Goal: Task Accomplishment & Management: Manage account settings

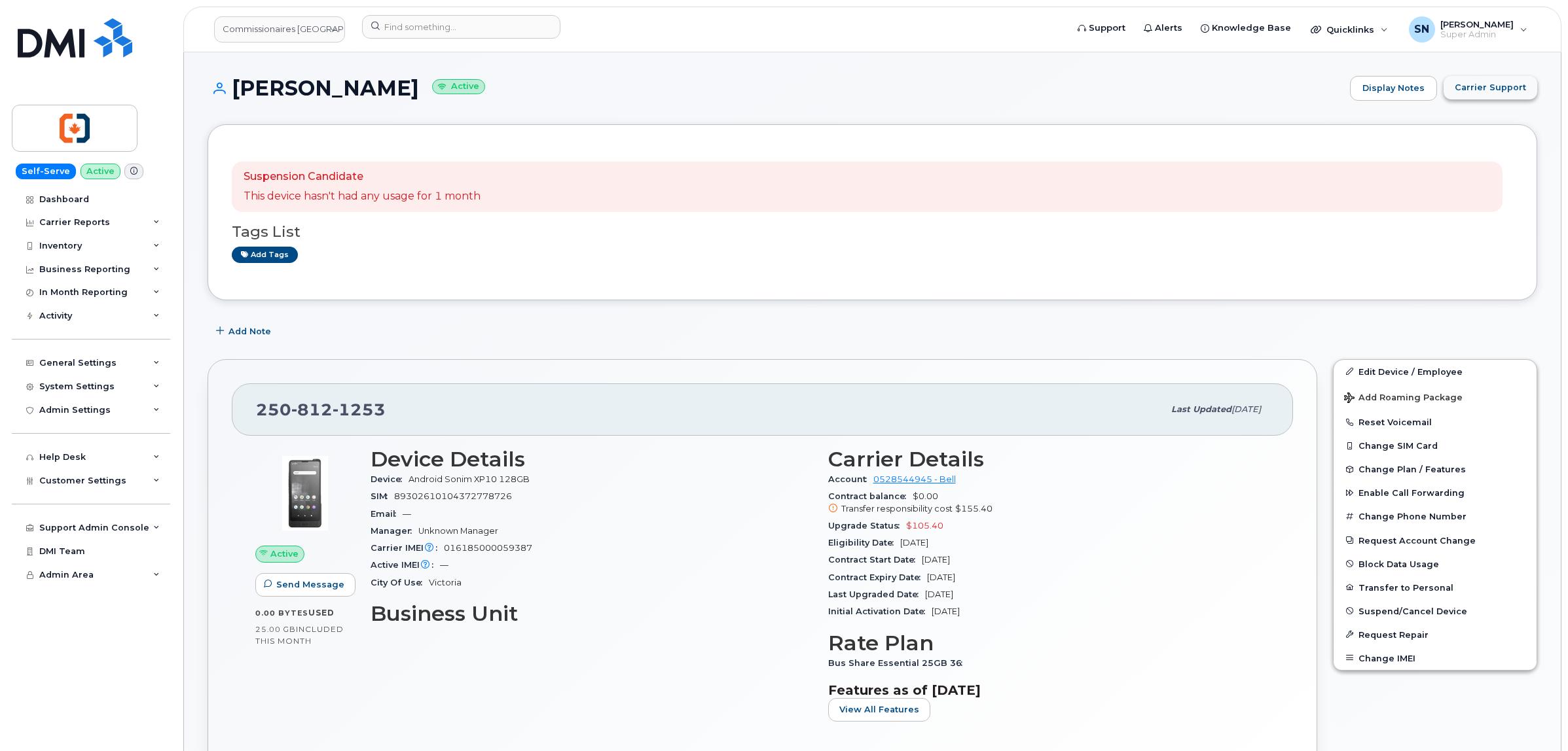
click at [1463, 89] on span "Carrier Support" at bounding box center [1490, 87] width 71 height 12
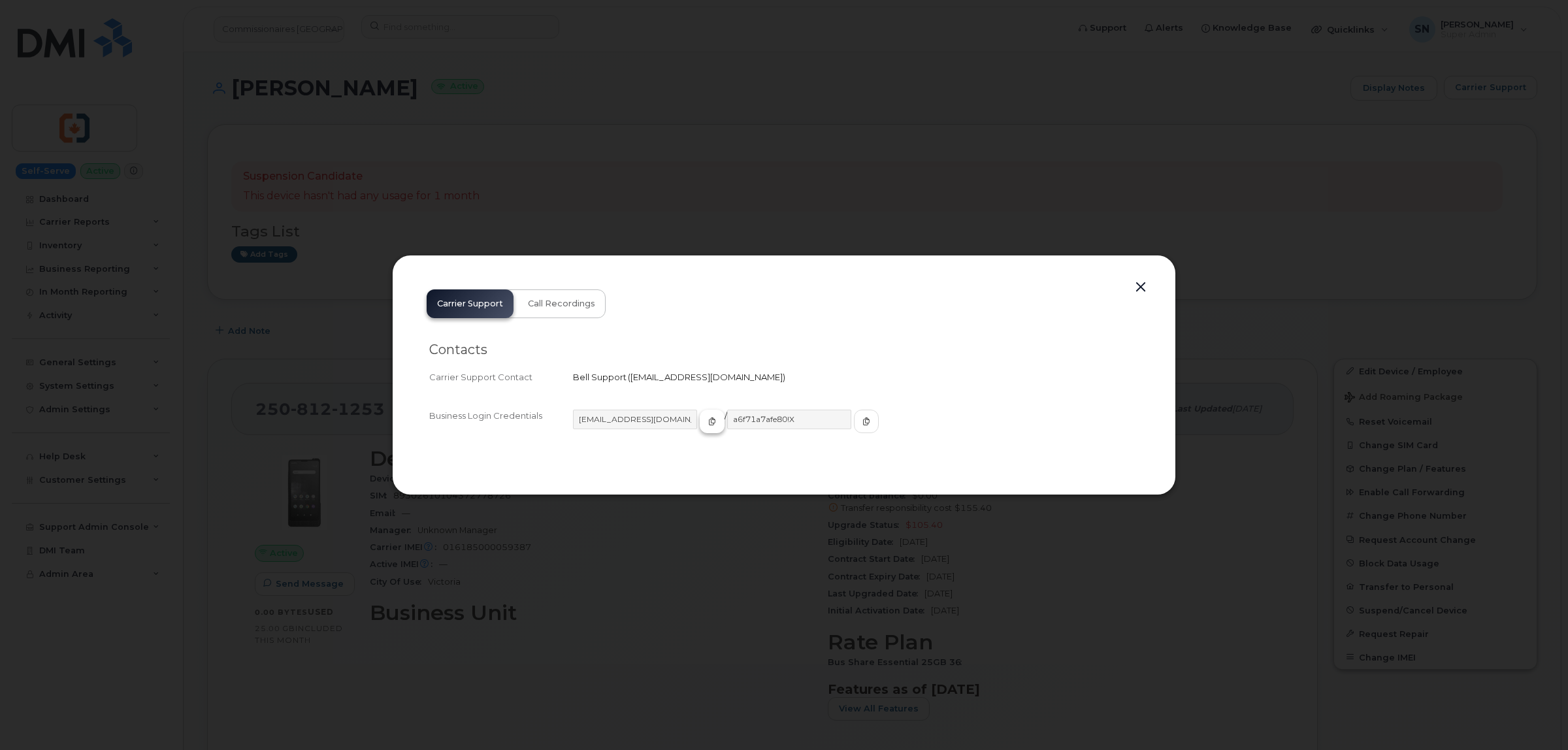
click at [708, 422] on icon "button" at bounding box center [712, 422] width 8 height 8
click at [854, 422] on button "button" at bounding box center [866, 421] width 25 height 24
click at [1143, 284] on button "button" at bounding box center [1141, 287] width 20 height 18
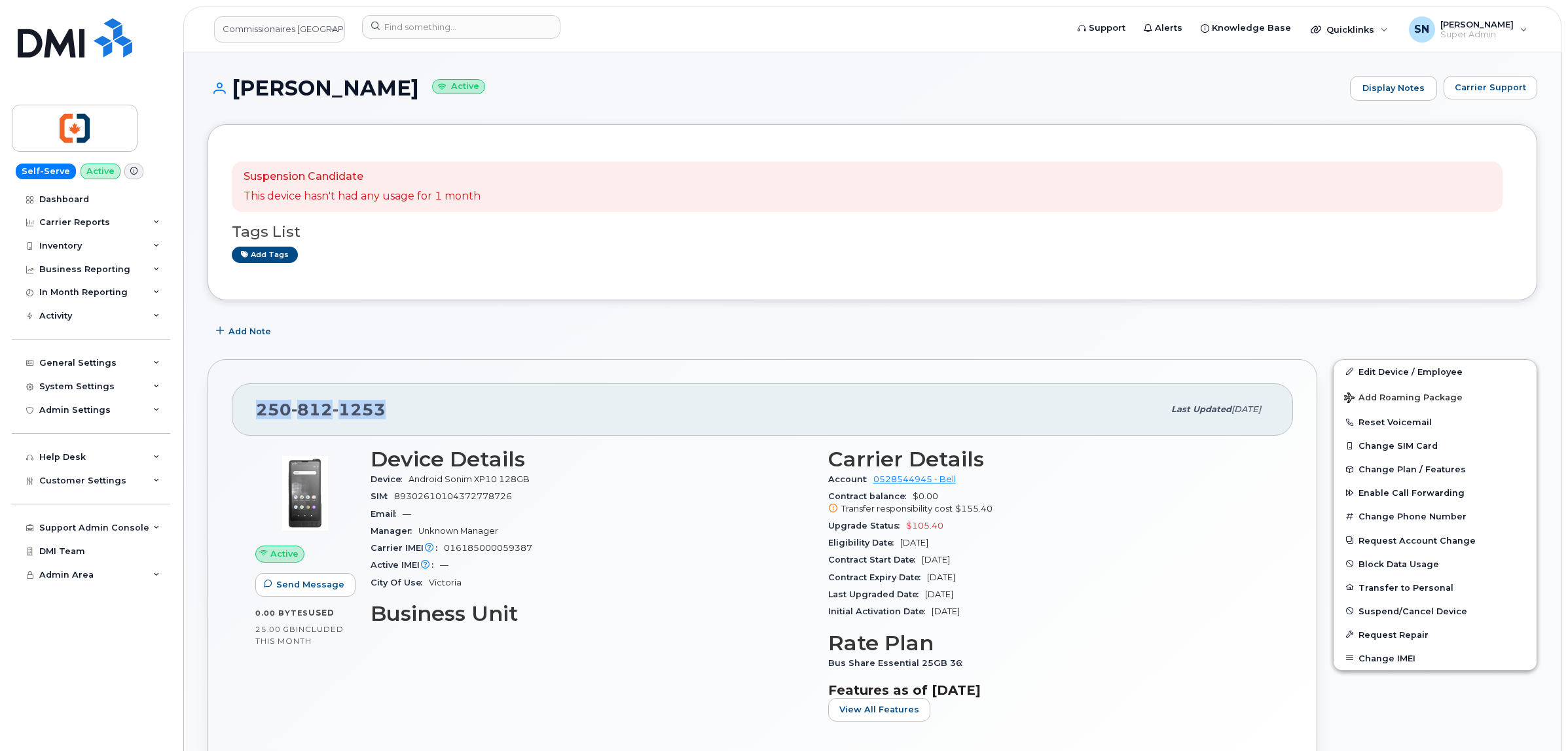
drag, startPoint x: 260, startPoint y: 406, endPoint x: 370, endPoint y: 406, distance: 110.0
click at [404, 420] on div "250 812 1253" at bounding box center [709, 410] width 908 height 28
click at [1480, 87] on span "Carrier Support" at bounding box center [1490, 87] width 71 height 12
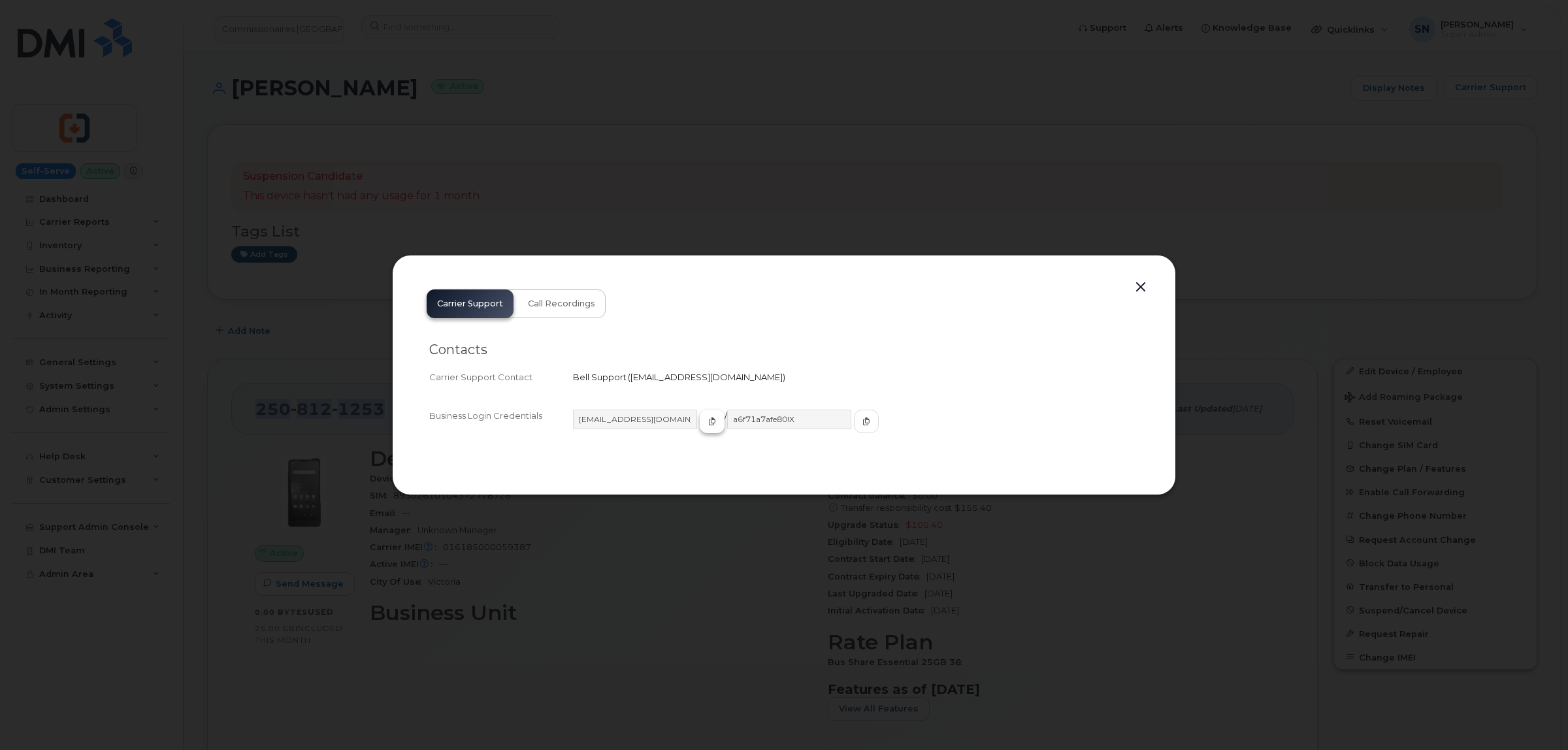
click at [708, 423] on icon "button" at bounding box center [712, 422] width 8 height 8
click at [861, 416] on span "button" at bounding box center [866, 421] width 11 height 11
click at [1141, 287] on button "button" at bounding box center [1141, 287] width 20 height 18
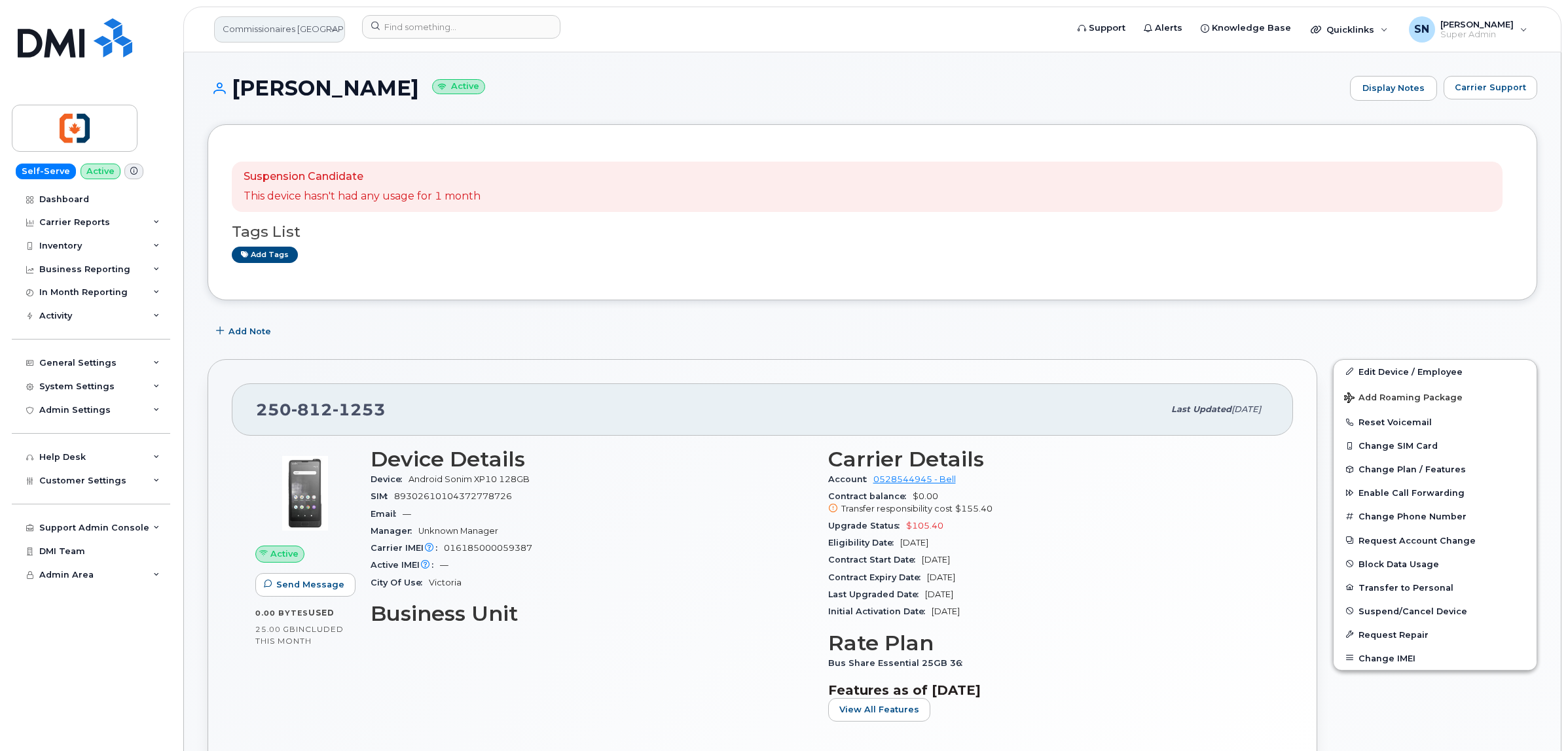
click at [259, 36] on link "Commissionaires Victoria" at bounding box center [279, 29] width 131 height 26
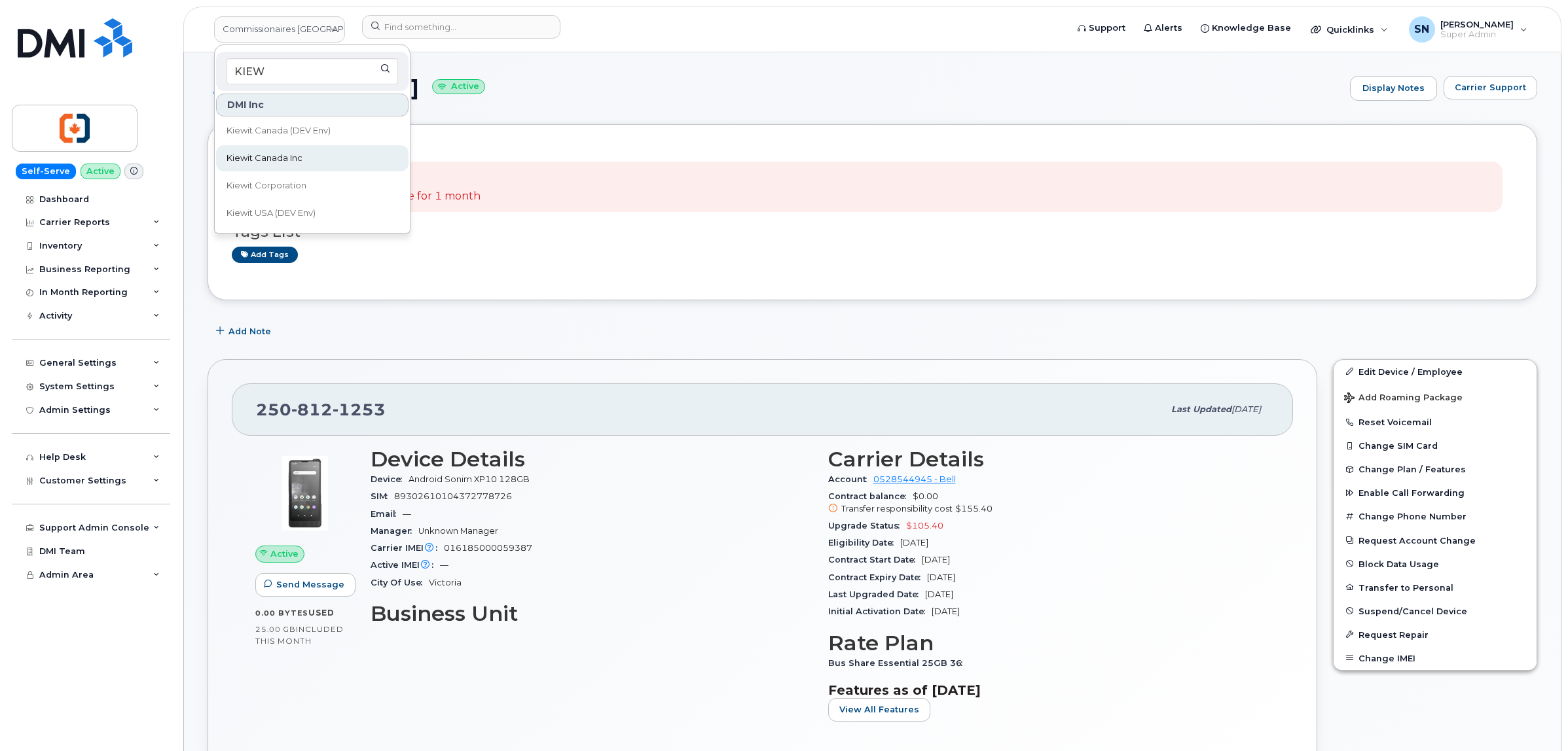
type input "KIEW"
drag, startPoint x: 297, startPoint y: 148, endPoint x: 303, endPoint y: 155, distance: 9.2
click at [297, 149] on link "Kiewit Canada Inc" at bounding box center [312, 158] width 193 height 26
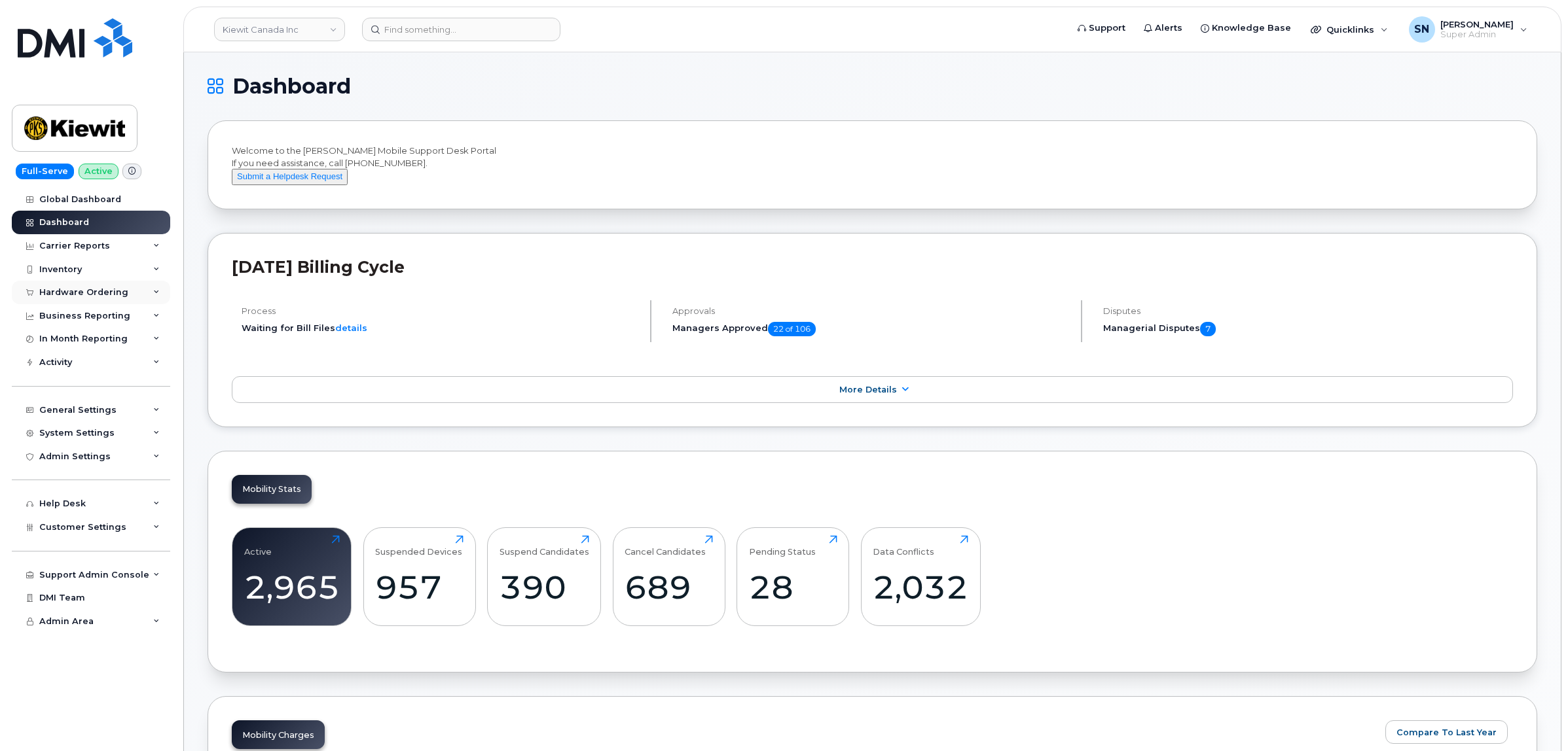
click at [88, 297] on div "Hardware Ordering" at bounding box center [83, 293] width 89 height 11
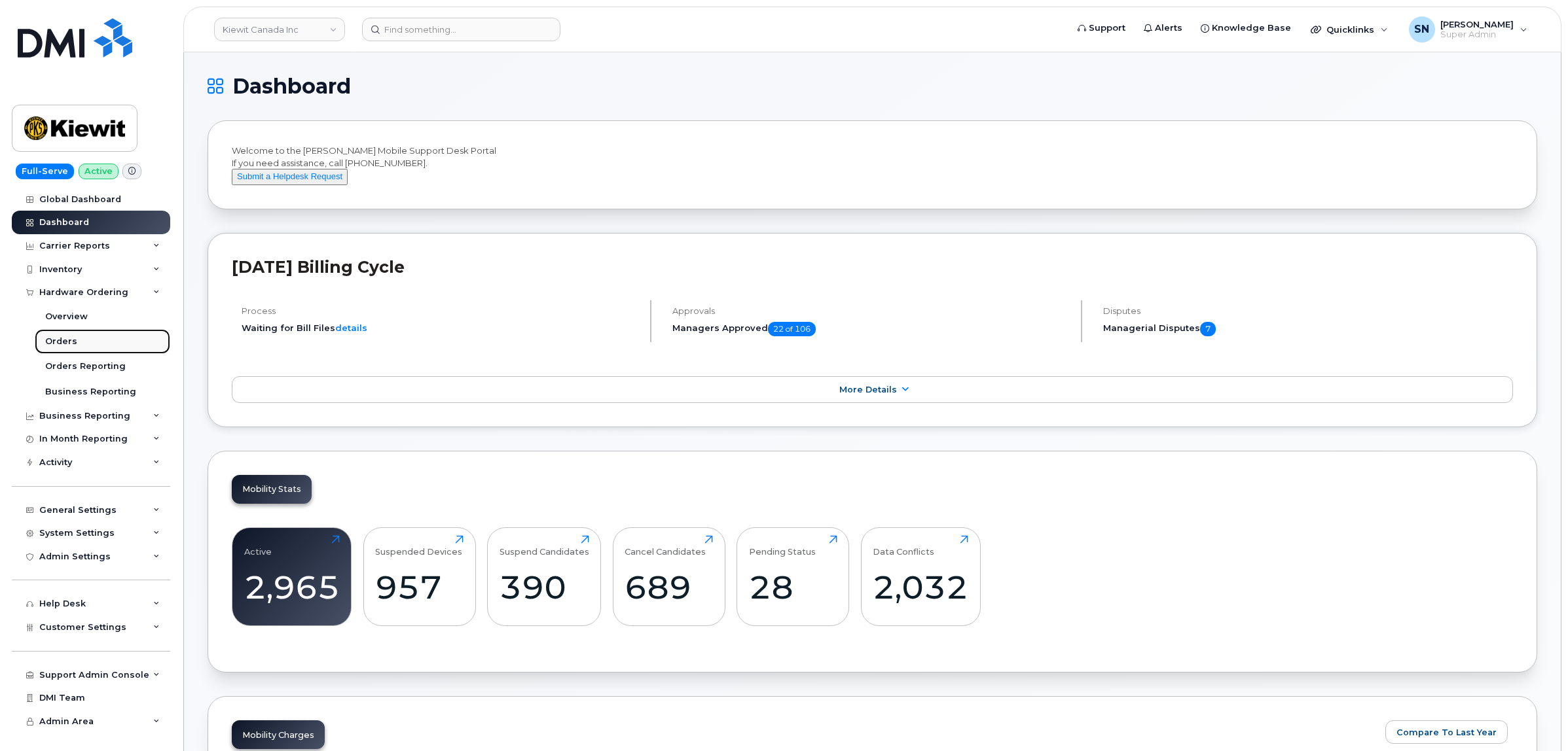
click at [73, 341] on div "Orders" at bounding box center [61, 341] width 32 height 11
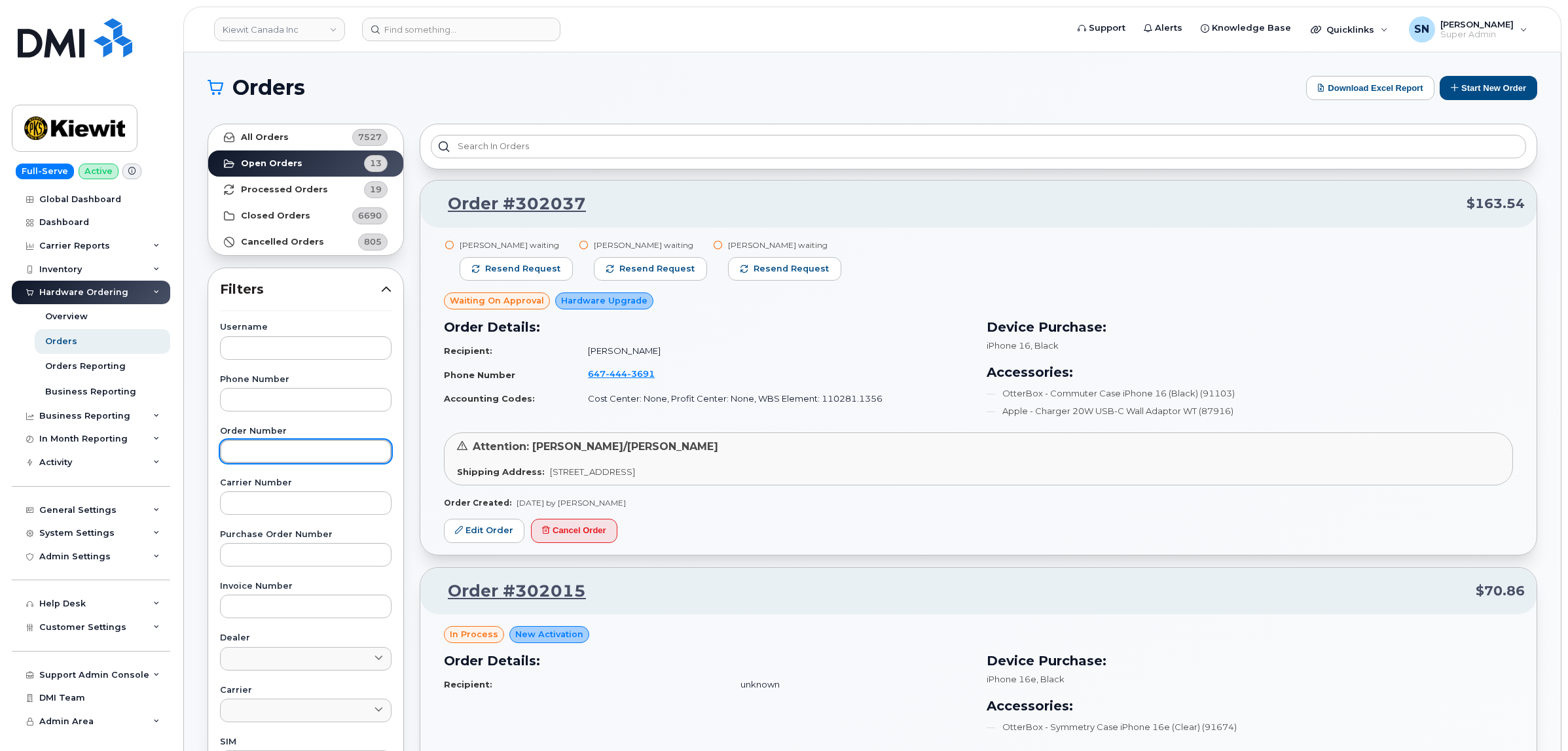
click at [272, 454] on input "text" at bounding box center [305, 451] width 171 height 24
paste input "301778"
type input "301778"
click at [279, 135] on strong "All Orders" at bounding box center [265, 138] width 47 height 11
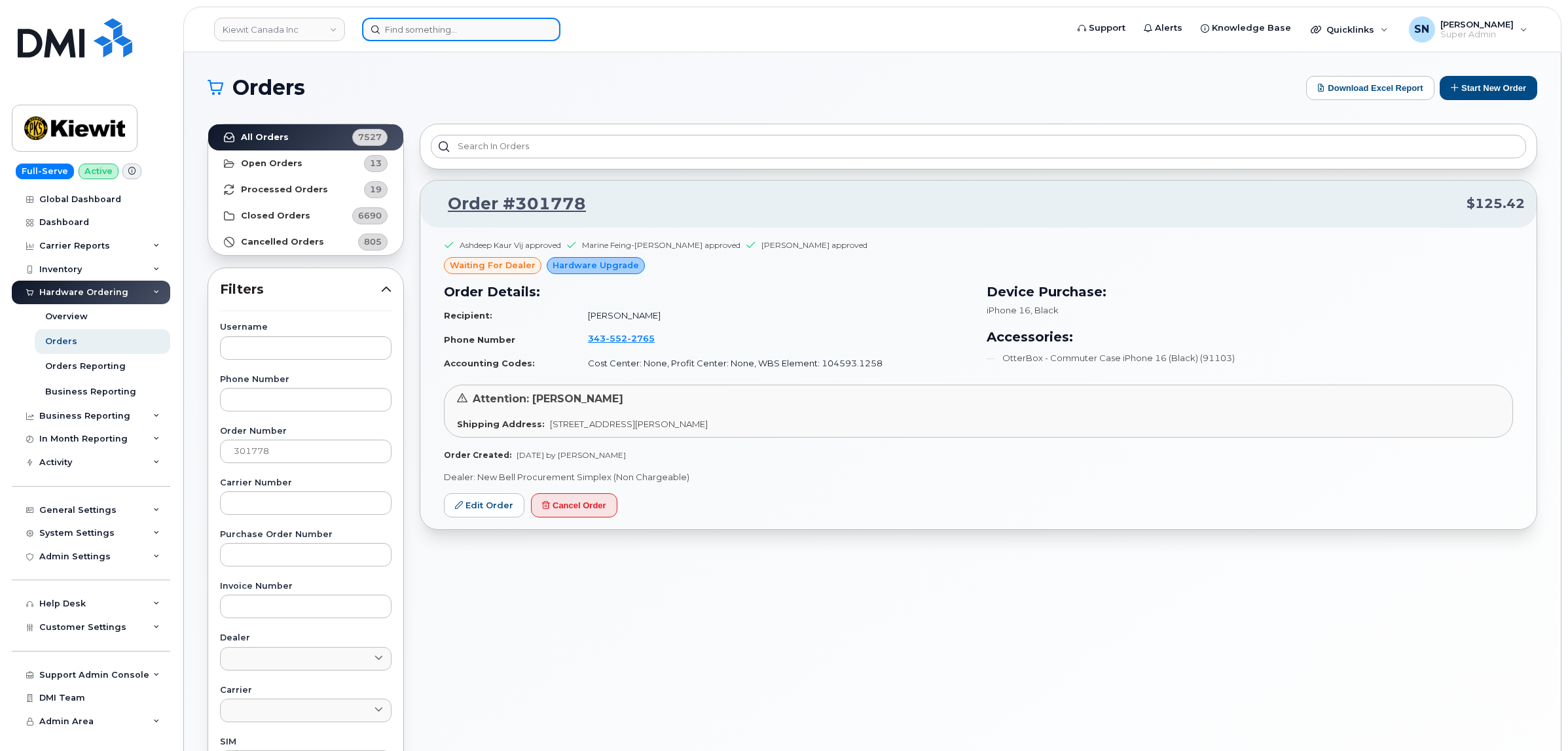
click at [446, 28] on input at bounding box center [461, 29] width 198 height 24
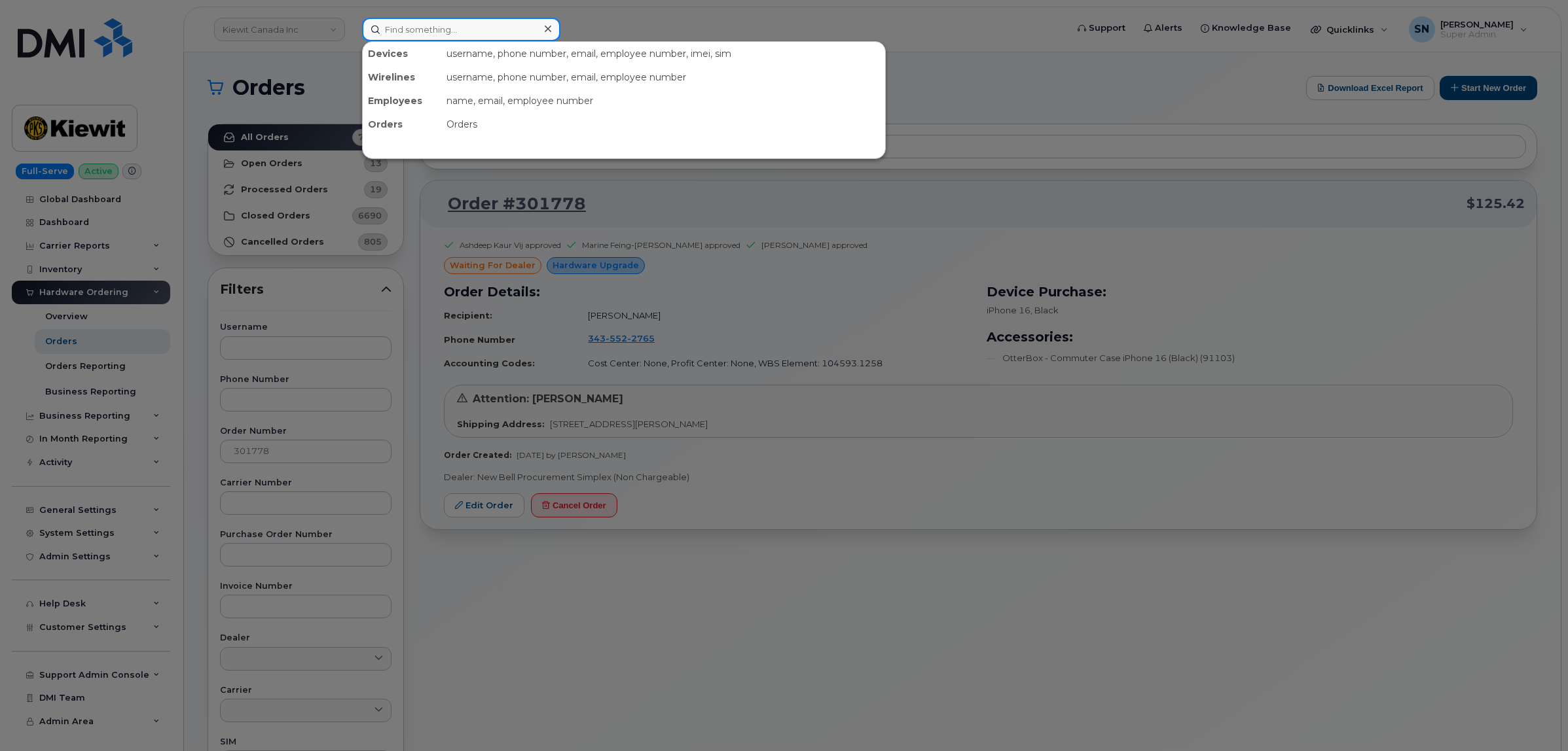
paste input "7805128520"
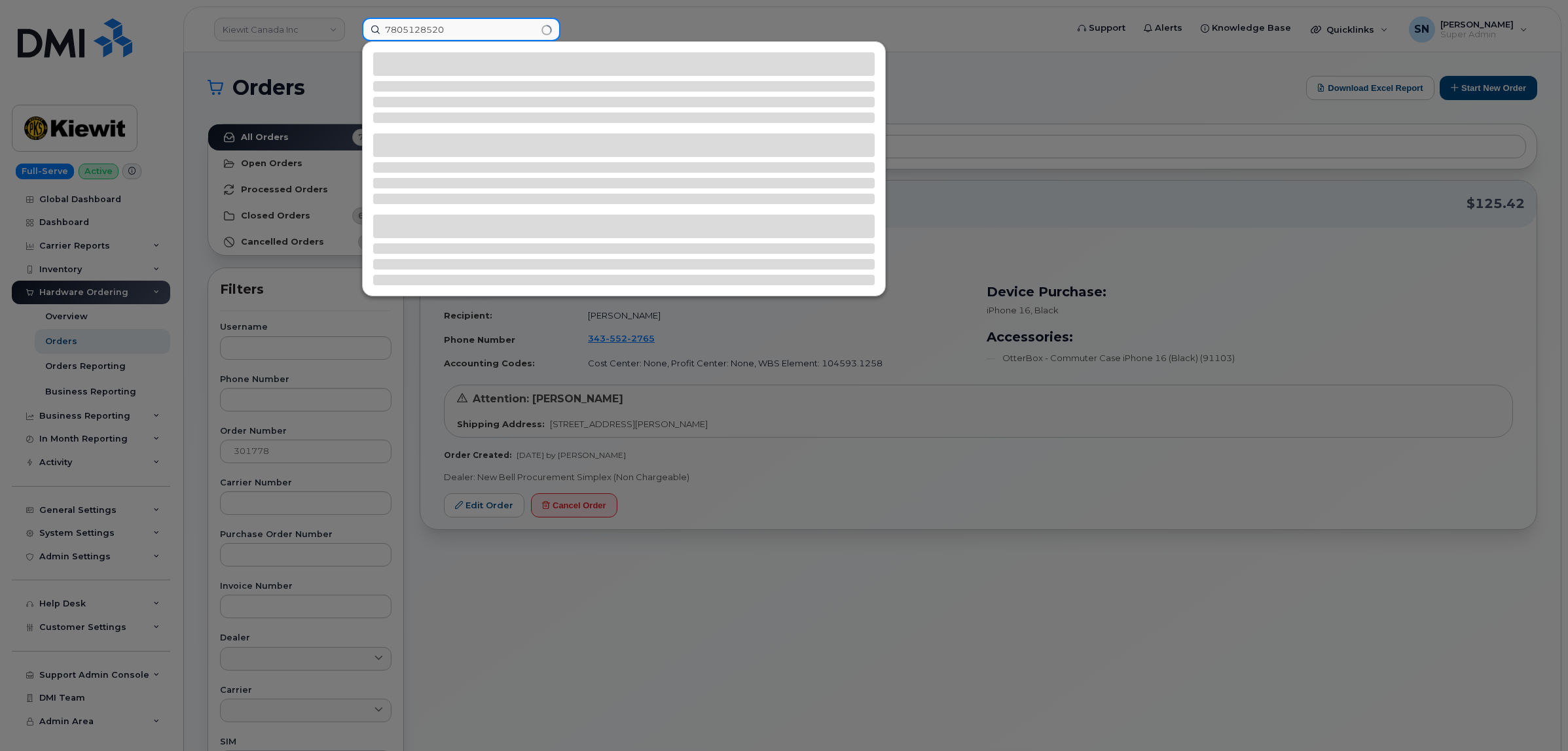
type input "7805128520"
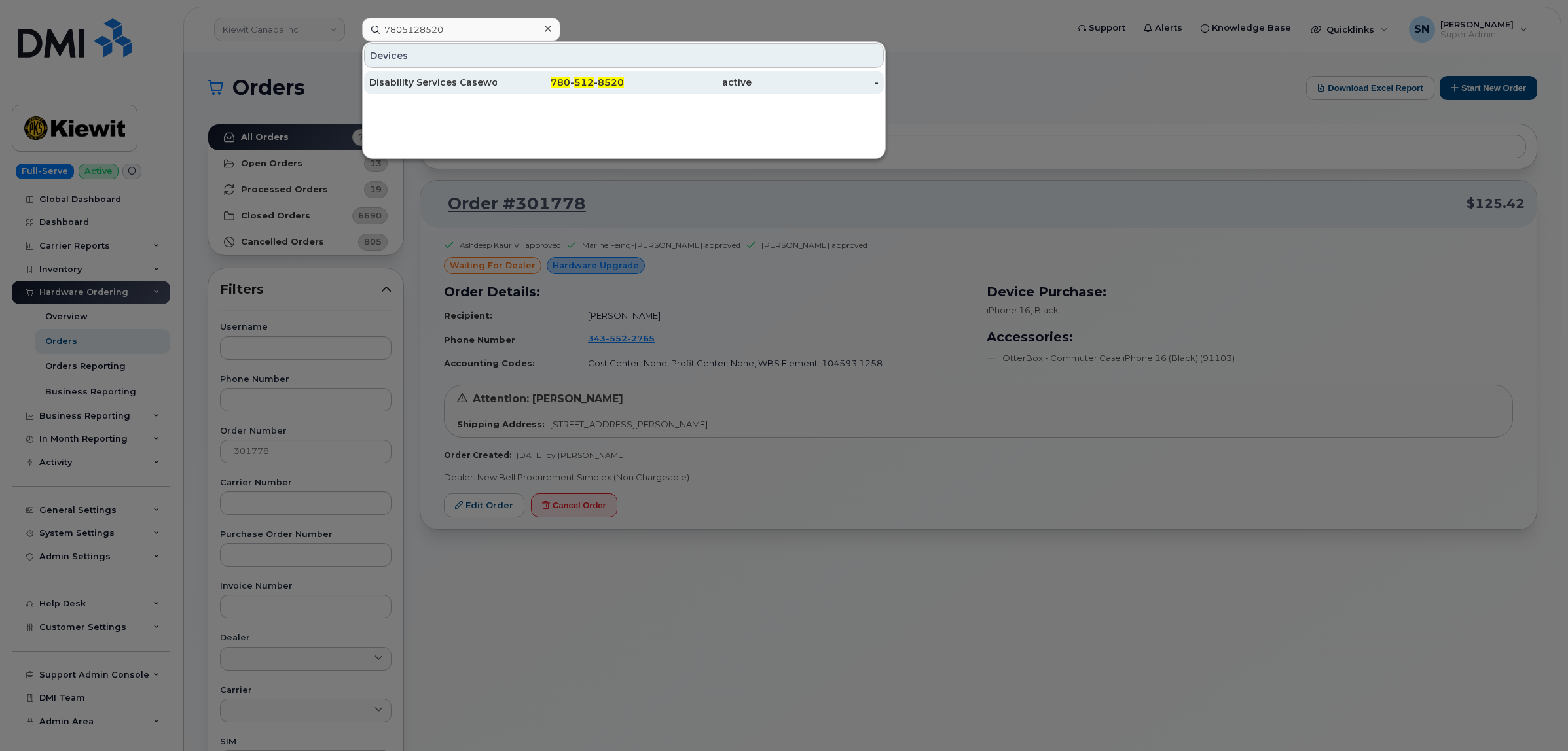
click at [542, 84] on div "780 - 512 - 8520" at bounding box center [560, 82] width 128 height 13
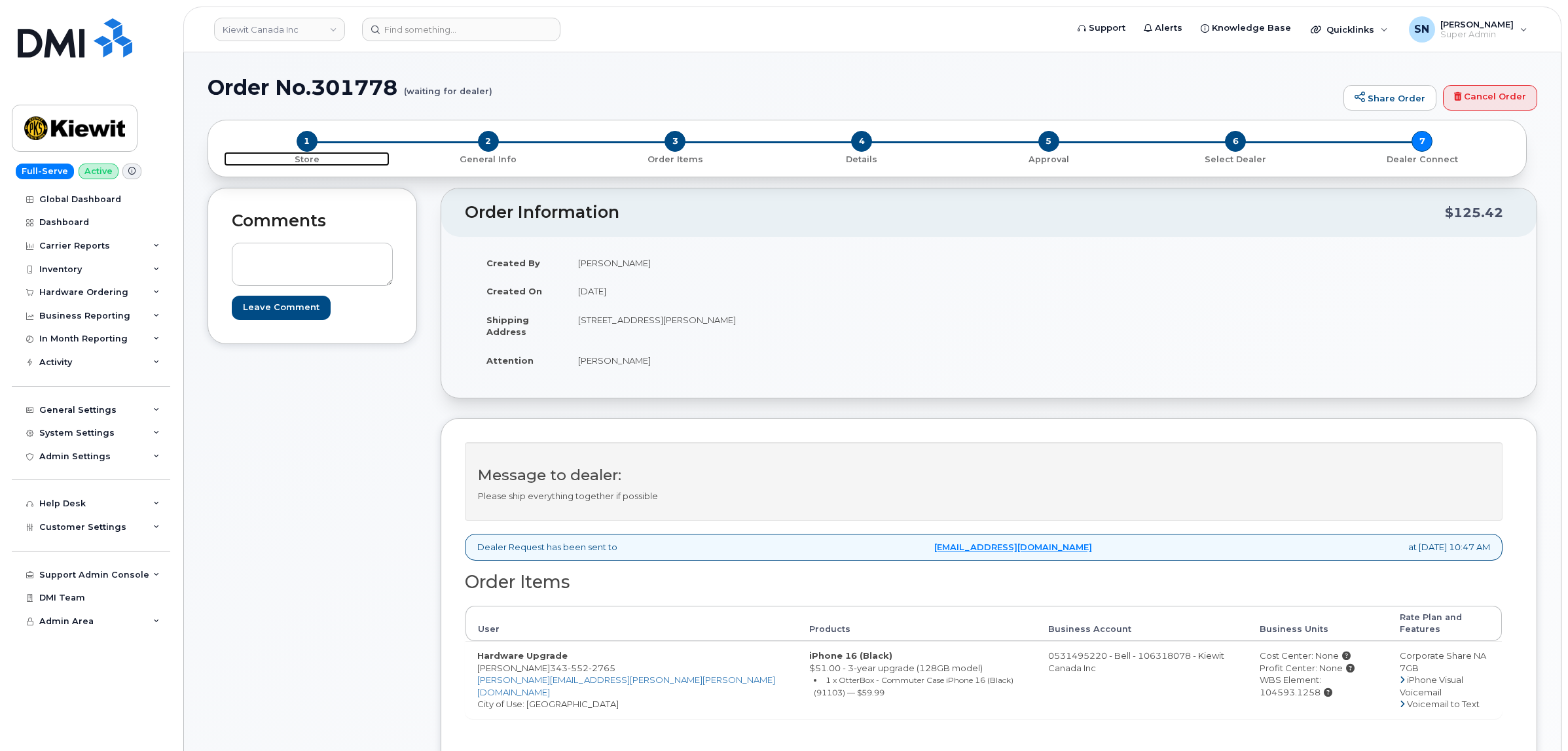
click at [308, 142] on span "1" at bounding box center [307, 141] width 21 height 21
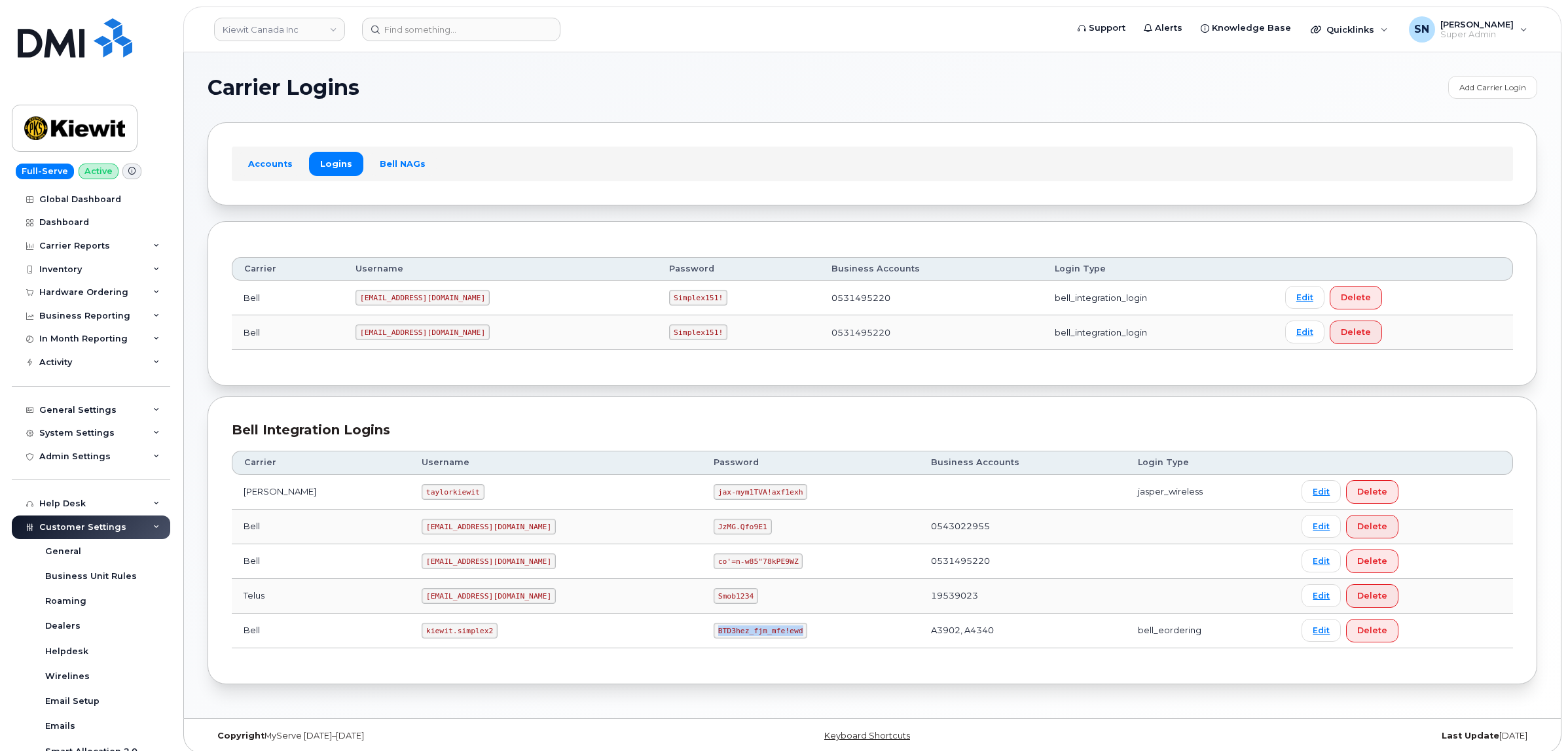
scroll to position [74, 0]
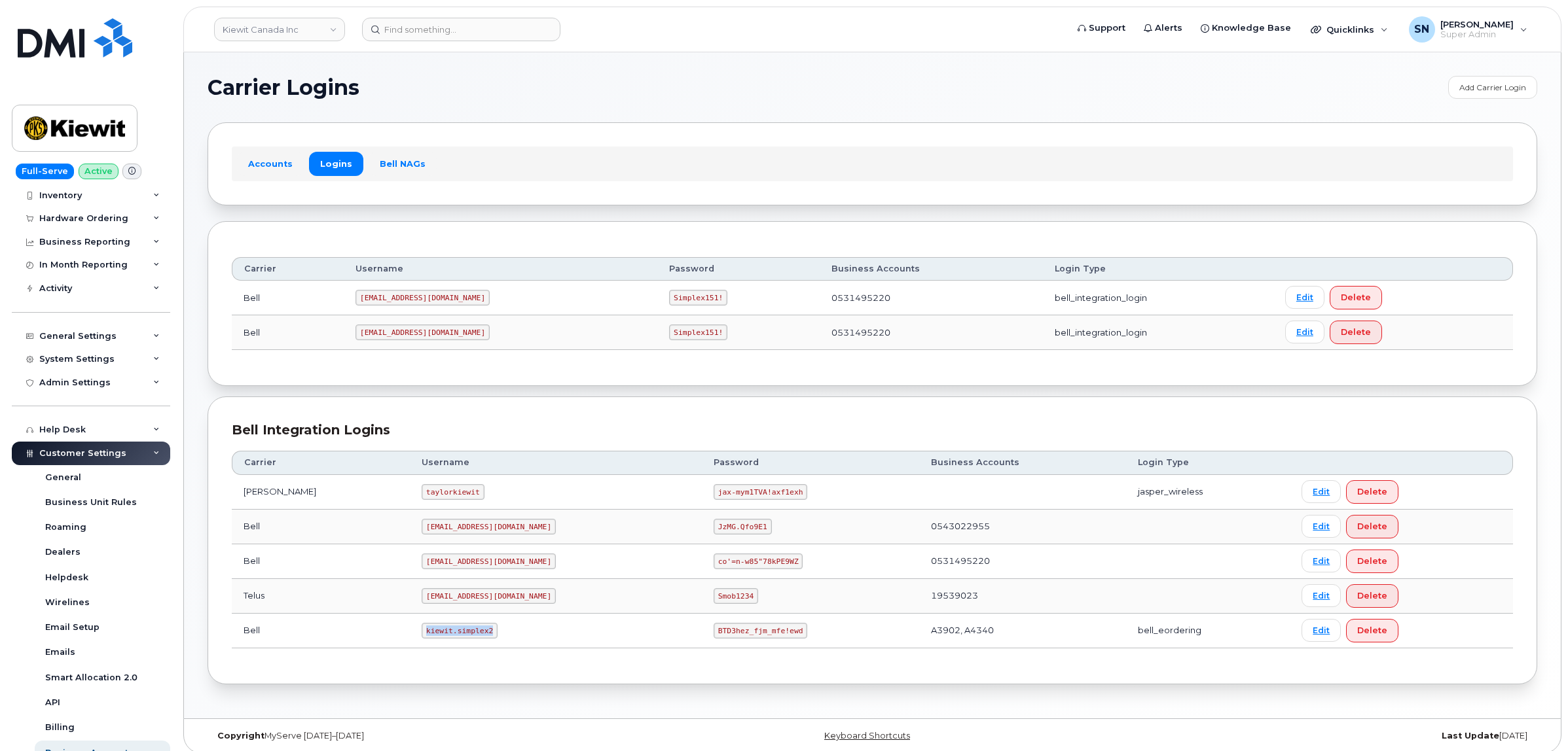
drag, startPoint x: 392, startPoint y: 633, endPoint x: 457, endPoint y: 636, distance: 65.1
click at [457, 636] on code "kiewit.simplex2" at bounding box center [459, 630] width 76 height 16
drag, startPoint x: 652, startPoint y: 635, endPoint x: 734, endPoint y: 636, distance: 82.0
click at [741, 641] on td "BTD3hez_fjm_mfe!ewd" at bounding box center [810, 630] width 217 height 34
copy code "BTD3hez_fjm_mfe!ewd"
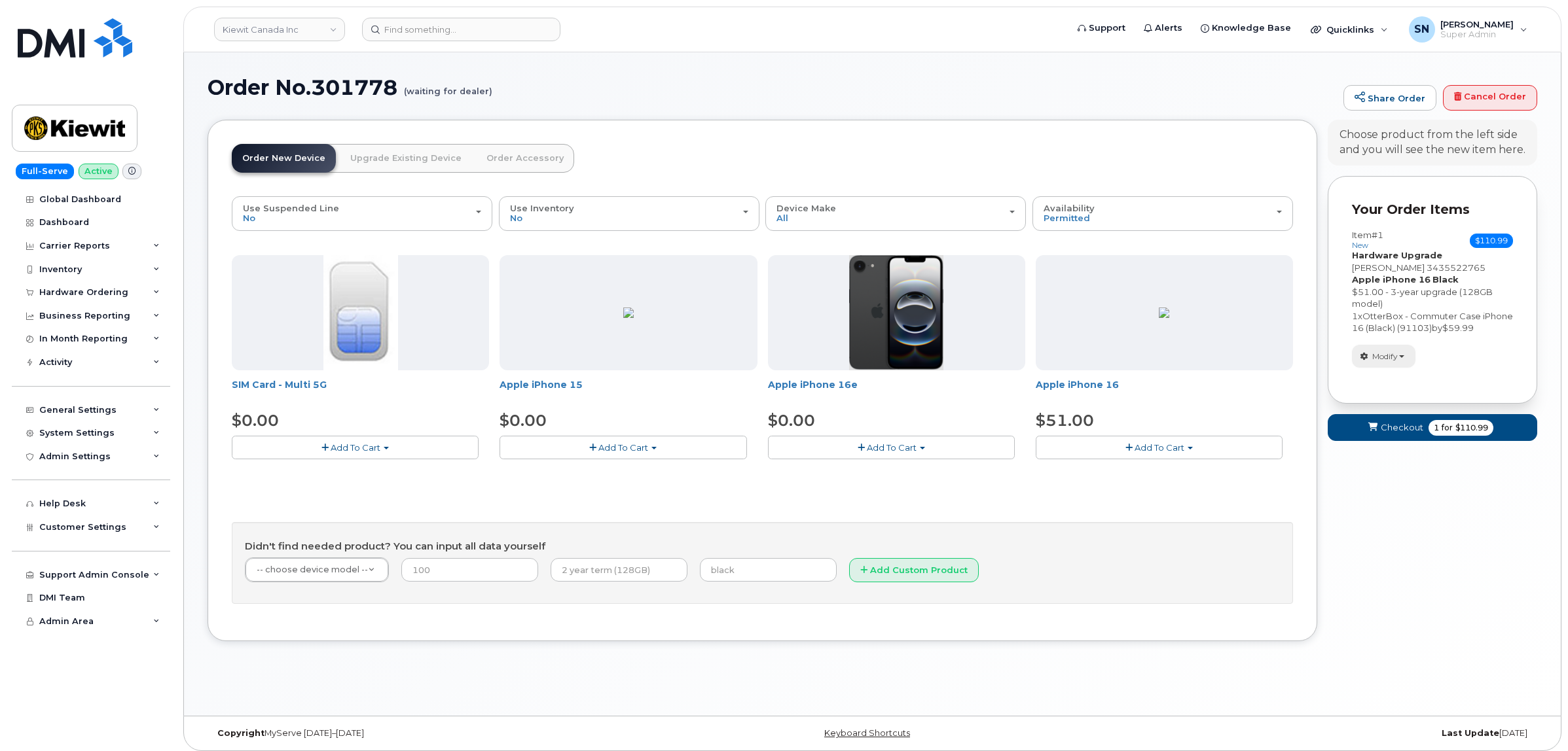
click at [1371, 356] on button "Modify" at bounding box center [1384, 356] width 64 height 23
click at [1384, 377] on link "change" at bounding box center [1414, 376] width 125 height 16
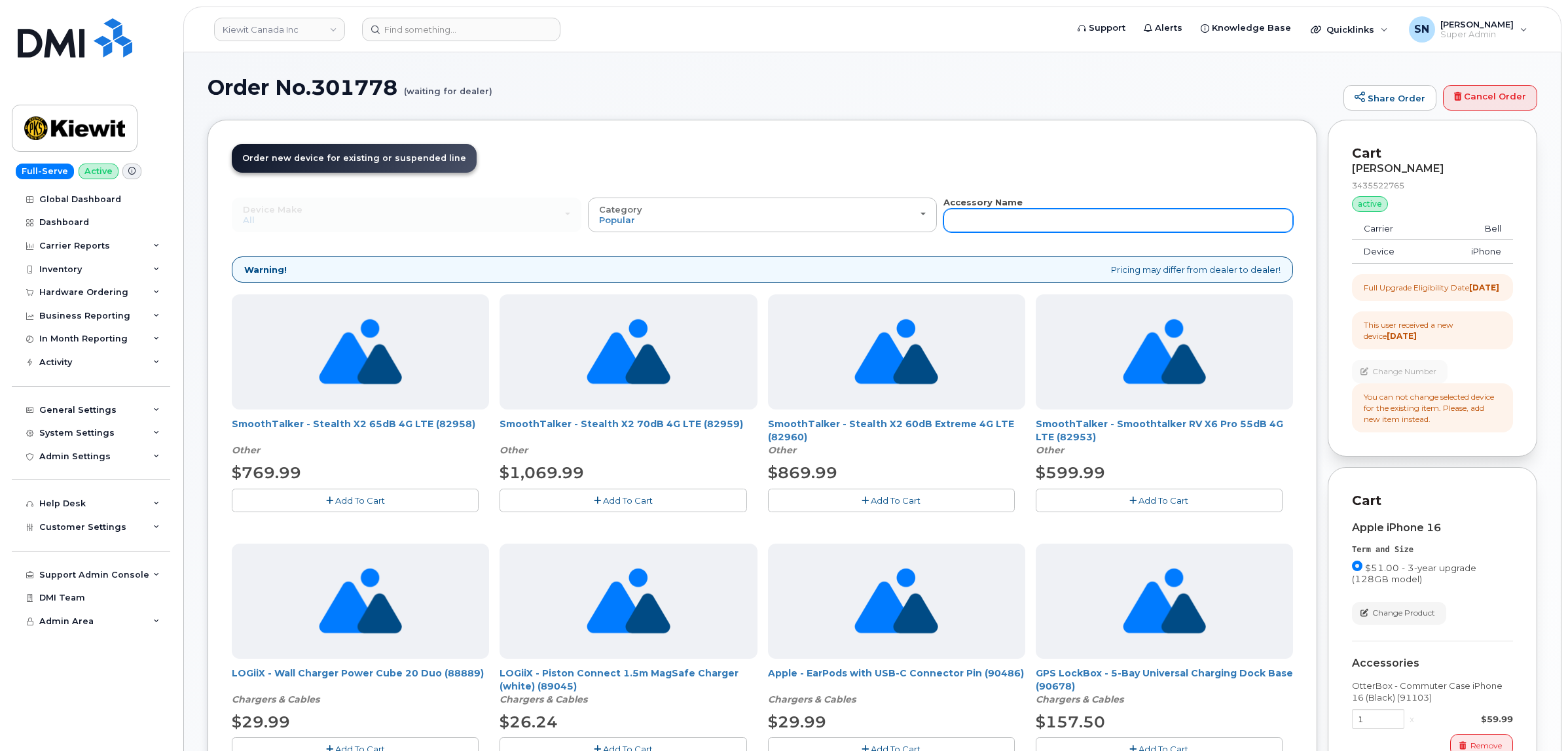
click at [1130, 217] on input "text" at bounding box center [1118, 220] width 350 height 24
type input "87916"
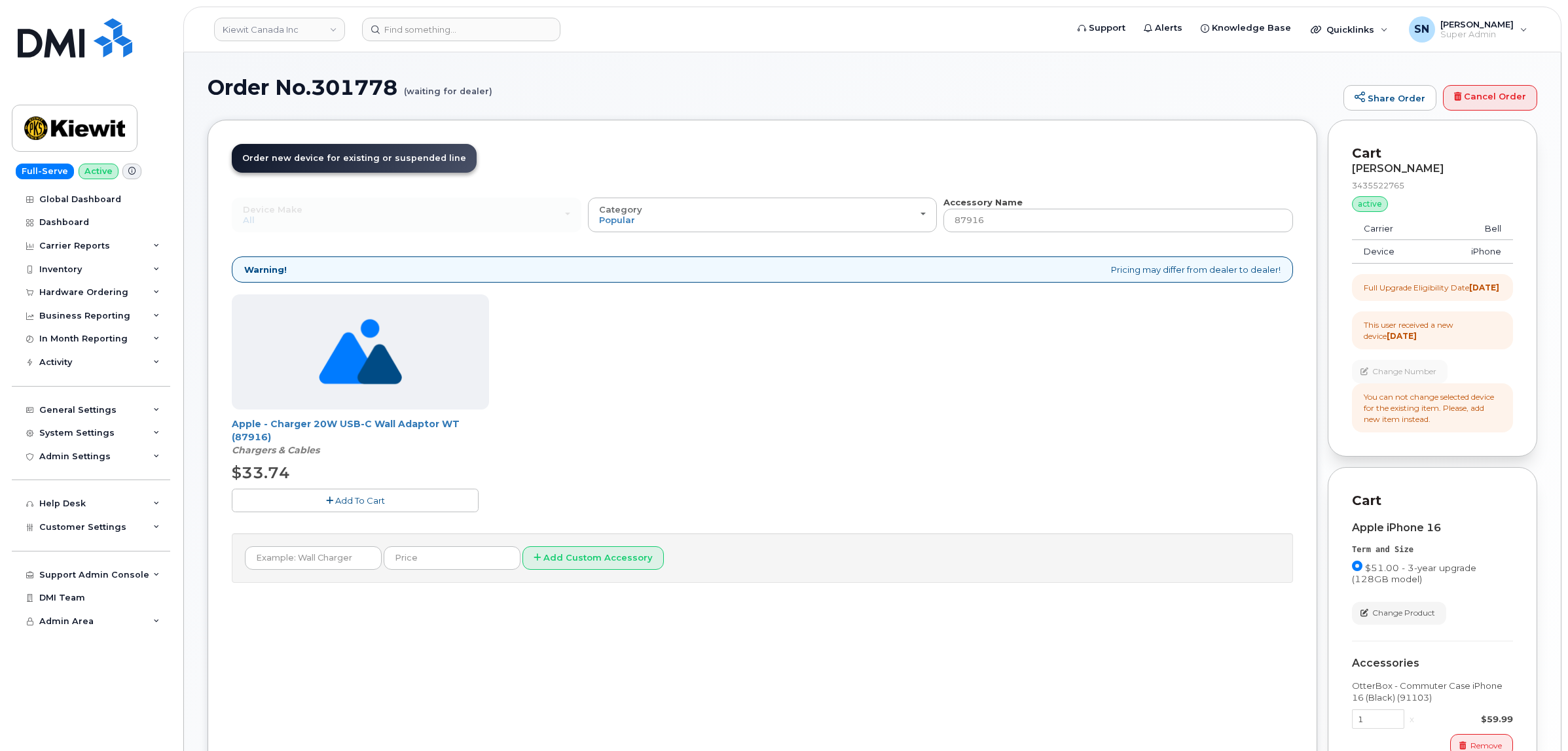
click at [380, 512] on button "Add To Cart" at bounding box center [355, 500] width 247 height 23
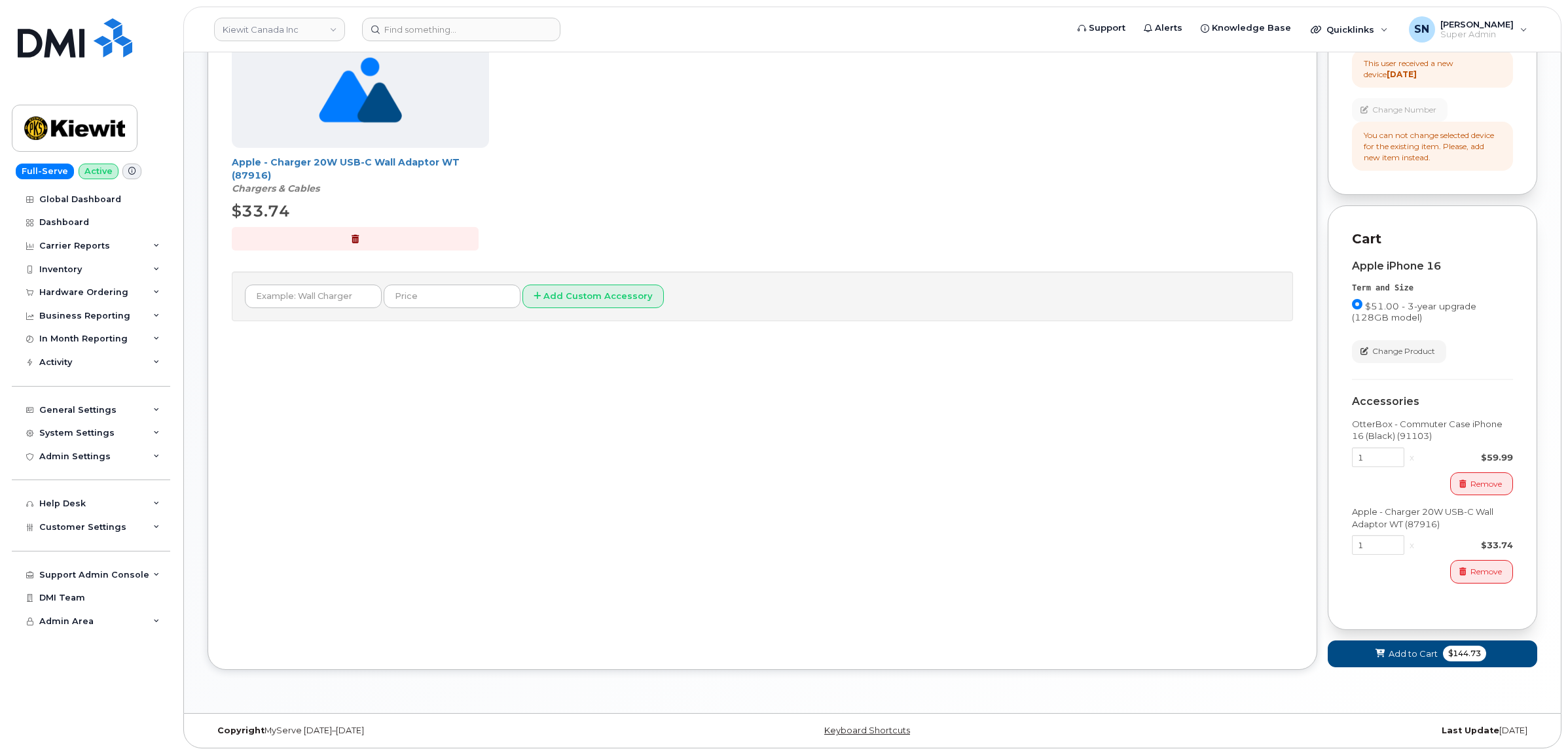
scroll to position [279, 0]
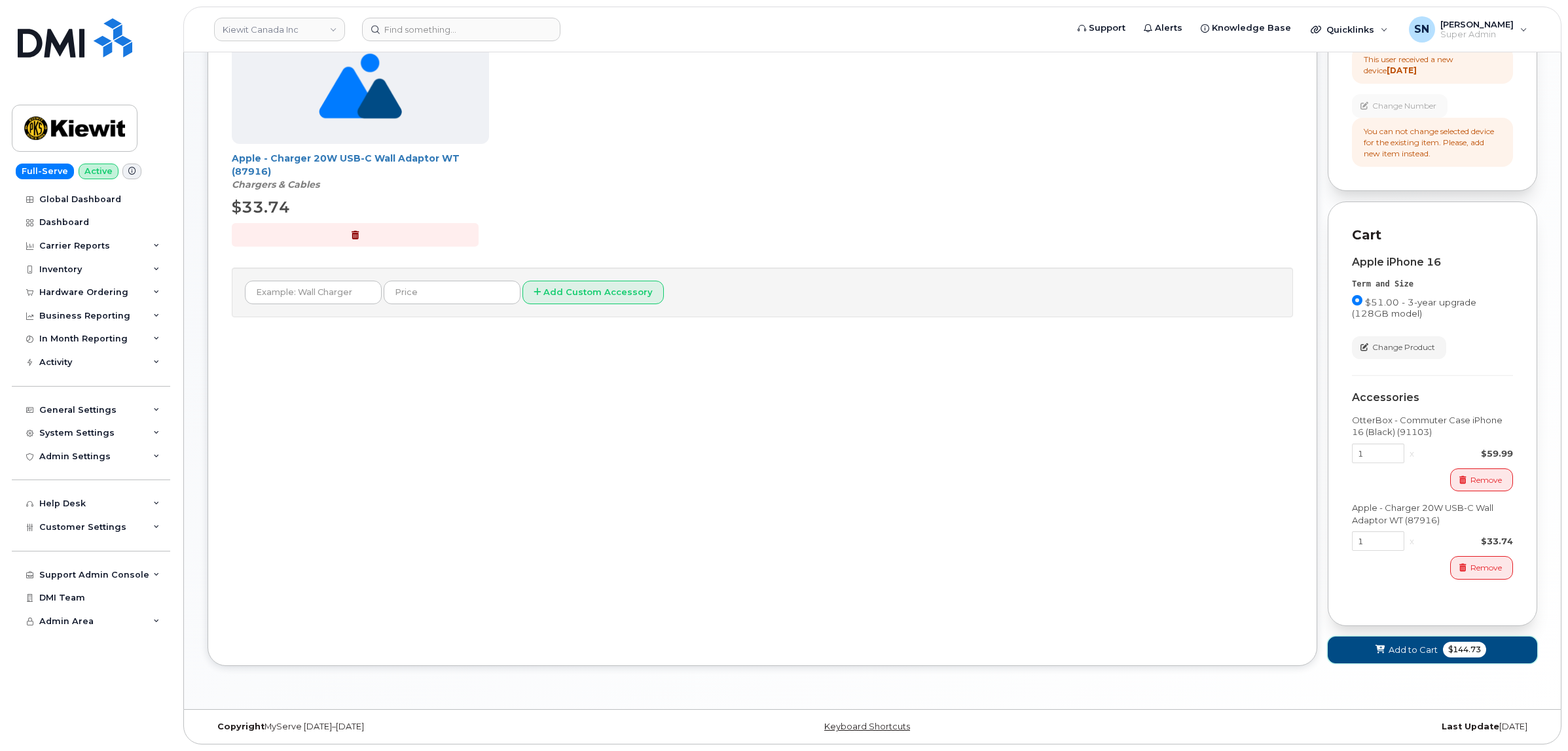
drag, startPoint x: 1392, startPoint y: 645, endPoint x: 1388, endPoint y: 633, distance: 12.6
click at [1391, 645] on span "Add to Cart" at bounding box center [1413, 650] width 49 height 12
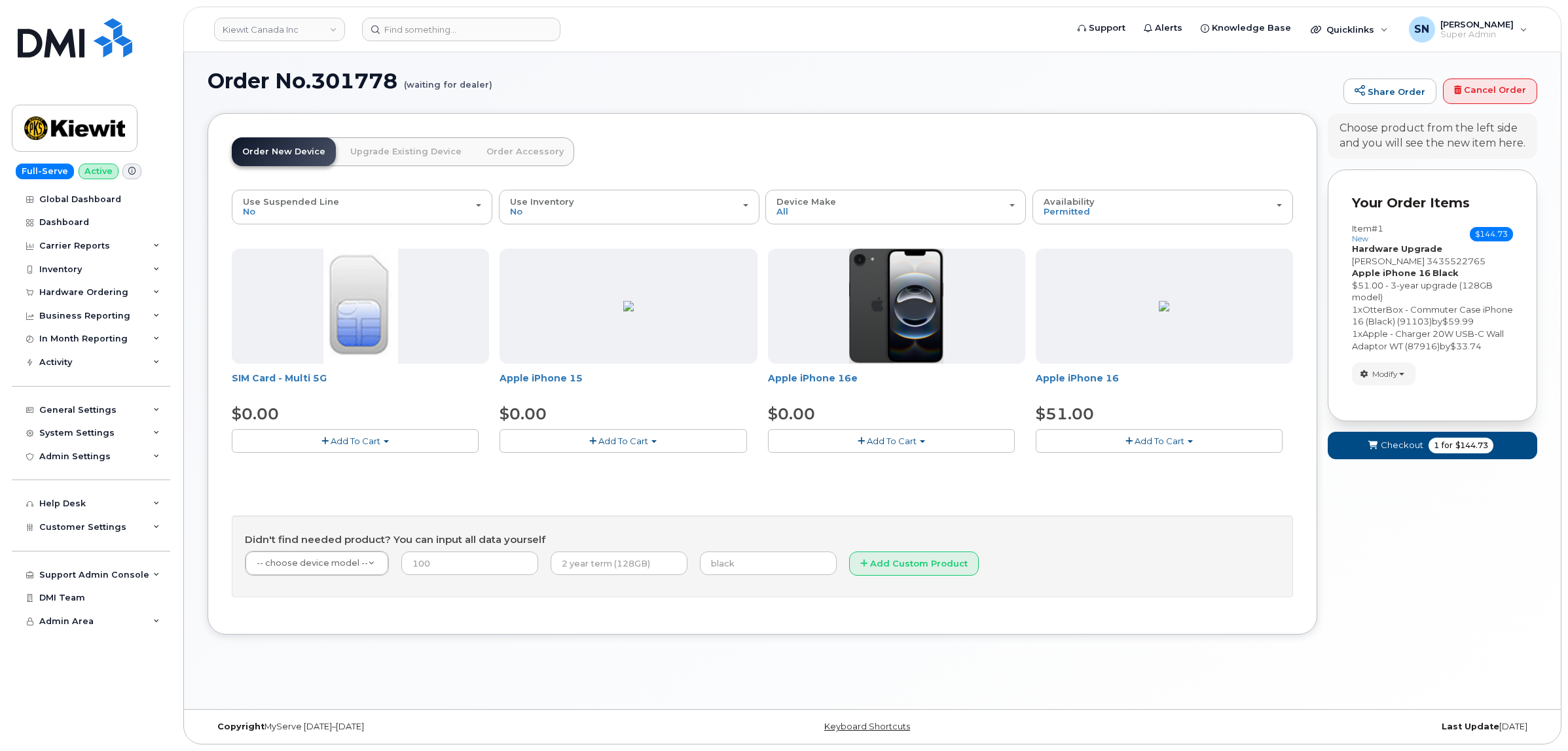
scroll to position [7, 0]
click at [1385, 453] on button "Checkout 1 for $144.73" at bounding box center [1433, 445] width 210 height 27
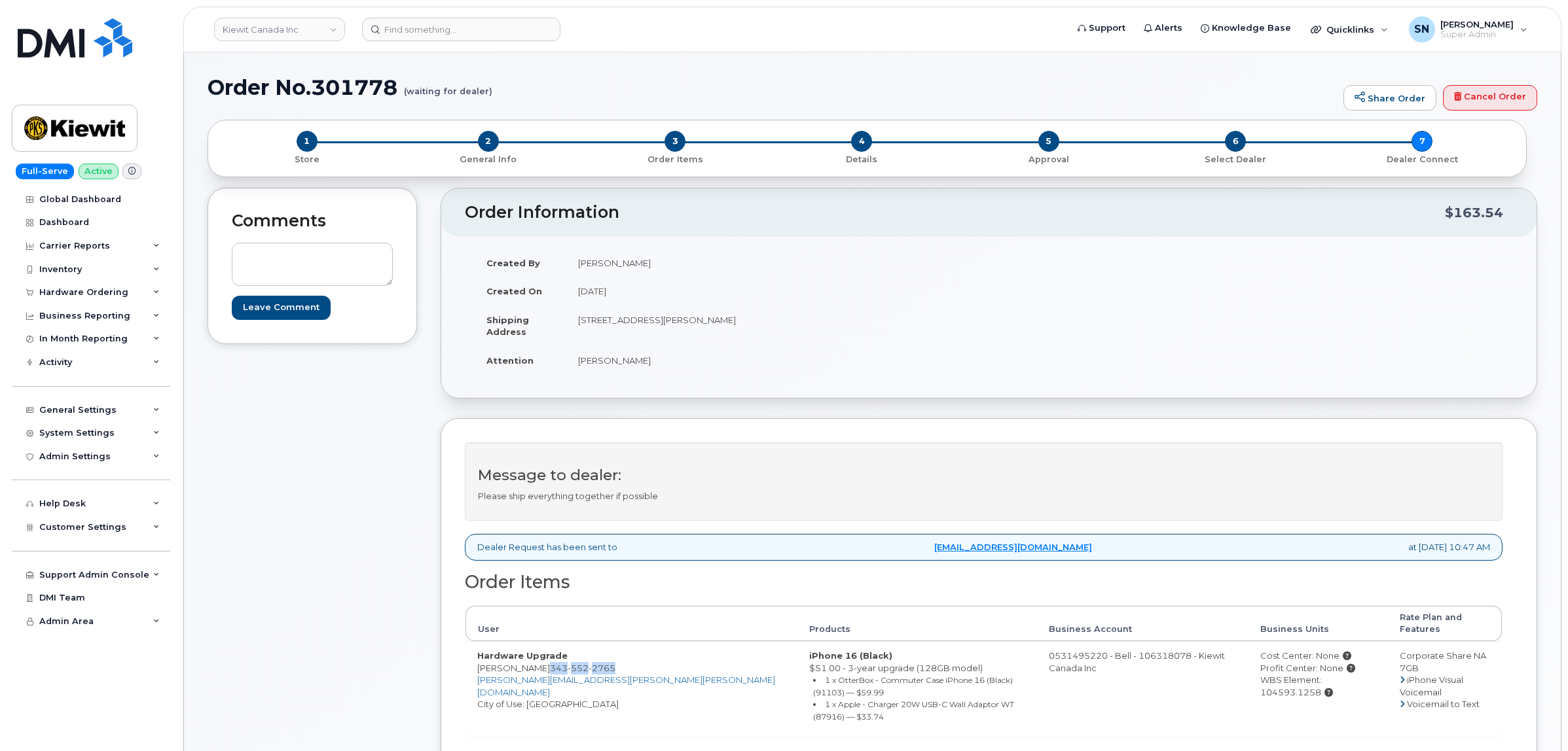
drag, startPoint x: 514, startPoint y: 658, endPoint x: 578, endPoint y: 658, distance: 64.0
click at [578, 663] on span "[PHONE_NUMBER]" at bounding box center [583, 668] width 66 height 11
copy span "[PHONE_NUMBER]"
drag, startPoint x: 579, startPoint y: 317, endPoint x: 652, endPoint y: 326, distance: 73.6
click at [652, 326] on td "[STREET_ADDRESS][PERSON_NAME]" at bounding box center [773, 326] width 413 height 41
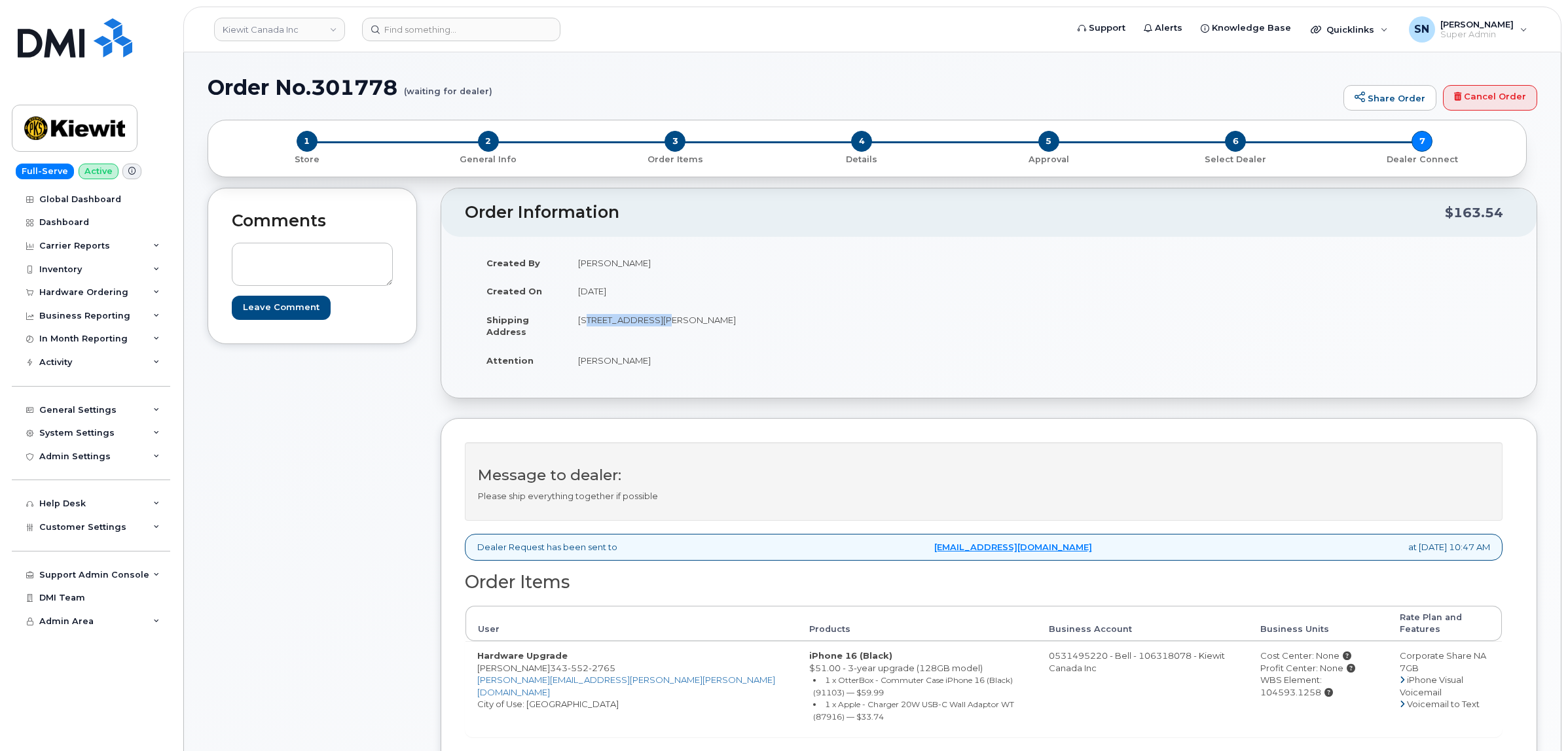
copy td "[STREET_ADDRESS][PERSON_NAME]"
drag, startPoint x: 711, startPoint y: 323, endPoint x: 751, endPoint y: 326, distance: 40.1
click at [751, 326] on td "110 Mayer Street Limoges ON K0A-2M0" at bounding box center [773, 326] width 413 height 41
copy td "K0A-2M0"
drag, startPoint x: 577, startPoint y: 362, endPoint x: 622, endPoint y: 366, distance: 45.2
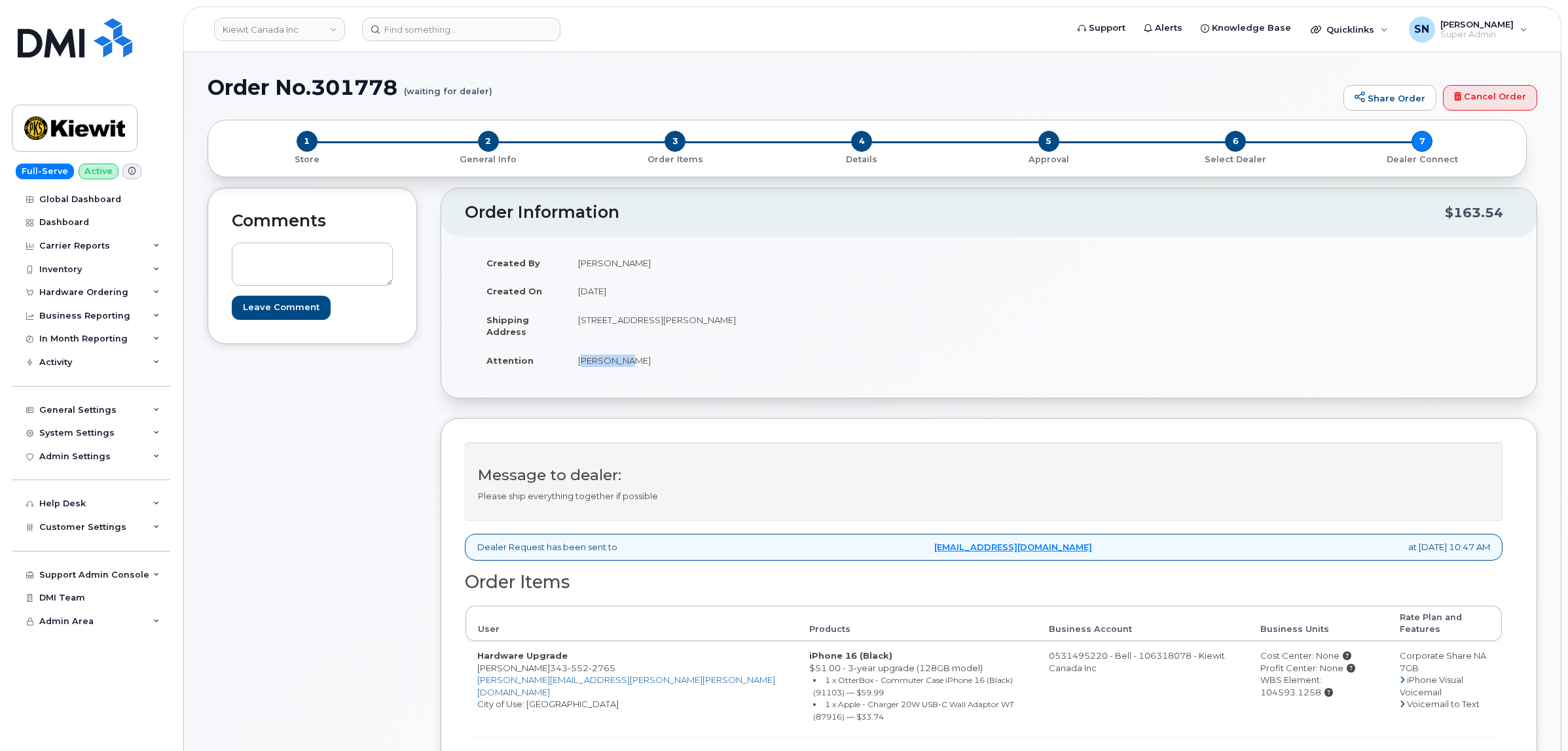
click at [622, 366] on td "Eric Joly" at bounding box center [773, 361] width 413 height 29
copy td "Eric Joly"
copy span "343 552 2765"
drag, startPoint x: 514, startPoint y: 658, endPoint x: 581, endPoint y: 658, distance: 67.0
click at [581, 658] on td "Hardware Upgrade Eric Joly 343 552 2765 ERIC.JOLY@KIEWIT.COM City of Use: Ottawa" at bounding box center [631, 688] width 332 height 95
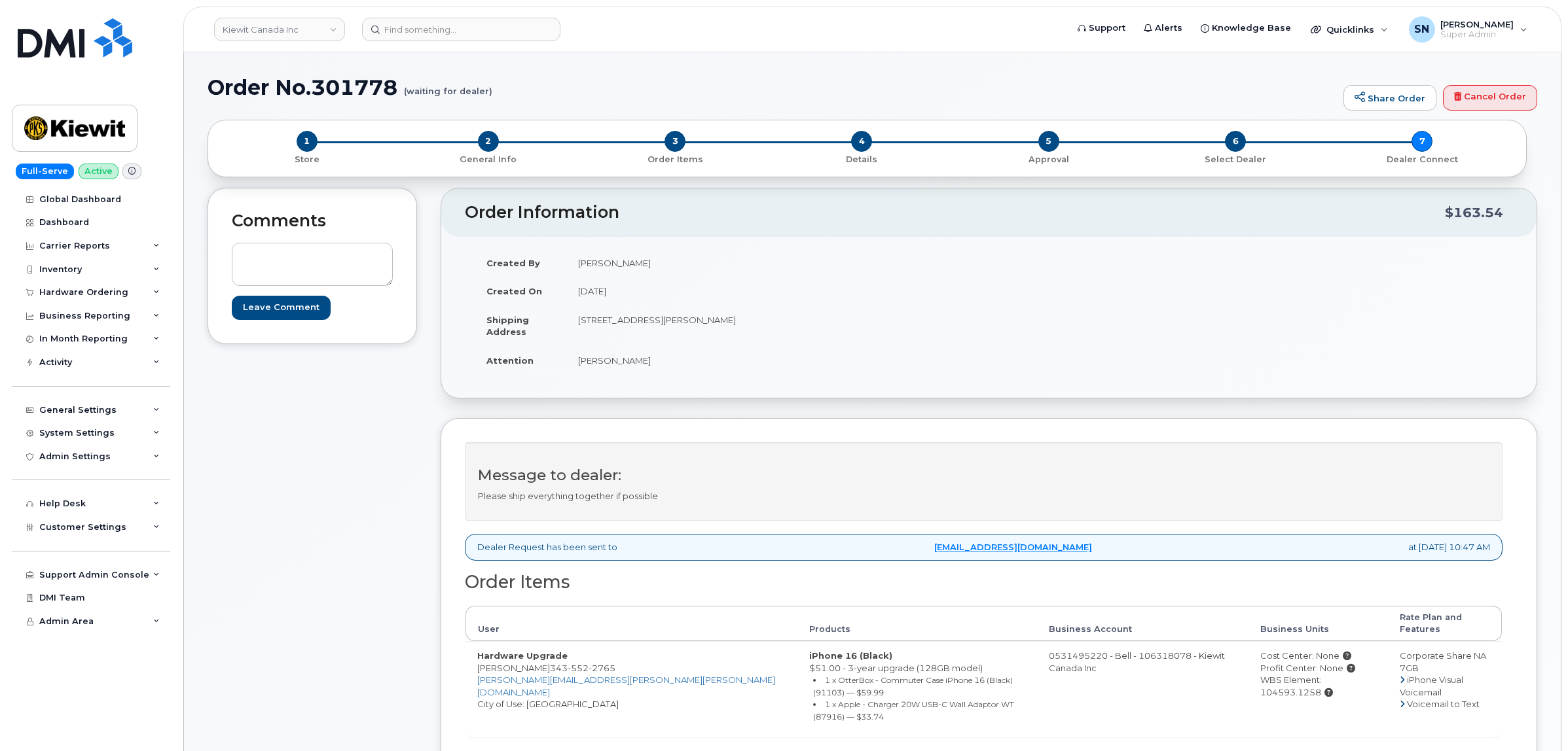
drag, startPoint x: 331, startPoint y: 619, endPoint x: 471, endPoint y: 656, distance: 144.8
click at [335, 619] on div "Comments Leave Comment" at bounding box center [312, 540] width 210 height 704
drag, startPoint x: 542, startPoint y: 661, endPoint x: 584, endPoint y: 661, distance: 42.0
click at [584, 661] on td "Hardware Upgrade Eric Joly 343 552 2765 ERIC.JOLY@KIEWIT.COM City of Use: Ottawa" at bounding box center [631, 688] width 332 height 95
copy td "Eric Joly 343 552 2765"
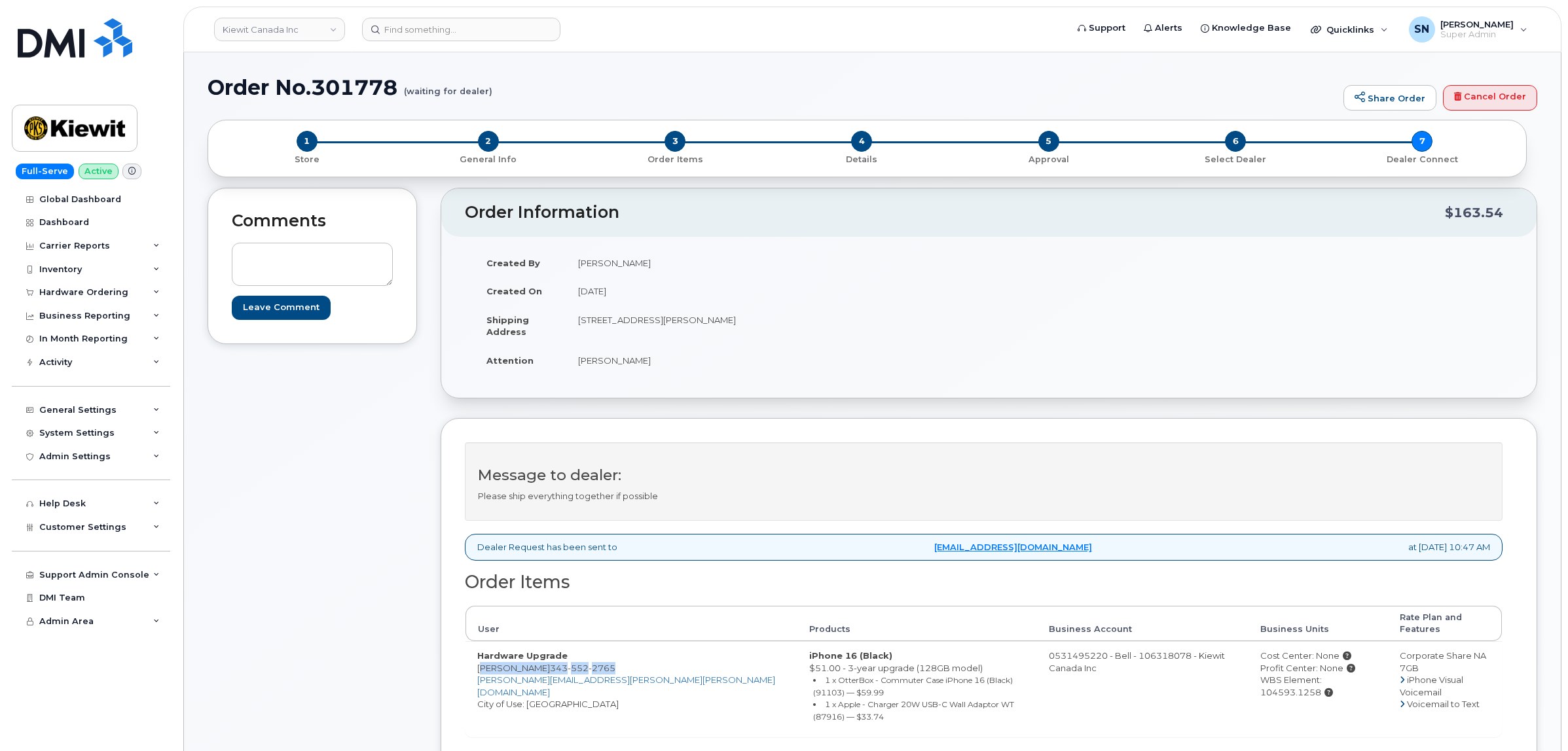
drag, startPoint x: 1328, startPoint y: 671, endPoint x: 1268, endPoint y: 672, distance: 60.0
click at [1268, 674] on div "WBS Element: 104593.1258" at bounding box center [1318, 686] width 116 height 24
copy div "104593.1258"
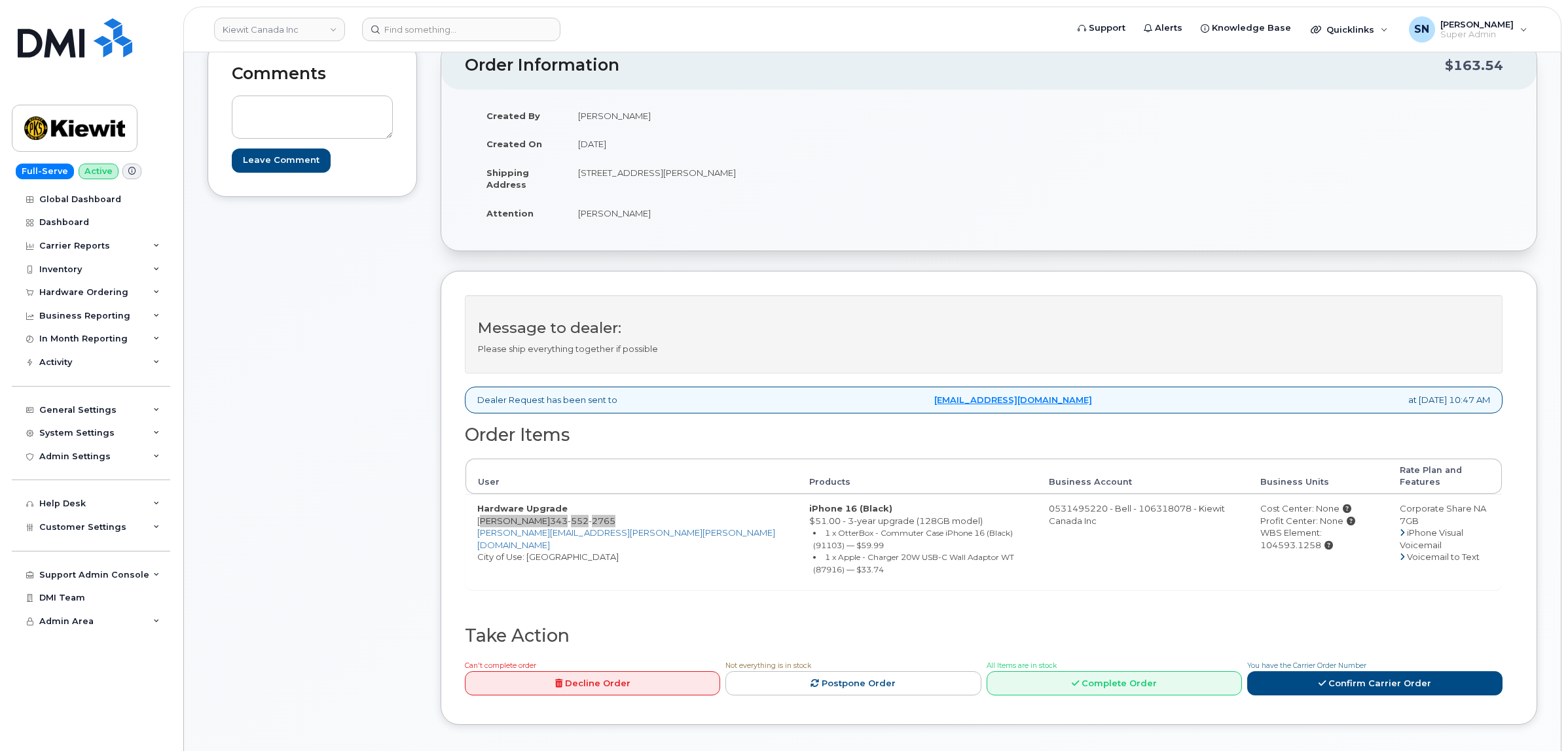
scroll to position [327, 0]
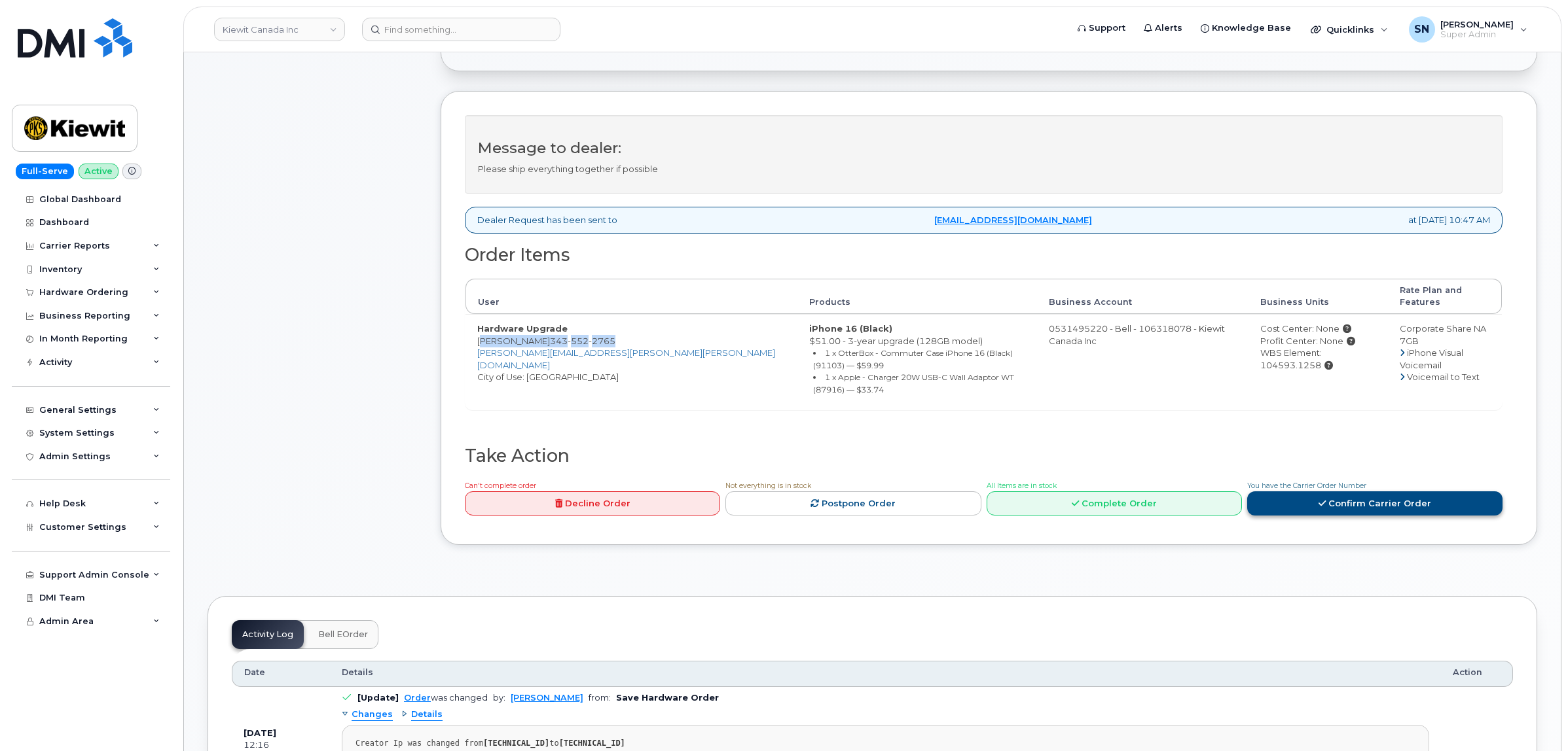
click at [1309, 491] on link "Confirm Carrier Order" at bounding box center [1375, 503] width 256 height 24
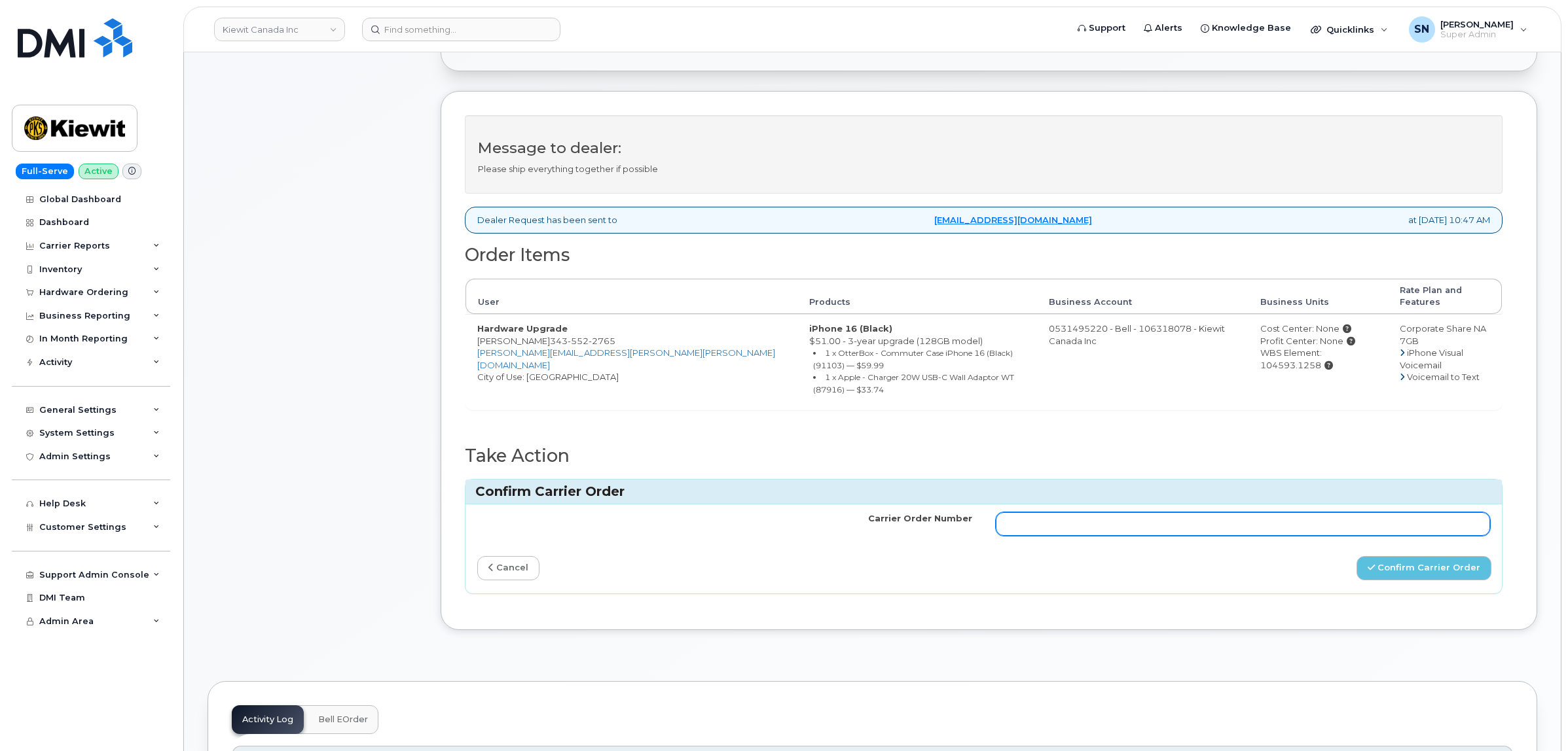
click at [1307, 512] on input "Carrier Order Number" at bounding box center [1243, 524] width 495 height 24
paste input "3023071"
type input "3023071"
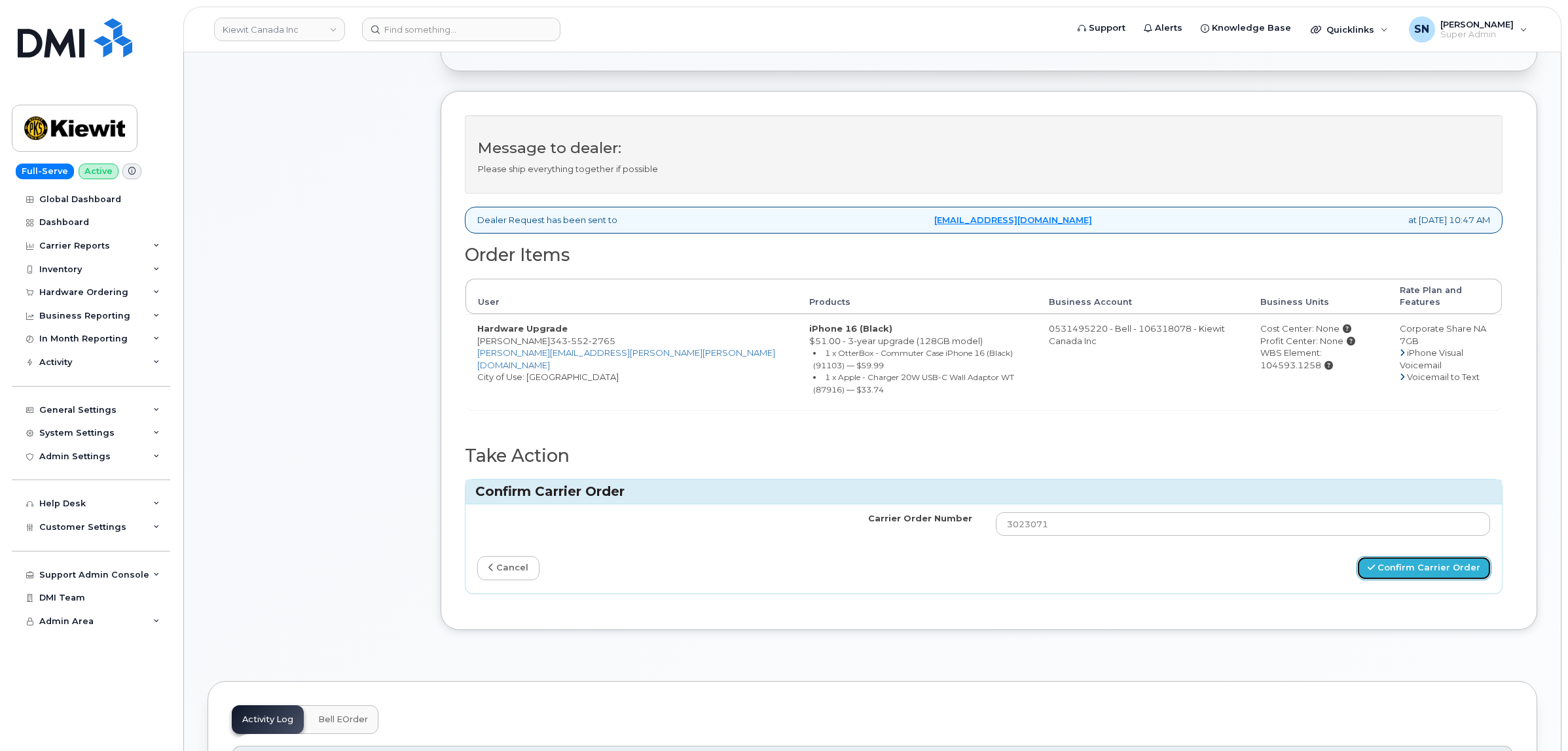
click at [1435, 556] on button "Confirm Carrier Order" at bounding box center [1424, 568] width 135 height 24
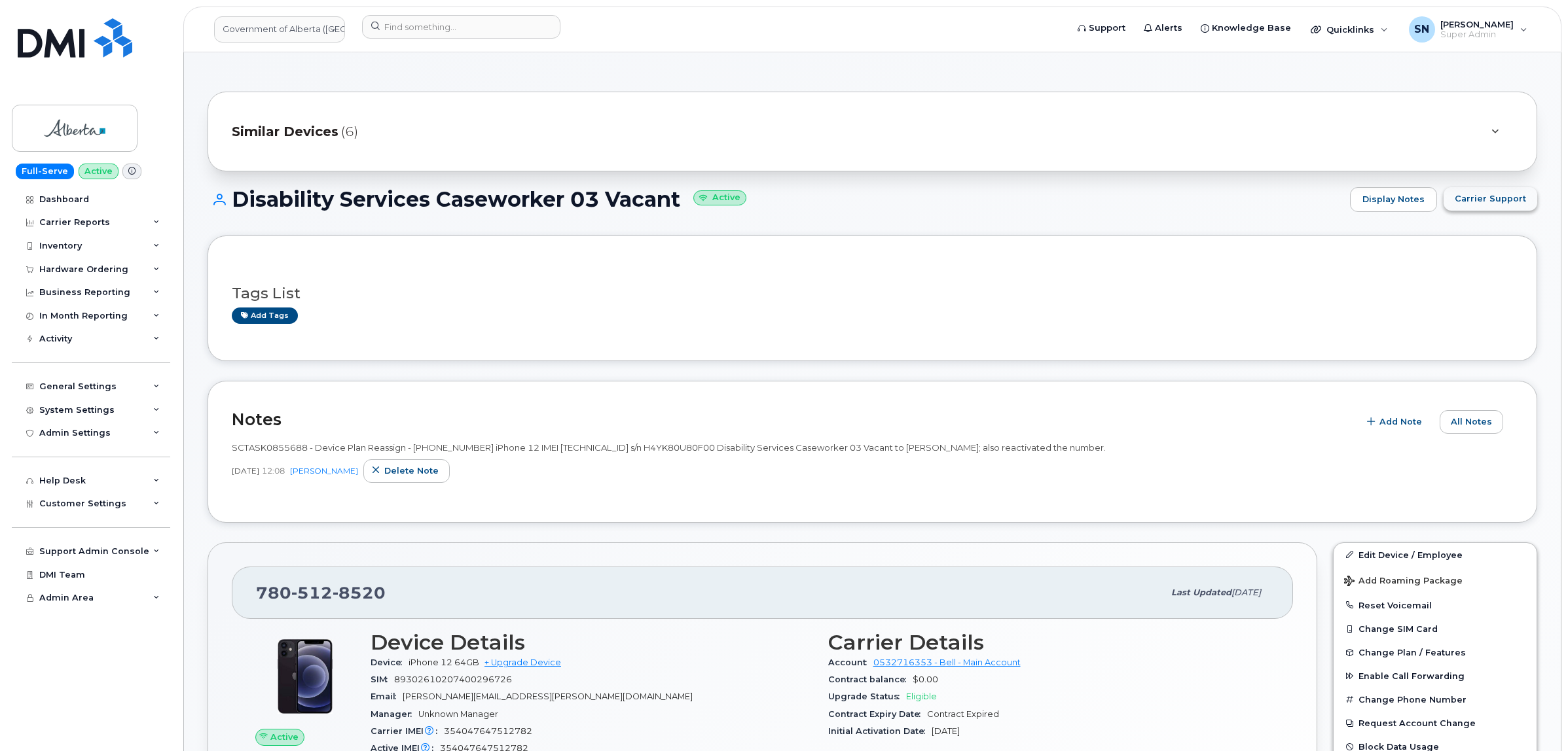
click at [1488, 197] on span "Carrier Support" at bounding box center [1490, 199] width 71 height 12
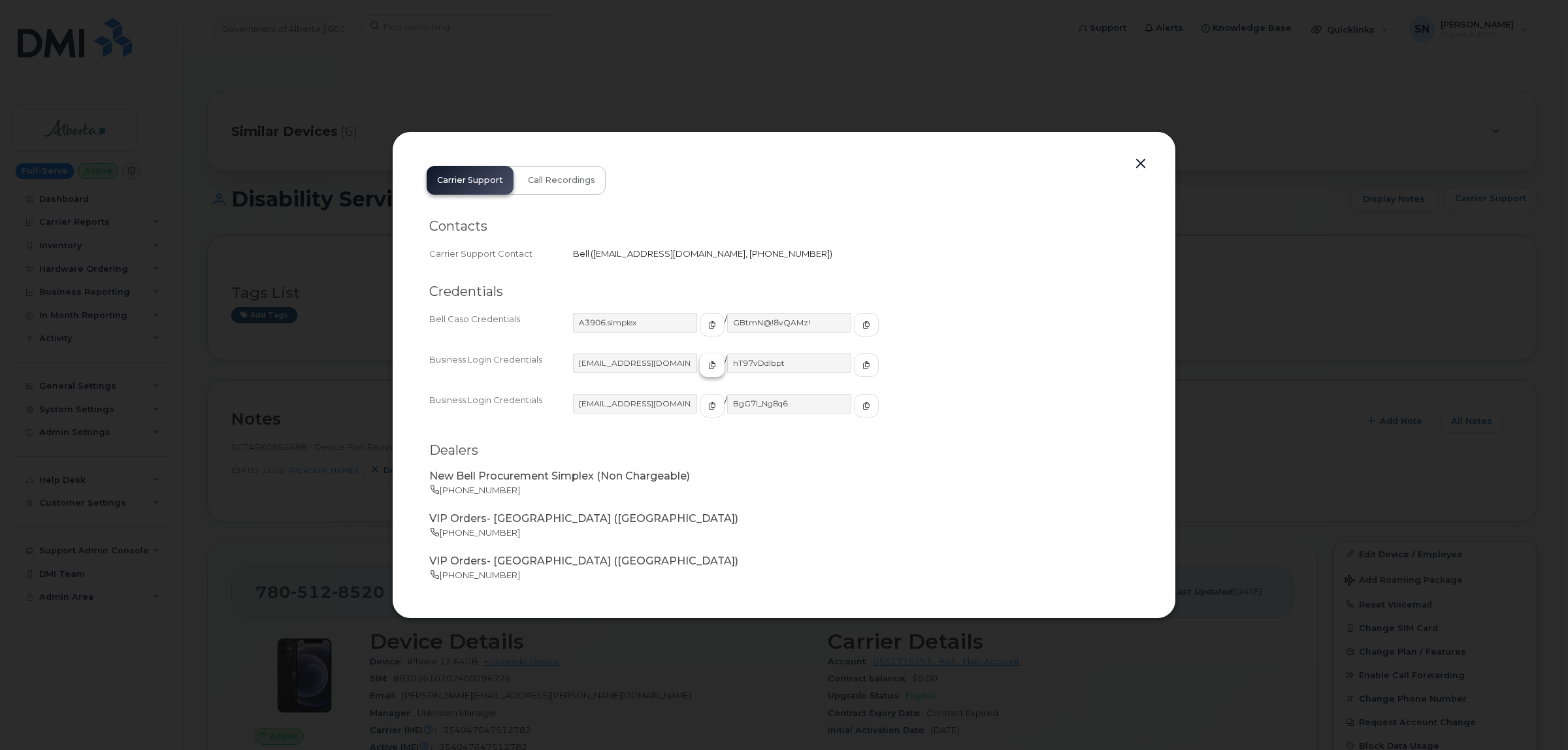
click at [706, 369] on span "button" at bounding box center [712, 365] width 11 height 11
click at [861, 361] on span "button" at bounding box center [866, 365] width 11 height 11
drag, startPoint x: 1147, startPoint y: 163, endPoint x: 1141, endPoint y: 160, distance: 6.7
click at [1146, 163] on button "button" at bounding box center [1141, 164] width 20 height 18
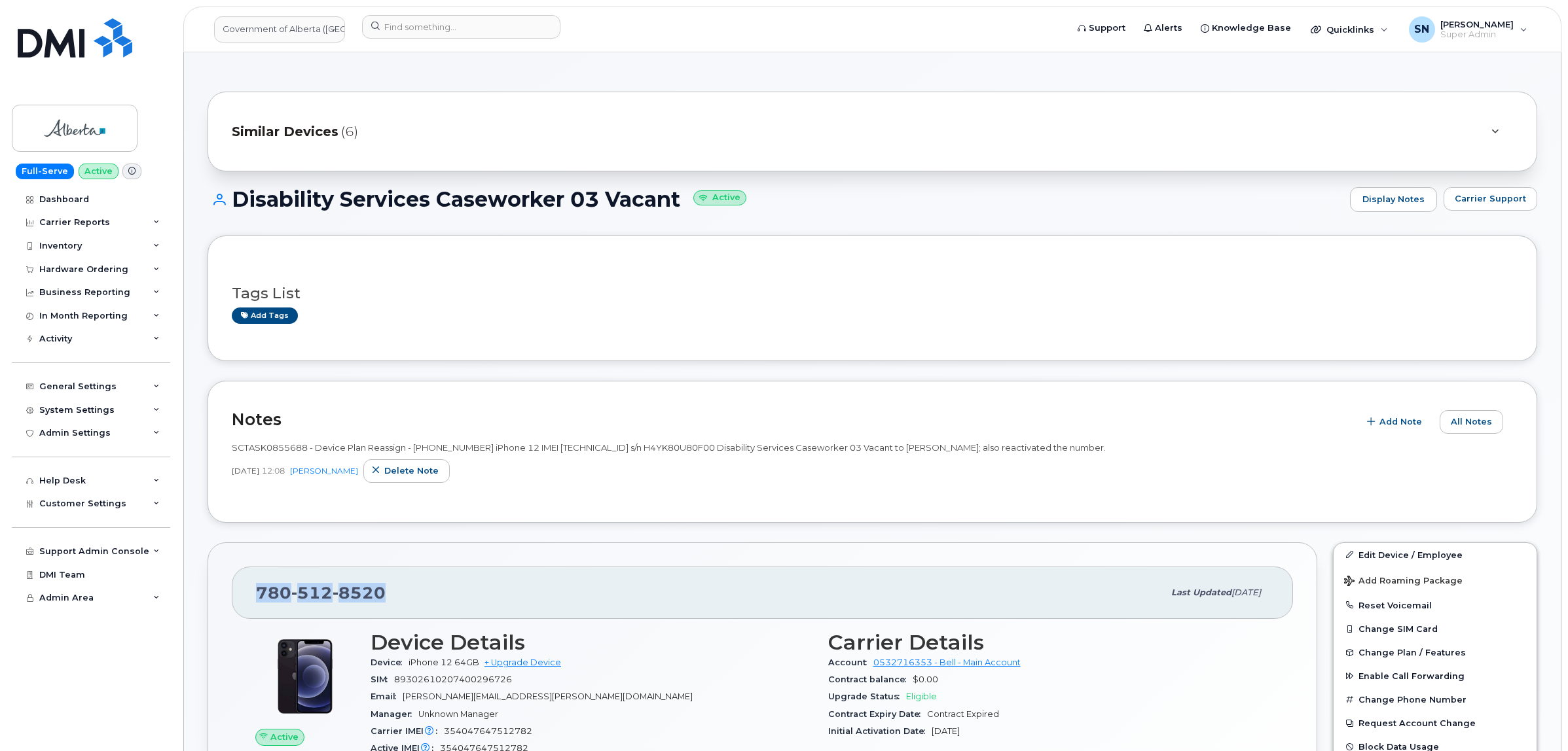
drag, startPoint x: 257, startPoint y: 590, endPoint x: 390, endPoint y: 600, distance: 133.4
click at [390, 600] on div "780 512 8520" at bounding box center [709, 593] width 908 height 28
copy span "780 512 8520"
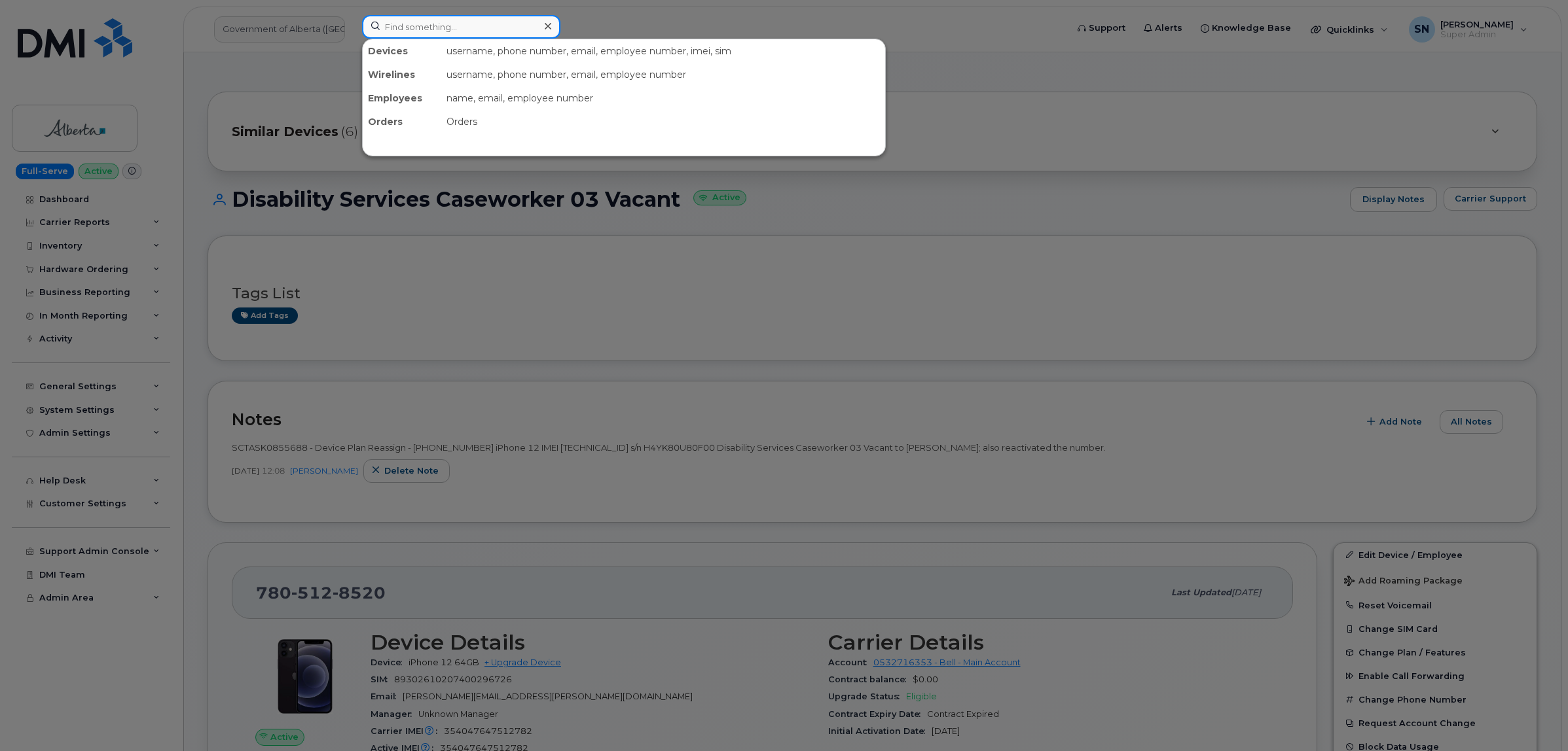
click at [464, 21] on input at bounding box center [461, 27] width 198 height 24
paste input "6136975418"
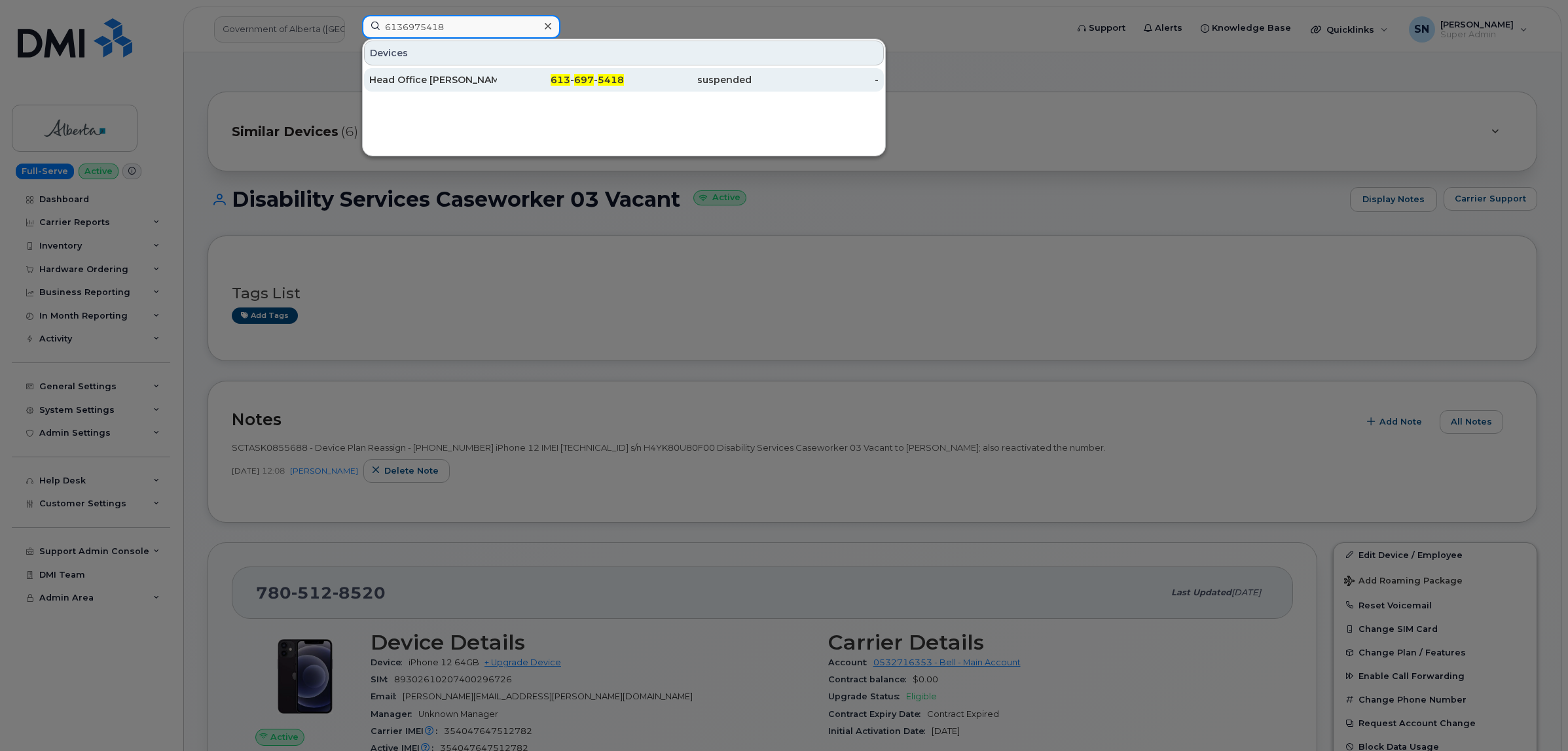
type input "6136975418"
click at [396, 79] on div "Head Office Brian Boucher" at bounding box center [432, 80] width 128 height 13
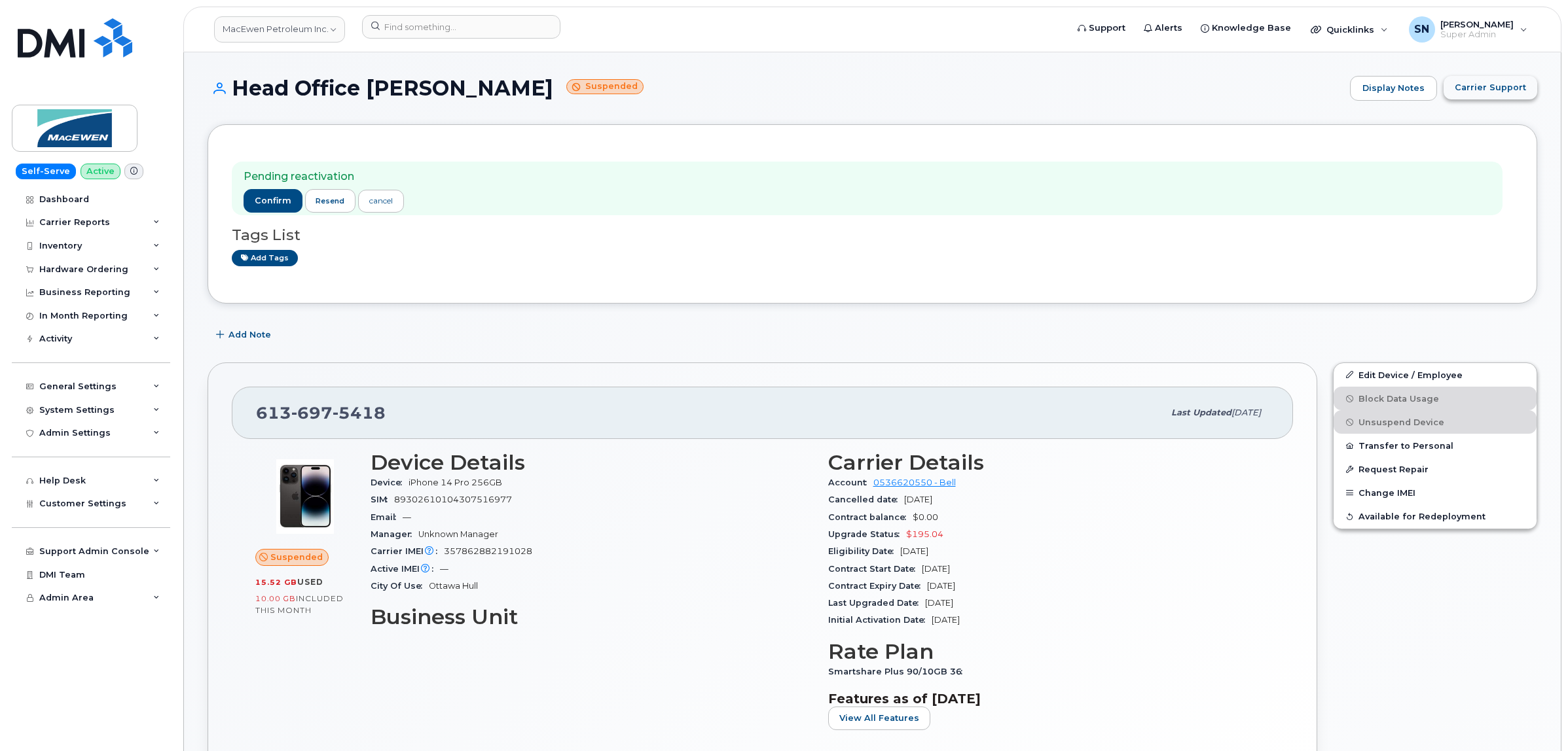
click at [1529, 97] on button "Carrier Support" at bounding box center [1490, 87] width 93 height 24
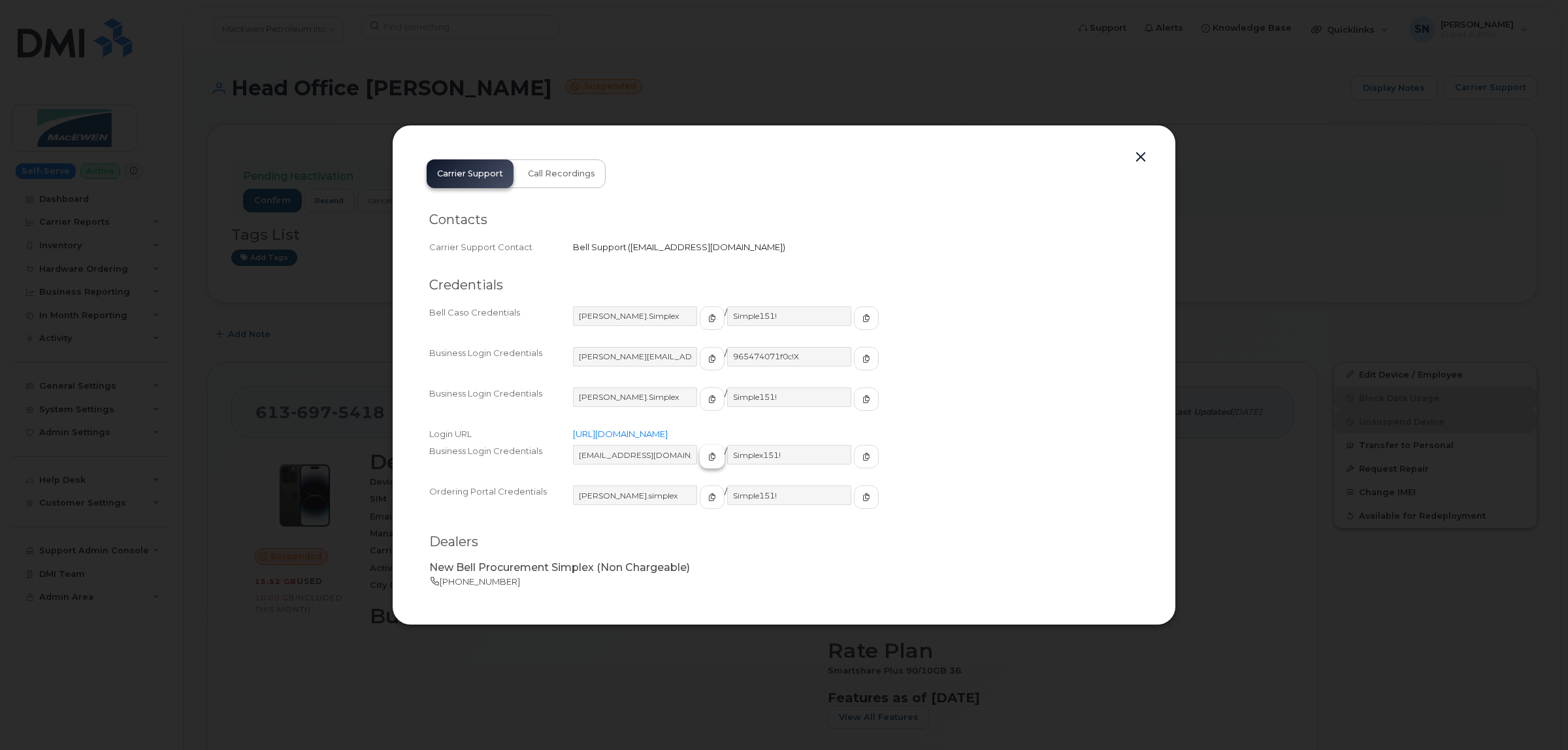
click at [706, 459] on span "button" at bounding box center [712, 456] width 11 height 11
click at [861, 451] on span "button" at bounding box center [866, 456] width 11 height 11
click at [1143, 160] on button "button" at bounding box center [1141, 157] width 20 height 18
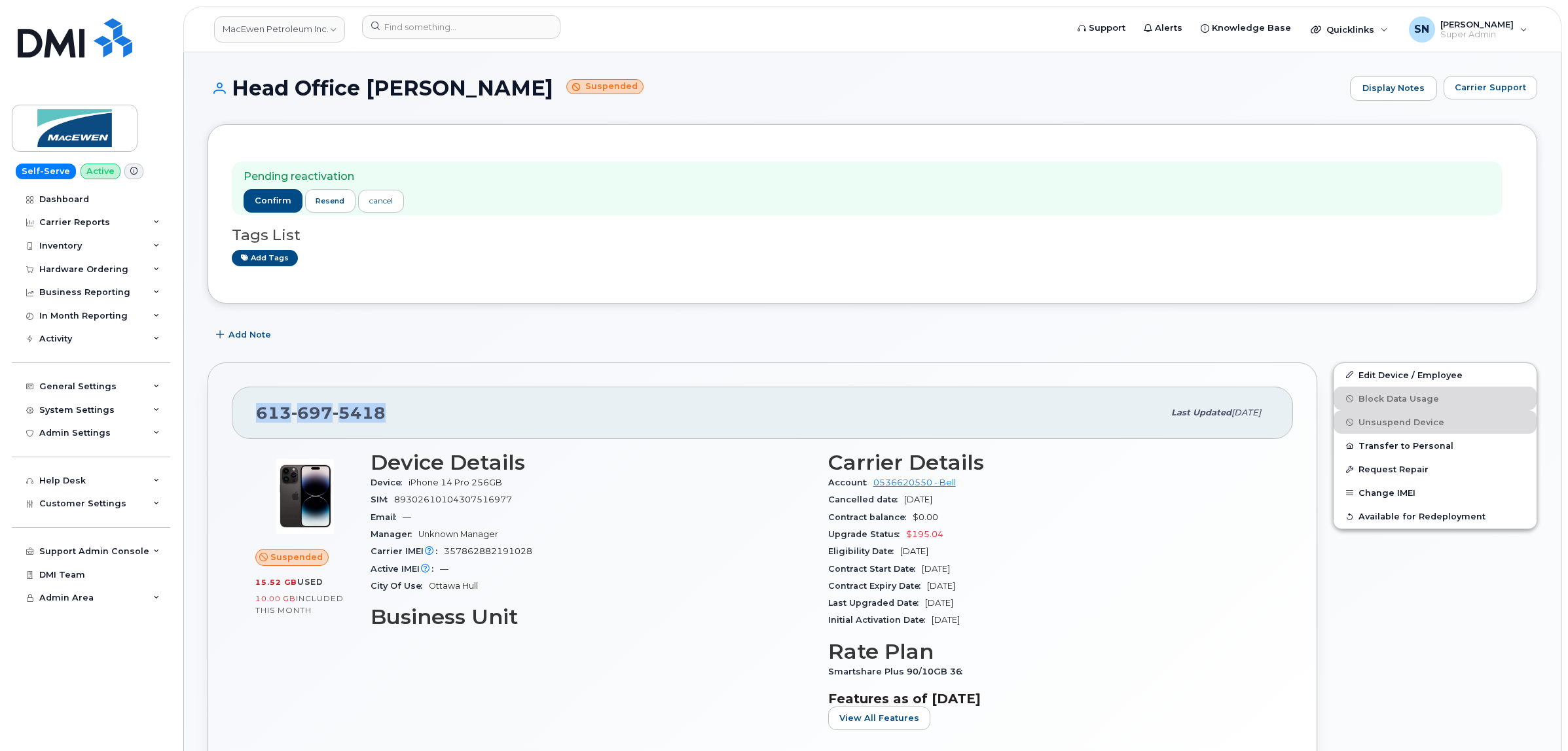
drag, startPoint x: 256, startPoint y: 410, endPoint x: 391, endPoint y: 419, distance: 135.3
click at [391, 419] on div "613 697 5418 Last updated Sep 29, 2025" at bounding box center [762, 413] width 1061 height 52
copy span "613 697 5418"
click at [587, 286] on div "Pending reactivation confirm resend cancel Tags List Add tags" at bounding box center [872, 214] width 1330 height 179
click at [418, 343] on div "Add Note" at bounding box center [872, 335] width 1330 height 24
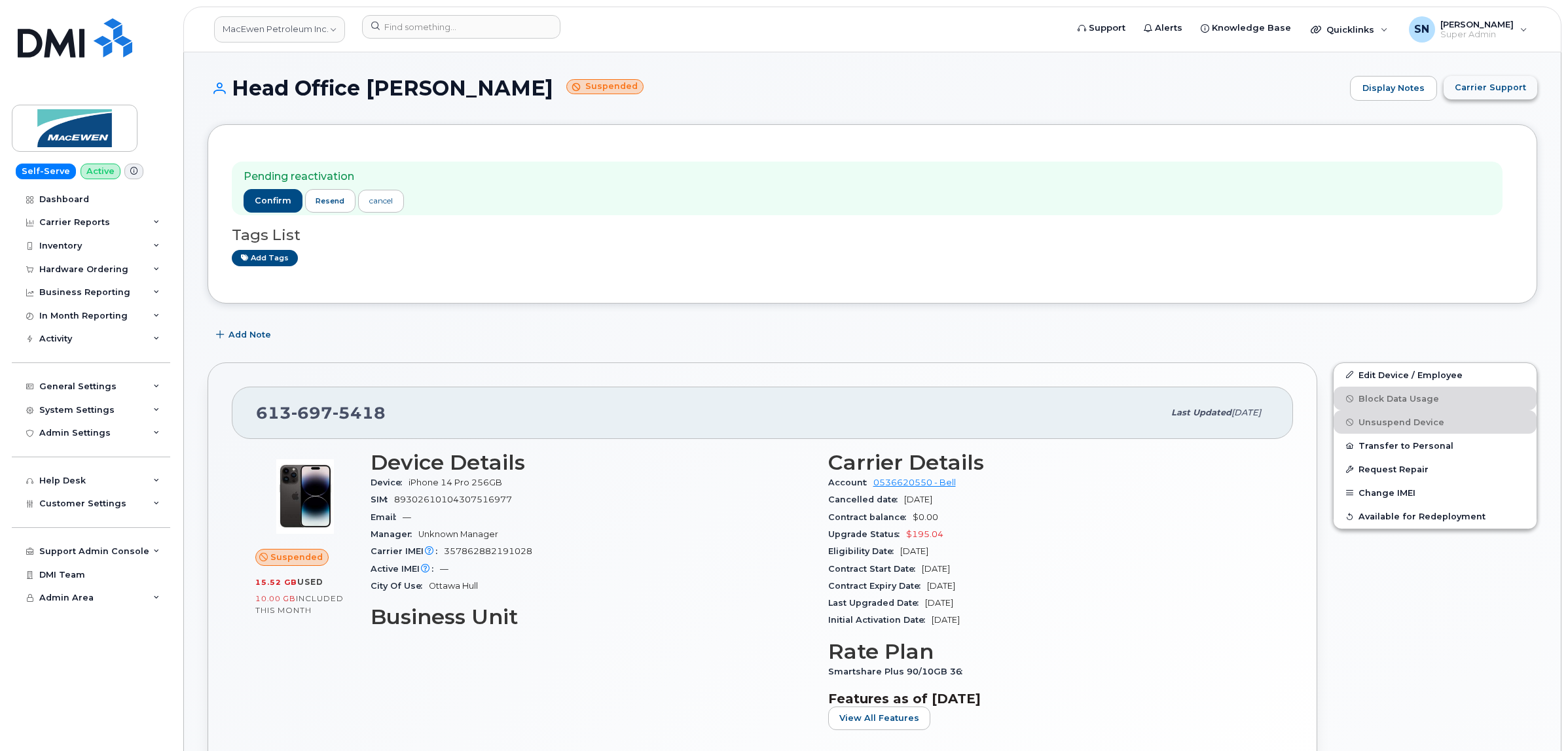
click at [1510, 93] on span "Carrier Support" at bounding box center [1490, 87] width 71 height 12
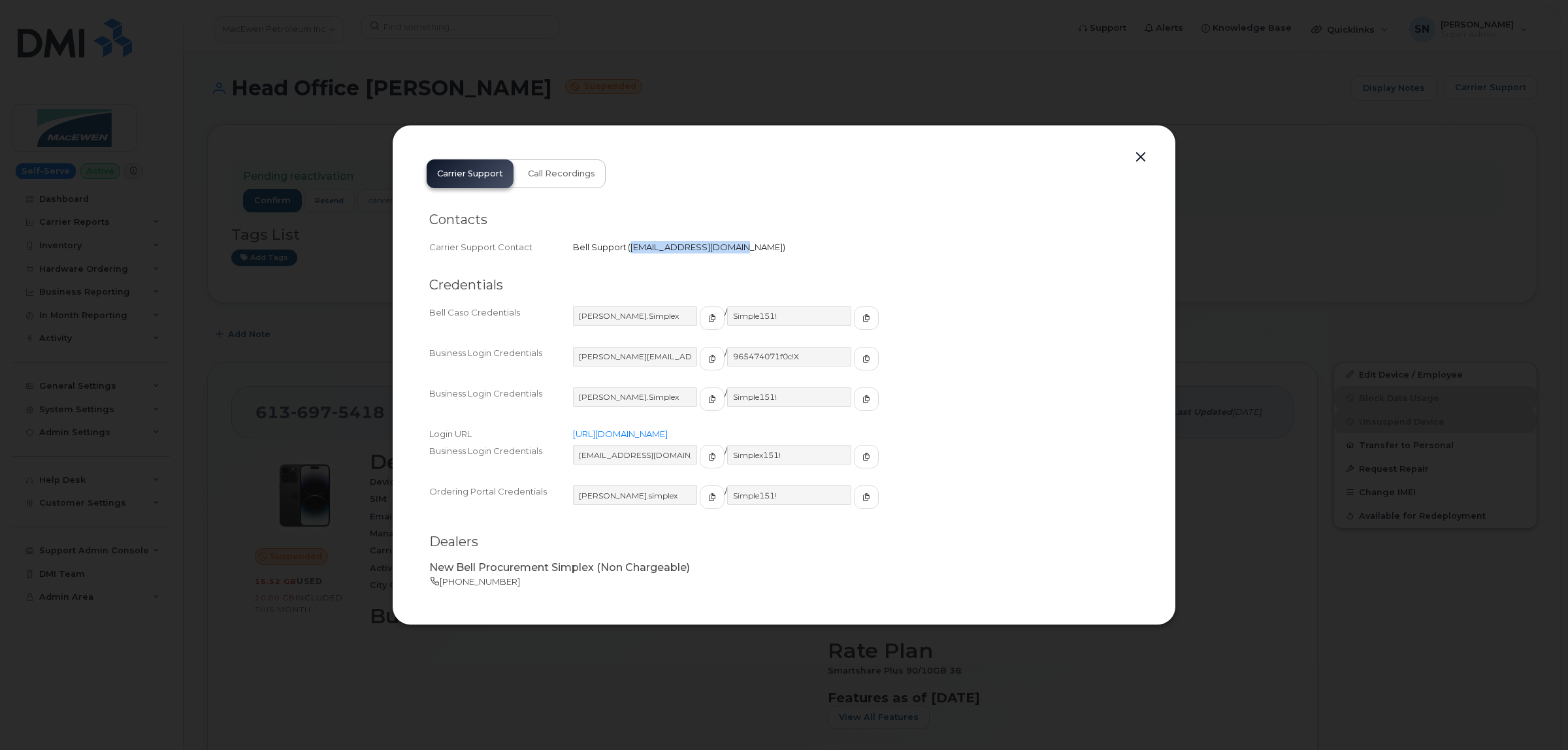
drag, startPoint x: 631, startPoint y: 243, endPoint x: 726, endPoint y: 256, distance: 95.9
click at [726, 256] on div "Contacts Carrier Support Contact Bell Support   corpclientcare@bell.ca" at bounding box center [784, 234] width 710 height 66
copy span "[EMAIL_ADDRESS][DOMAIN_NAME]"
click at [1141, 152] on button "button" at bounding box center [1141, 157] width 20 height 18
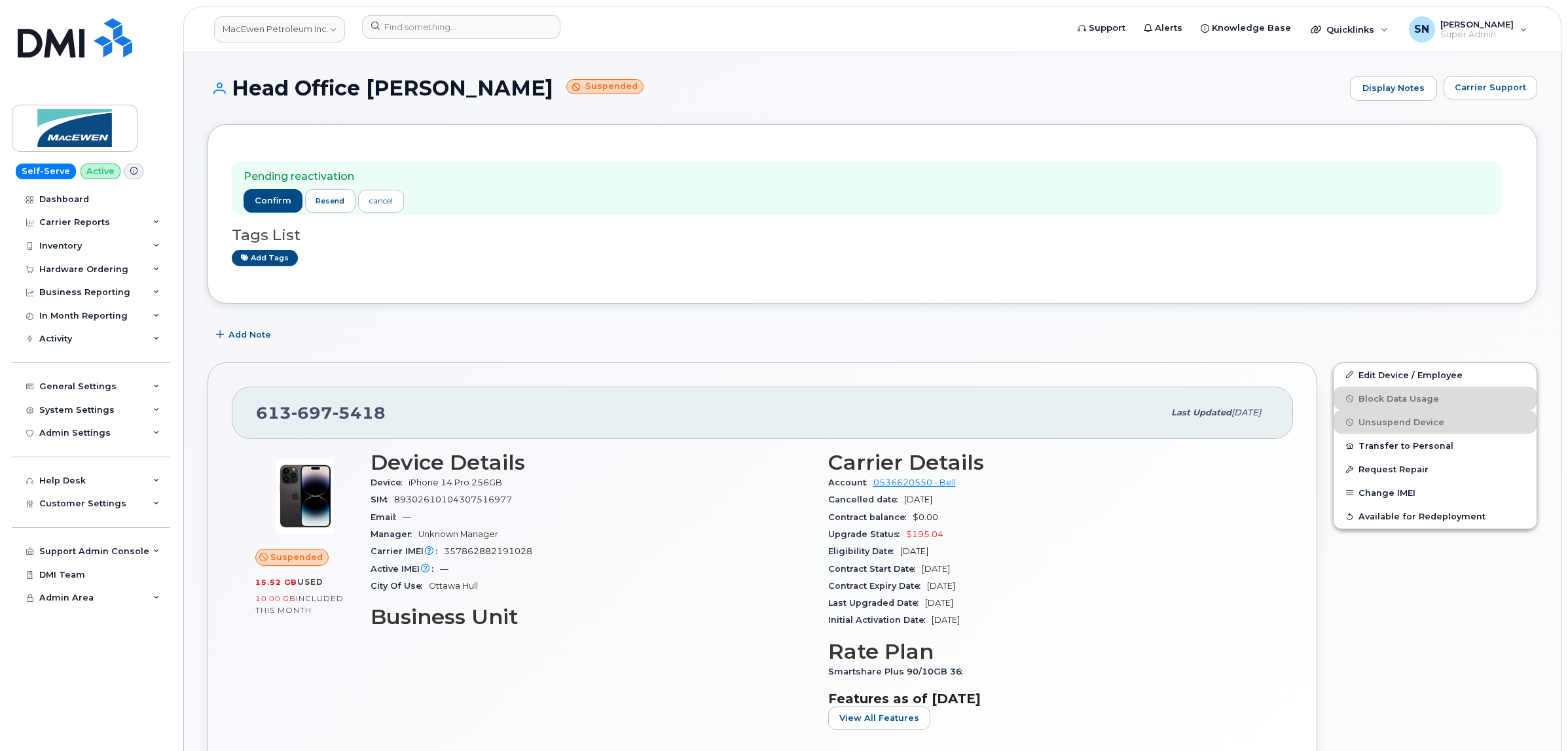
click at [849, 229] on h3 "Tags List" at bounding box center [872, 235] width 1281 height 16
drag, startPoint x: 227, startPoint y: 87, endPoint x: 533, endPoint y: 86, distance: 306.0
click at [533, 86] on h1 "Head Office Brian Boucher Suspended" at bounding box center [775, 88] width 1136 height 23
copy h1 "Head Office Brian Boucher"
drag, startPoint x: 262, startPoint y: 415, endPoint x: 391, endPoint y: 418, distance: 129.0
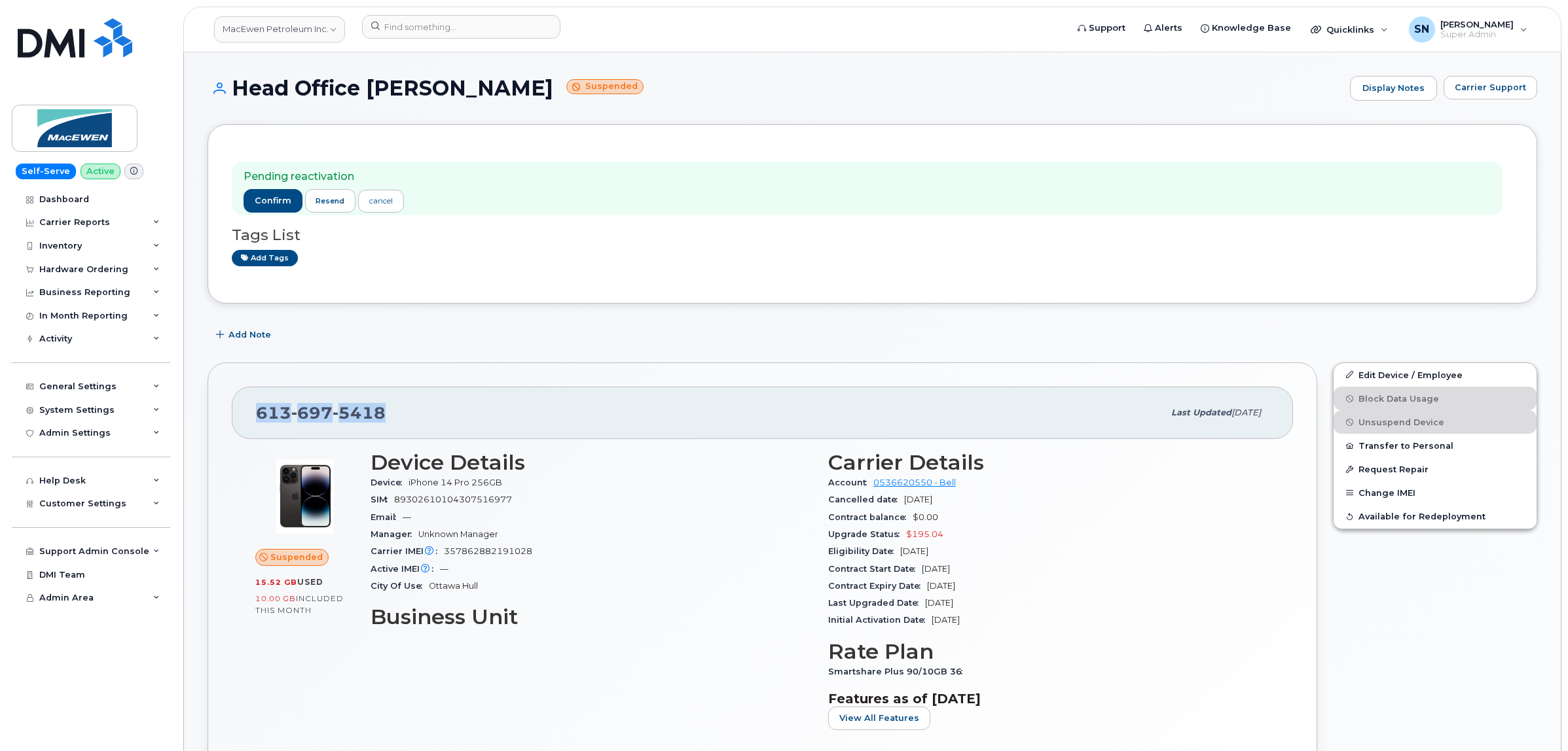
click at [391, 418] on div "613 697 5418" at bounding box center [709, 413] width 908 height 28
copy span "613 697 5418"
click at [510, 31] on input at bounding box center [461, 27] width 198 height 24
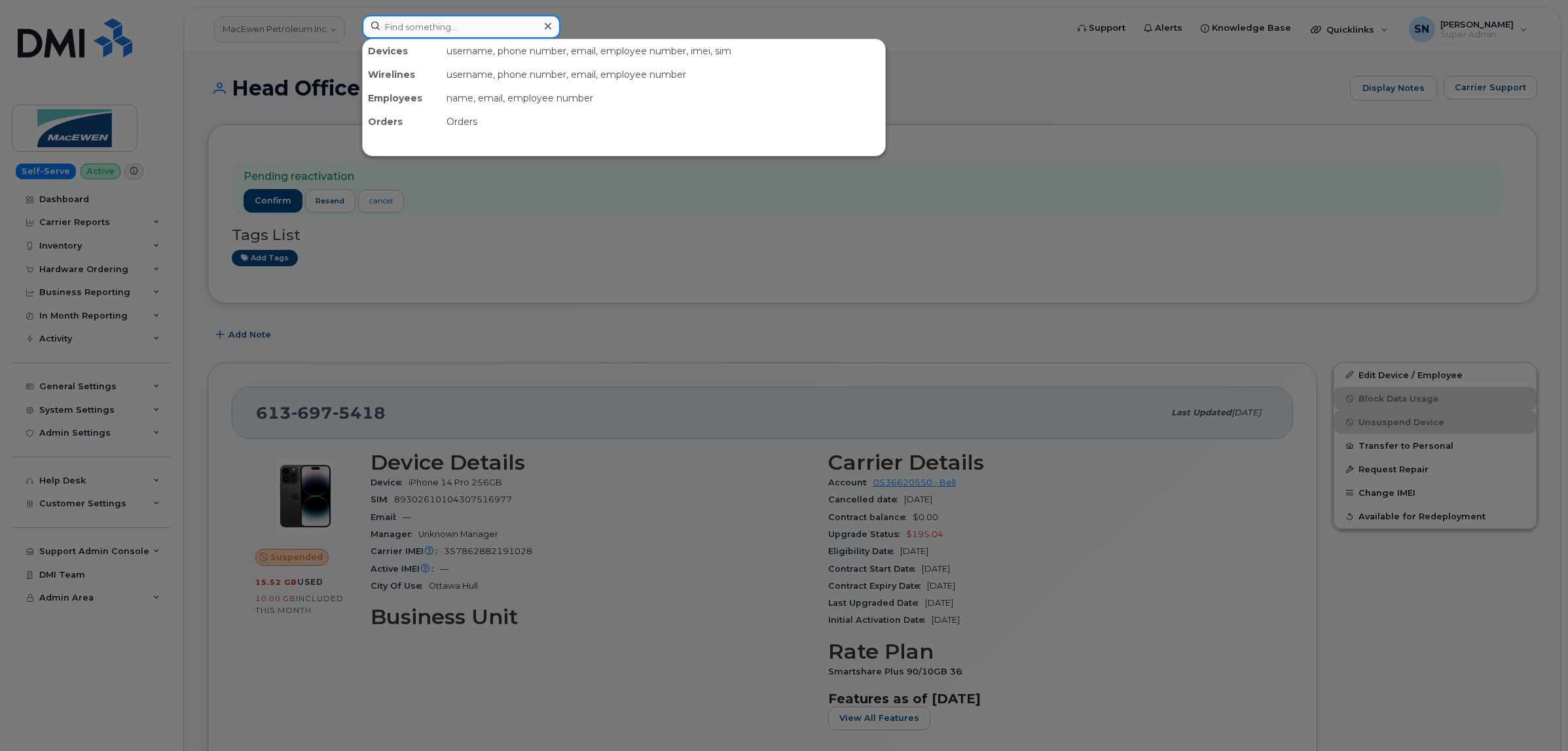
paste input "6473265907"
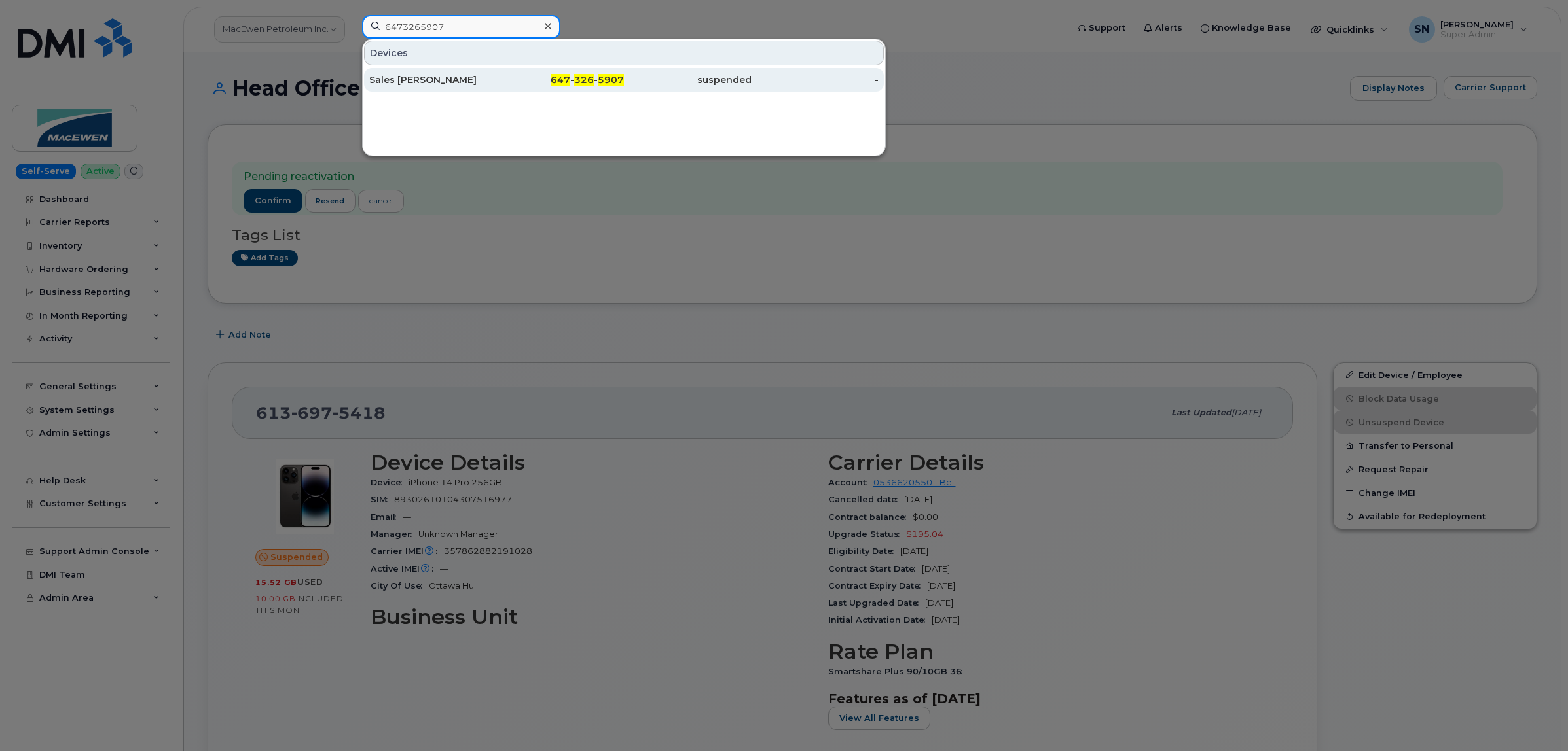
type input "6473265907"
click at [410, 86] on div "Sales [PERSON_NAME]" at bounding box center [432, 80] width 128 height 13
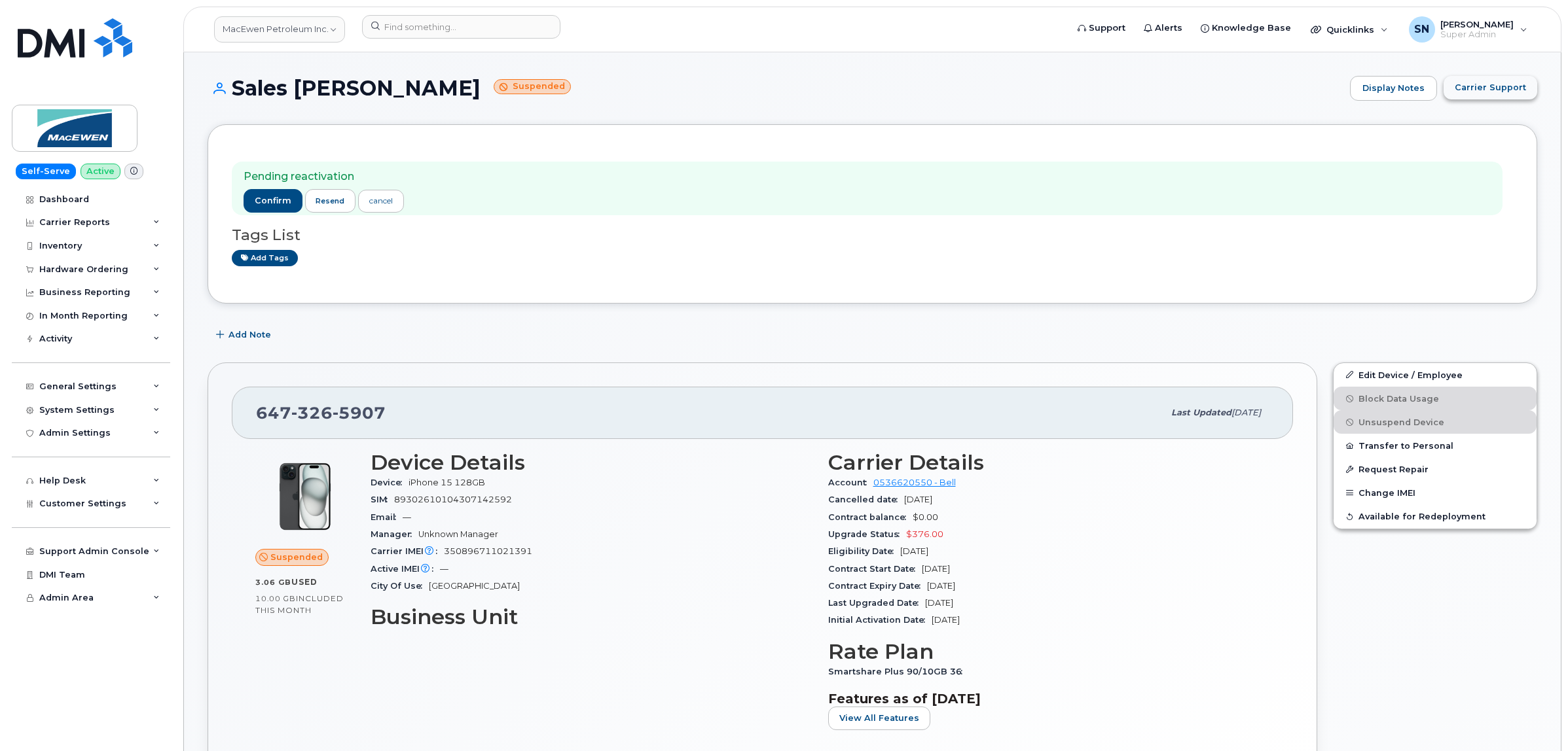
click at [1493, 93] on span "Carrier Support" at bounding box center [1490, 87] width 71 height 12
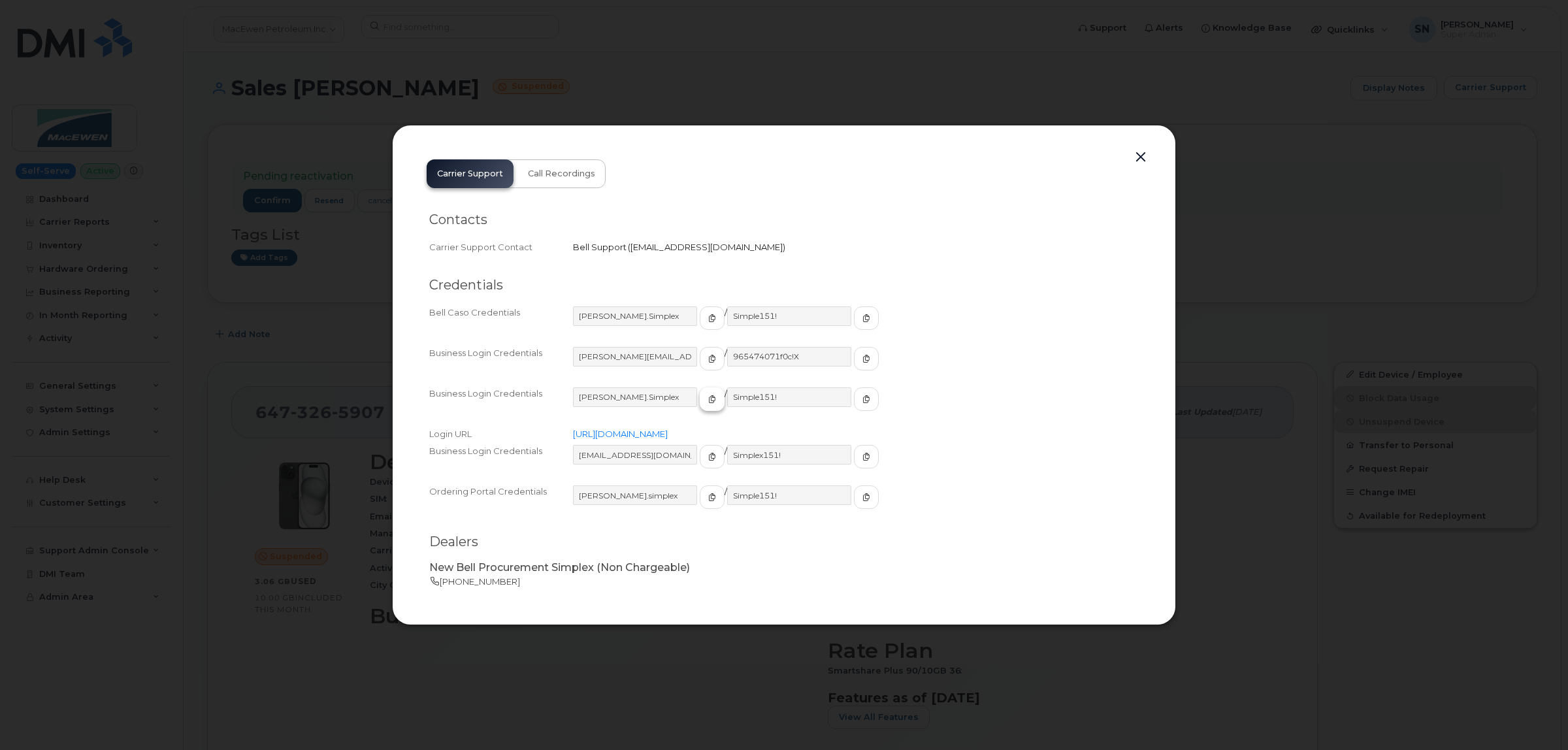
click at [700, 407] on button "button" at bounding box center [712, 399] width 25 height 24
click at [861, 399] on span "button" at bounding box center [866, 399] width 11 height 11
click at [706, 457] on span "button" at bounding box center [712, 456] width 11 height 11
click at [708, 360] on icon "button" at bounding box center [712, 359] width 8 height 8
click at [862, 357] on icon "button" at bounding box center [866, 359] width 8 height 8
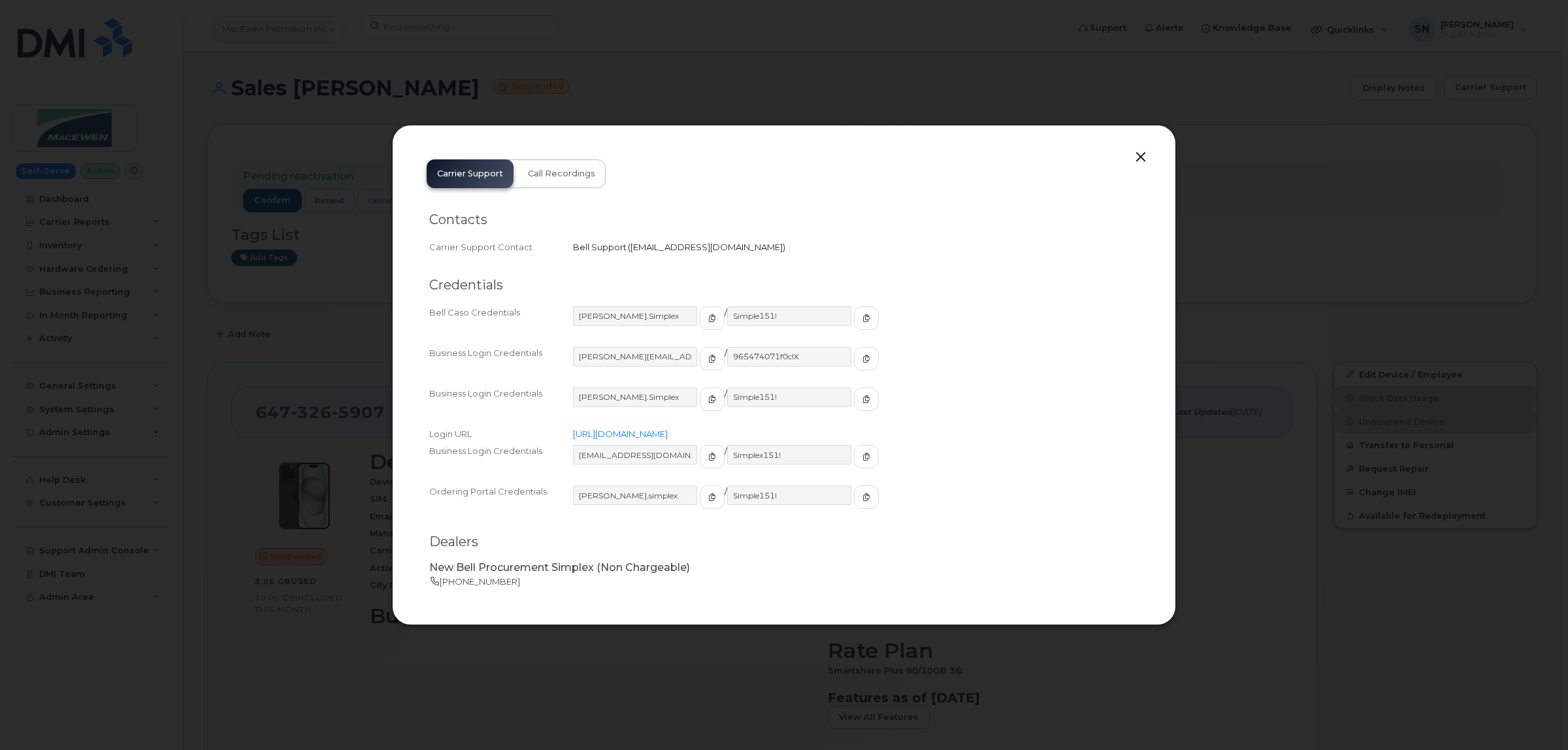
click at [1145, 155] on button "button" at bounding box center [1141, 157] width 20 height 18
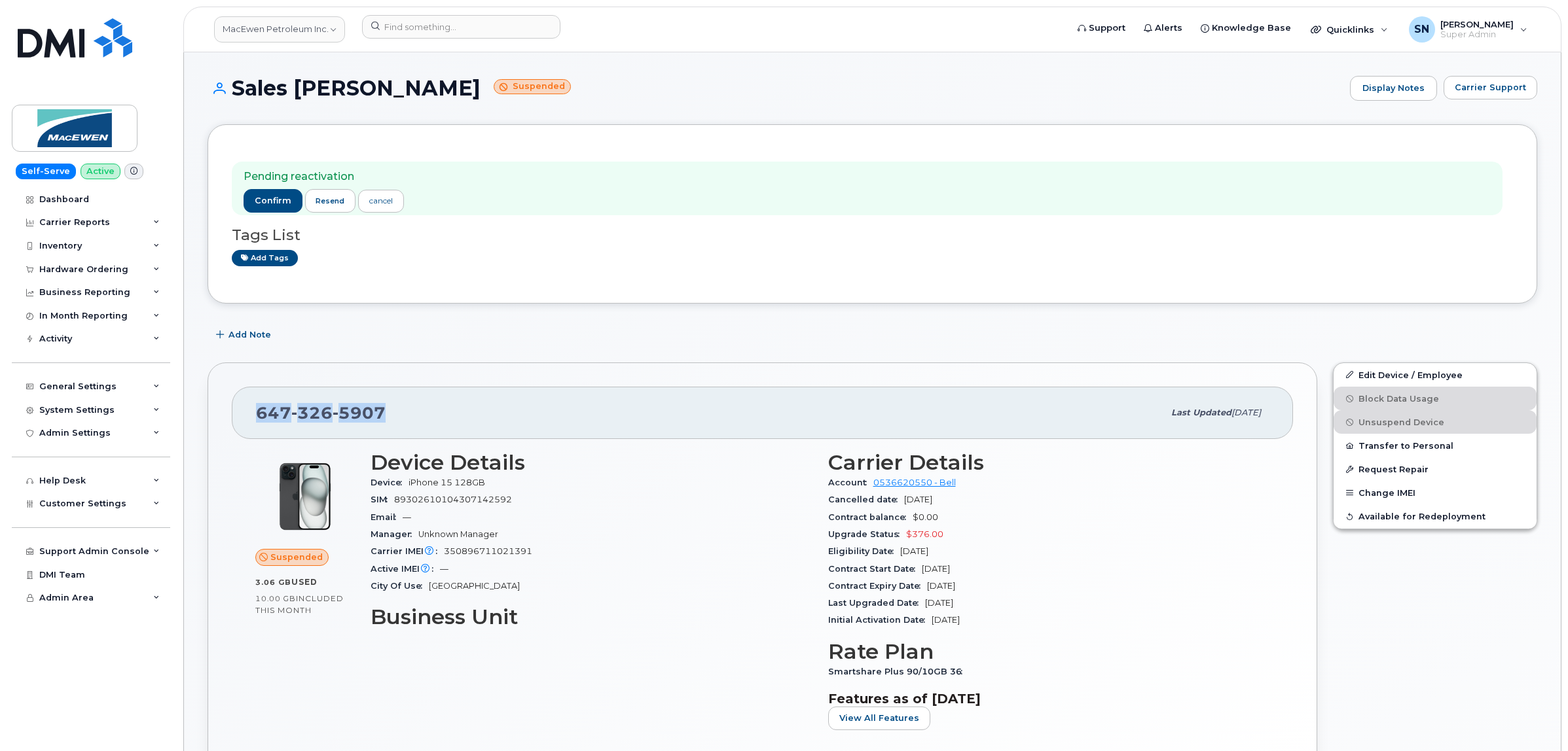
drag, startPoint x: 260, startPoint y: 412, endPoint x: 404, endPoint y: 418, distance: 144.1
click at [404, 418] on div "647 326 5907" at bounding box center [709, 413] width 908 height 28
copy span "647 326 5907"
click at [1491, 92] on span "Carrier Support" at bounding box center [1490, 87] width 71 height 12
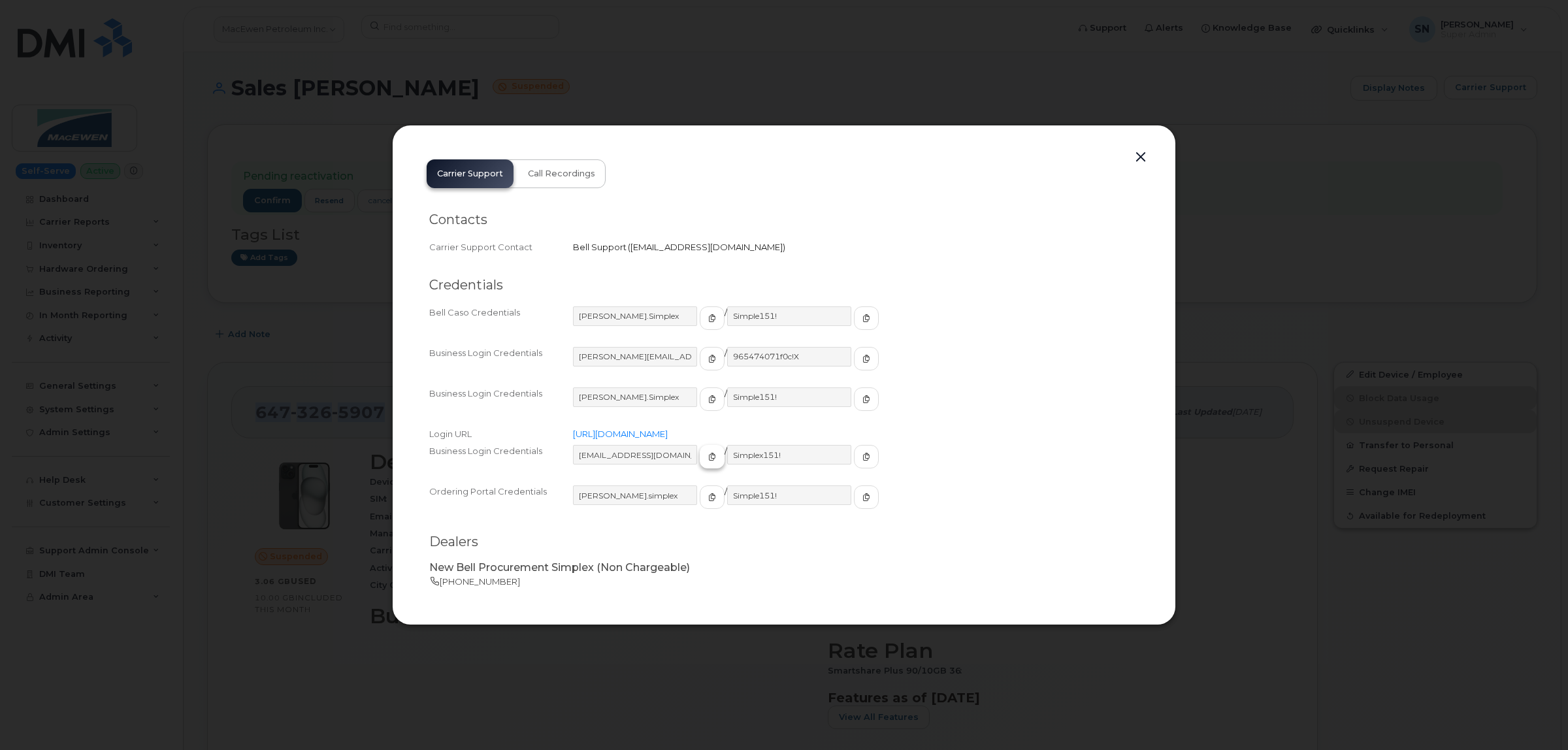
click at [708, 454] on icon "button" at bounding box center [712, 457] width 8 height 8
click at [862, 453] on icon "button" at bounding box center [866, 457] width 8 height 8
drag, startPoint x: 1142, startPoint y: 160, endPoint x: 1099, endPoint y: 168, distance: 43.7
click at [1142, 160] on button "button" at bounding box center [1141, 157] width 20 height 18
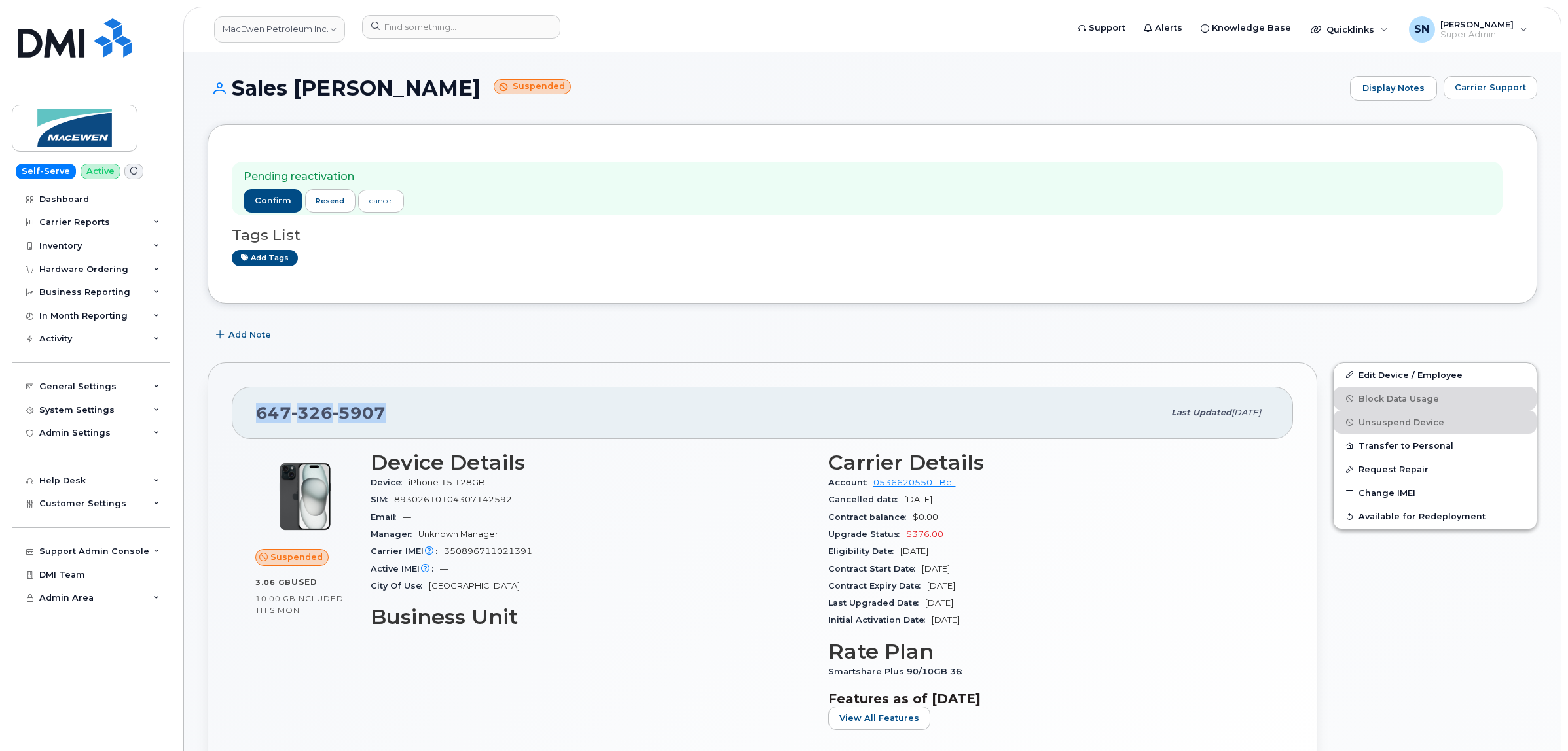
copy span "647 326 5907"
click at [1453, 86] on button "Carrier Support" at bounding box center [1490, 87] width 93 height 24
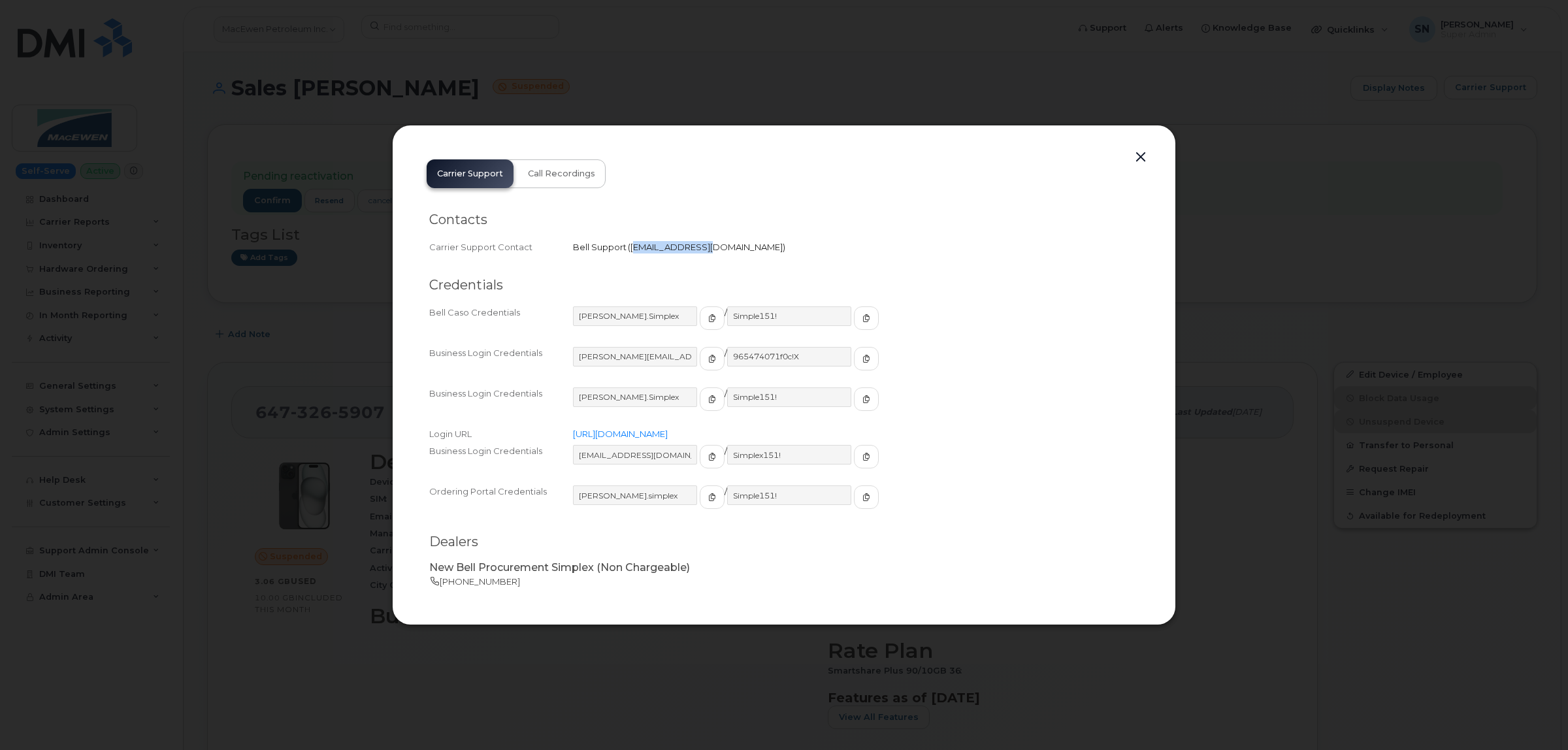
drag, startPoint x: 632, startPoint y: 244, endPoint x: 703, endPoint y: 254, distance: 71.7
click at [703, 254] on div "Carrier Support Contact Bell Support   corpclientcare@bell.ca" at bounding box center [784, 247] width 710 height 18
copy span "corpclientcare@bell.ca"
drag, startPoint x: 629, startPoint y: 243, endPoint x: 726, endPoint y: 254, distance: 97.6
click at [726, 254] on div "Carrier Support Contact Bell Support   corpclientcare@bell.ca" at bounding box center [784, 247] width 710 height 18
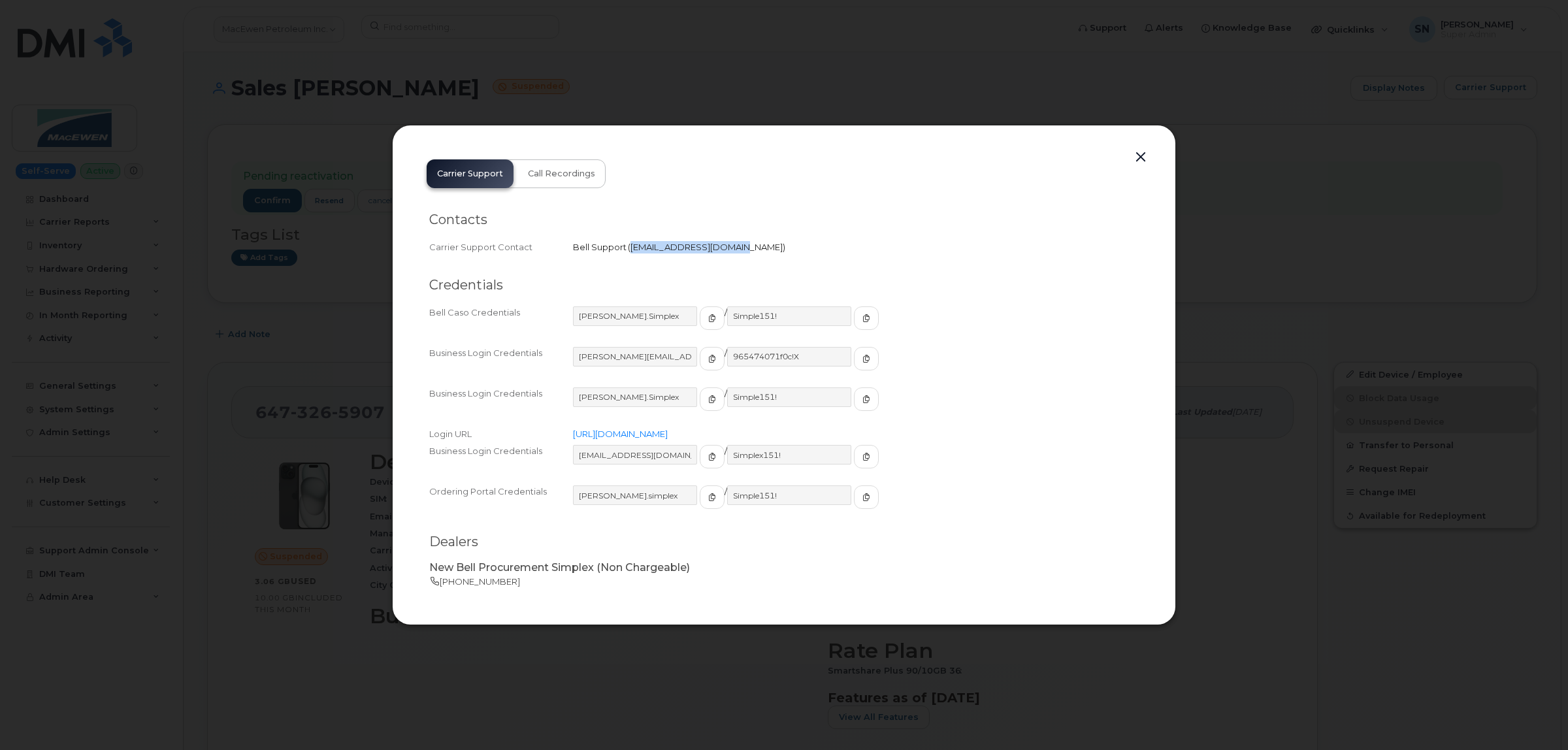
click at [1137, 158] on button "button" at bounding box center [1141, 157] width 20 height 18
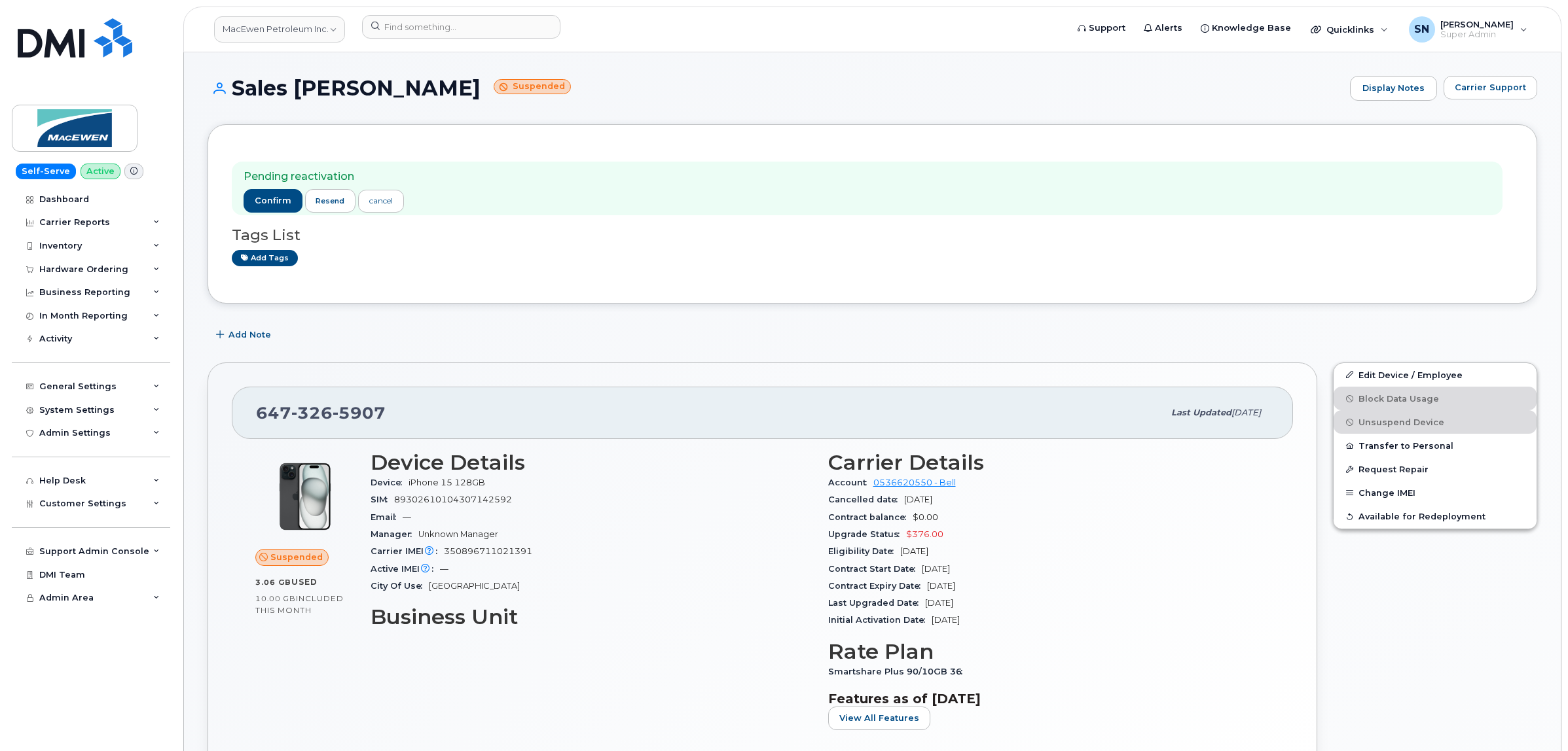
drag, startPoint x: 959, startPoint y: 307, endPoint x: 944, endPoint y: 321, distance: 20.5
drag, startPoint x: 236, startPoint y: 86, endPoint x: 470, endPoint y: 95, distance: 234.2
click at [470, 95] on h1 "Sales Andrew Metcalf Suspended" at bounding box center [775, 88] width 1136 height 23
copy h1 "Sales Andrew Metcalf"
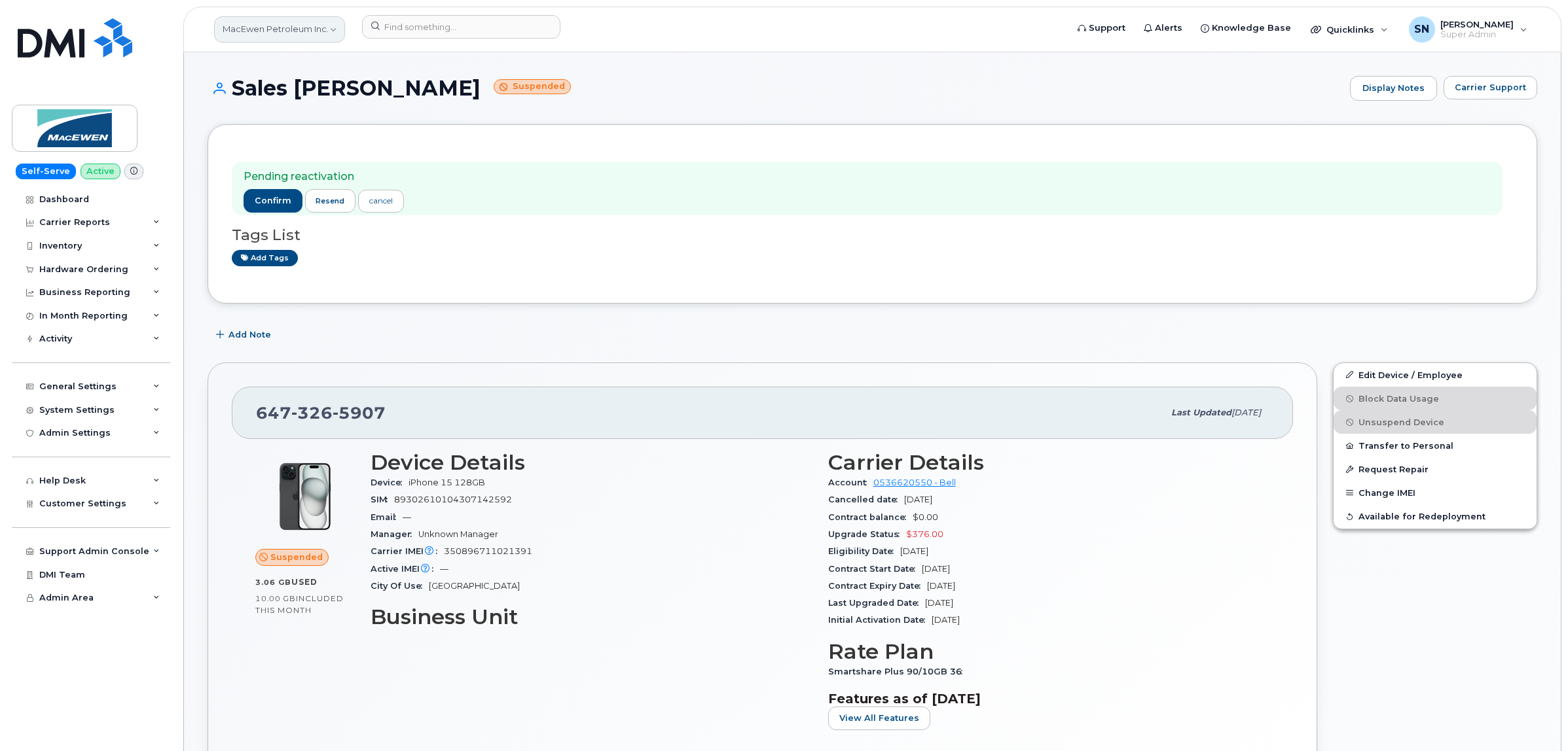
click at [286, 24] on link "MacEwen Petroleum Inc." at bounding box center [279, 29] width 131 height 26
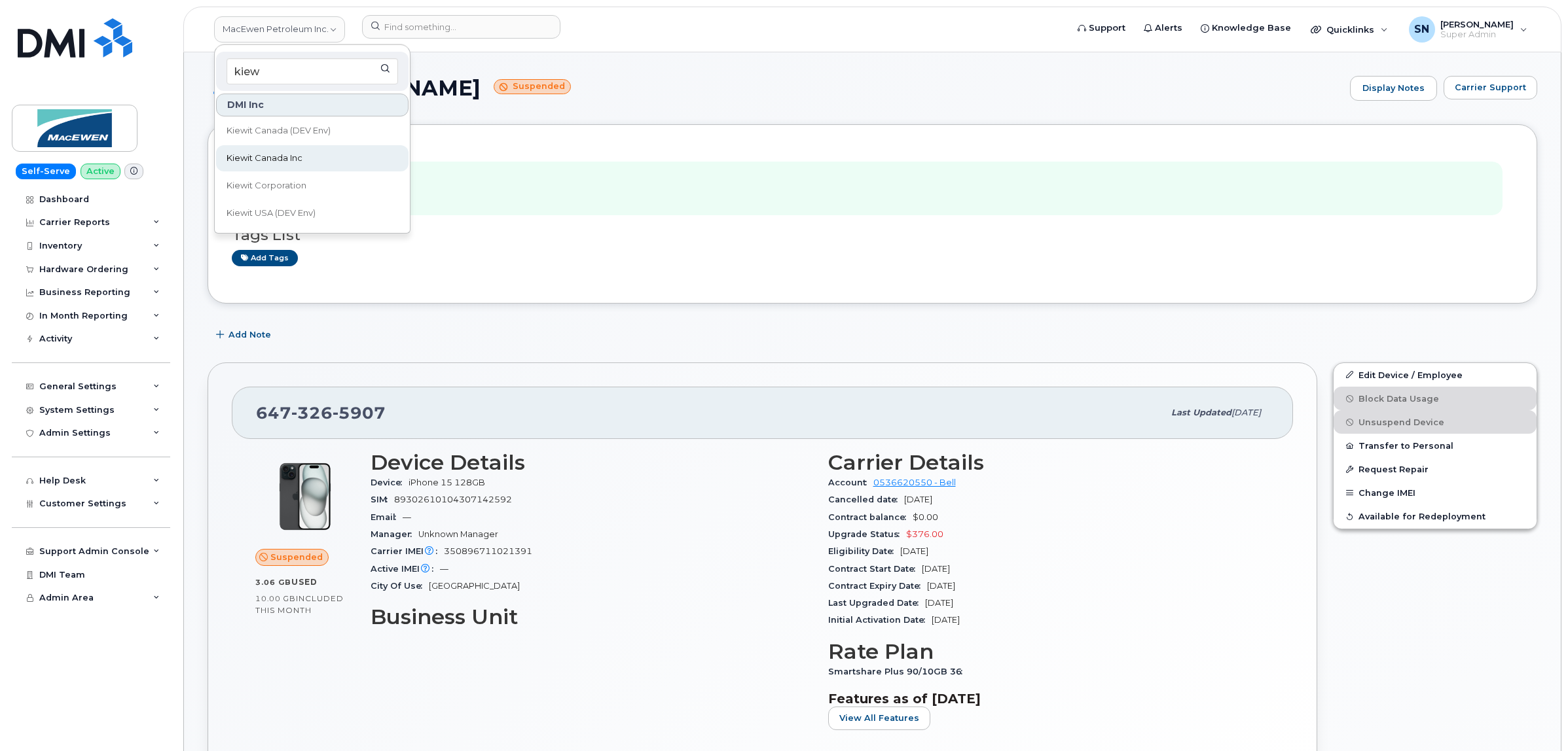
type input "kiew"
click at [279, 154] on span "Kiewit Canada Inc" at bounding box center [264, 158] width 76 height 13
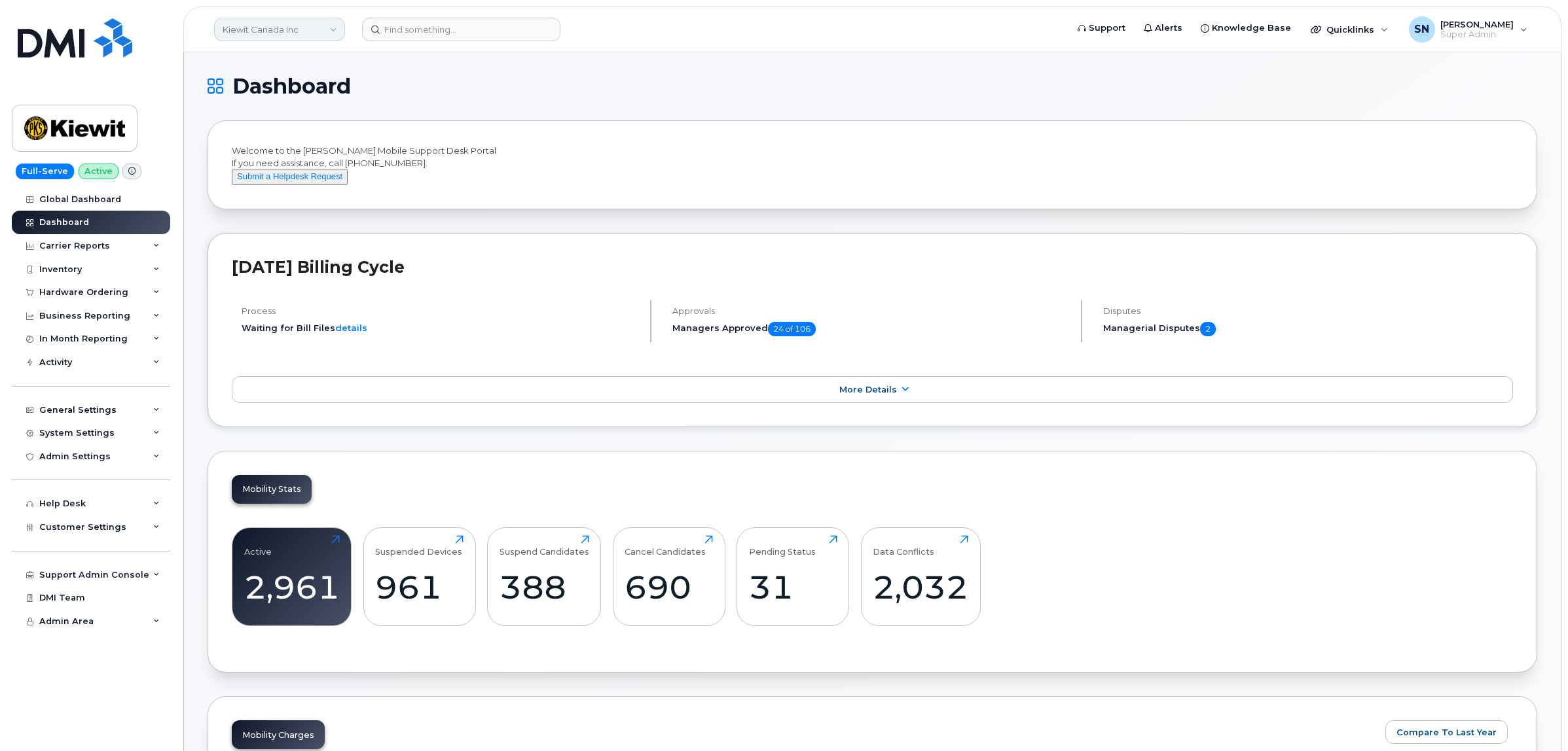
click at [251, 31] on link "Kiewit Canada Inc" at bounding box center [279, 29] width 131 height 24
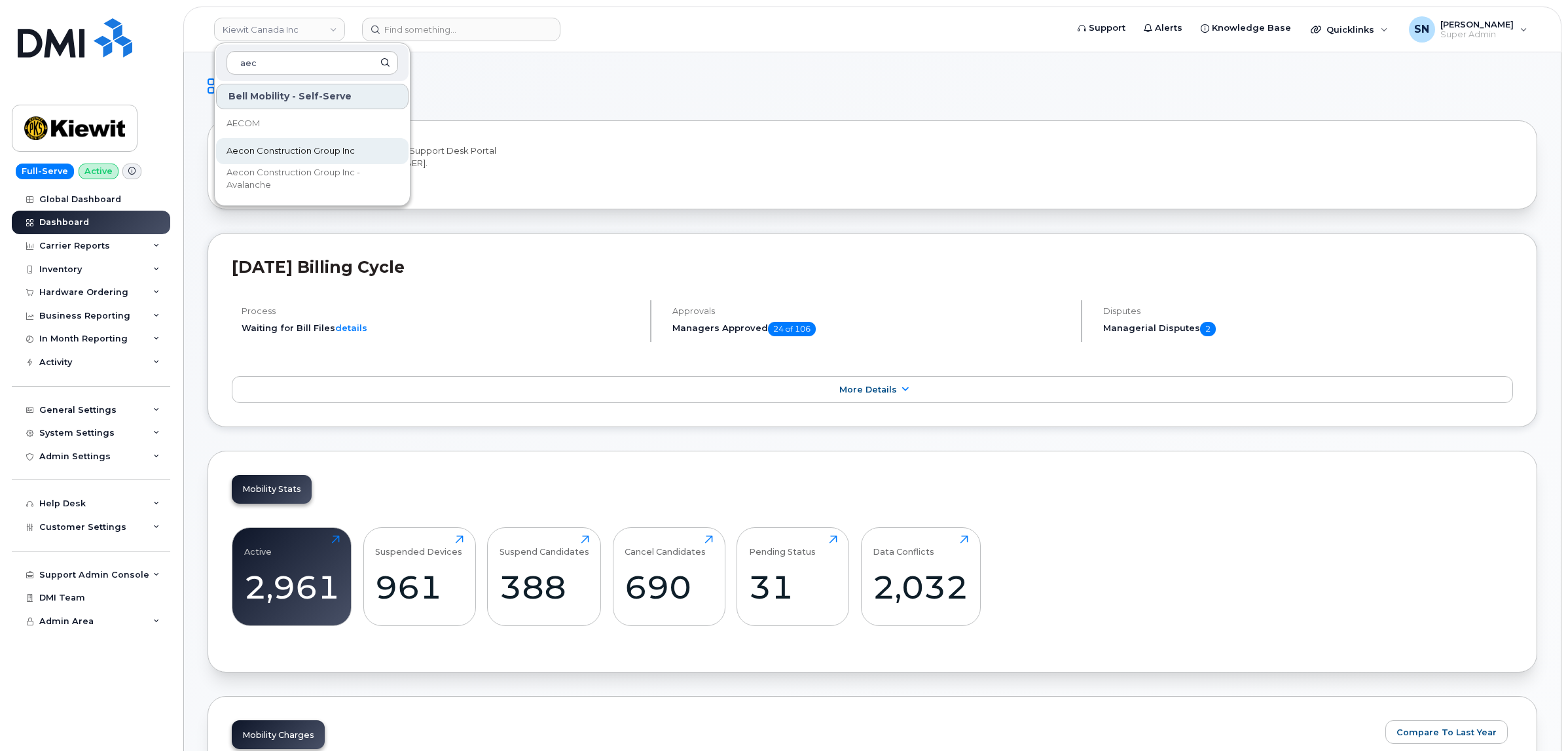
type input "aec"
click at [288, 157] on span "Aecon Construction Group Inc" at bounding box center [291, 151] width 129 height 13
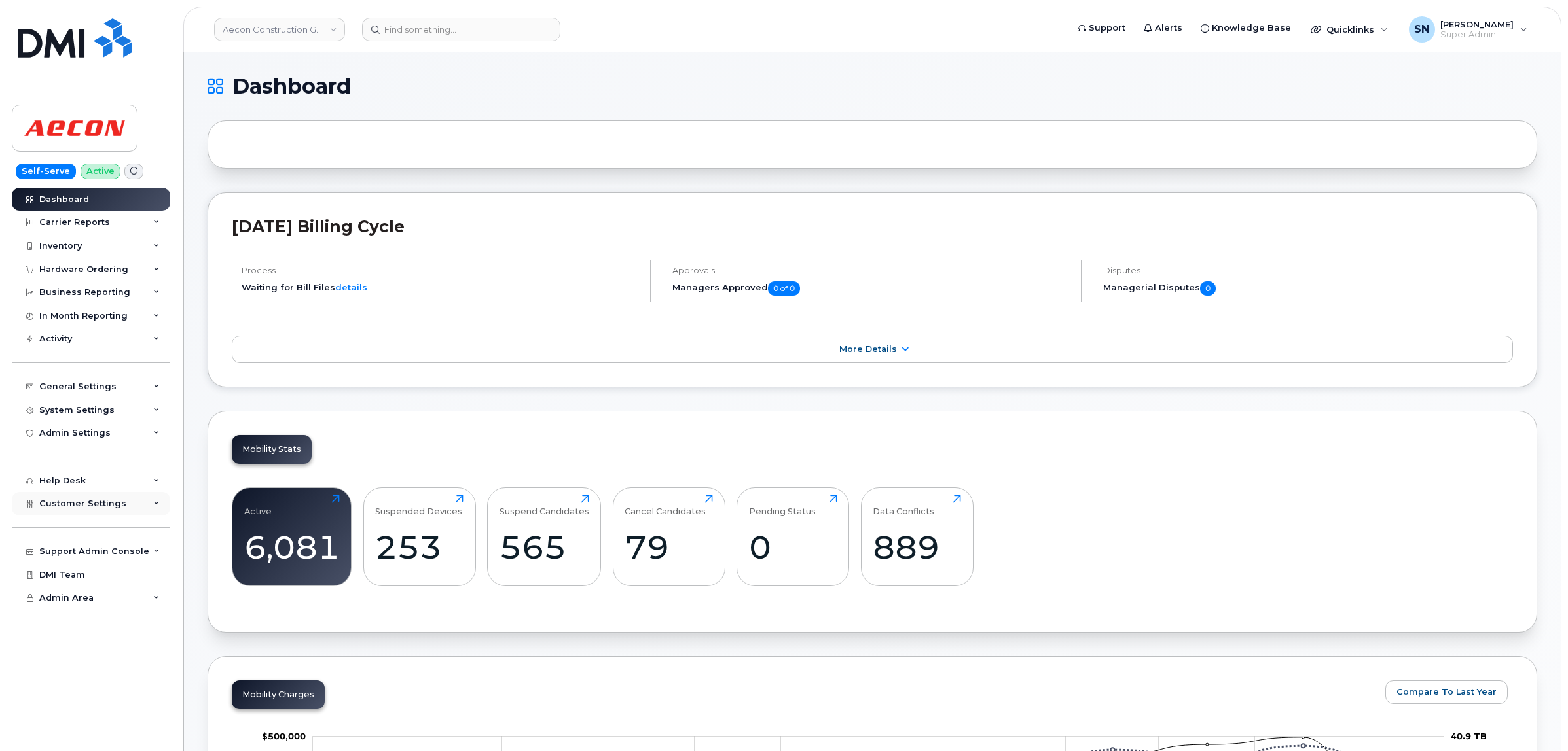
click at [88, 509] on span "Customer Settings" at bounding box center [83, 503] width 87 height 10
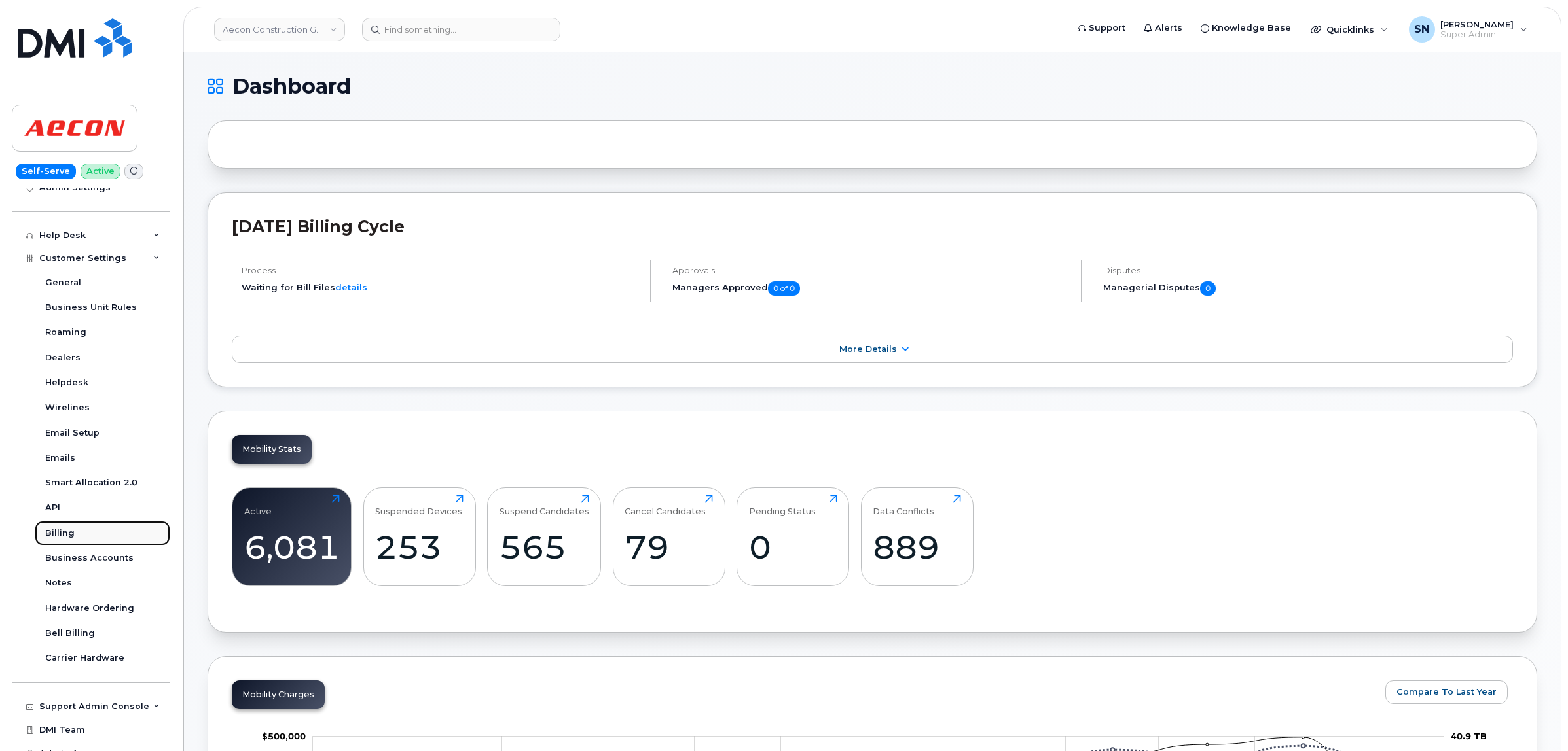
click at [116, 545] on link "Billing" at bounding box center [102, 533] width 135 height 25
click at [121, 558] on div "Business Accounts" at bounding box center [89, 558] width 88 height 11
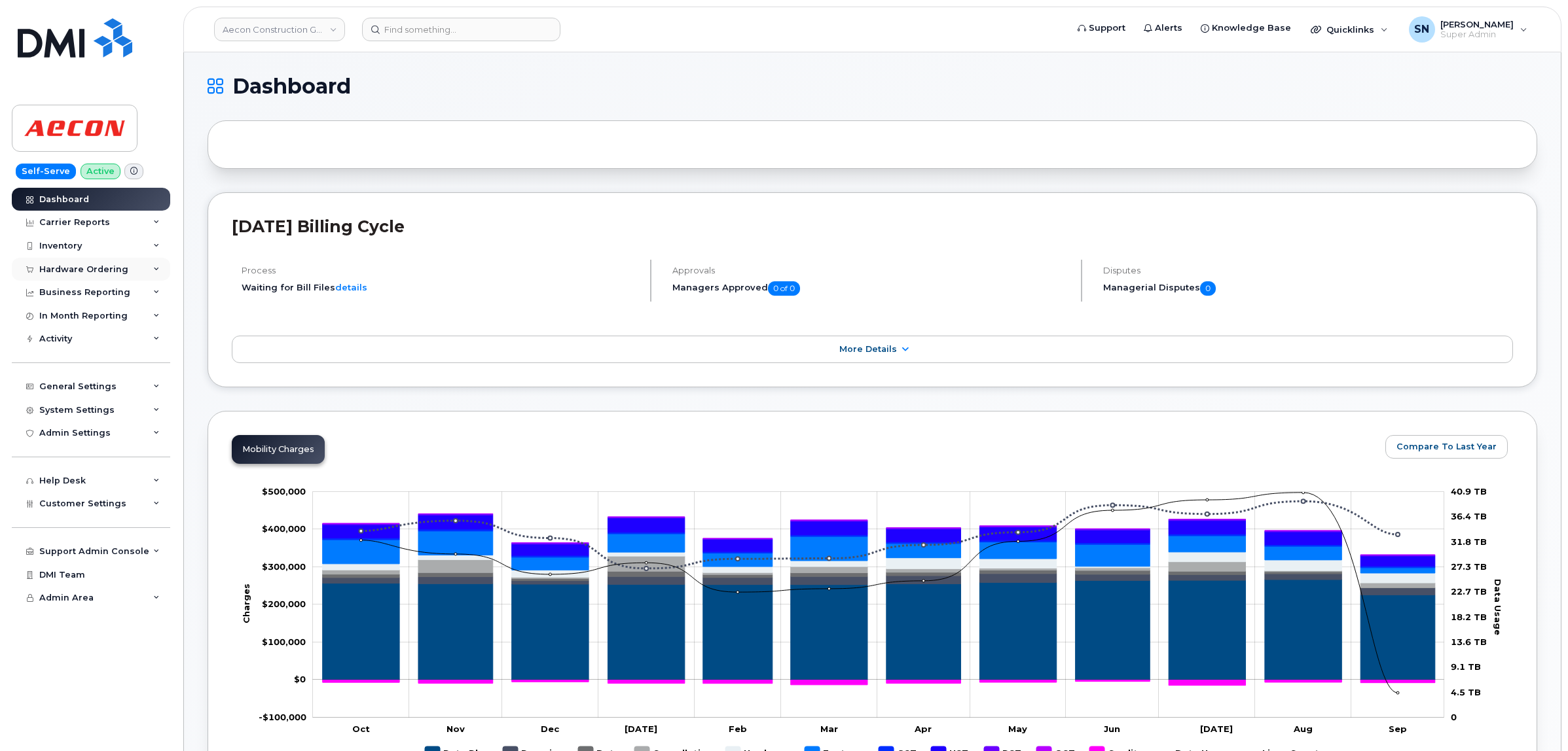
drag, startPoint x: 103, startPoint y: 264, endPoint x: 102, endPoint y: 270, distance: 6.1
click at [103, 265] on div "Hardware Ordering" at bounding box center [90, 269] width 158 height 24
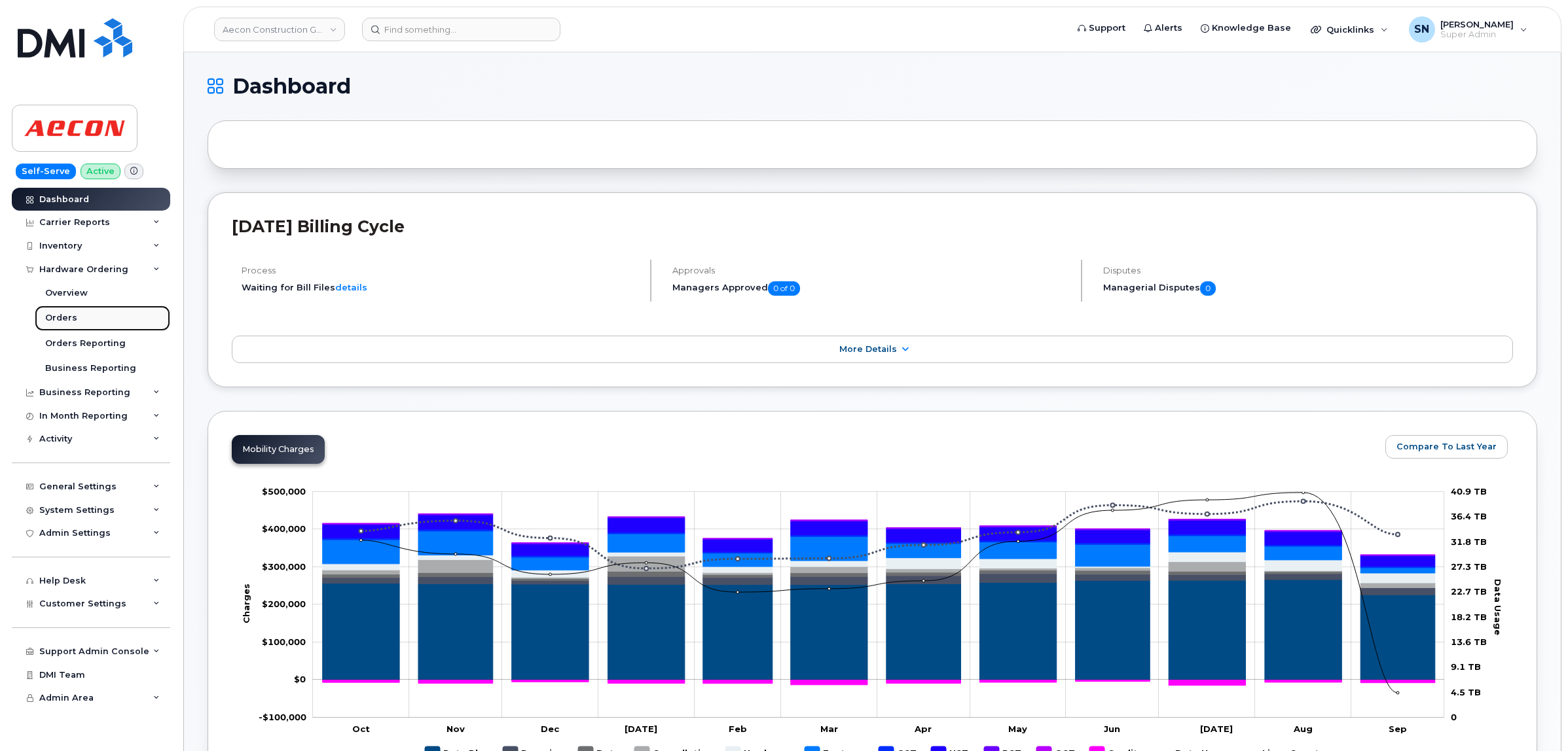
click at [77, 319] on link "Orders" at bounding box center [102, 318] width 135 height 25
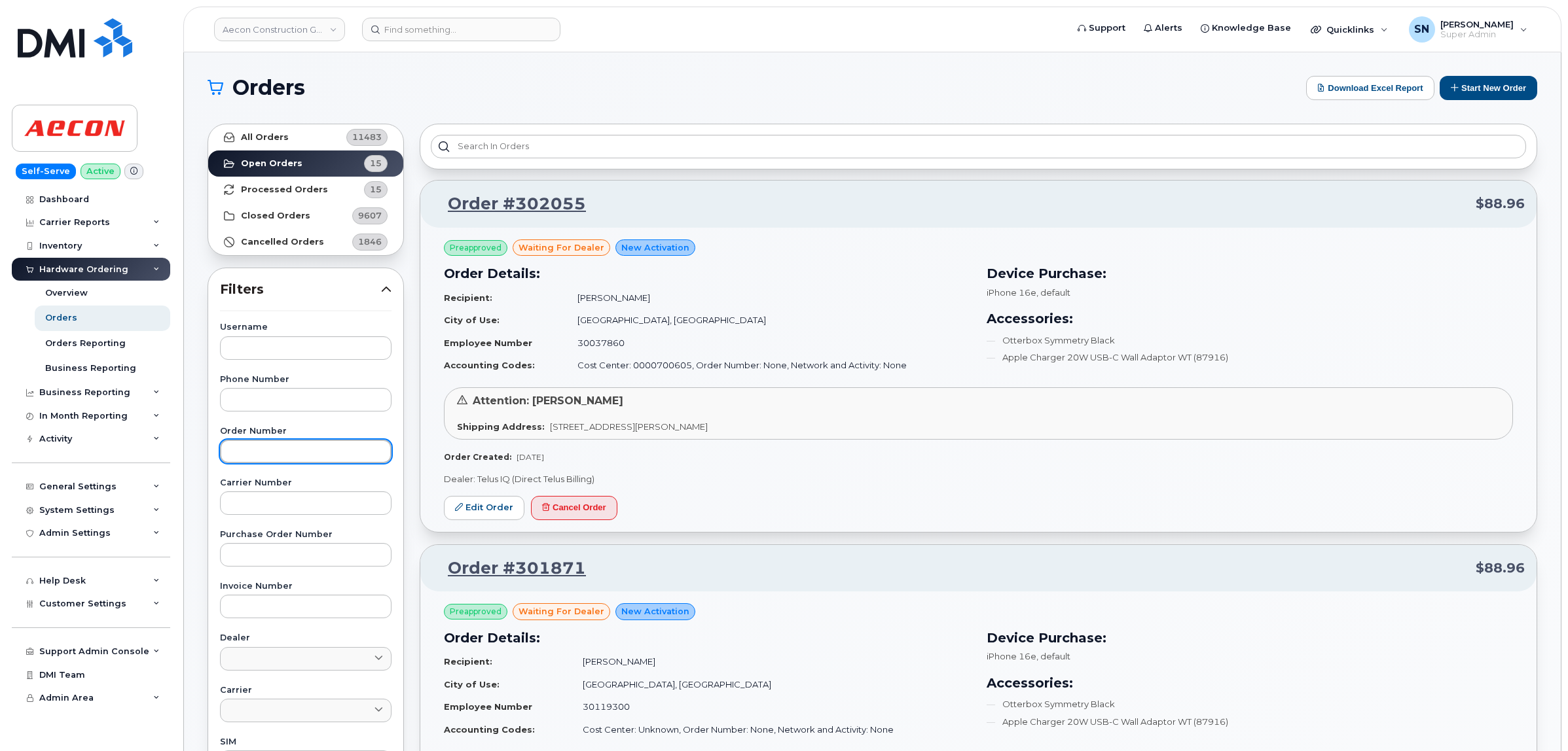
click at [292, 443] on input "text" at bounding box center [305, 451] width 171 height 24
paste input "302055"
type input "302055"
click at [289, 133] on link "All Orders 11483" at bounding box center [305, 138] width 195 height 26
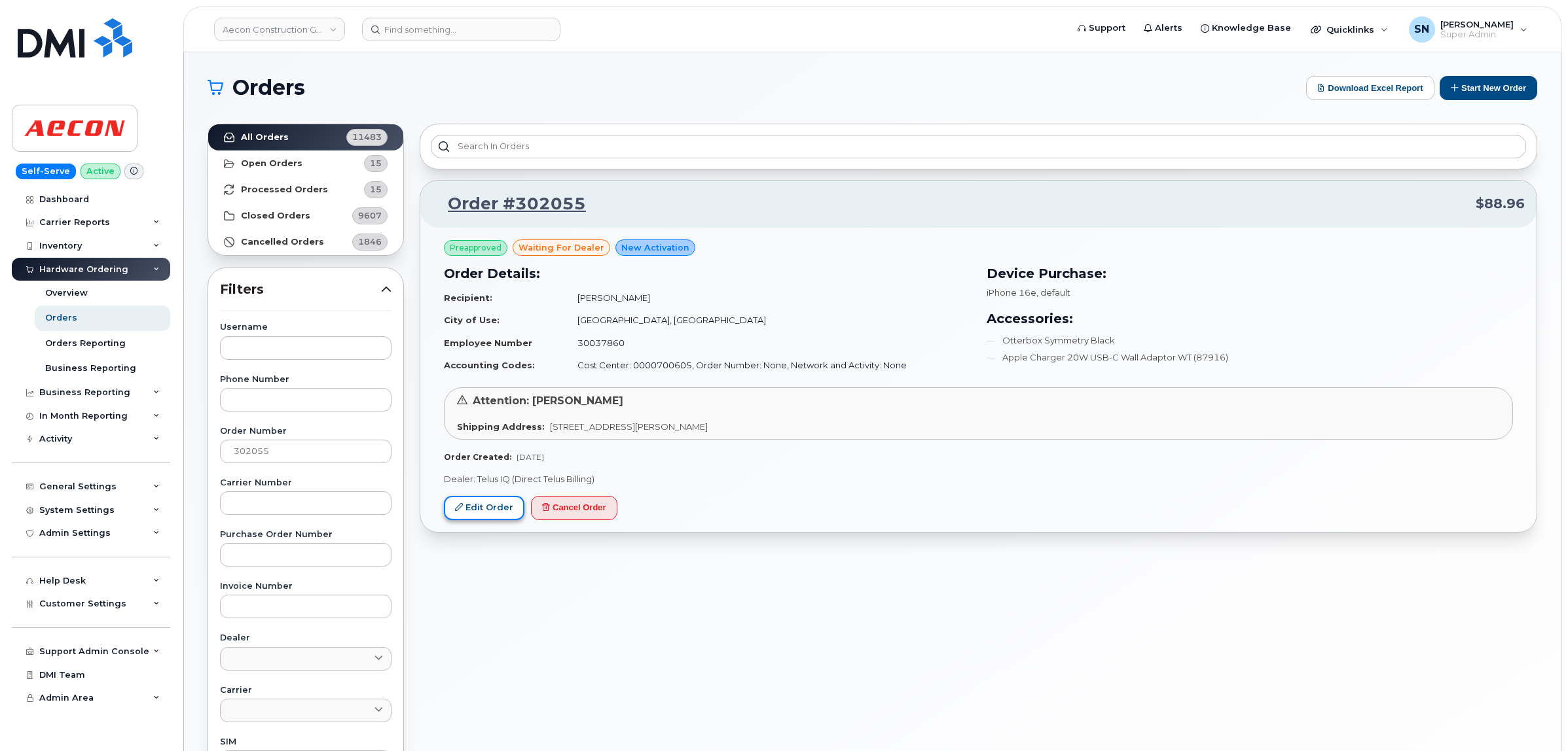
click at [460, 508] on icon at bounding box center [459, 507] width 8 height 8
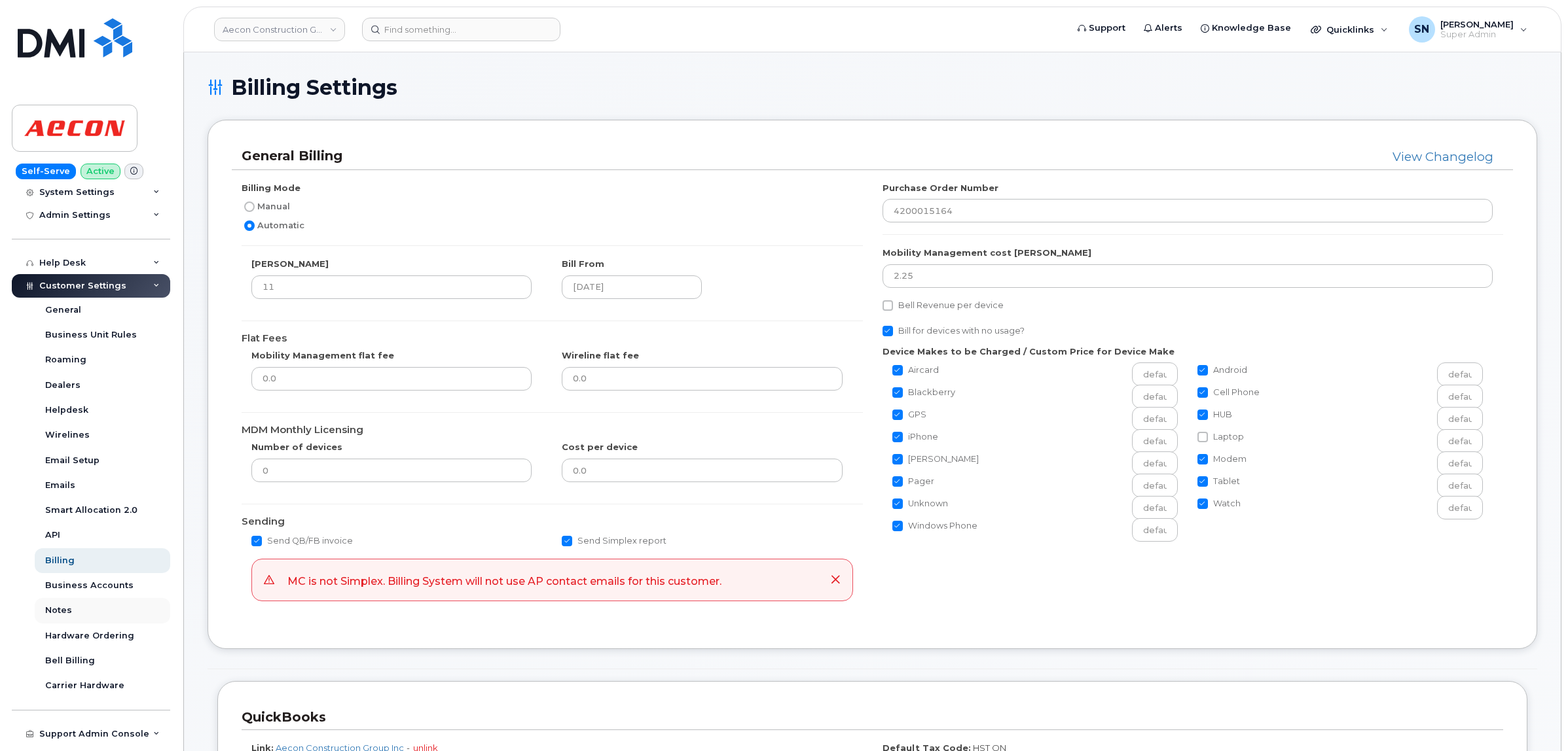
scroll to position [264, 0]
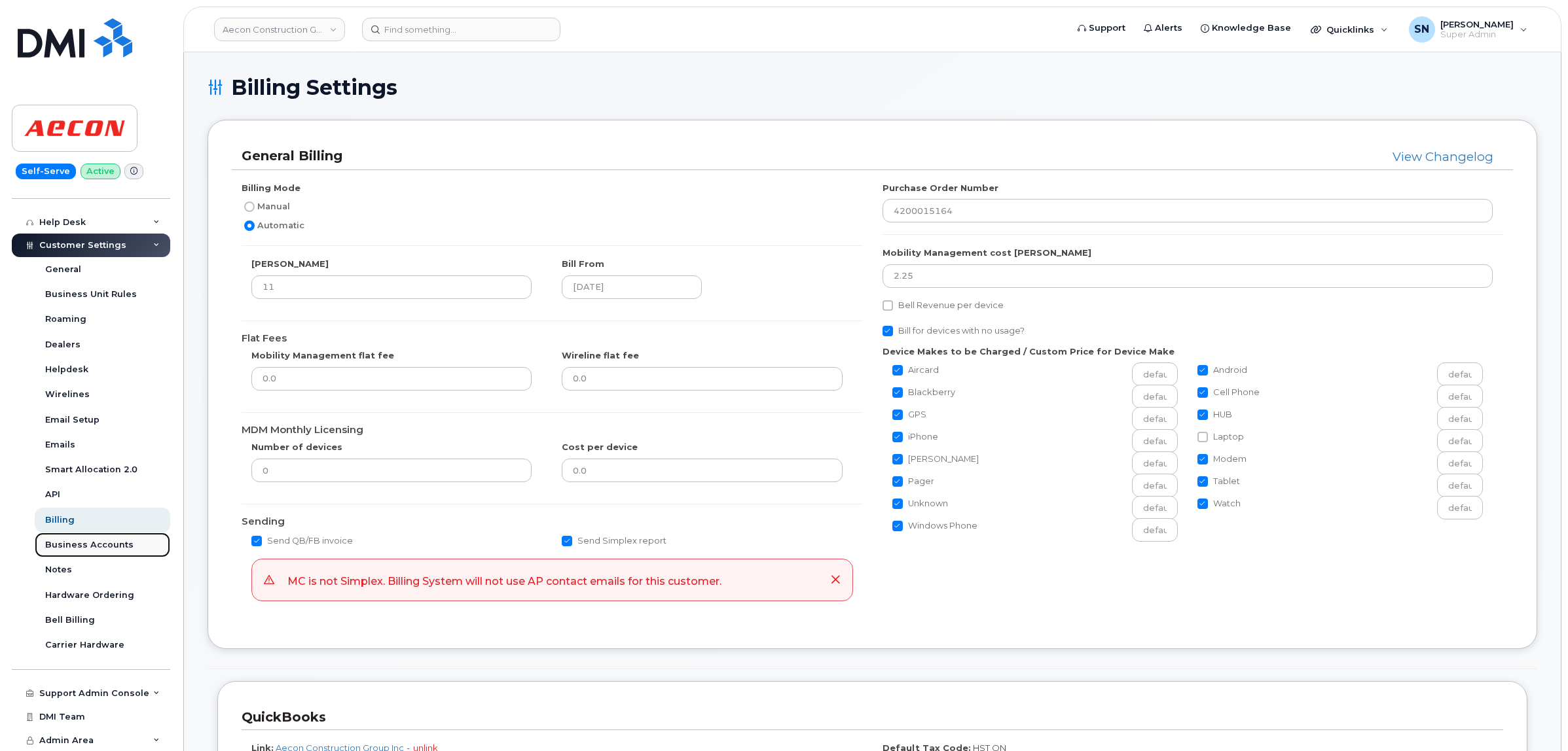
click at [109, 541] on div "Business Accounts" at bounding box center [89, 545] width 88 height 11
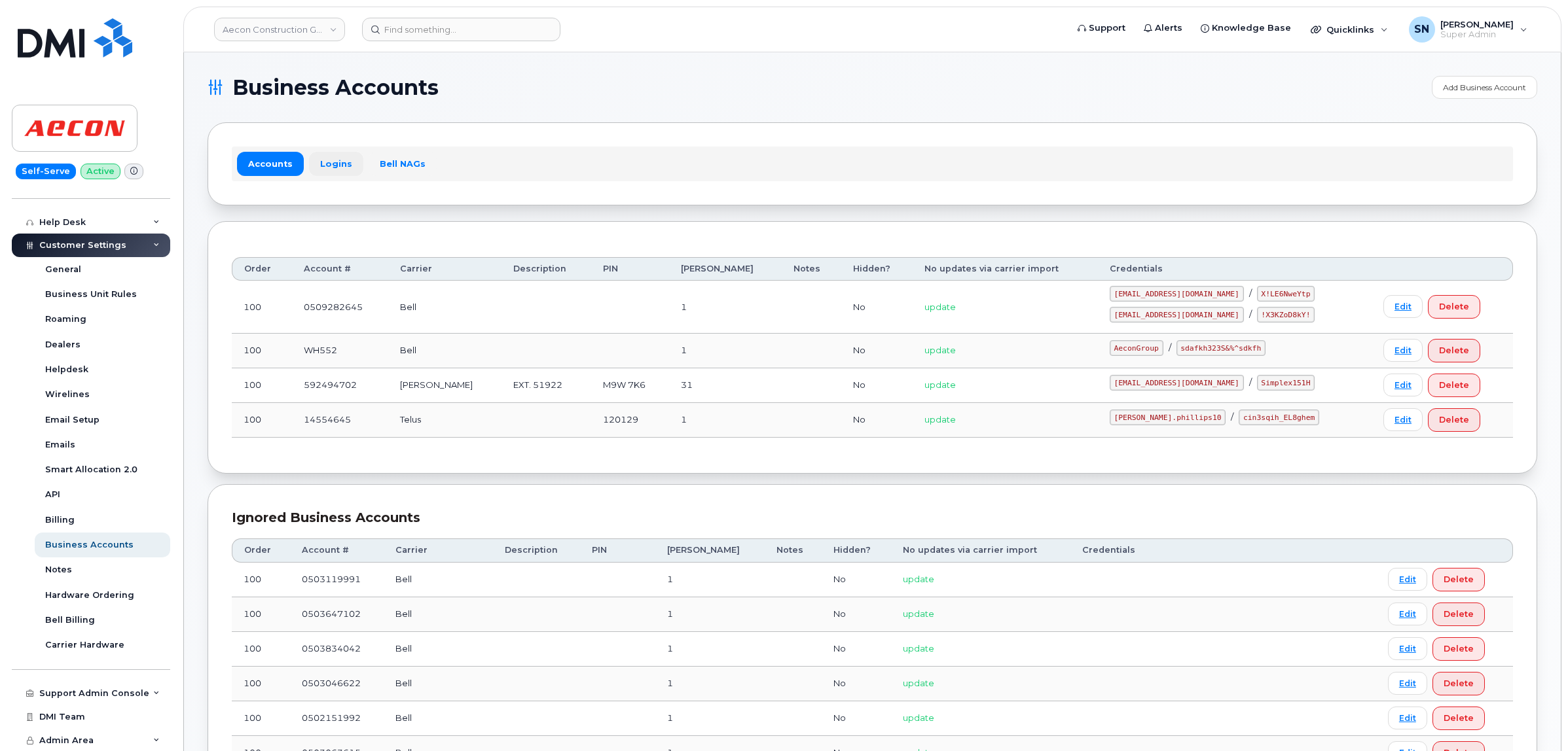
click at [321, 167] on link "Logins" at bounding box center [336, 163] width 54 height 24
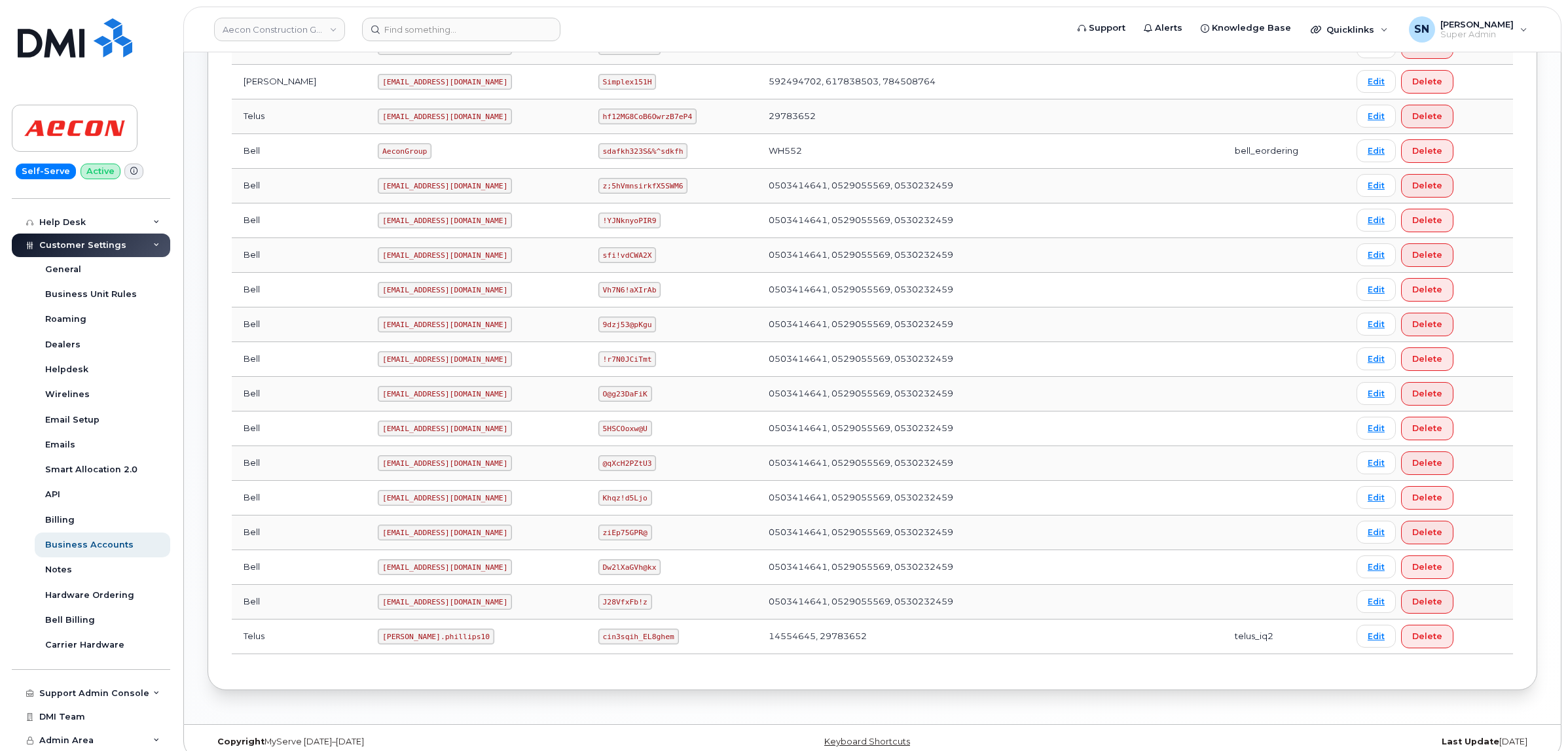
scroll to position [464, 0]
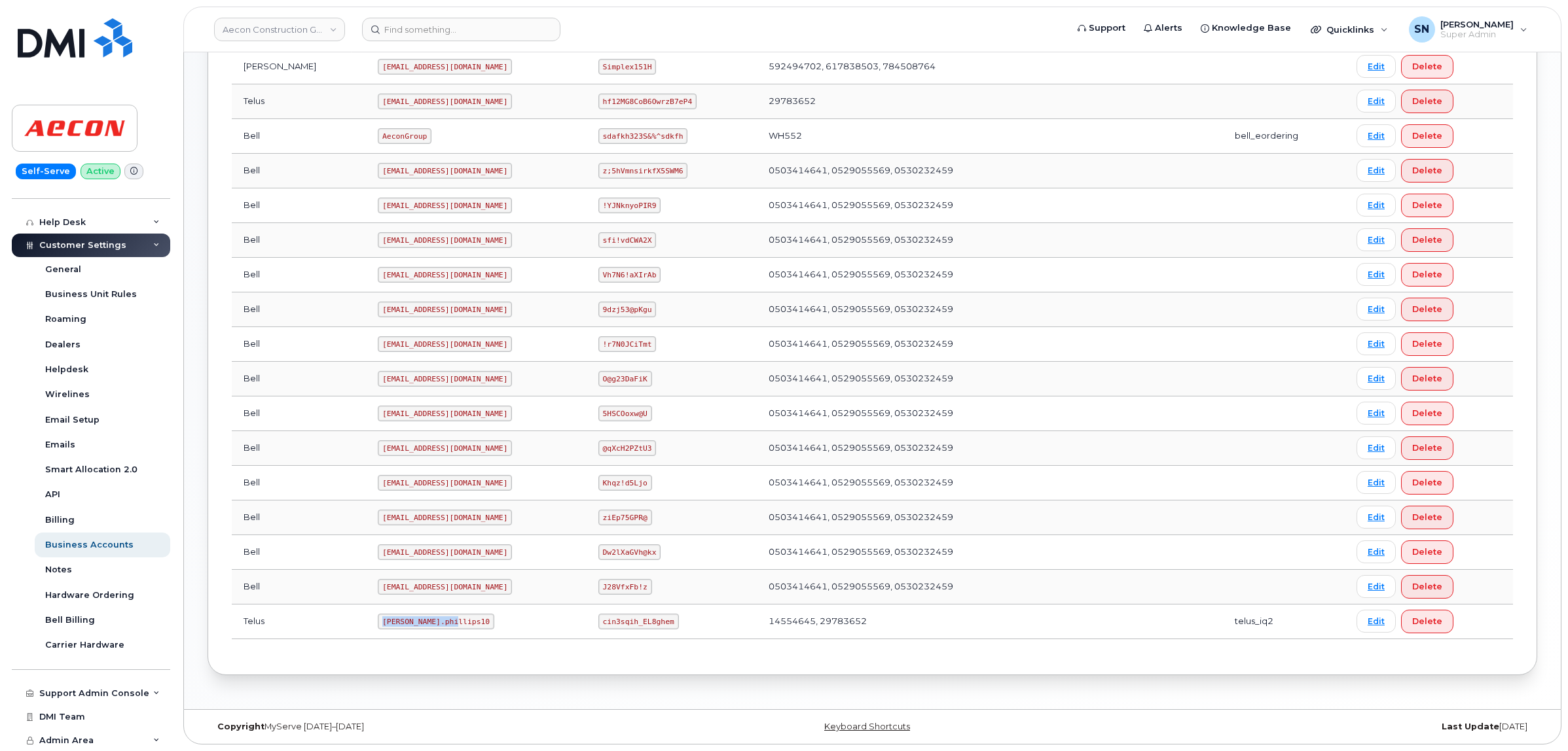
drag, startPoint x: 325, startPoint y: 619, endPoint x: 403, endPoint y: 627, distance: 78.4
click at [403, 627] on td "Taylor.phillips10" at bounding box center [475, 621] width 220 height 34
copy code "Taylor.phillips10"
drag, startPoint x: 576, startPoint y: 620, endPoint x: 646, endPoint y: 619, distance: 70.0
click at [646, 619] on code "cin3sqih_EL8ghem" at bounding box center [638, 621] width 80 height 16
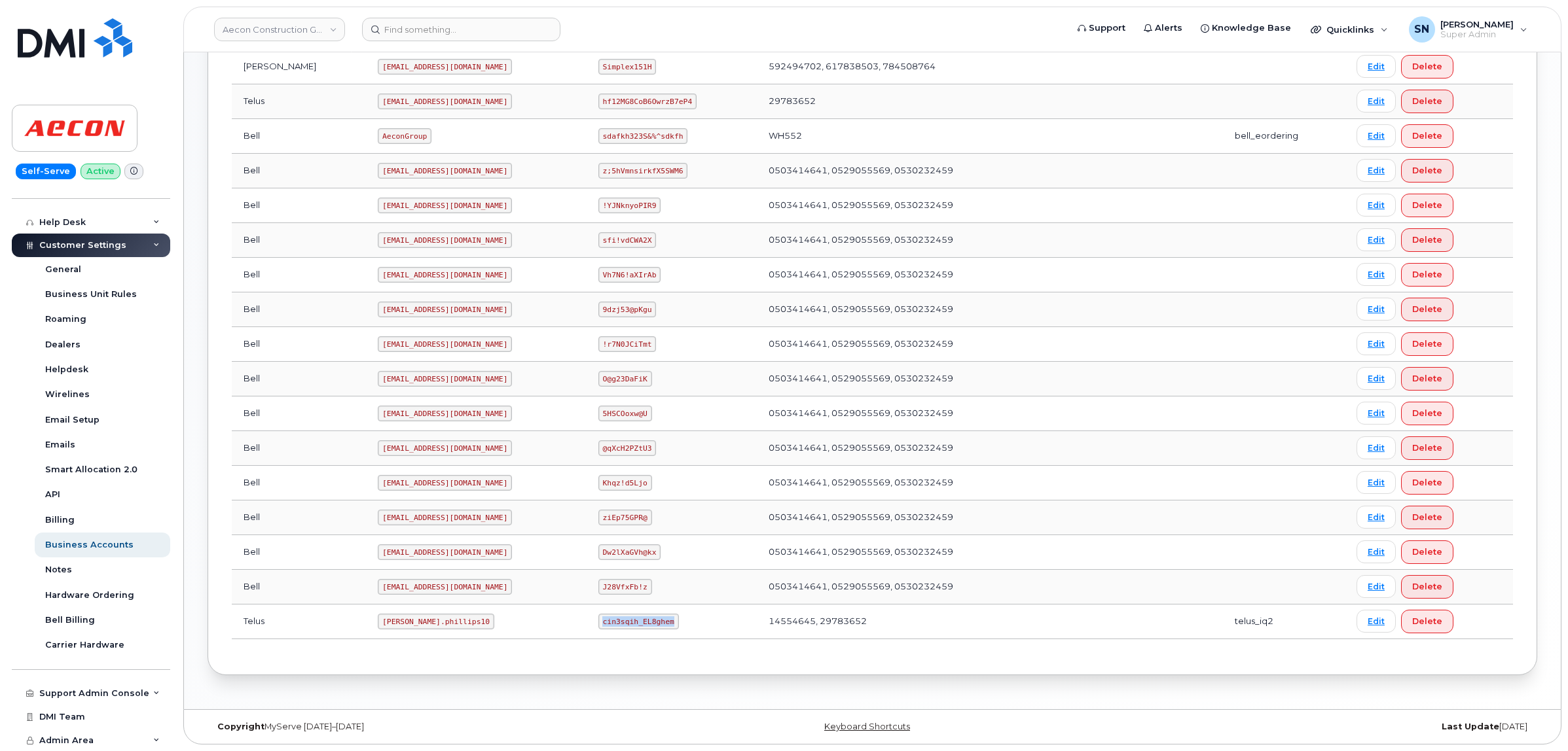
copy code "cin3sqih_EL8ghem"
drag, startPoint x: 315, startPoint y: 636, endPoint x: 321, endPoint y: 628, distance: 10.0
click at [366, 636] on td "Taylor.phillips10" at bounding box center [475, 621] width 220 height 34
drag, startPoint x: 326, startPoint y: 622, endPoint x: 411, endPoint y: 628, distance: 85.2
click at [411, 628] on td "Taylor.phillips10" at bounding box center [475, 621] width 220 height 34
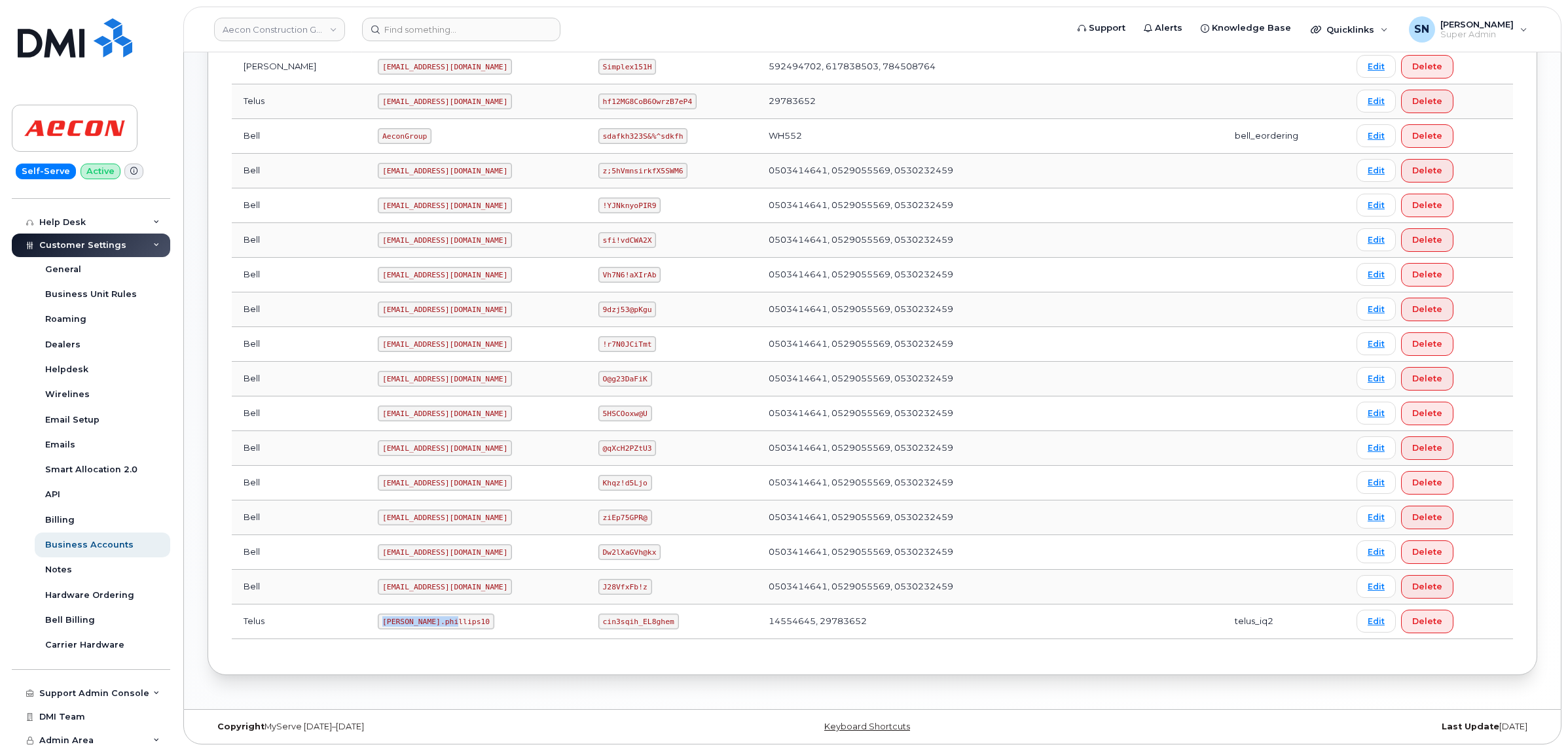
copy code "Taylor.phillips10"
drag, startPoint x: 579, startPoint y: 617, endPoint x: 647, endPoint y: 623, distance: 68.3
click at [647, 623] on code "cin3sqih_EL8ghem" at bounding box center [638, 621] width 80 height 16
copy code "cin3sqih_EL8ghem"
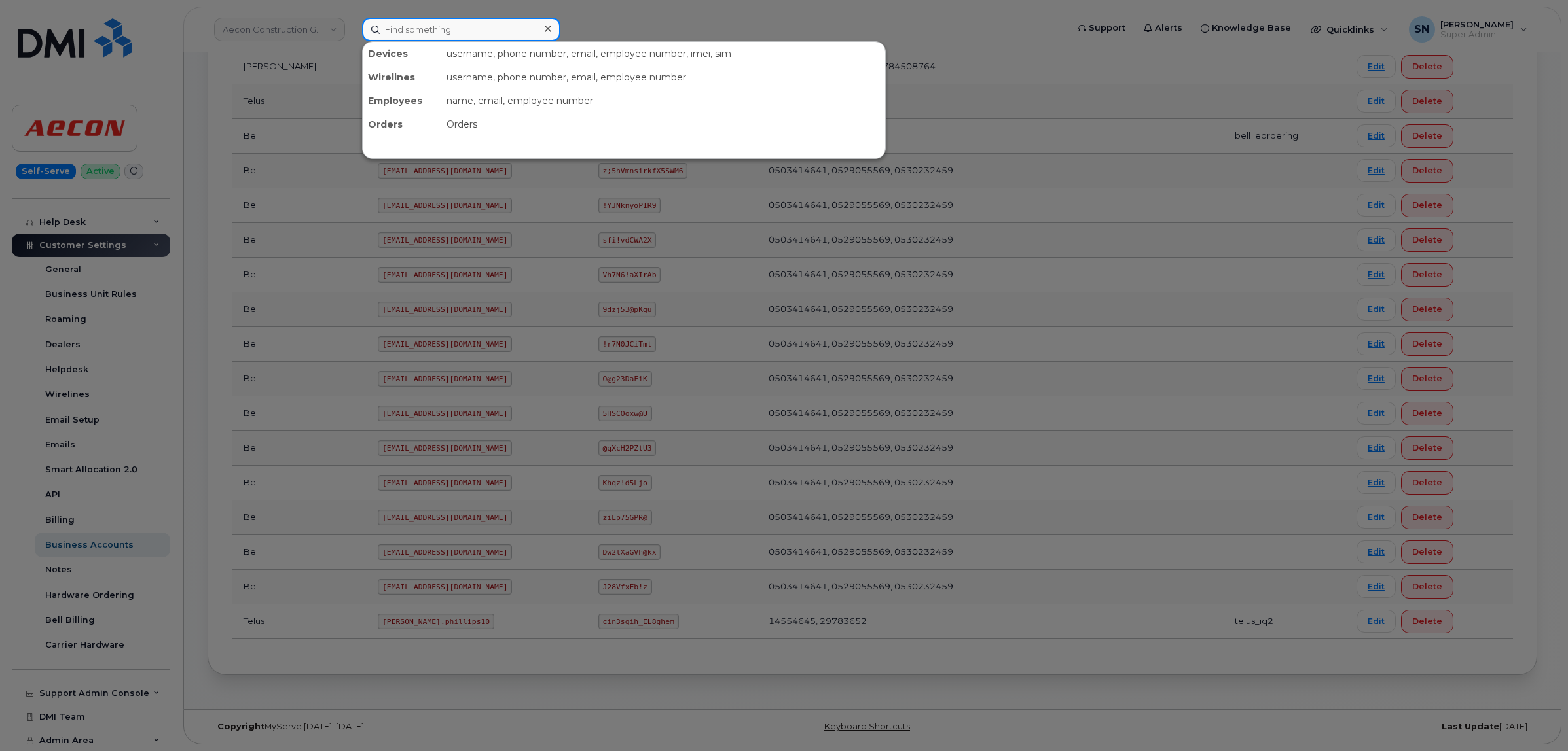
click at [531, 36] on input at bounding box center [461, 29] width 198 height 24
click at [663, 23] on div at bounding box center [784, 376] width 1568 height 751
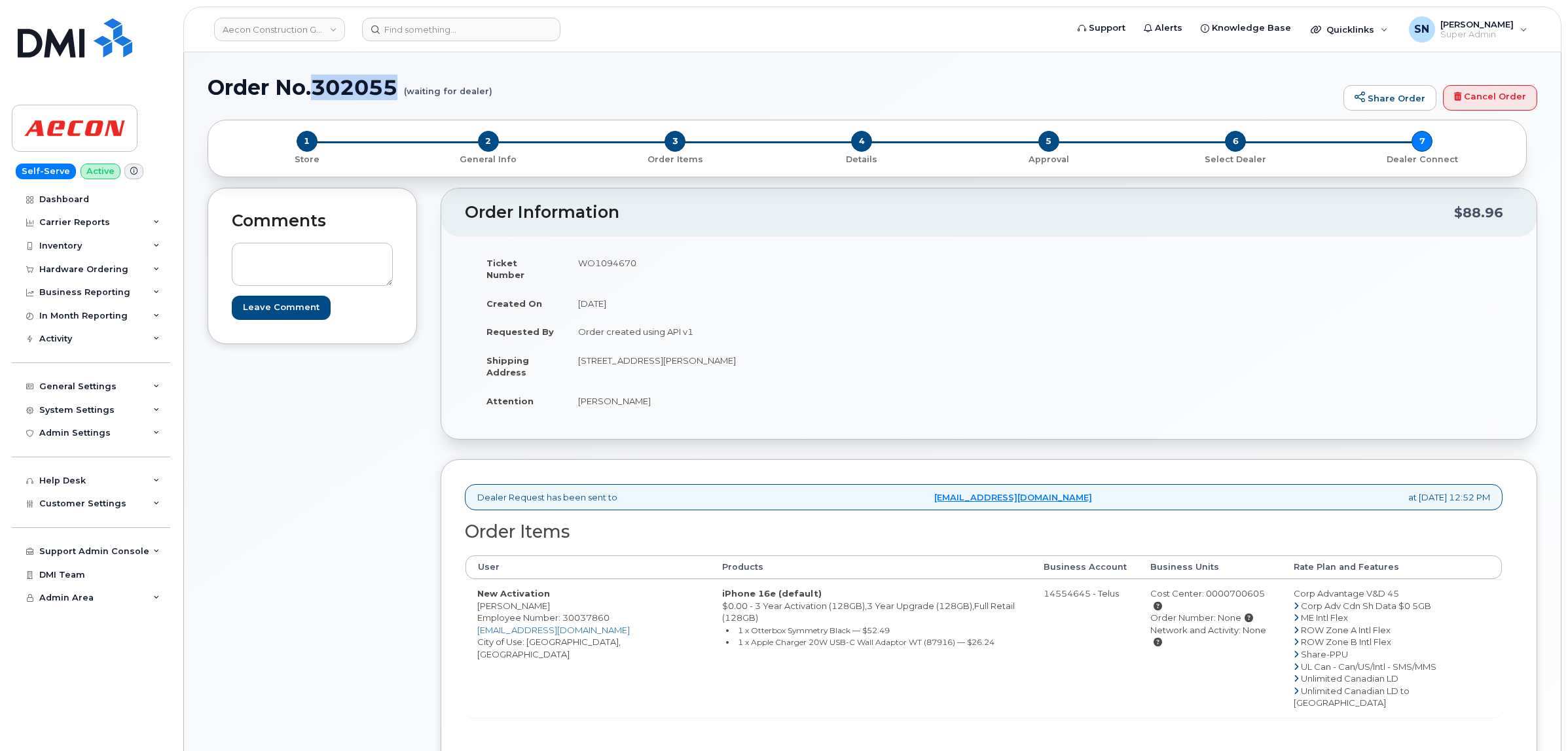
drag, startPoint x: 316, startPoint y: 88, endPoint x: 399, endPoint y: 88, distance: 83.0
click at [400, 88] on h1 "Order No.302055 (waiting for dealer)" at bounding box center [772, 87] width 1130 height 23
copy h1 "302055"
drag, startPoint x: 474, startPoint y: 593, endPoint x: 516, endPoint y: 600, distance: 42.6
click at [516, 600] on td "New Activation [PERSON_NAME] Employee Number: 30037860 [EMAIL_ADDRESS][DOMAIN_N…" at bounding box center [588, 648] width 245 height 138
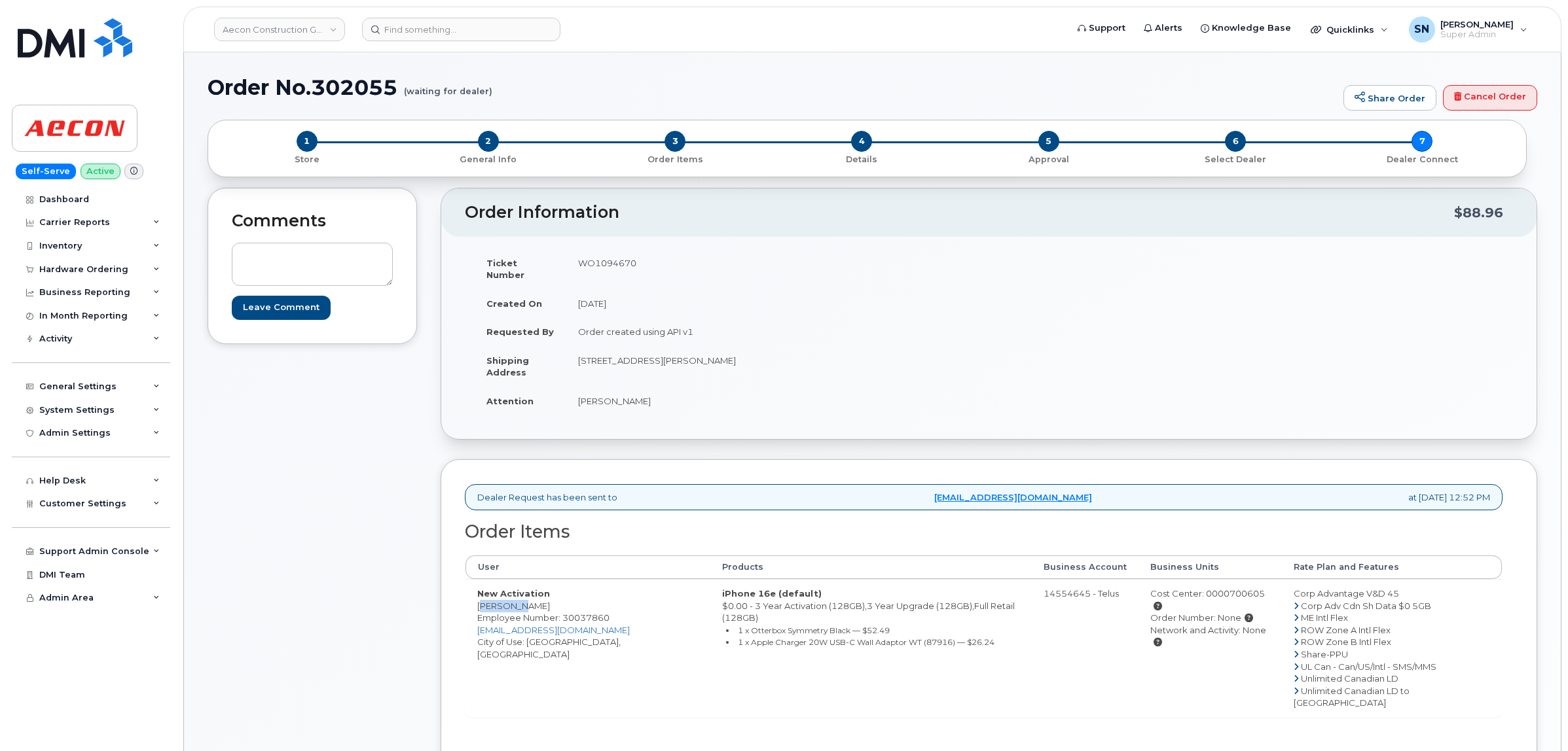
copy td "[PERSON_NAME]"
click at [540, 594] on td "New Activation [PERSON_NAME] Employee Number: 30037860 [EMAIL_ADDRESS][DOMAIN_N…" at bounding box center [588, 648] width 245 height 138
copy td "Devambez"
click at [541, 632] on td "New Activation [PERSON_NAME] Employee Number: 30037860 [EMAIL_ADDRESS][DOMAIN_N…" at bounding box center [588, 648] width 245 height 138
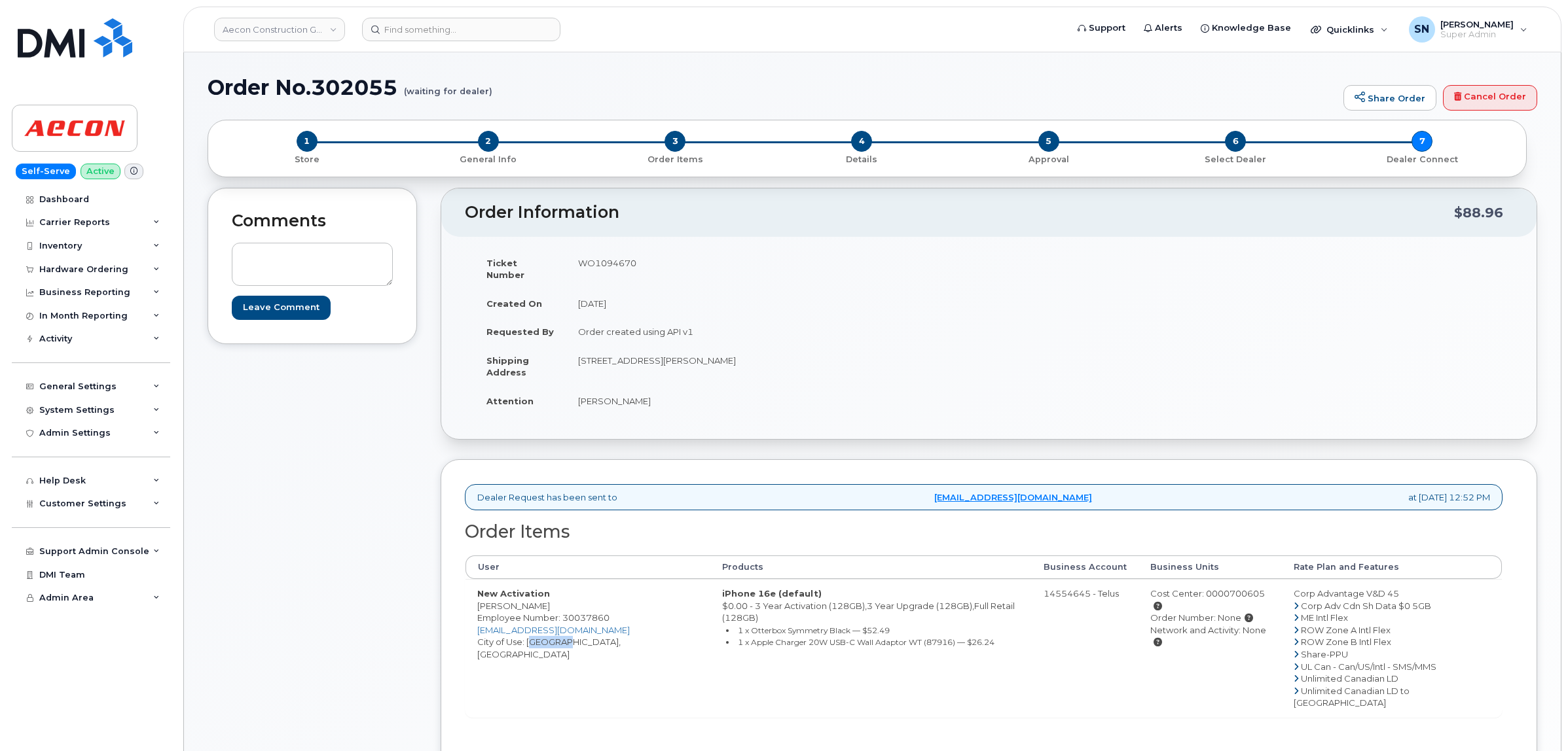
click at [541, 632] on td "New Activation [PERSON_NAME] Employee Number: 30037860 [EMAIL_ADDRESS][DOMAIN_N…" at bounding box center [588, 648] width 245 height 138
copy td "[GEOGRAPHIC_DATA]"
click at [623, 264] on td "WO1094670" at bounding box center [773, 268] width 413 height 41
click at [623, 263] on td "WO1094670" at bounding box center [773, 268] width 413 height 41
copy td "WO1094670"
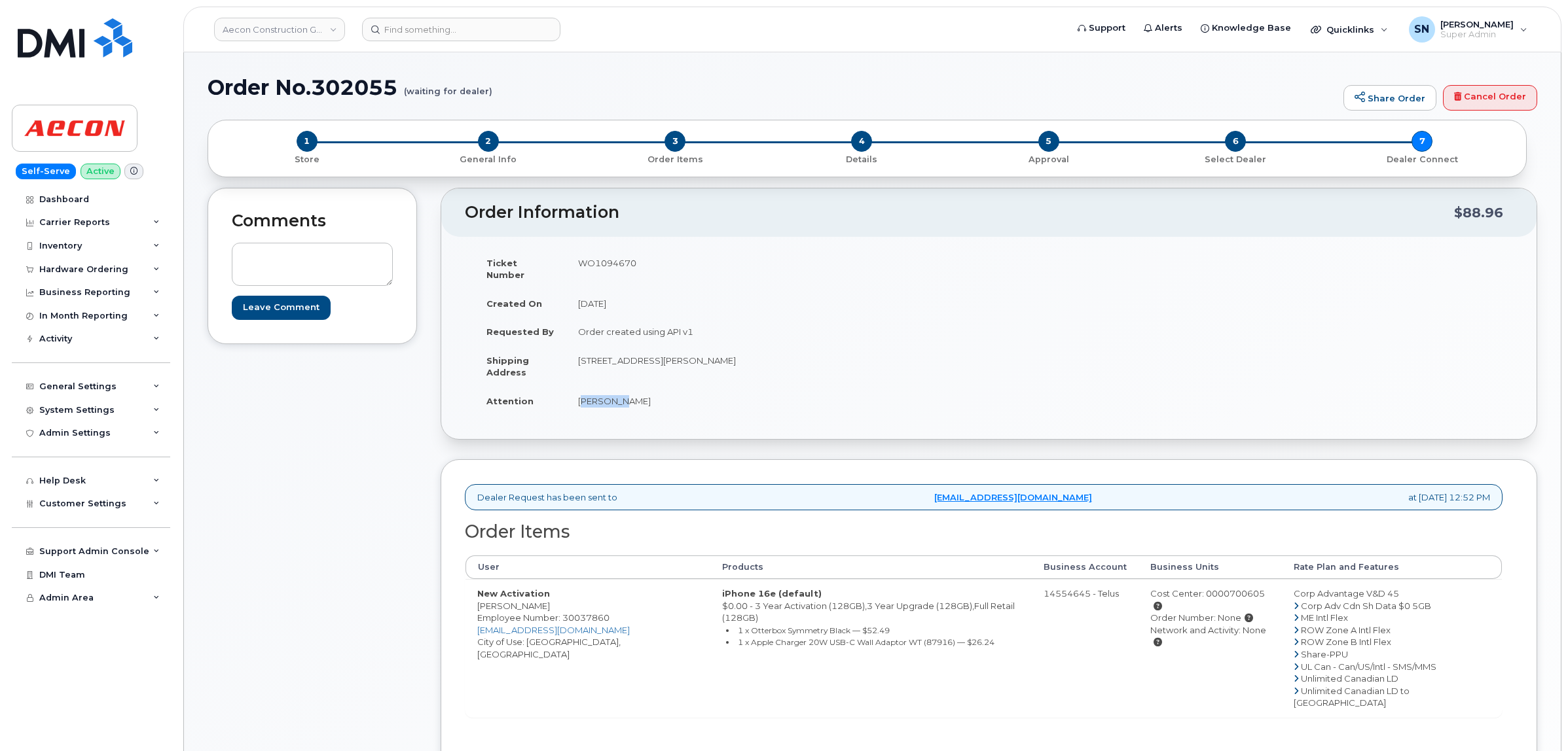
drag, startPoint x: 579, startPoint y: 393, endPoint x: 615, endPoint y: 398, distance: 36.3
click at [615, 398] on td "[PERSON_NAME]" at bounding box center [773, 402] width 413 height 29
copy td "[PERSON_NAME]"
click at [632, 387] on td "[PERSON_NAME]" at bounding box center [773, 402] width 413 height 29
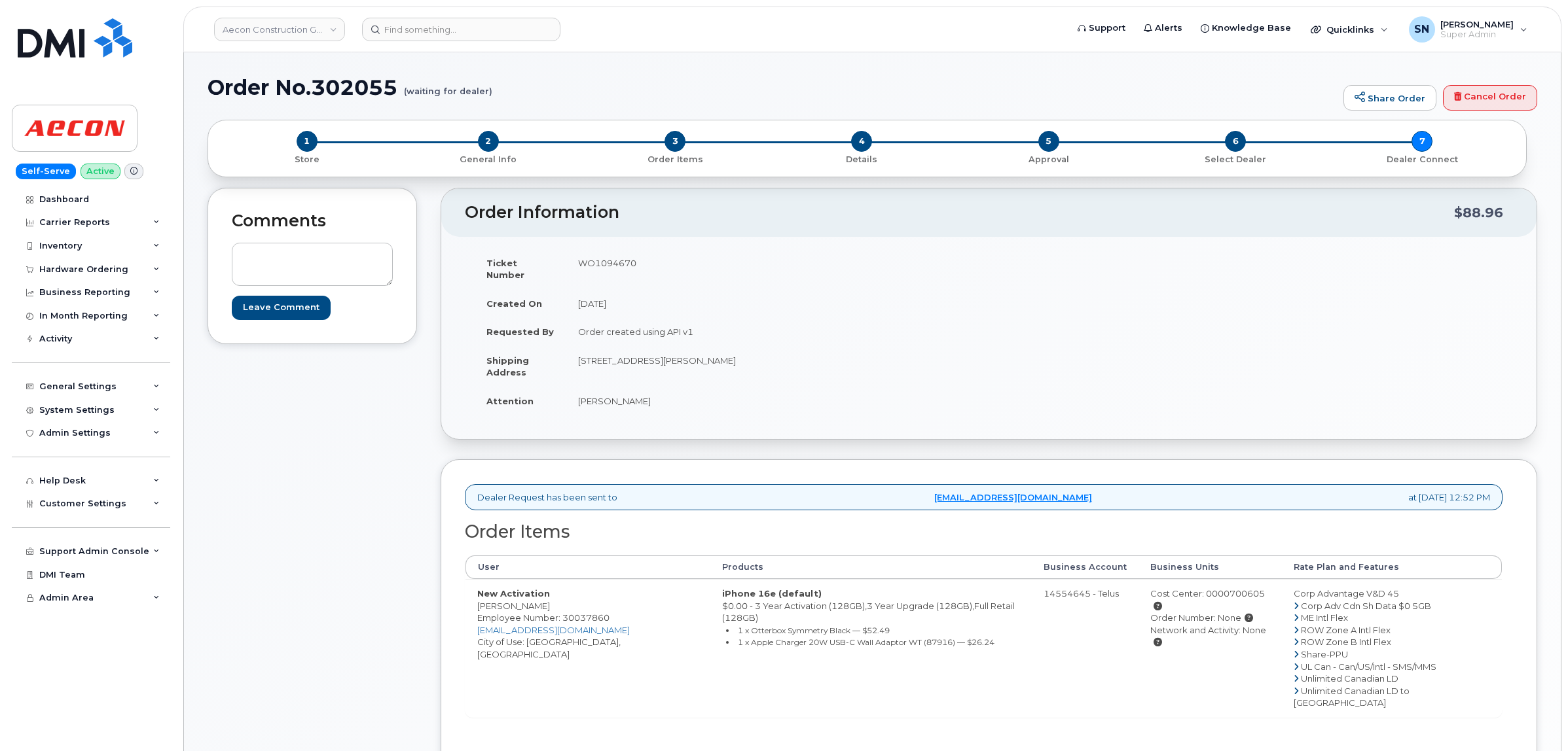
copy td "Devambez"
copy td "[STREET_ADDRESS][PERSON_NAME]"
drag, startPoint x: 578, startPoint y: 351, endPoint x: 644, endPoint y: 355, distance: 66.1
click at [644, 355] on td "[STREET_ADDRESS][PERSON_NAME]" at bounding box center [773, 366] width 413 height 41
drag, startPoint x: 676, startPoint y: 352, endPoint x: 700, endPoint y: 358, distance: 24.7
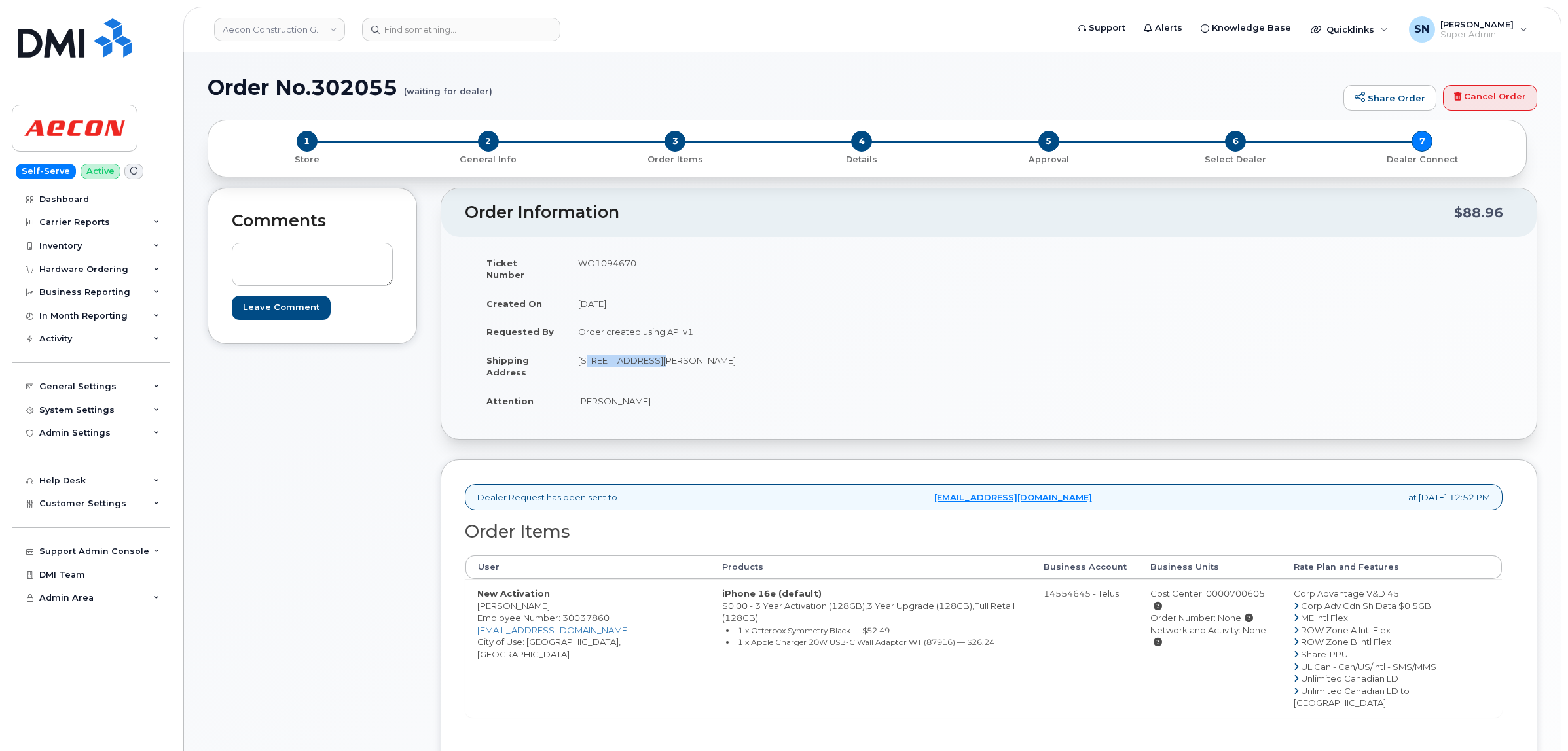
click at [700, 358] on td "[STREET_ADDRESS][PERSON_NAME]" at bounding box center [773, 366] width 413 height 41
copy td "3811"
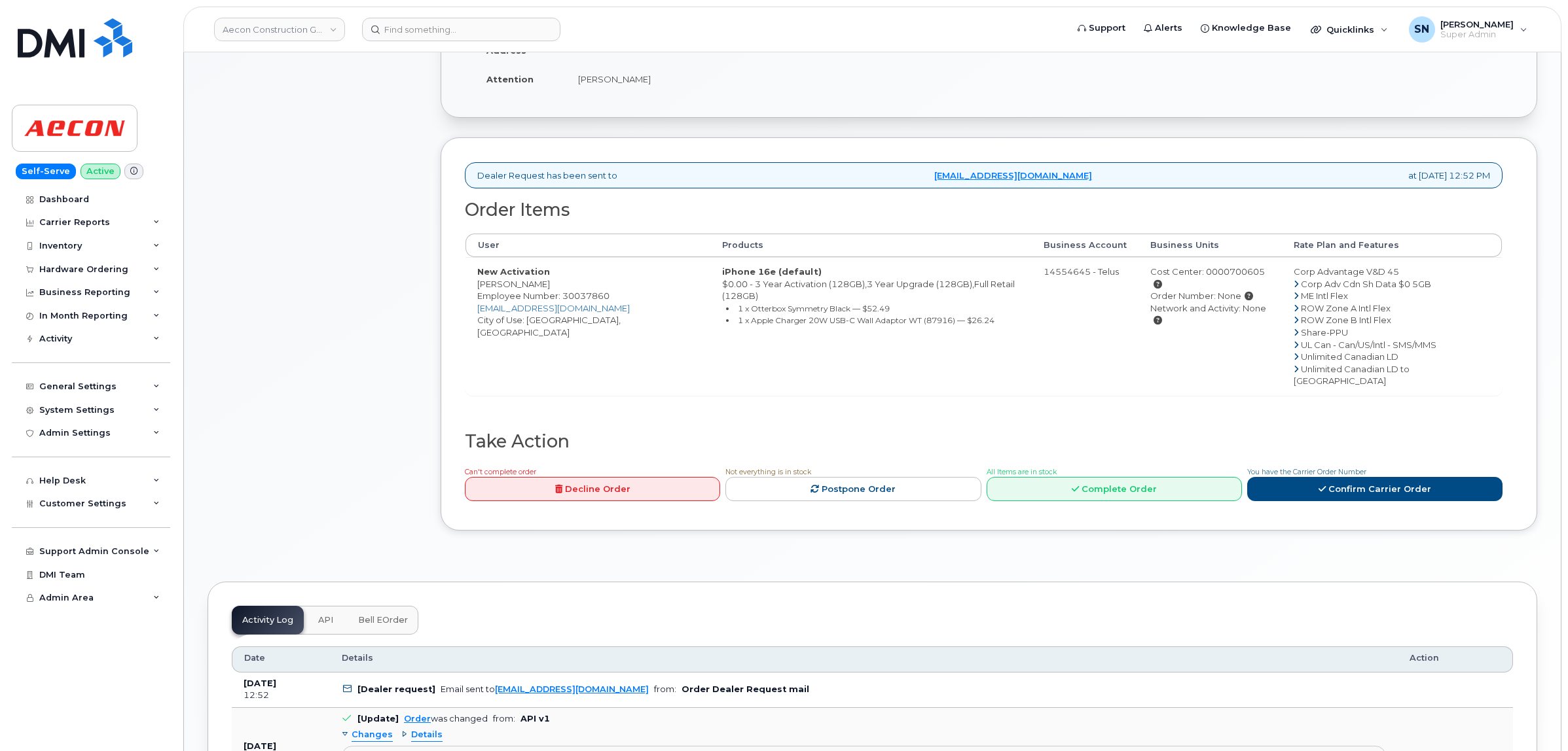
scroll to position [327, 0]
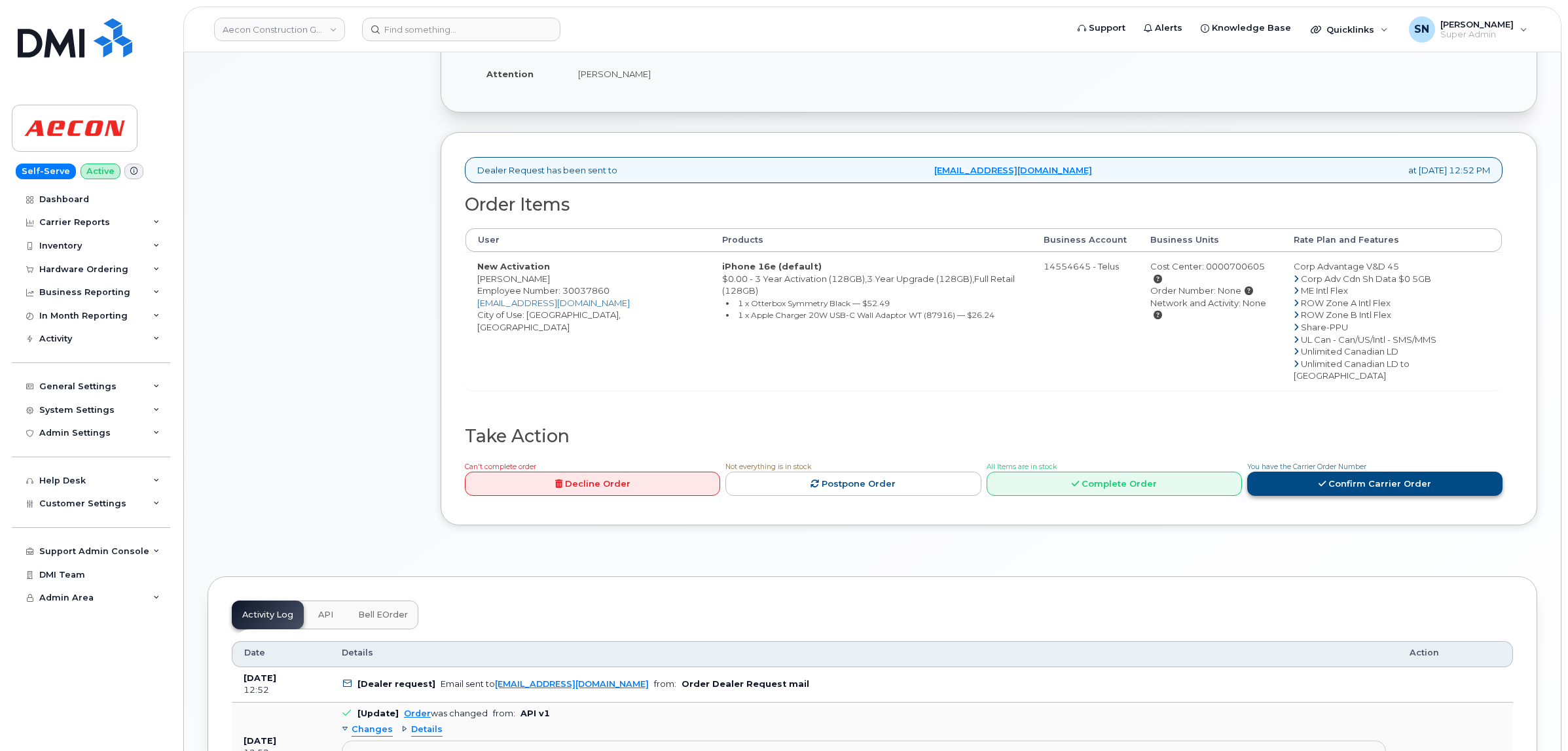
click at [1303, 472] on link "Confirm Carrier Order" at bounding box center [1375, 484] width 256 height 24
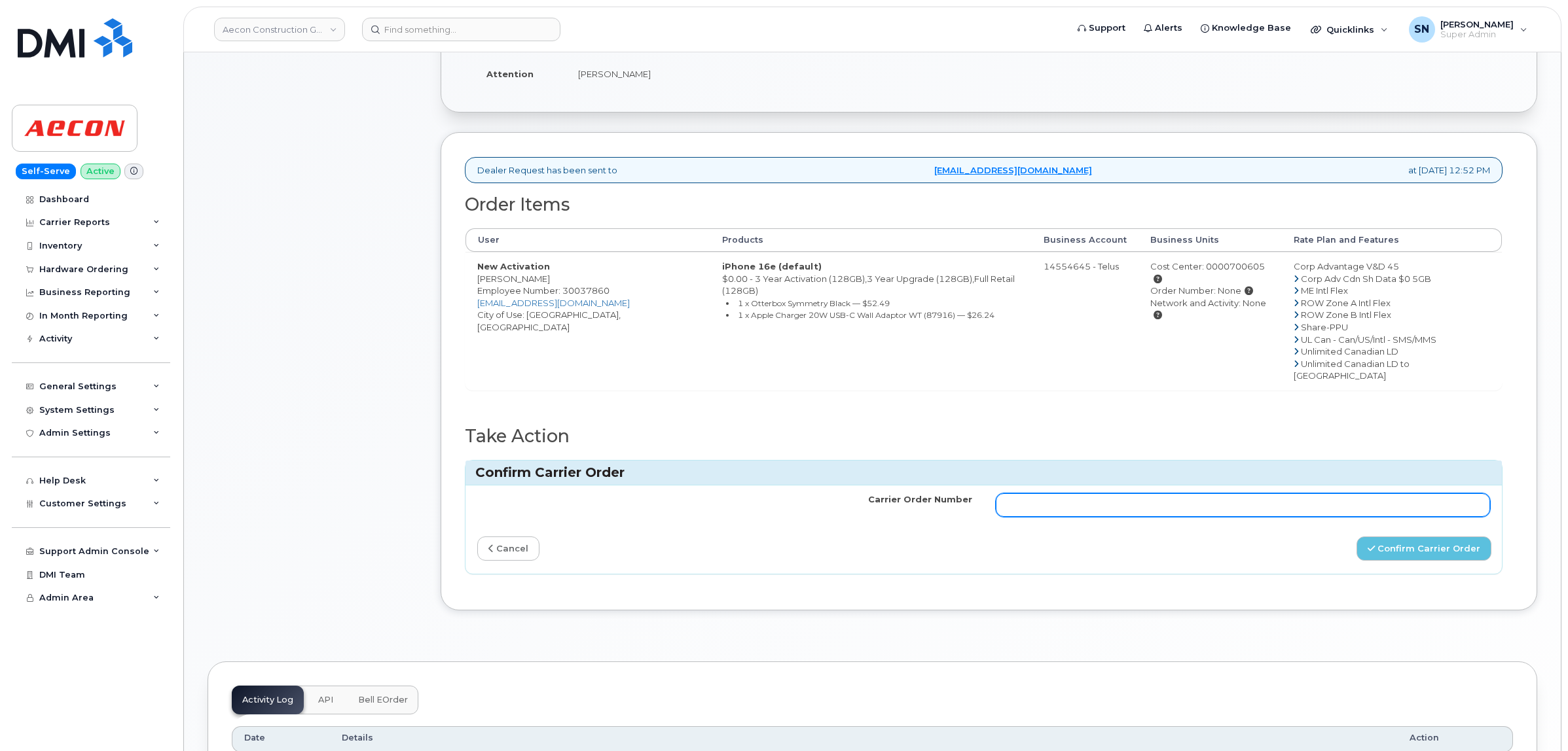
click at [1241, 493] on input "Carrier Order Number" at bounding box center [1243, 505] width 495 height 24
paste input "TL60033910"
type input "TL60033910"
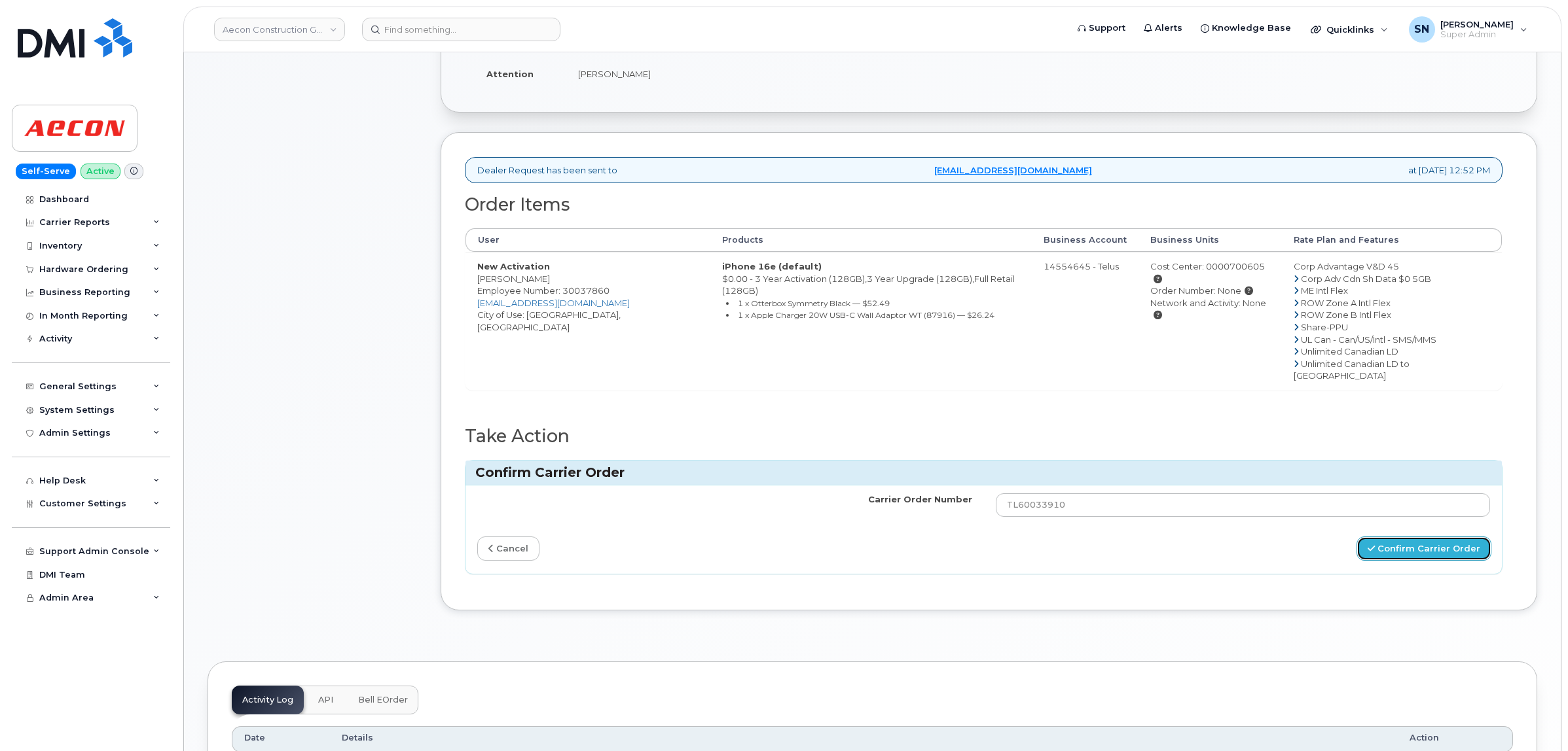
click at [1386, 537] on button "Confirm Carrier Order" at bounding box center [1424, 549] width 135 height 24
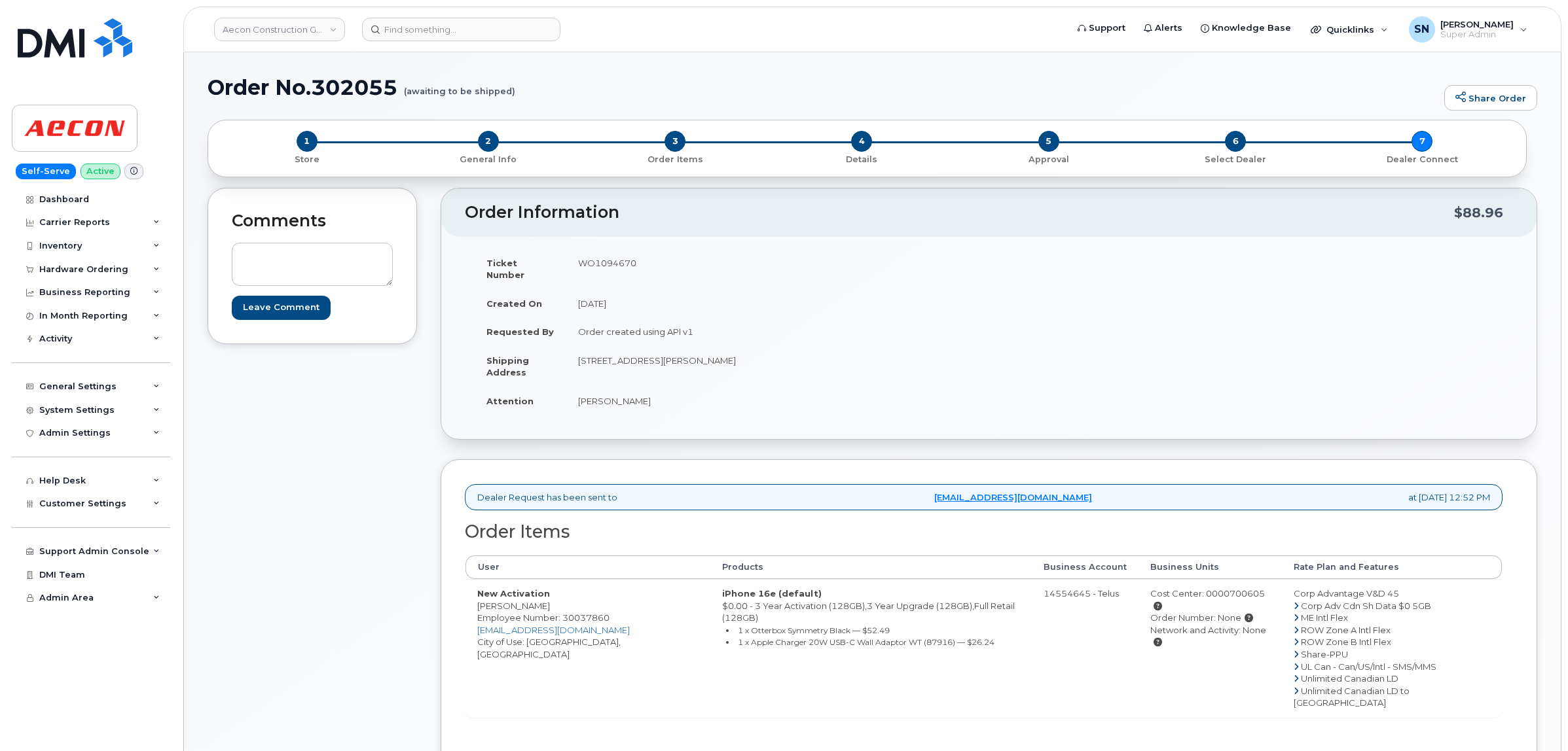
click at [583, 389] on td "[PERSON_NAME]" at bounding box center [773, 402] width 413 height 29
copy td "[PERSON_NAME]"
click at [362, 461] on div "Comments Leave Comment" at bounding box center [312, 549] width 210 height 722
click at [668, 51] on header "Aecon Construction Group Inc Support Alerts Knowledge Base Quicklinks Suspend /…" at bounding box center [872, 30] width 1378 height 46
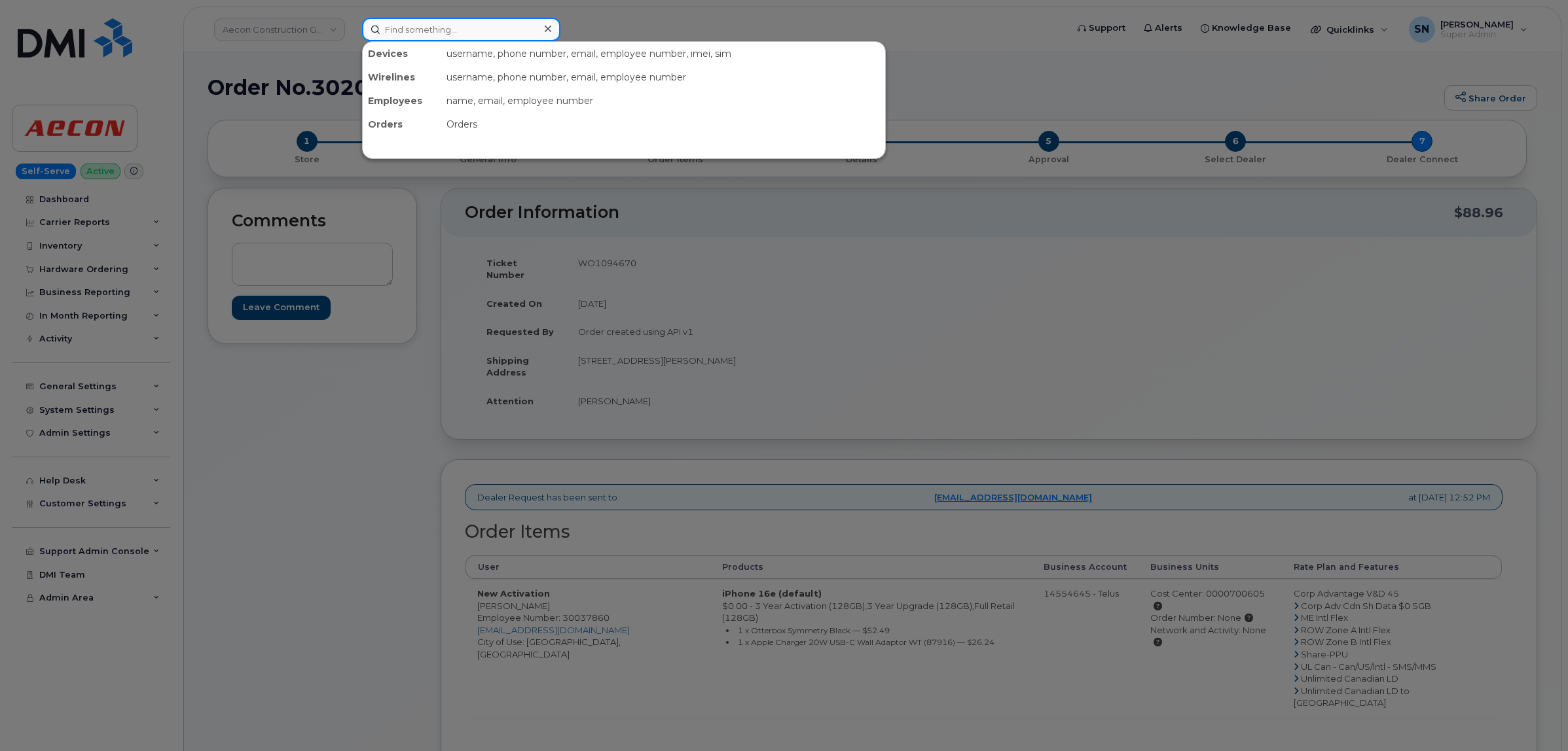
click at [428, 26] on input at bounding box center [461, 29] width 198 height 24
paste input "4185204217"
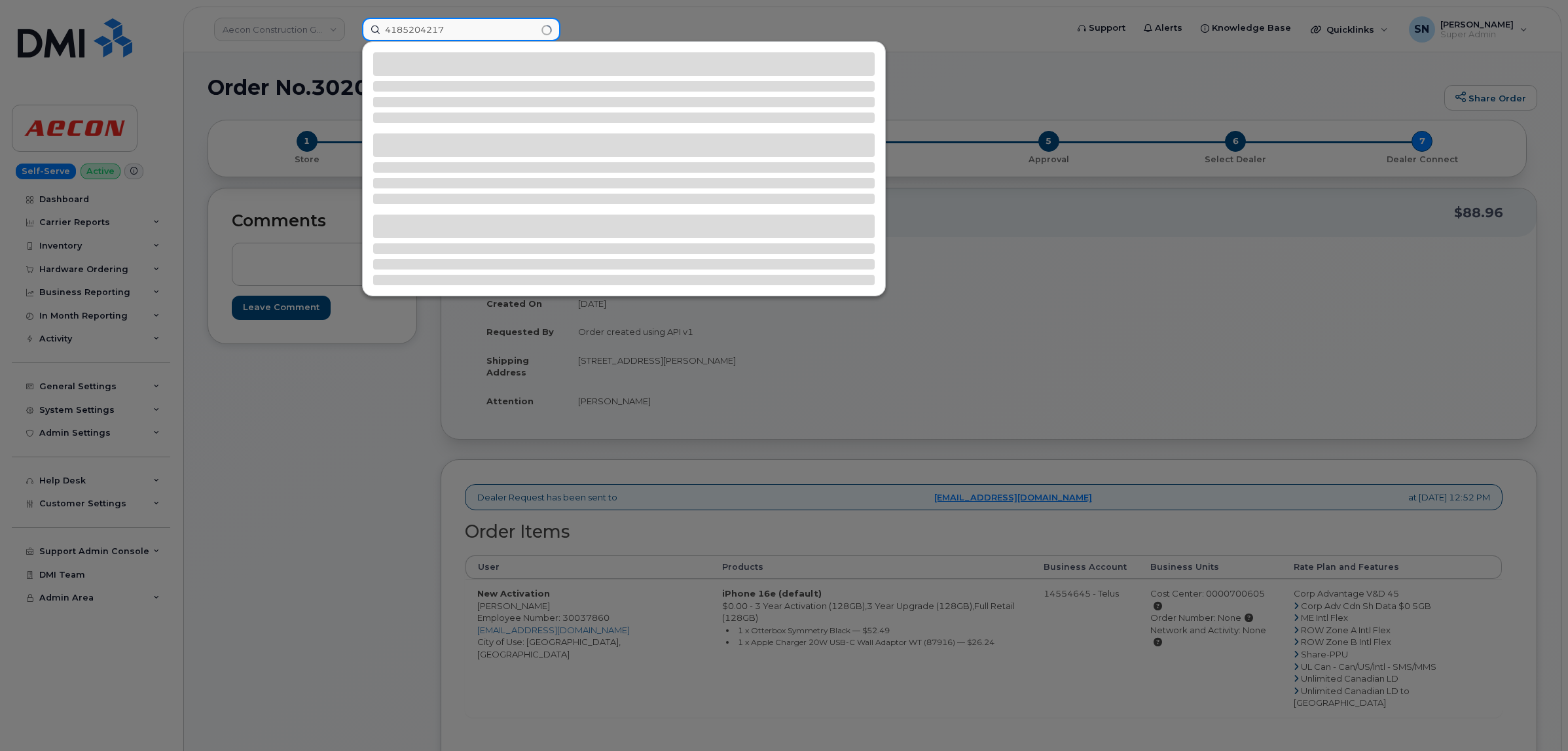
type input "4185204217"
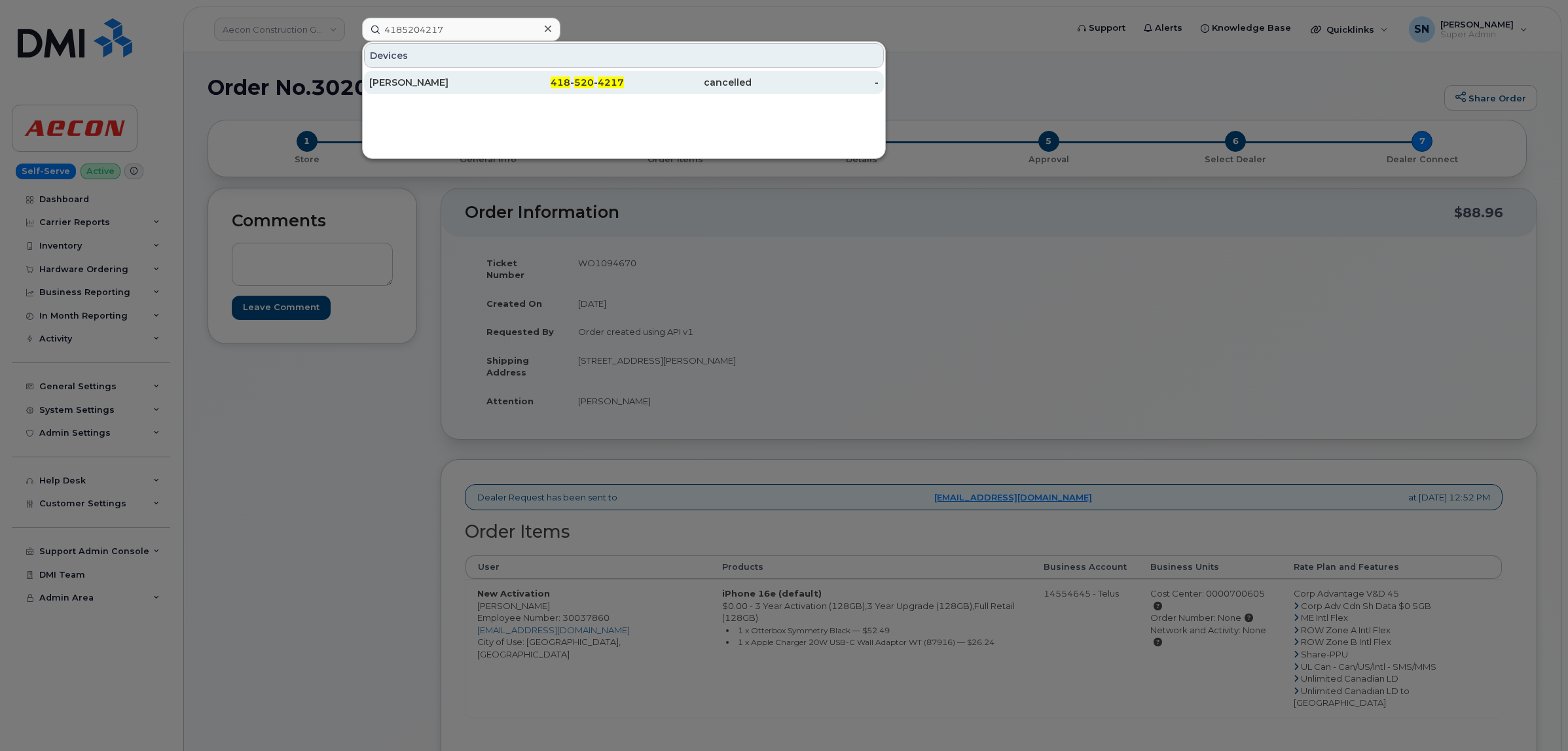
click at [627, 76] on div "cancelled" at bounding box center [687, 82] width 128 height 13
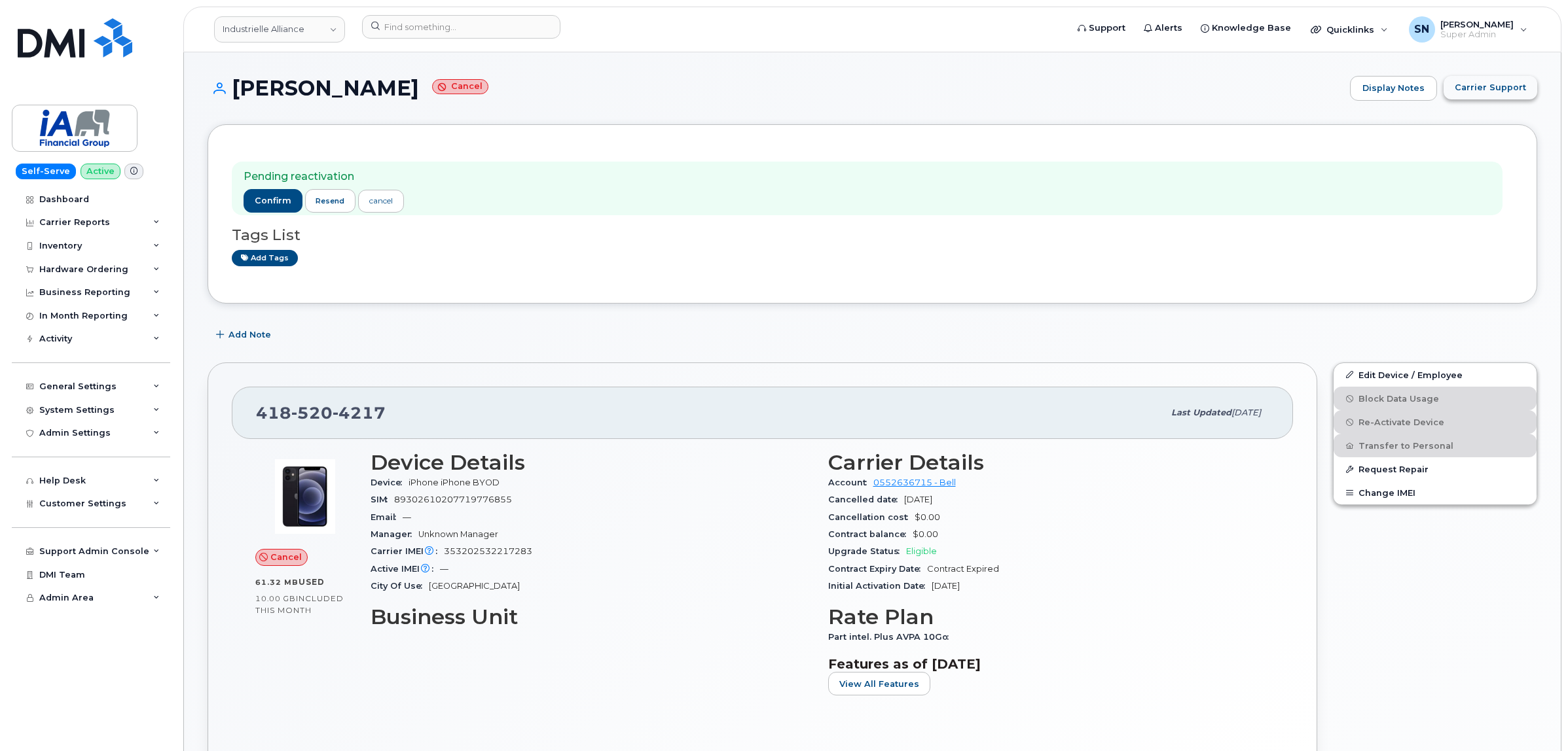
click at [1491, 88] on span "Carrier Support" at bounding box center [1490, 87] width 71 height 12
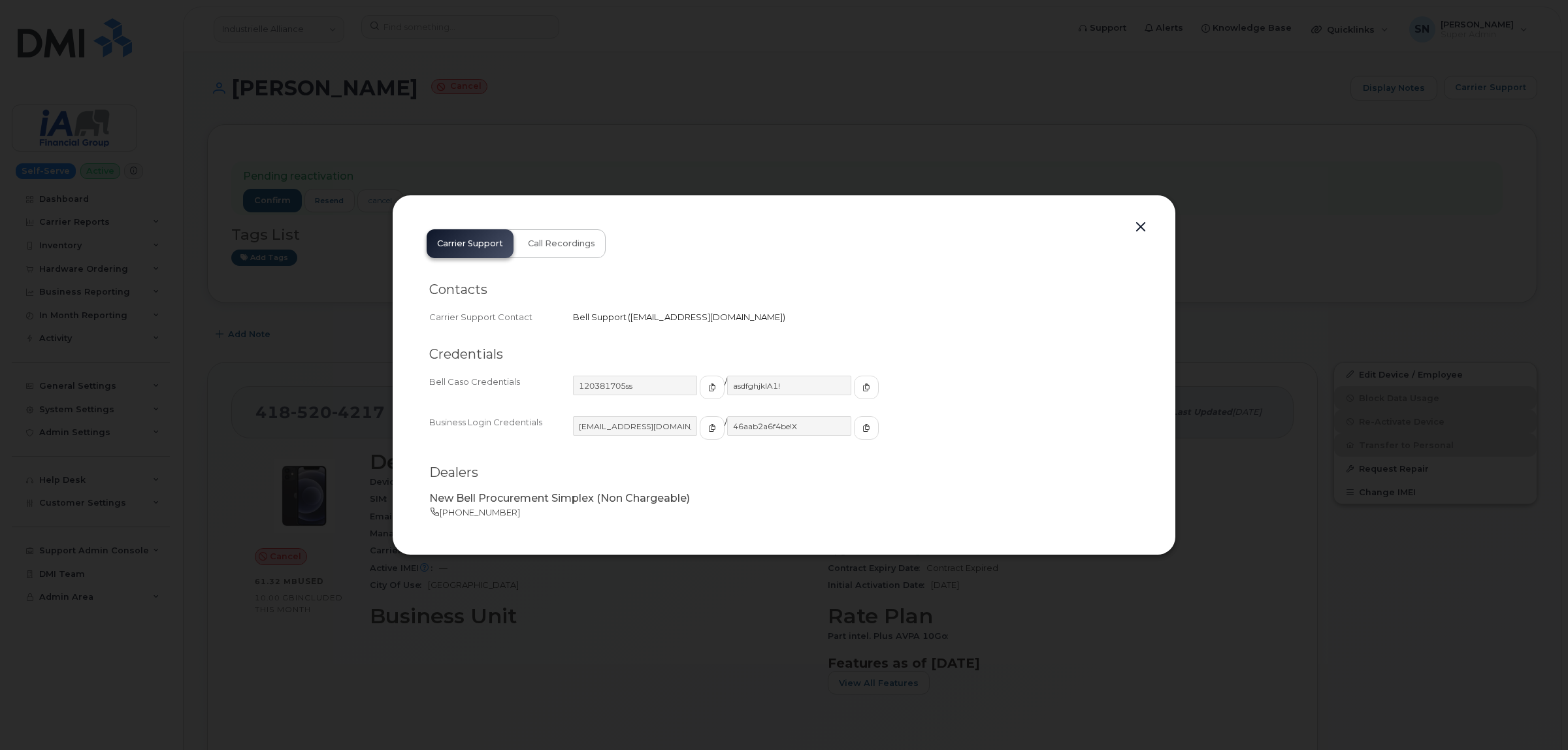
drag, startPoint x: 1479, startPoint y: 95, endPoint x: 798, endPoint y: 318, distance: 716.6
click at [825, 312] on div "Bell Support   [EMAIL_ADDRESS][DOMAIN_NAME]" at bounding box center [855, 317] width 566 height 12
click at [706, 432] on span "button" at bounding box center [712, 428] width 11 height 11
click at [861, 428] on span "button" at bounding box center [866, 428] width 11 height 11
click at [1146, 228] on button "button" at bounding box center [1141, 228] width 20 height 18
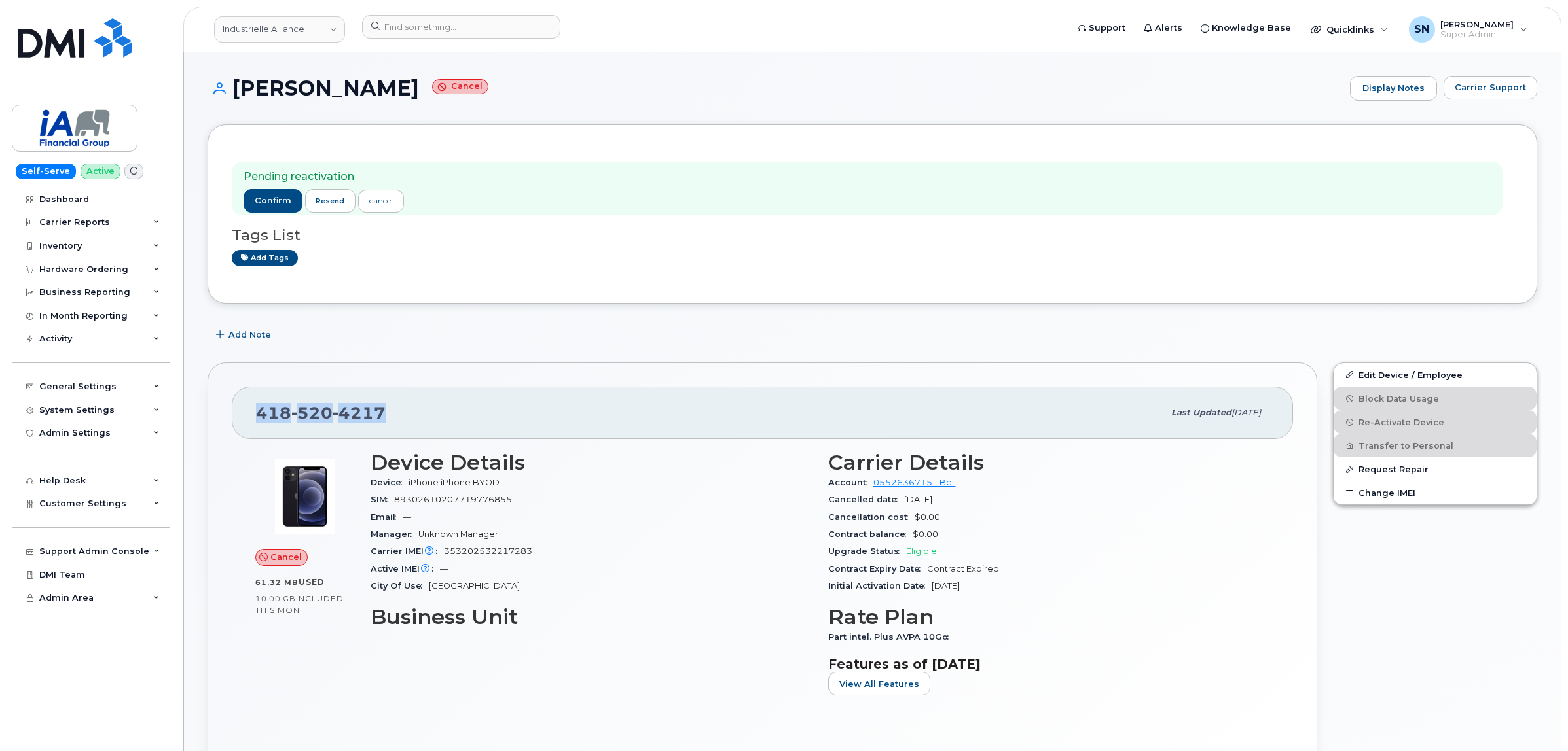
drag, startPoint x: 254, startPoint y: 410, endPoint x: 363, endPoint y: 406, distance: 109.1
click at [391, 419] on div "[PHONE_NUMBER] Last updated [DATE]" at bounding box center [762, 413] width 1061 height 52
copy span "[PHONE_NUMBER]"
click at [1468, 92] on span "Carrier Support" at bounding box center [1490, 87] width 71 height 12
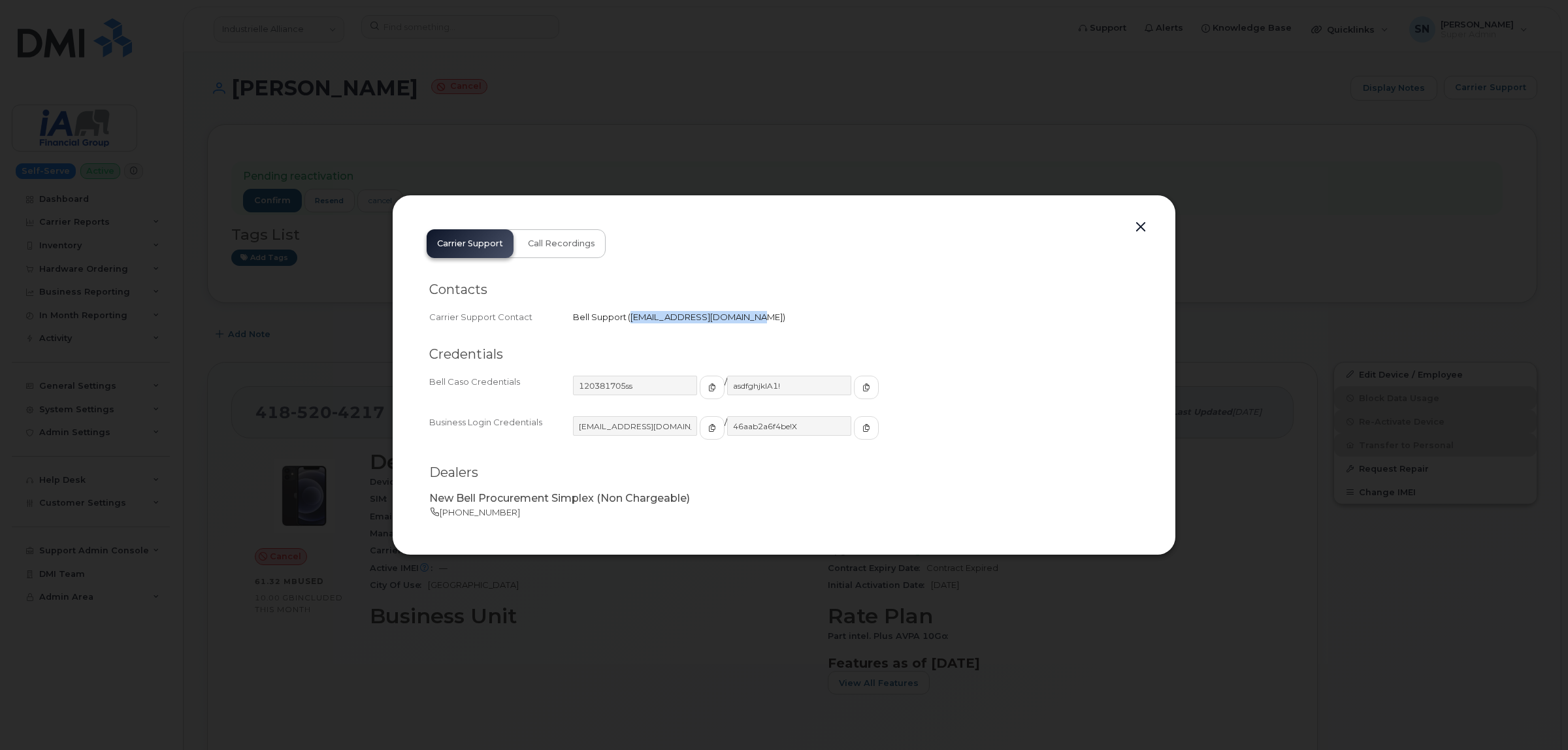
drag, startPoint x: 635, startPoint y: 318, endPoint x: 753, endPoint y: 327, distance: 118.3
click at [755, 328] on div "Contacts Carrier Support Contact Bell Support   [EMAIL_ADDRESS][DOMAIN_NAME]" at bounding box center [784, 304] width 710 height 66
copy span "[EMAIL_ADDRESS][DOMAIN_NAME]"
drag, startPoint x: 1142, startPoint y: 222, endPoint x: 1125, endPoint y: 233, distance: 20.2
click at [1142, 223] on button "button" at bounding box center [1141, 228] width 20 height 18
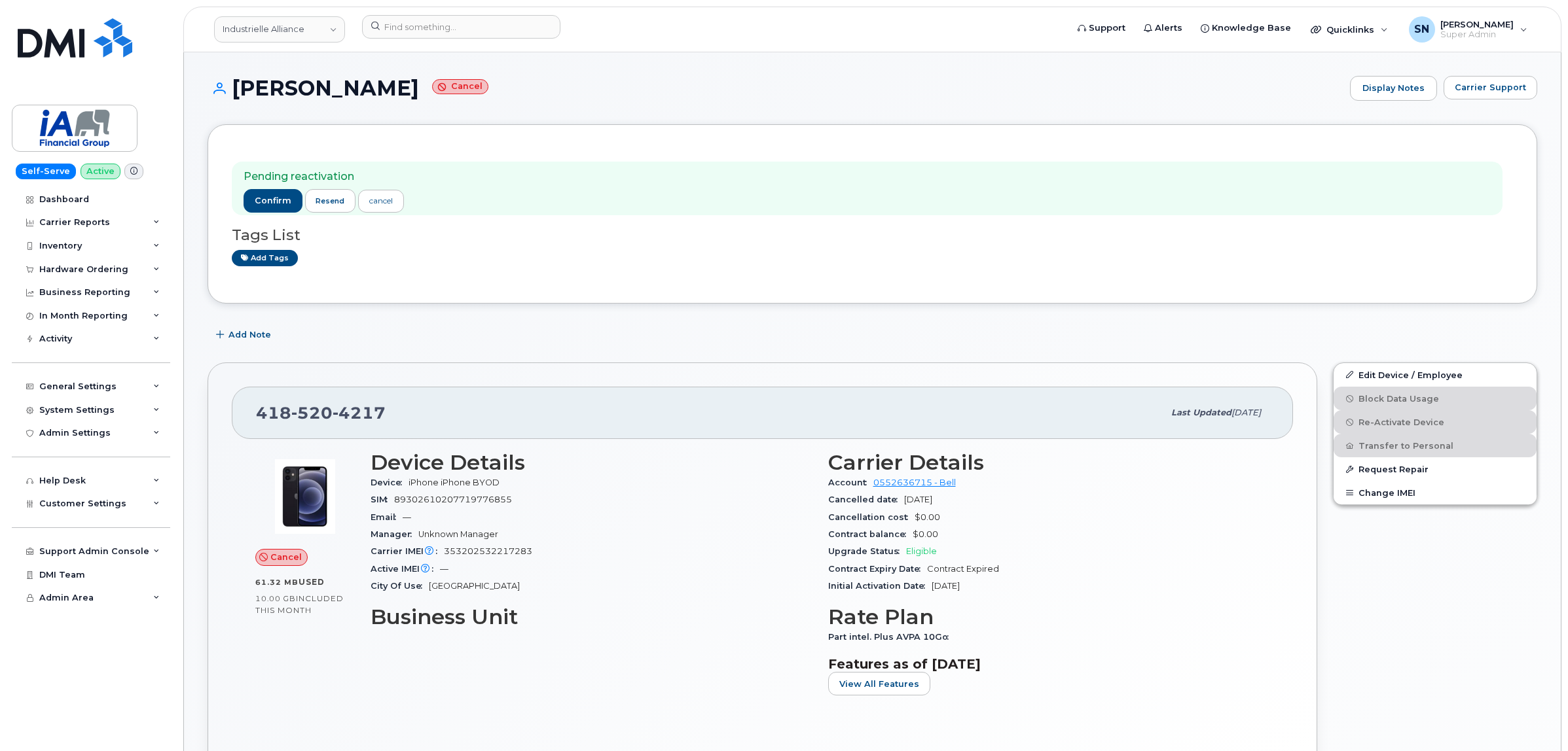
click at [647, 241] on h3 "Tags List" at bounding box center [872, 235] width 1281 height 16
drag, startPoint x: 262, startPoint y: 410, endPoint x: 387, endPoint y: 415, distance: 125.1
click at [387, 415] on div "[PHONE_NUMBER]" at bounding box center [709, 413] width 908 height 28
click at [238, 412] on div "[PHONE_NUMBER] Last updated [DATE]" at bounding box center [762, 413] width 1061 height 52
drag, startPoint x: 240, startPoint y: 85, endPoint x: 437, endPoint y: 90, distance: 197.1
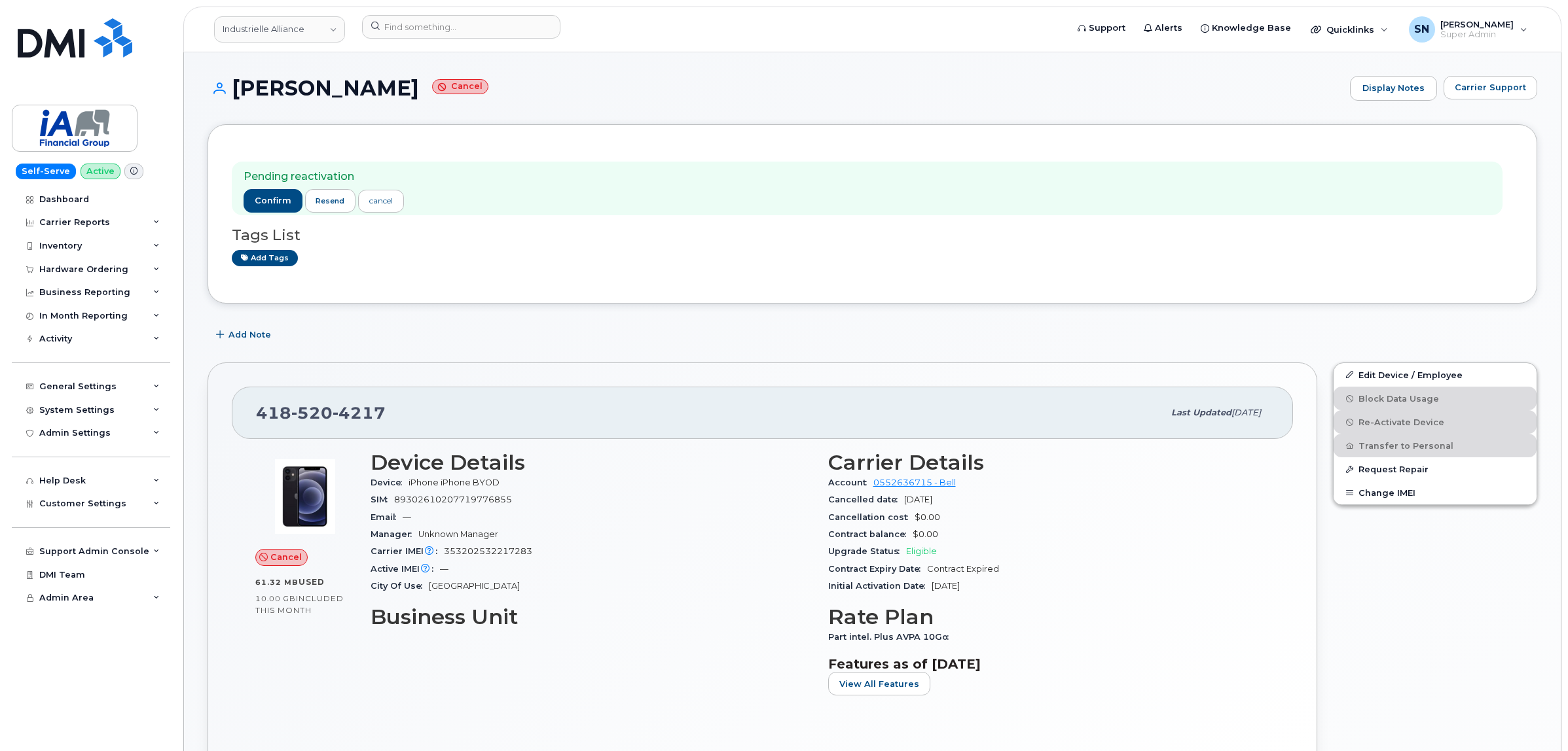
click at [441, 92] on h1 "[PERSON_NAME] Cancel" at bounding box center [775, 88] width 1136 height 23
copy h1 "[PERSON_NAME]"
drag, startPoint x: 257, startPoint y: 410, endPoint x: 390, endPoint y: 411, distance: 133.0
click at [390, 411] on div "[PHONE_NUMBER]" at bounding box center [709, 413] width 908 height 28
copy span "[PHONE_NUMBER]"
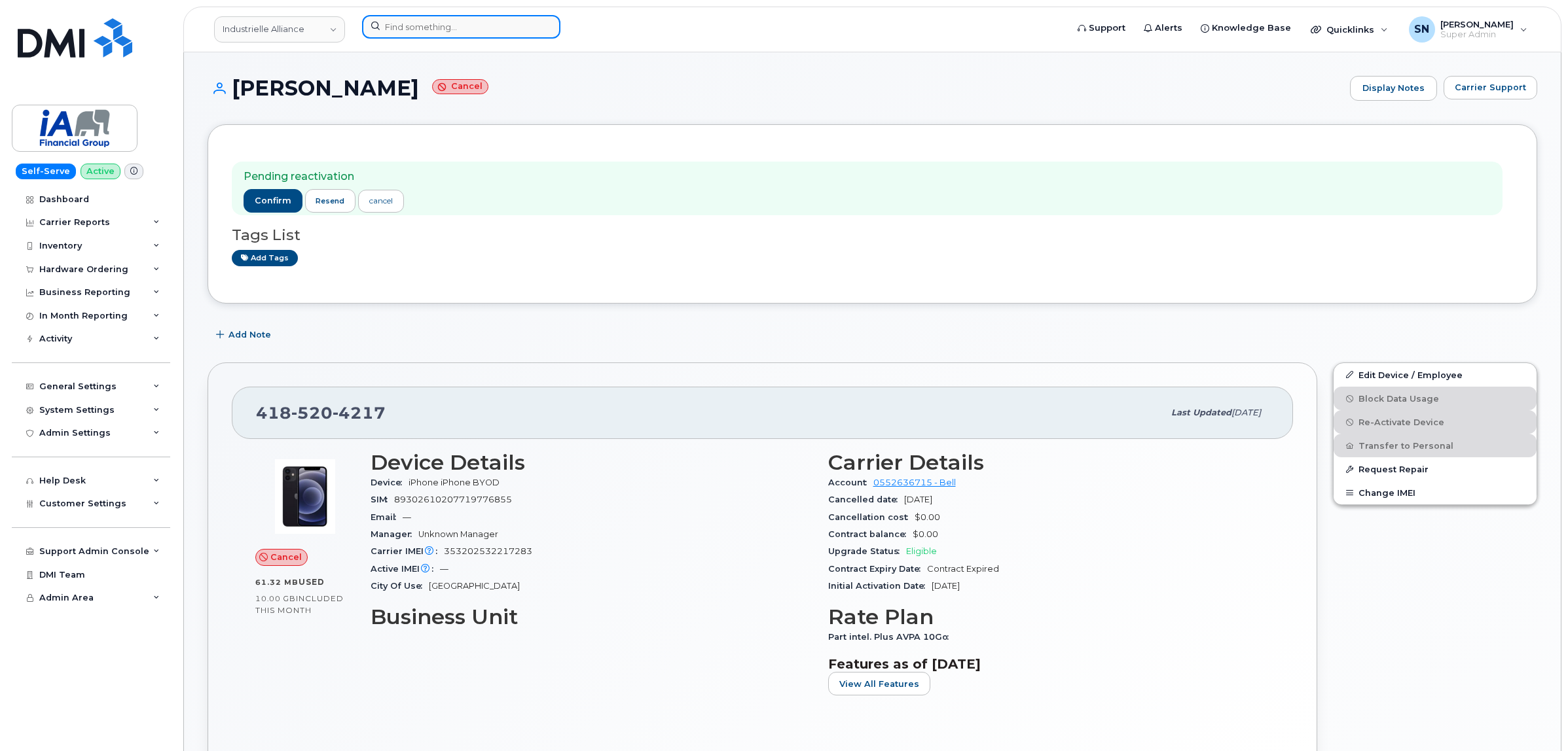
click at [446, 26] on input at bounding box center [461, 27] width 198 height 24
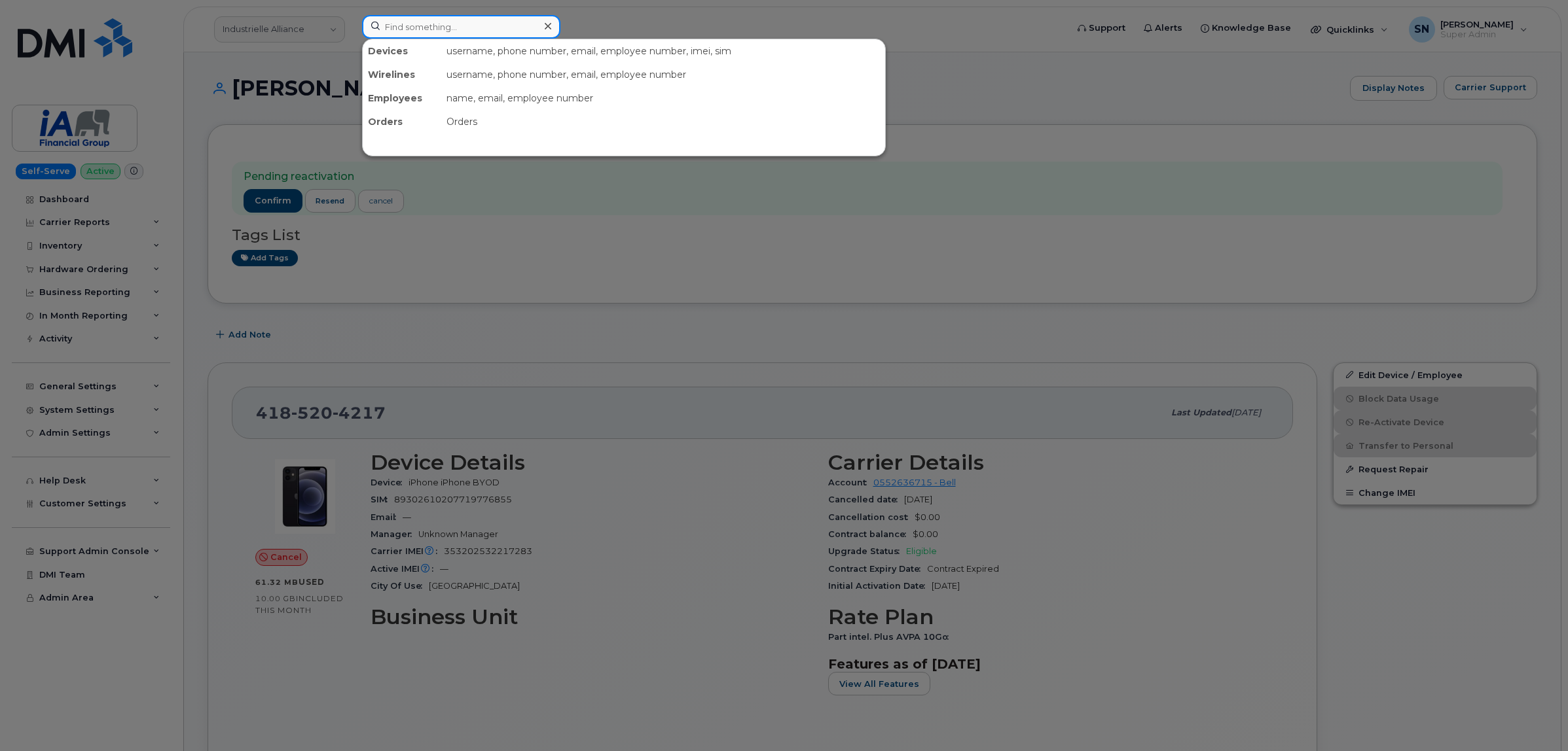
paste input "5063132818"
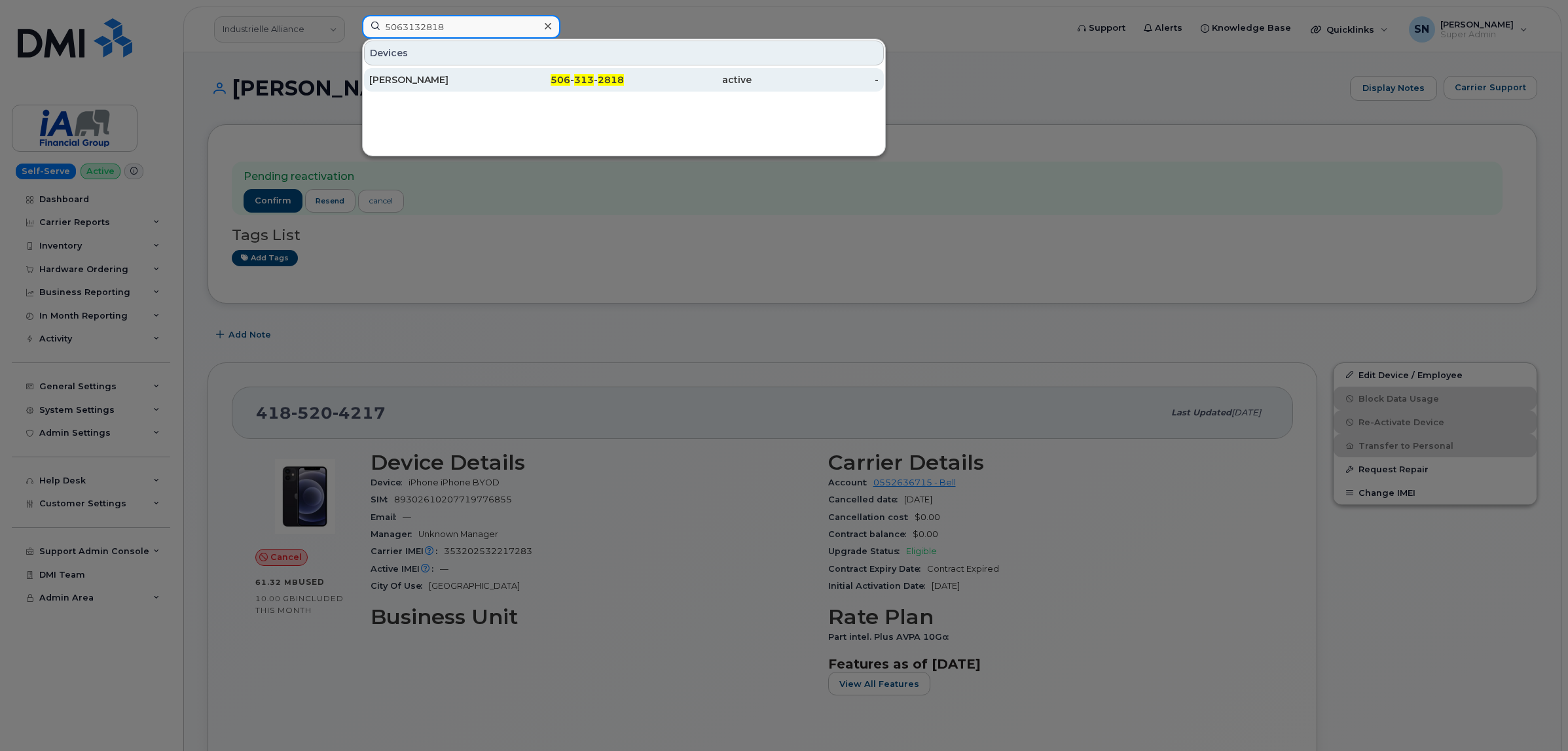
type input "5063132818"
click at [556, 86] on div "506 - 313 - 2818" at bounding box center [560, 80] width 128 height 13
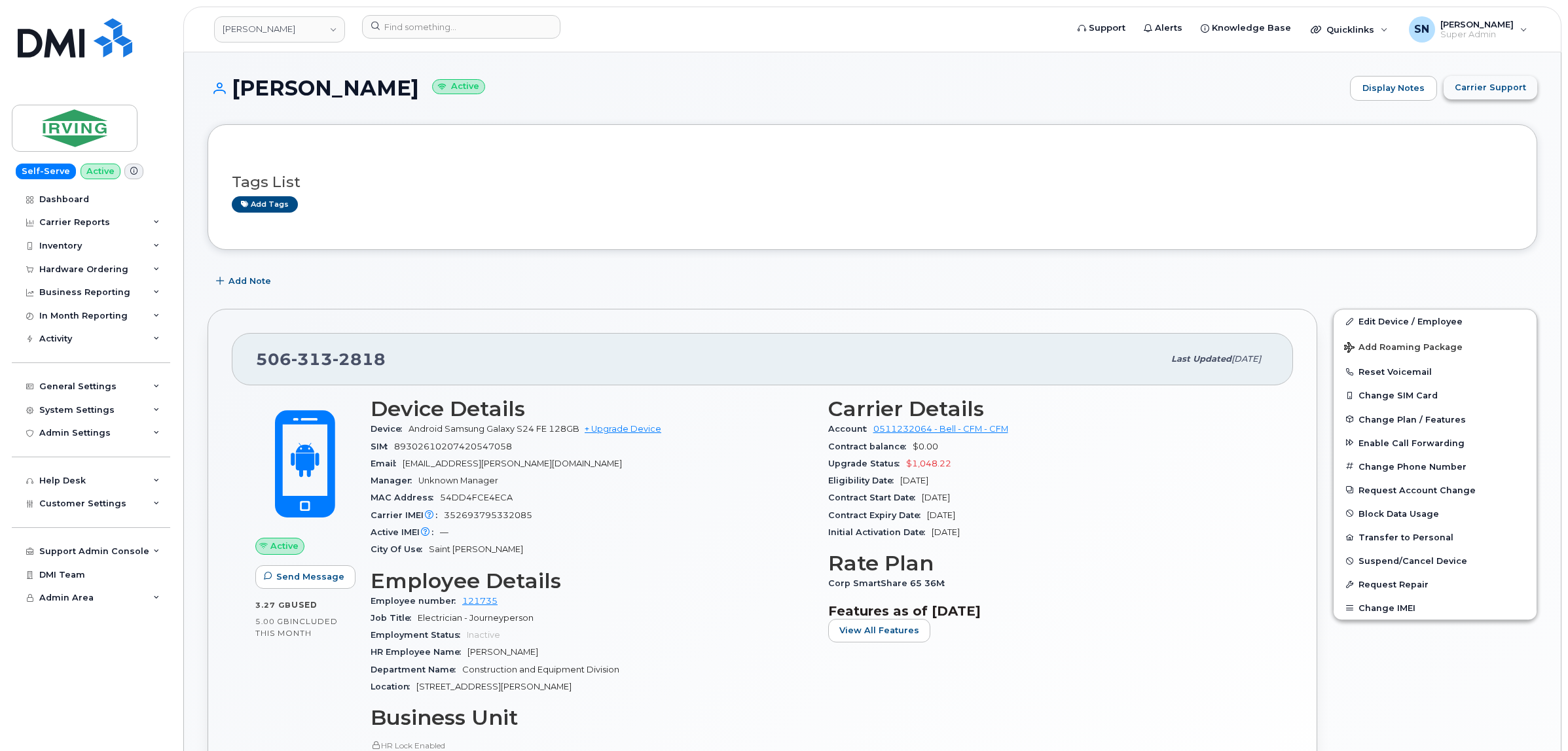
click at [1486, 84] on span "Carrier Support" at bounding box center [1490, 87] width 71 height 12
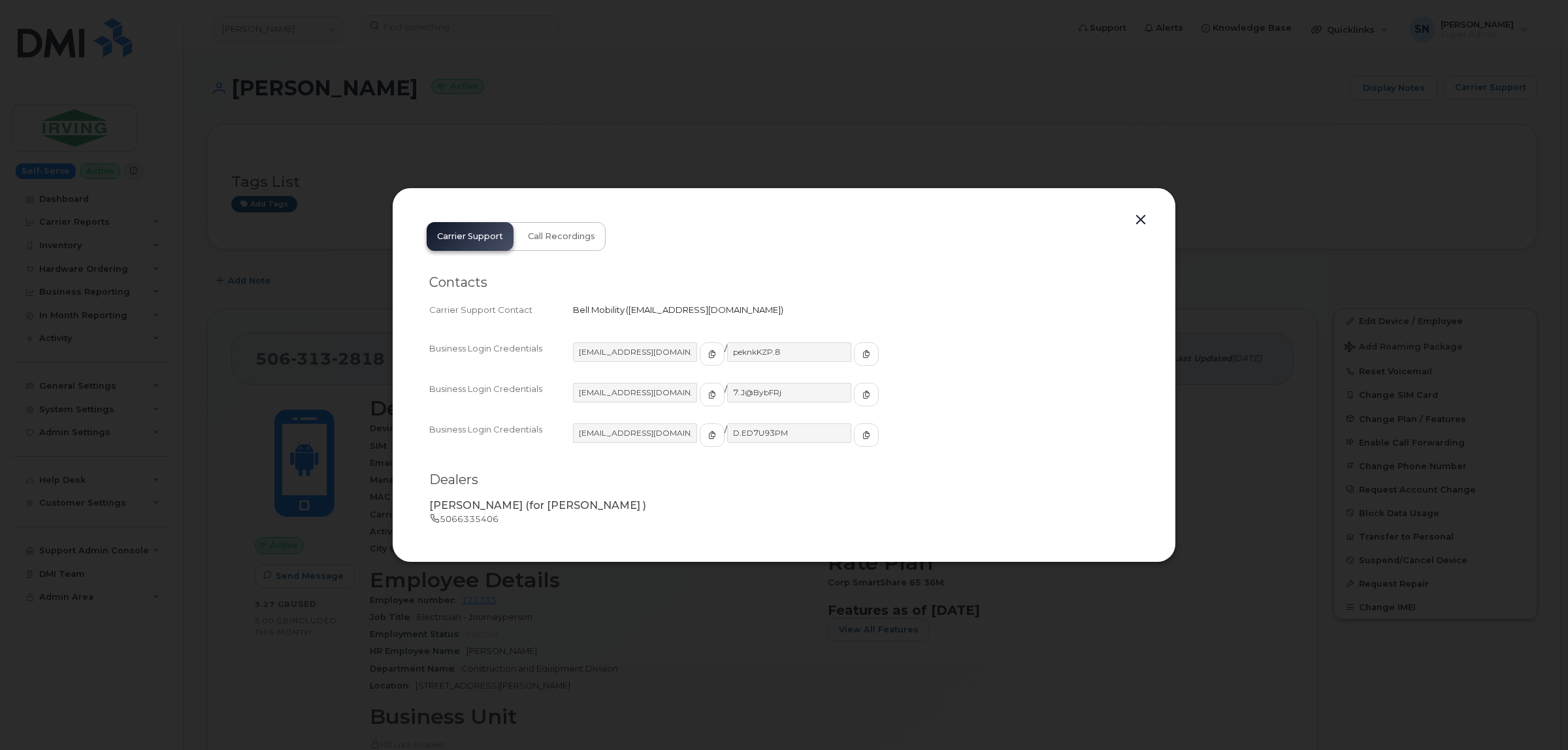
click at [1146, 219] on button "button" at bounding box center [1141, 220] width 20 height 18
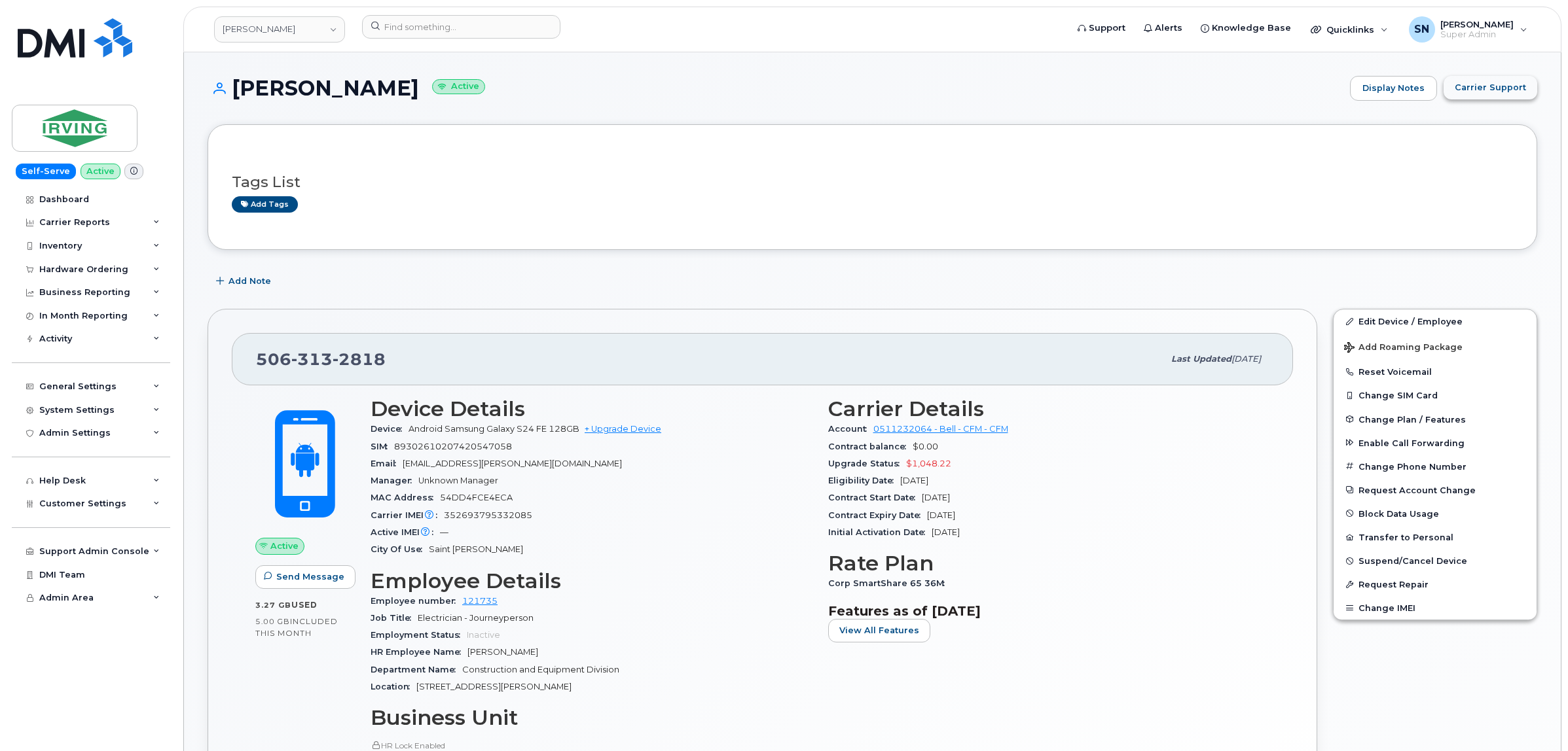
click at [1459, 96] on button "Carrier Support" at bounding box center [1490, 87] width 93 height 24
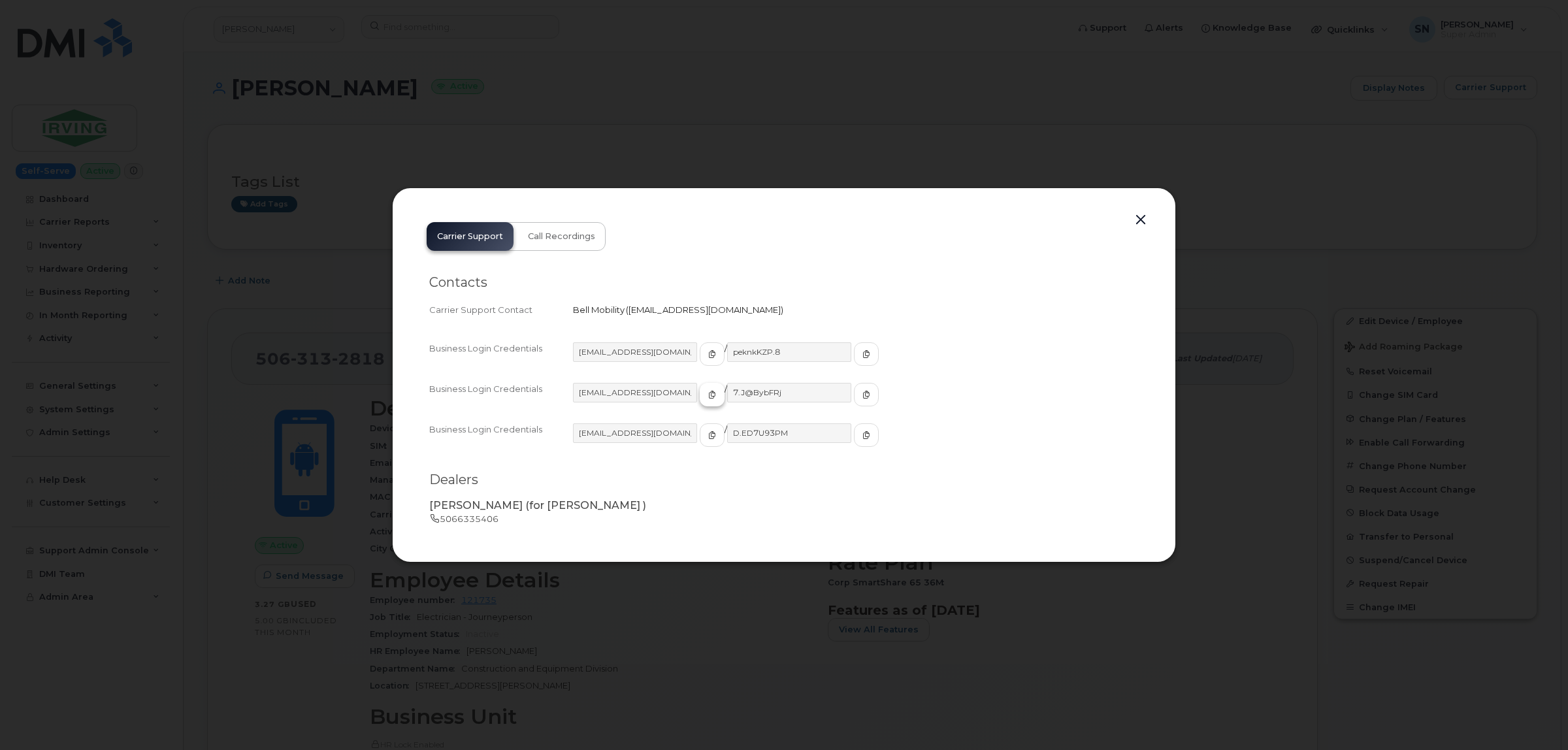
click at [708, 393] on icon "button" at bounding box center [712, 395] width 8 height 8
click at [854, 389] on button "button" at bounding box center [866, 394] width 25 height 24
click at [1141, 220] on button "button" at bounding box center [1141, 220] width 20 height 18
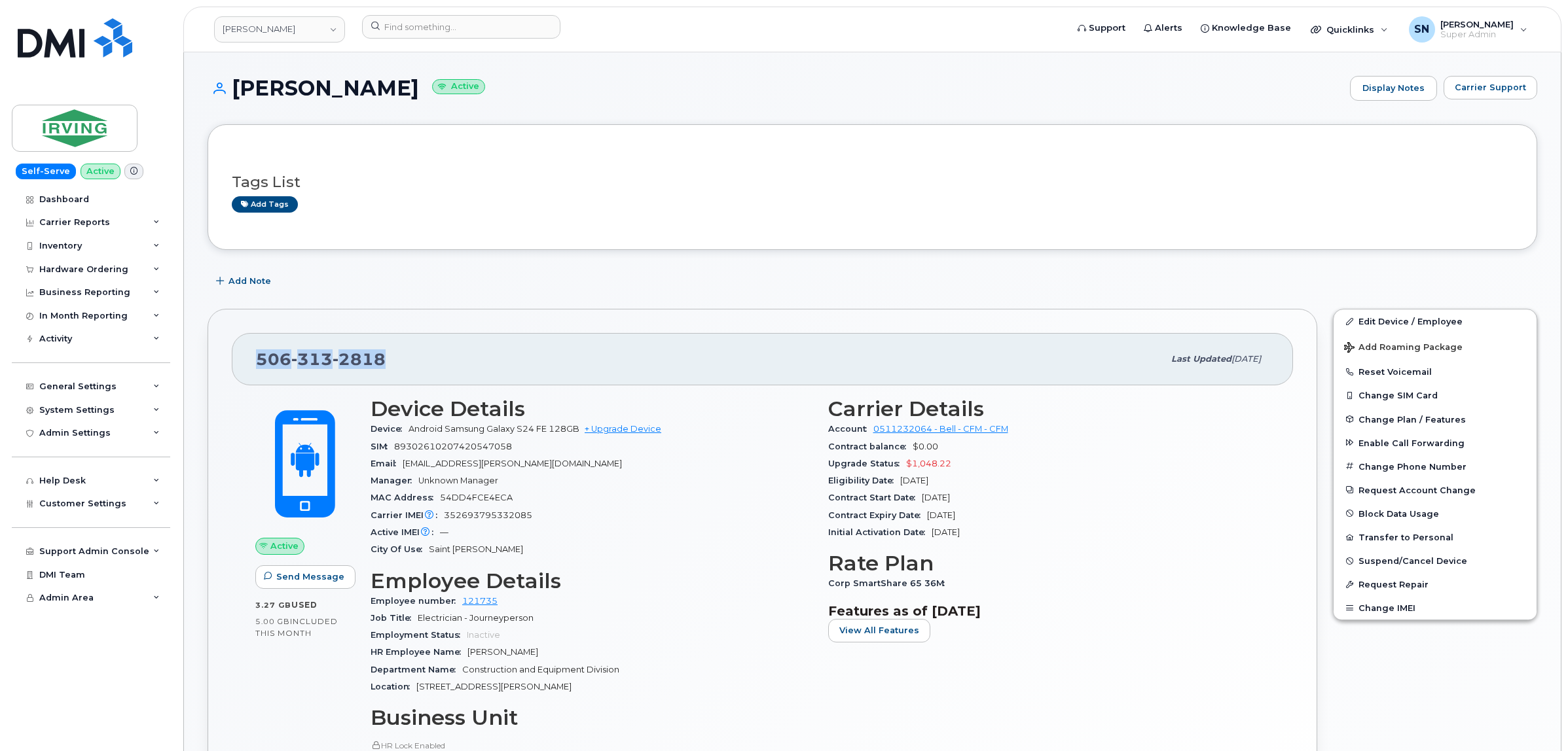
drag, startPoint x: 256, startPoint y: 360, endPoint x: 383, endPoint y: 360, distance: 127.0
click at [383, 360] on div "[PHONE_NUMBER] Last updated [DATE]" at bounding box center [762, 359] width 1061 height 52
copy span "[PHONE_NUMBER]"
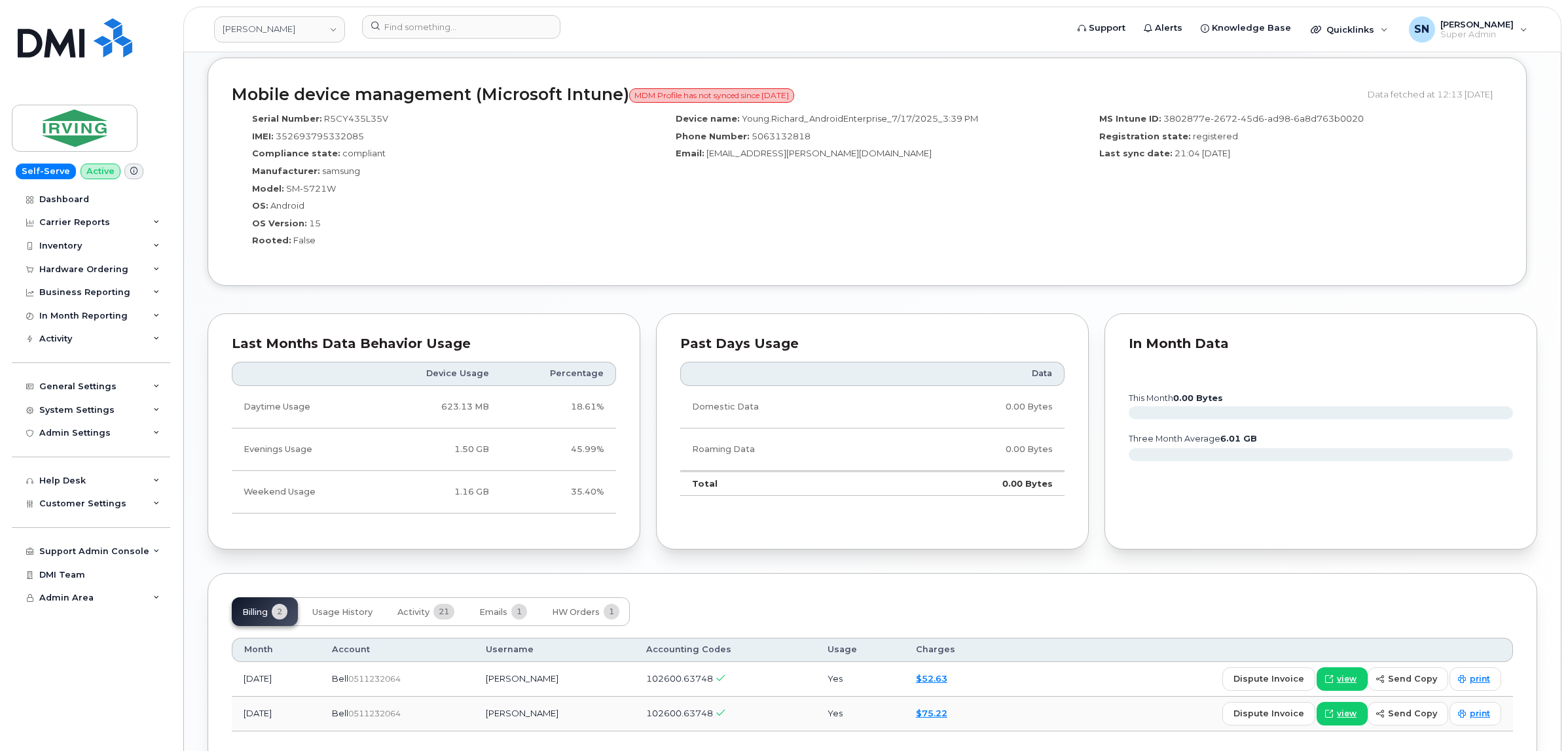
scroll to position [953, 0]
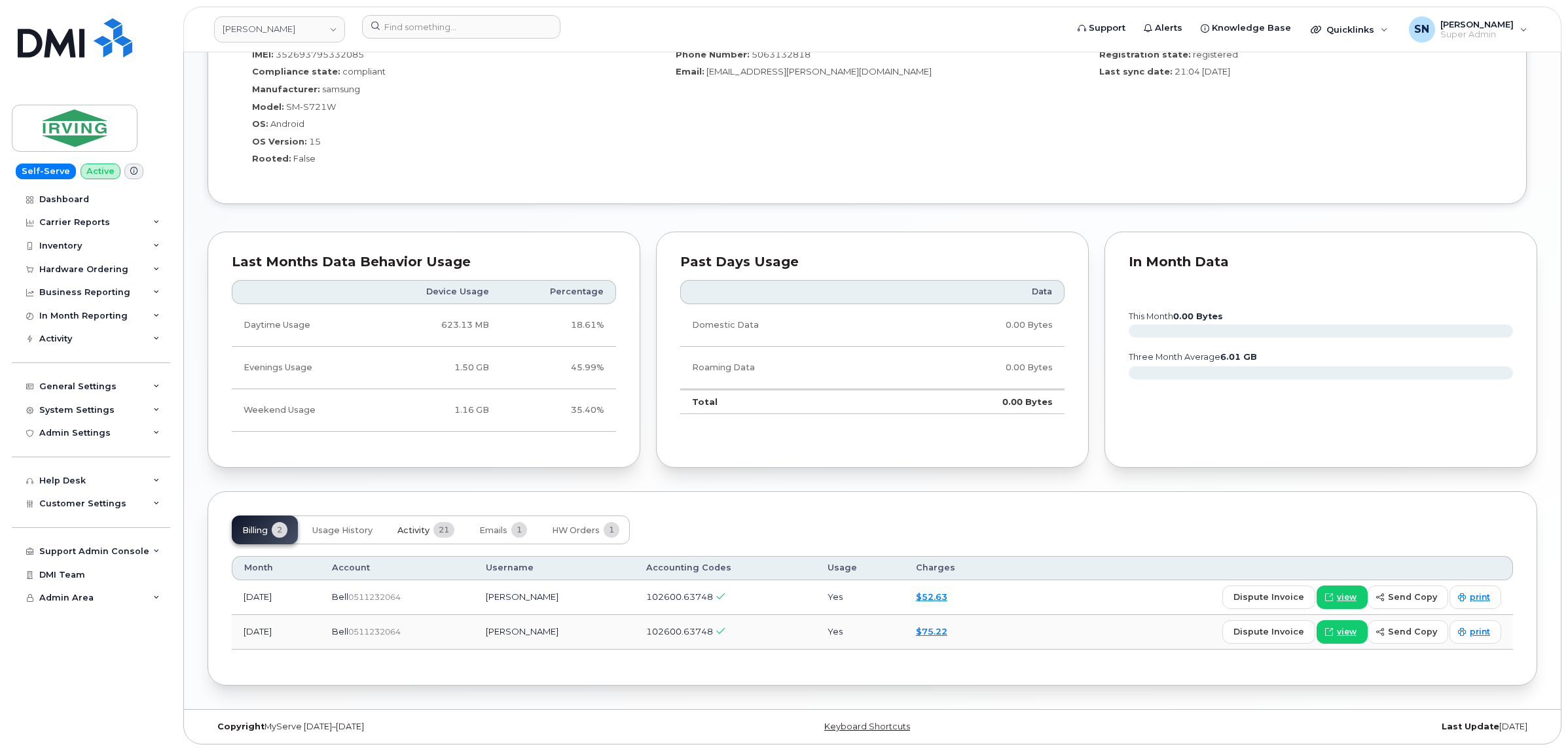
click at [416, 525] on span "Activity" at bounding box center [413, 531] width 32 height 11
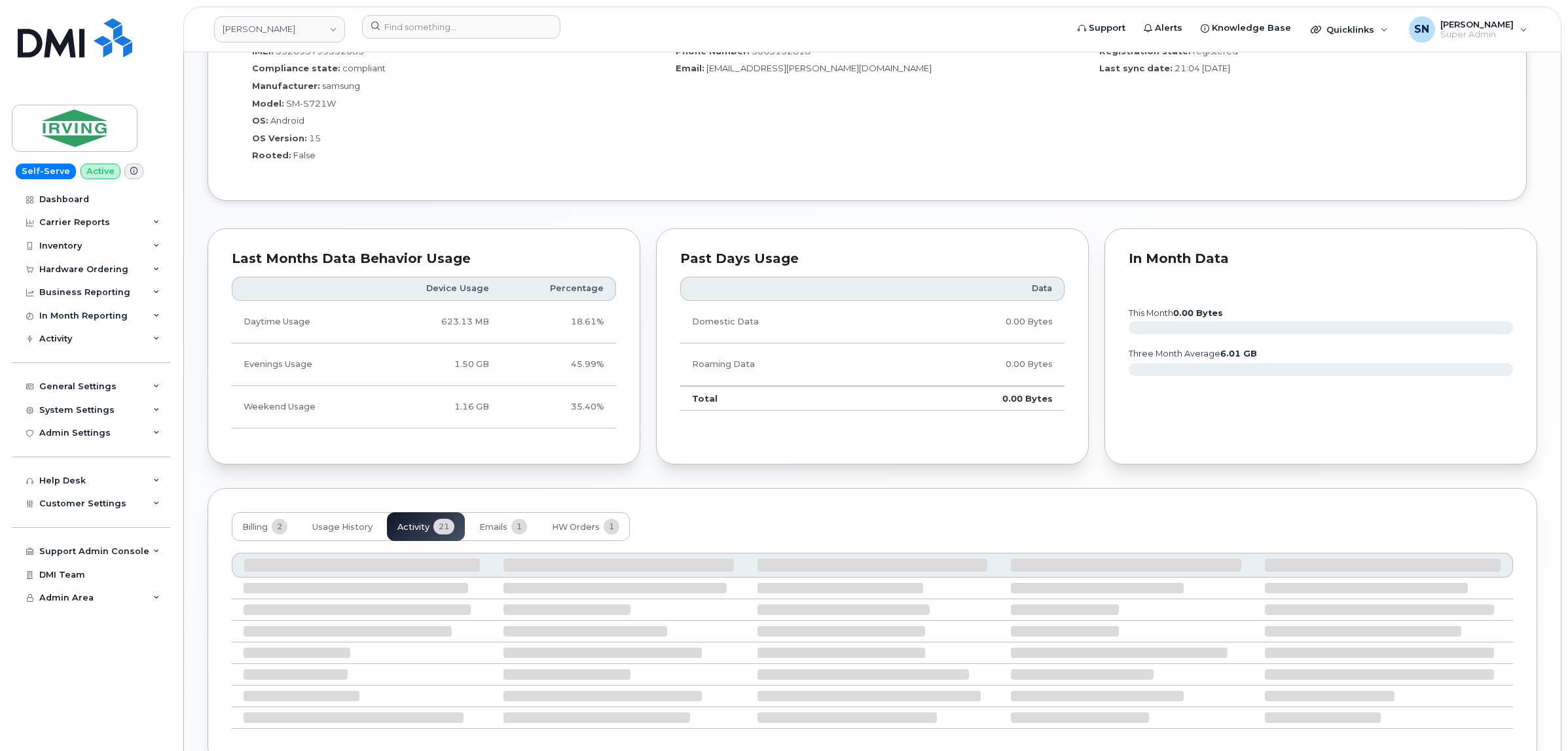
scroll to position [1035, 0]
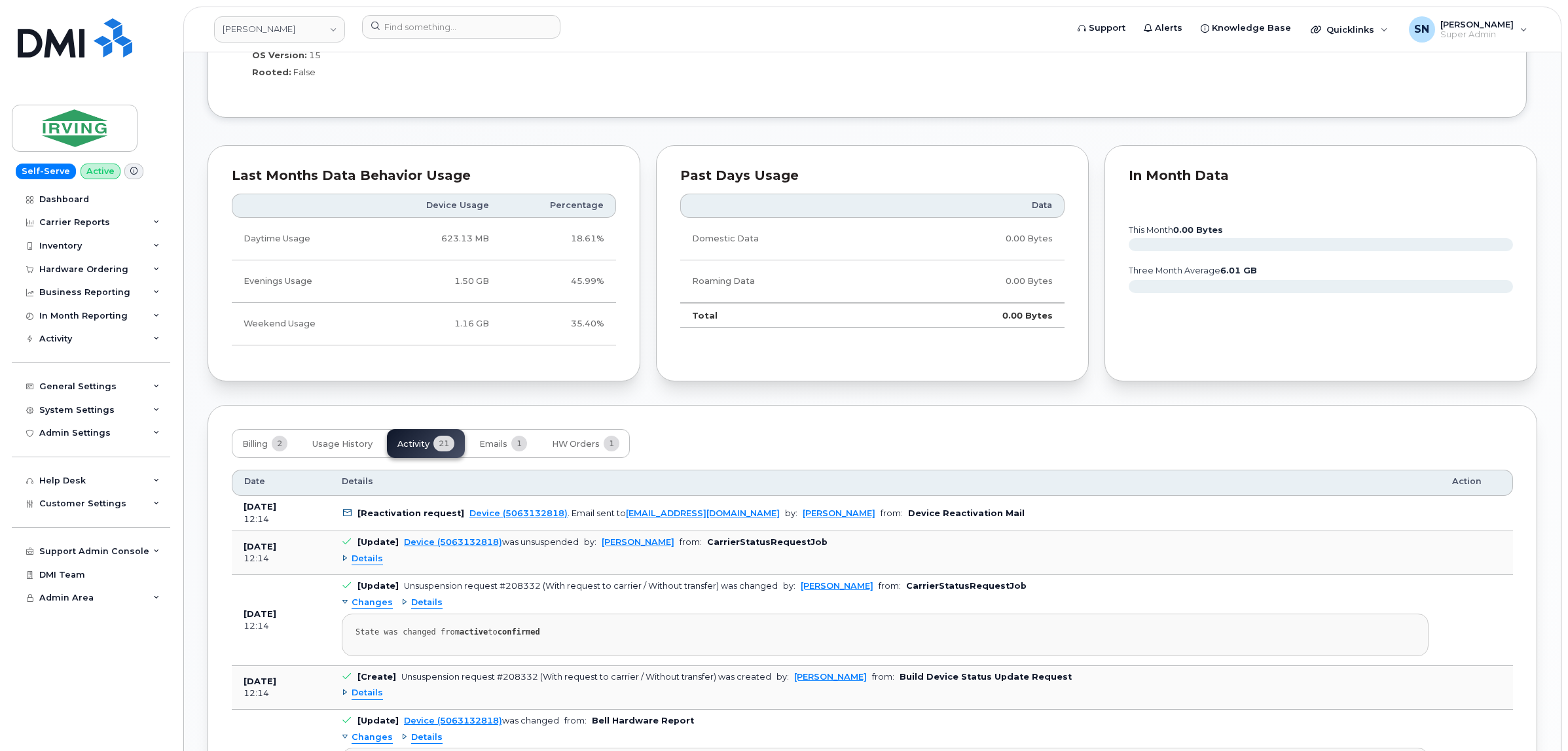
click at [381, 564] on span "Details" at bounding box center [367, 559] width 31 height 12
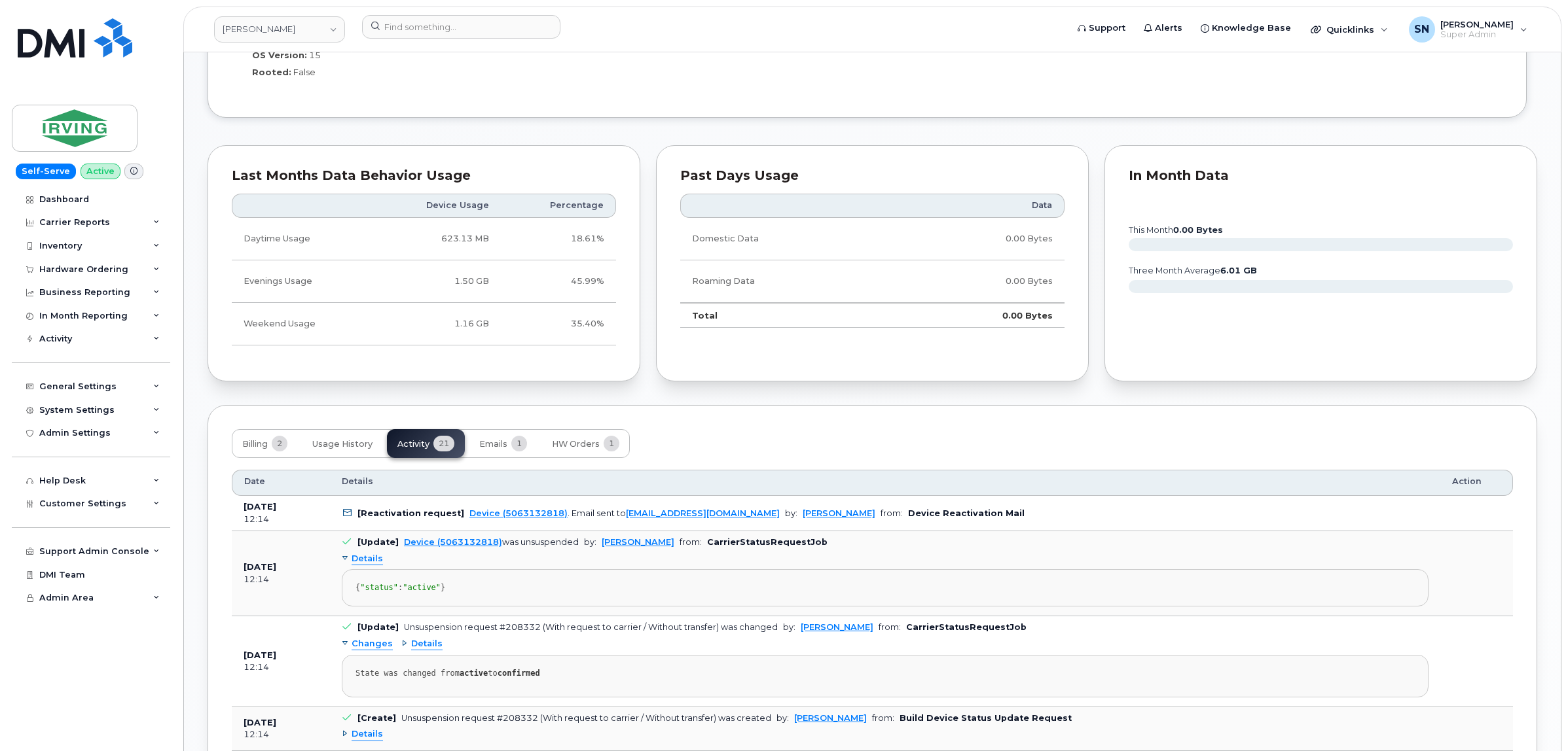
click at [381, 564] on span "Details" at bounding box center [367, 559] width 31 height 12
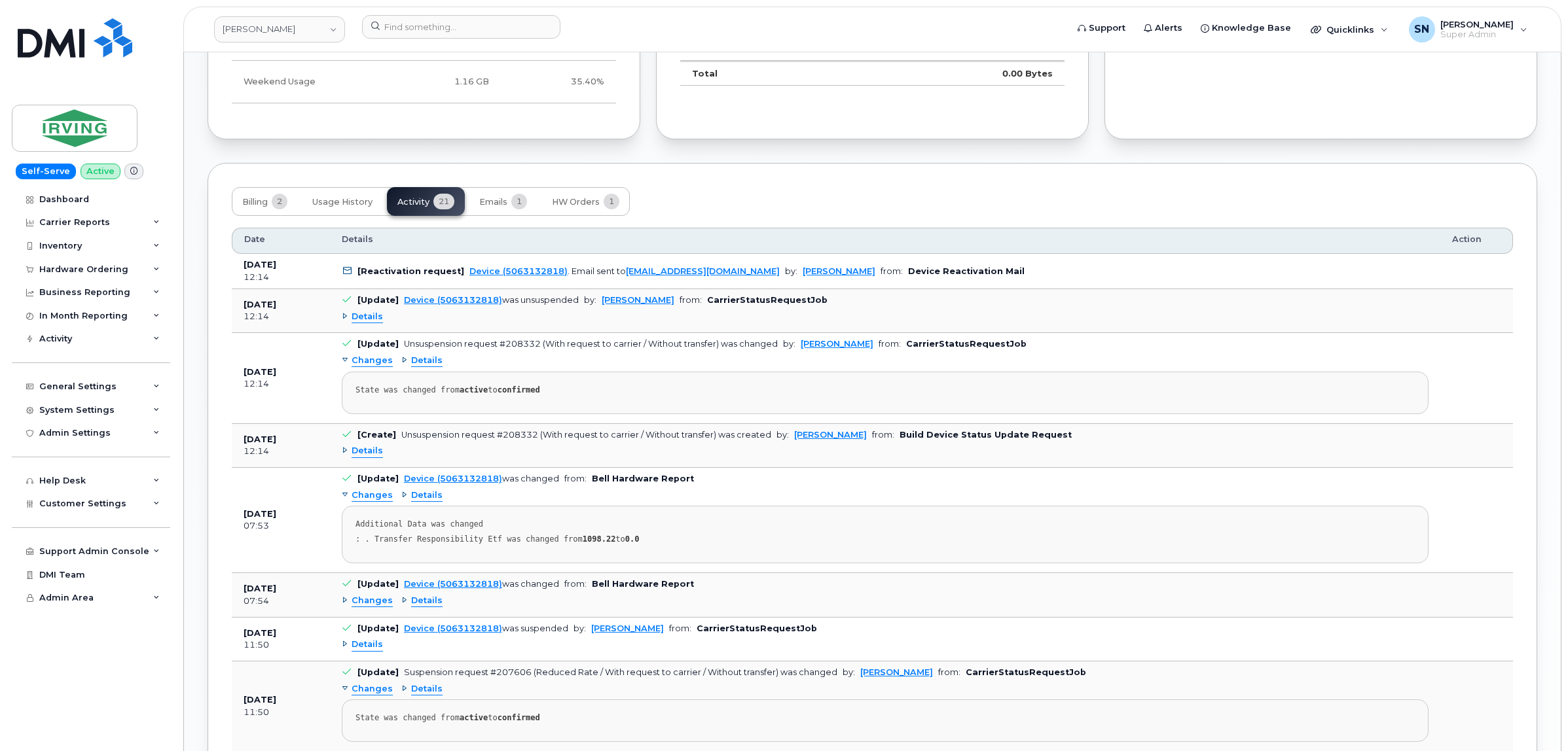
scroll to position [1281, 0]
click at [369, 454] on span "Details" at bounding box center [367, 447] width 31 height 12
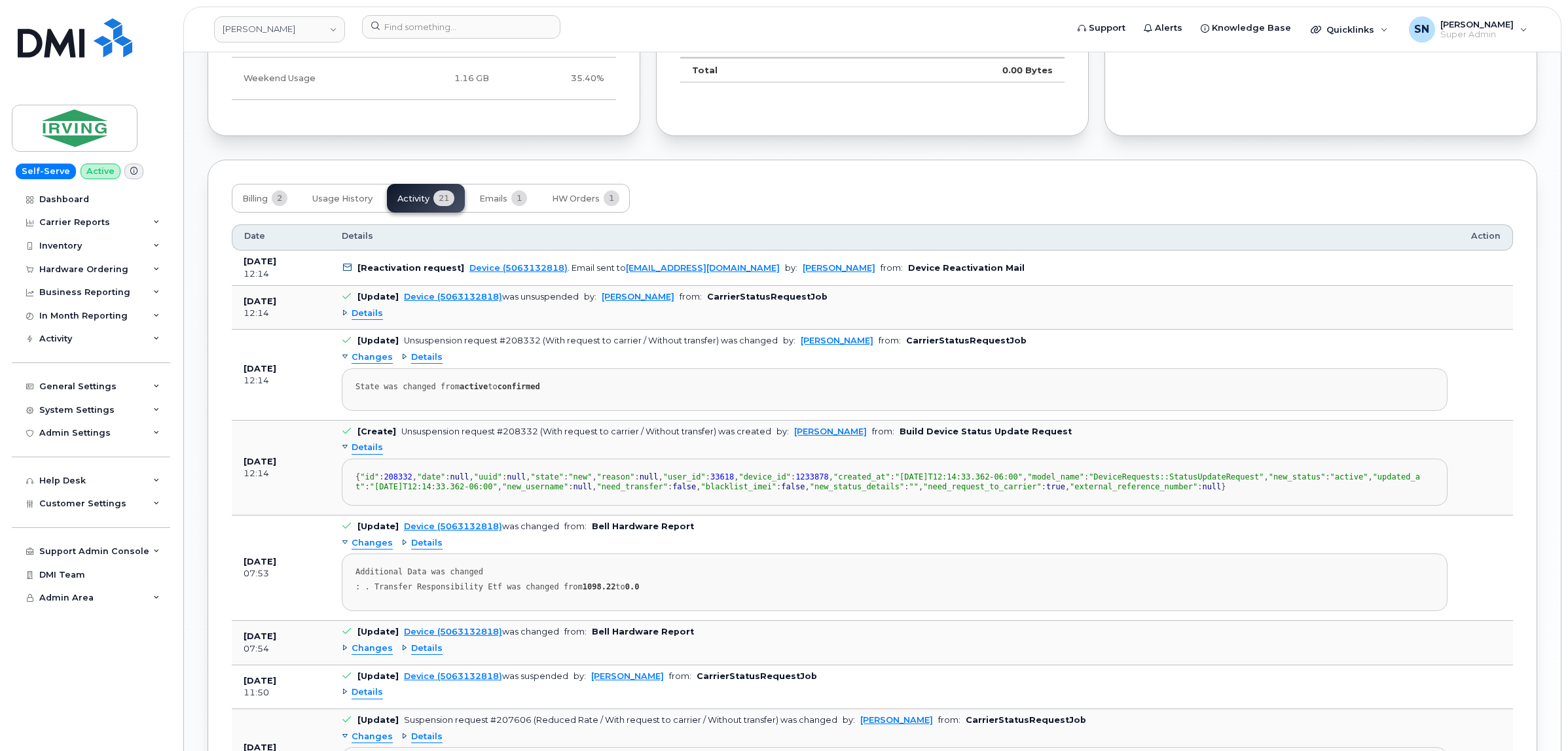
click at [369, 454] on span "Details" at bounding box center [367, 447] width 31 height 12
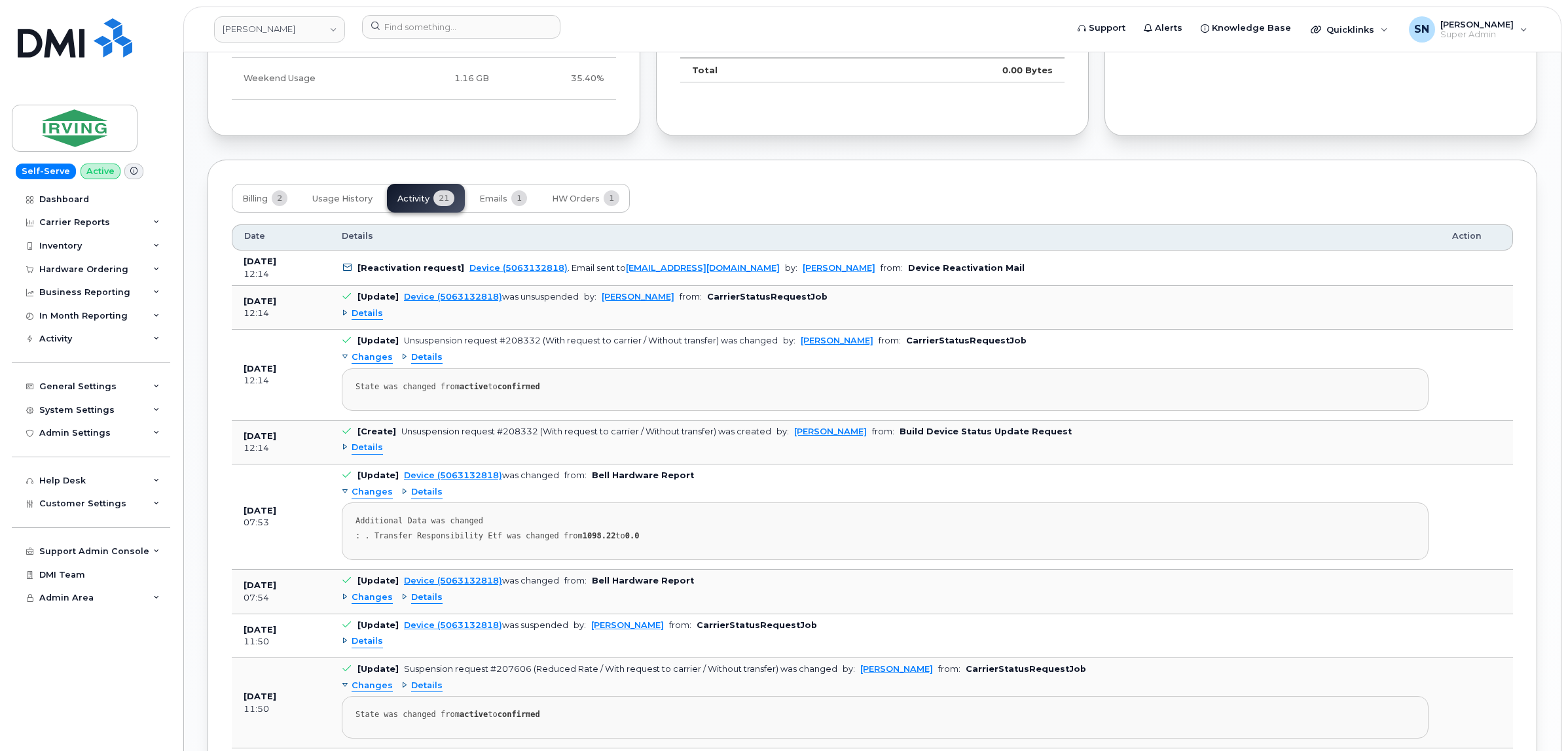
scroll to position [1445, 0]
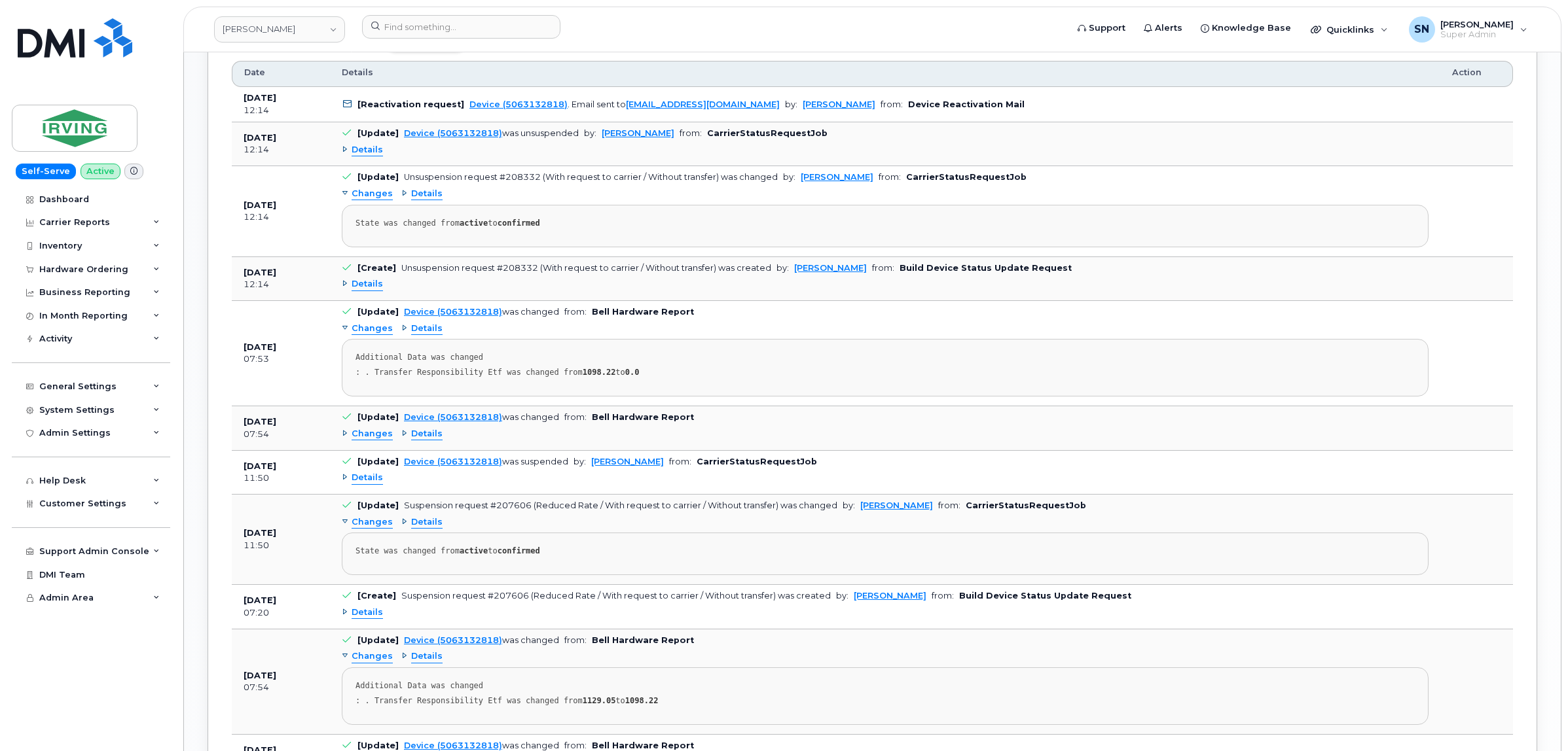
click at [372, 500] on td "[Update] Suspension request #207606 (Reduced Rate / With request to carrier / W…" at bounding box center [885, 540] width 1110 height 90
click at [371, 489] on div "Details" at bounding box center [885, 478] width 1087 height 21
click at [370, 484] on span "Details" at bounding box center [367, 478] width 31 height 12
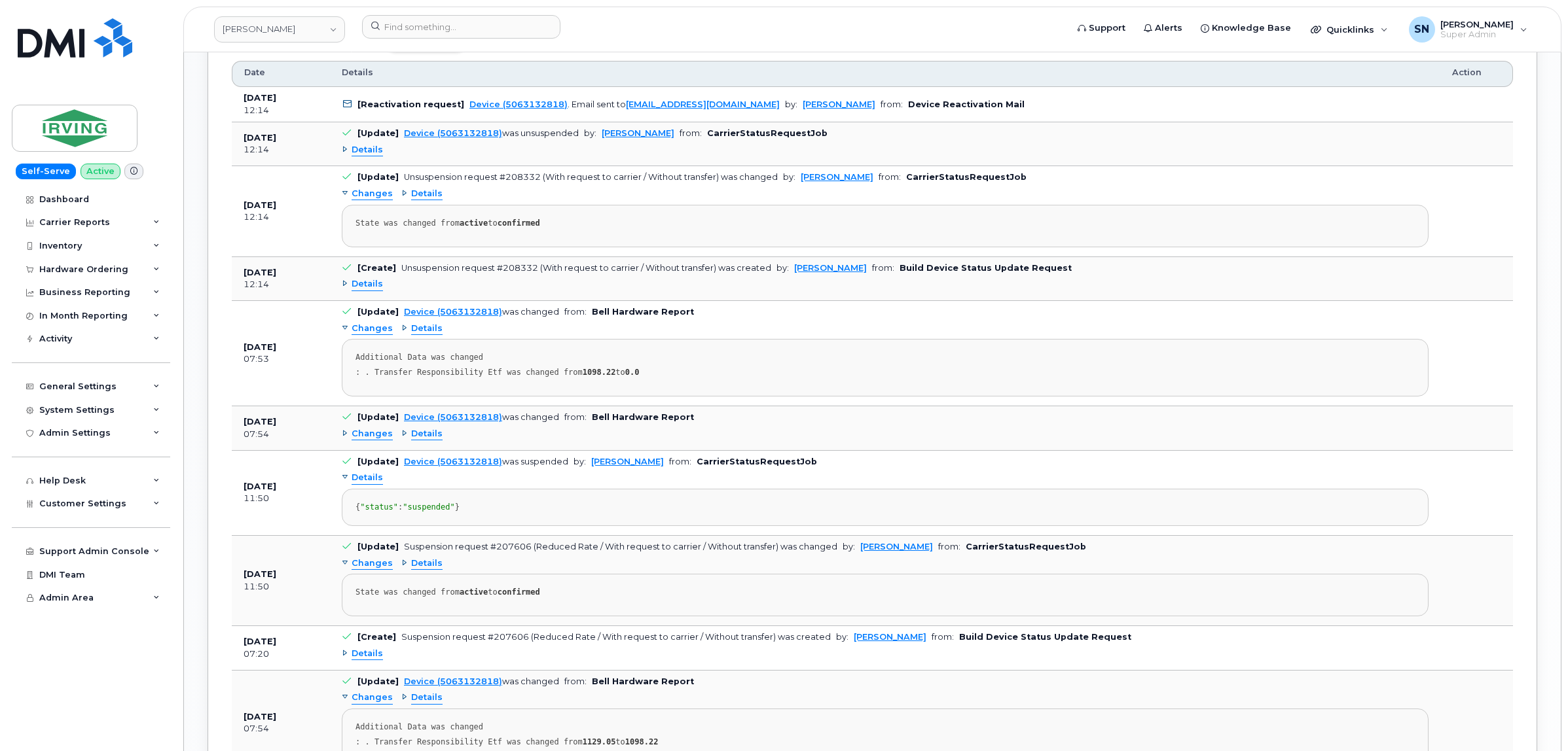
click at [370, 484] on span "Details" at bounding box center [367, 478] width 31 height 12
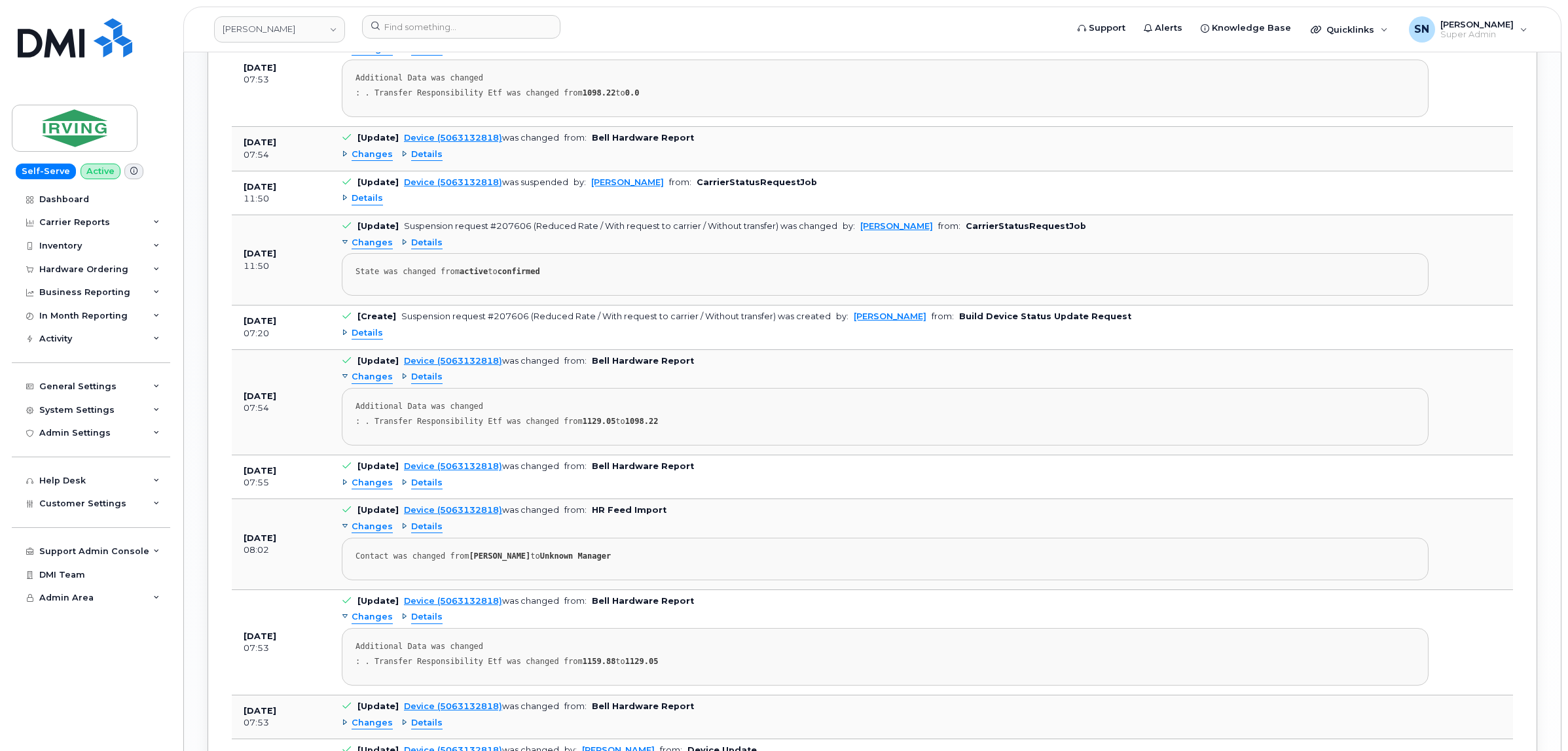
scroll to position [1772, 0]
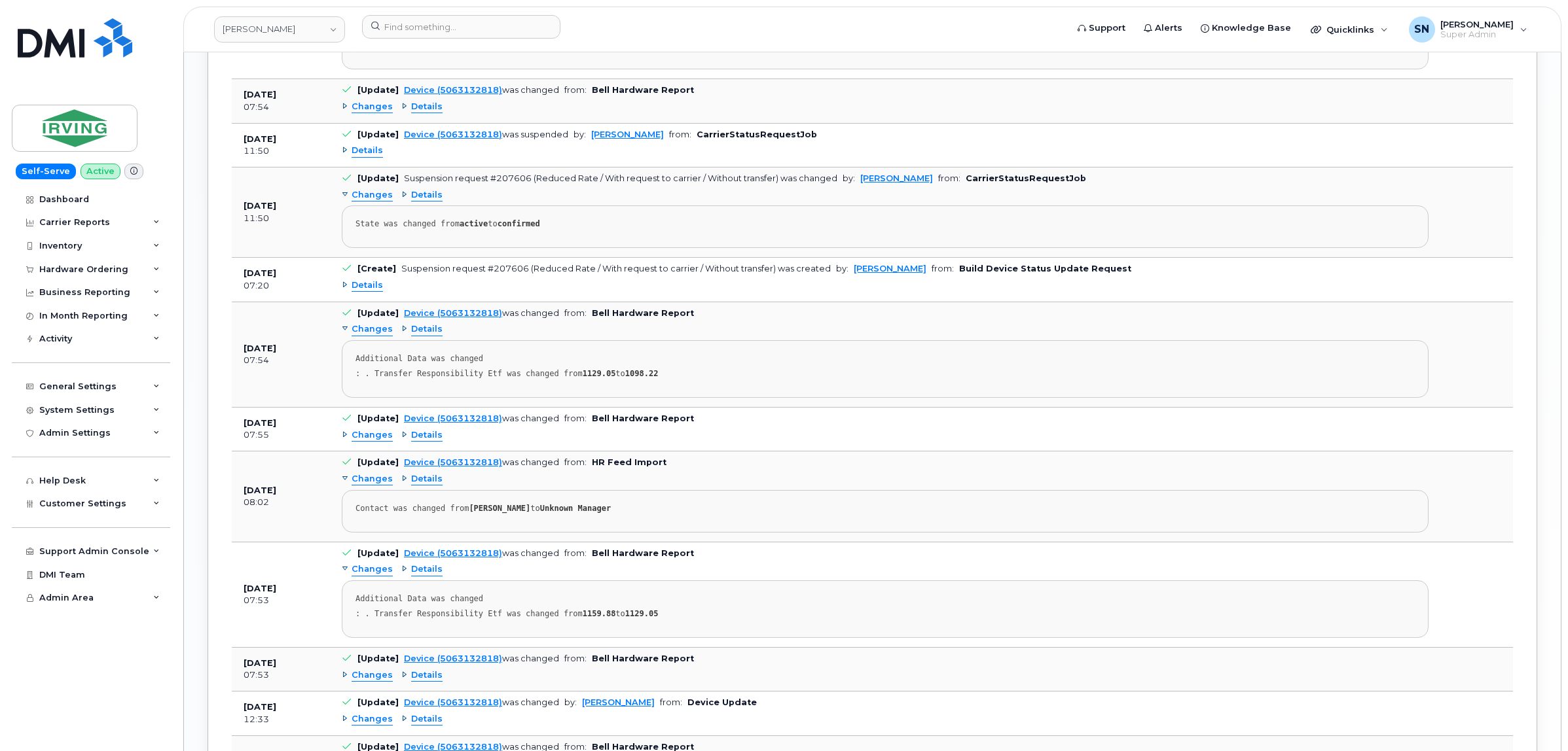
click at [370, 441] on span "Changes" at bounding box center [372, 435] width 41 height 12
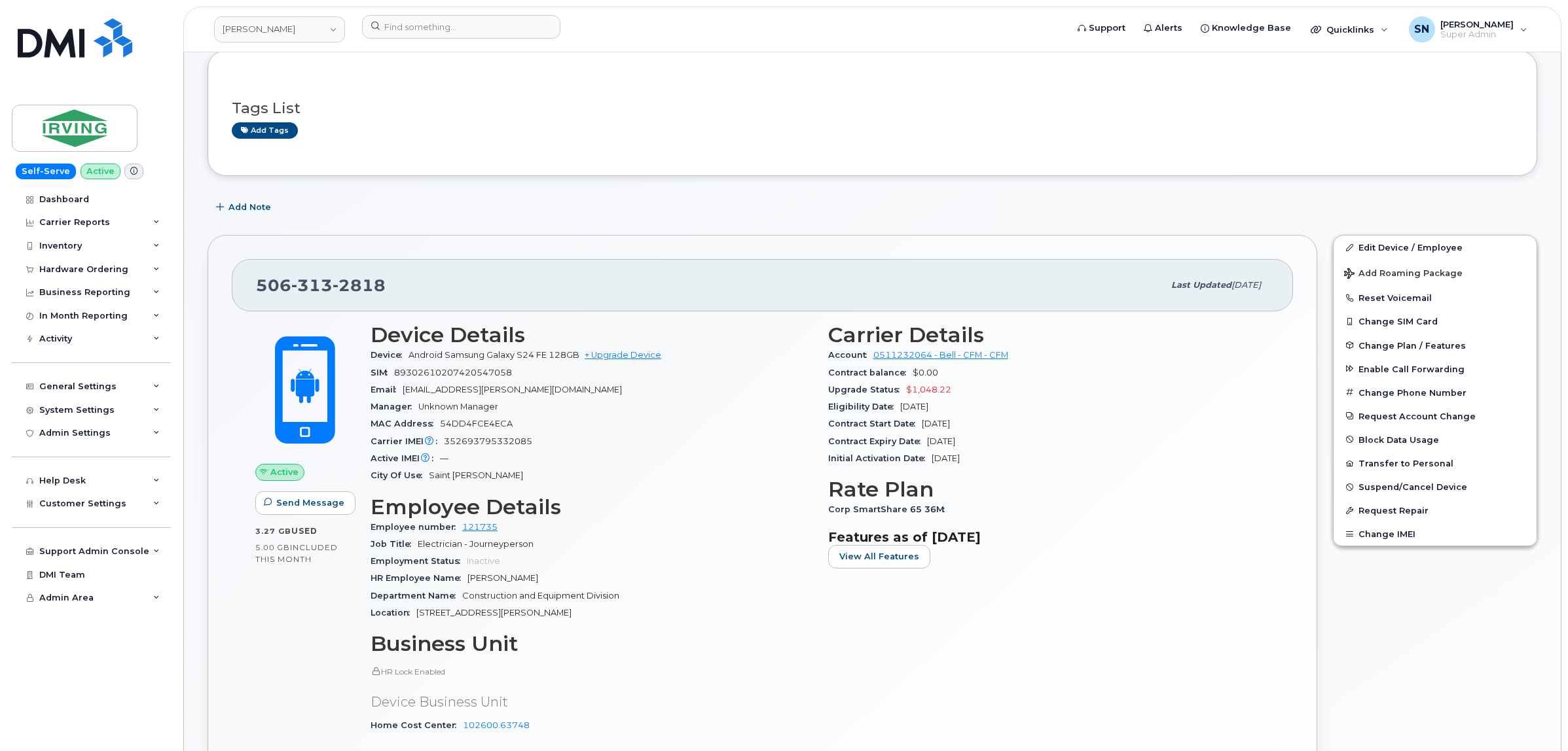
scroll to position [0, 0]
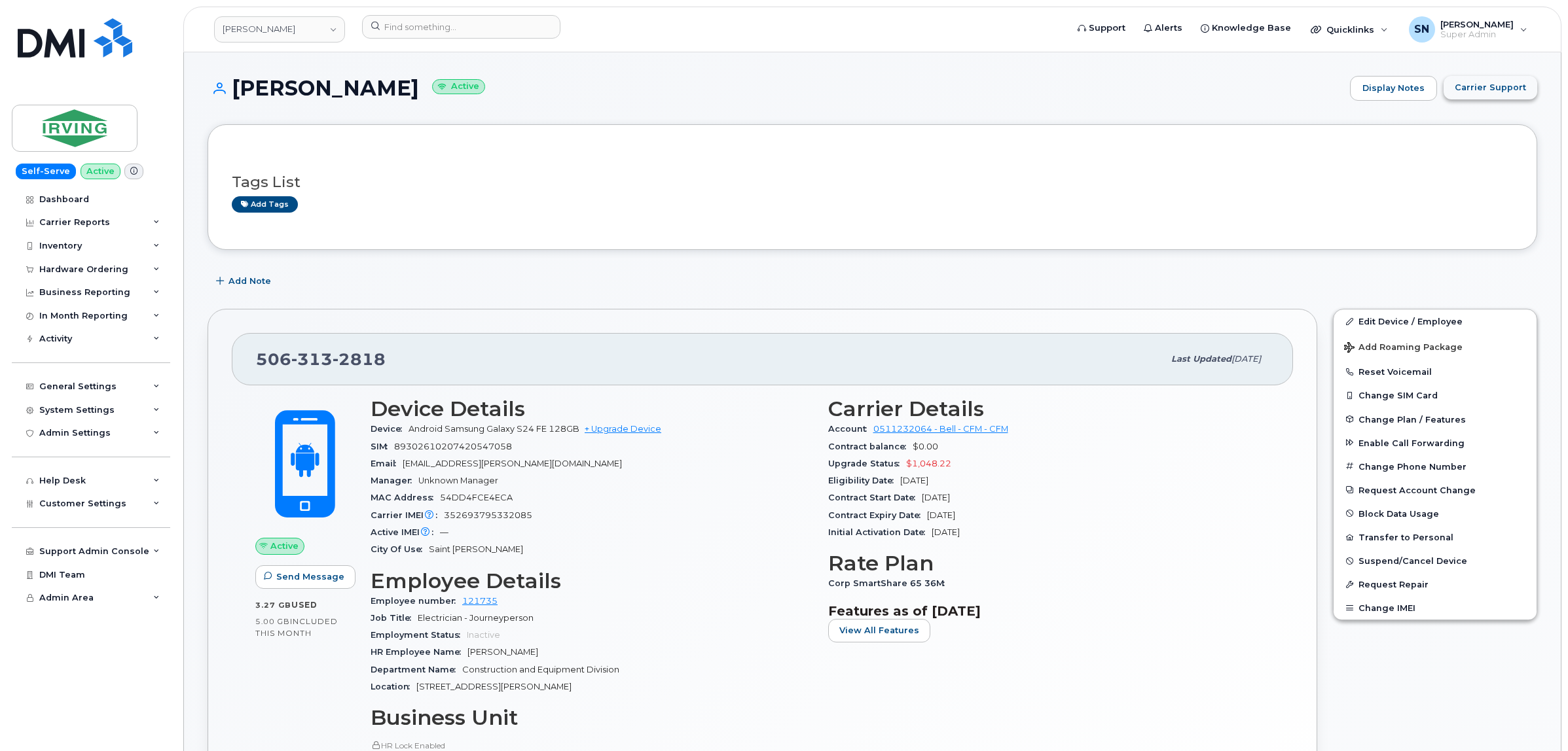
click at [1467, 86] on span "Carrier Support" at bounding box center [1490, 87] width 71 height 12
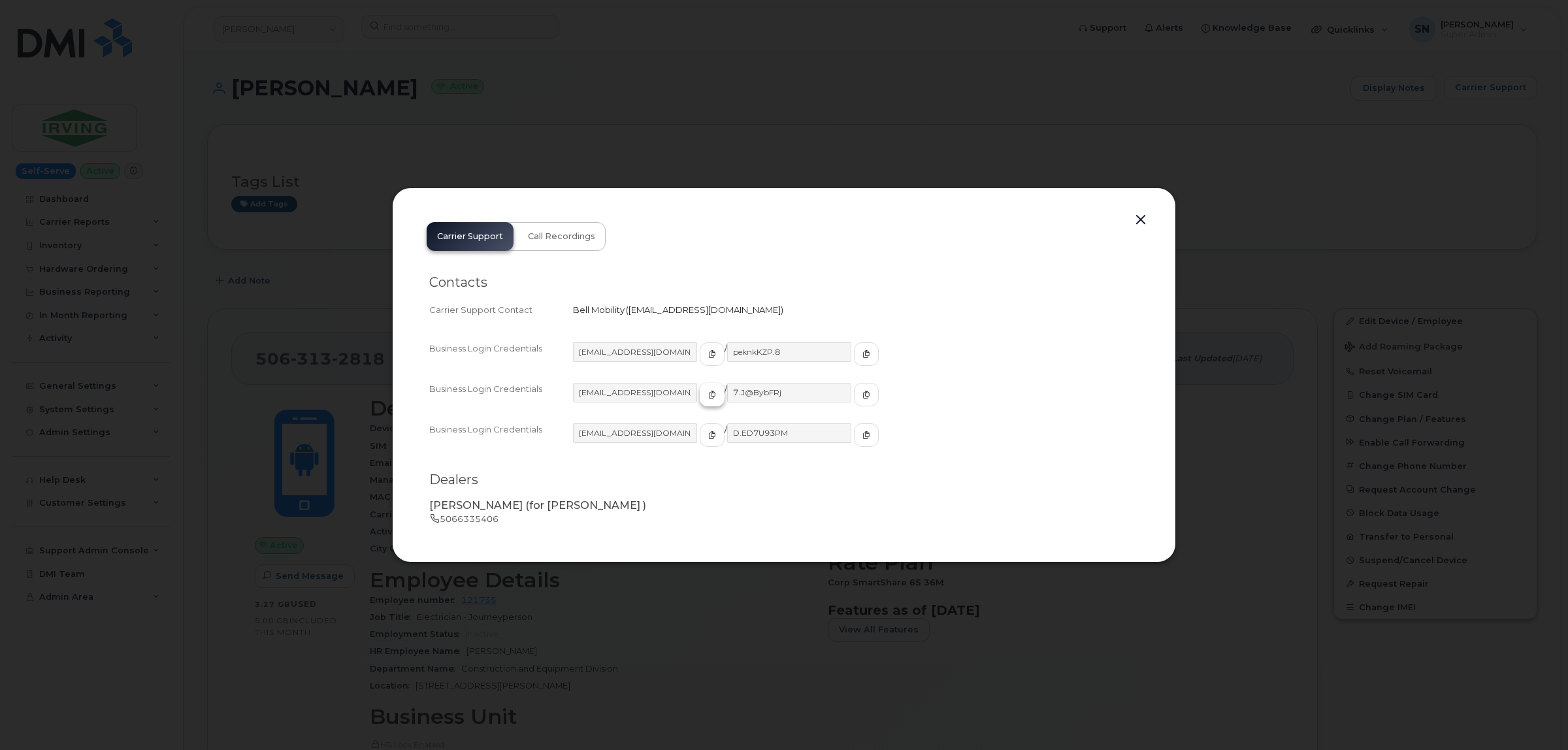
click at [708, 399] on icon "button" at bounding box center [712, 395] width 8 height 8
click at [854, 393] on button "button" at bounding box center [866, 394] width 25 height 24
drag, startPoint x: 1136, startPoint y: 219, endPoint x: 1123, endPoint y: 218, distance: 13.0
click at [1135, 219] on button "button" at bounding box center [1141, 220] width 20 height 18
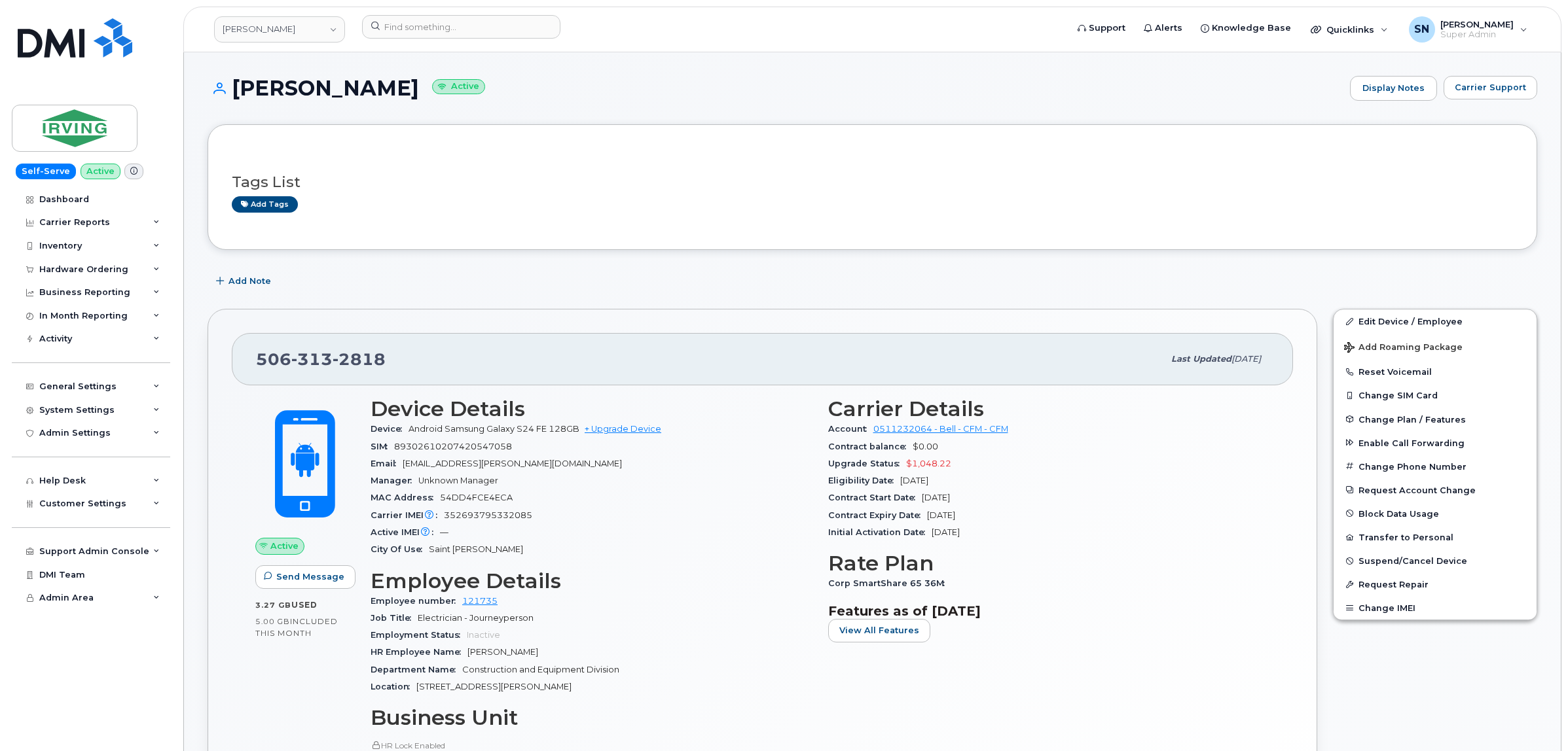
click at [990, 146] on div "Tags List Add tags" at bounding box center [872, 187] width 1330 height 125
drag, startPoint x: 259, startPoint y: 360, endPoint x: 384, endPoint y: 357, distance: 125.0
click at [384, 357] on div "506 313 2818" at bounding box center [709, 359] width 908 height 28
copy span "506 313 2818"
click at [257, 31] on link "JD Irving" at bounding box center [279, 29] width 131 height 26
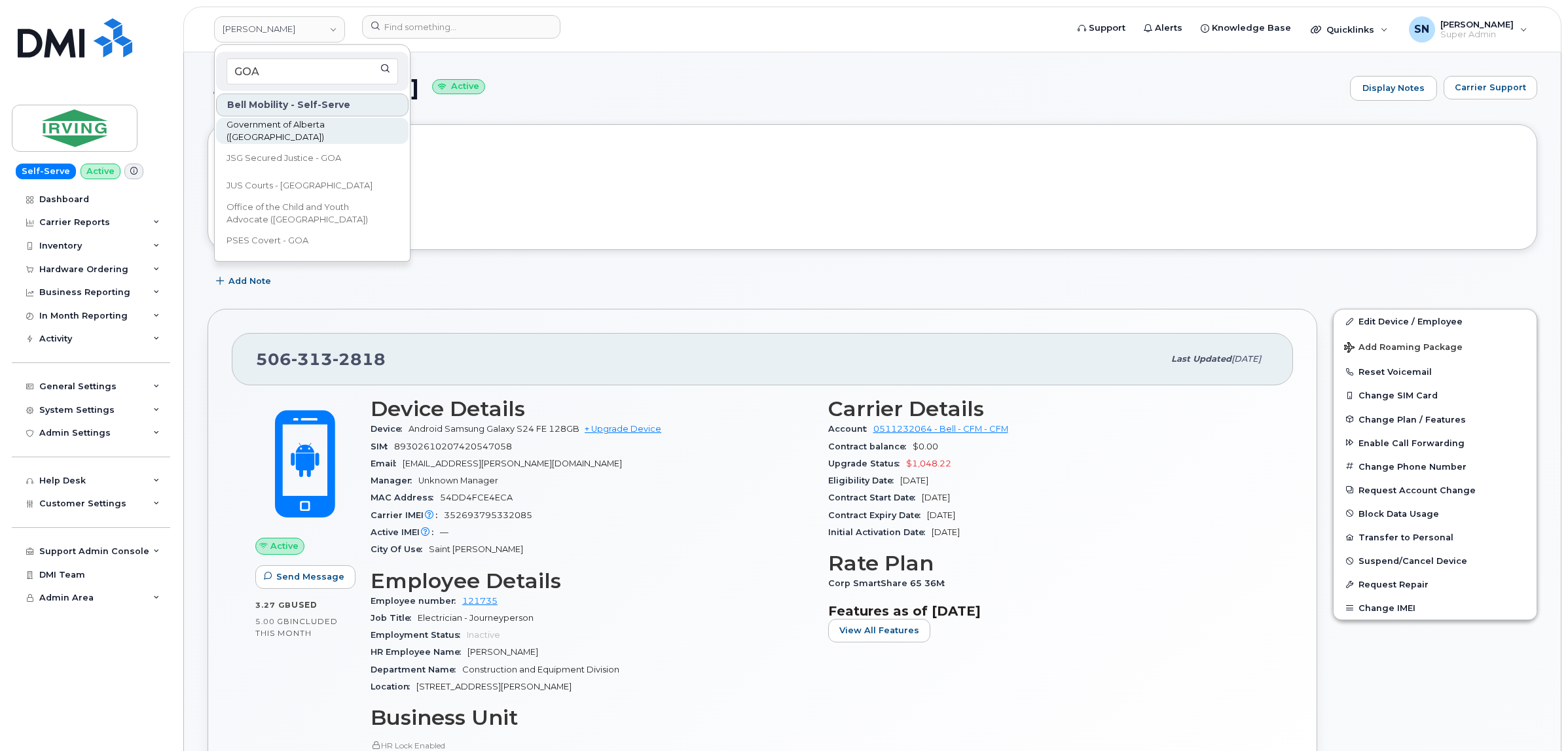
type input "GOA"
click at [299, 133] on span "Government of Alberta (GOA)" at bounding box center [302, 131] width 151 height 25
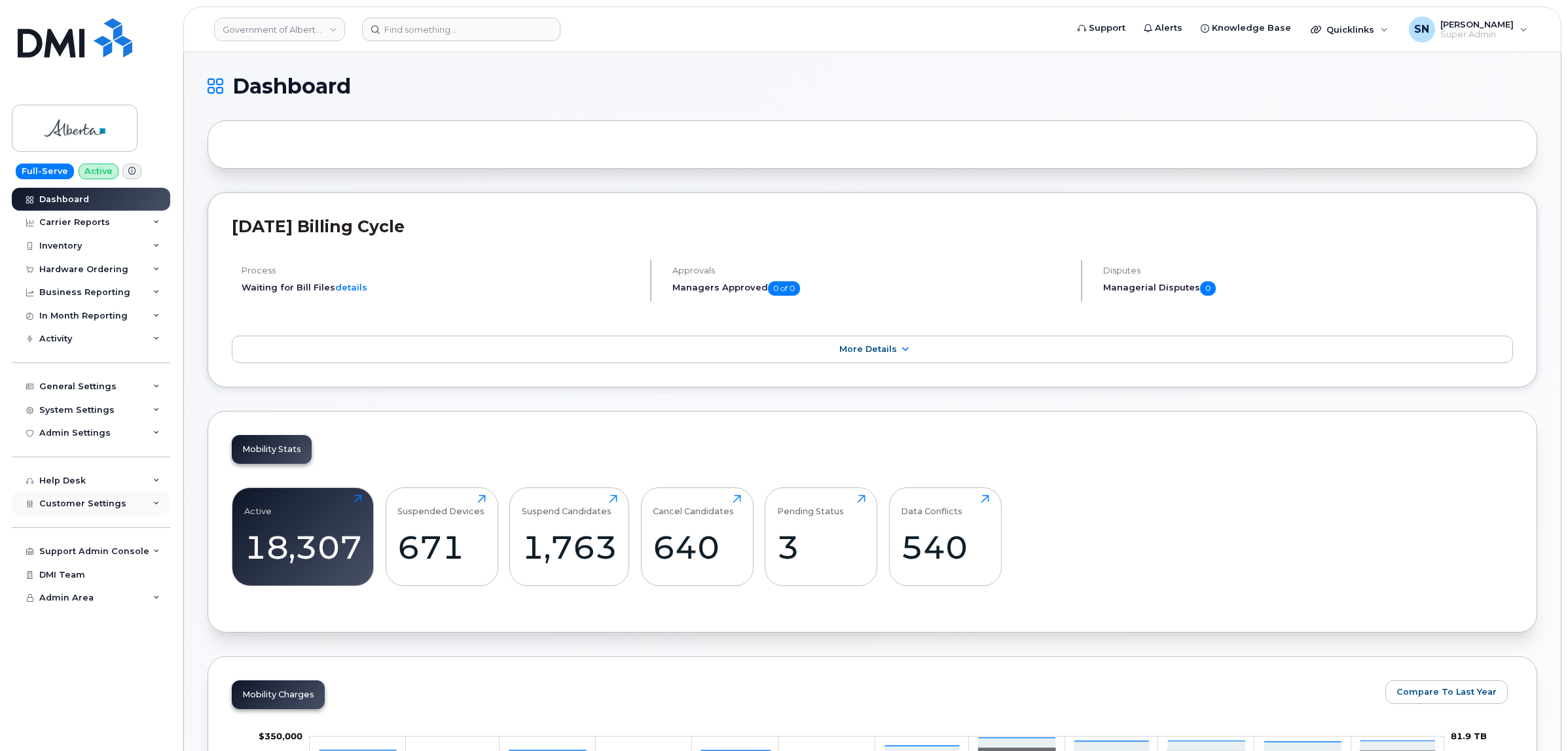
click at [105, 509] on div "Customer Settings" at bounding box center [83, 504] width 87 height 11
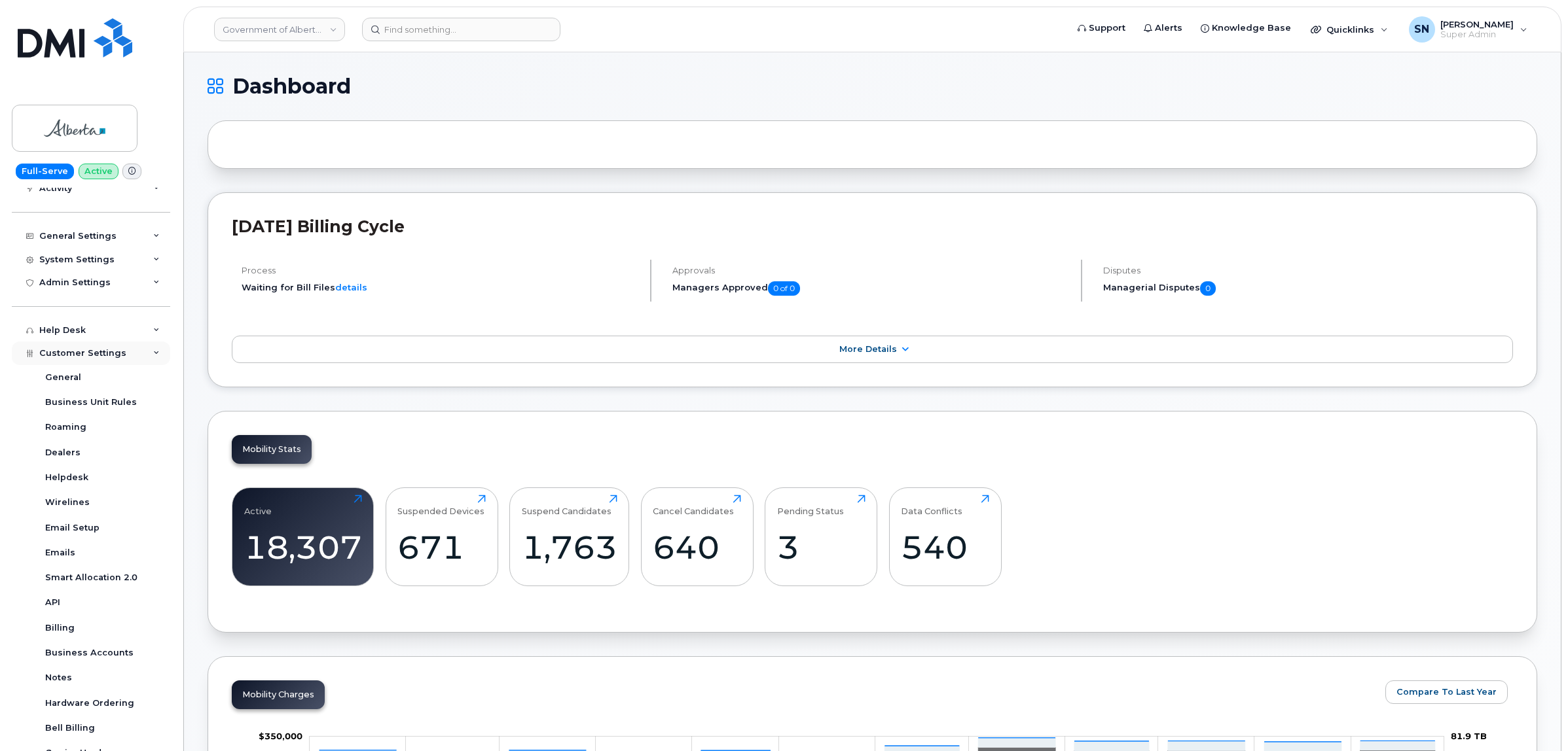
scroll to position [264, 0]
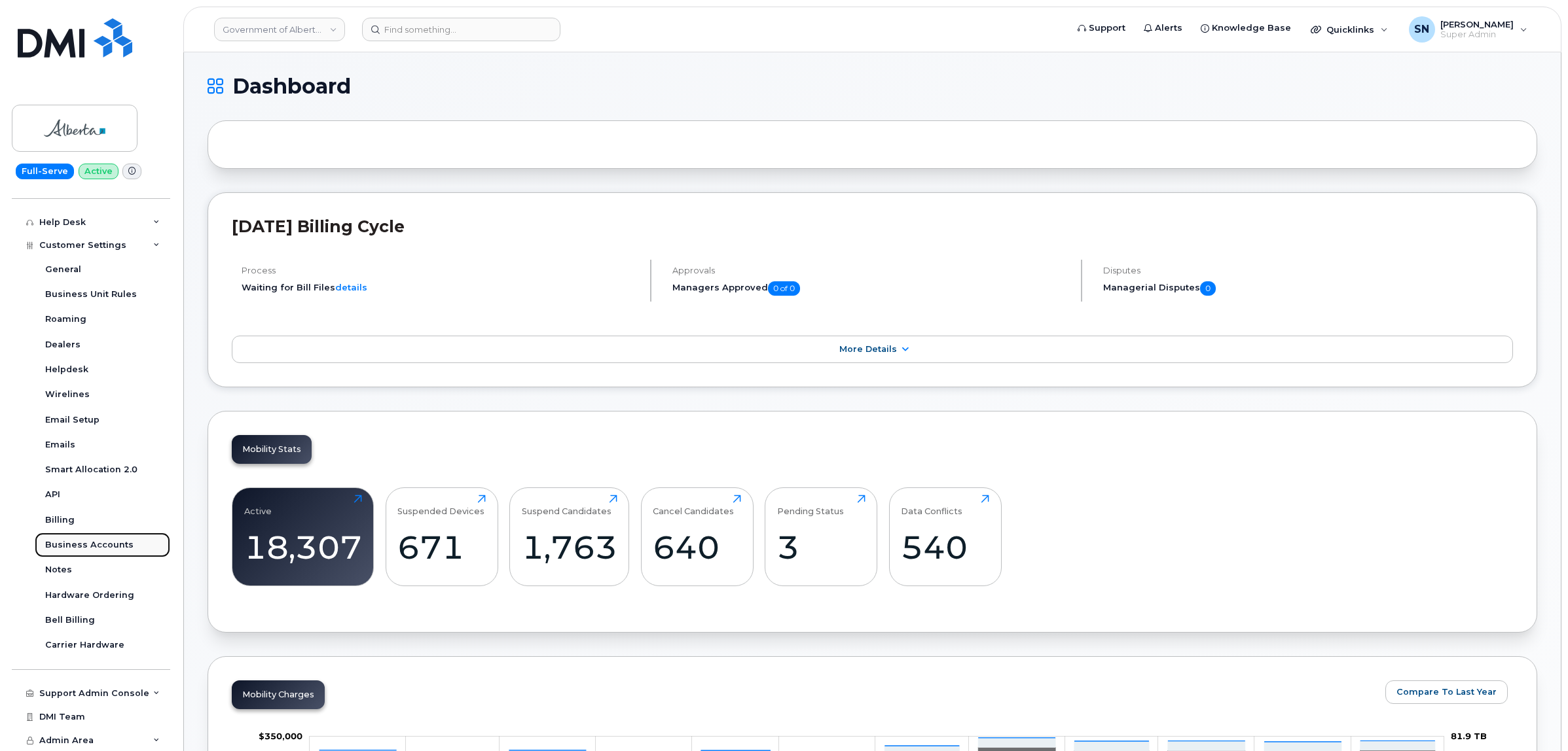
click at [102, 546] on div "Business Accounts" at bounding box center [89, 545] width 88 height 11
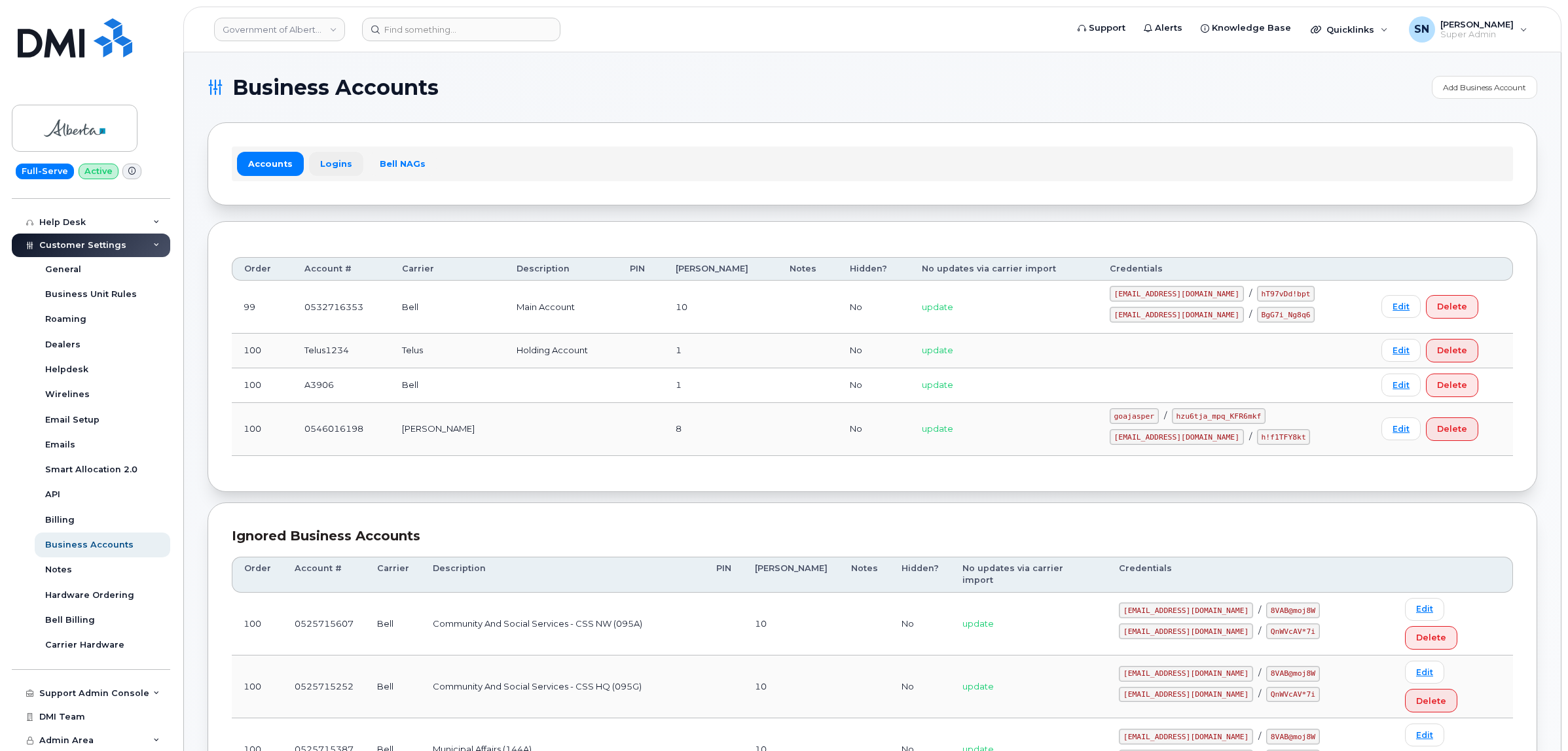
click at [337, 154] on link "Logins" at bounding box center [336, 163] width 54 height 24
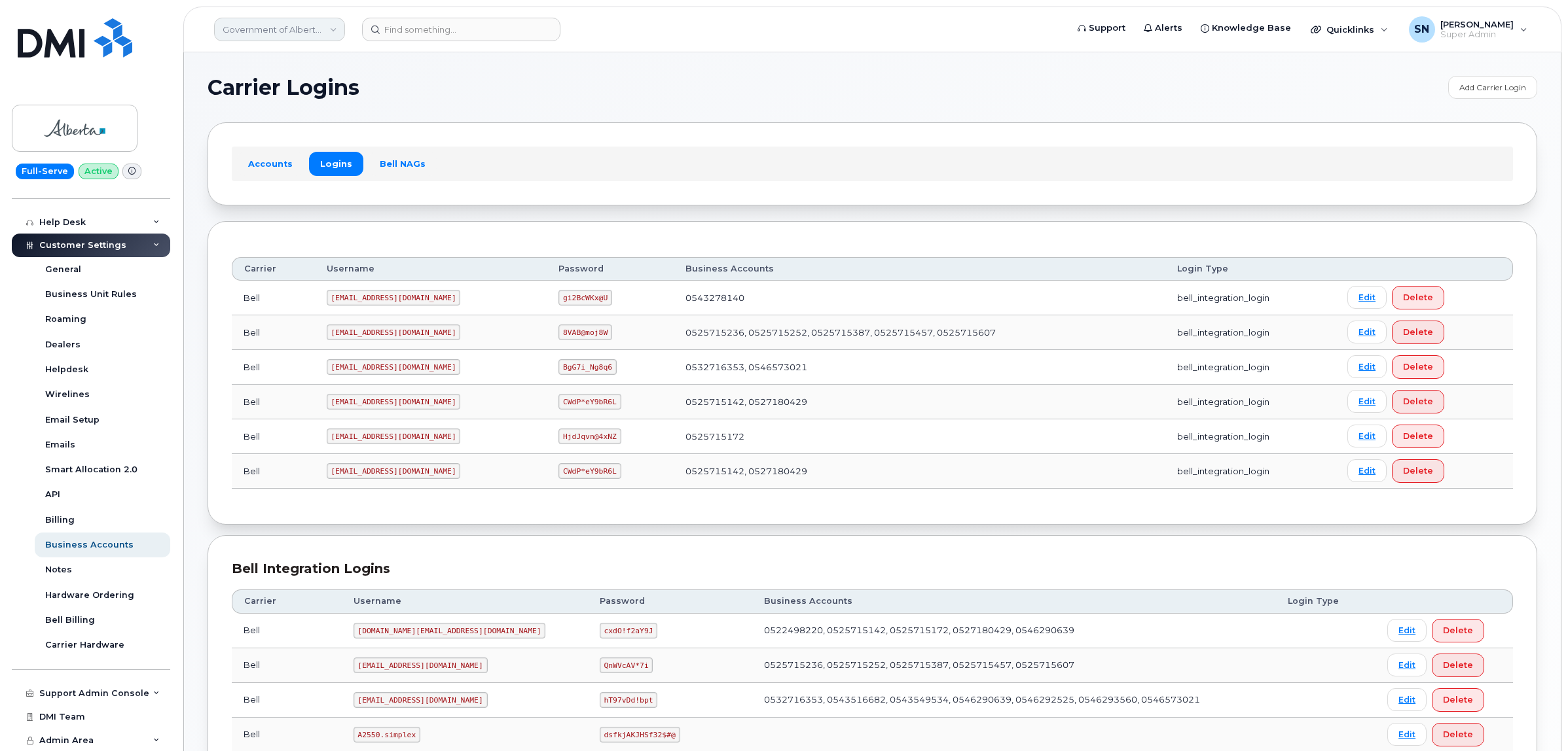
click at [263, 33] on link "Government of Alberta ([GEOGRAPHIC_DATA])" at bounding box center [279, 29] width 131 height 24
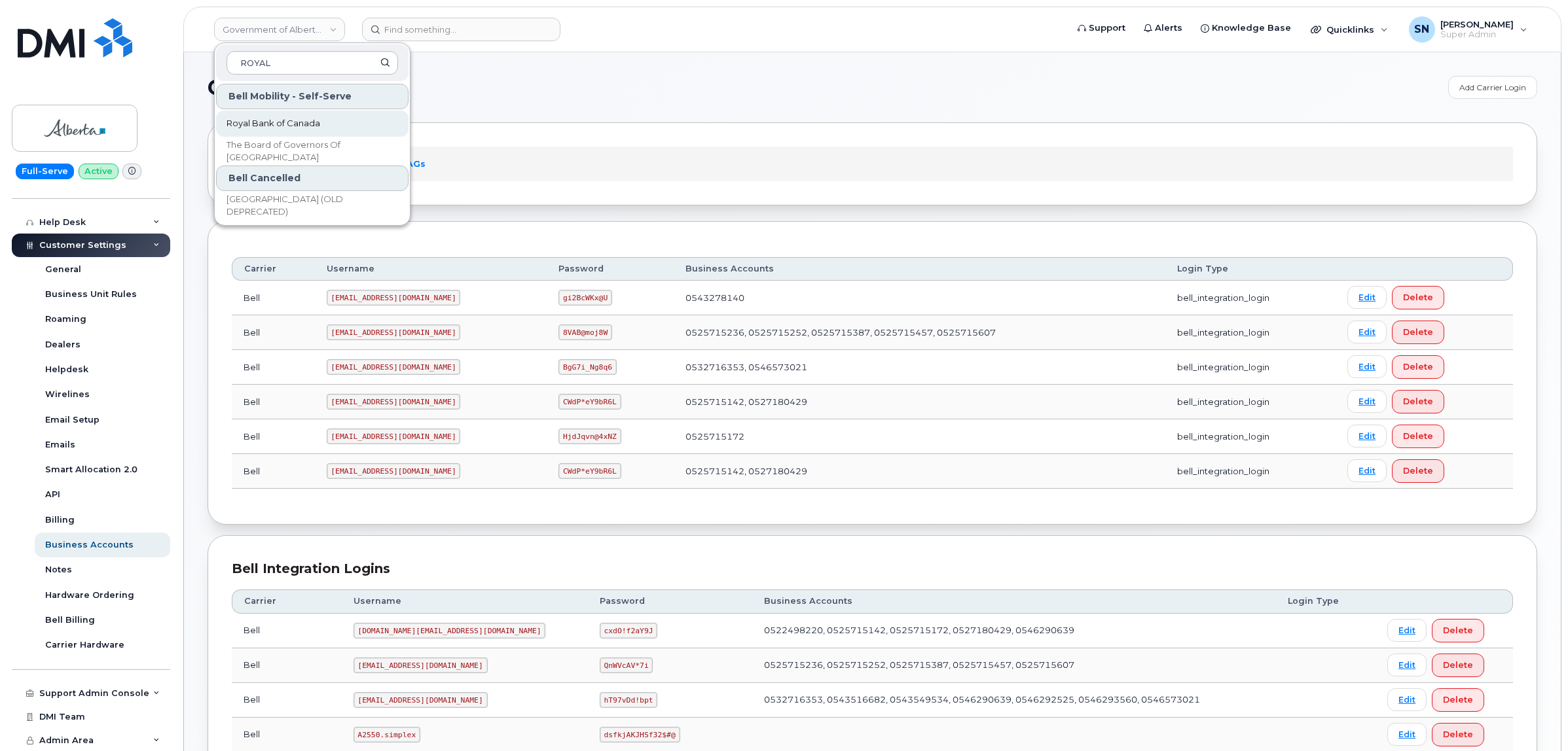
type input "ROYAL"
click at [292, 123] on span "Royal Bank of Canada" at bounding box center [273, 123] width 93 height 13
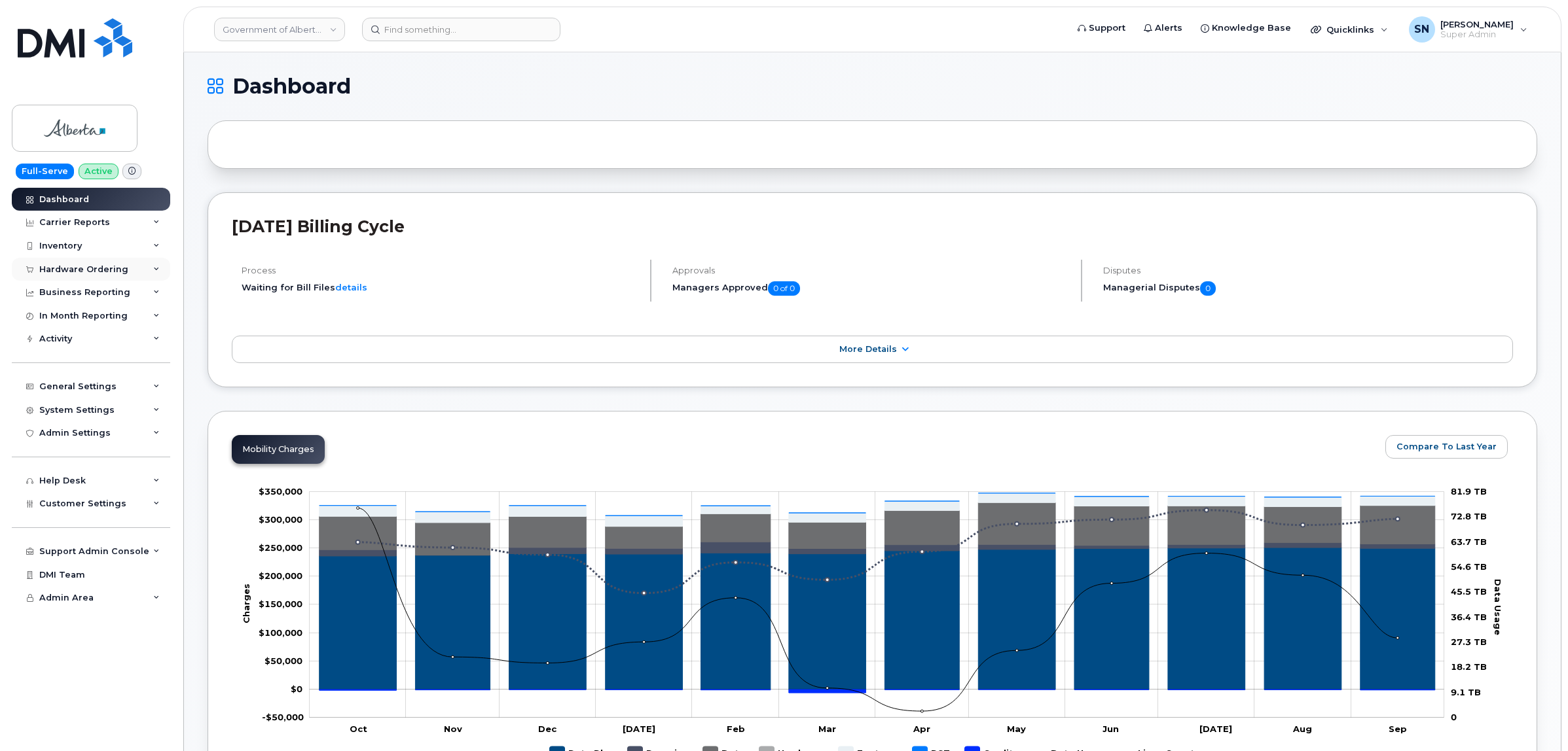
click at [93, 265] on div "Hardware Ordering" at bounding box center [83, 270] width 89 height 11
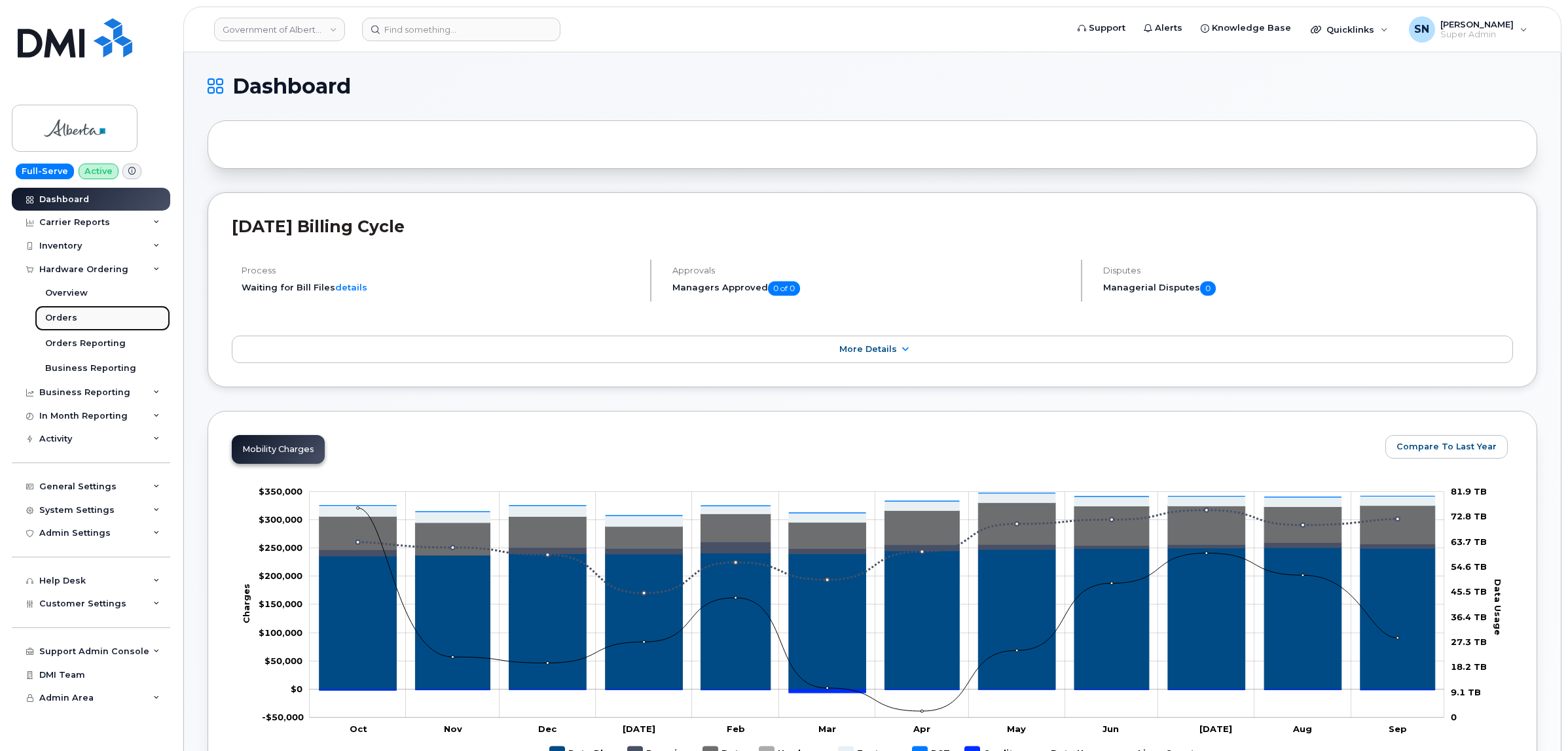
click at [86, 310] on link "Orders" at bounding box center [102, 318] width 135 height 25
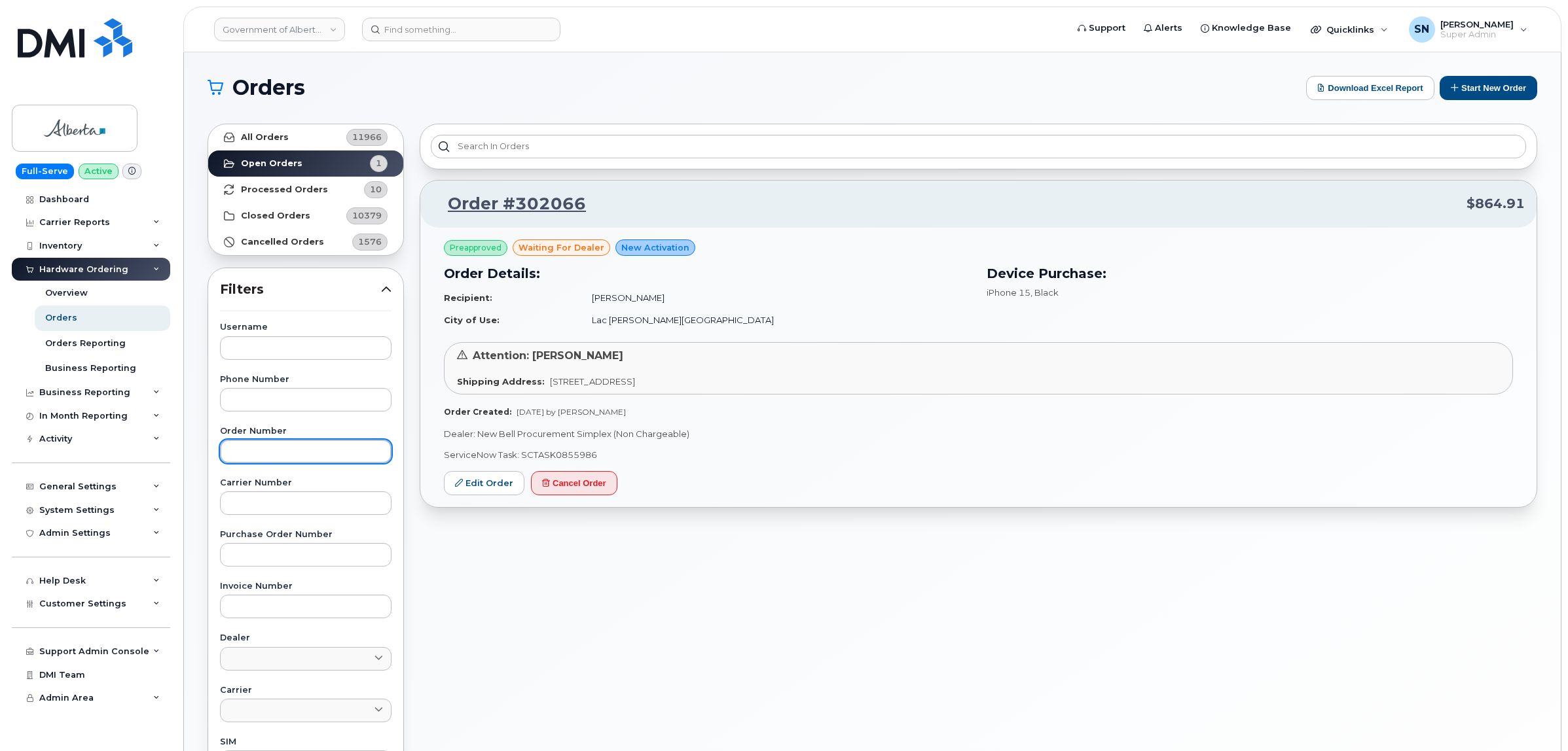
click at [262, 450] on input "text" at bounding box center [305, 451] width 171 height 24
paste input "301987"
type input "301987"
click at [273, 136] on strong "All Orders" at bounding box center [265, 138] width 47 height 11
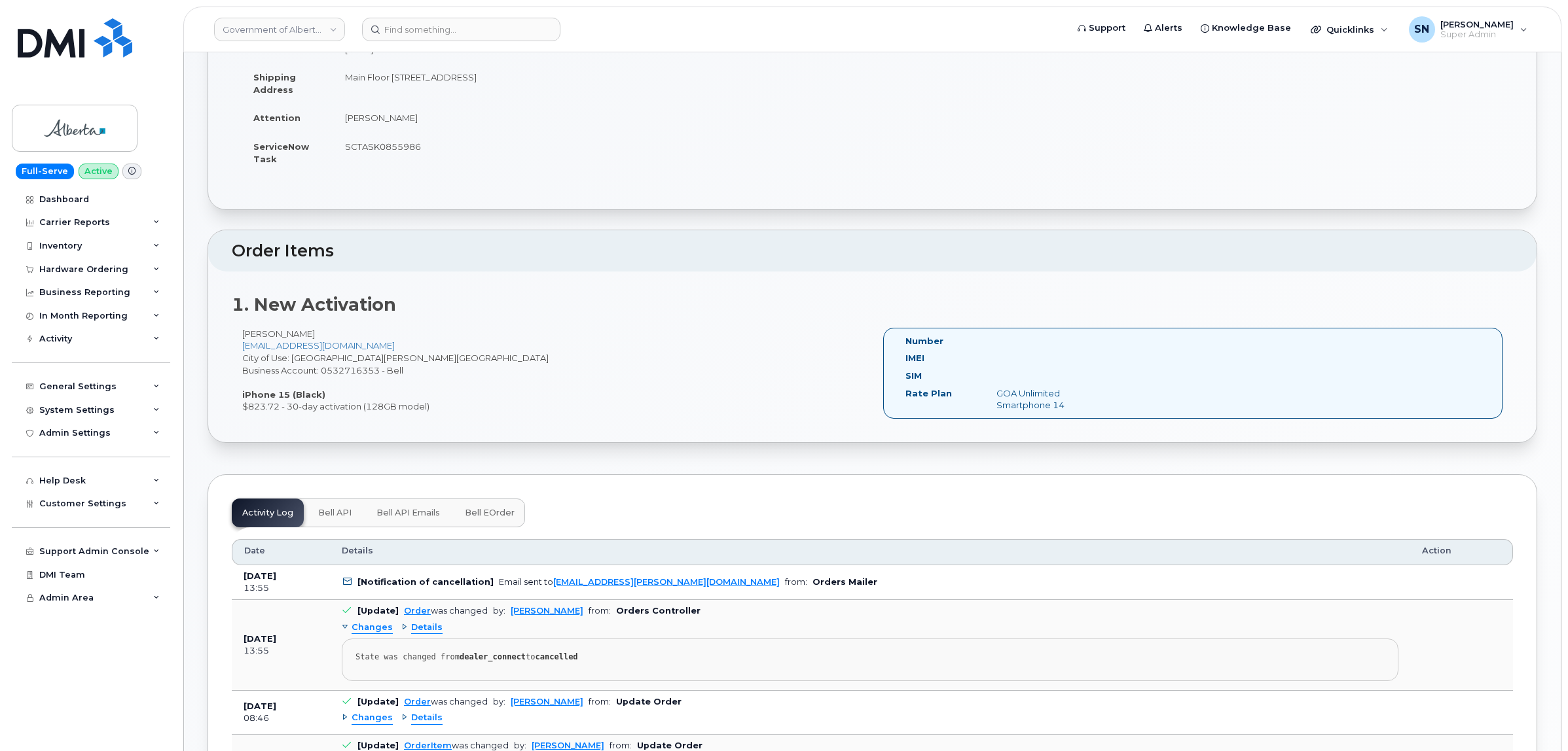
scroll to position [327, 0]
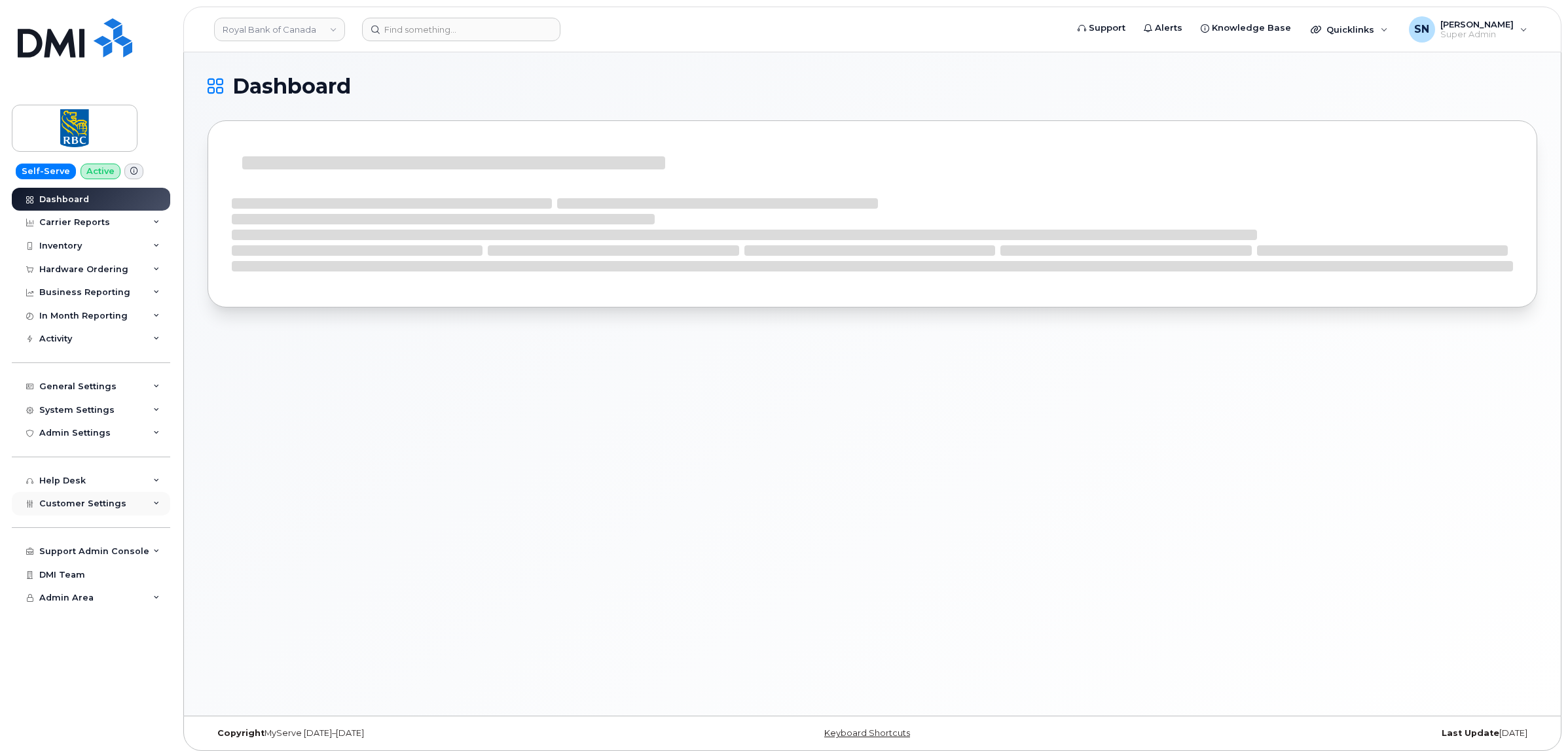
click at [110, 505] on span "Customer Settings" at bounding box center [83, 503] width 87 height 10
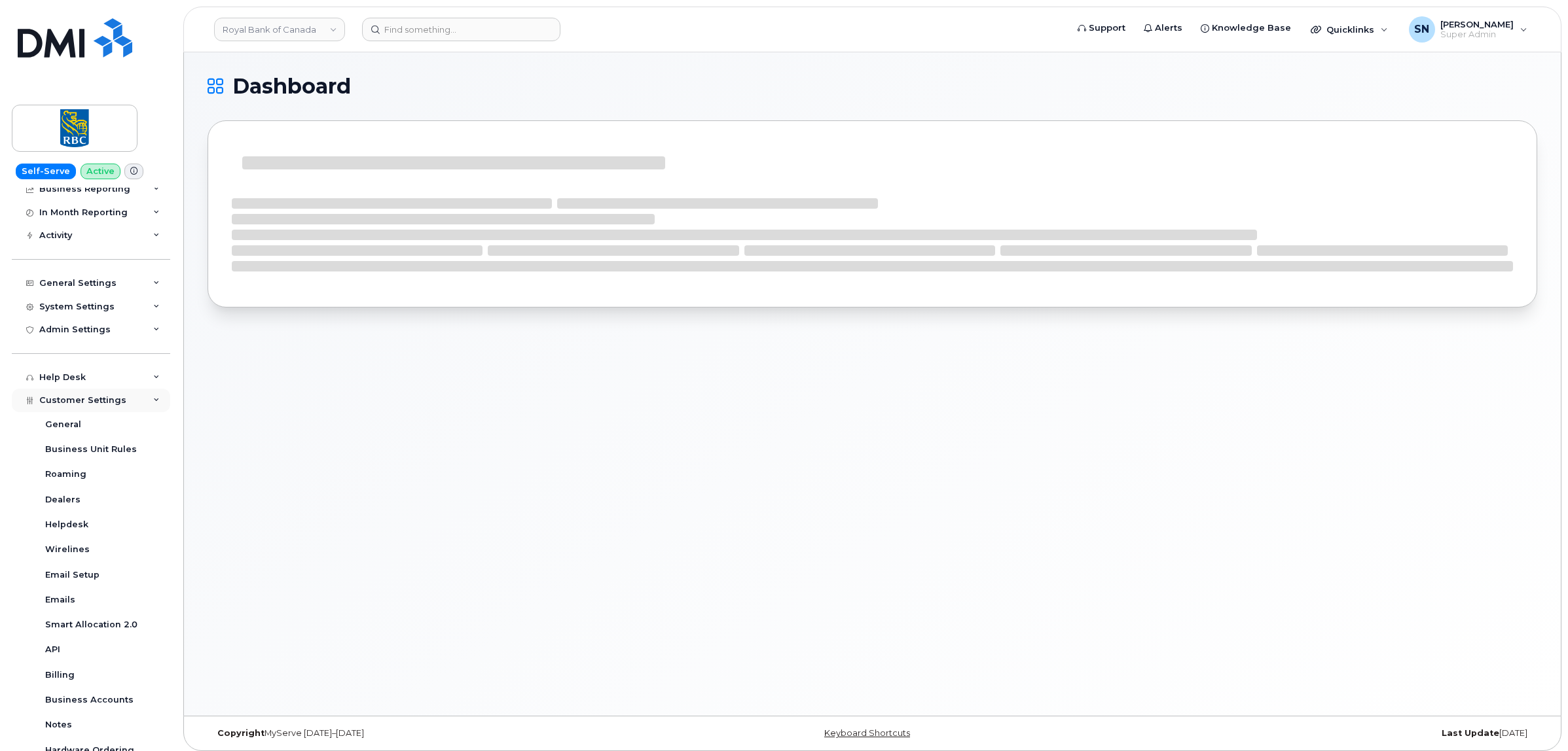
scroll to position [264, 0]
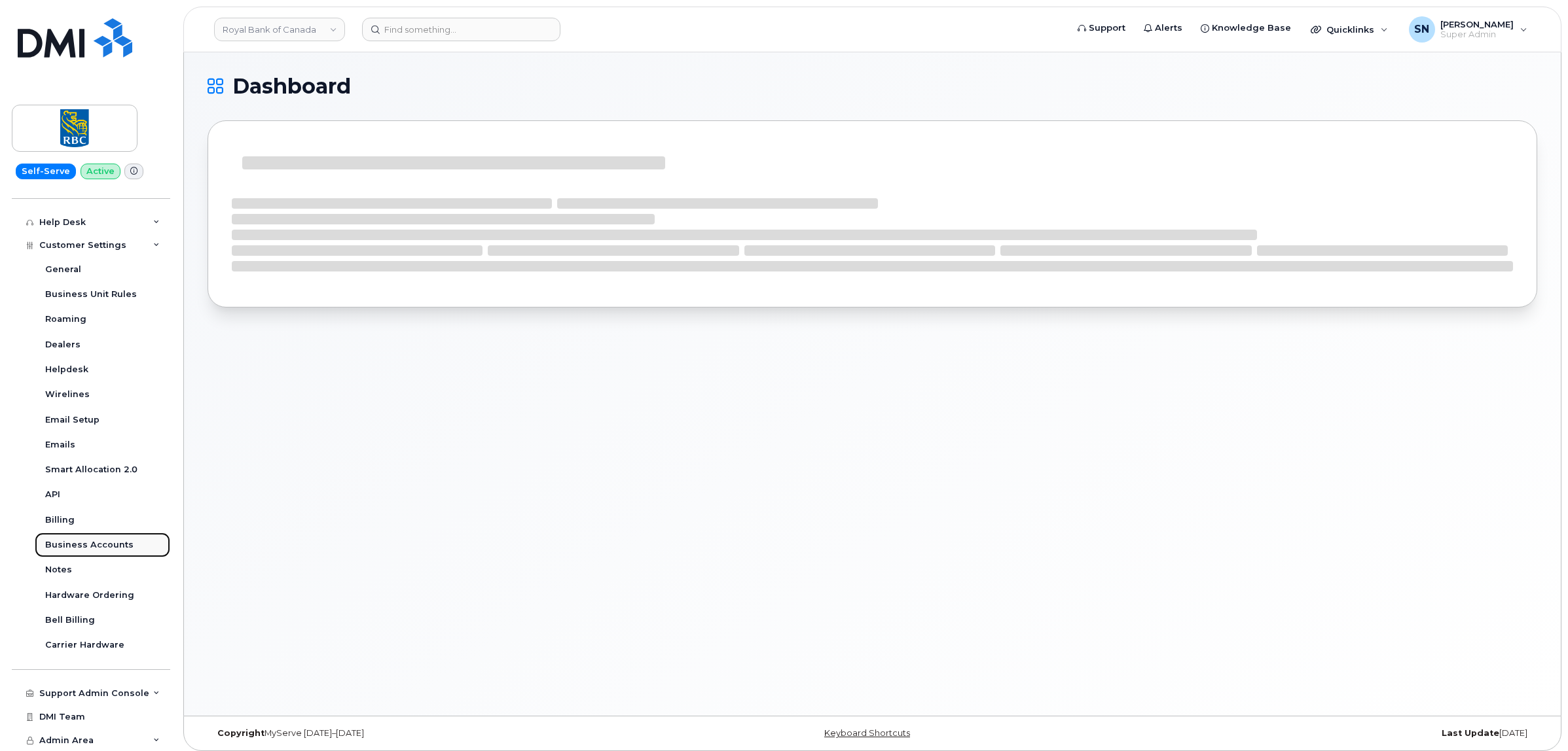
click at [123, 541] on div "Business Accounts" at bounding box center [89, 545] width 88 height 11
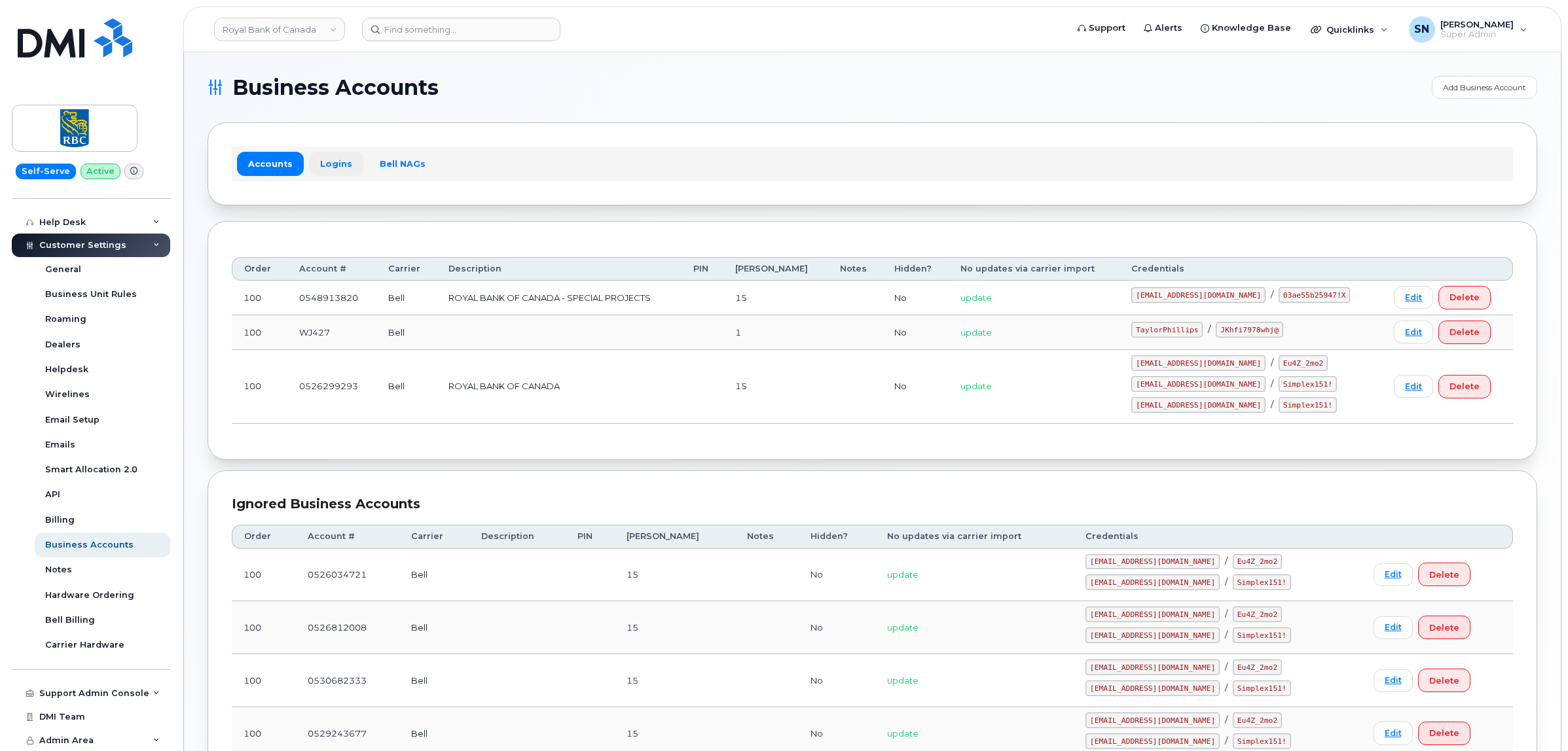
click at [324, 167] on link "Logins" at bounding box center [336, 163] width 54 height 24
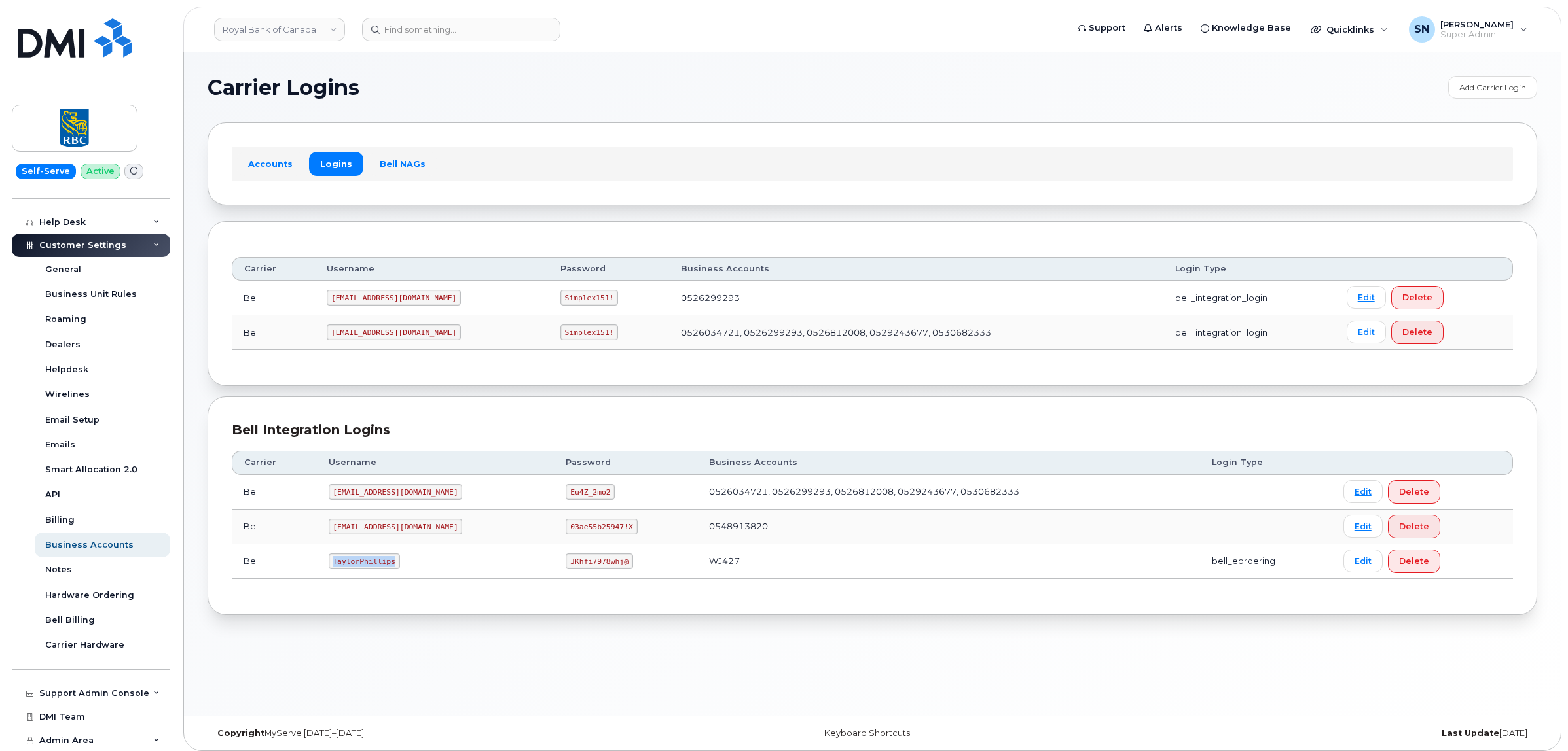
drag, startPoint x: 331, startPoint y: 561, endPoint x: 188, endPoint y: 554, distance: 143.2
click at [395, 567] on code "TaylorPhillips" at bounding box center [363, 561] width 71 height 16
copy code "TaylorPhillips"
drag, startPoint x: 527, startPoint y: 567, endPoint x: 587, endPoint y: 569, distance: 60.0
click at [587, 569] on td "JKhfi7978whj@" at bounding box center [625, 561] width 143 height 34
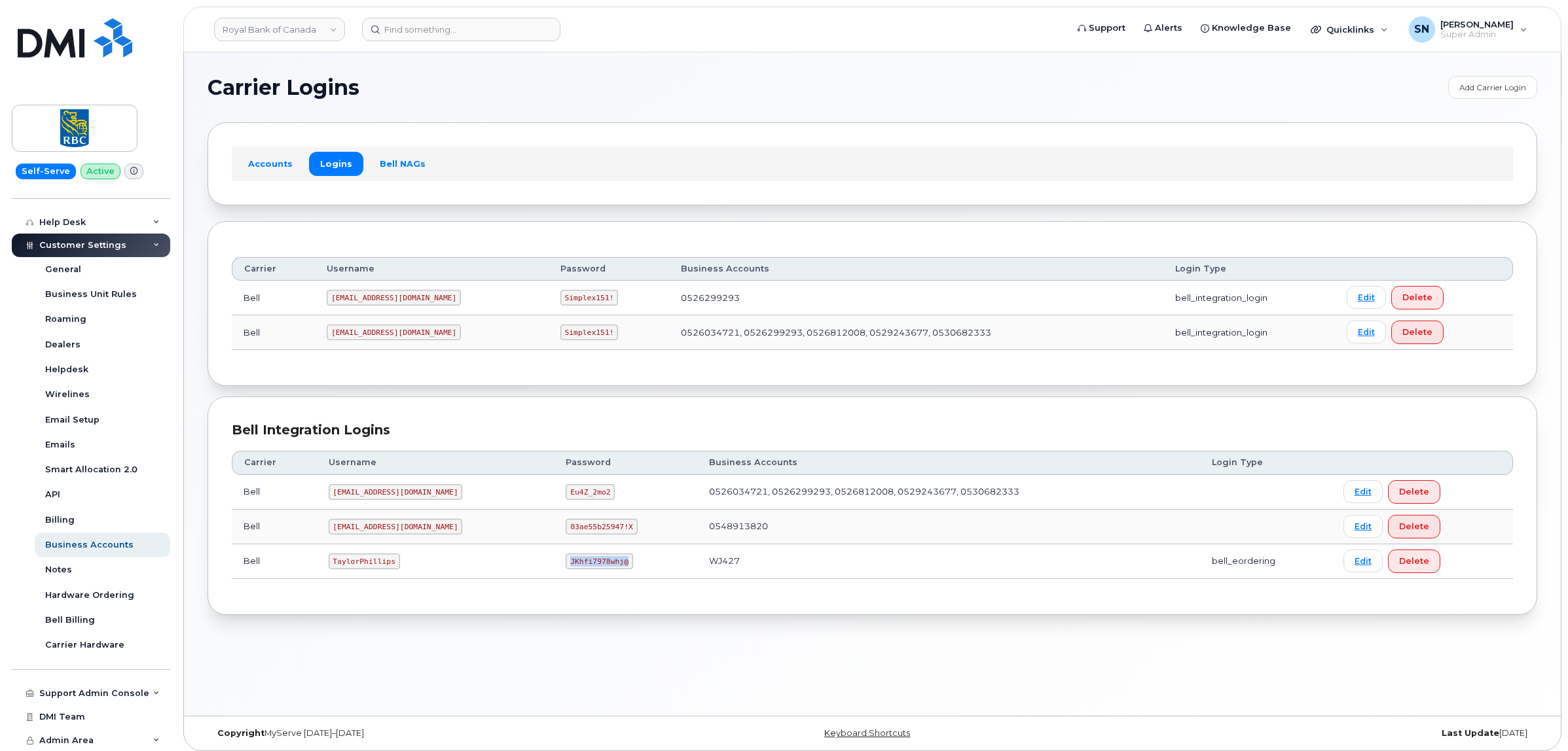
copy code "JKhfi7978whj@"
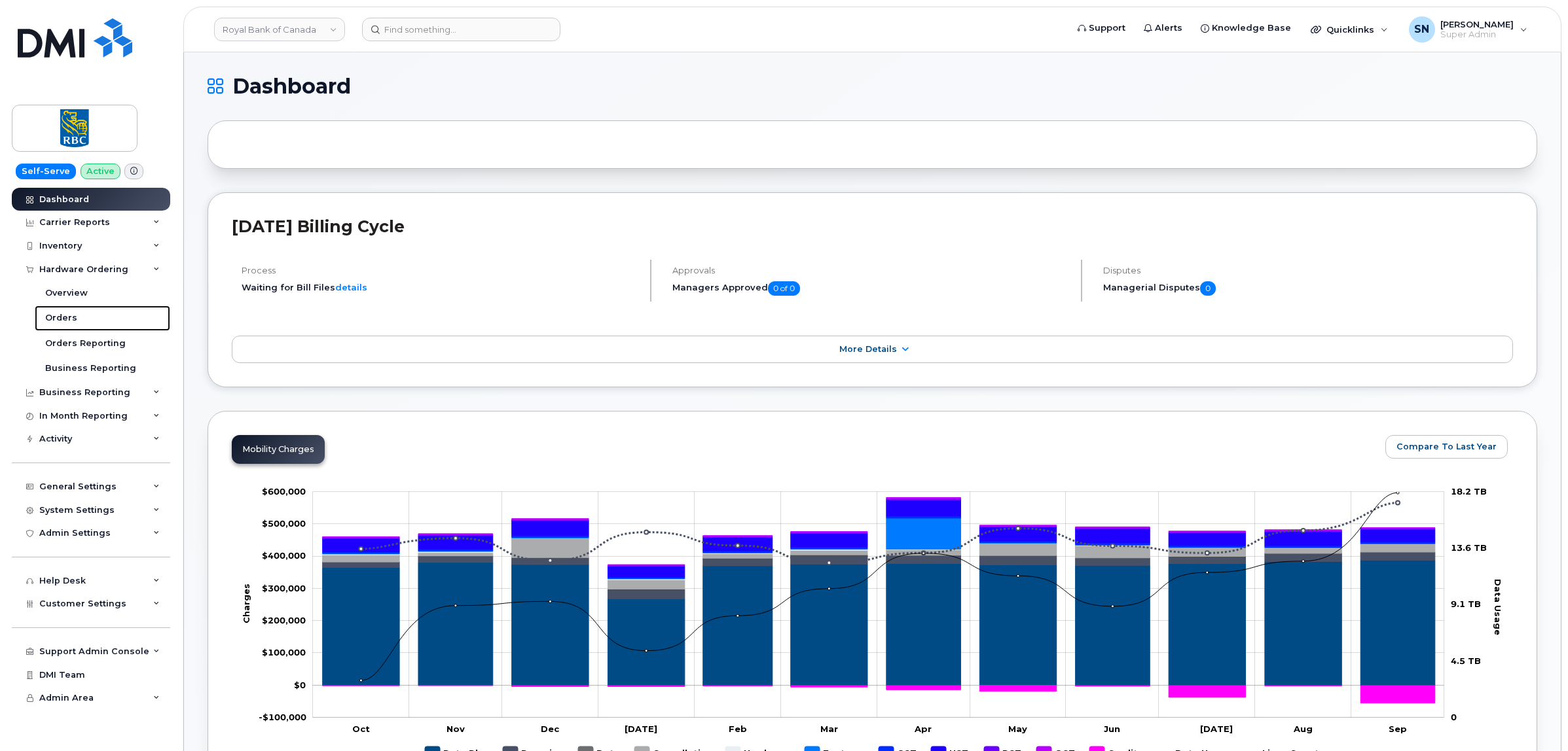
click at [76, 315] on link "Orders" at bounding box center [102, 318] width 135 height 25
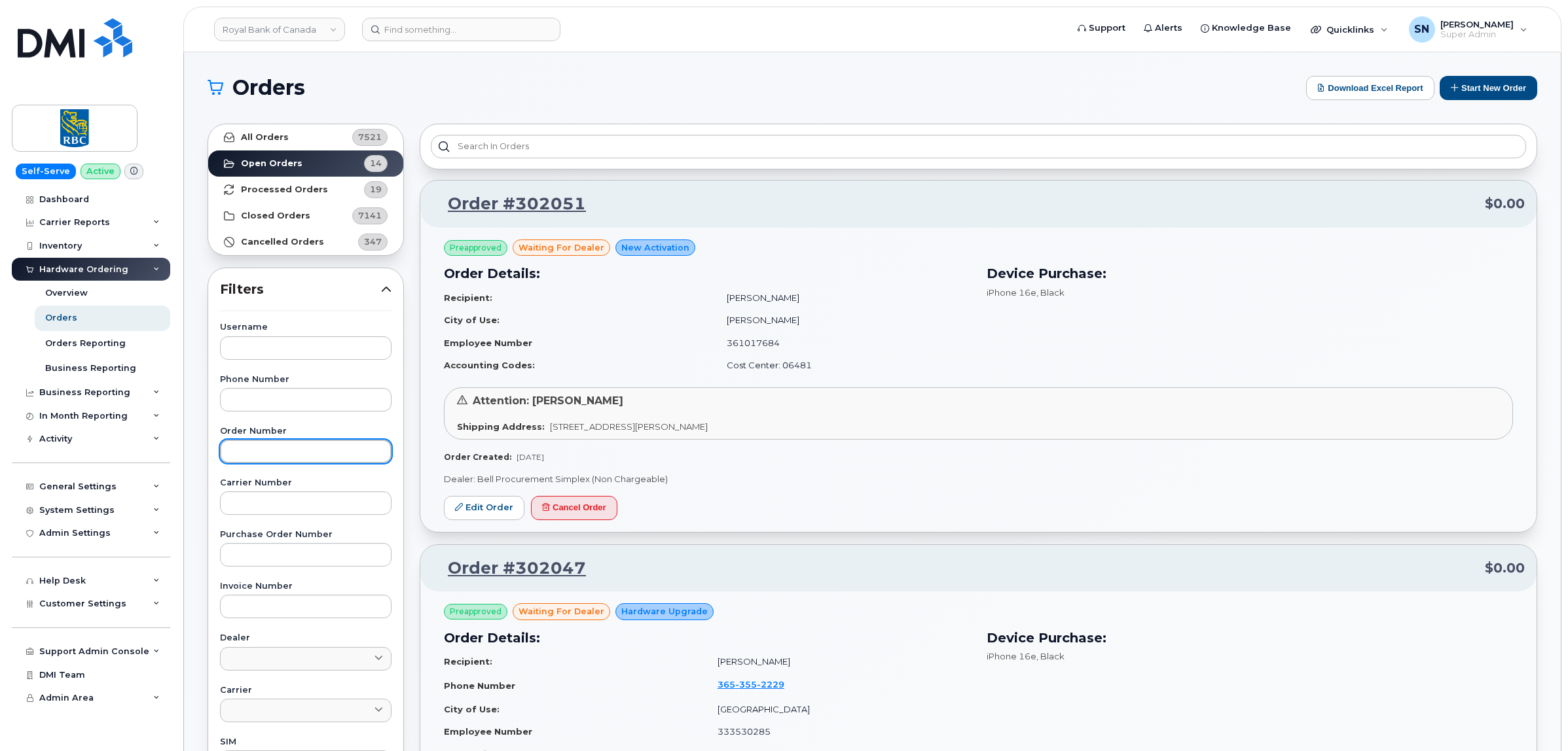
click at [308, 460] on input "text" at bounding box center [305, 451] width 171 height 24
paste input "302051"
type input "302051"
click at [275, 147] on link "All Orders 7521" at bounding box center [305, 138] width 195 height 26
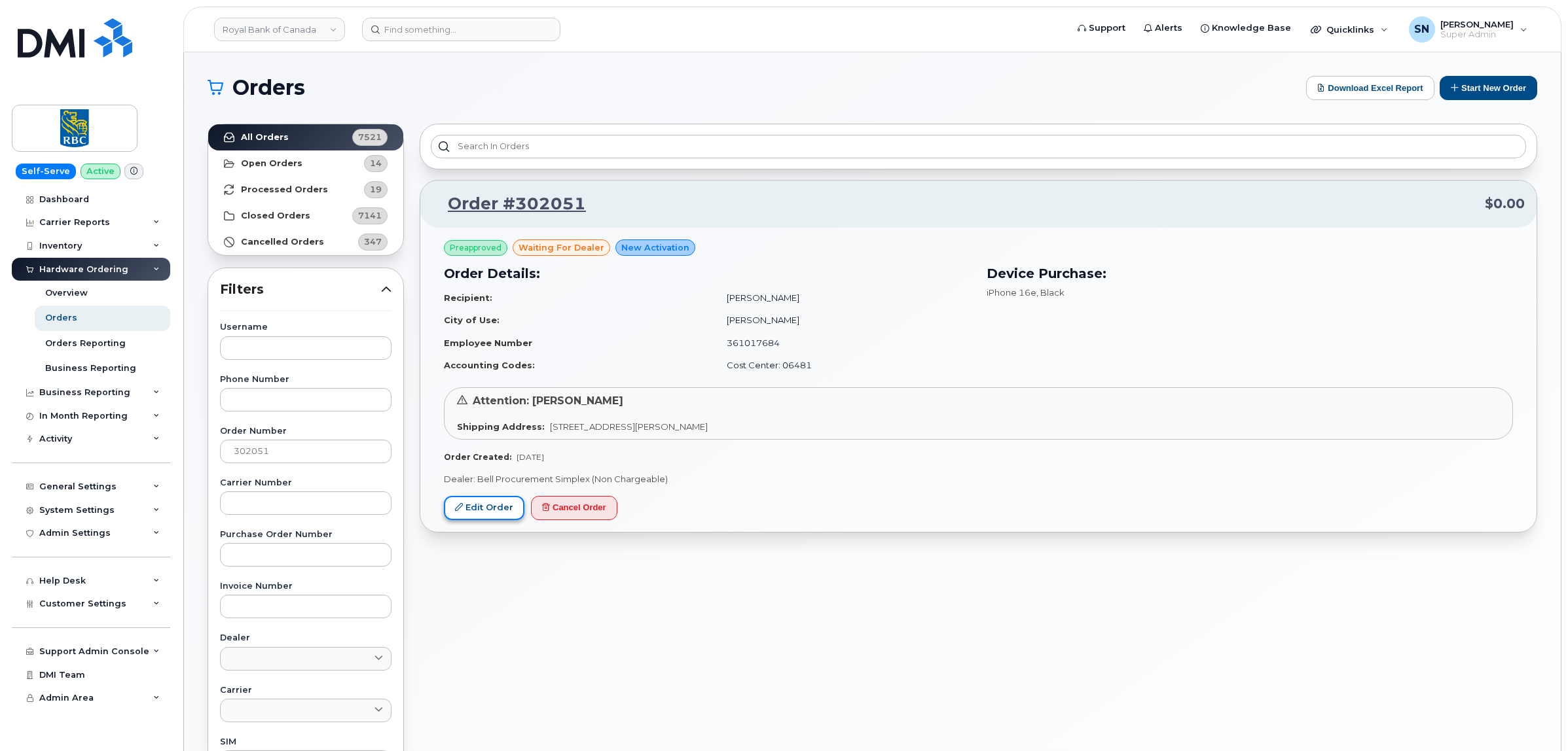
click at [459, 509] on icon at bounding box center [459, 507] width 8 height 8
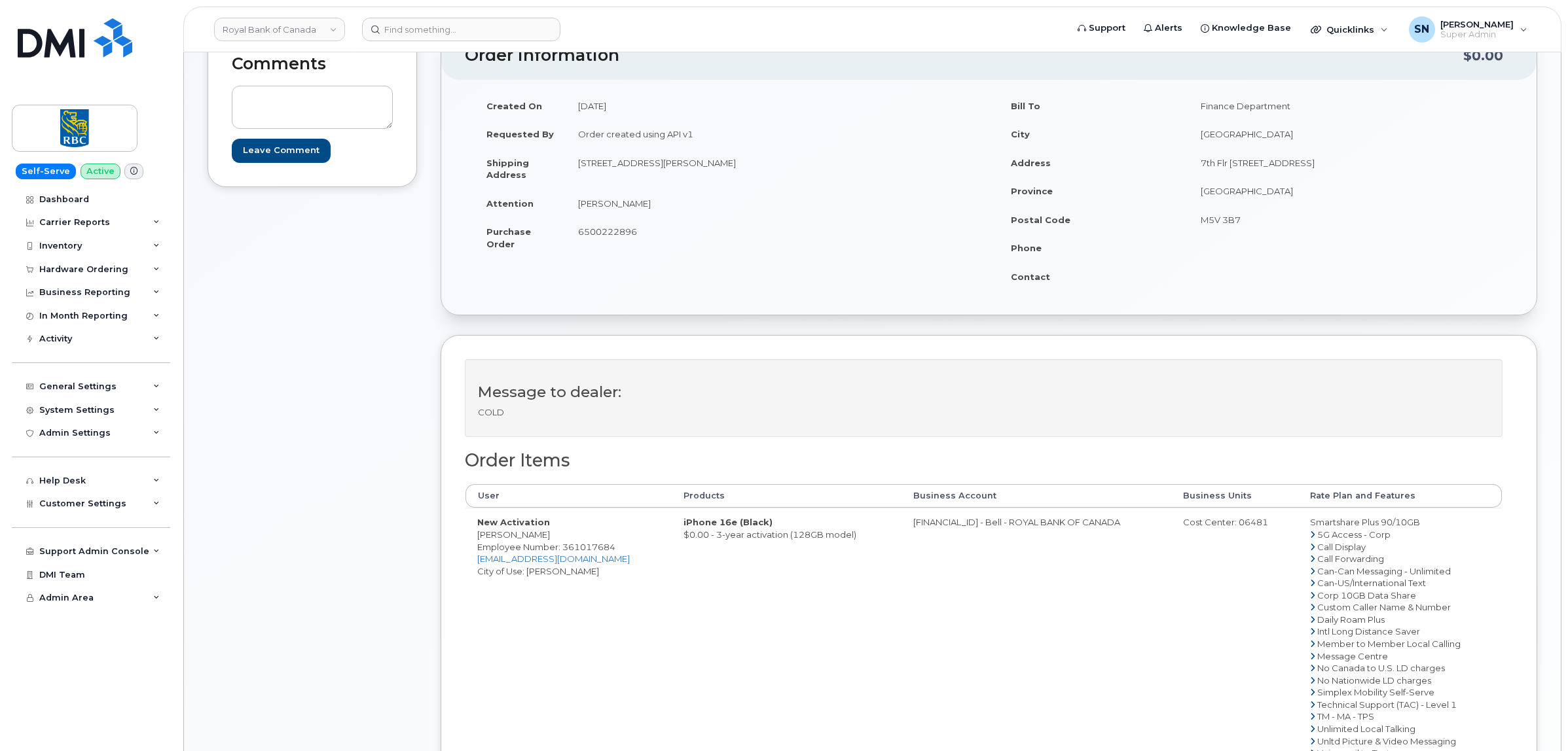
scroll to position [164, 0]
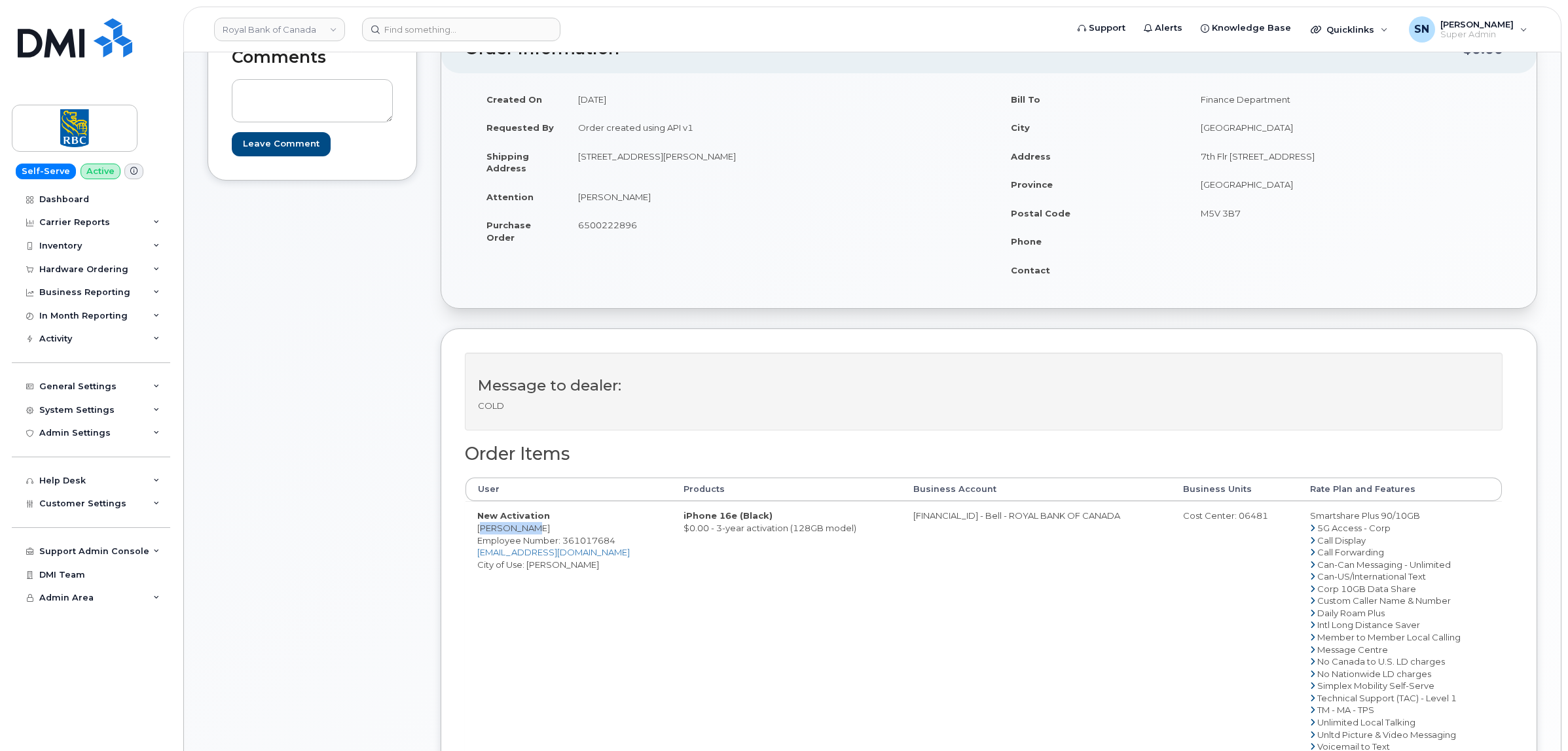
drag, startPoint x: 475, startPoint y: 527, endPoint x: 533, endPoint y: 537, distance: 58.9
click at [533, 537] on td "New Activation Divya Polu Employee Number: 361017684 [EMAIL_ADDRESS][DOMAIN_NAM…" at bounding box center [568, 630] width 206 height 259
copy td "[PERSON_NAME]"
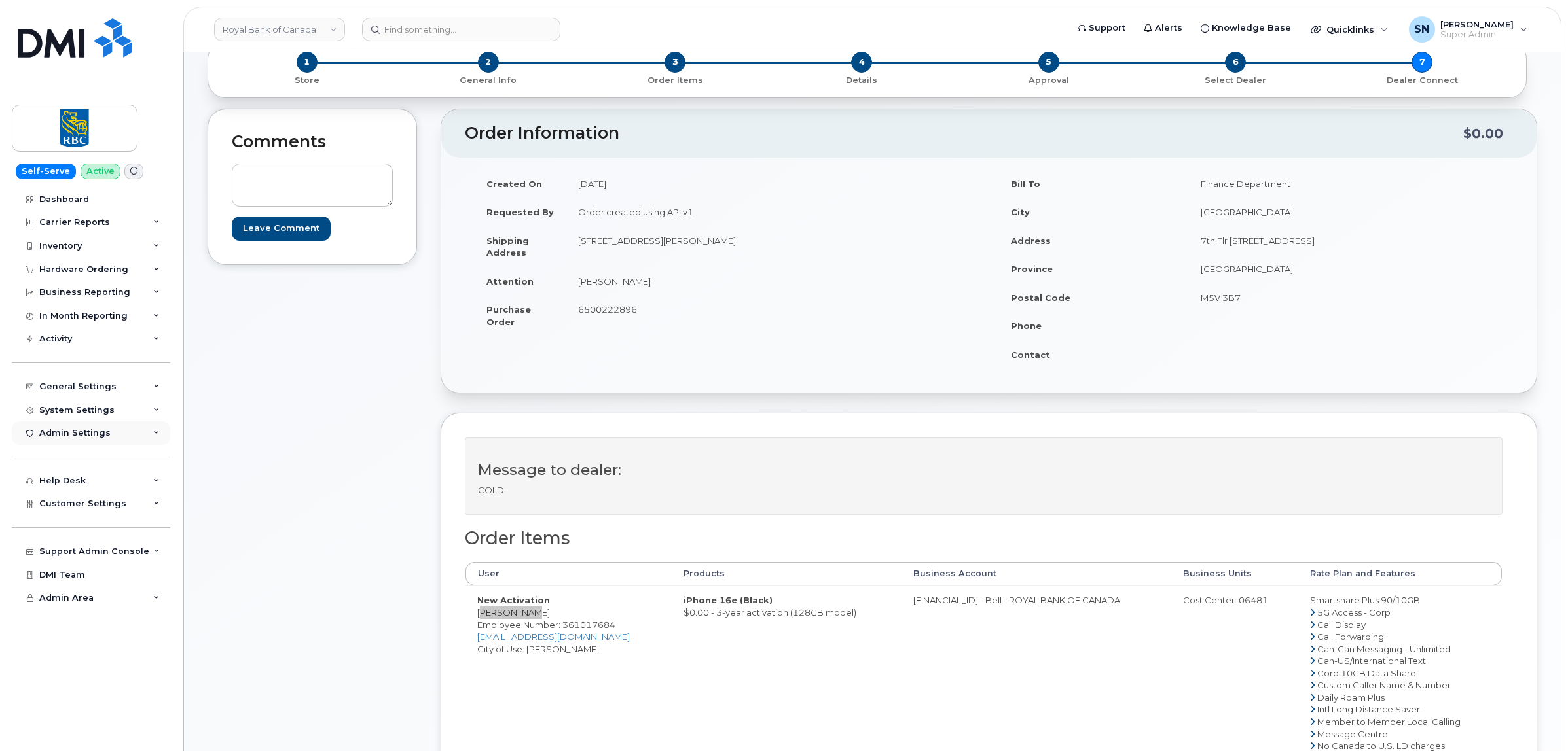
scroll to position [0, 0]
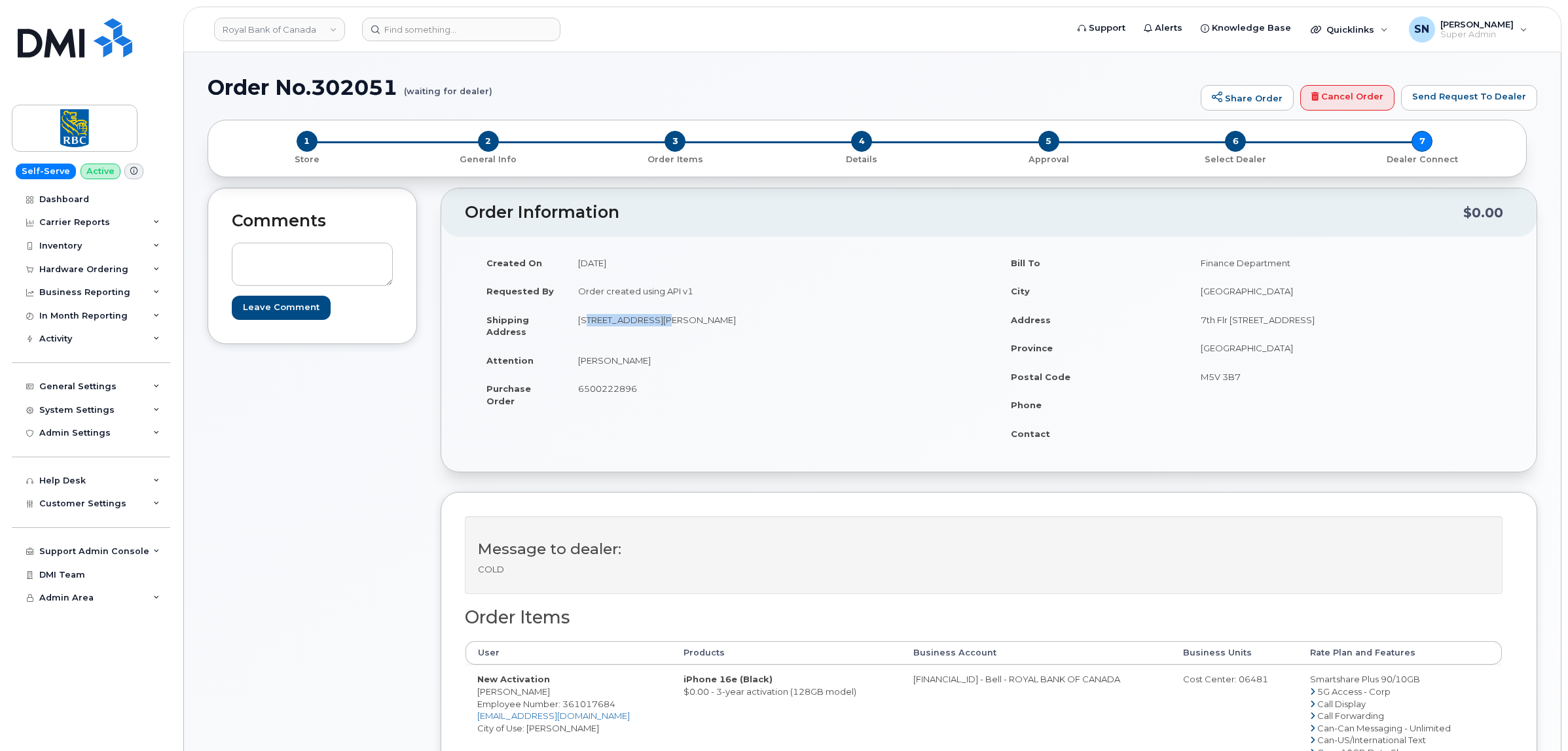
drag, startPoint x: 578, startPoint y: 317, endPoint x: 654, endPoint y: 322, distance: 76.2
click at [654, 322] on td "[STREET_ADDRESS][PERSON_NAME]" at bounding box center [773, 326] width 413 height 41
copy td "1346 [PERSON_NAME] way"
drag, startPoint x: 743, startPoint y: 317, endPoint x: 782, endPoint y: 322, distance: 39.3
click at [782, 322] on td "[STREET_ADDRESS][PERSON_NAME]" at bounding box center [773, 326] width 413 height 41
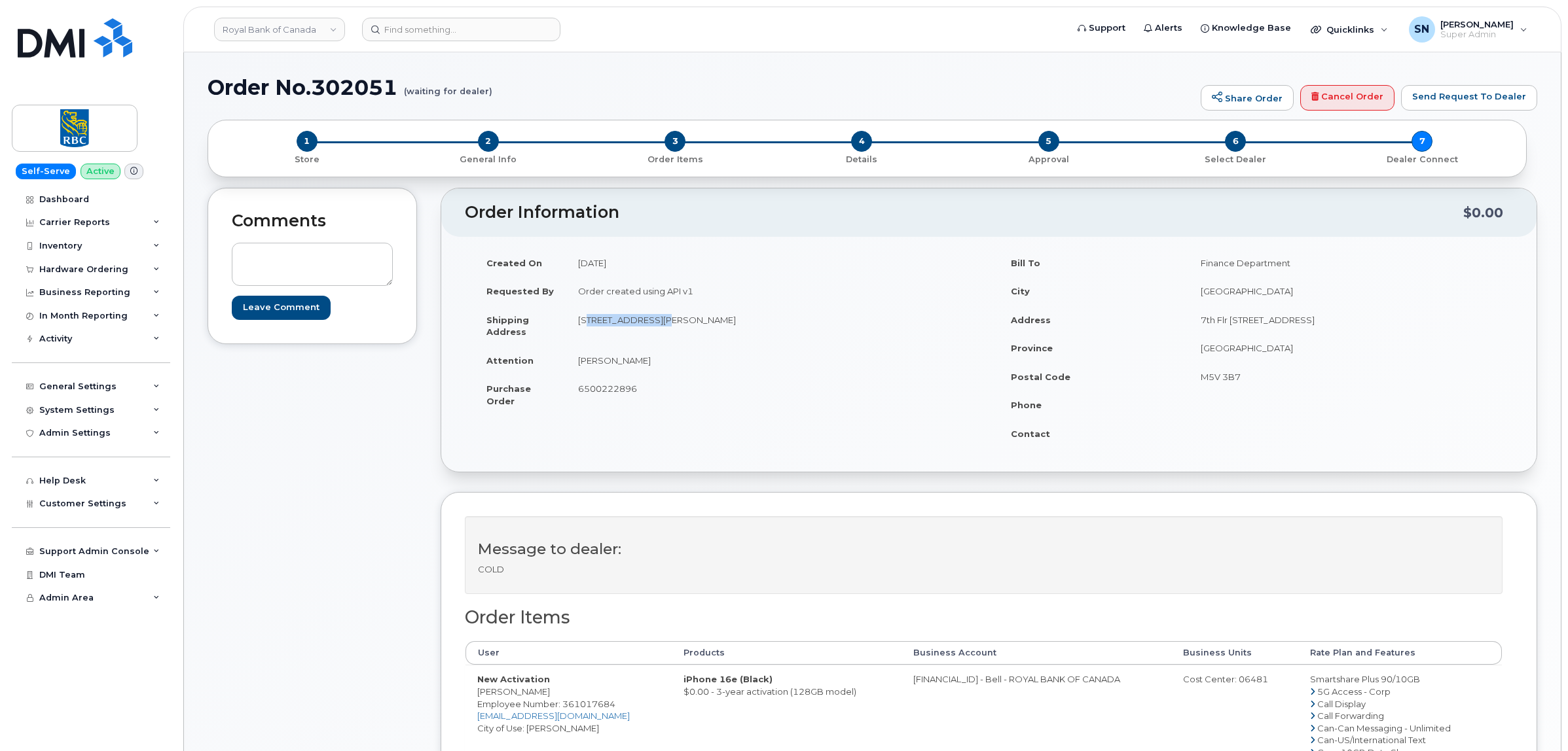
copy td "L9E 2A3"
drag, startPoint x: 576, startPoint y: 362, endPoint x: 621, endPoint y: 367, distance: 45.3
click at [621, 367] on td "[PERSON_NAME]" at bounding box center [773, 361] width 413 height 29
copy td "[PERSON_NAME]"
click at [498, 461] on div "Created On September 29, 2025 Requested By Order created using API v1 Shipping …" at bounding box center [989, 354] width 1095 height 235
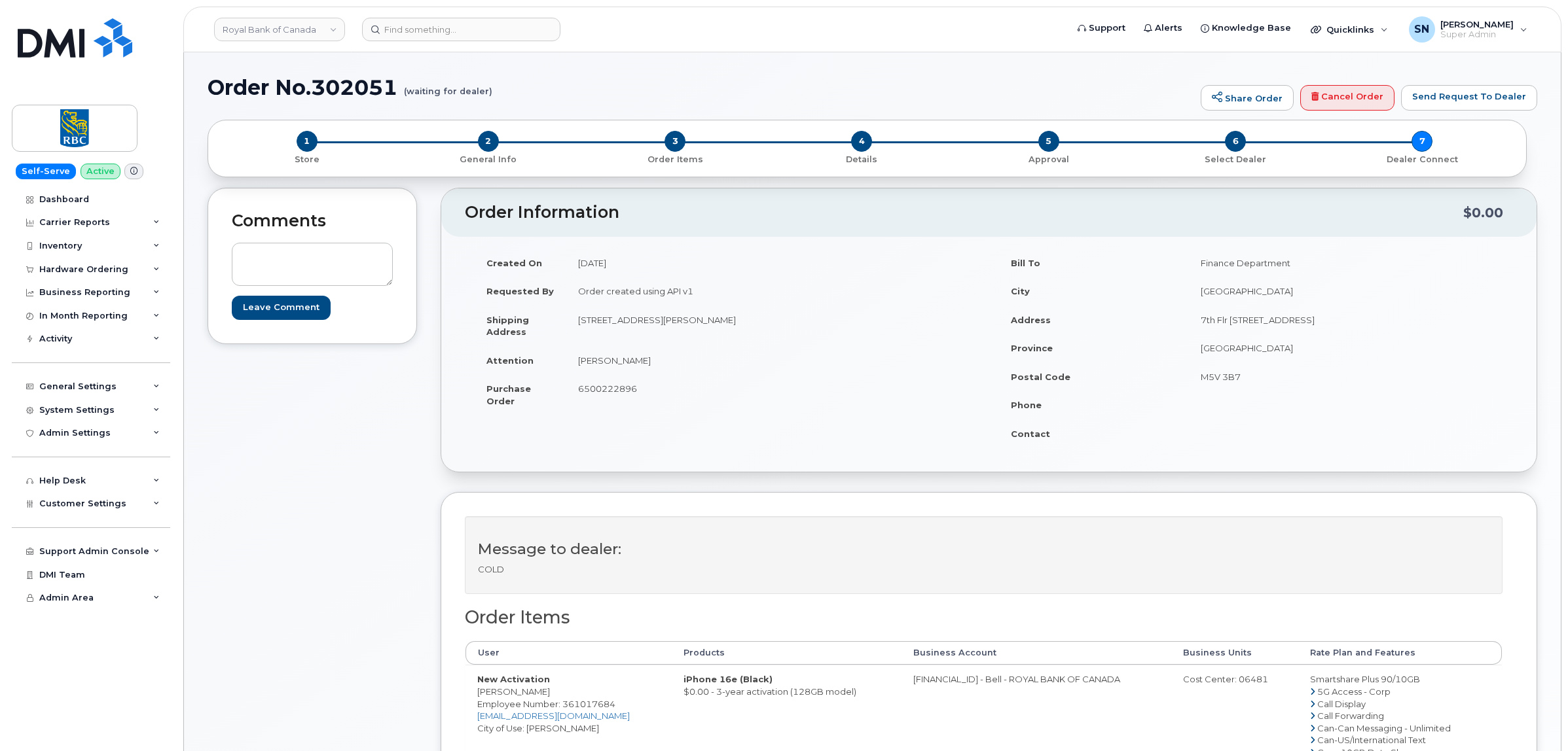
scroll to position [245, 0]
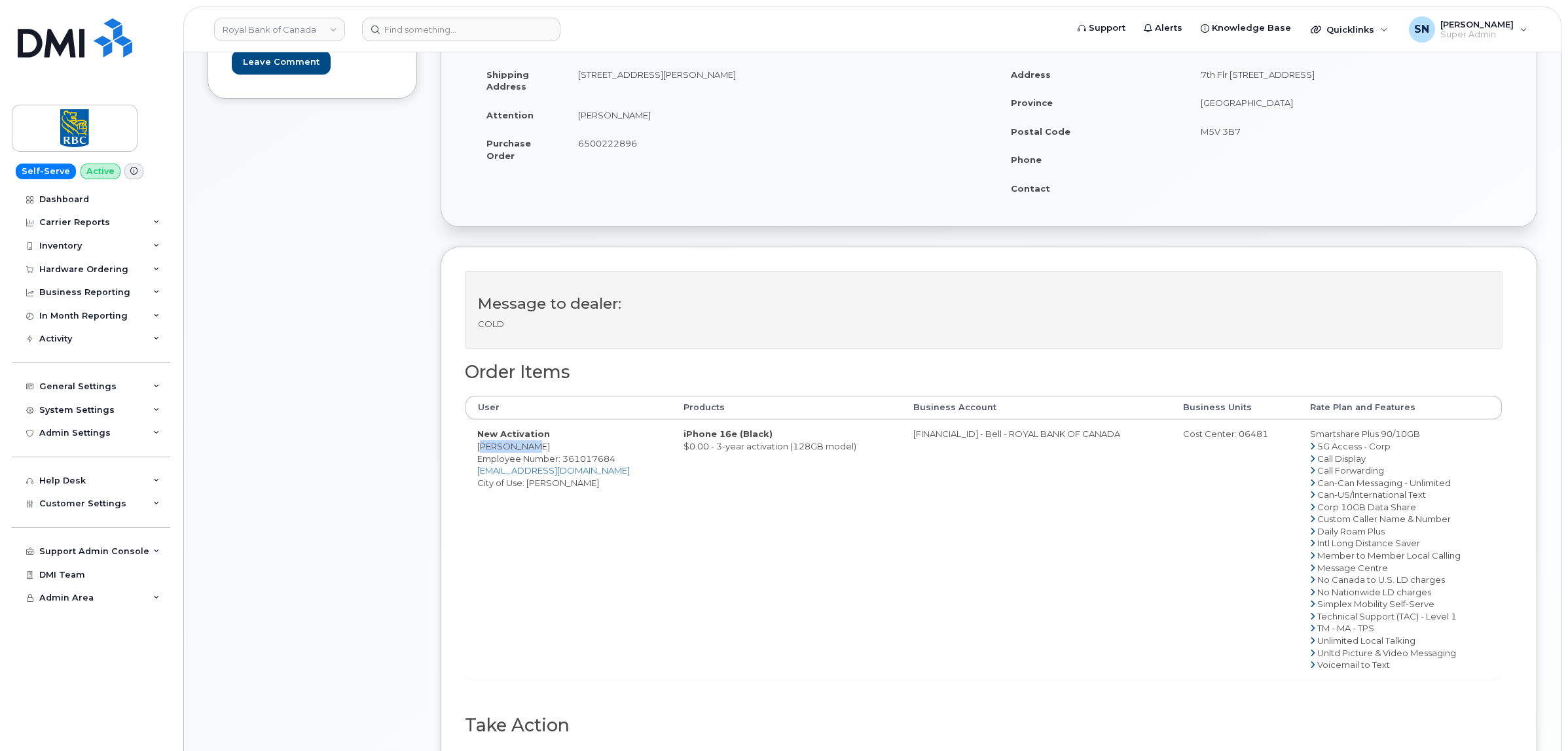
drag, startPoint x: 480, startPoint y: 447, endPoint x: 520, endPoint y: 447, distance: 40.0
click at [520, 447] on td "New Activation Divya Polu Employee Number: 361017684 [EMAIL_ADDRESS][DOMAIN_NAM…" at bounding box center [568, 548] width 206 height 259
copy td "[PERSON_NAME]"
drag, startPoint x: 911, startPoint y: 440, endPoint x: 963, endPoint y: 446, distance: 52.3
click at [963, 446] on td "[FINANCIAL_ID] - Bell - ROYAL BANK OF CANADA" at bounding box center [1036, 548] width 269 height 259
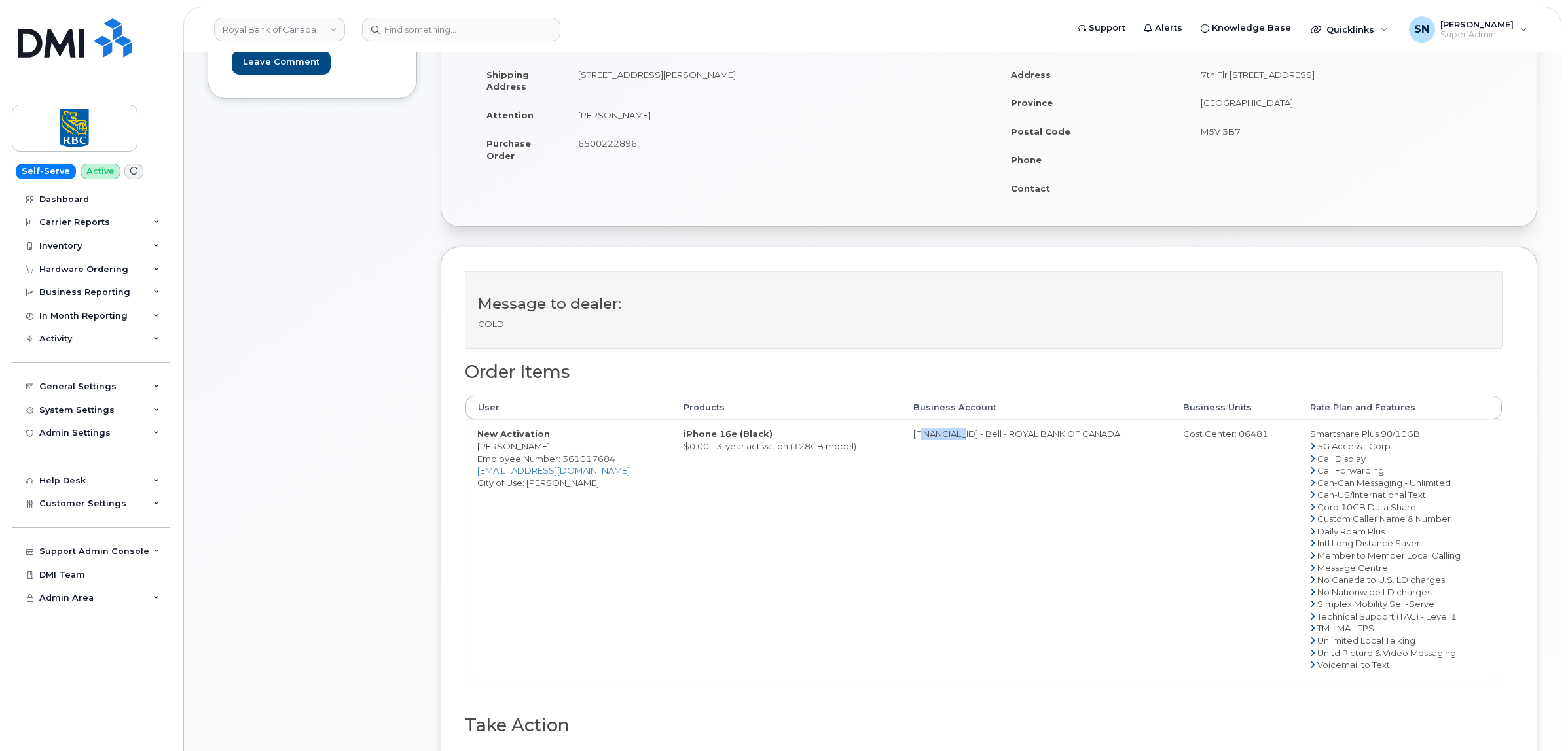
copy td "526299293"
click at [1234, 437] on div "Cost Center: 06481" at bounding box center [1234, 434] width 103 height 12
copy div "06481"
click at [580, 460] on span "Employee Number: 361017684" at bounding box center [546, 459] width 139 height 11
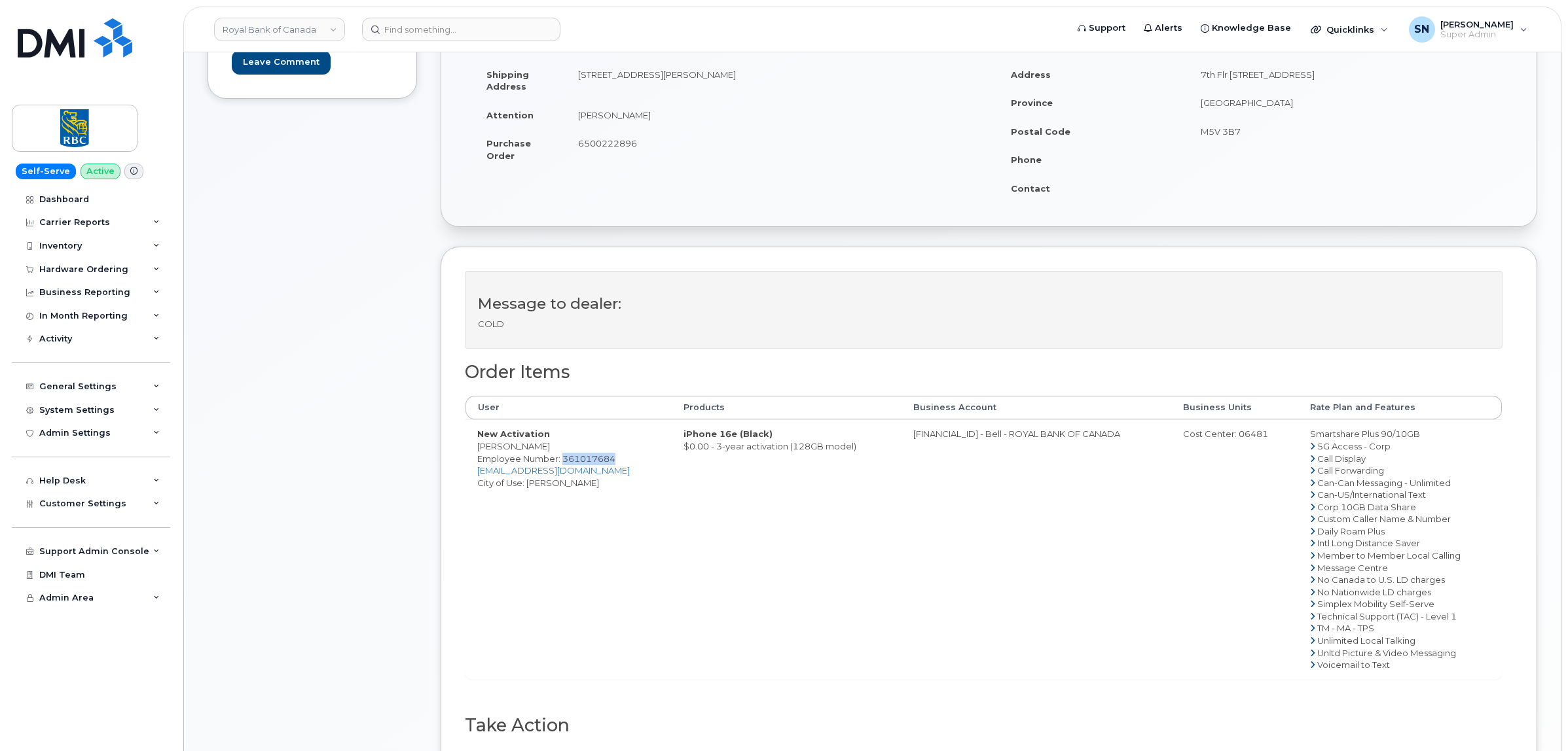
click at [580, 460] on span "Employee Number: 361017684" at bounding box center [546, 459] width 139 height 11
copy span "361017684"
drag, startPoint x: 483, startPoint y: 446, endPoint x: 522, endPoint y: 446, distance: 39.0
click at [522, 446] on td "New Activation Divya Polu Employee Number: 361017684 divya.polu@rbccm.com City …" at bounding box center [568, 548] width 206 height 259
copy td "Divya Polu"
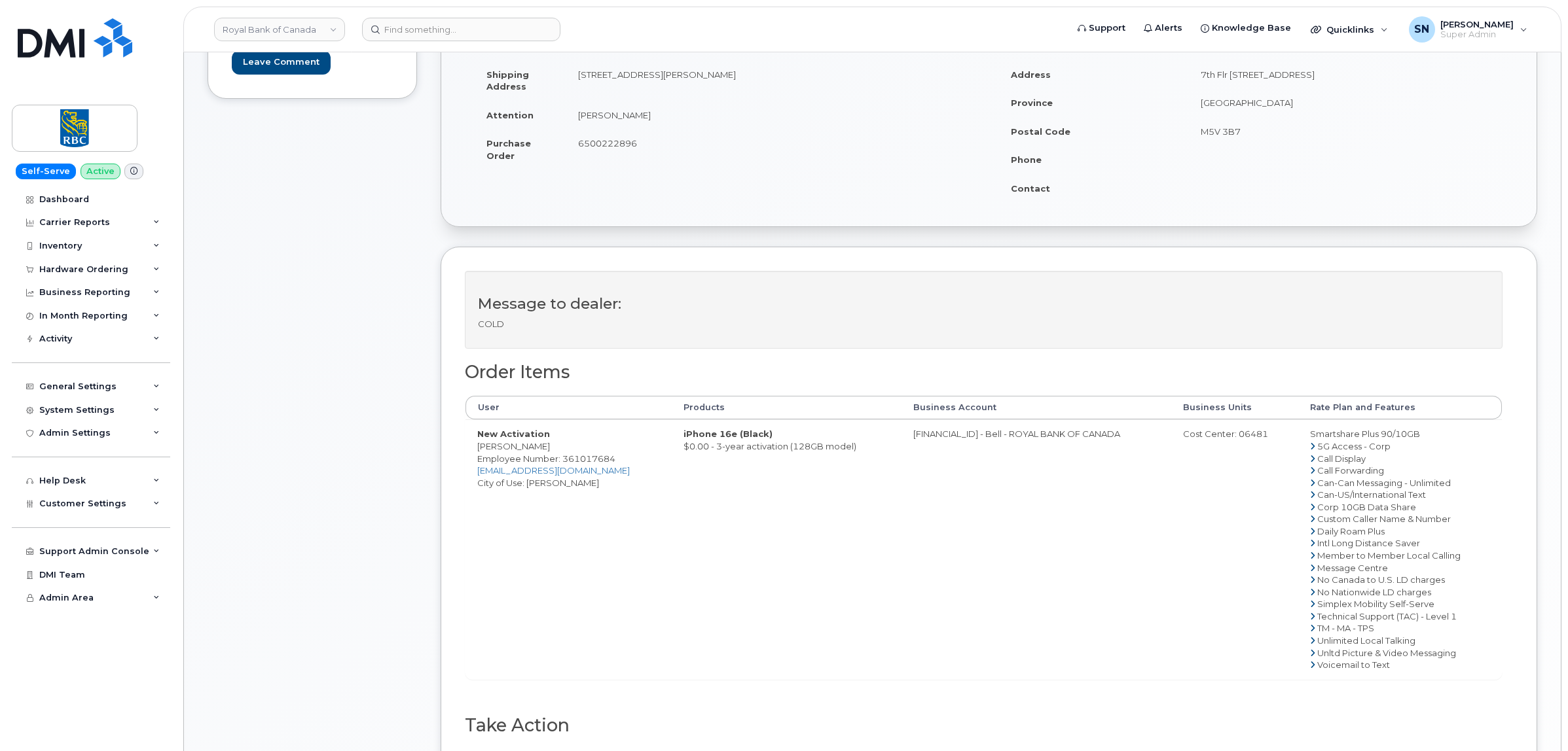
click at [597, 136] on td "6500222896" at bounding box center [773, 149] width 413 height 41
copy span "6500222896"
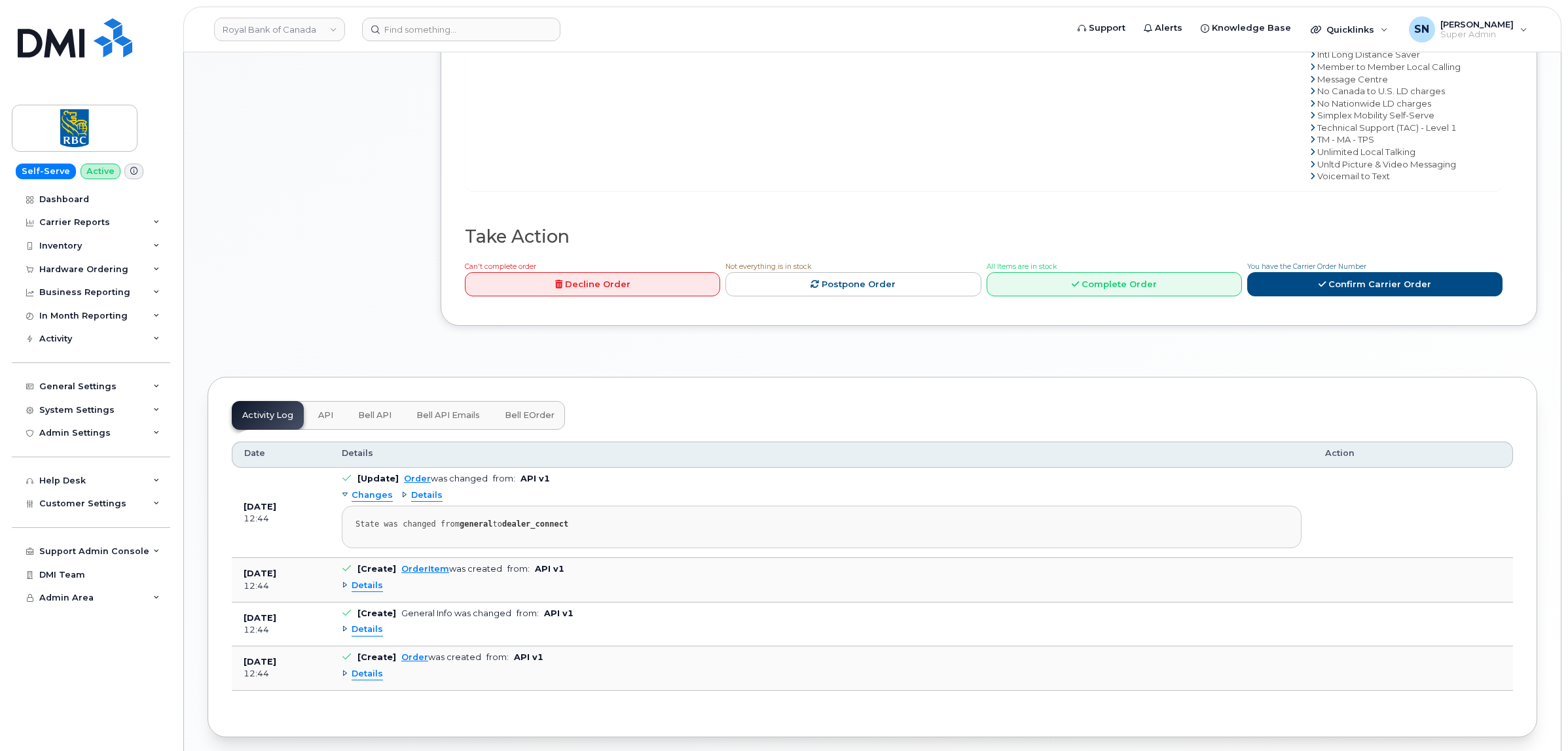
scroll to position [736, 0]
click at [1338, 293] on link "Confirm Carrier Order" at bounding box center [1375, 282] width 256 height 24
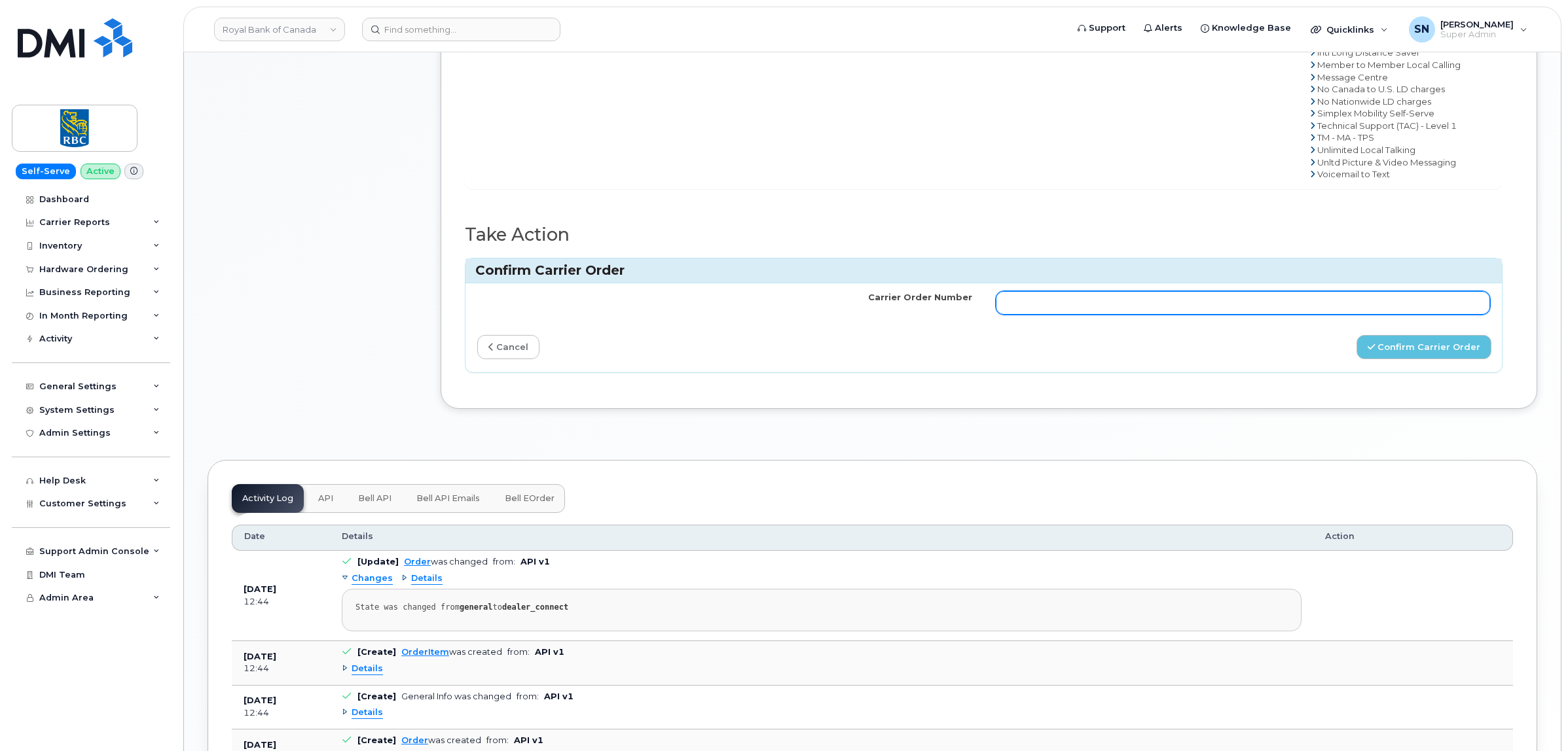
click at [1322, 306] on input "Carrier Order Number" at bounding box center [1243, 303] width 495 height 24
paste input "3023160"
type input "3023160"
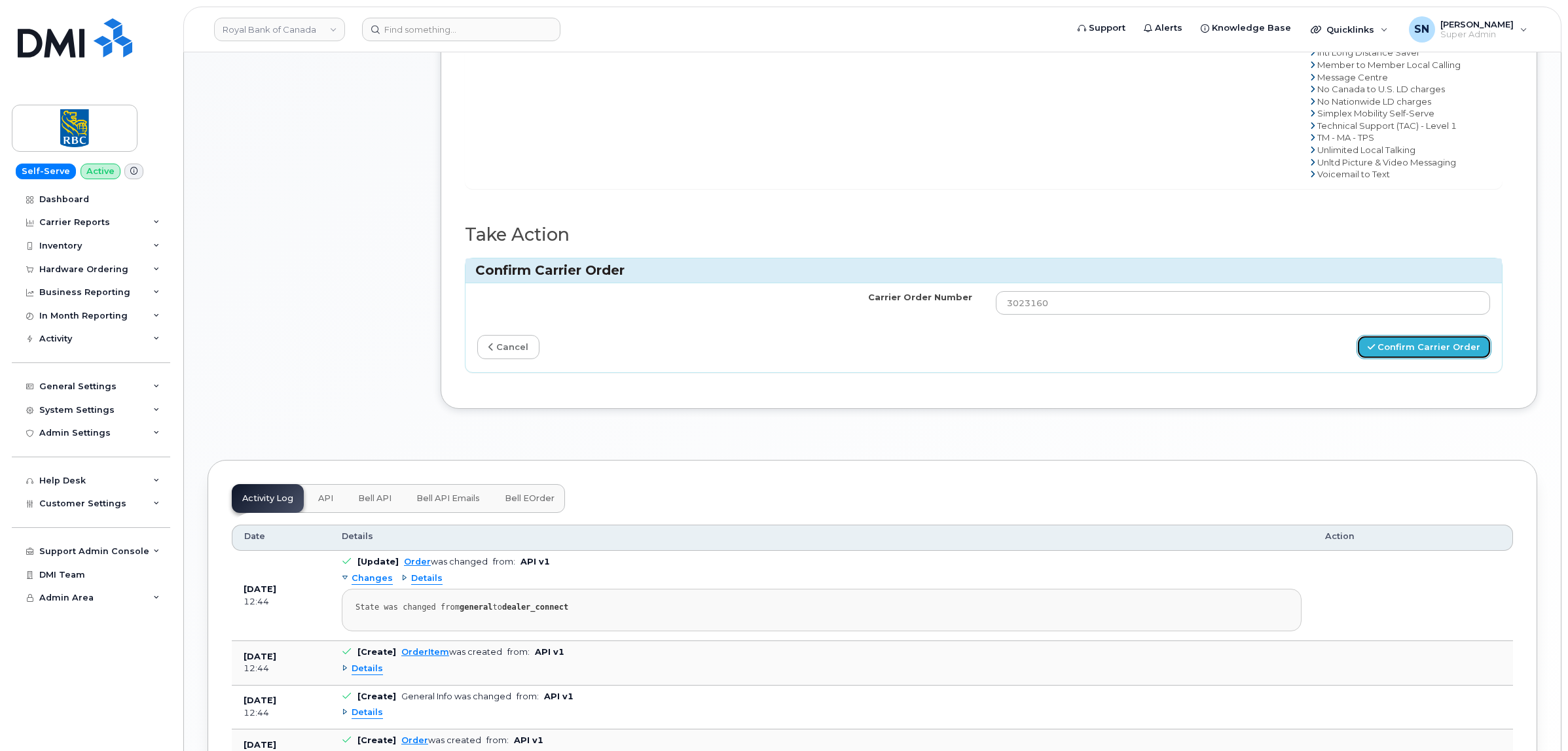
click at [1401, 338] on button "Confirm Carrier Order" at bounding box center [1424, 347] width 135 height 24
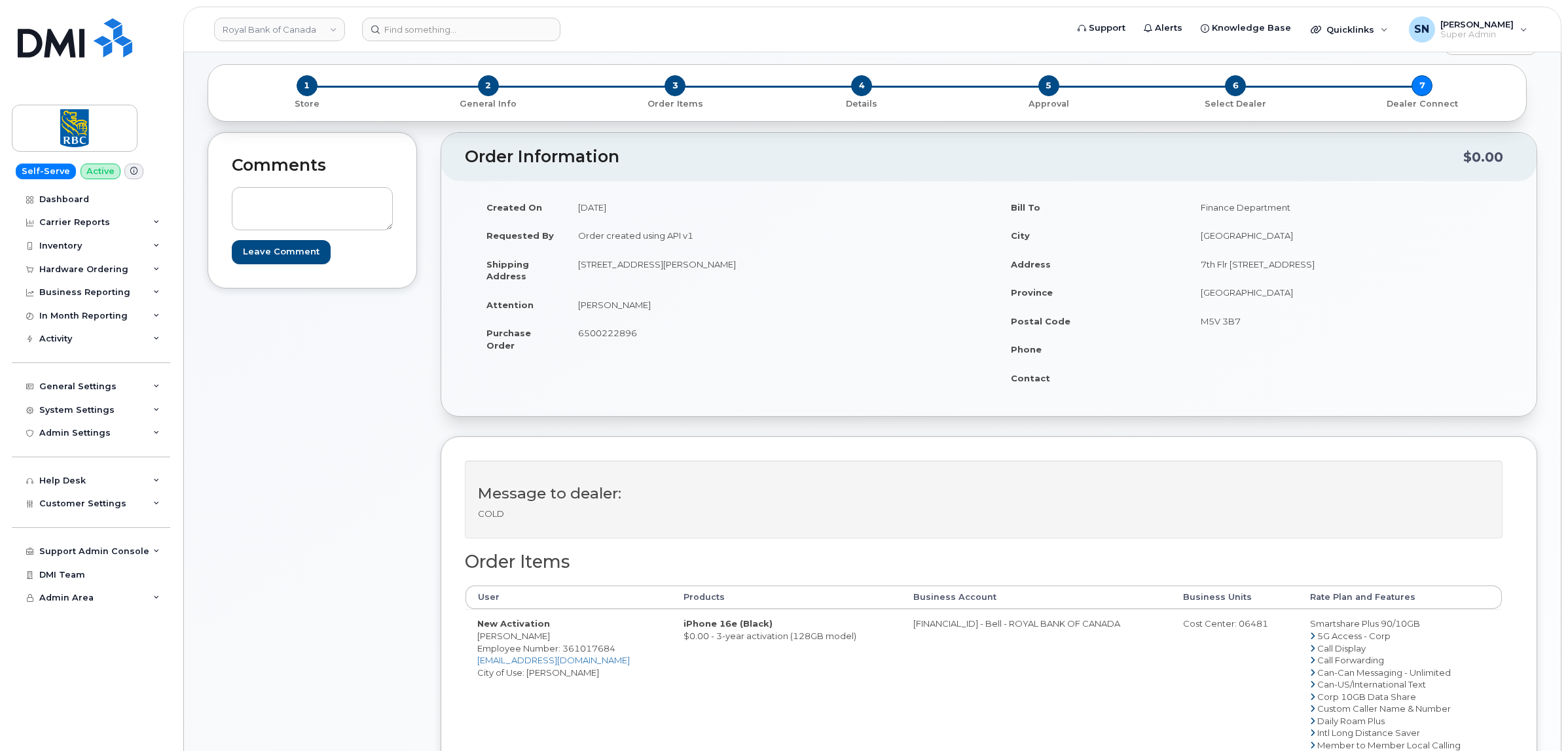
scroll to position [164, 0]
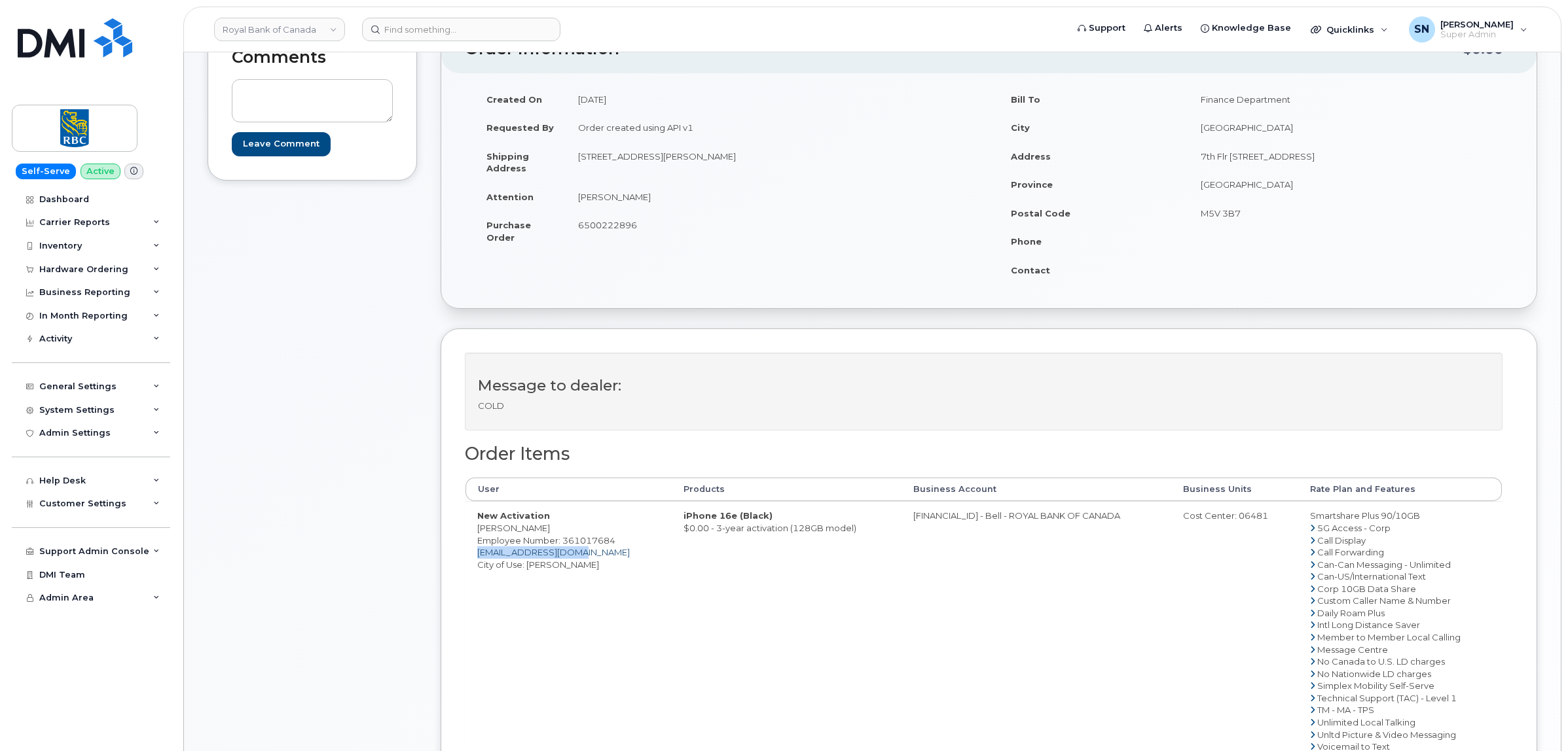
drag, startPoint x: 584, startPoint y: 554, endPoint x: 479, endPoint y: 557, distance: 105.0
click at [479, 557] on td "New Activation Divya Polu Employee Number: 361017684 [EMAIL_ADDRESS][DOMAIN_NAM…" at bounding box center [568, 630] width 206 height 259
copy link "[EMAIL_ADDRESS][DOMAIN_NAME]"
drag, startPoint x: 481, startPoint y: 528, endPoint x: 500, endPoint y: 528, distance: 19.0
click at [500, 528] on td "New Activation Divya Polu Employee Number: 361017684 [EMAIL_ADDRESS][DOMAIN_NAM…" at bounding box center [568, 630] width 206 height 259
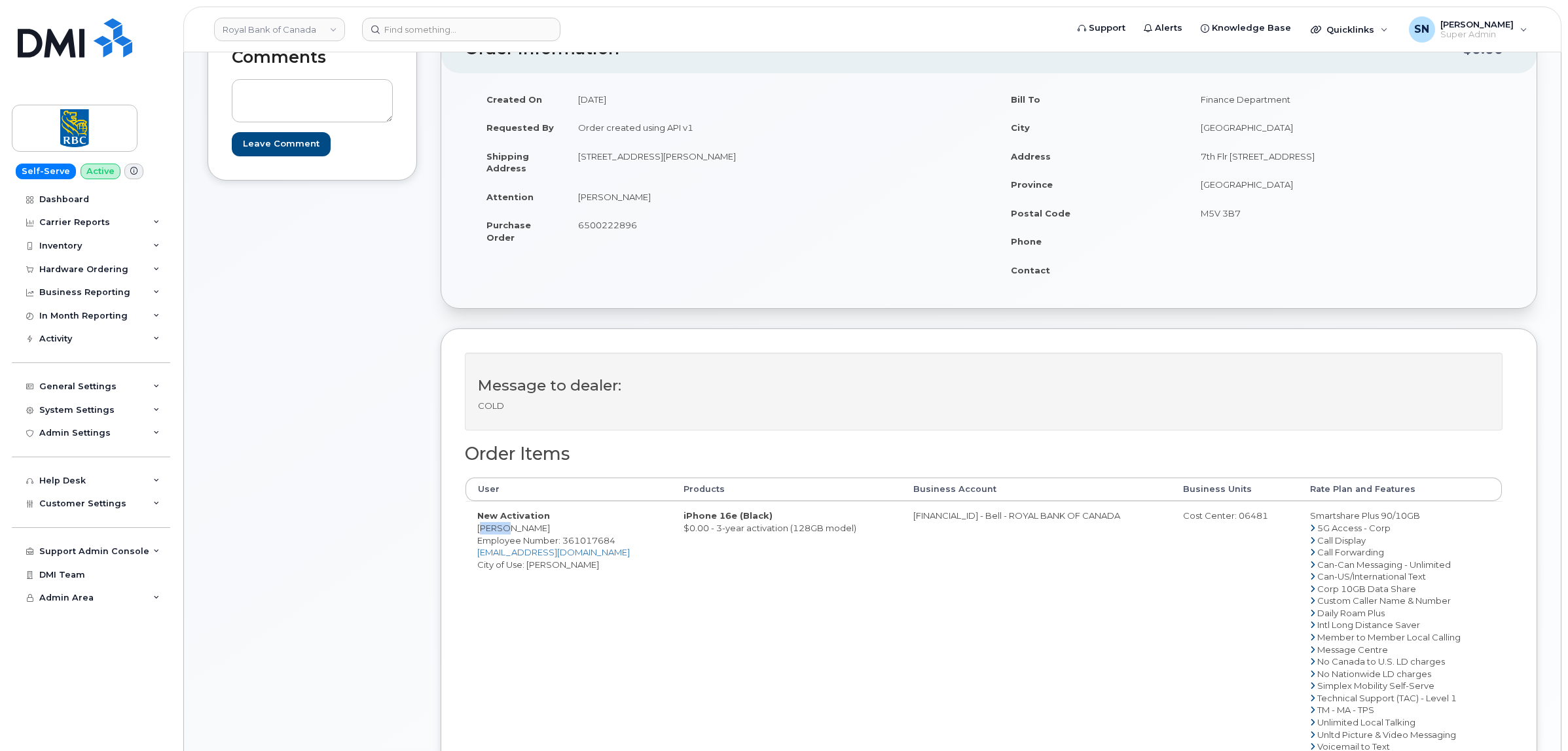
copy td "Divya"
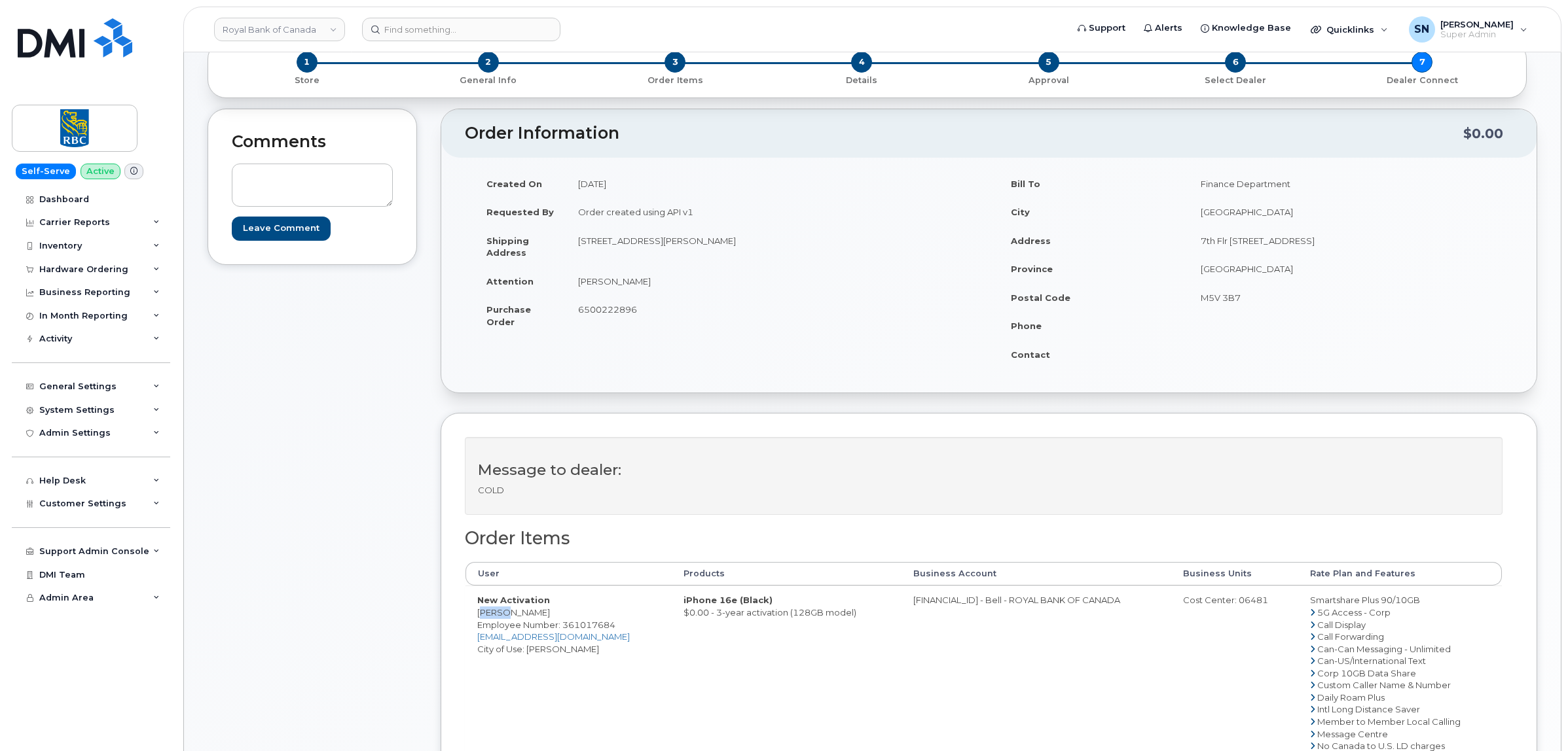
scroll to position [0, 0]
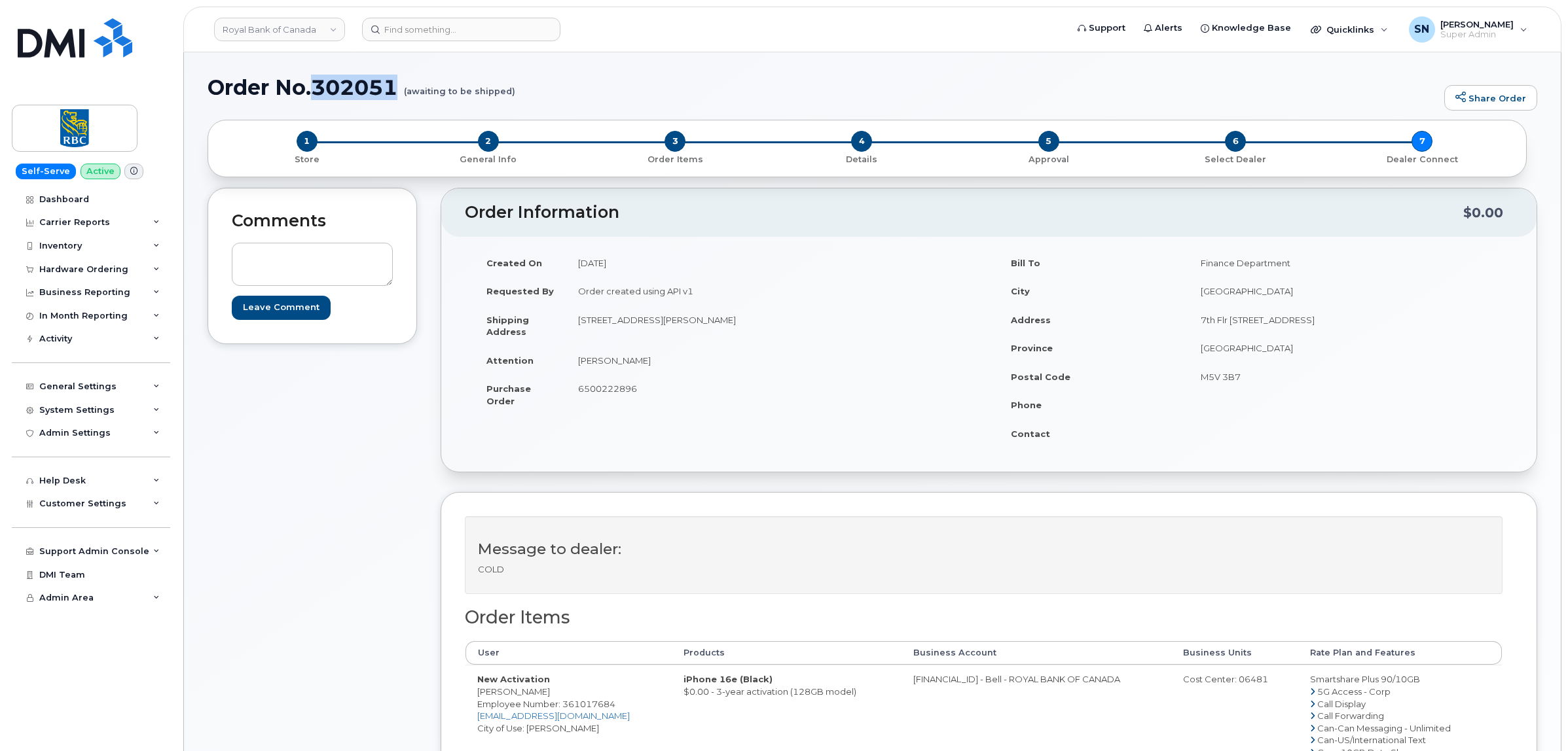
drag, startPoint x: 315, startPoint y: 83, endPoint x: 401, endPoint y: 93, distance: 86.6
click at [401, 93] on h1 "Order No.302051 (awaiting to be shipped)" at bounding box center [822, 87] width 1230 height 23
copy h1 "302051"
click at [108, 271] on div "Hardware Ordering" at bounding box center [83, 270] width 89 height 11
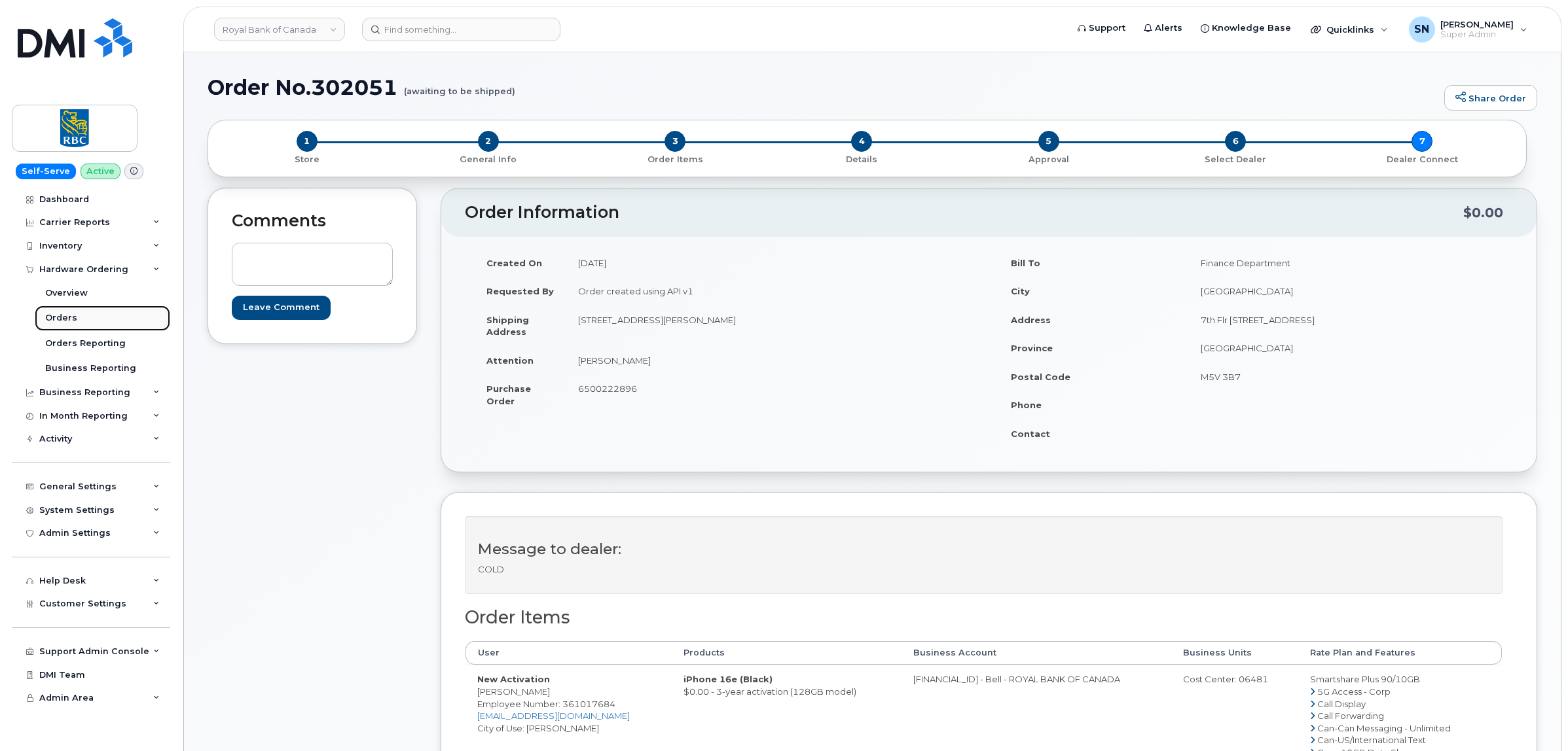
click at [86, 322] on link "Orders" at bounding box center [102, 318] width 135 height 25
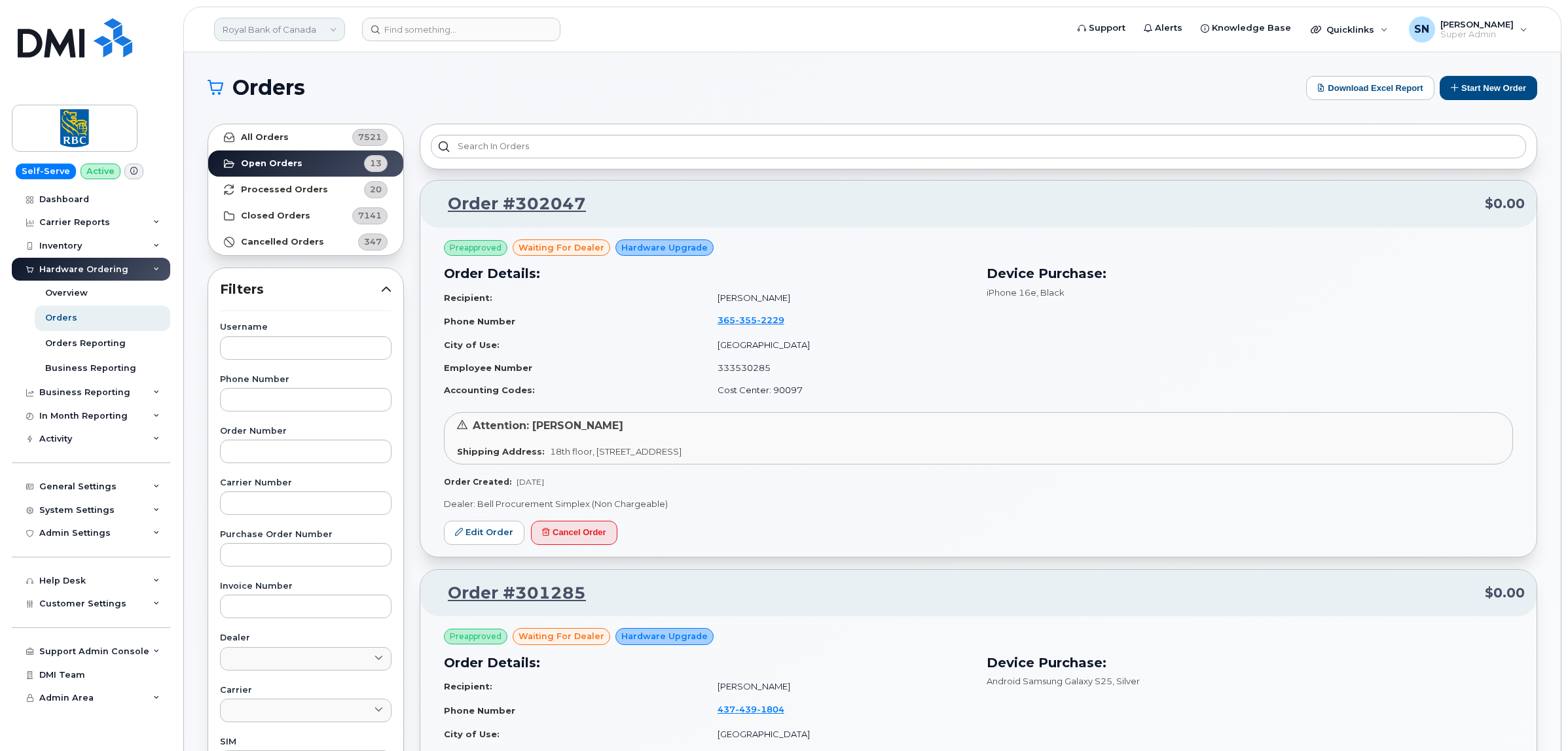
click at [262, 28] on link "Royal Bank of Canada" at bounding box center [279, 29] width 131 height 24
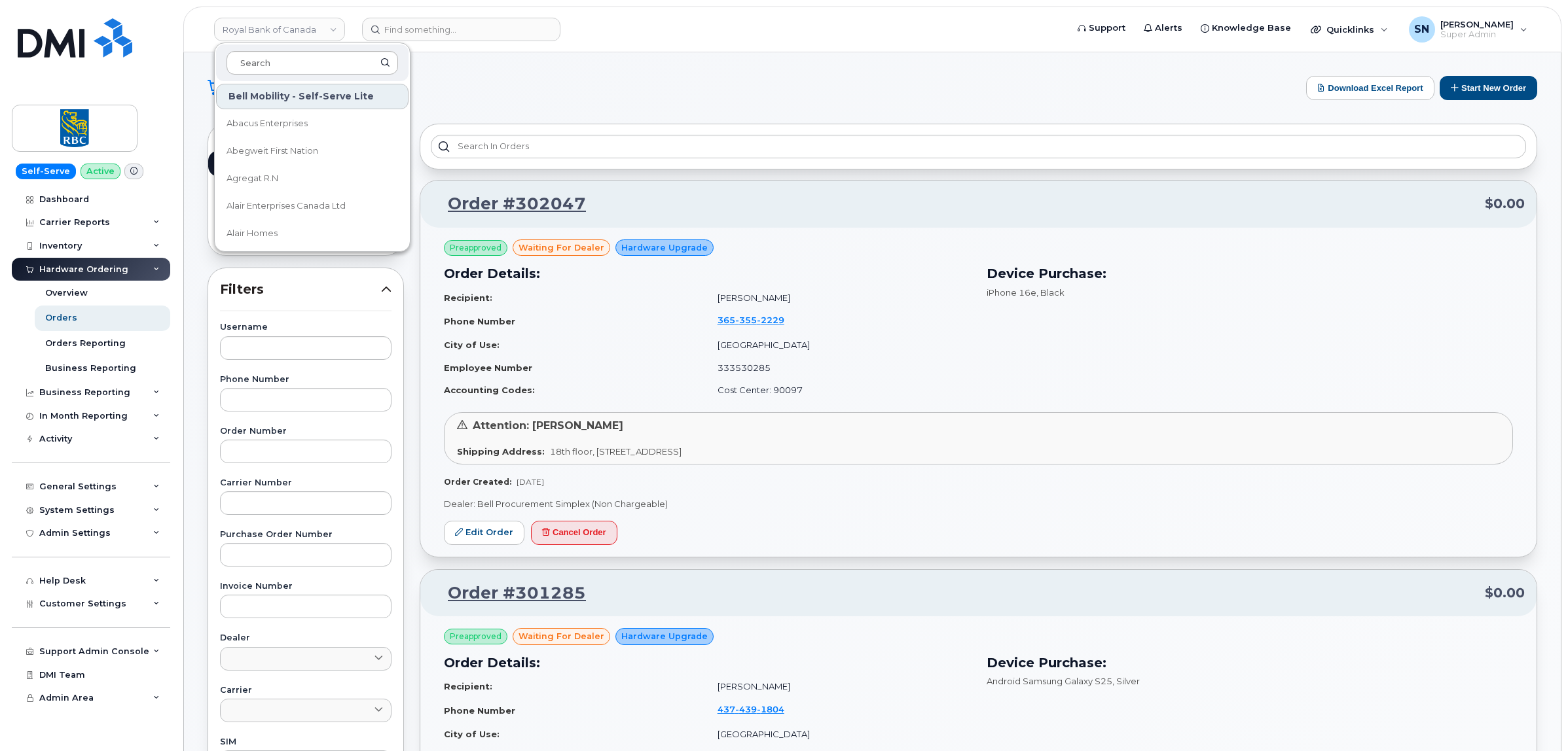
click at [299, 64] on input at bounding box center [312, 63] width 171 height 24
type input "kiew"
click at [279, 151] on span "Kiewit Canada Inc" at bounding box center [264, 151] width 76 height 13
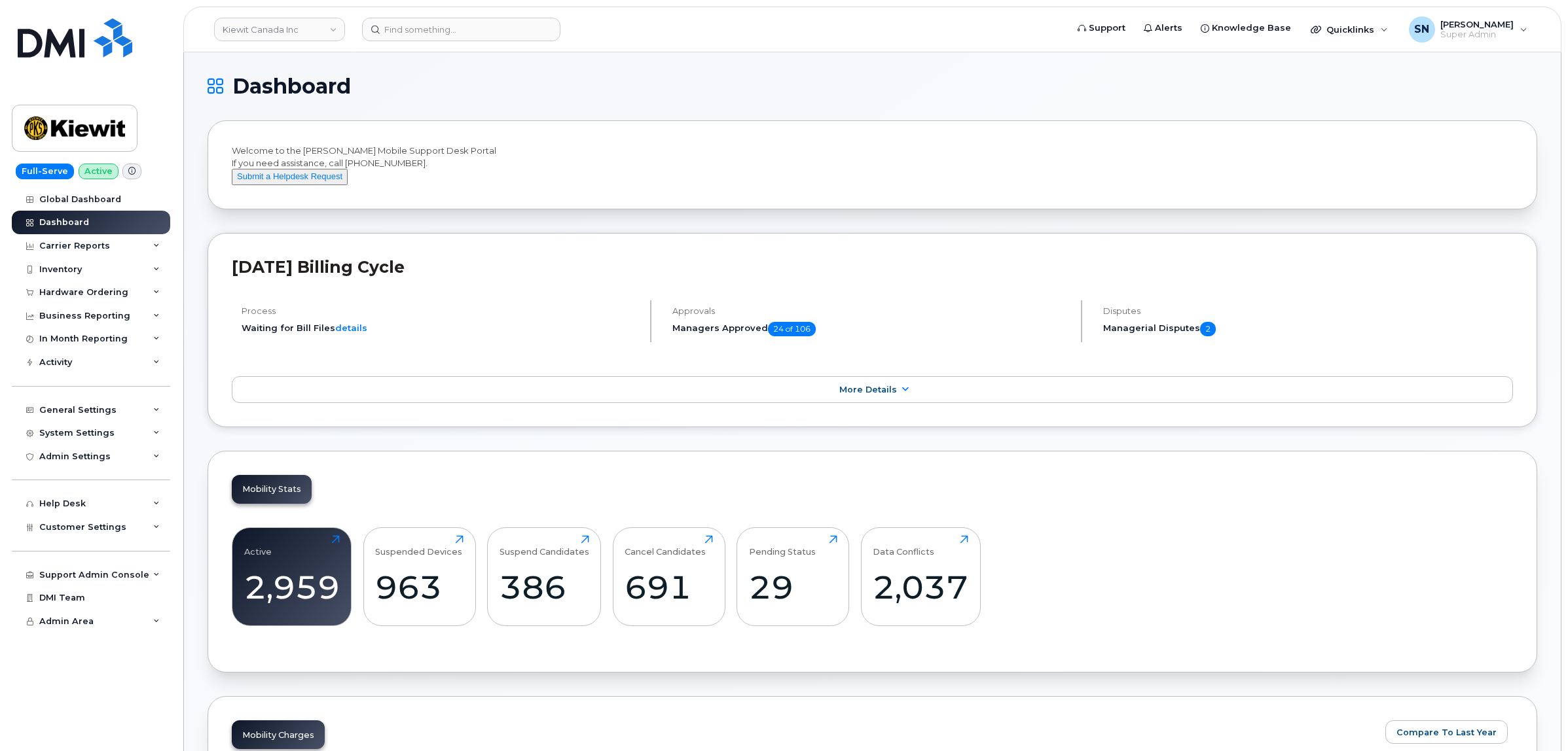
drag, startPoint x: 647, startPoint y: 121, endPoint x: 638, endPoint y: 120, distance: 9.1
click at [647, 121] on div "Welcome to the [PERSON_NAME] Mobile Support Desk Portal If you need assistance,…" at bounding box center [872, 164] width 1330 height 89
click at [524, 121] on div "Welcome to the Kiewit Mobile Support Desk Portal If you need assistance, call 8…" at bounding box center [872, 164] width 1330 height 89
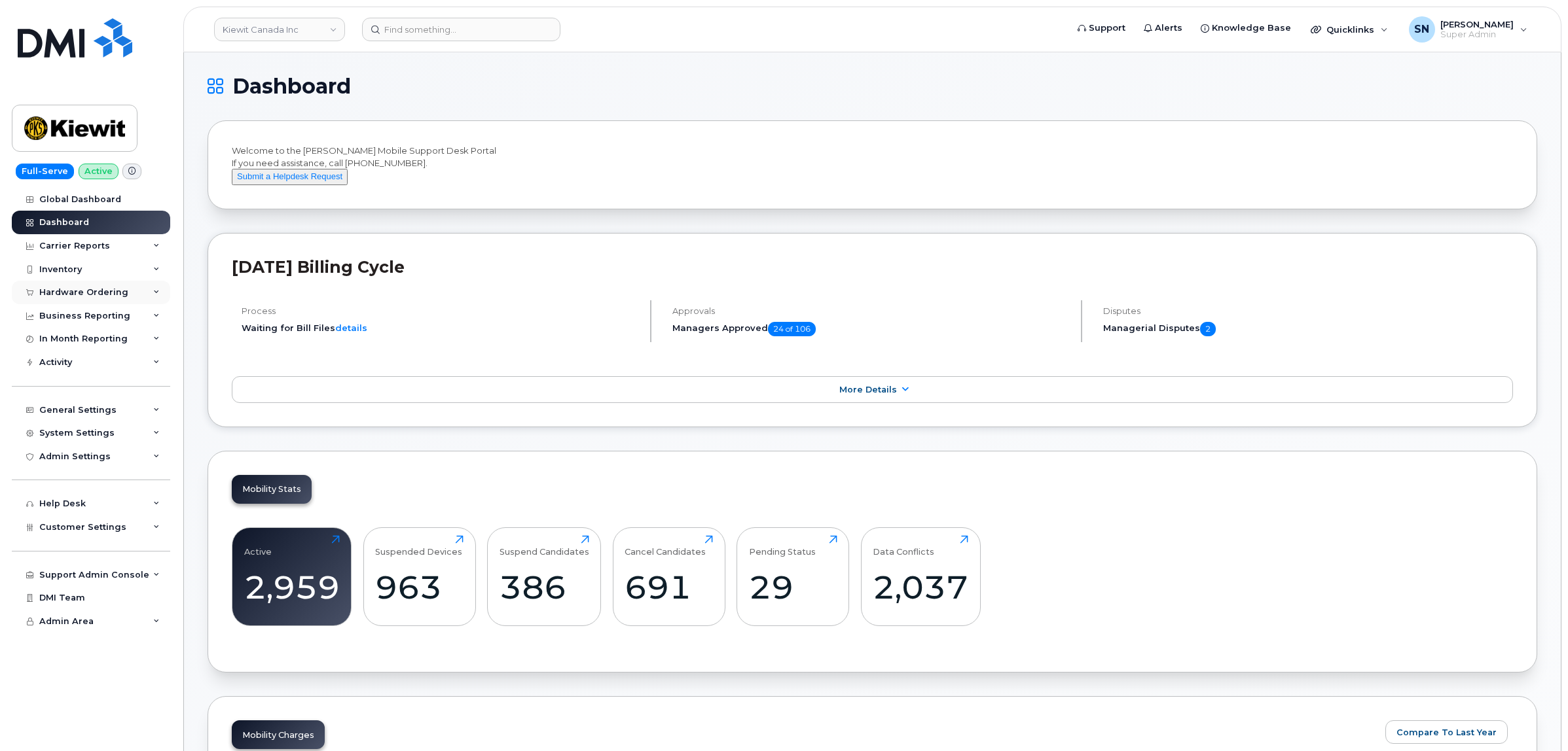
click at [66, 288] on div "Hardware Ordering" at bounding box center [90, 292] width 158 height 24
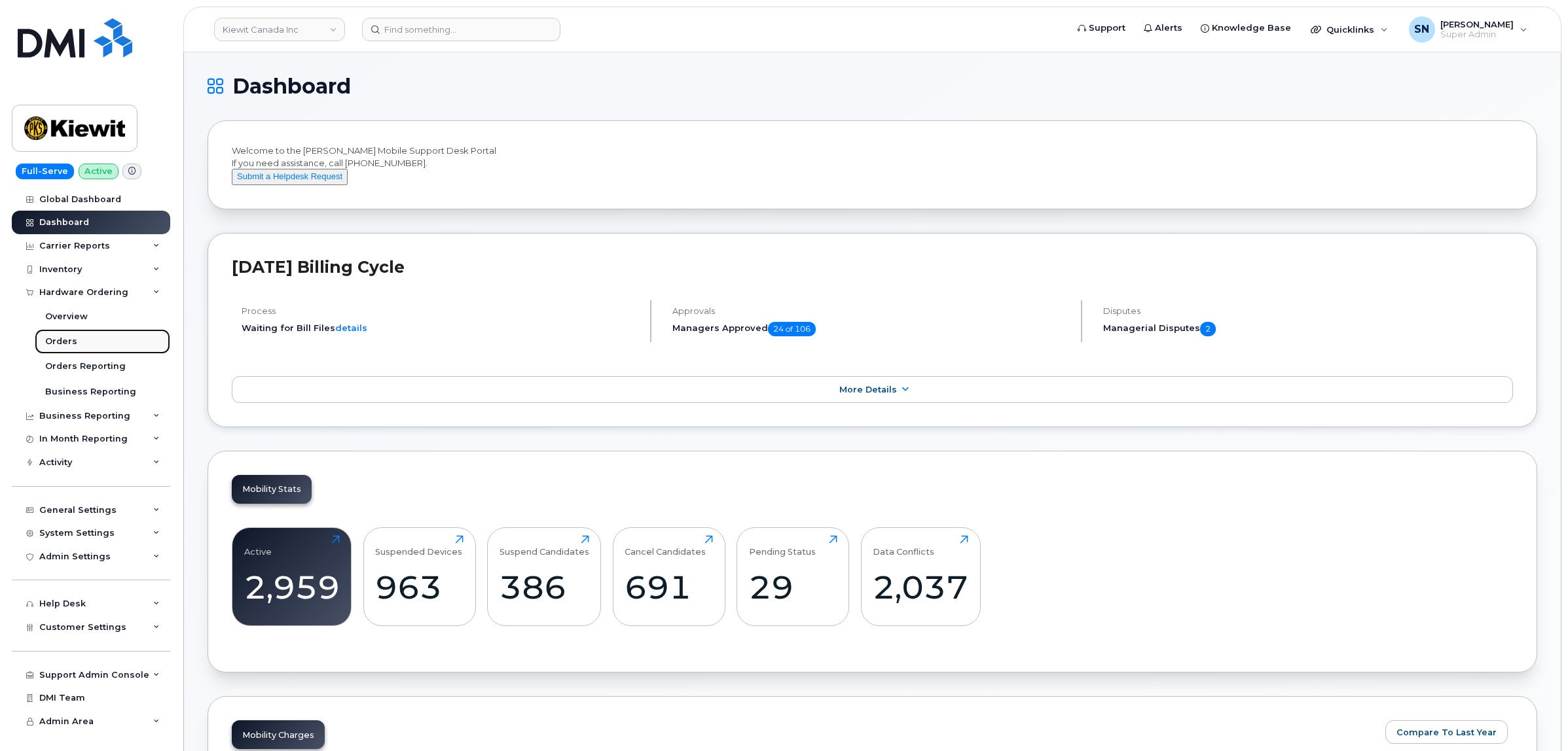
click at [66, 337] on div "Orders" at bounding box center [61, 341] width 32 height 11
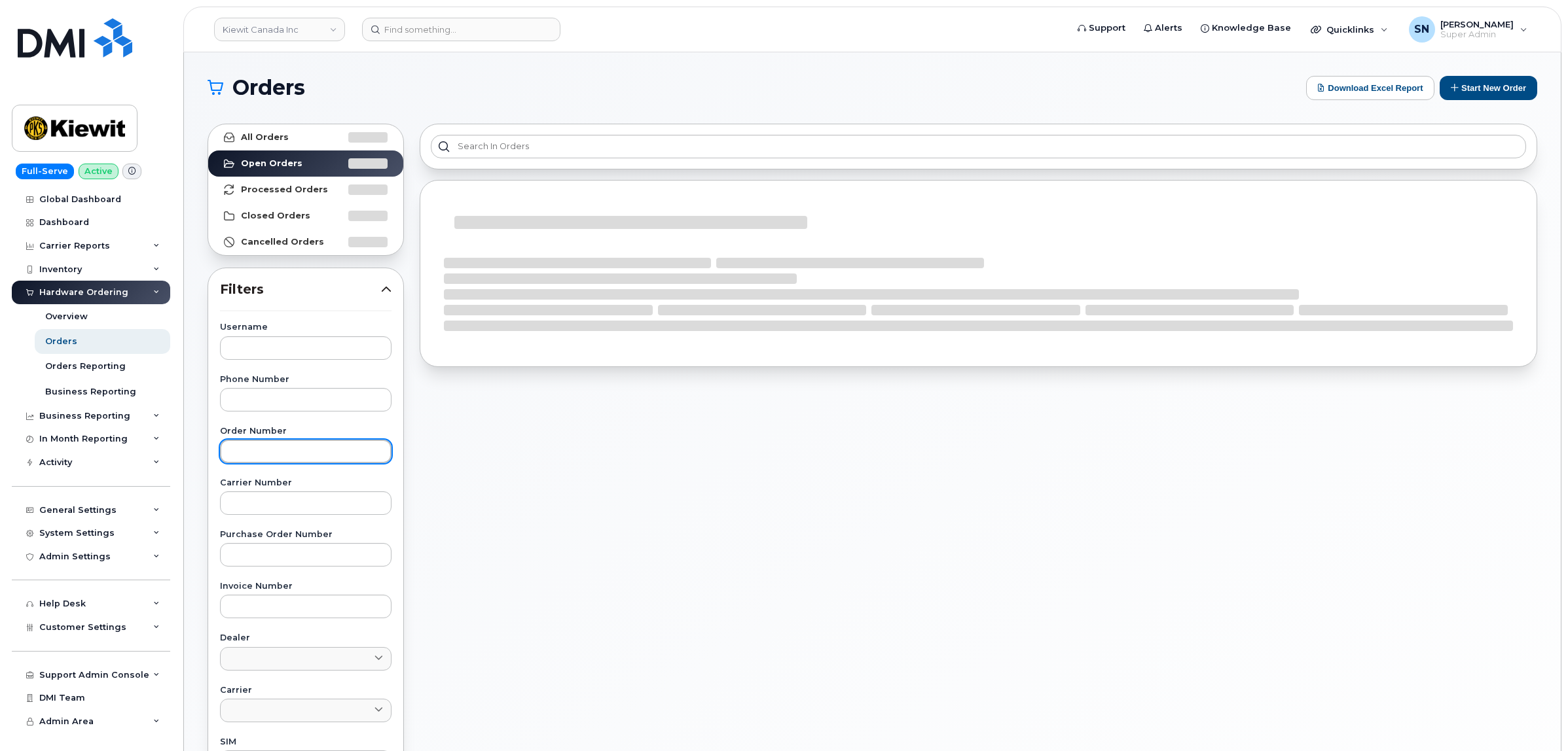
click at [285, 452] on input "text" at bounding box center [305, 451] width 171 height 24
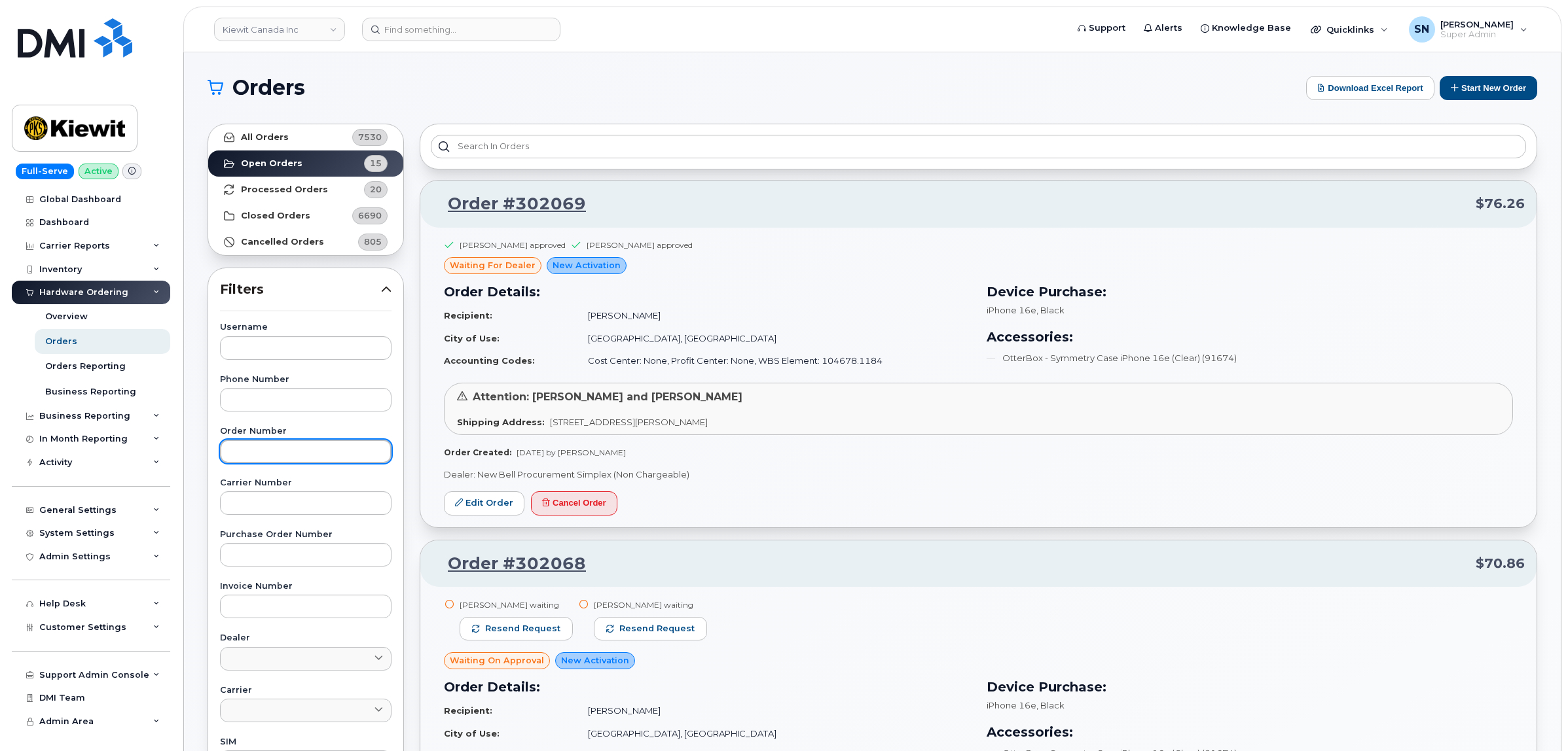
paste input "301969"
type input "301969"
click at [266, 138] on strong "All Orders" at bounding box center [265, 138] width 47 height 11
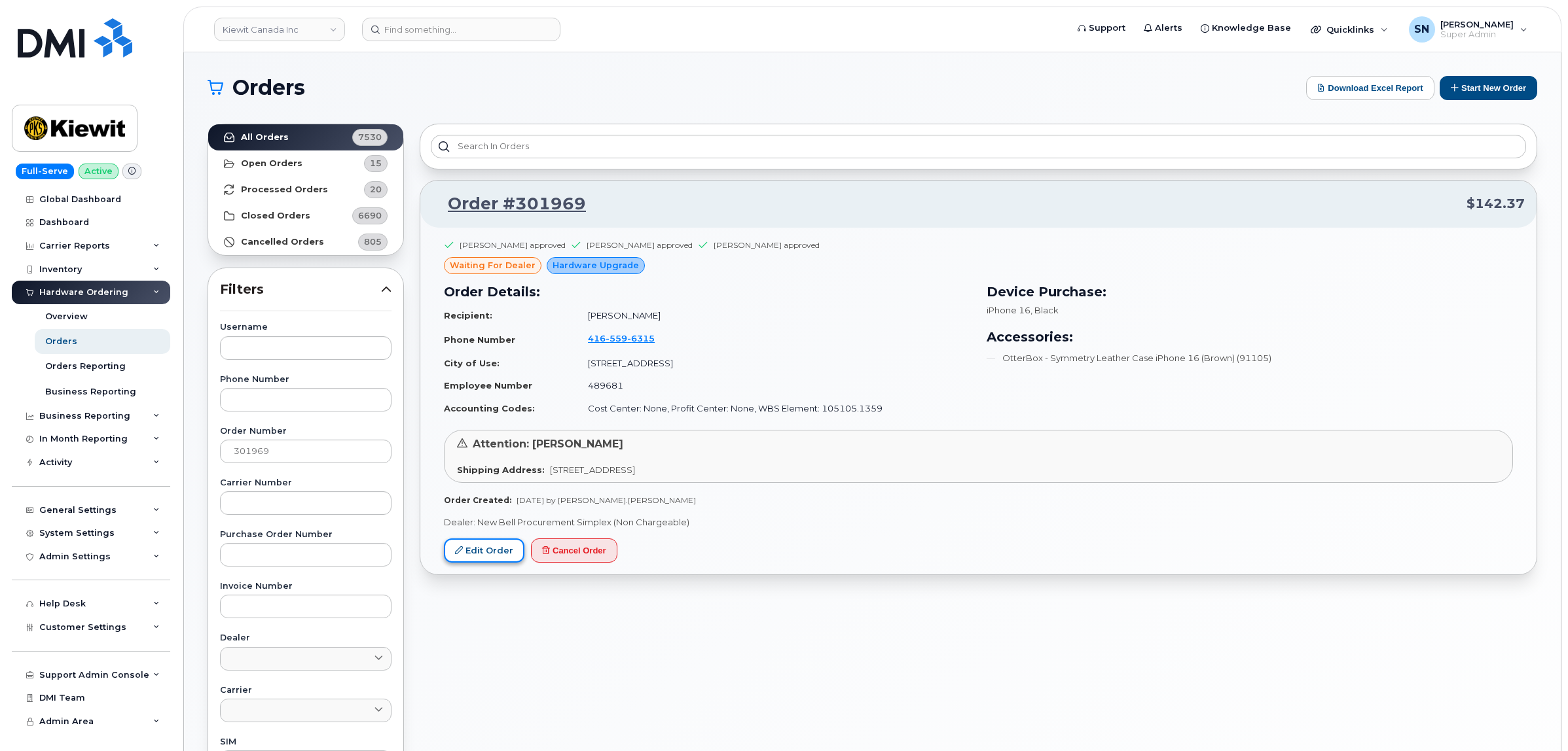
click at [512, 540] on link "Edit Order" at bounding box center [484, 551] width 80 height 24
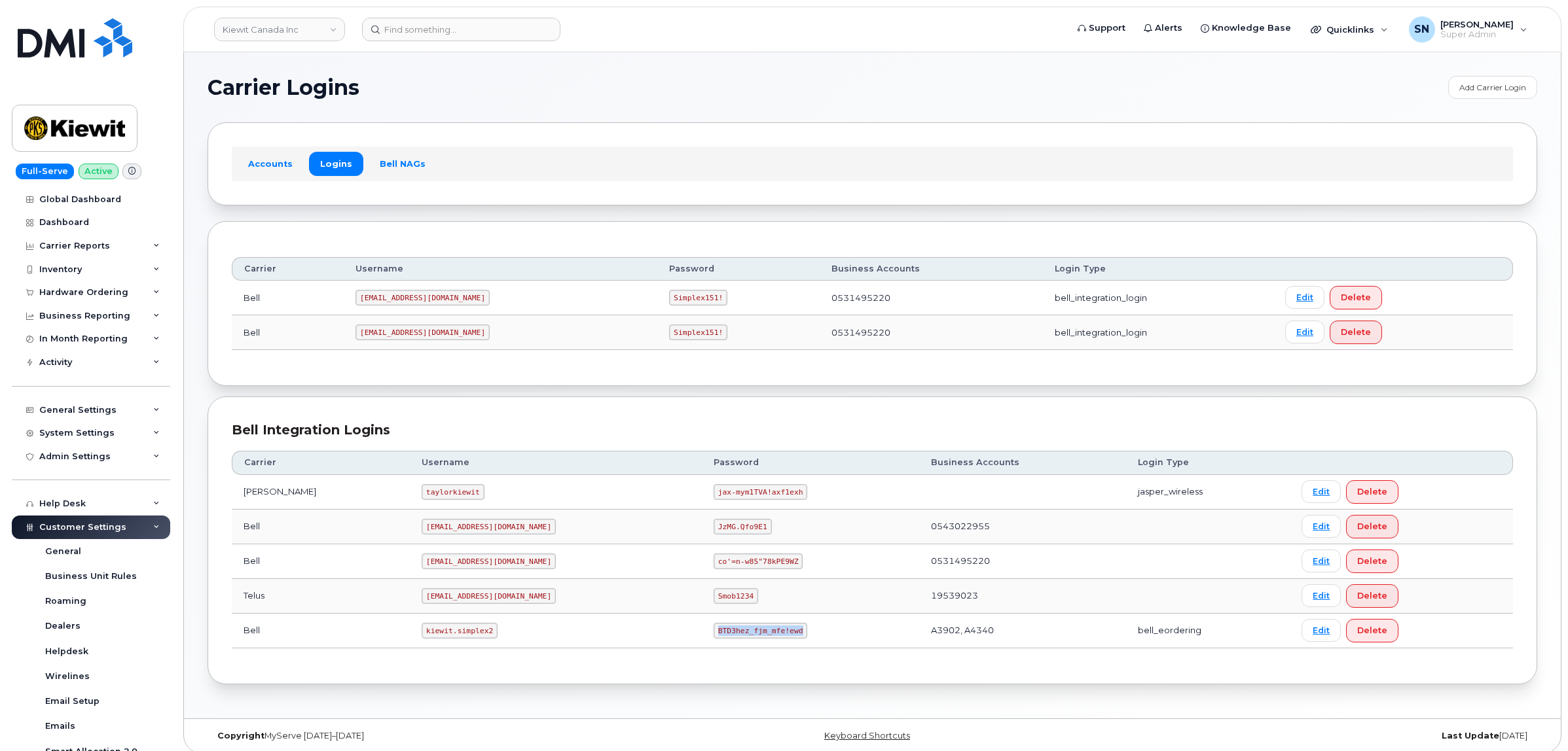
scroll to position [74, 0]
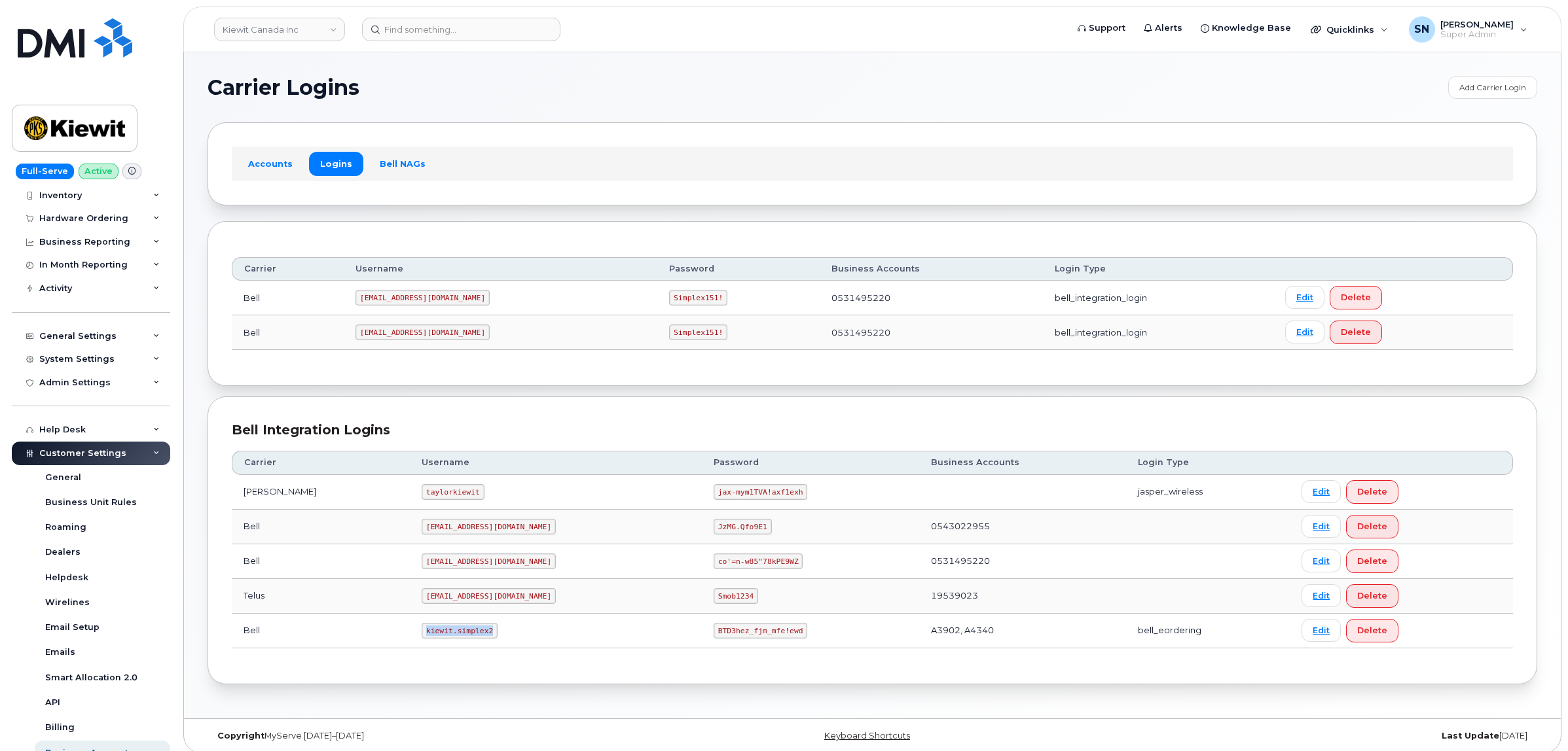
drag, startPoint x: 393, startPoint y: 630, endPoint x: 406, endPoint y: 632, distance: 13.2
click at [459, 643] on td "kiewit.simplex2" at bounding box center [556, 630] width 292 height 34
drag, startPoint x: 682, startPoint y: 636, endPoint x: 734, endPoint y: 641, distance: 52.2
click at [734, 642] on td "BTD3hez_fjm_mfe!ewd" at bounding box center [810, 630] width 217 height 34
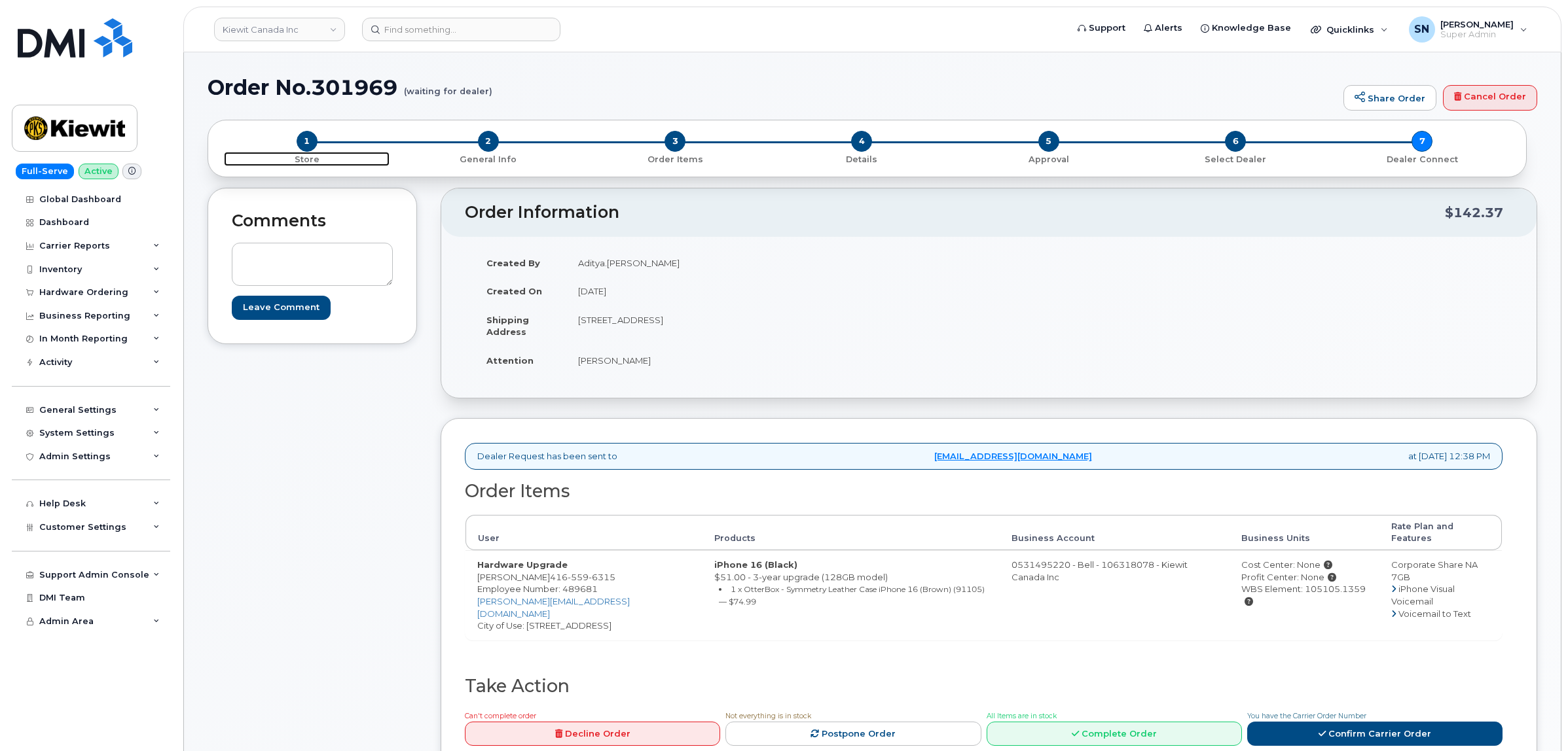
click at [312, 141] on span "1" at bounding box center [307, 141] width 21 height 21
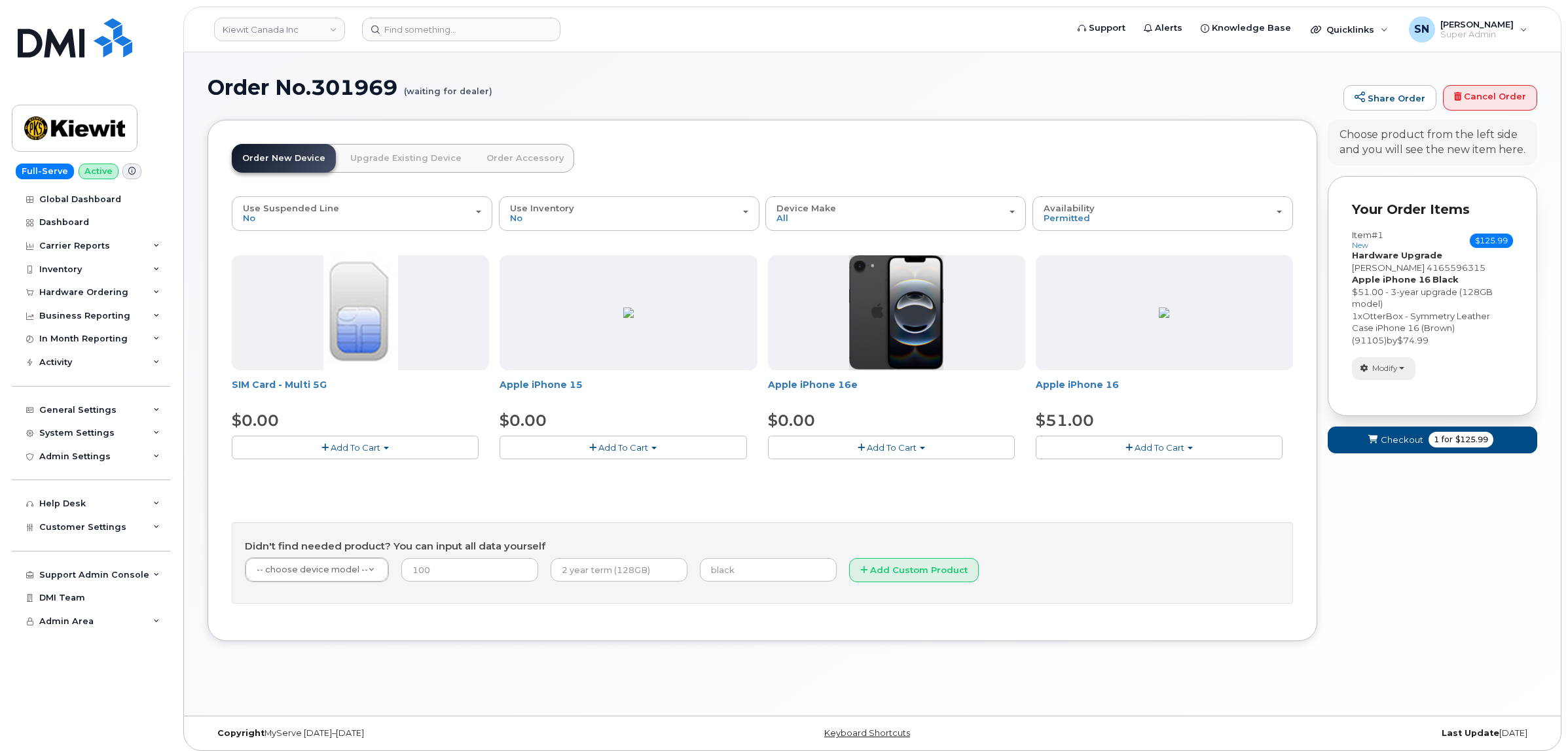
click at [1380, 374] on span "Modify" at bounding box center [1384, 368] width 25 height 11
click at [1376, 390] on link "change" at bounding box center [1414, 389] width 125 height 16
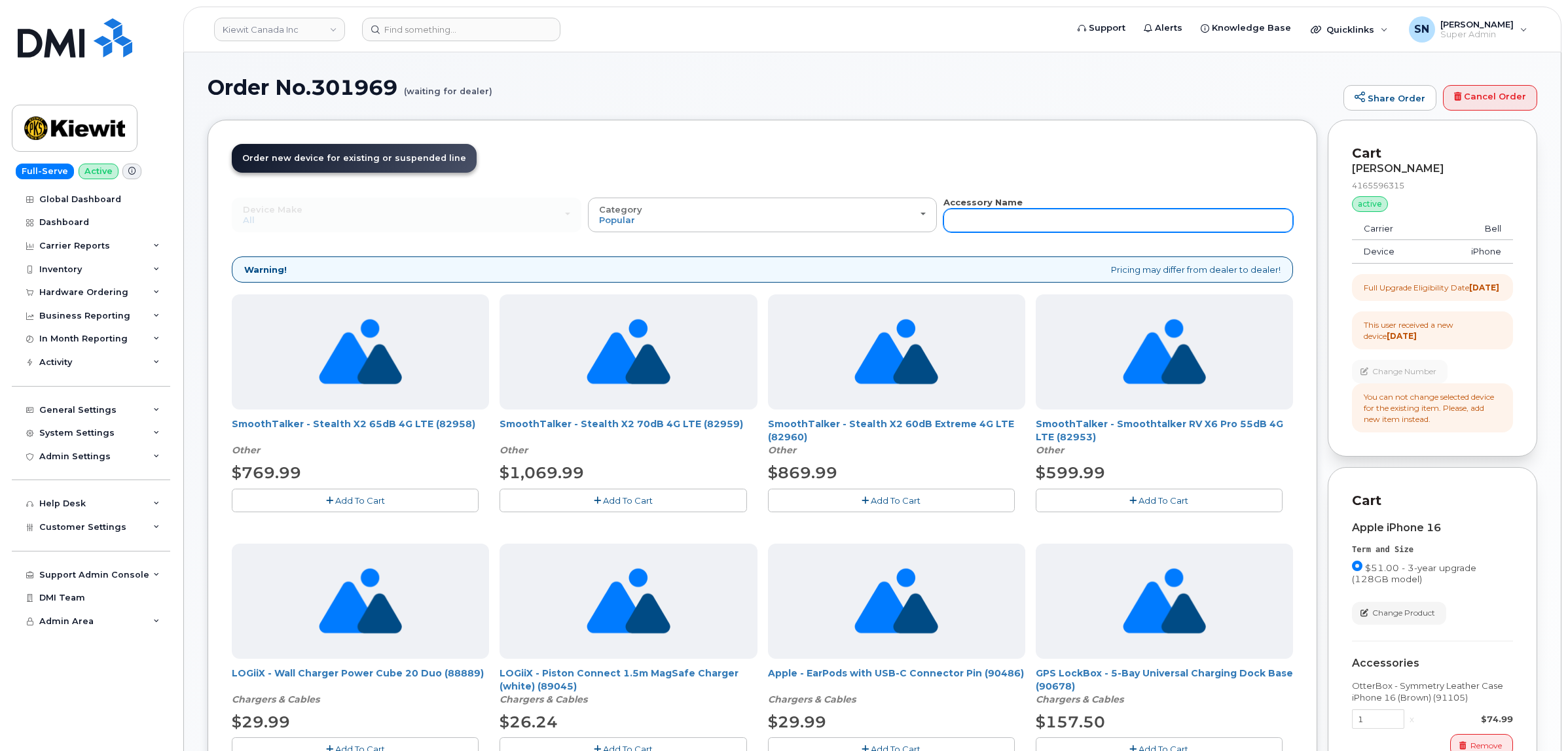
click at [1104, 223] on input "text" at bounding box center [1118, 220] width 350 height 24
type input "87916"
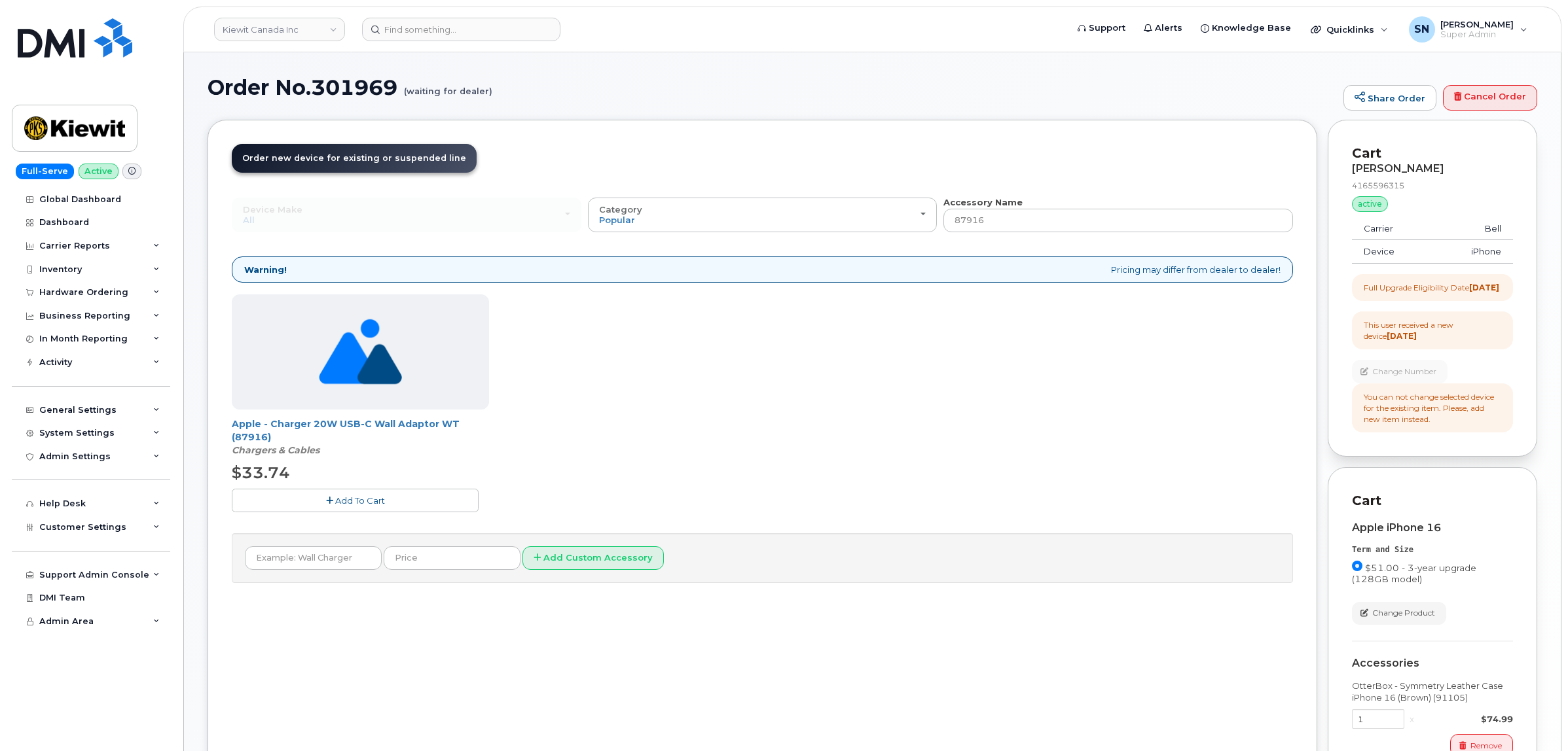
click at [369, 501] on span "Add To Cart" at bounding box center [360, 501] width 50 height 11
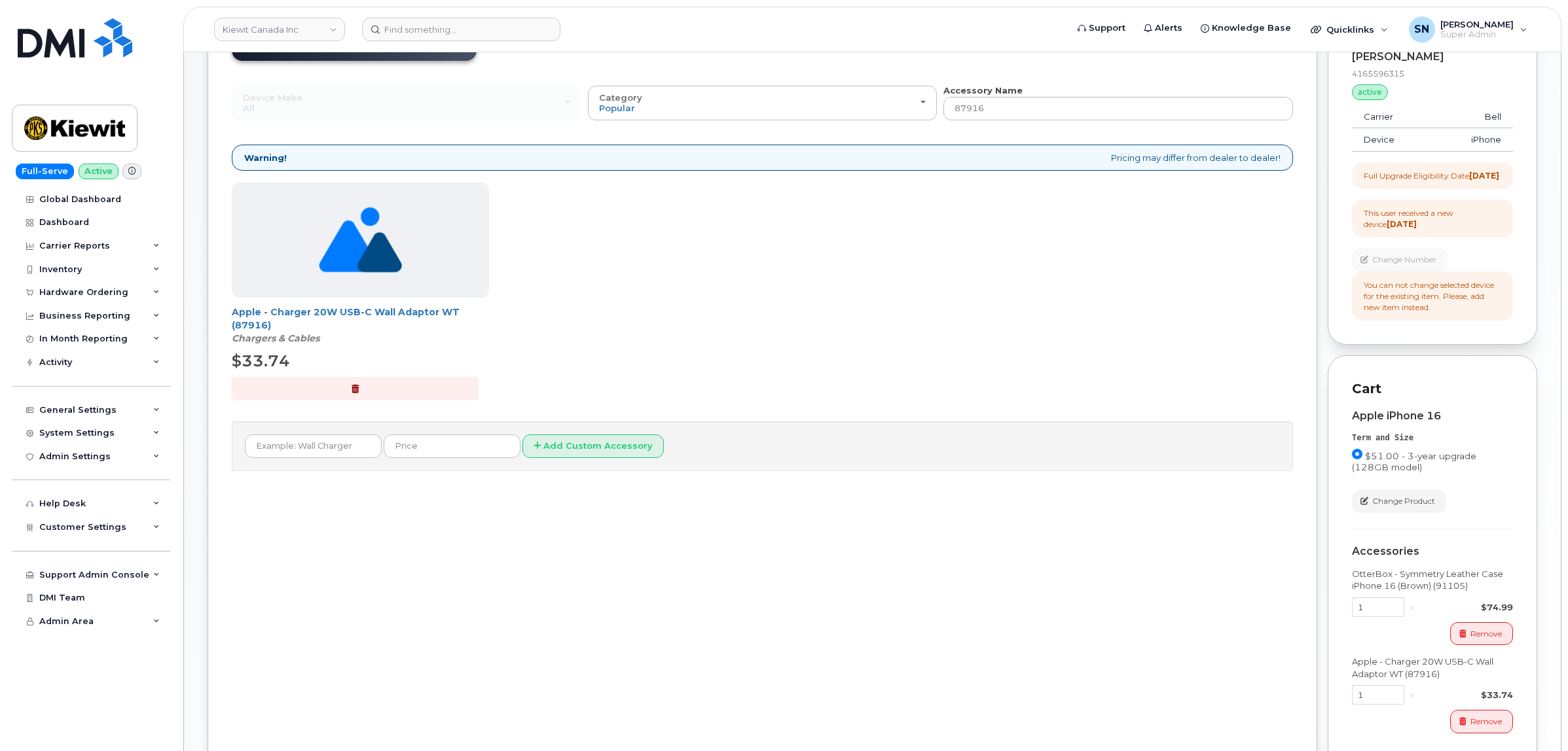
scroll to position [279, 0]
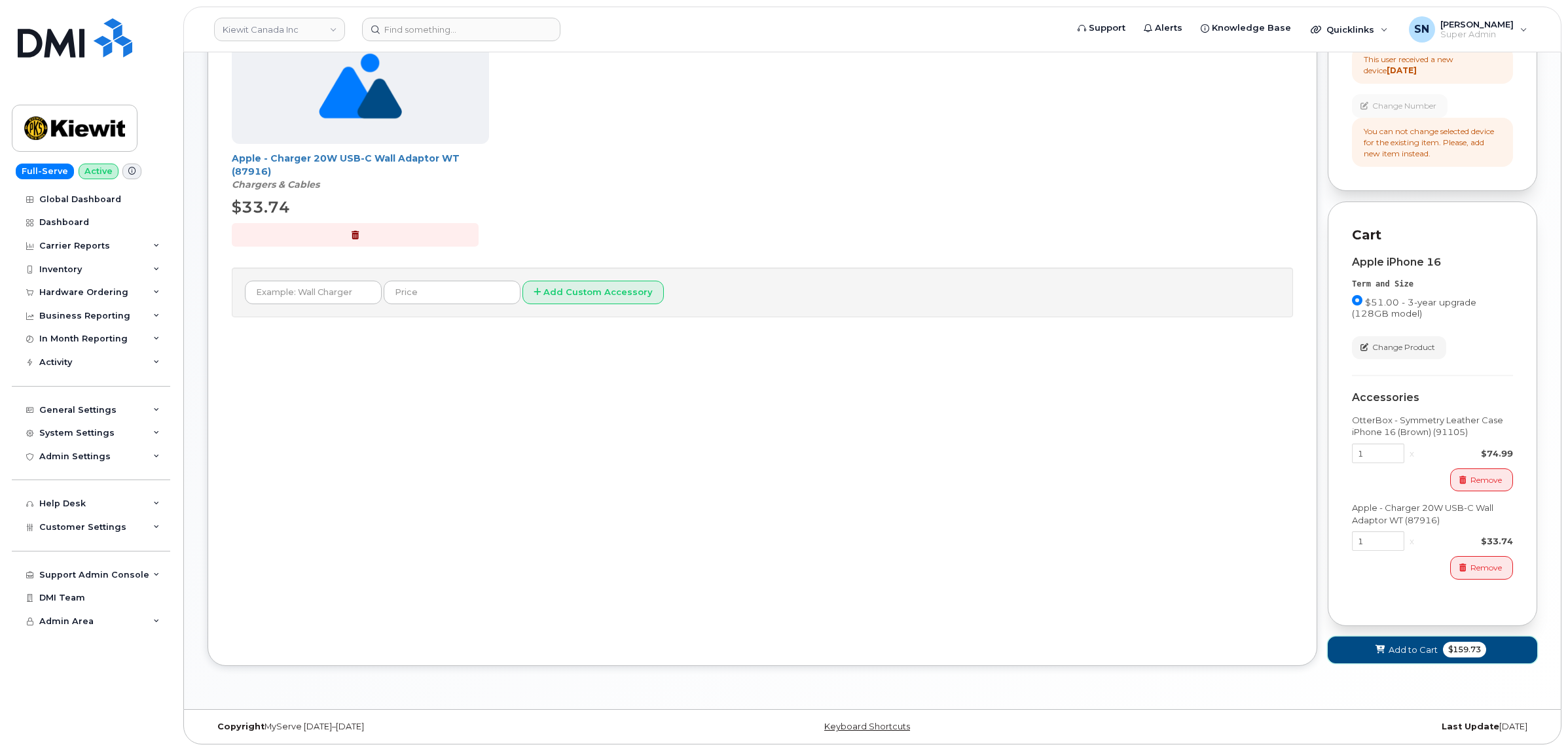
click at [1387, 654] on button "Add to Cart $159.73" at bounding box center [1433, 649] width 210 height 27
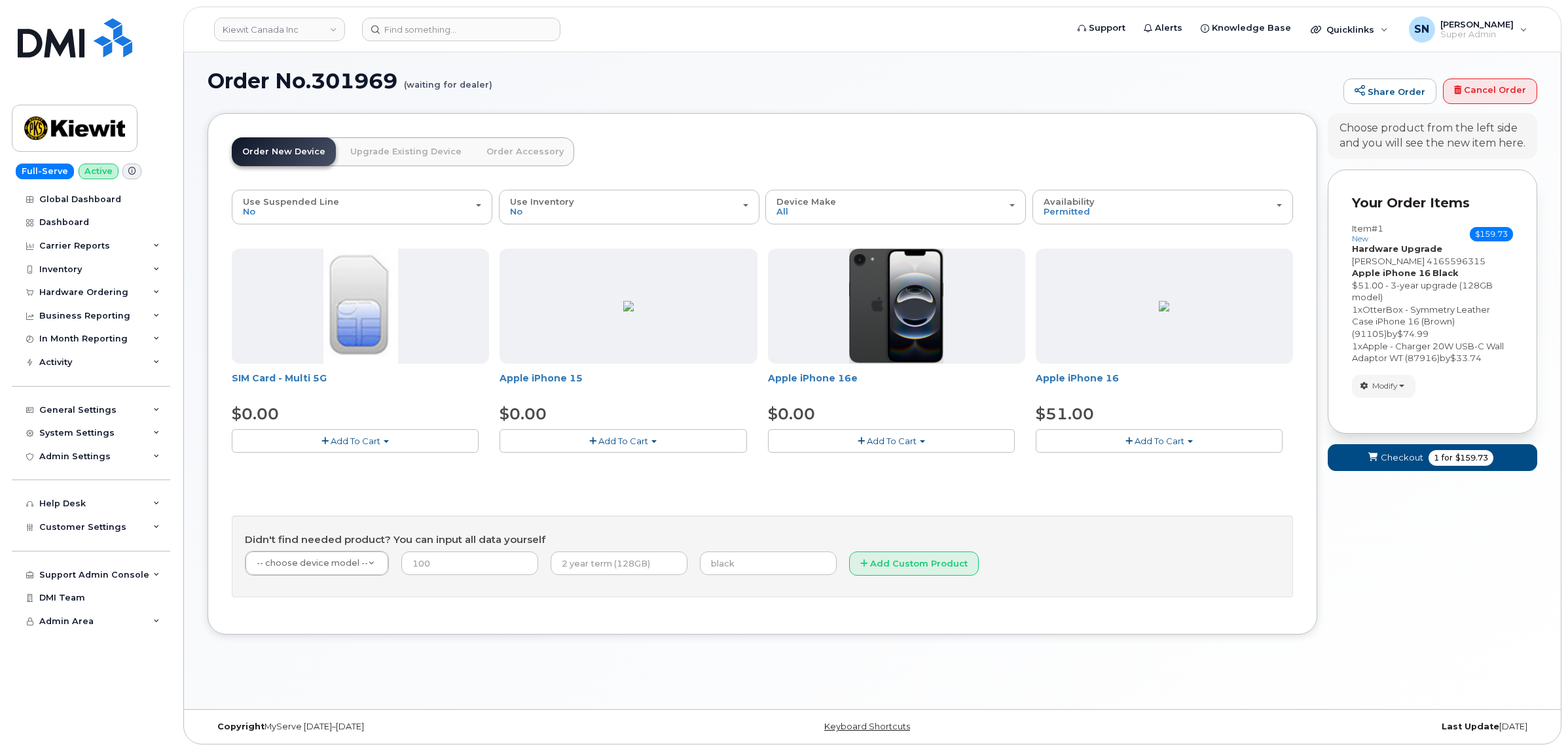
scroll to position [7, 0]
click at [1405, 460] on span "Checkout" at bounding box center [1402, 457] width 43 height 12
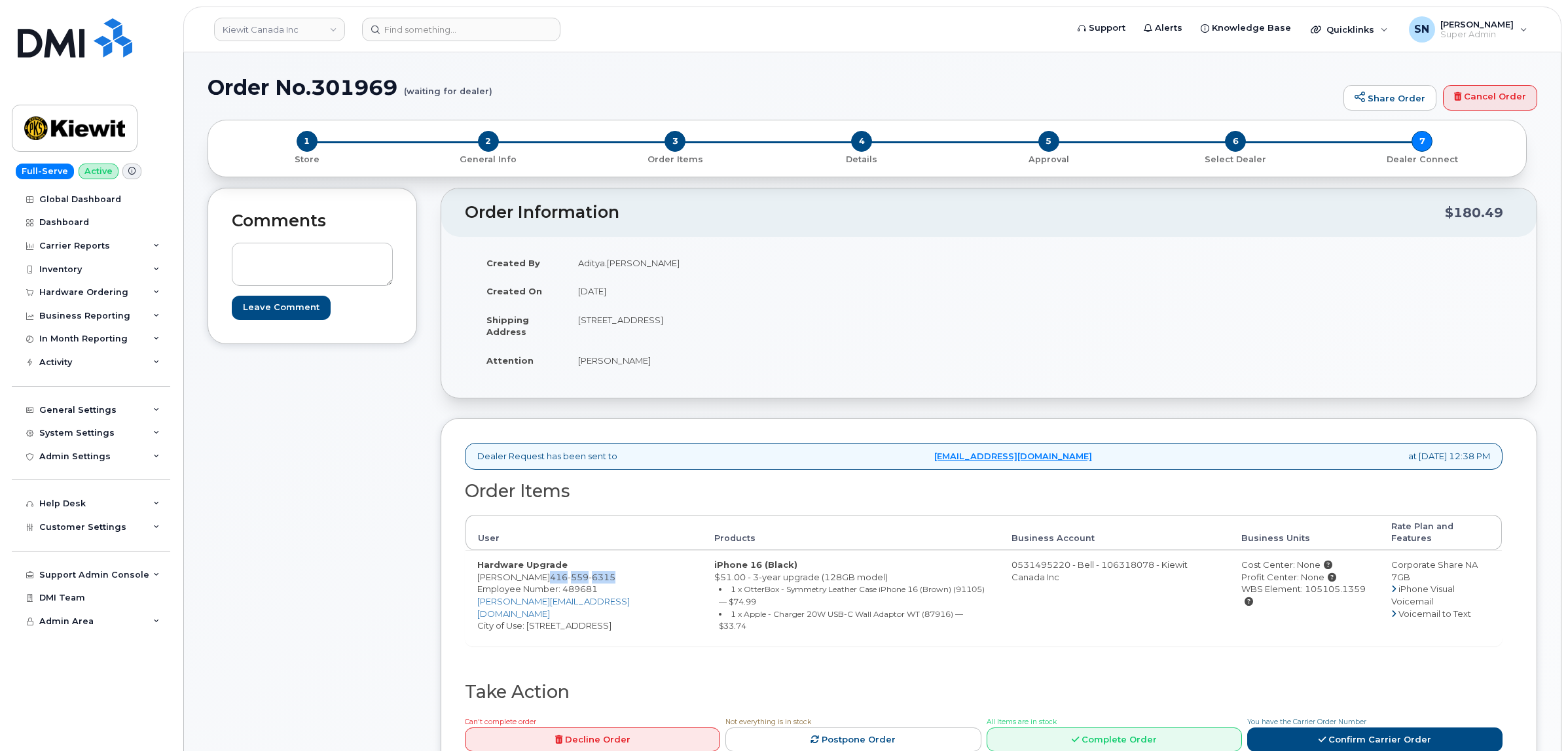
drag, startPoint x: 536, startPoint y: 569, endPoint x: 615, endPoint y: 569, distance: 79.0
click at [615, 569] on td "Hardware Upgrade [PERSON_NAME] [PHONE_NUMBER] Employee Number: 489681 [PERSON_N…" at bounding box center [584, 597] width 237 height 95
copy span "[PHONE_NUMBER]"
drag, startPoint x: 580, startPoint y: 317, endPoint x: 652, endPoint y: 328, distance: 72.8
click at [652, 328] on td "[STREET_ADDRESS]" at bounding box center [773, 326] width 413 height 41
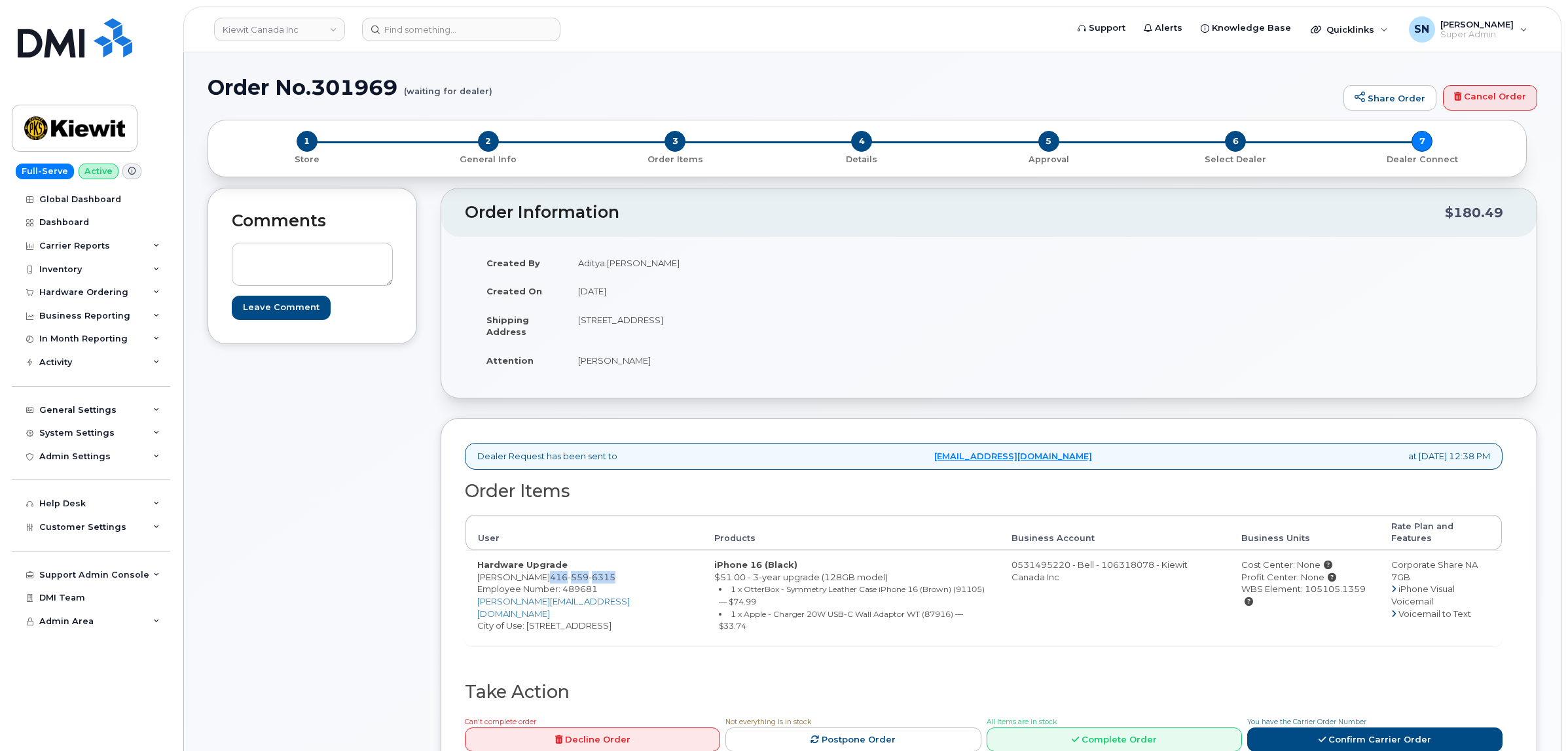
copy td "19 Highland Trail"
drag, startPoint x: 724, startPoint y: 325, endPoint x: 759, endPoint y: 330, distance: 35.4
click at [759, 330] on td "[STREET_ADDRESS]" at bounding box center [773, 326] width 413 height 41
copy td "L6S 1P4"
drag, startPoint x: 580, startPoint y: 359, endPoint x: 632, endPoint y: 373, distance: 53.9
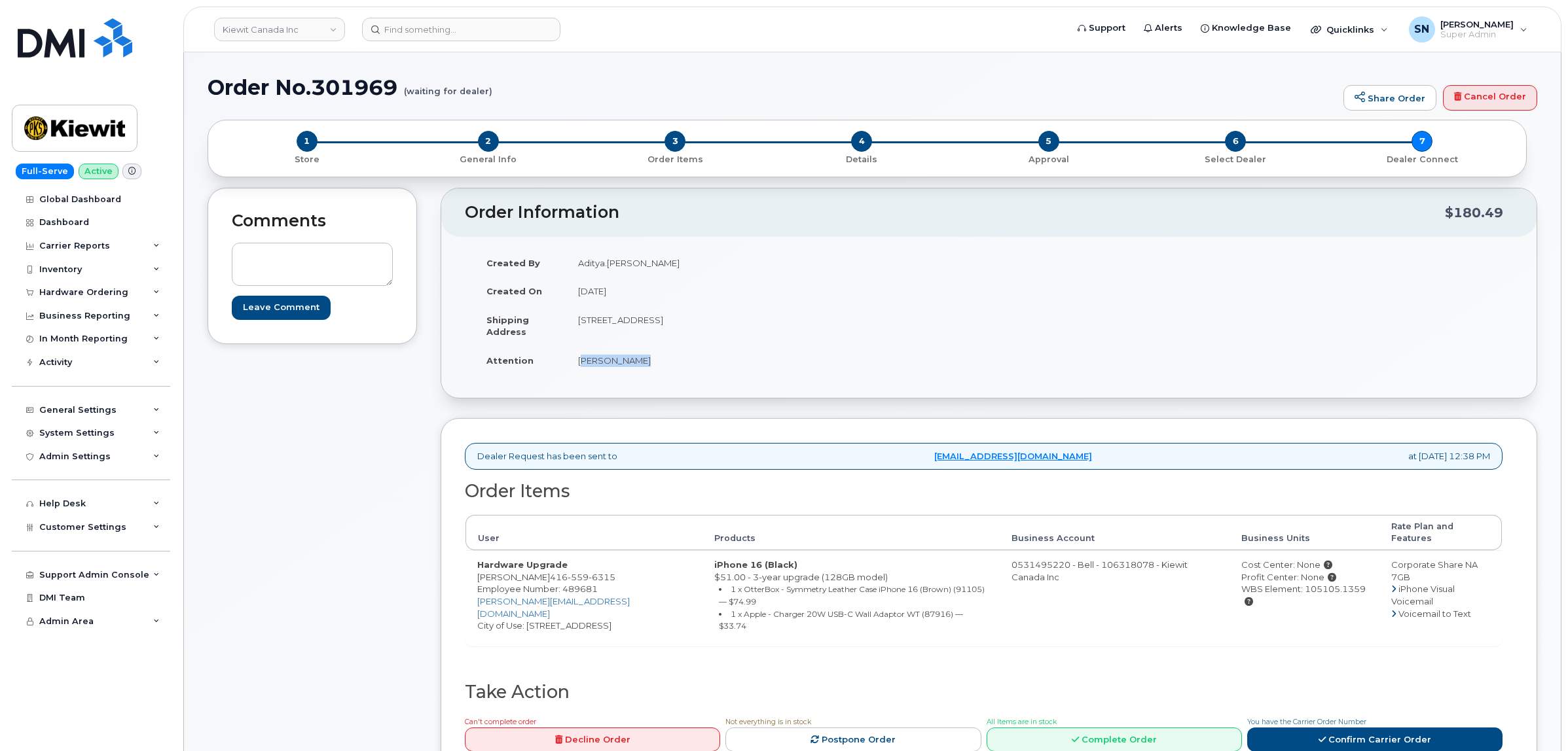
click at [632, 373] on td "[PERSON_NAME]" at bounding box center [773, 361] width 413 height 29
copy td "[PERSON_NAME]"
drag, startPoint x: 537, startPoint y: 567, endPoint x: 600, endPoint y: 570, distance: 63.1
click at [600, 572] on span "[PHONE_NUMBER]" at bounding box center [583, 577] width 66 height 11
copy span "[PHONE_NUMBER]"
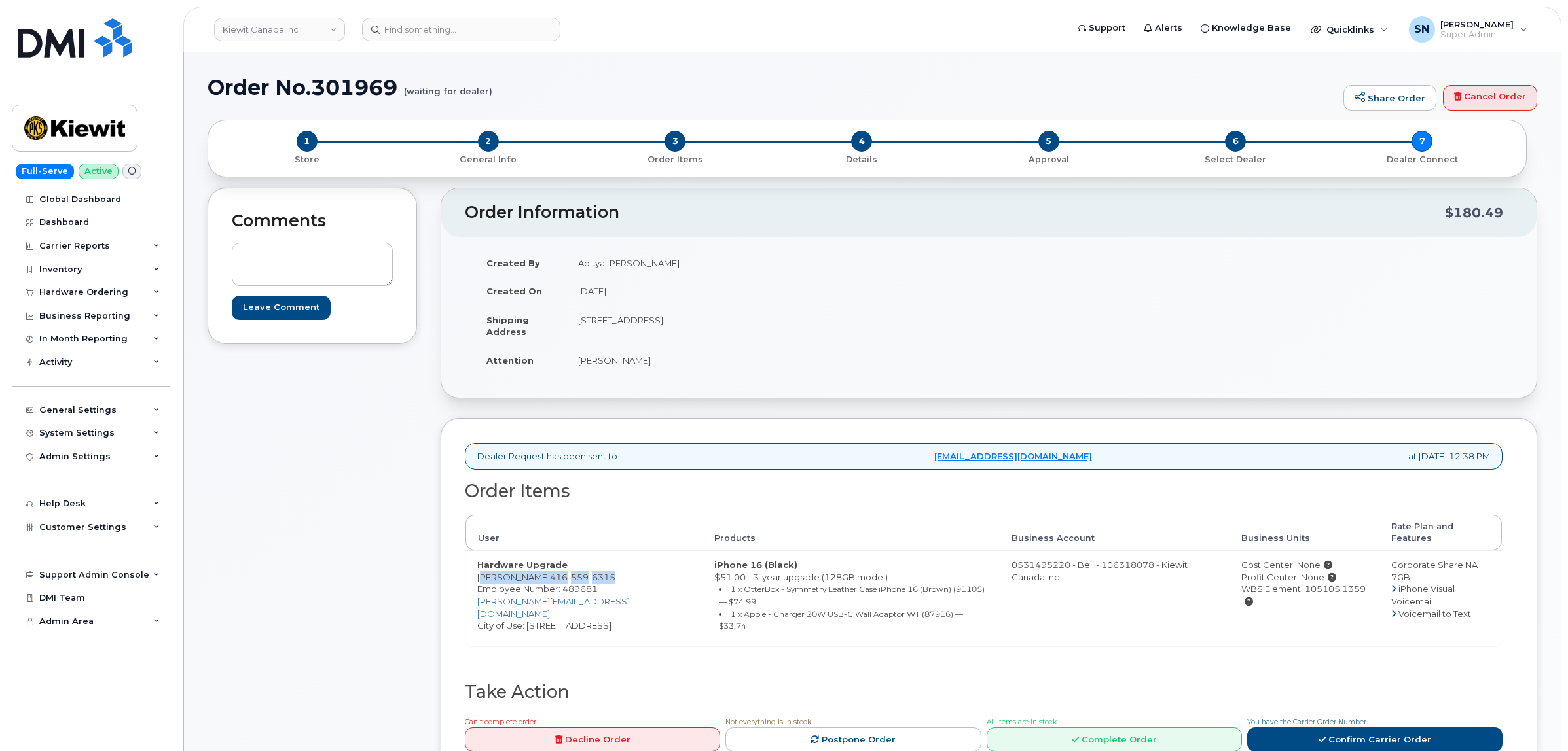
drag, startPoint x: 473, startPoint y: 561, endPoint x: 601, endPoint y: 567, distance: 128.1
click at [601, 567] on td "Hardware Upgrade [PERSON_NAME] [PHONE_NUMBER] Employee Number: 489681 [PERSON_N…" at bounding box center [584, 597] width 237 height 95
copy td "[PERSON_NAME] [PHONE_NUMBER]"
drag, startPoint x: 1350, startPoint y: 577, endPoint x: 1288, endPoint y: 576, distance: 62.0
click at [1288, 583] on div "WBS Element: 105105.1359" at bounding box center [1304, 595] width 126 height 24
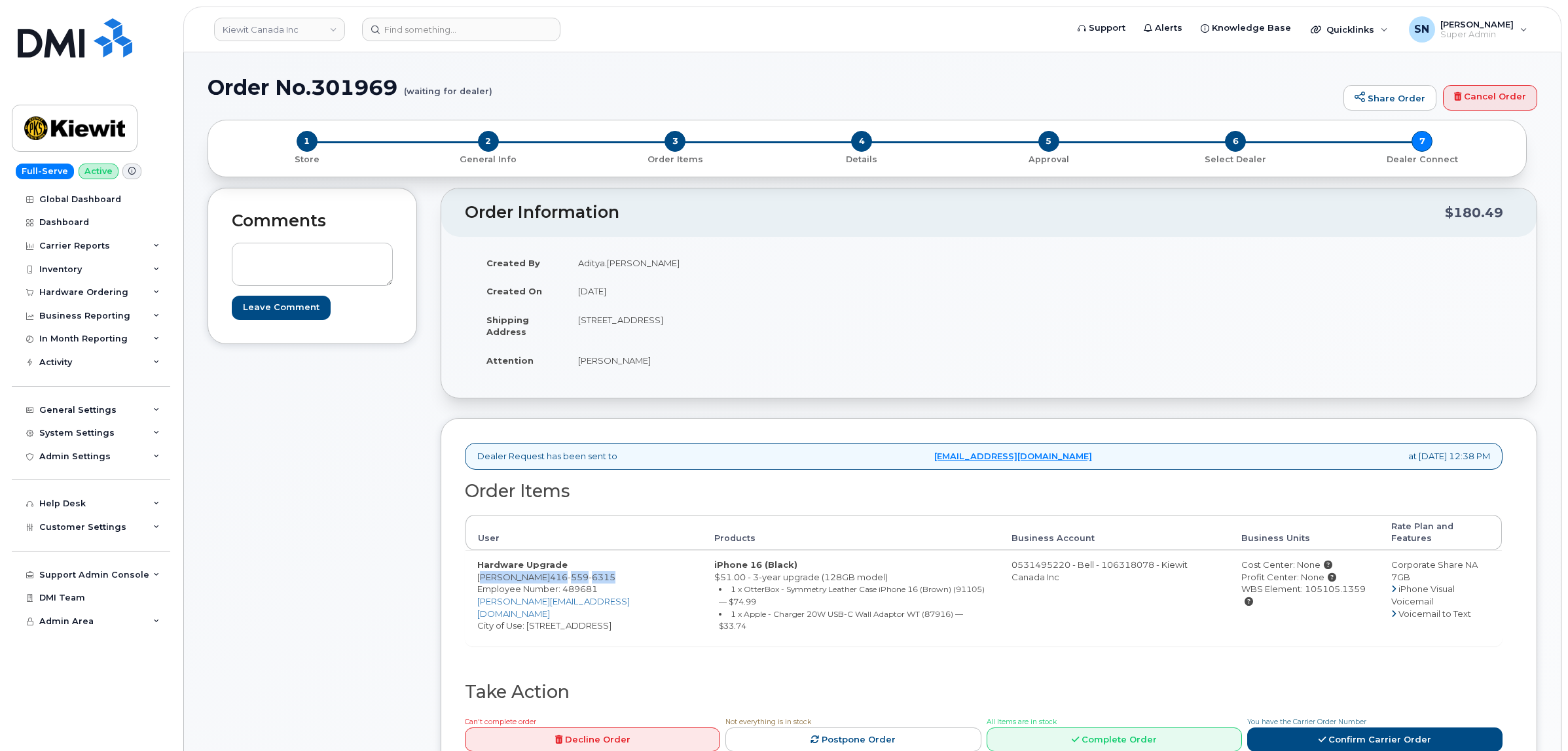
copy div "105105.1359"
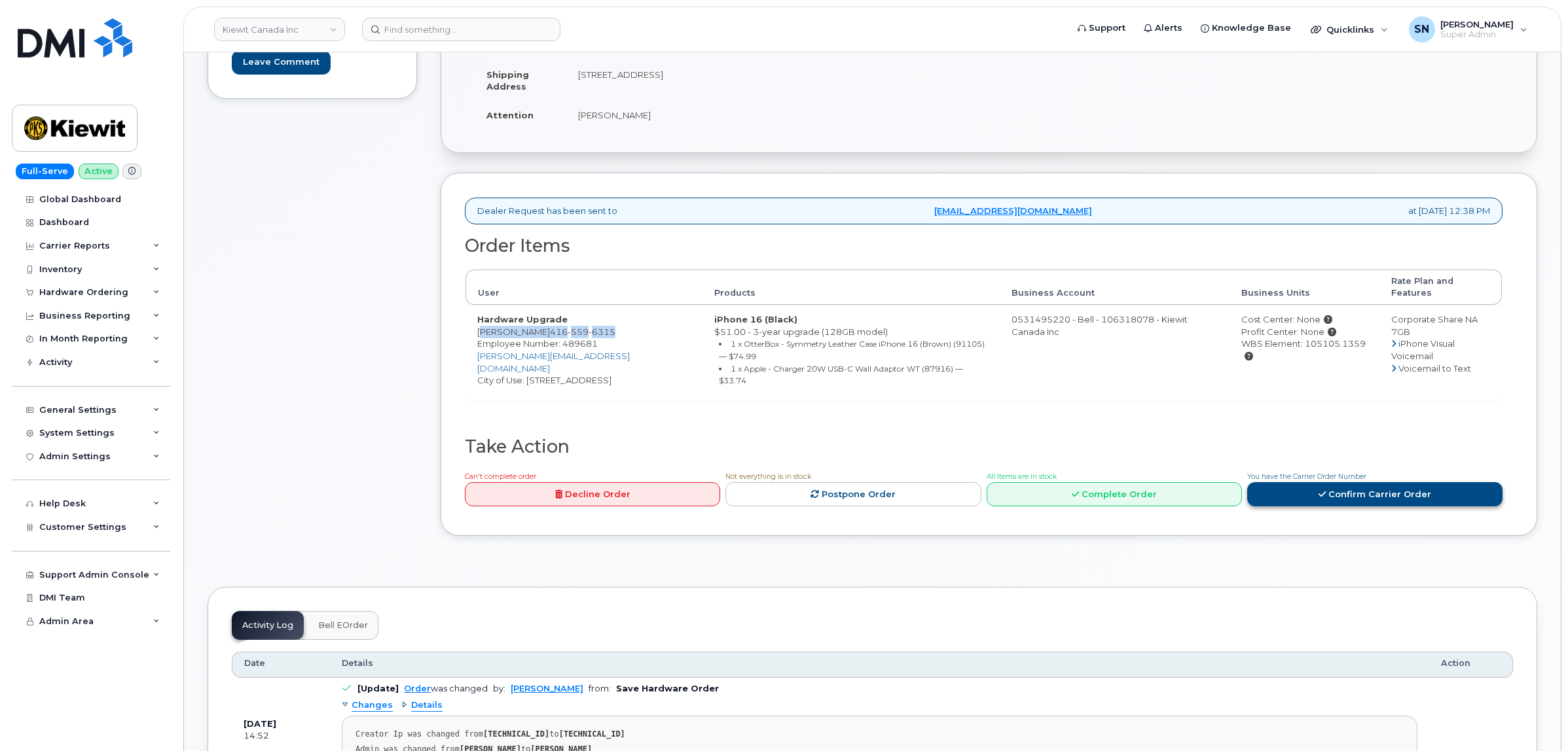
click at [1356, 482] on link "Confirm Carrier Order" at bounding box center [1375, 494] width 256 height 24
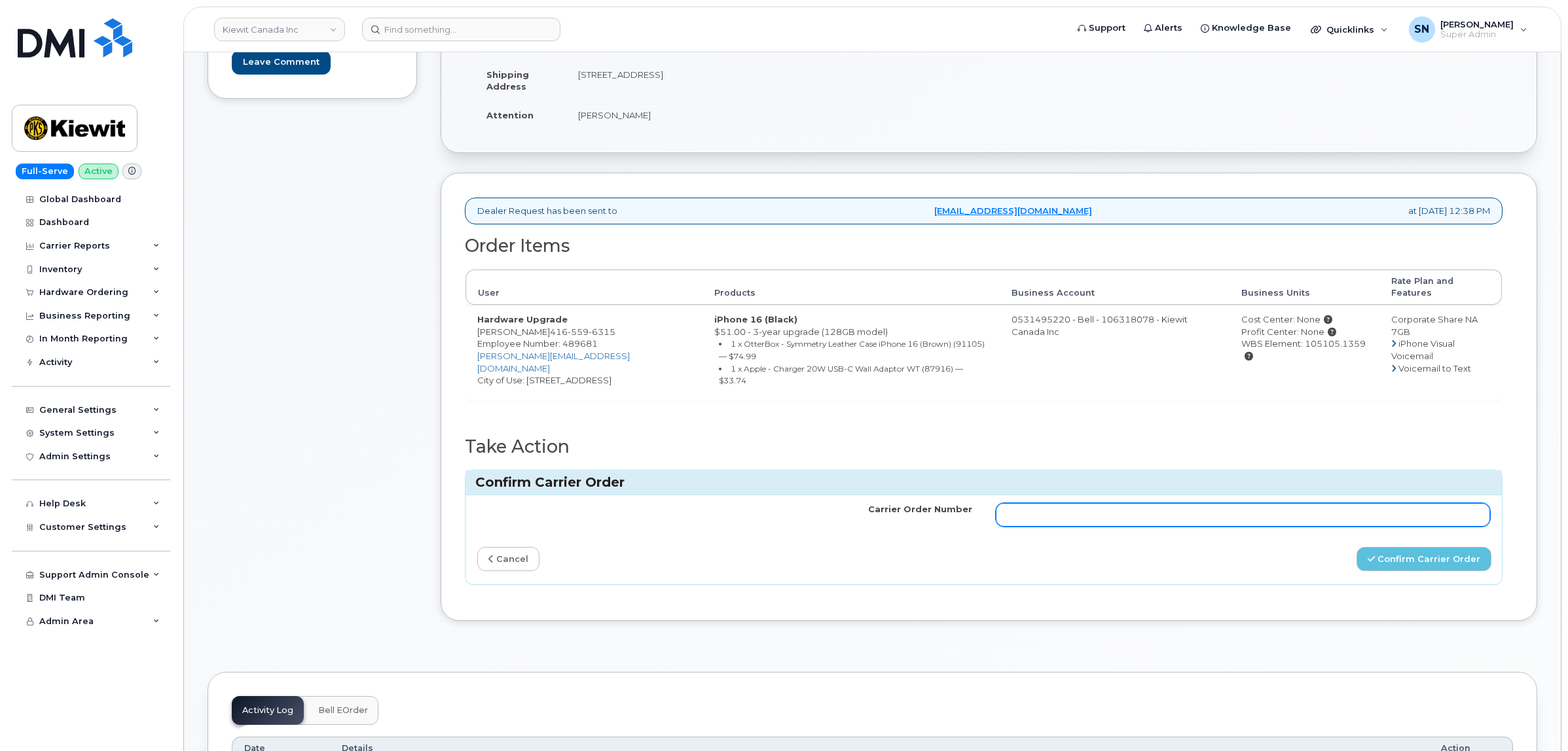
click at [1262, 503] on input "Carrier Order Number" at bounding box center [1243, 515] width 495 height 24
paste input "3023182"
type input "3023182"
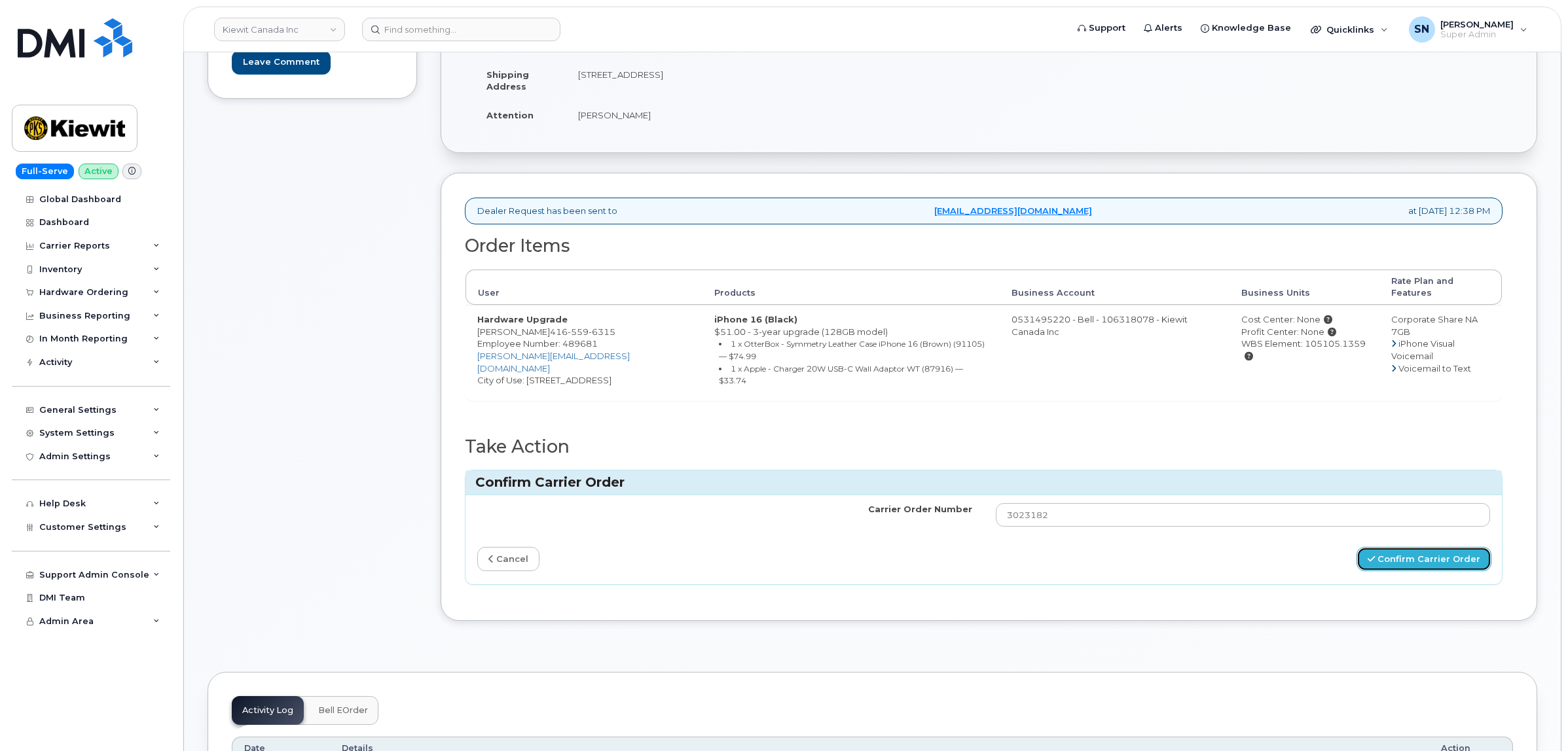
click at [1412, 547] on button "Confirm Carrier Order" at bounding box center [1424, 559] width 135 height 24
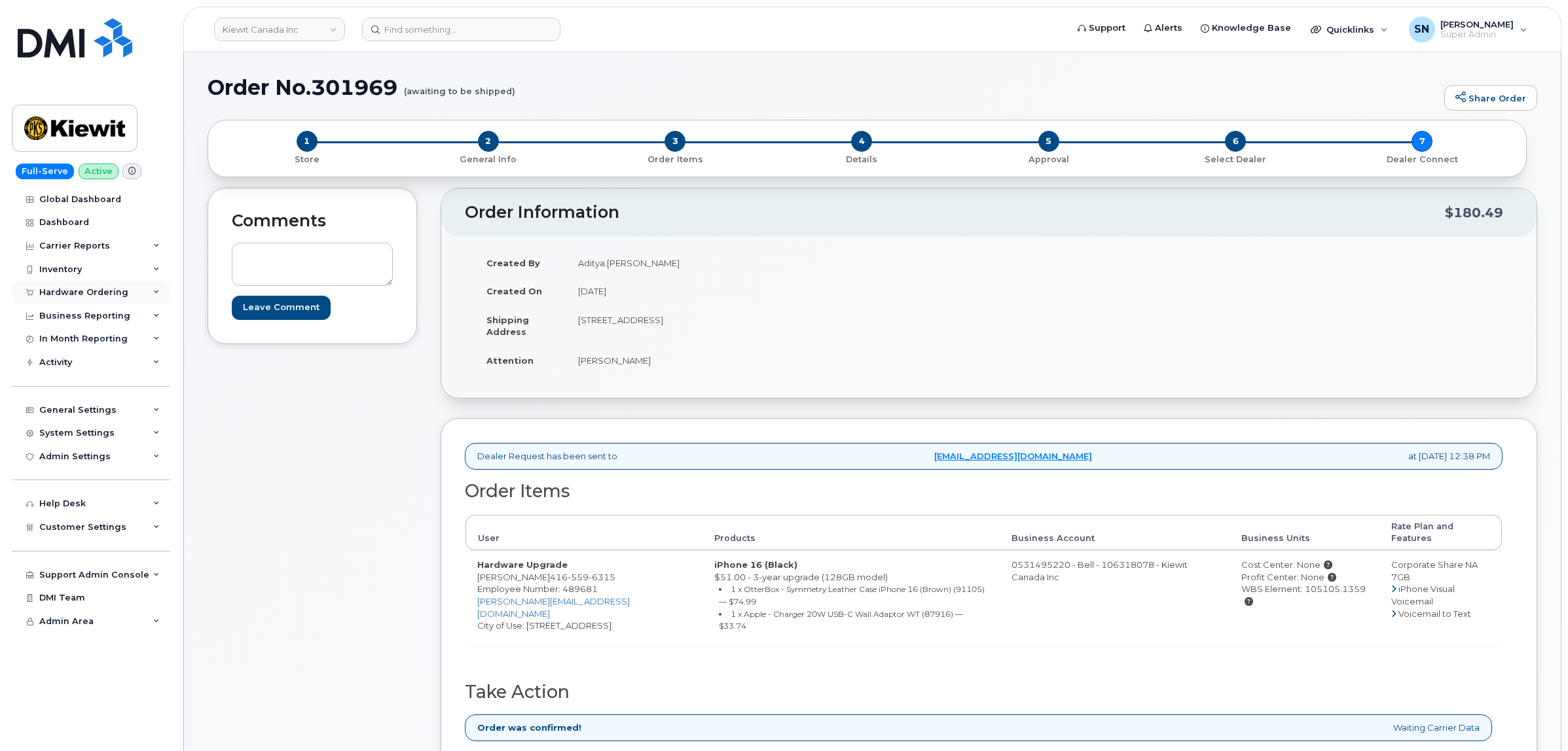
click at [119, 294] on div "Hardware Ordering" at bounding box center [83, 293] width 89 height 11
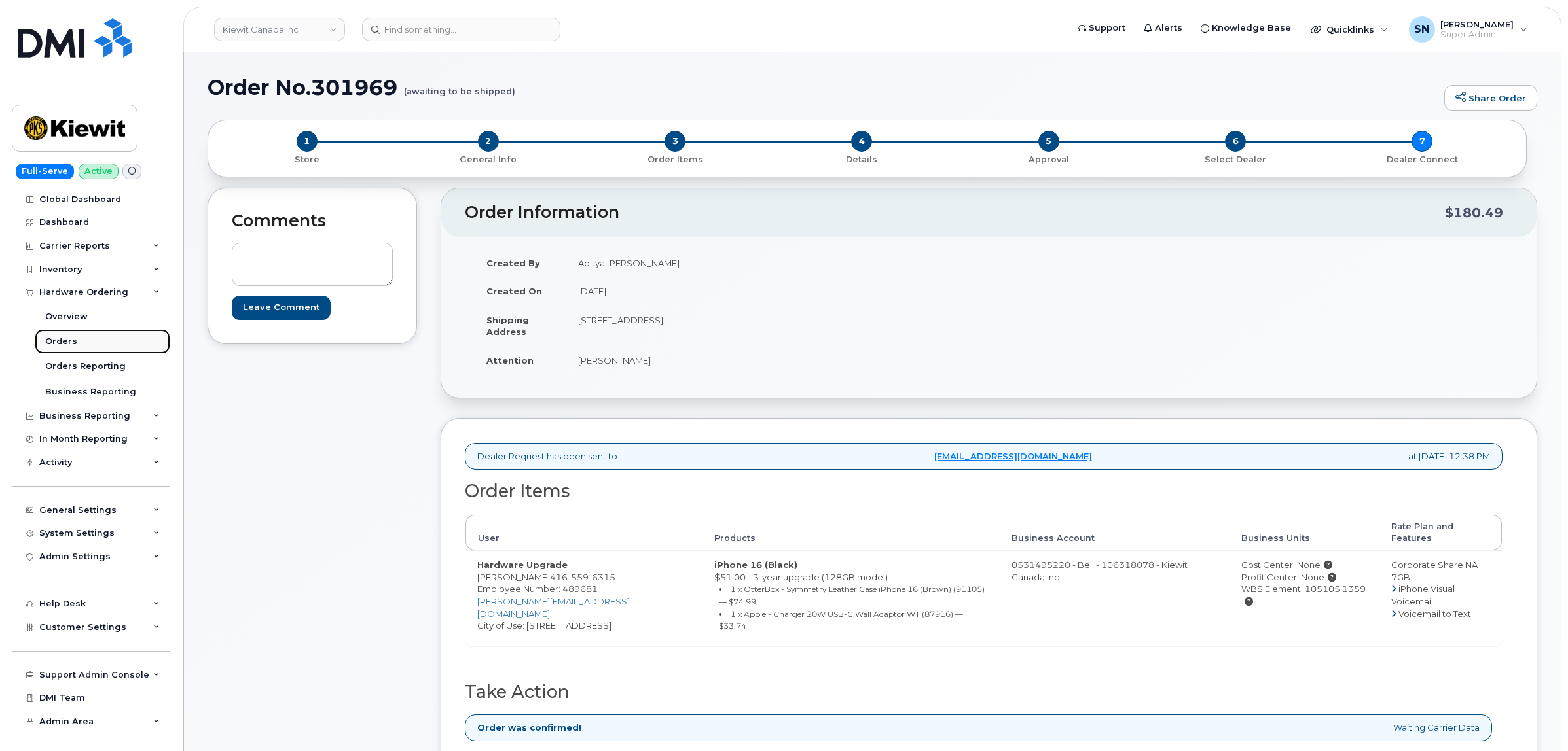
click at [77, 337] on link "Orders" at bounding box center [102, 341] width 135 height 25
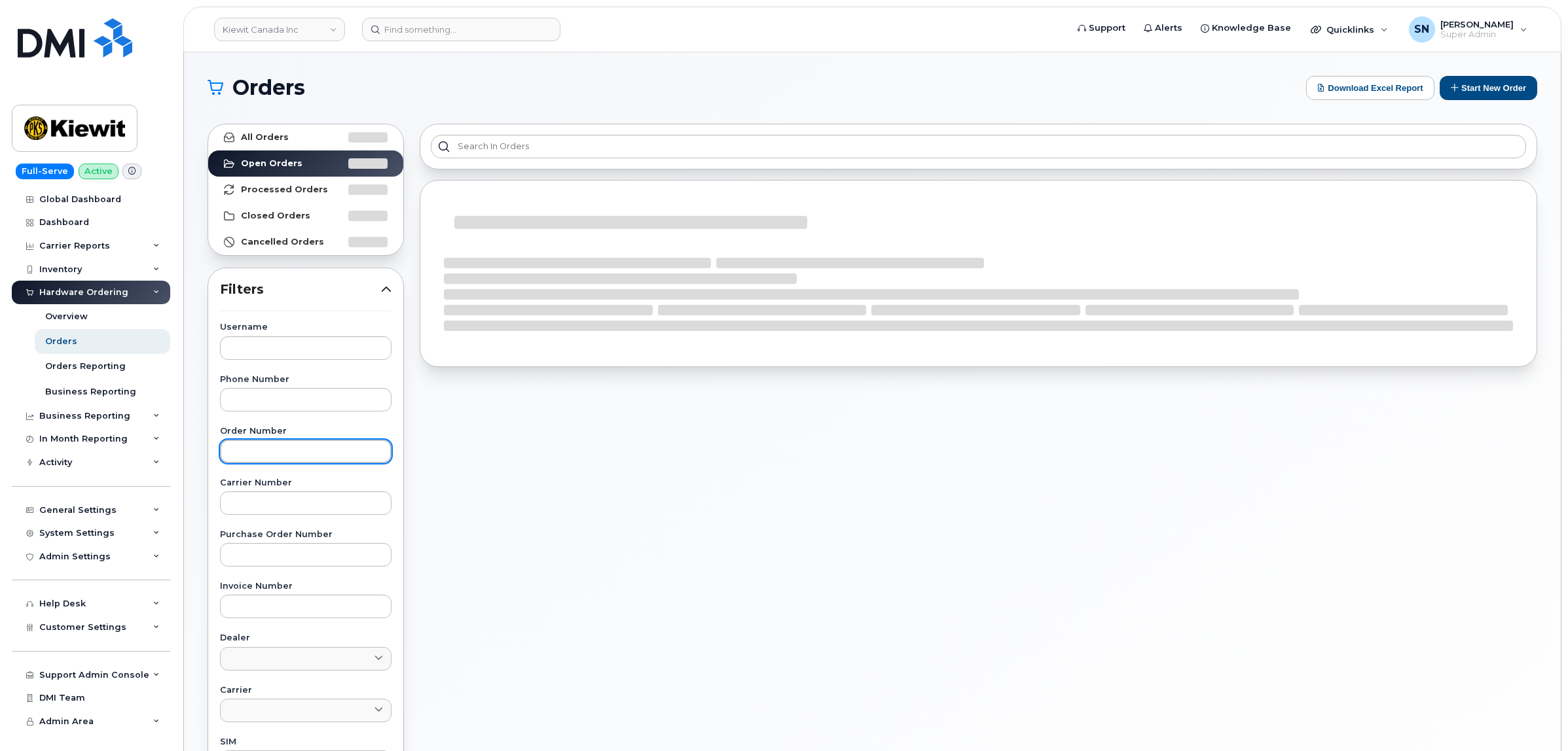
click at [308, 458] on input "text" at bounding box center [305, 451] width 171 height 24
paste input "302048"
type input "302048"
click at [289, 132] on link "All Orders" at bounding box center [305, 138] width 195 height 26
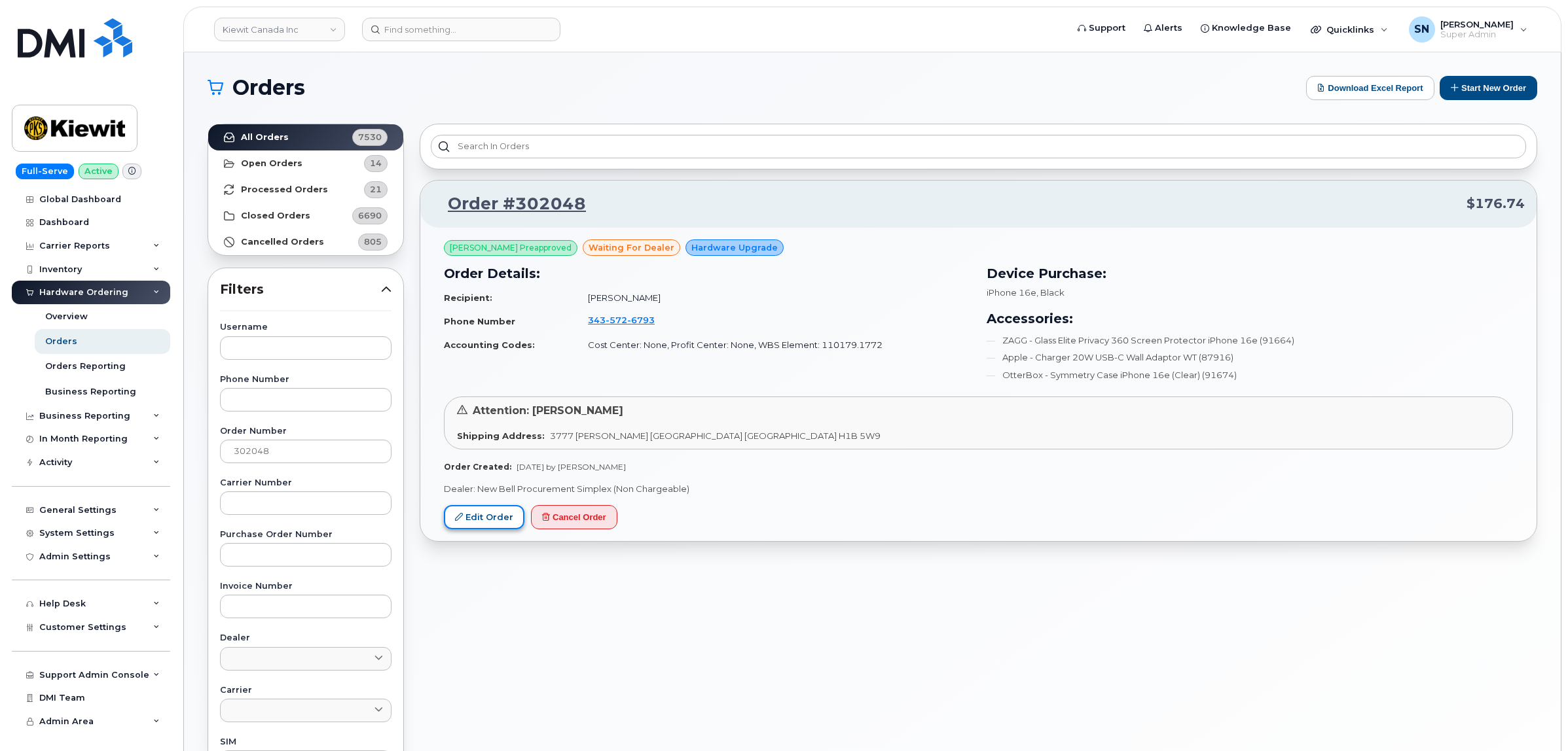
click at [469, 517] on link "Edit Order" at bounding box center [484, 517] width 80 height 24
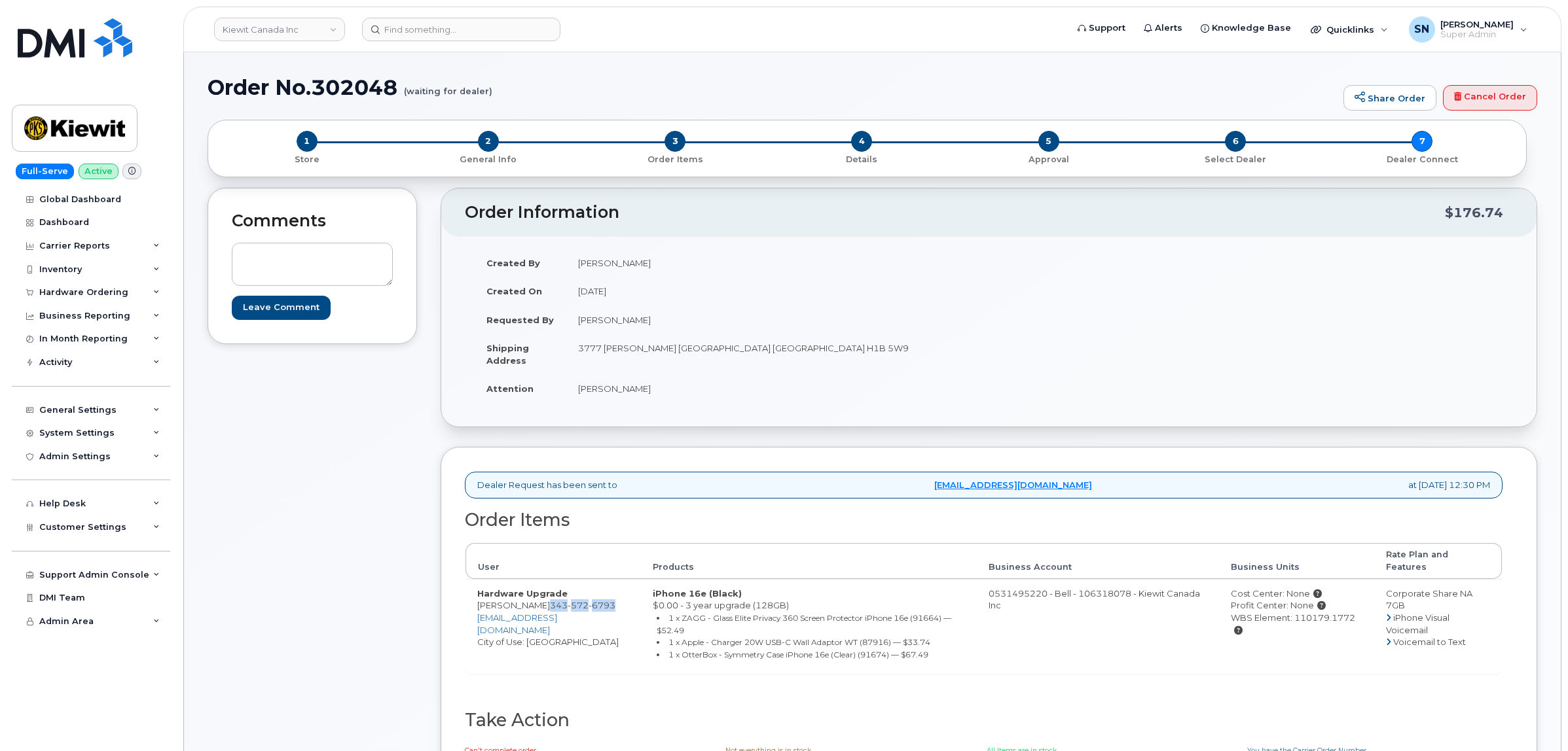
drag, startPoint x: 533, startPoint y: 597, endPoint x: 542, endPoint y: 609, distance: 15.0
click at [542, 609] on td "Hardware Upgrade Maissa Filah [PHONE_NUMBER] [EMAIL_ADDRESS][DOMAIN_NAME] City …" at bounding box center [553, 626] width 175 height 95
copy span "[PHONE_NUMBER]"
drag, startPoint x: 478, startPoint y: 594, endPoint x: 529, endPoint y: 596, distance: 51.0
click at [529, 596] on td "Hardware Upgrade Maissa Filah [PHONE_NUMBER] [EMAIL_ADDRESS][DOMAIN_NAME] City …" at bounding box center [553, 626] width 175 height 95
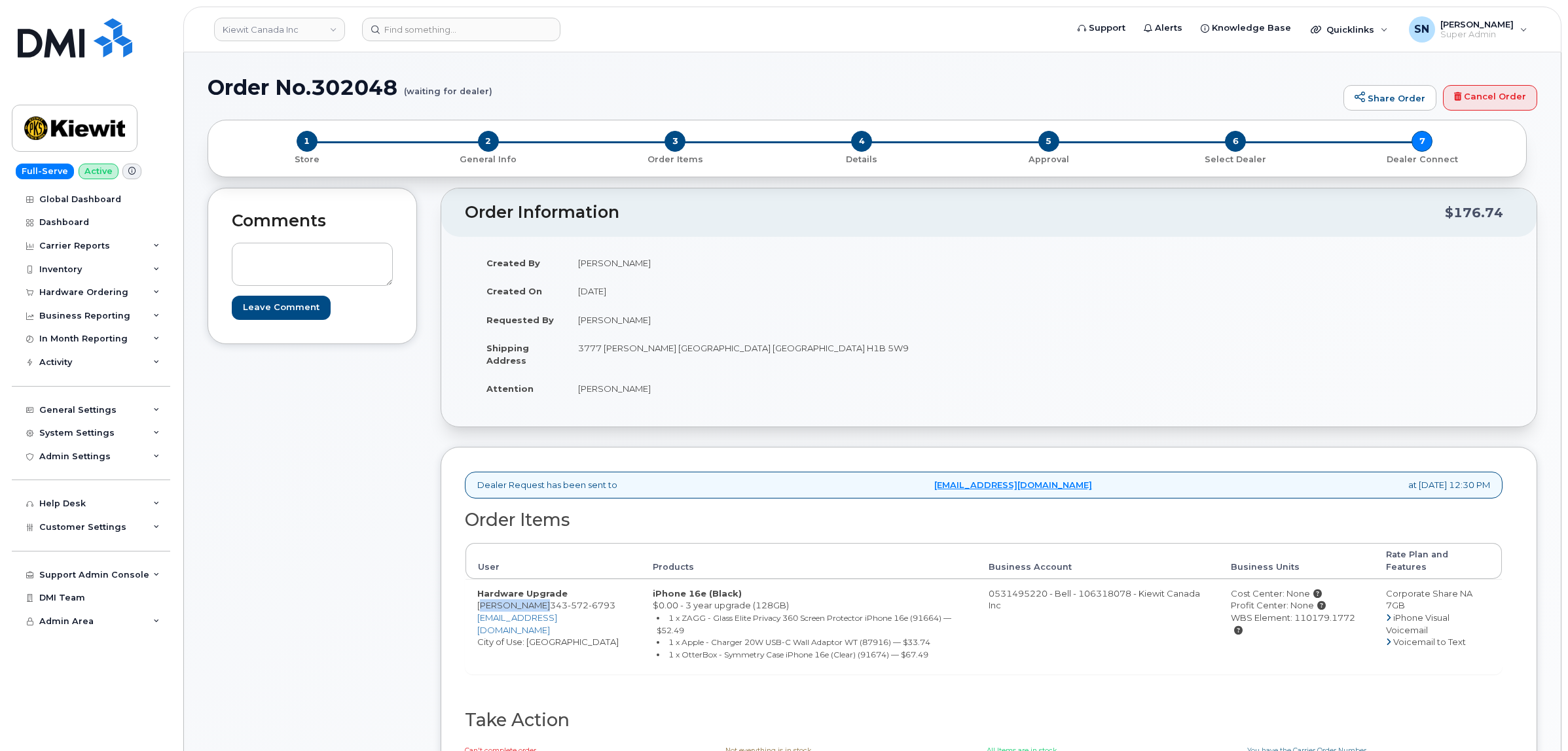
copy td "[PERSON_NAME]"
drag, startPoint x: 578, startPoint y: 351, endPoint x: 694, endPoint y: 356, distance: 116.1
click at [694, 356] on td "3777 [PERSON_NAME] [GEOGRAPHIC_DATA] [GEOGRAPHIC_DATA] H1B 5W9" at bounding box center [773, 353] width 413 height 41
copy td "3777 Dollard-Desjardins St"
drag, startPoint x: 849, startPoint y: 349, endPoint x: 876, endPoint y: 352, distance: 27.2
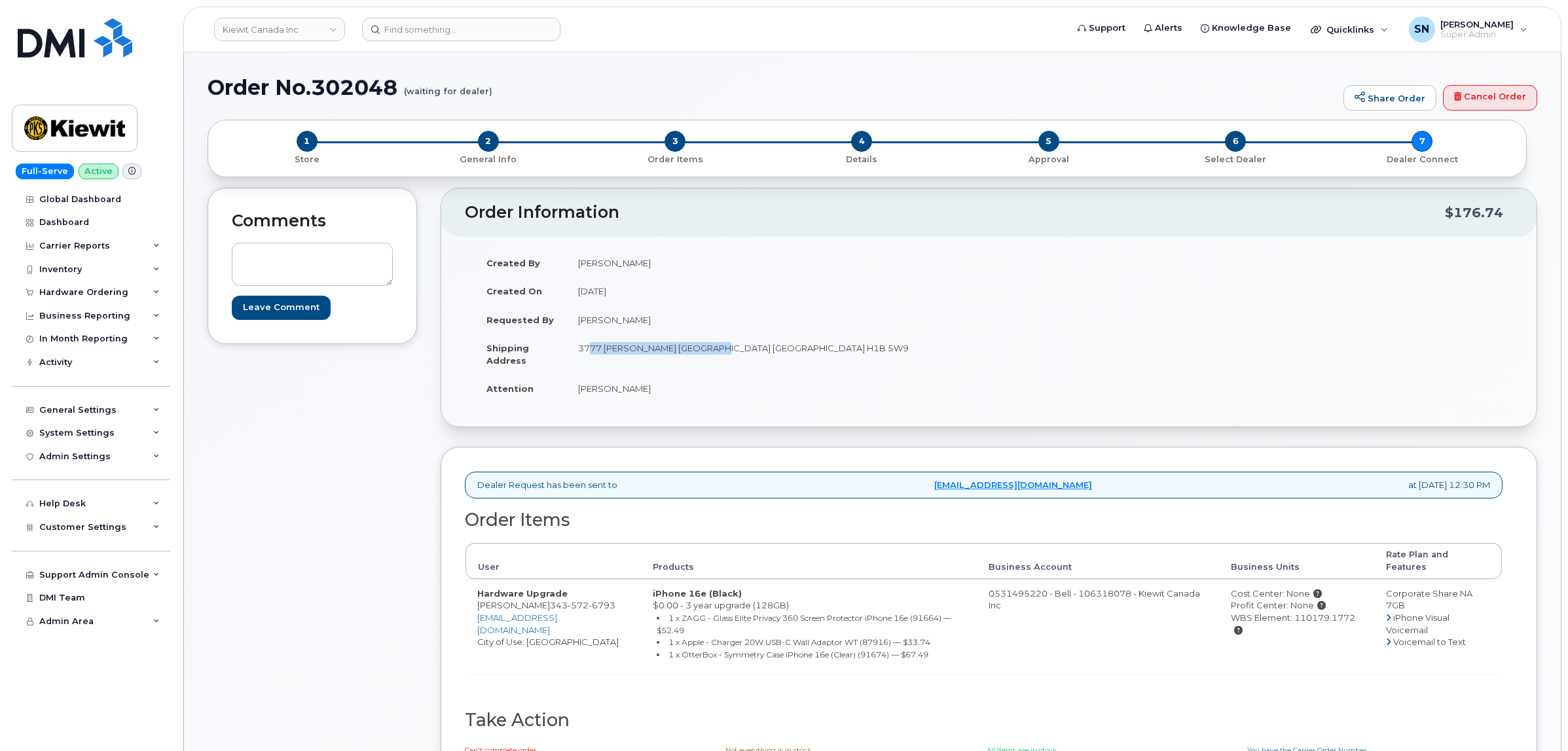
click at [876, 352] on td "3777 Dollard-Desjardins St Pointe-Aux-Trembles Quebec H1B 5W9" at bounding box center [773, 353] width 413 height 41
copy td "H1B 5W9"
drag, startPoint x: 620, startPoint y: 388, endPoint x: 637, endPoint y: 392, distance: 17.5
click at [639, 393] on td "[PERSON_NAME]" at bounding box center [773, 389] width 413 height 29
copy td "[PERSON_NAME]"
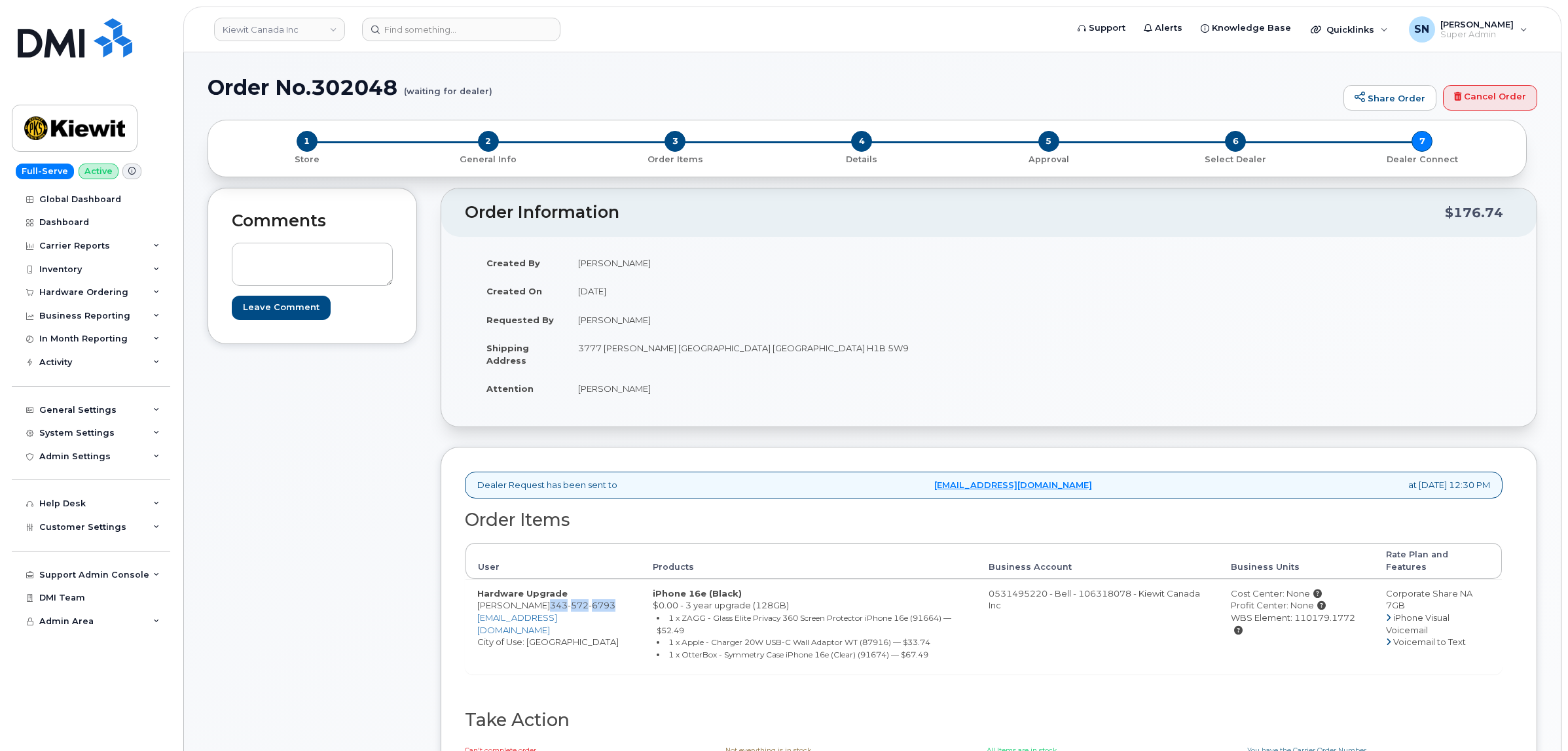
drag, startPoint x: 533, startPoint y: 593, endPoint x: 548, endPoint y: 606, distance: 19.8
click at [548, 606] on td "Hardware Upgrade Maissa Filah 343 572 6793 maissa.filah@ganotec.com City of Use…" at bounding box center [553, 626] width 175 height 95
copy span "343 572 6793"
click at [468, 587] on td "Hardware Upgrade Maissa Filah 343 572 6793 maissa.filah@ganotec.com City of Use…" at bounding box center [553, 626] width 175 height 95
drag, startPoint x: 486, startPoint y: 597, endPoint x: 524, endPoint y: 610, distance: 40.2
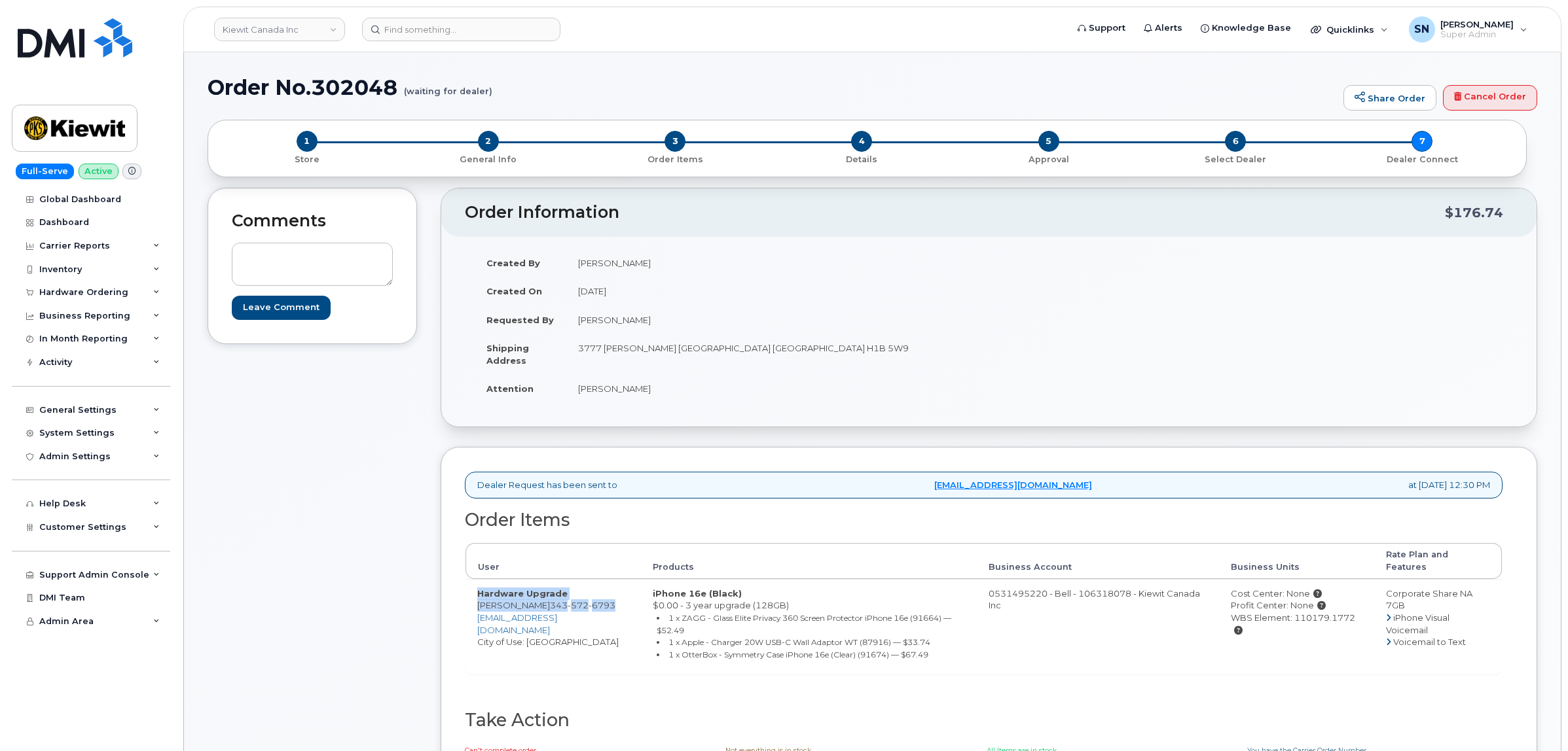
click at [524, 610] on td "Hardware Upgrade Maissa Filah 343 572 6793 maissa.filah@ganotec.com City of Use…" at bounding box center [553, 626] width 175 height 95
drag, startPoint x: 428, startPoint y: 604, endPoint x: 468, endPoint y: 600, distance: 40.2
click at [430, 603] on div "Comments Leave Comment Order Information $176.74 Created By Herby Dely Created …" at bounding box center [872, 509] width 1330 height 642
click at [475, 597] on td "Hardware Upgrade Maissa Filah 343 572 6793 maissa.filah@ganotec.com City of Use…" at bounding box center [553, 626] width 175 height 95
drag, startPoint x: 477, startPoint y: 595, endPoint x: 521, endPoint y: 600, distance: 44.3
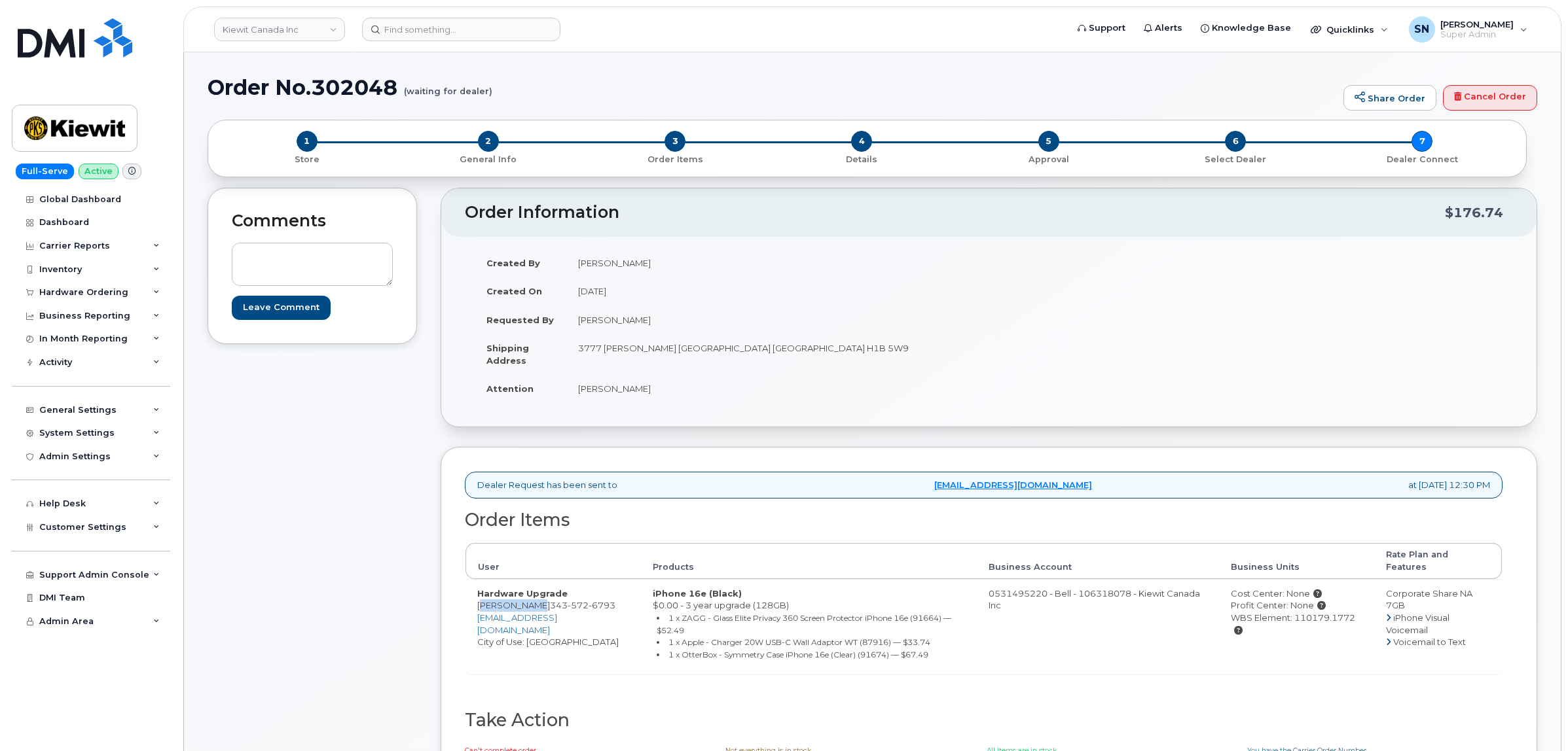
click at [521, 600] on td "Hardware Upgrade Maissa Filah 343 572 6793 maissa.filah@ganotec.com City of Use…" at bounding box center [553, 626] width 175 height 95
copy td "Maissa Fila"
click at [467, 606] on td "Hardware Upgrade Maissa Filah 343 572 6793 maissa.filah@ganotec.com City of Use…" at bounding box center [553, 626] width 175 height 95
drag, startPoint x: 513, startPoint y: 603, endPoint x: 529, endPoint y: 606, distance: 16.3
click at [529, 606] on td "Hardware Upgrade Maissa Filah 343 572 6793 maissa.filah@ganotec.com City of Use…" at bounding box center [553, 626] width 175 height 95
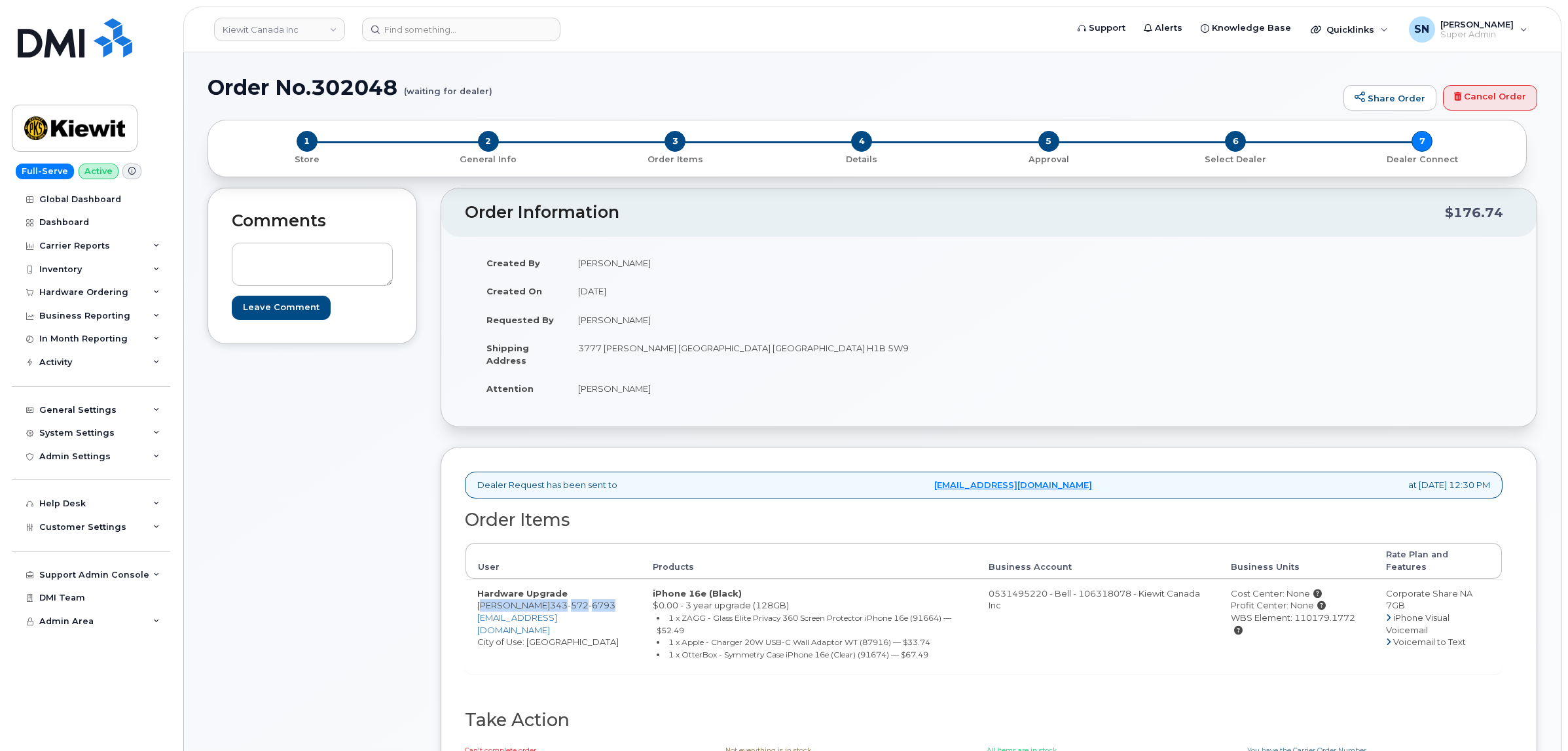
copy td "Maissa Filah 343 572 6793"
drag, startPoint x: 1348, startPoint y: 603, endPoint x: 1285, endPoint y: 606, distance: 63.1
click at [1285, 612] on div "WBS Element: 110179.1772" at bounding box center [1296, 624] width 132 height 24
copy div "110179.1772"
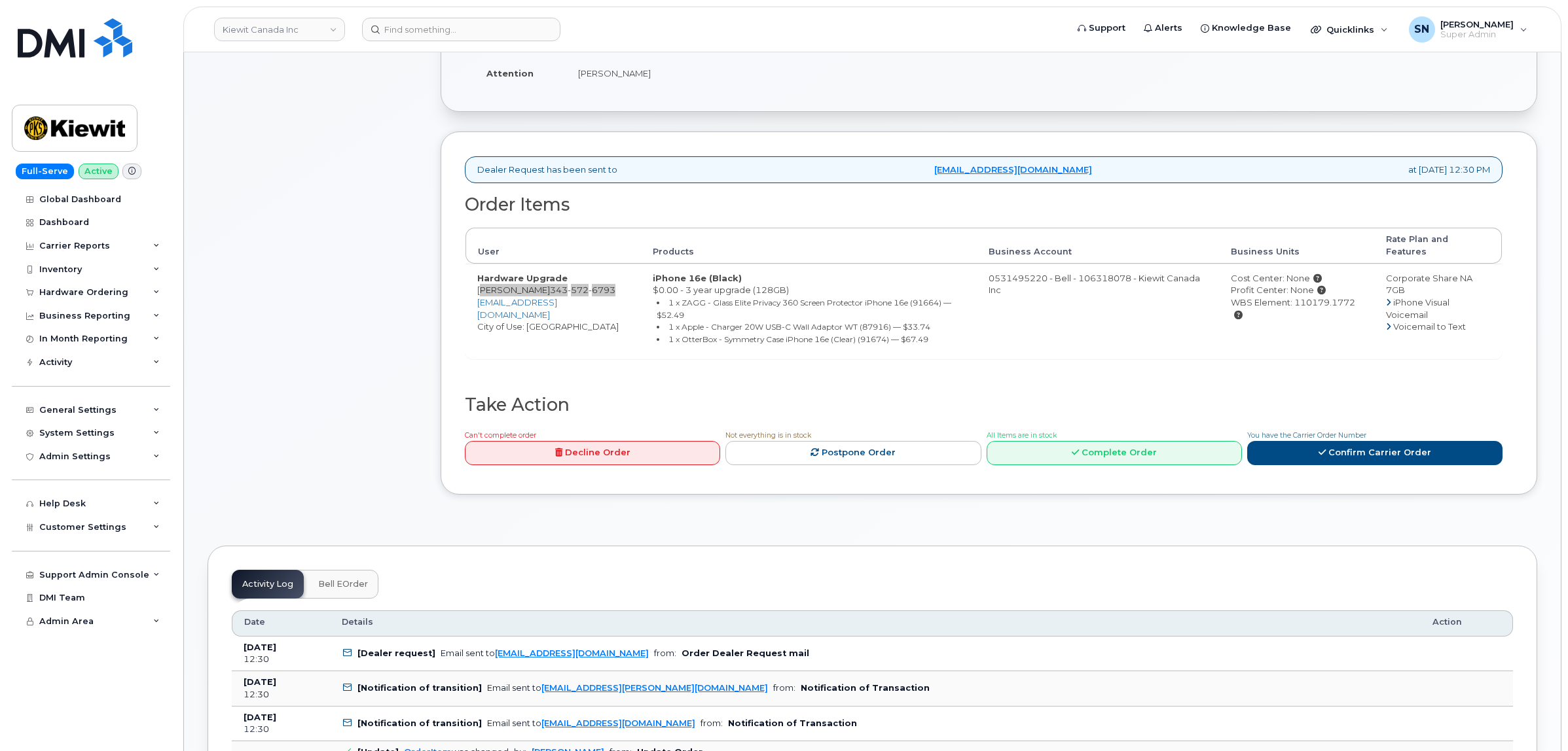
scroll to position [327, 0]
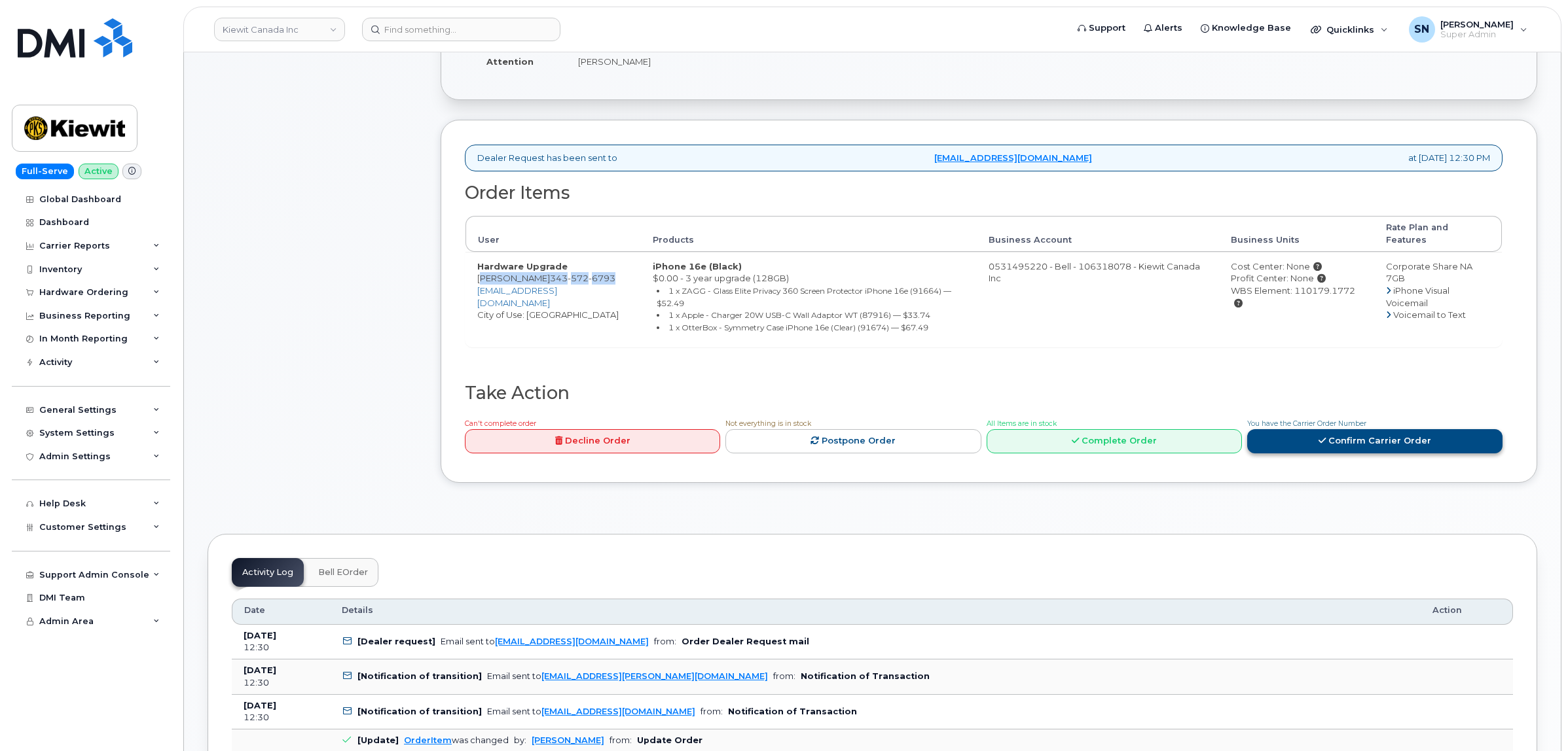
click at [1310, 442] on link "Confirm Carrier Order" at bounding box center [1375, 441] width 256 height 24
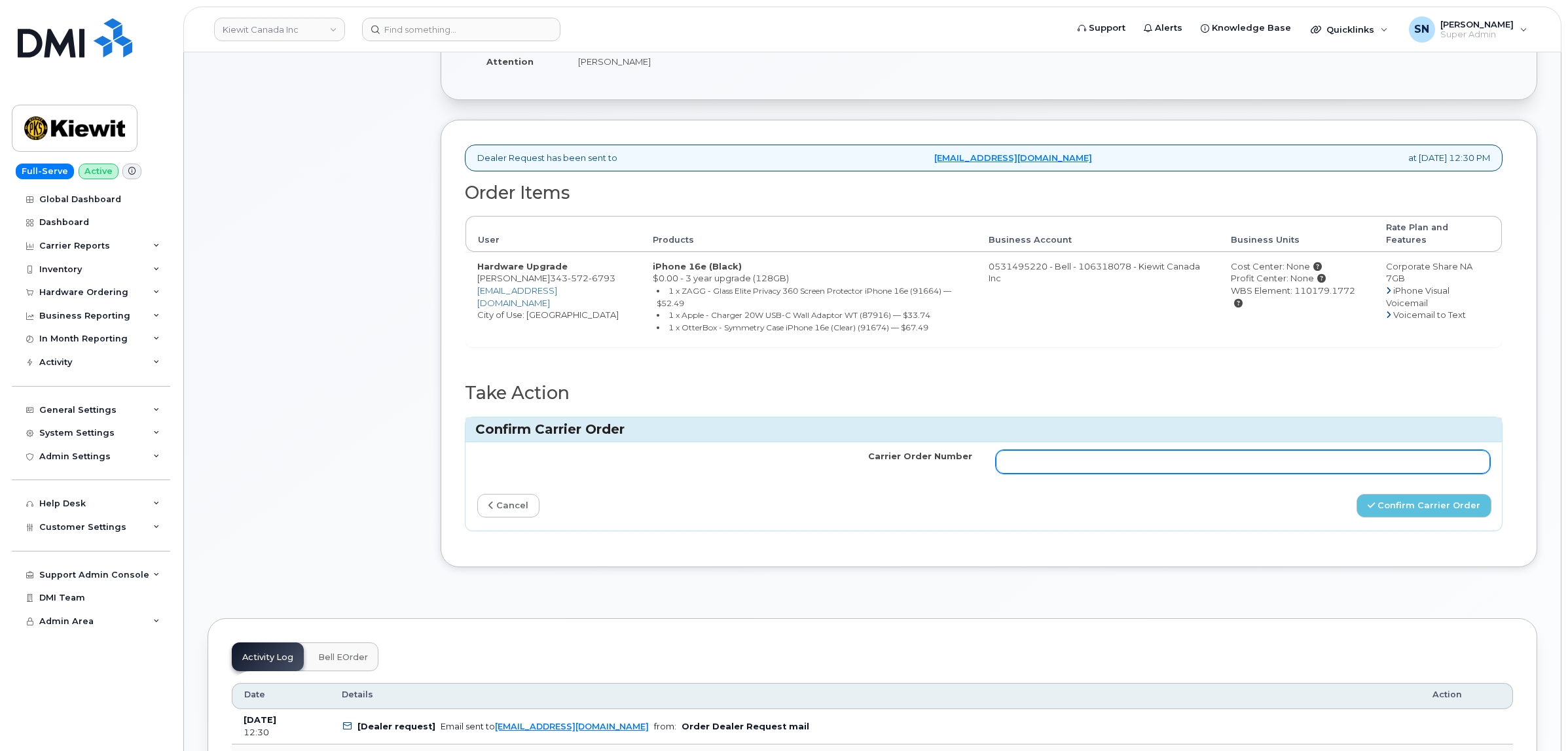
click at [1260, 453] on input "Carrier Order Number" at bounding box center [1243, 462] width 495 height 24
paste input "3023186"
type input "3023186"
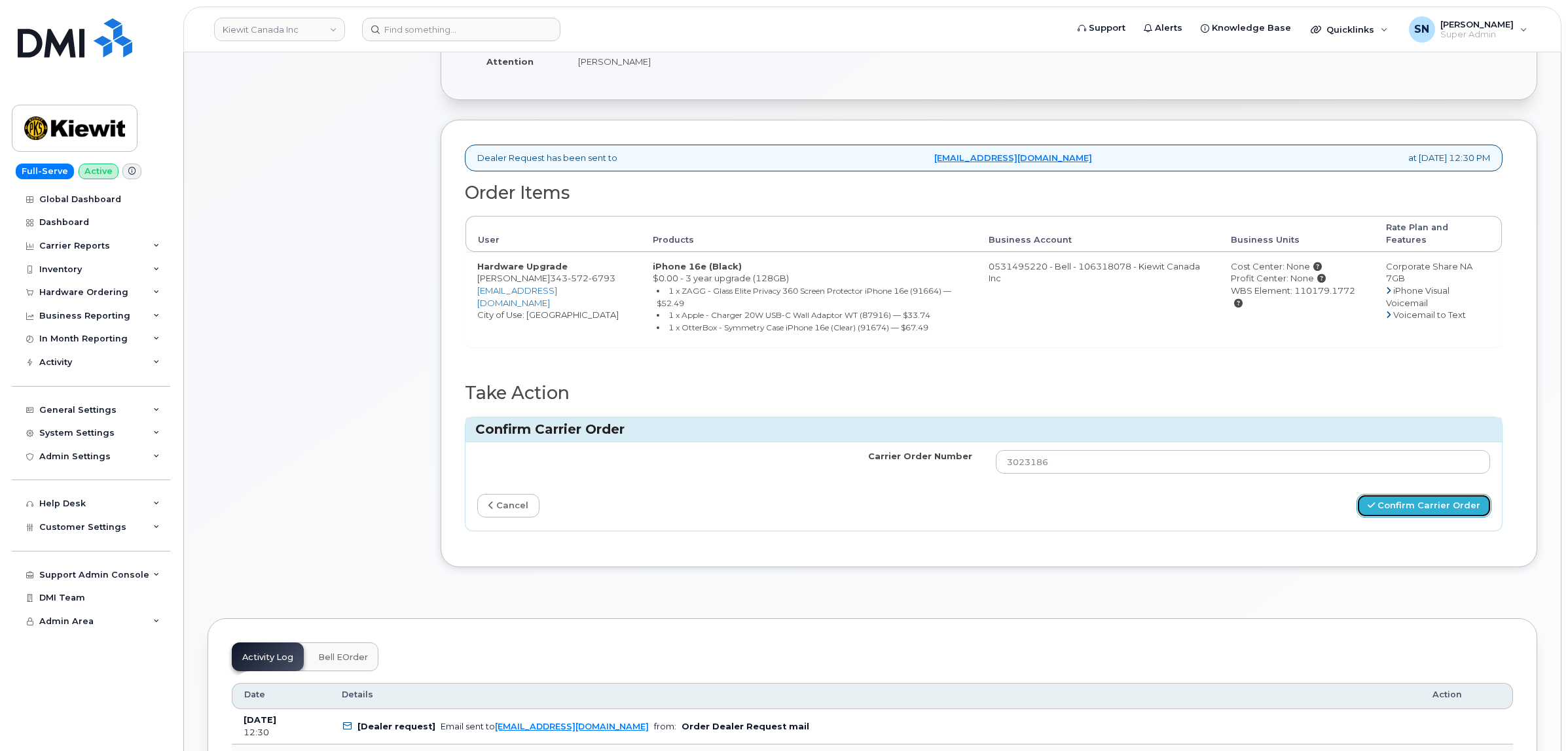
click at [1404, 494] on button "Confirm Carrier Order" at bounding box center [1424, 506] width 135 height 24
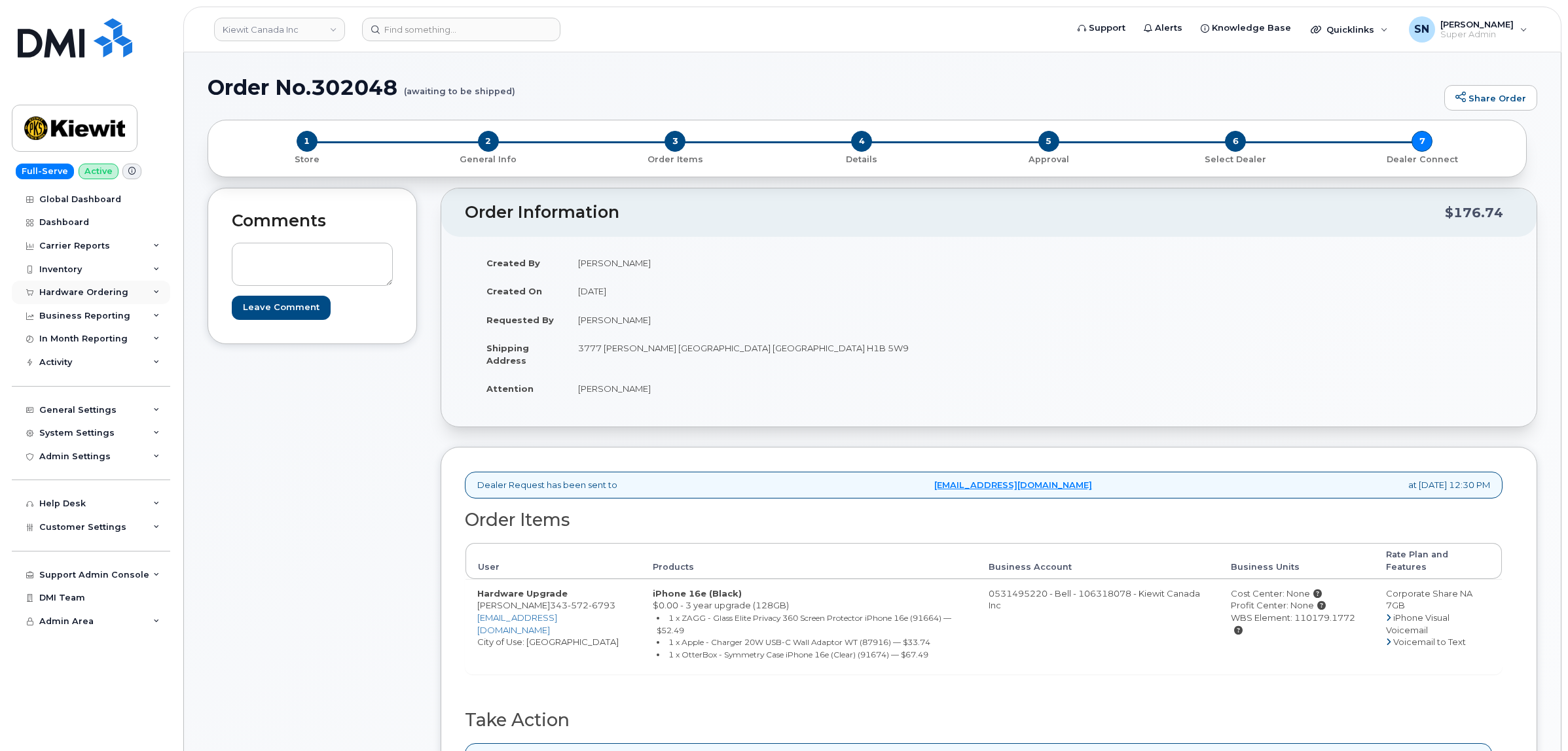
click at [109, 295] on div "Hardware Ordering" at bounding box center [83, 293] width 89 height 11
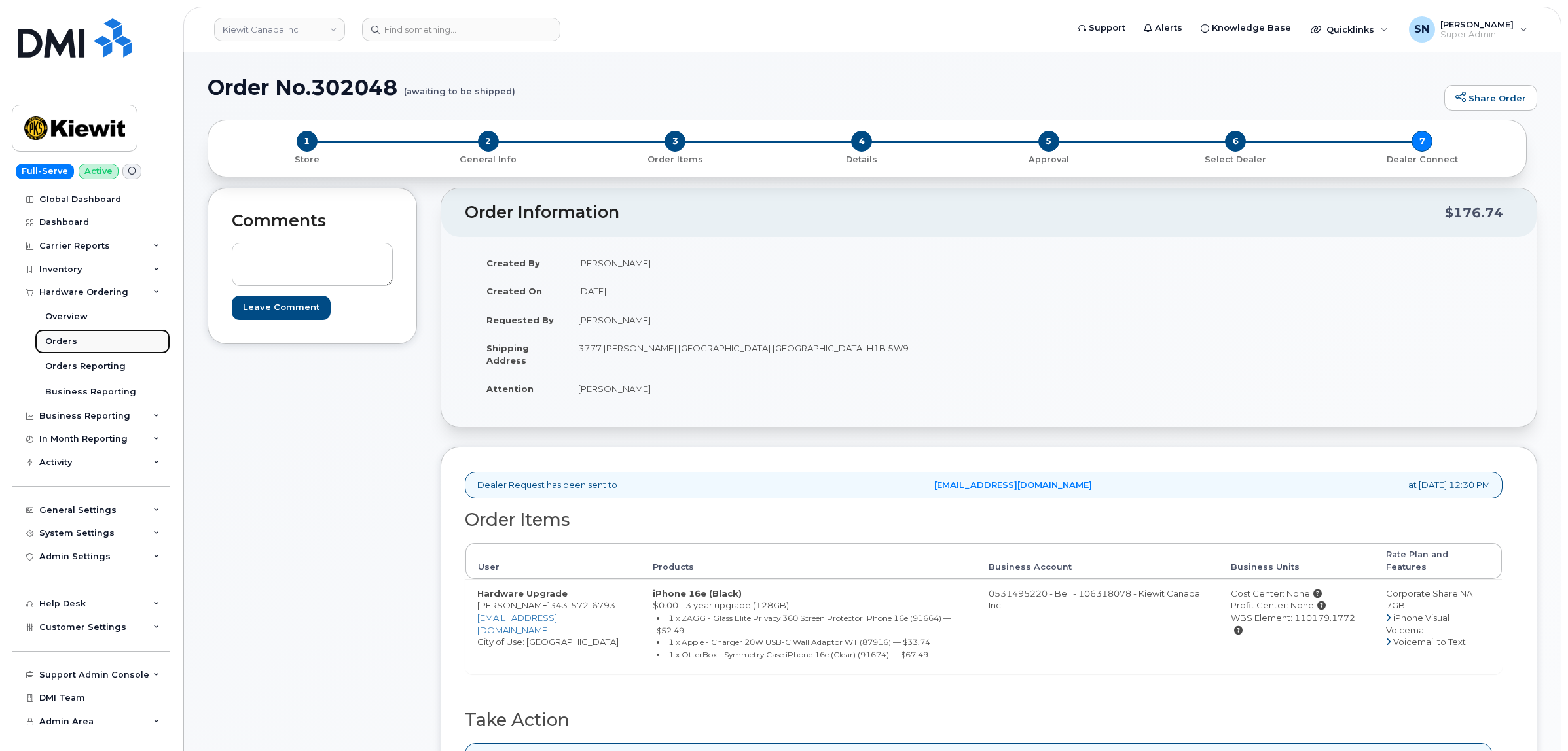
click at [57, 344] on div "Orders" at bounding box center [61, 341] width 32 height 11
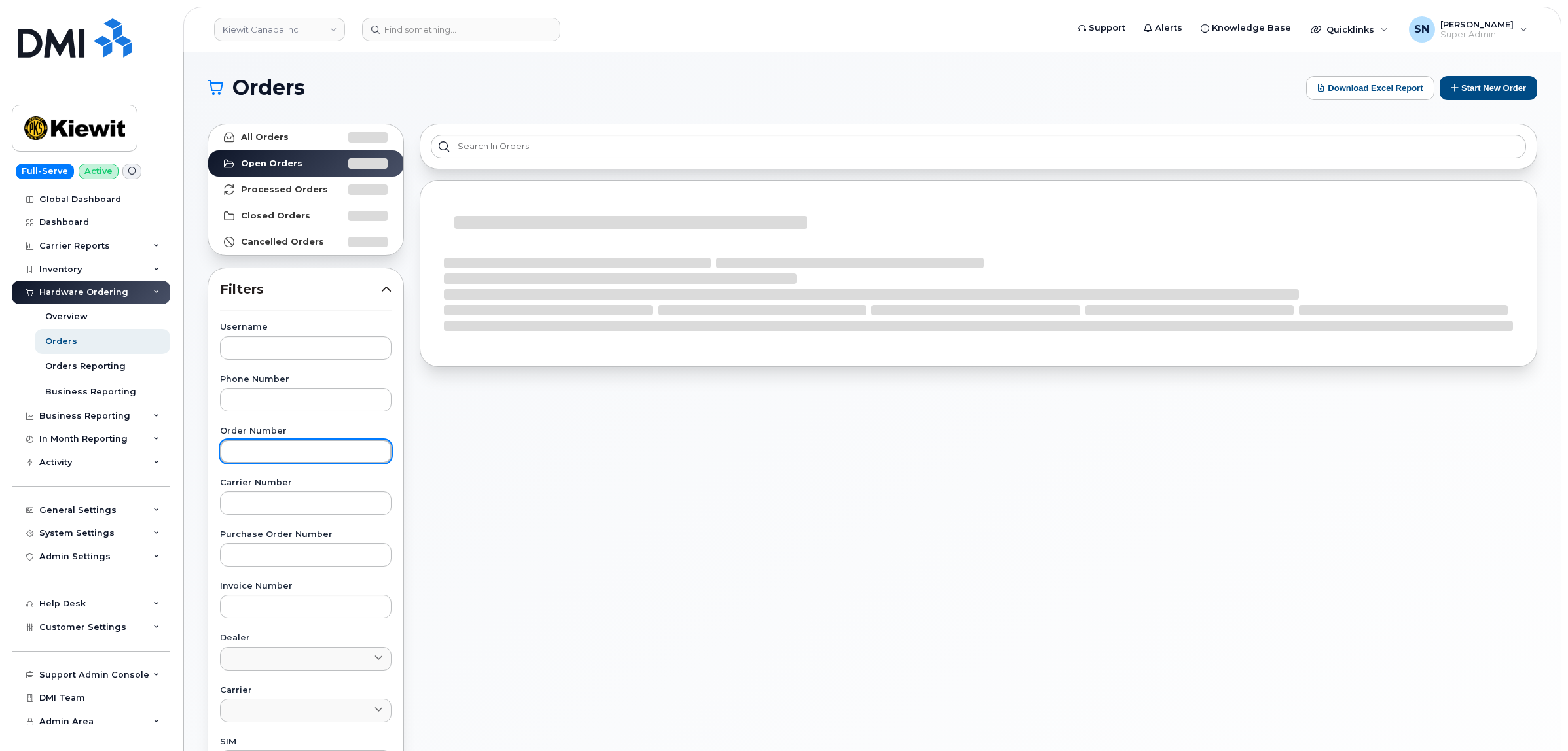
drag, startPoint x: 324, startPoint y: 442, endPoint x: 324, endPoint y: 449, distance: 7.0
click at [324, 446] on input "text" at bounding box center [305, 451] width 171 height 24
paste input "302037"
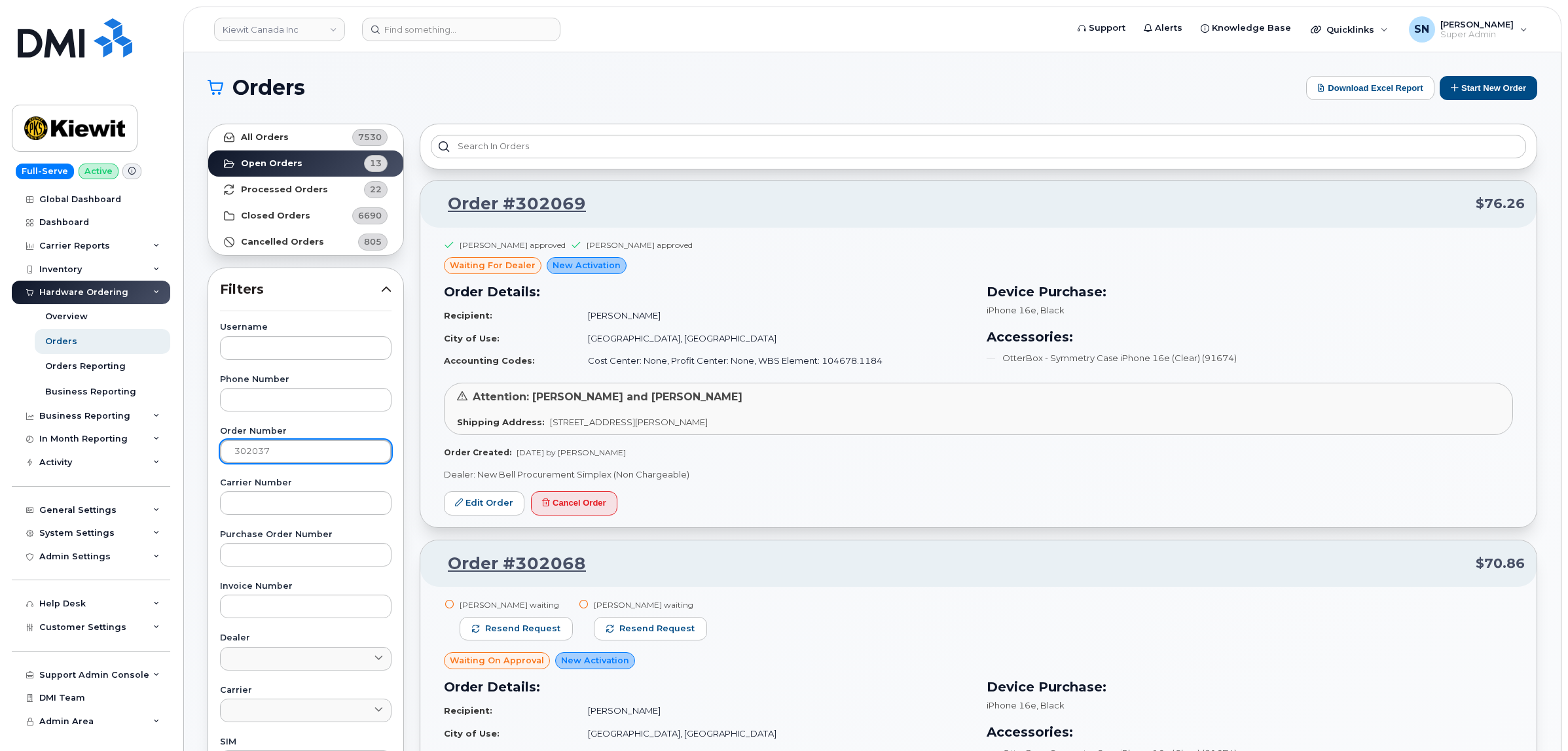
type input "302037"
drag, startPoint x: 272, startPoint y: 146, endPoint x: 269, endPoint y: 154, distance: 8.5
click at [272, 148] on link "All Orders 7530" at bounding box center [305, 138] width 195 height 26
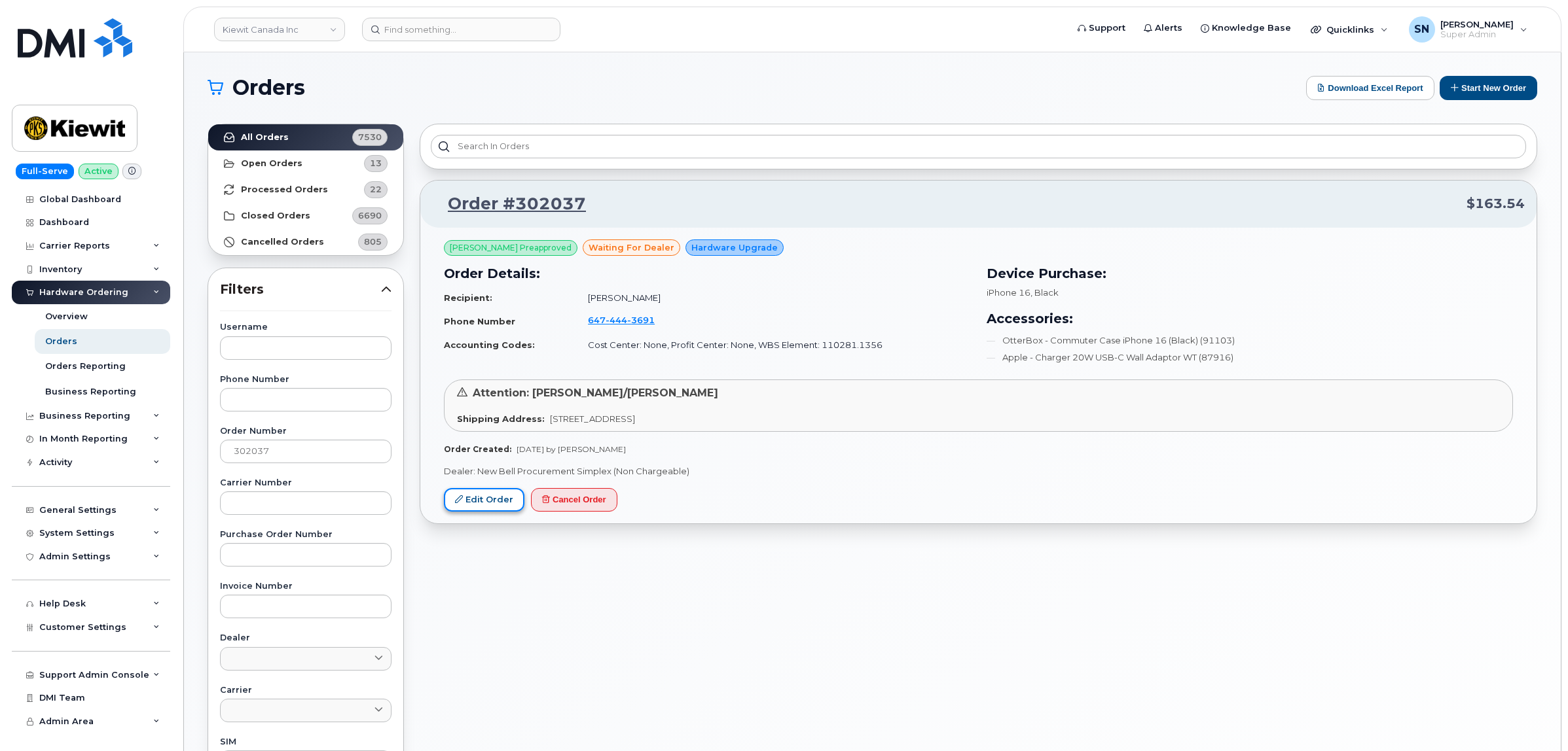
click at [503, 496] on link "Edit Order" at bounding box center [484, 500] width 80 height 24
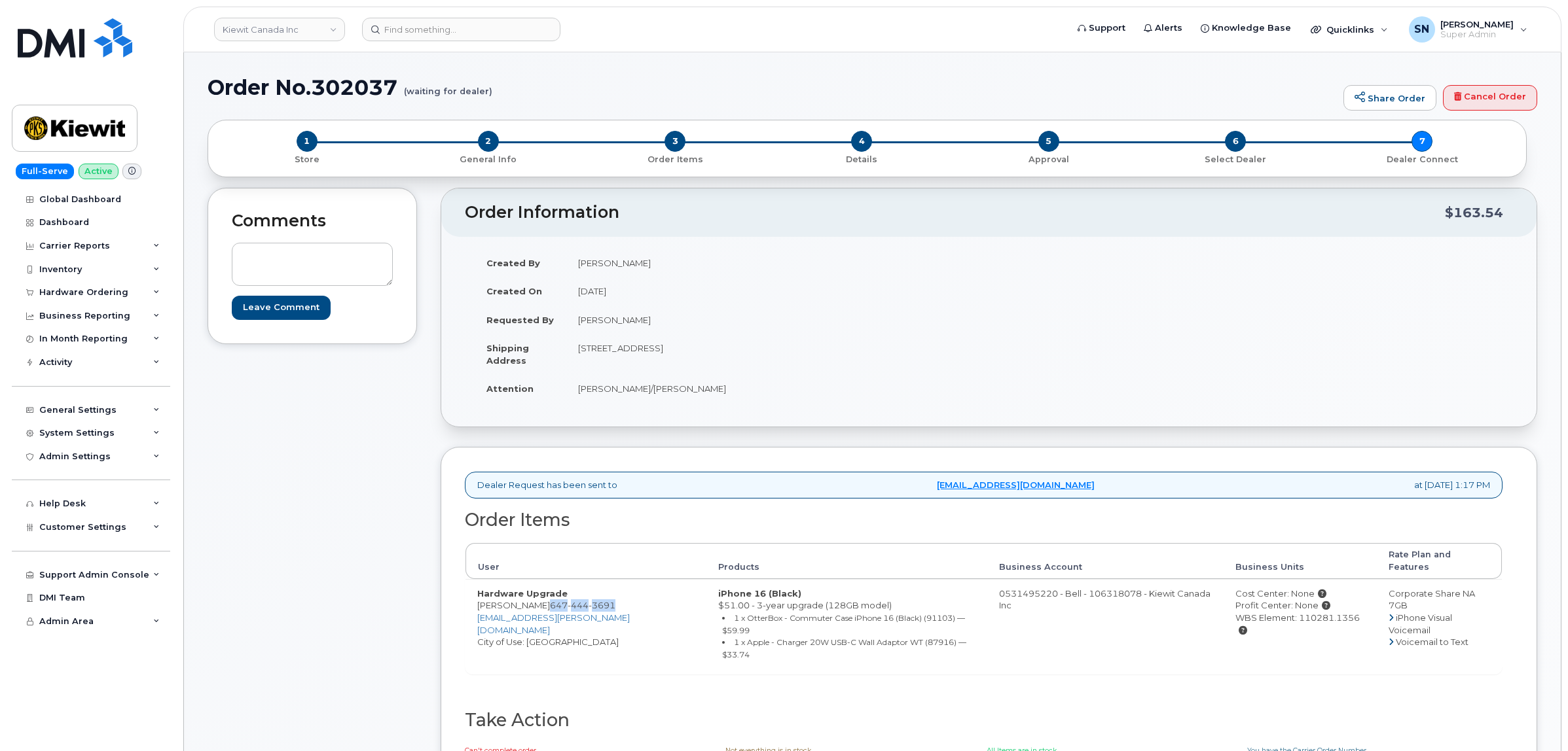
drag, startPoint x: 522, startPoint y: 592, endPoint x: 587, endPoint y: 600, distance: 65.5
click at [587, 600] on span "647 444 3691" at bounding box center [583, 605] width 66 height 11
copy span "647 444 3691"
click at [458, 593] on div "Dealer Request has been sent to procurement@myserve.ca at Sep 29, 2025 1:17 PM …" at bounding box center [989, 628] width 1097 height 363
drag, startPoint x: 467, startPoint y: 593, endPoint x: 519, endPoint y: 597, distance: 52.2
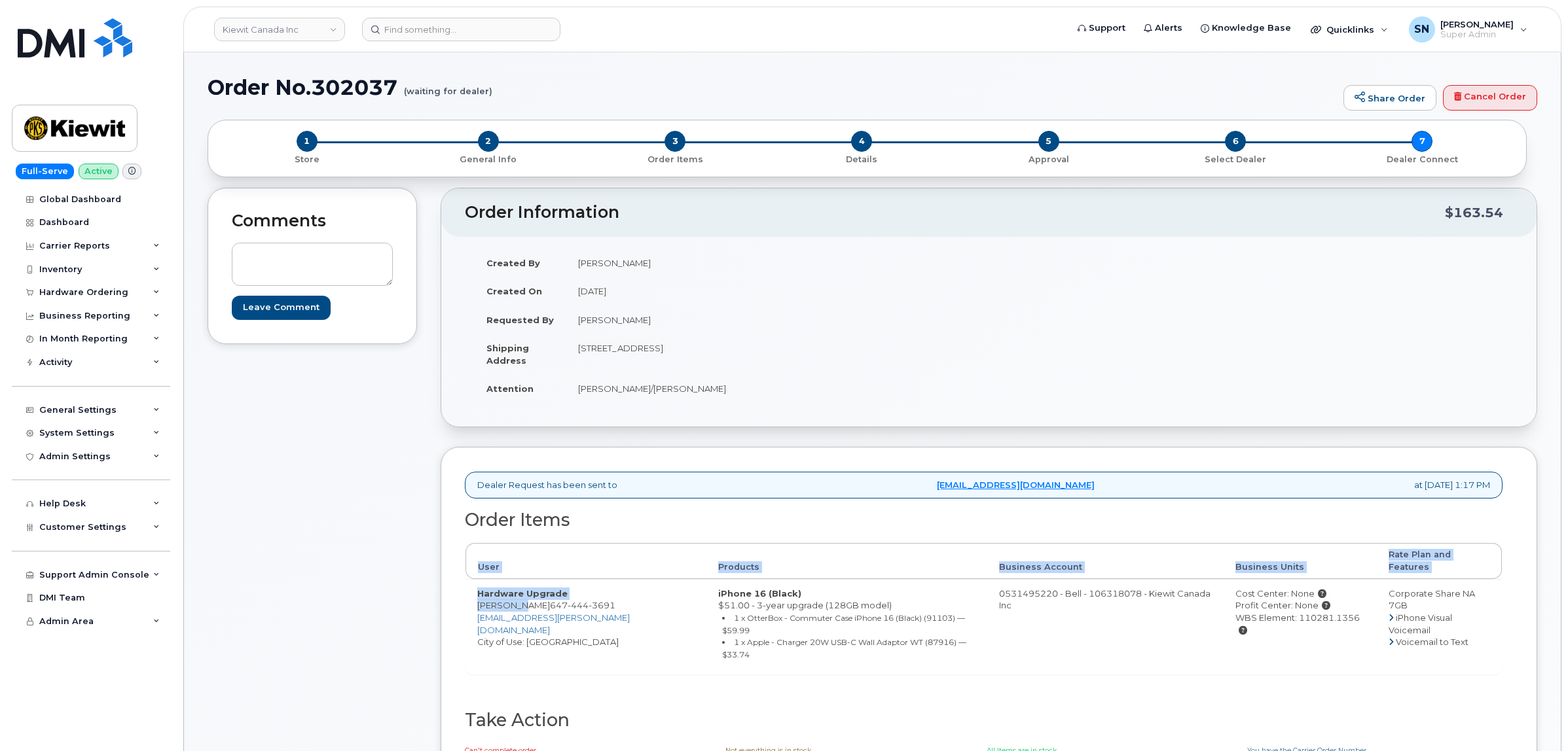
click at [519, 597] on div "Dealer Request has been sent to procurement@myserve.ca at Sep 29, 2025 1:17 PM …" at bounding box center [989, 628] width 1097 height 363
click at [441, 602] on div "Dealer Request has been sent to procurement@myserve.ca at Sep 29, 2025 1:17 PM …" at bounding box center [989, 628] width 1097 height 363
drag, startPoint x: 478, startPoint y: 594, endPoint x: 519, endPoint y: 597, distance: 41.1
click at [519, 597] on td "Hardware Upgrade Kun Yang 647 444 3691 KUN.YANG@KIEWIT.COM City of Use: Toronto" at bounding box center [585, 626] width 241 height 95
copy td "[PERSON_NAME]"
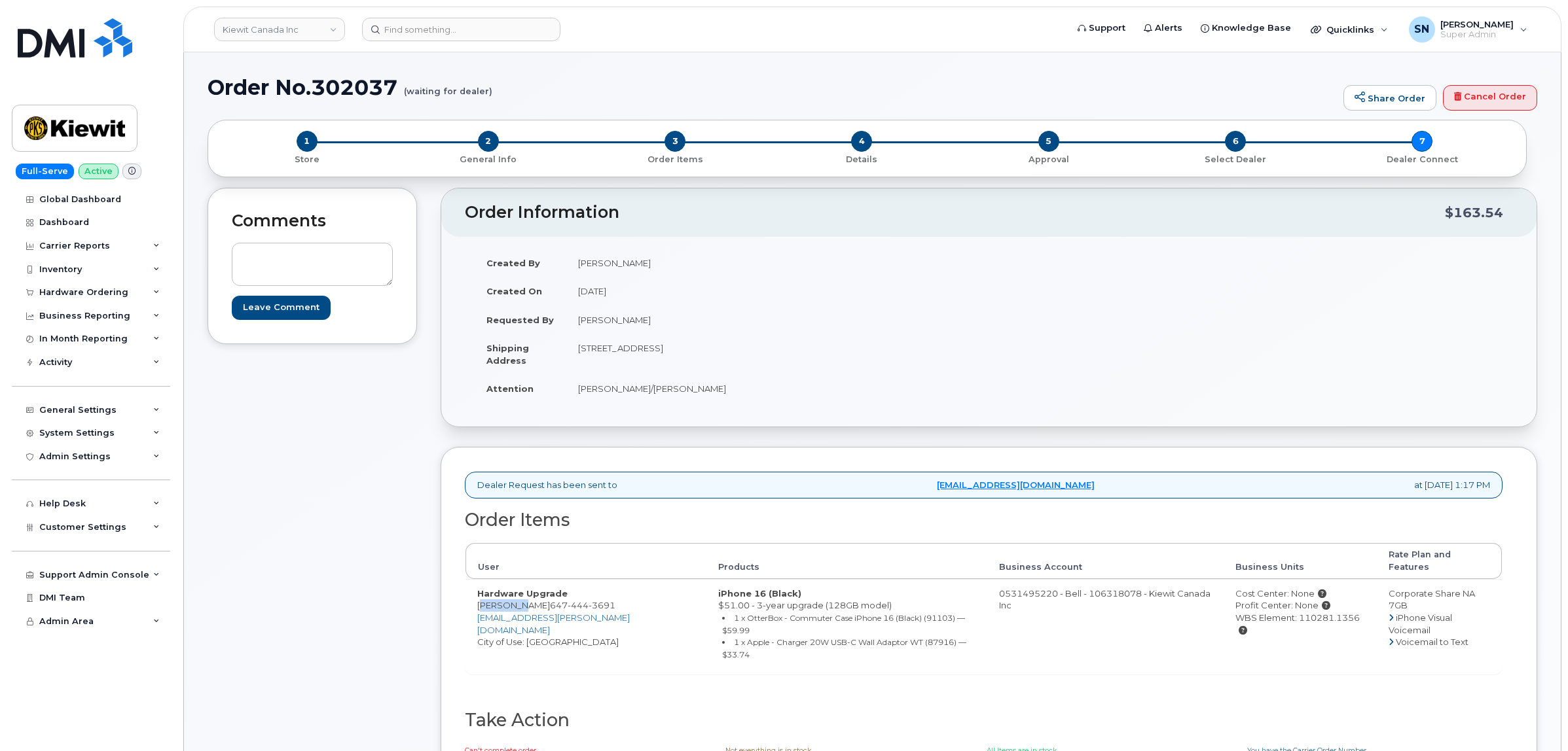
drag, startPoint x: 618, startPoint y: 351, endPoint x: 722, endPoint y: 356, distance: 104.1
click at [722, 356] on td "Unit 1 1-1425 North Service Rd E OAKVILLE ON L6H 1A7 CANADA" at bounding box center [773, 353] width 413 height 41
copy td "1425 North Service Rd E"
drag, startPoint x: 786, startPoint y: 346, endPoint x: 823, endPoint y: 355, distance: 38.1
click at [823, 355] on td "Unit 1 1-1425 North Service Rd E OAKVILLE ON L6H 1A7 CANADA" at bounding box center [773, 353] width 413 height 41
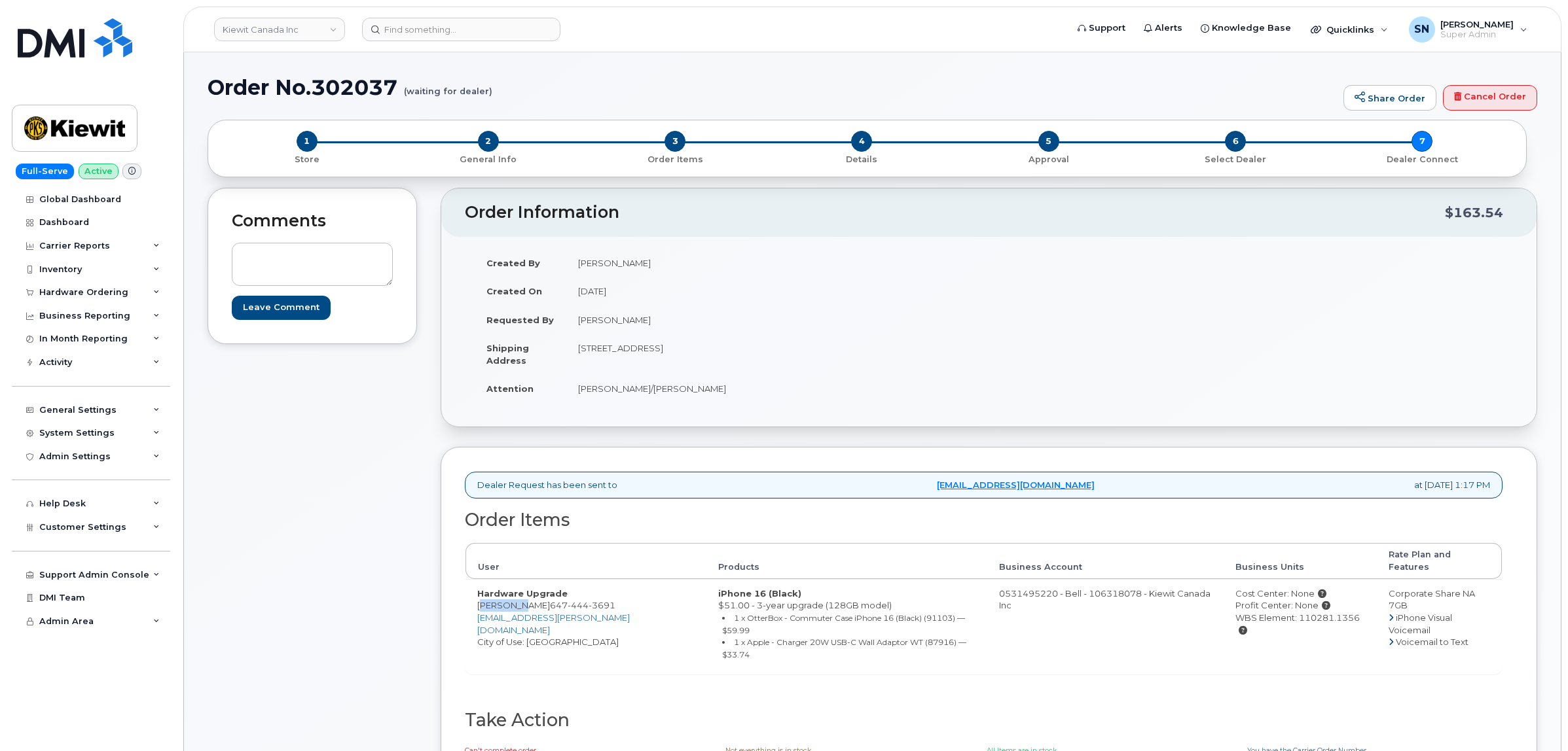
copy td "L6H 1A7"
drag, startPoint x: 580, startPoint y: 392, endPoint x: 691, endPoint y: 396, distance: 111.1
click at [691, 396] on td "Kevin Gregory/Kun Yang" at bounding box center [773, 389] width 413 height 29
copy td "Kevin Gregory/Kun Yang"
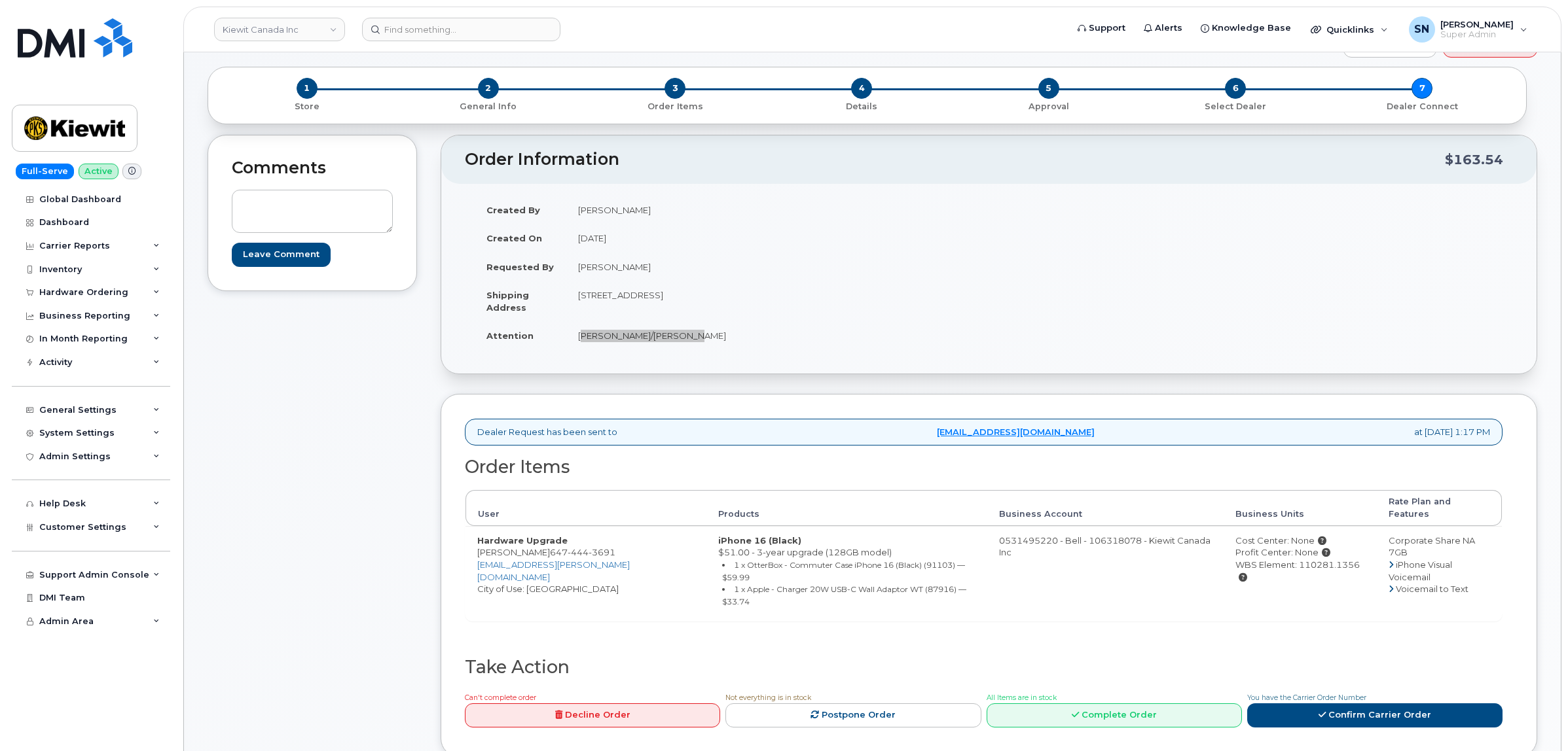
scroll to position [82, 0]
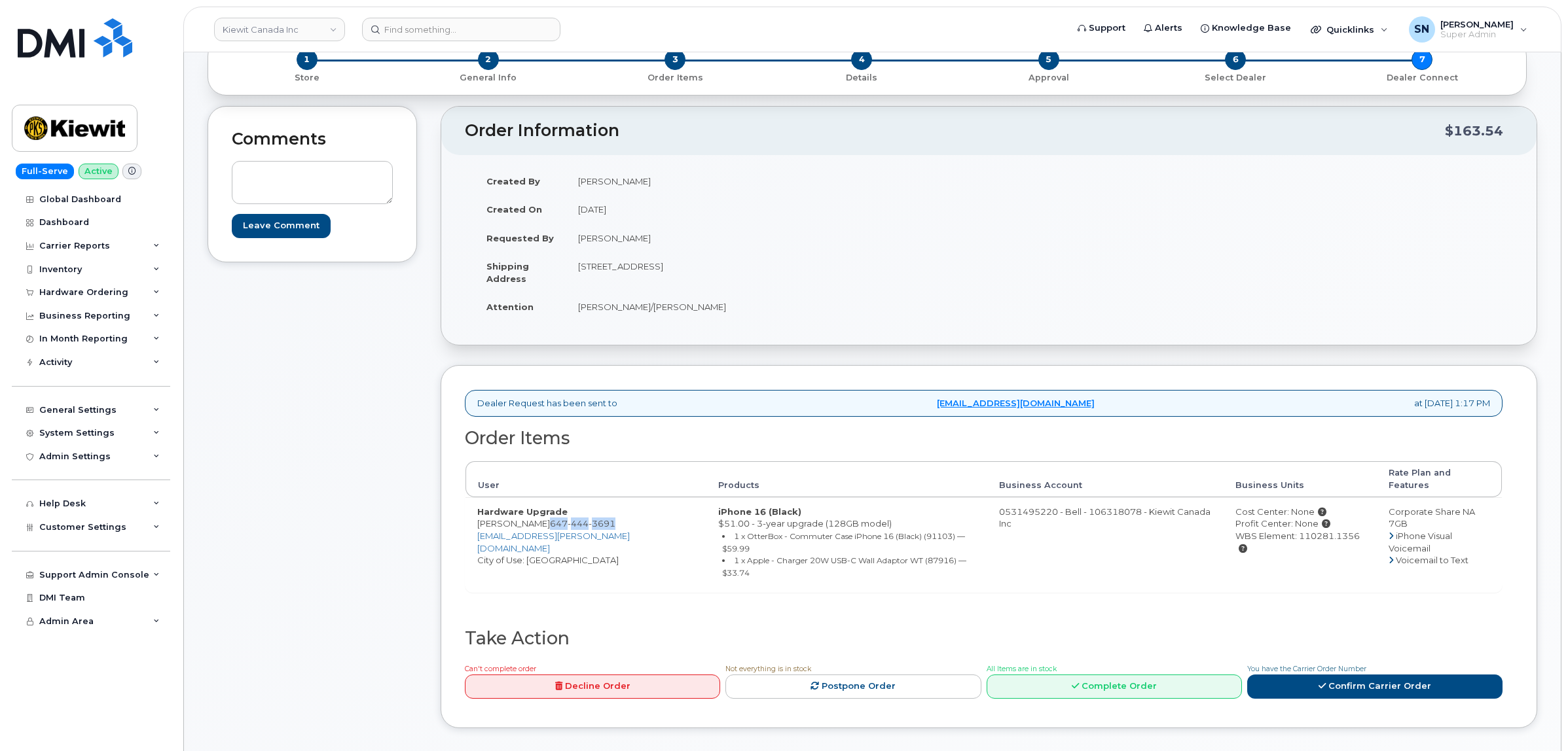
drag, startPoint x: 523, startPoint y: 512, endPoint x: 588, endPoint y: 514, distance: 65.0
click at [588, 514] on td "Hardware Upgrade Kun Yang 647 444 3691 KUN.YANG@KIEWIT.COM City of Use: Toronto" at bounding box center [585, 545] width 241 height 95
copy span "647 444 3691"
click at [446, 522] on div "Dealer Request has been sent to procurement@myserve.ca at Sep 29, 2025 1:17 PM …" at bounding box center [989, 546] width 1097 height 363
drag, startPoint x: 478, startPoint y: 515, endPoint x: 592, endPoint y: 514, distance: 114.0
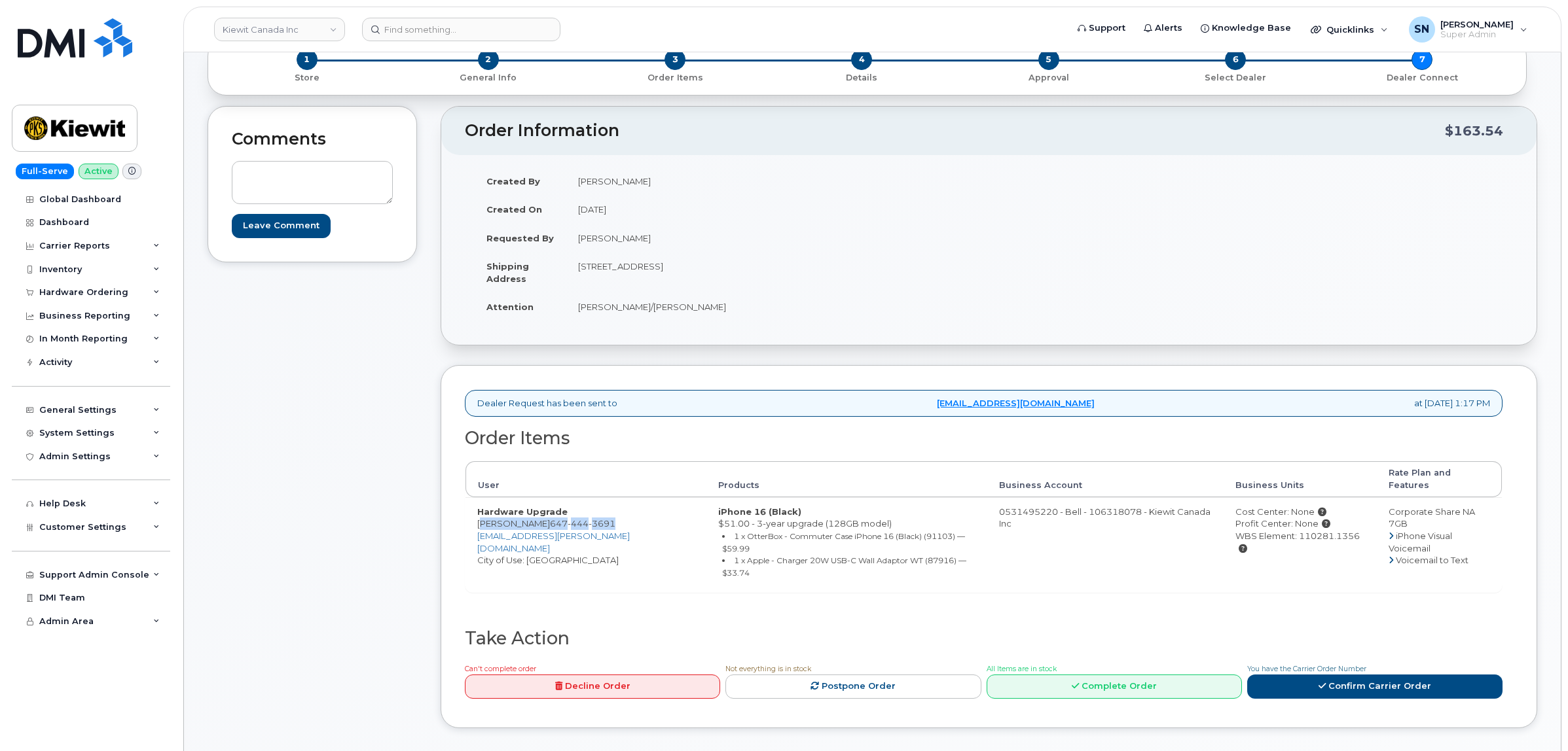
click at [592, 514] on td "Hardware Upgrade Kun Yang 647 444 3691 KUN.YANG@KIEWIT.COM City of Use: Toronto" at bounding box center [585, 545] width 241 height 95
copy td "Kun Yang 647 444 3691"
drag, startPoint x: 1267, startPoint y: 527, endPoint x: 1316, endPoint y: 528, distance: 49.0
click at [1328, 530] on div "WBS Element: 110281.1356" at bounding box center [1299, 542] width 129 height 24
copy div "110281.1356"
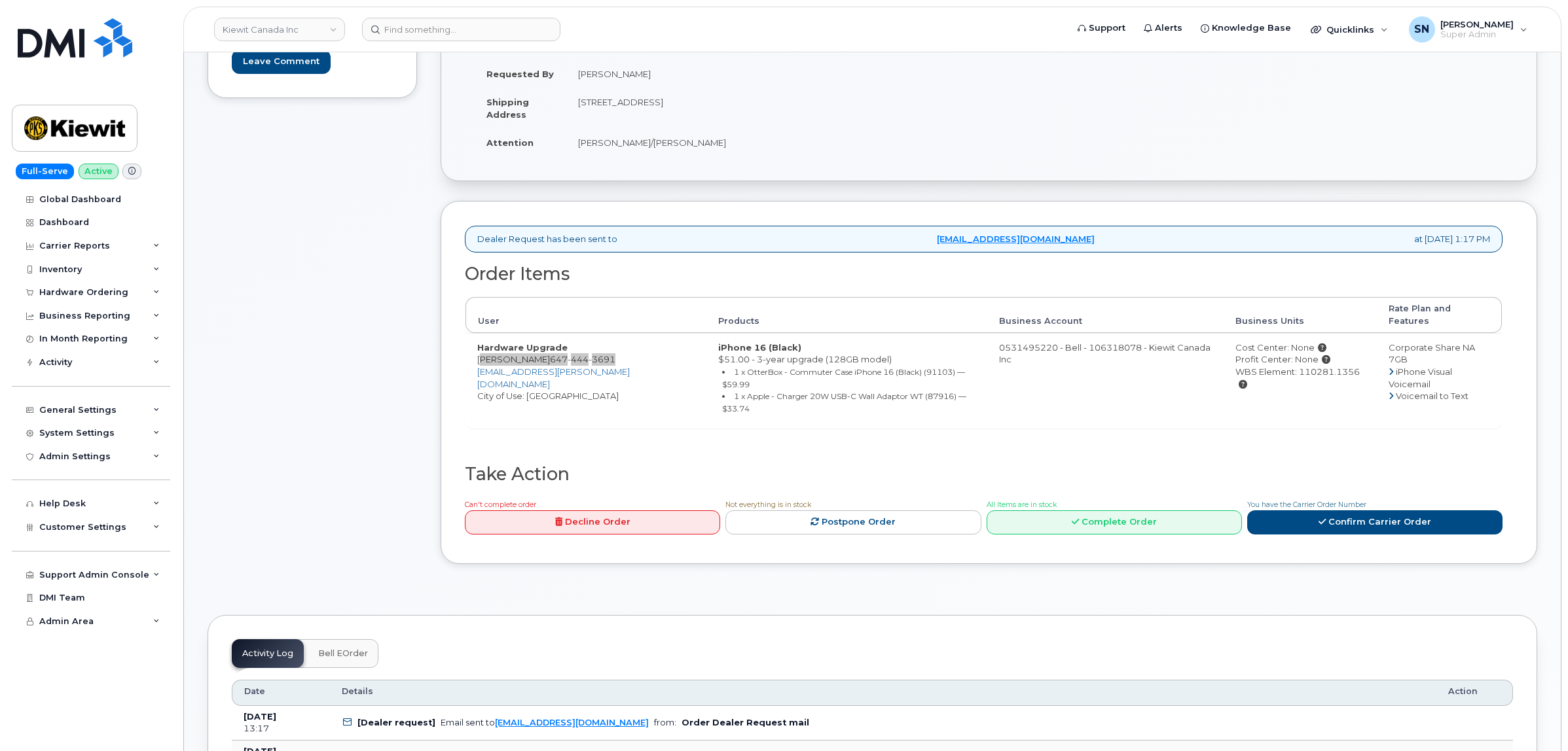
scroll to position [409, 0]
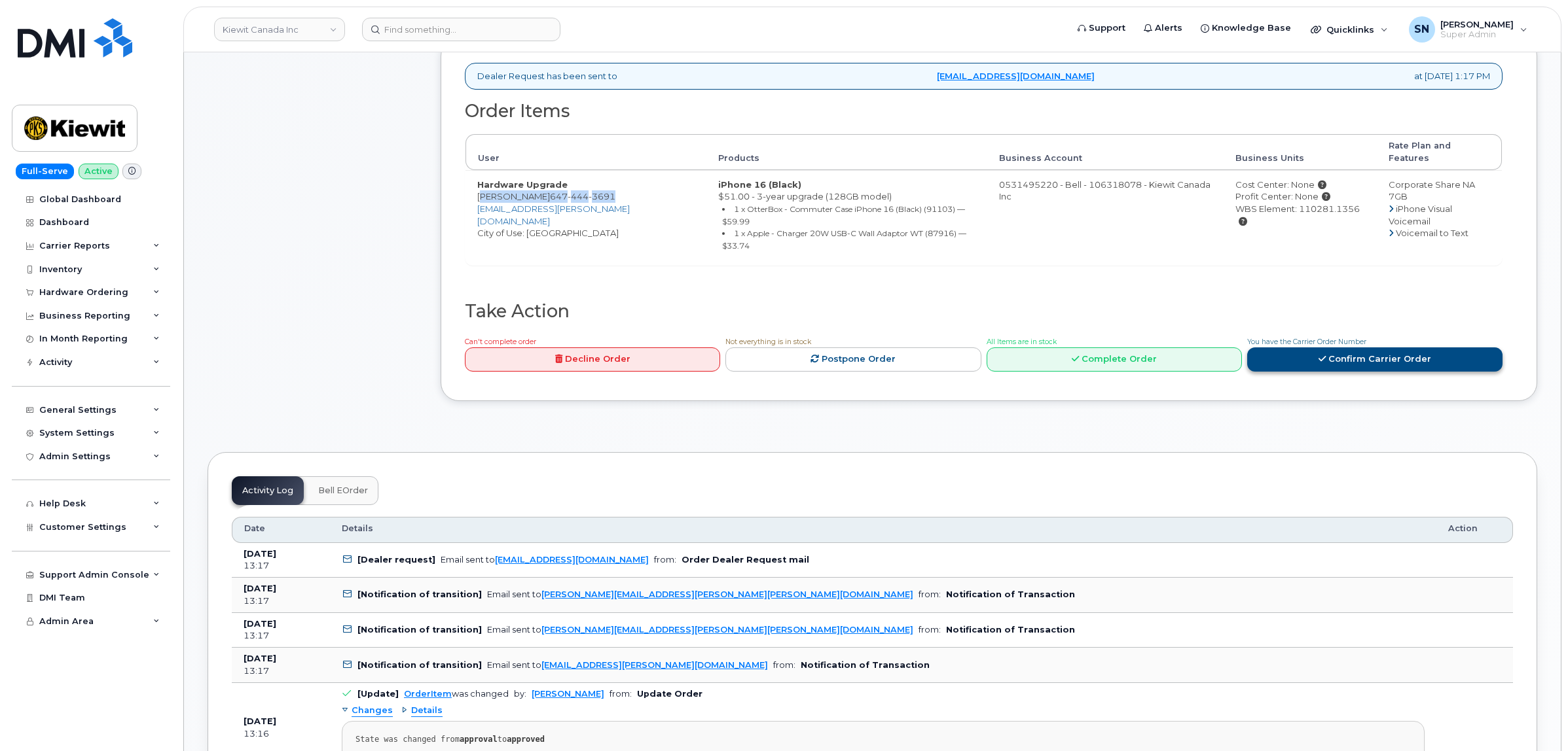
click at [1321, 347] on link "Confirm Carrier Order" at bounding box center [1375, 359] width 256 height 24
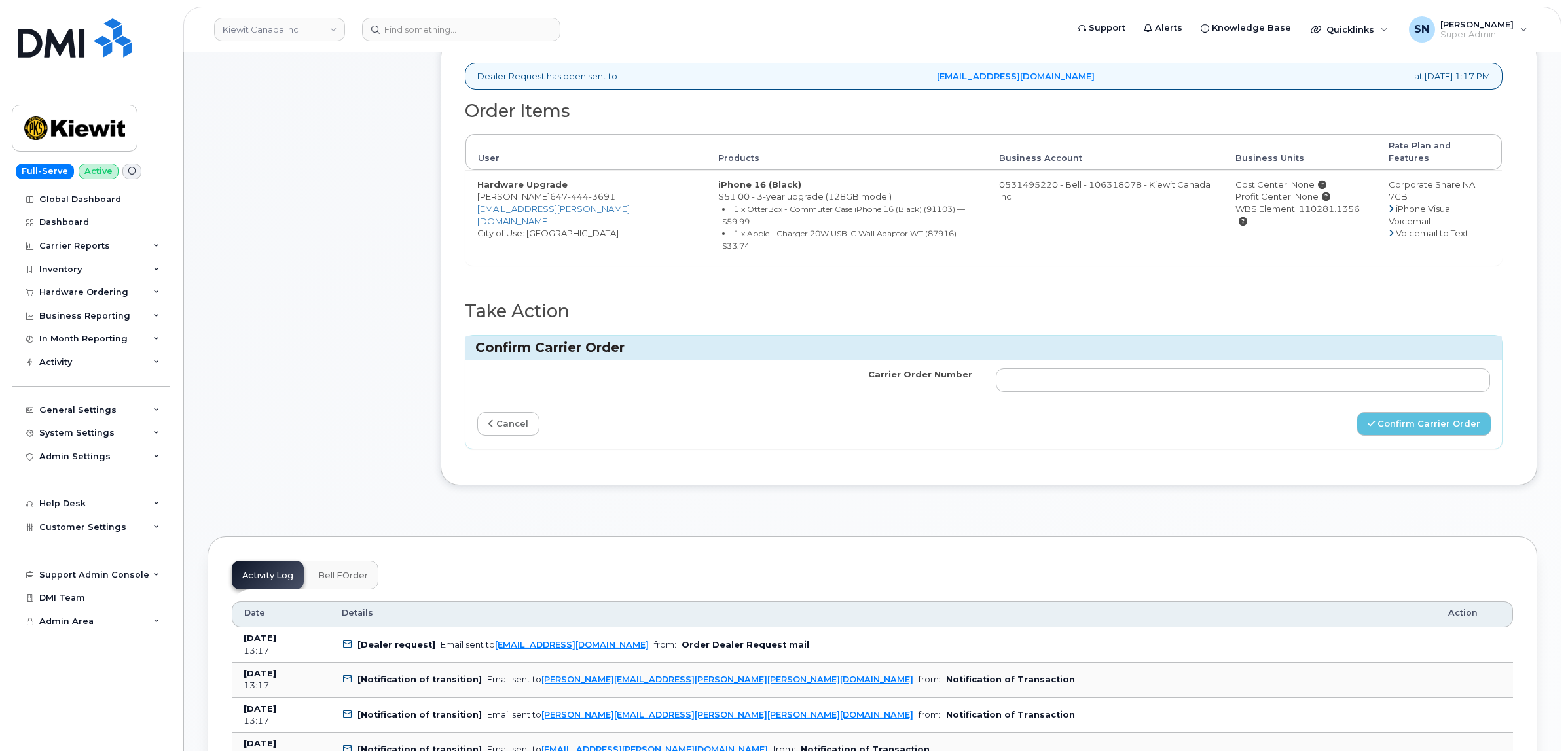
click at [1311, 360] on td at bounding box center [1244, 379] width 519 height 39
click at [1321, 369] on input "Carrier Order Number" at bounding box center [1243, 380] width 495 height 24
paste input "3023188"
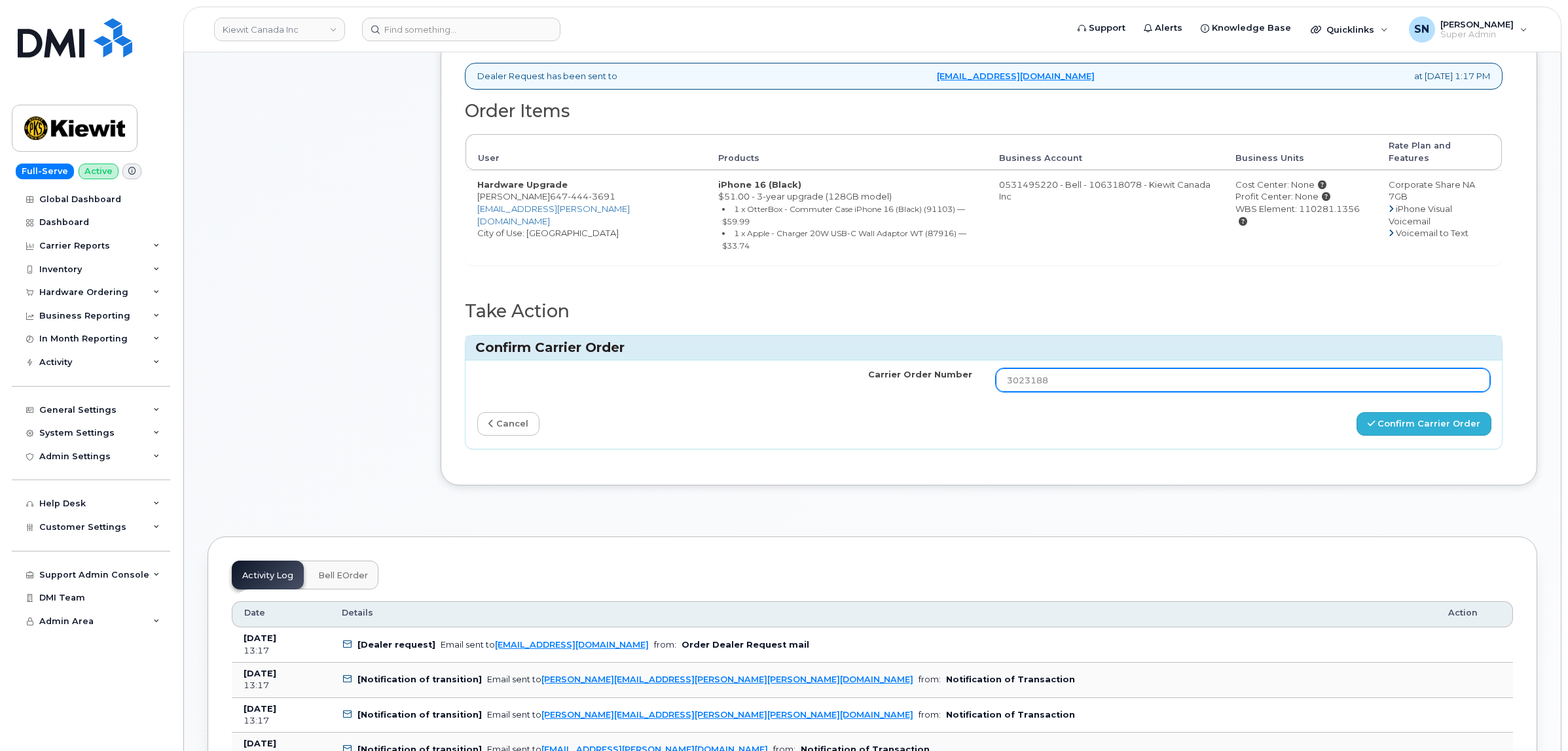
type input "3023188"
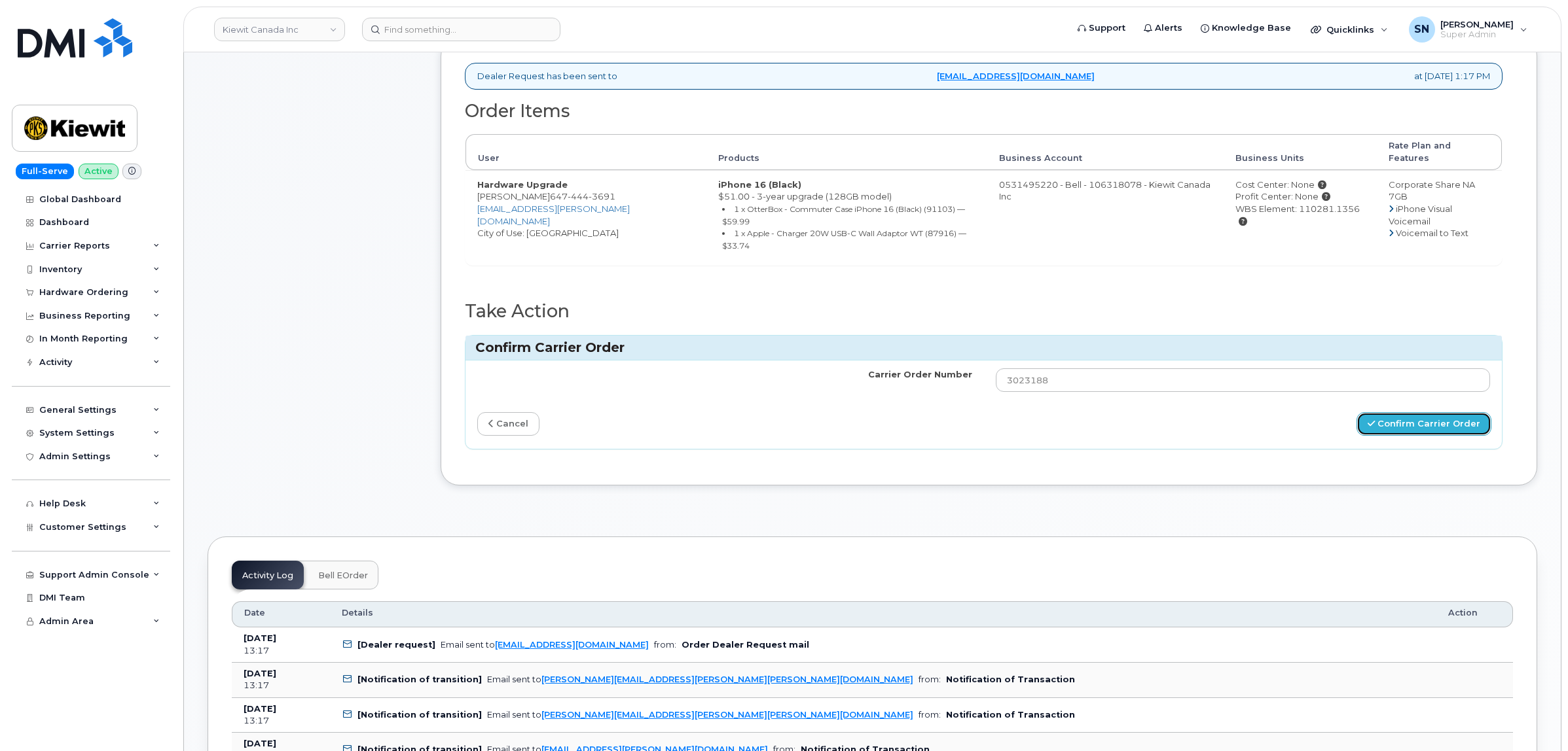
click at [1400, 412] on button "Confirm Carrier Order" at bounding box center [1424, 424] width 135 height 24
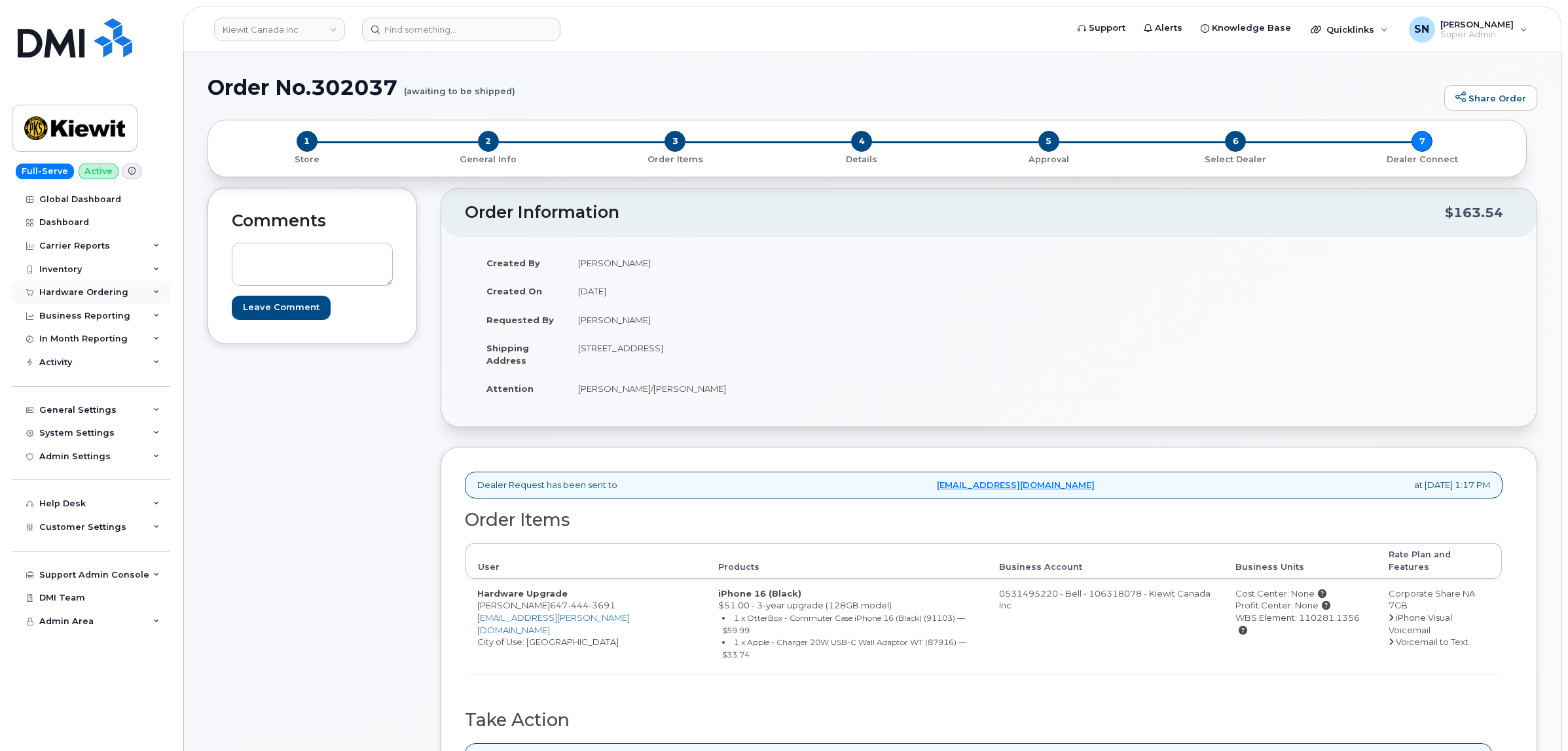
click at [99, 289] on div "Hardware Ordering" at bounding box center [83, 293] width 89 height 11
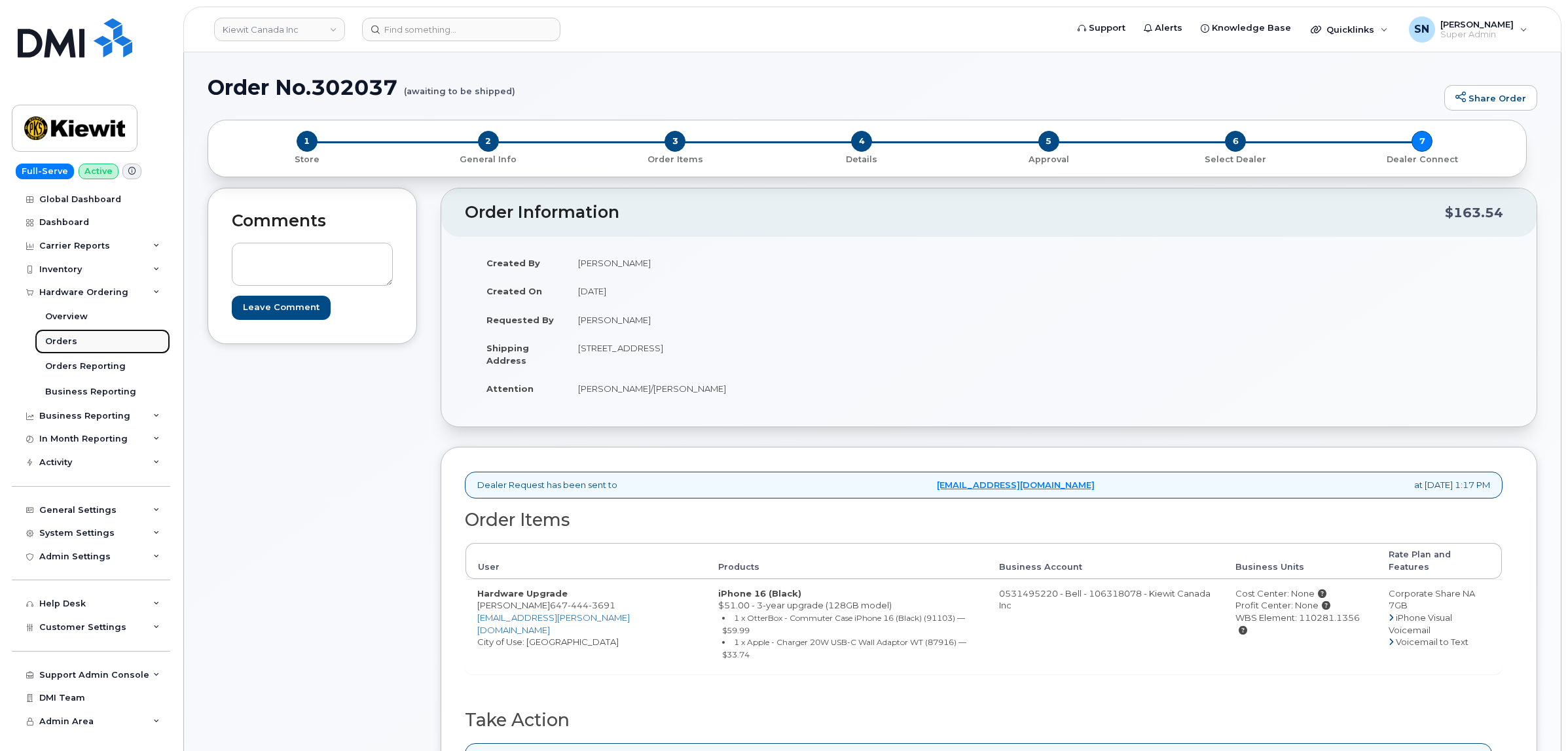
click at [75, 344] on link "Orders" at bounding box center [102, 341] width 135 height 25
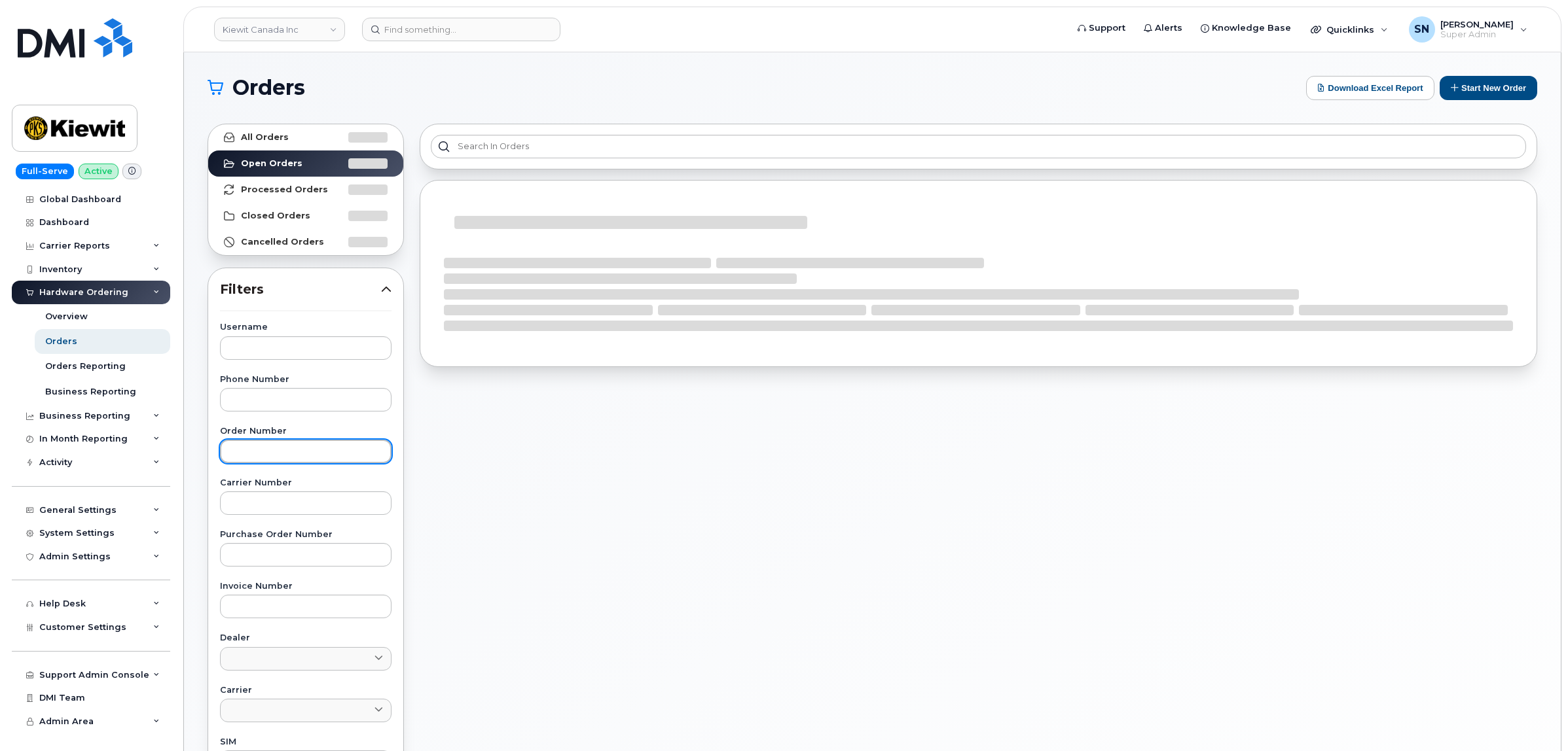
click at [331, 455] on input "text" at bounding box center [305, 451] width 171 height 24
paste input "302069"
type input "302069"
click at [289, 138] on link "All Orders" at bounding box center [305, 138] width 195 height 26
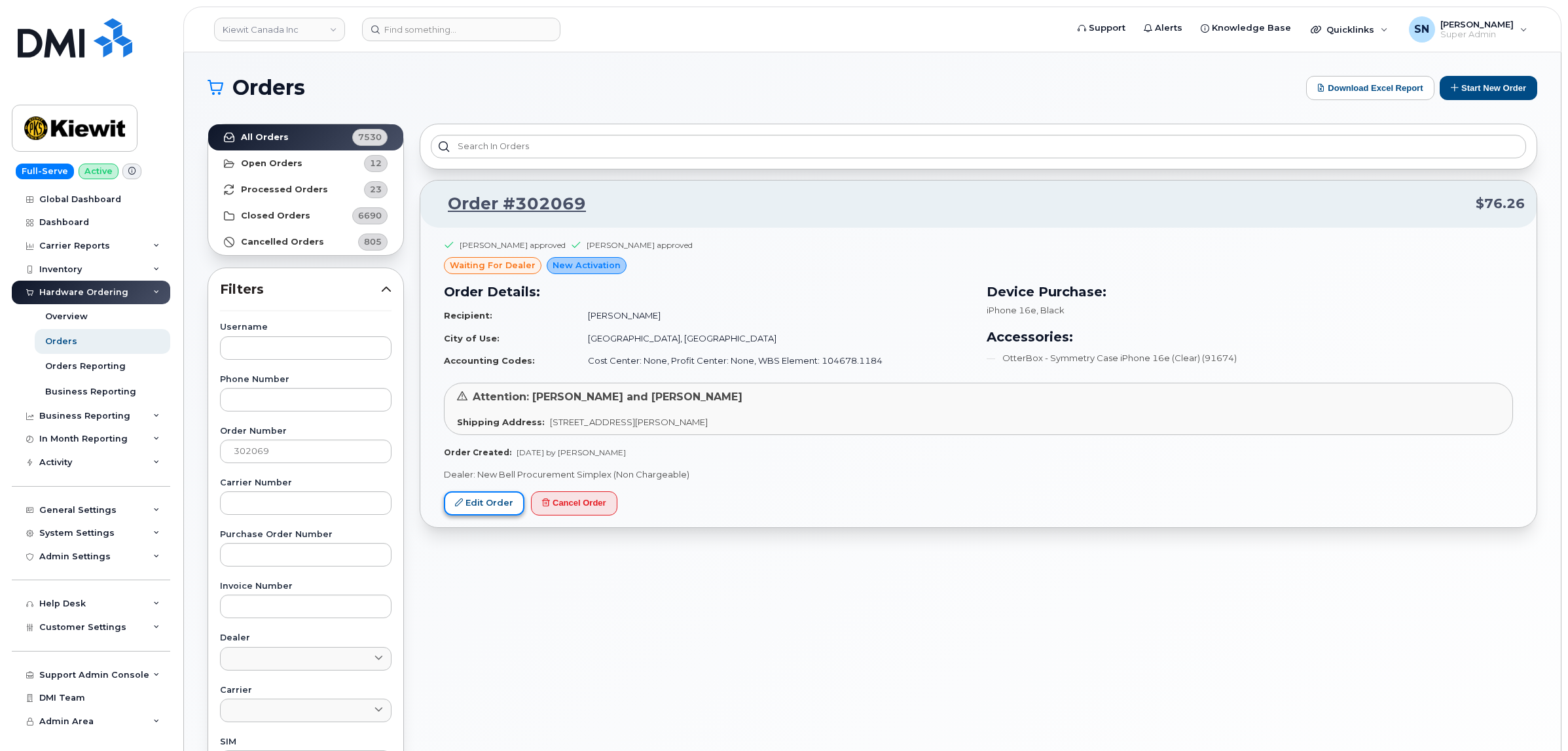
click at [474, 500] on link "Edit Order" at bounding box center [484, 503] width 80 height 24
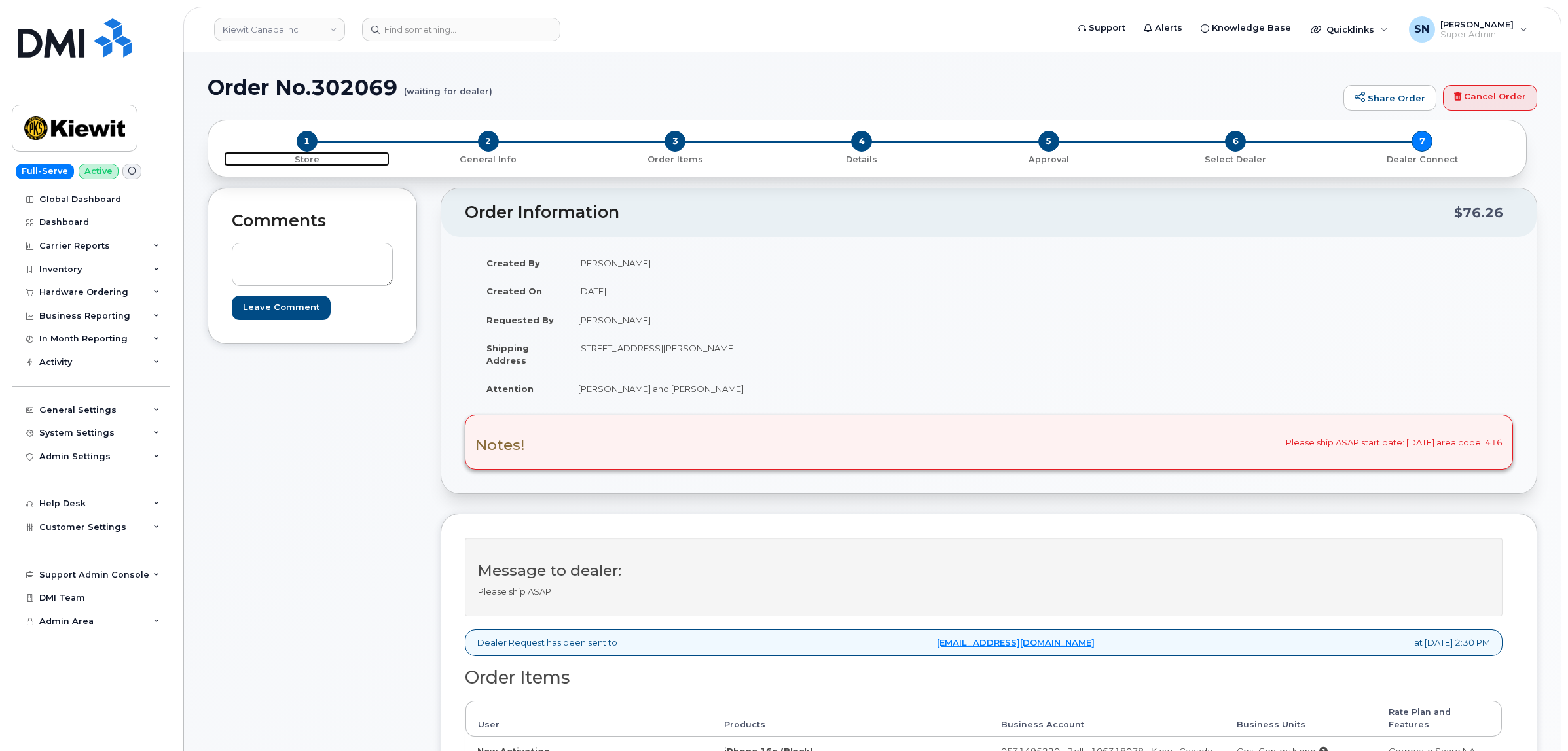
drag, startPoint x: 303, startPoint y: 146, endPoint x: 250, endPoint y: 351, distance: 211.7
click at [303, 146] on span "1" at bounding box center [307, 141] width 21 height 21
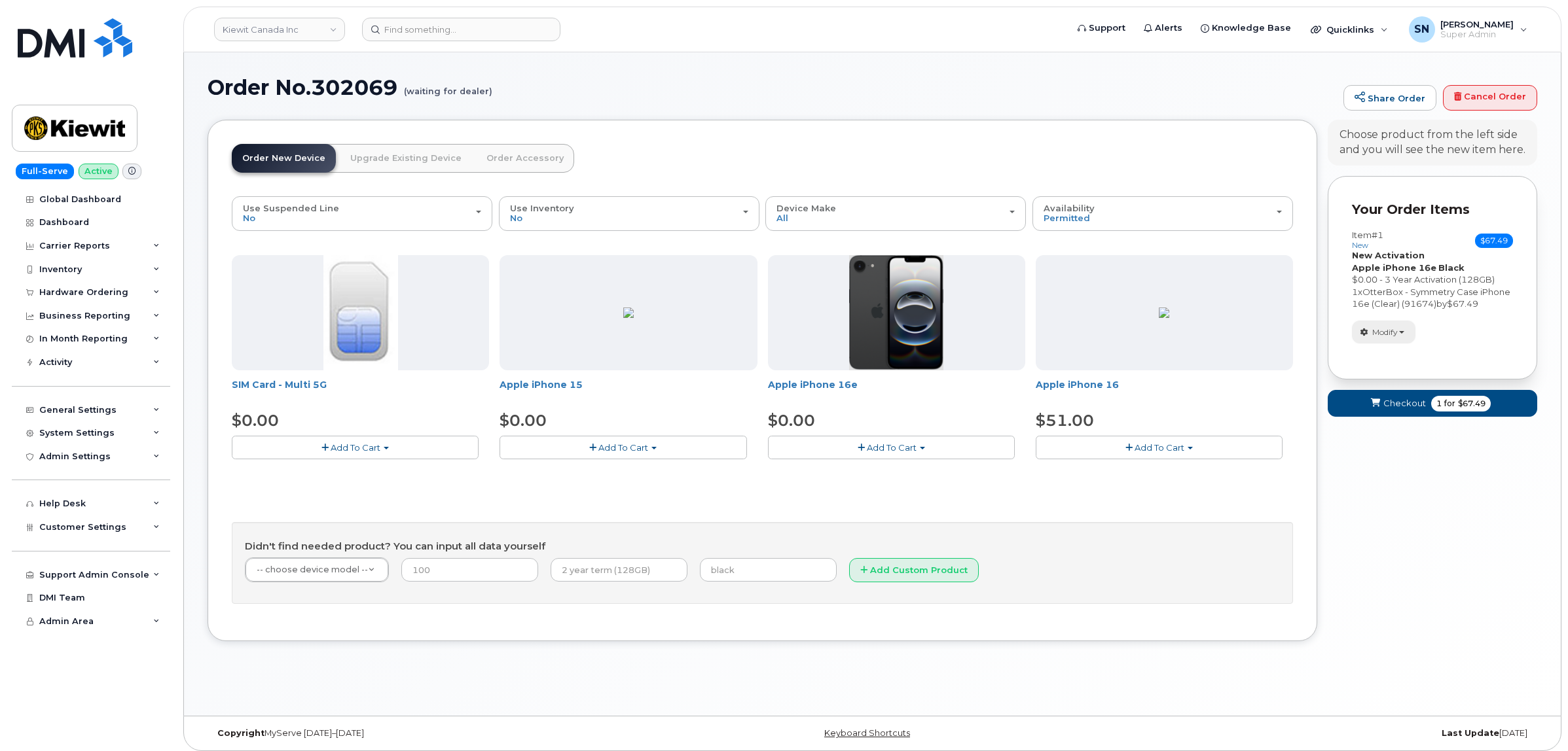
click at [1376, 338] on span "Modify" at bounding box center [1384, 332] width 25 height 11
click at [1387, 360] on link "change" at bounding box center [1414, 352] width 125 height 16
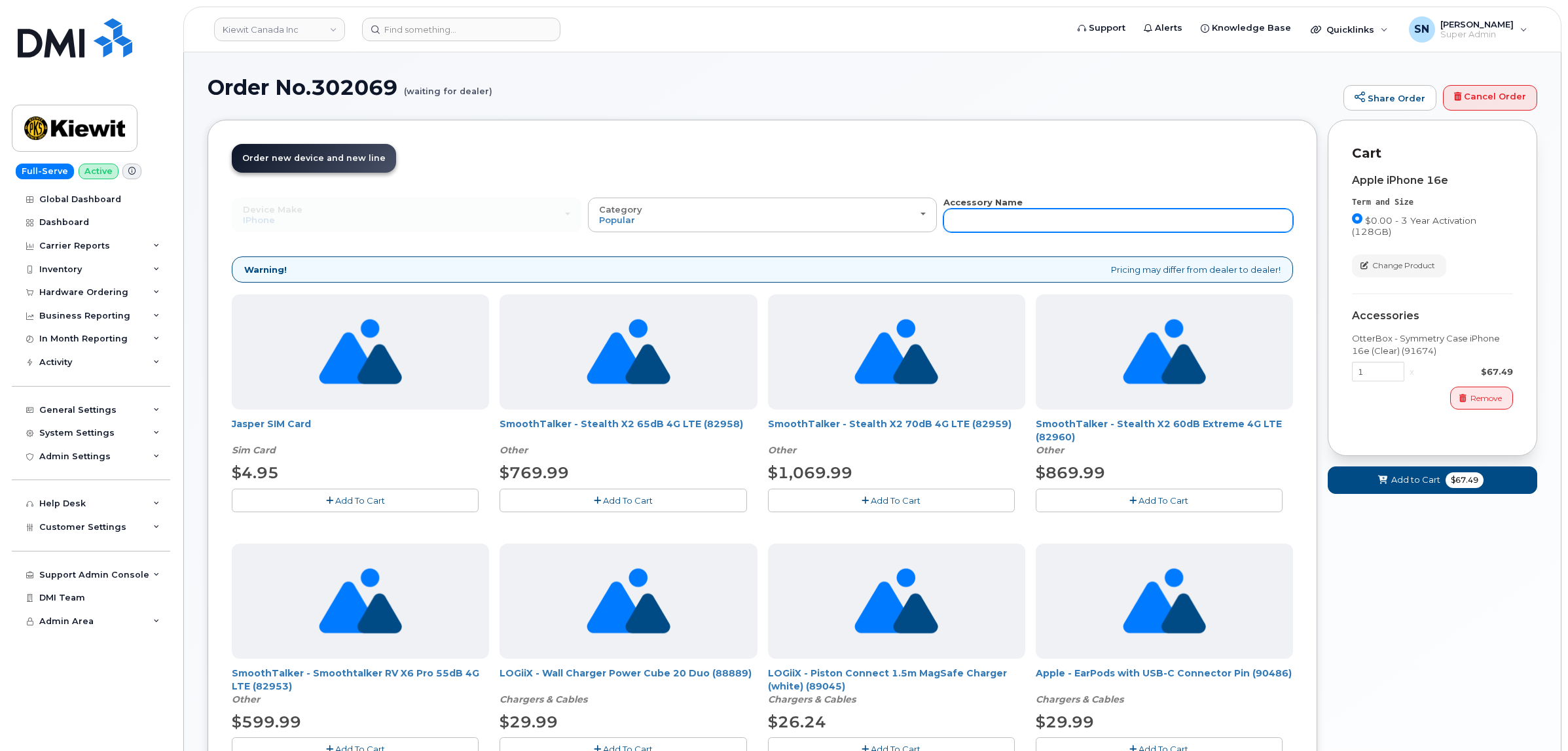
click at [1091, 209] on input "text" at bounding box center [1118, 220] width 350 height 24
type input "87916"
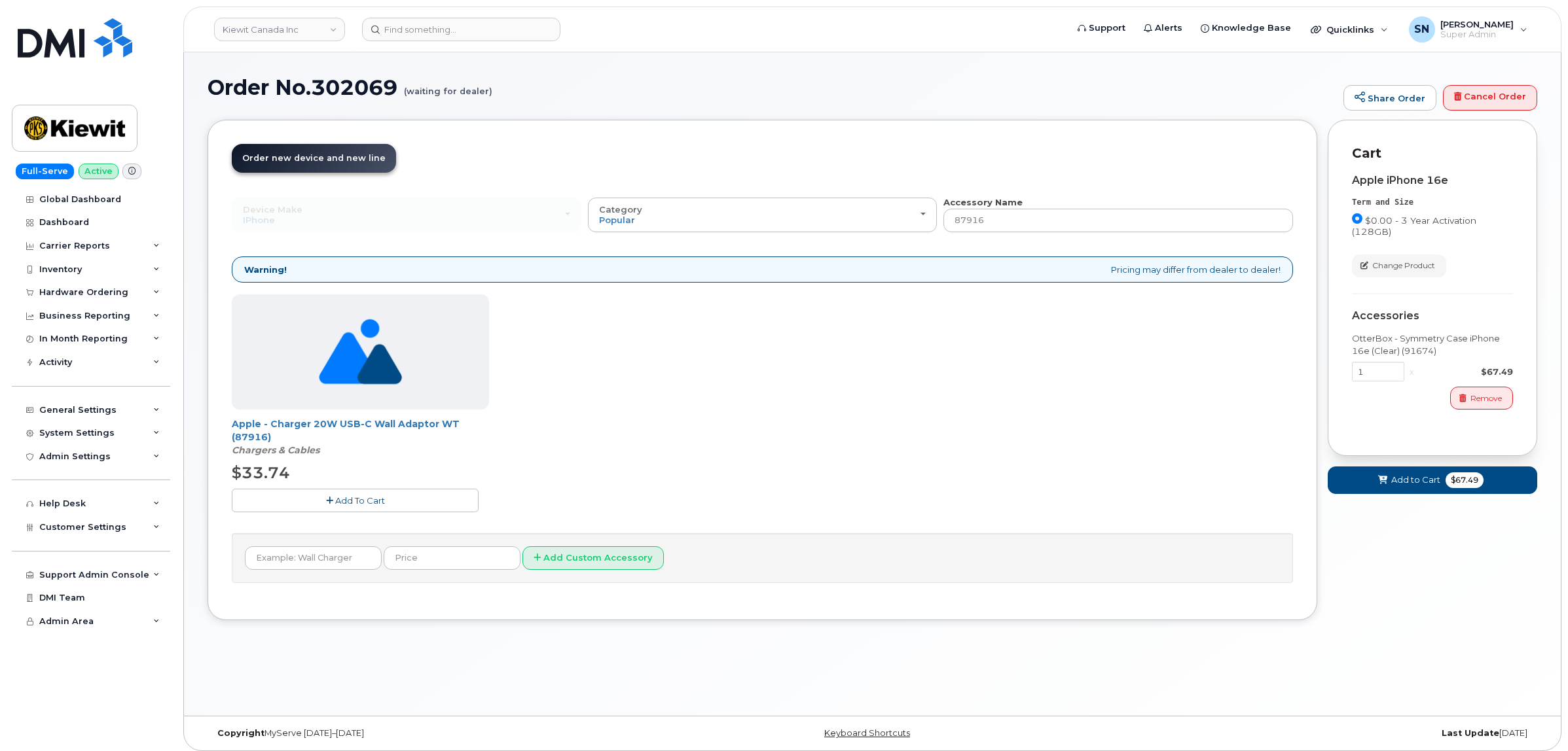
click at [429, 496] on button "Add To Cart" at bounding box center [355, 500] width 247 height 23
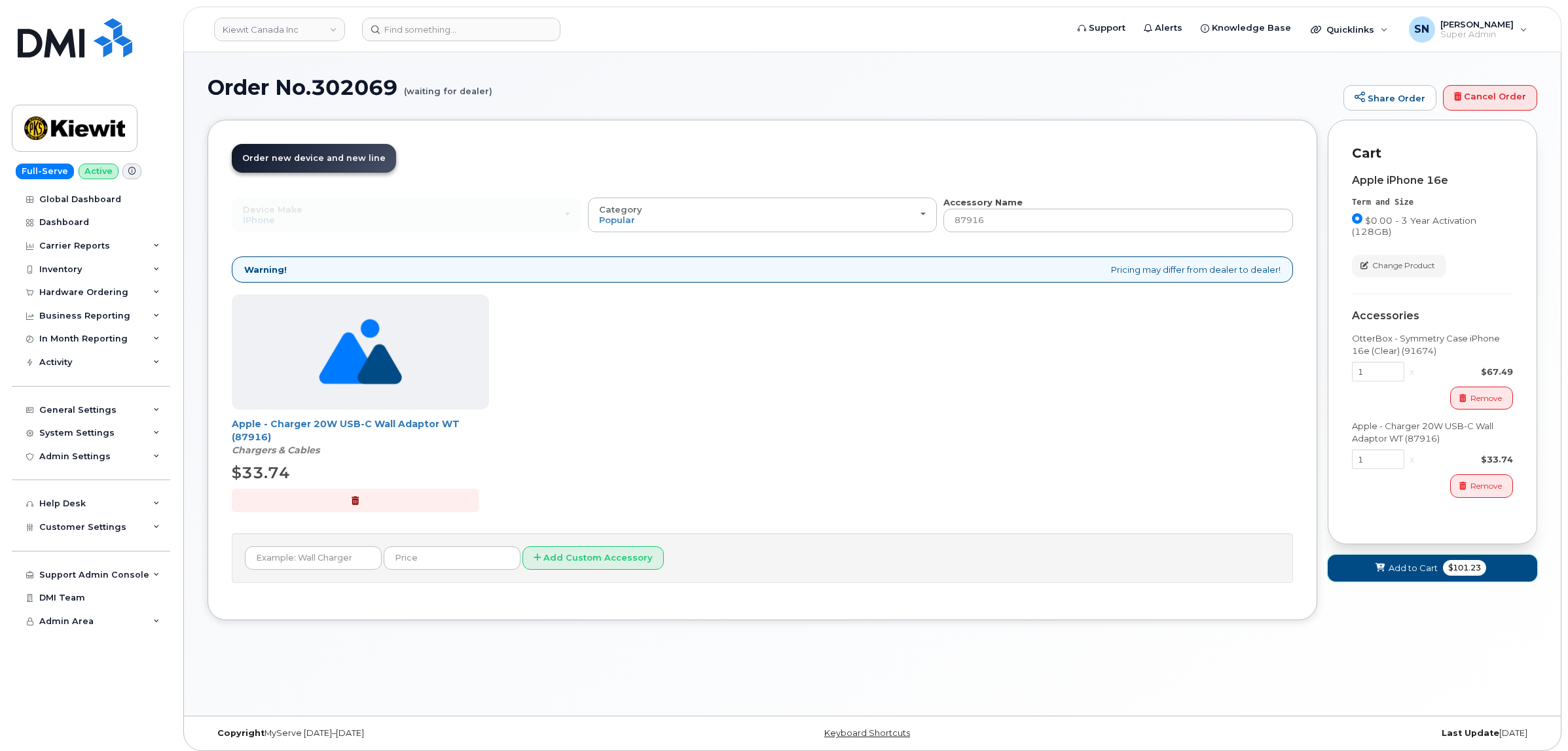
click at [1411, 564] on span "Add to Cart" at bounding box center [1413, 568] width 49 height 12
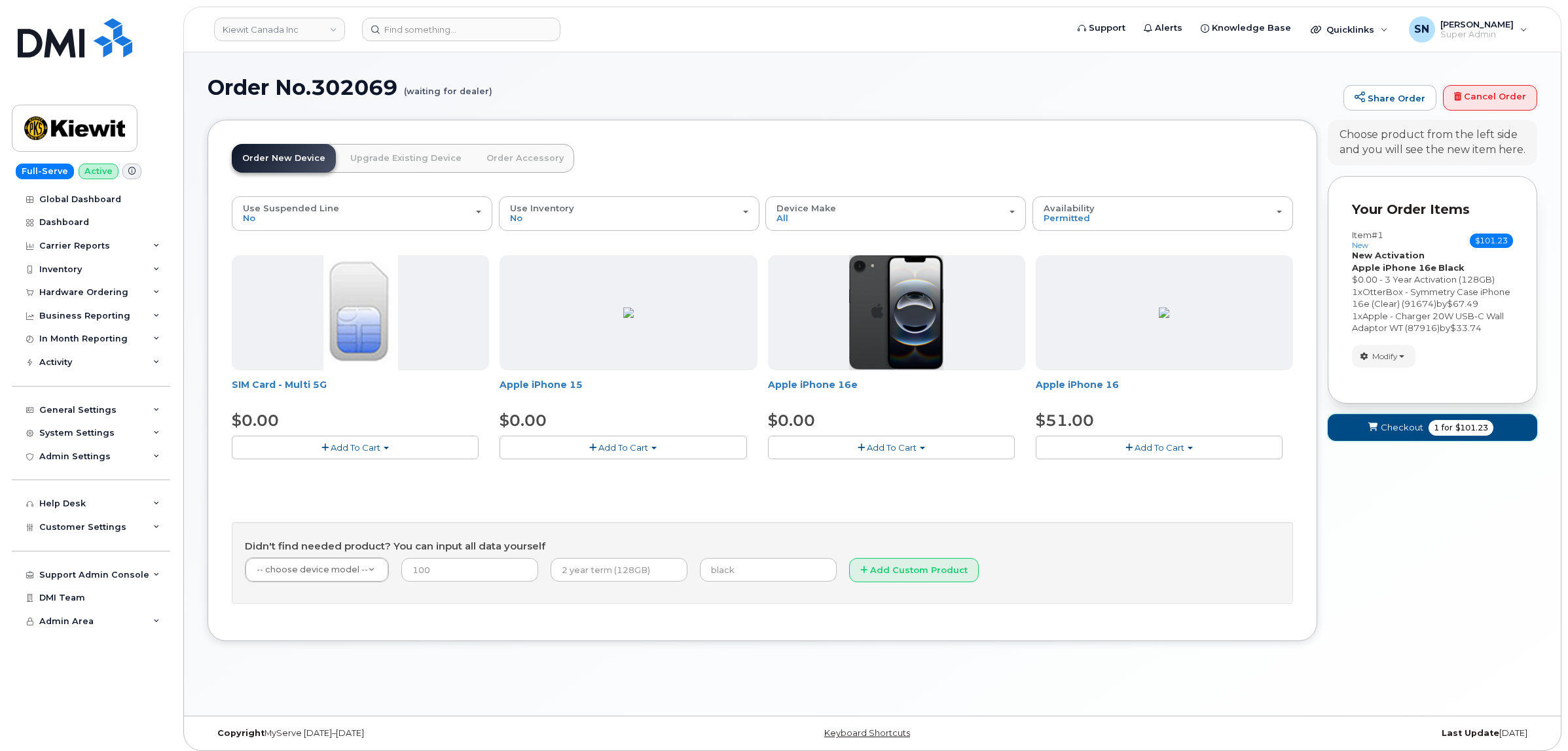
click at [1402, 434] on span "Checkout" at bounding box center [1402, 428] width 43 height 12
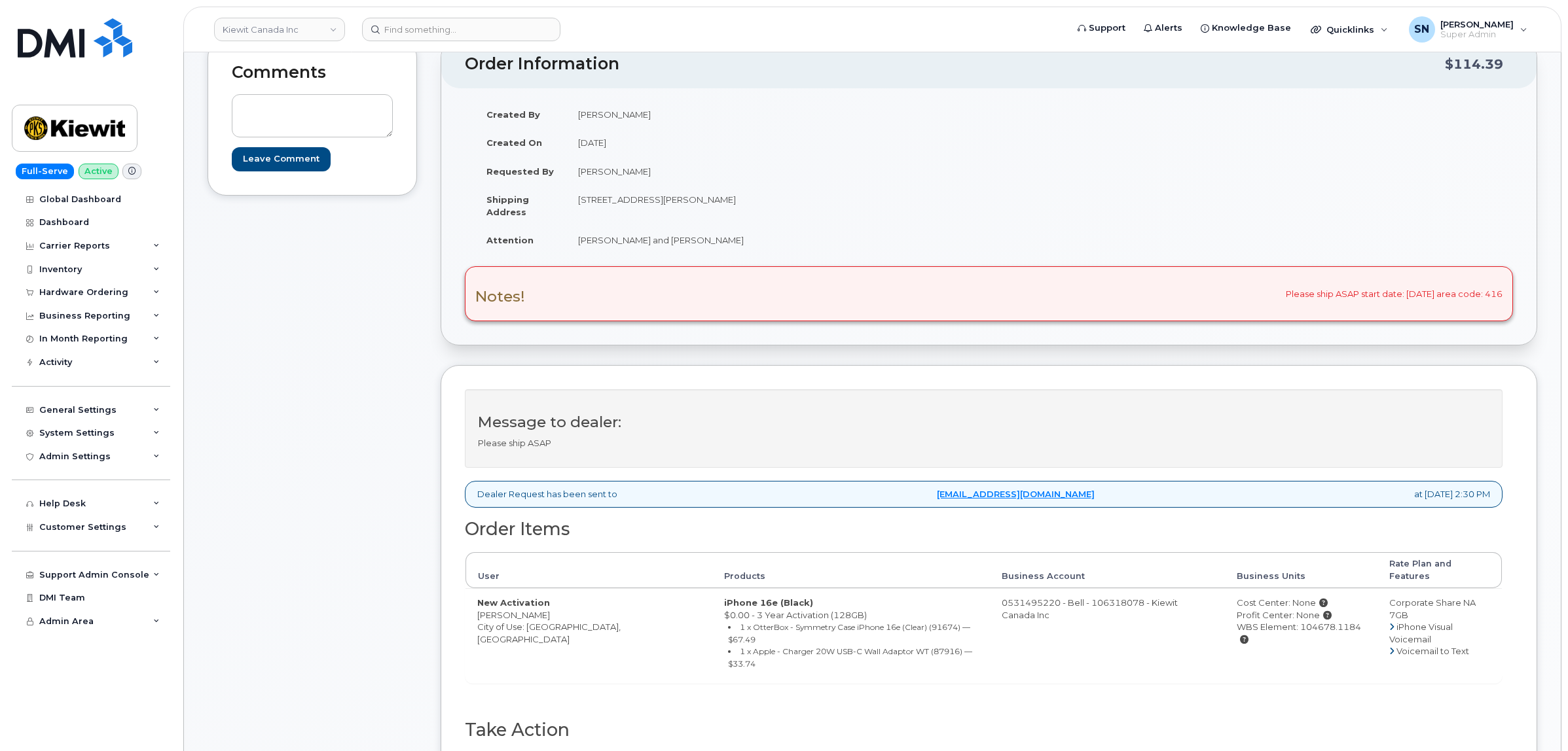
scroll to position [164, 0]
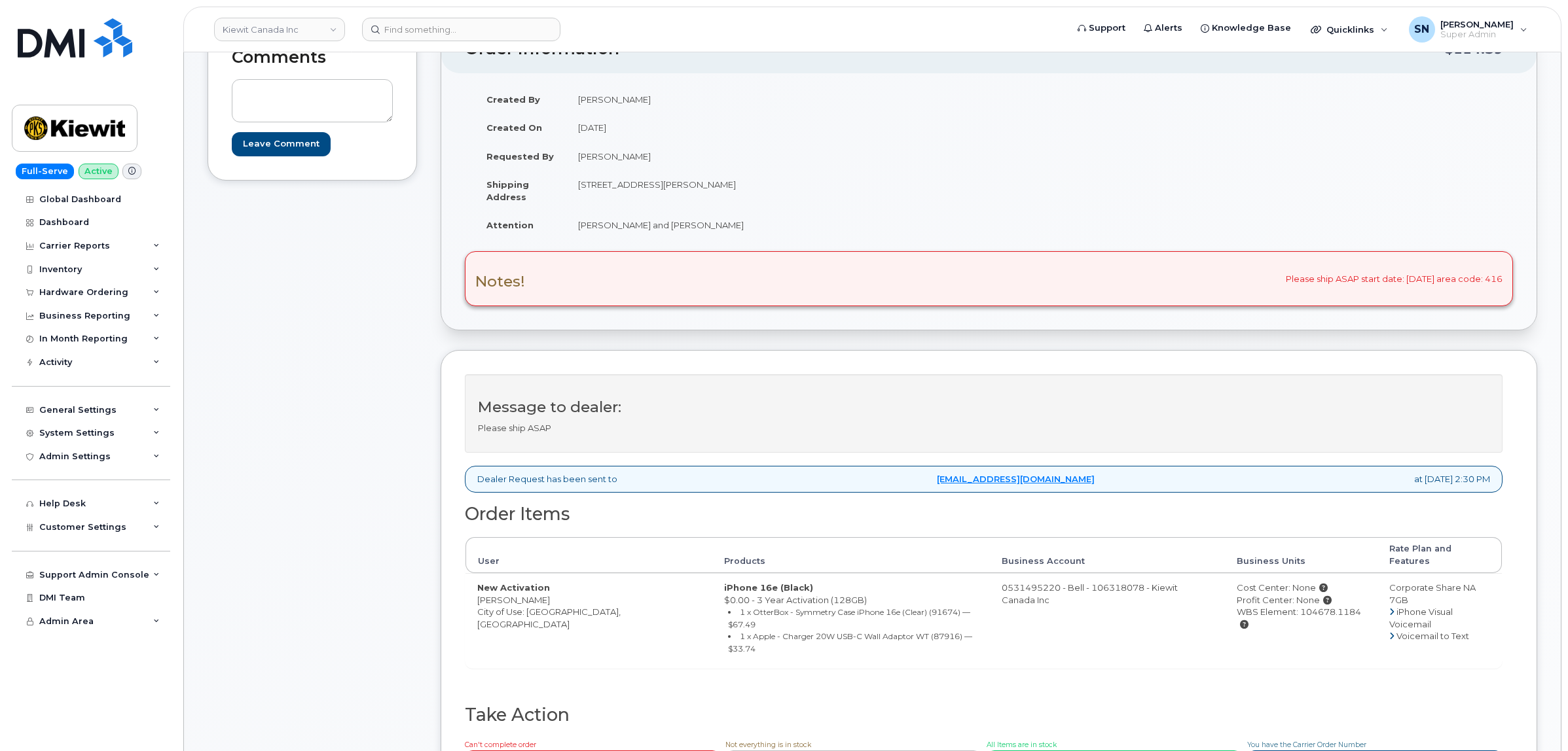
drag, startPoint x: 478, startPoint y: 591, endPoint x: 545, endPoint y: 595, distance: 67.1
click at [545, 595] on td "New Activation [PERSON_NAME] City of Use: [GEOGRAPHIC_DATA], [GEOGRAPHIC_DATA]" at bounding box center [588, 620] width 247 height 95
drag, startPoint x: 578, startPoint y: 187, endPoint x: 672, endPoint y: 195, distance: 94.3
click at [672, 195] on td "[STREET_ADDRESS][PERSON_NAME]" at bounding box center [773, 190] width 413 height 41
copy td "[STREET_ADDRESS][PERSON_NAME]"
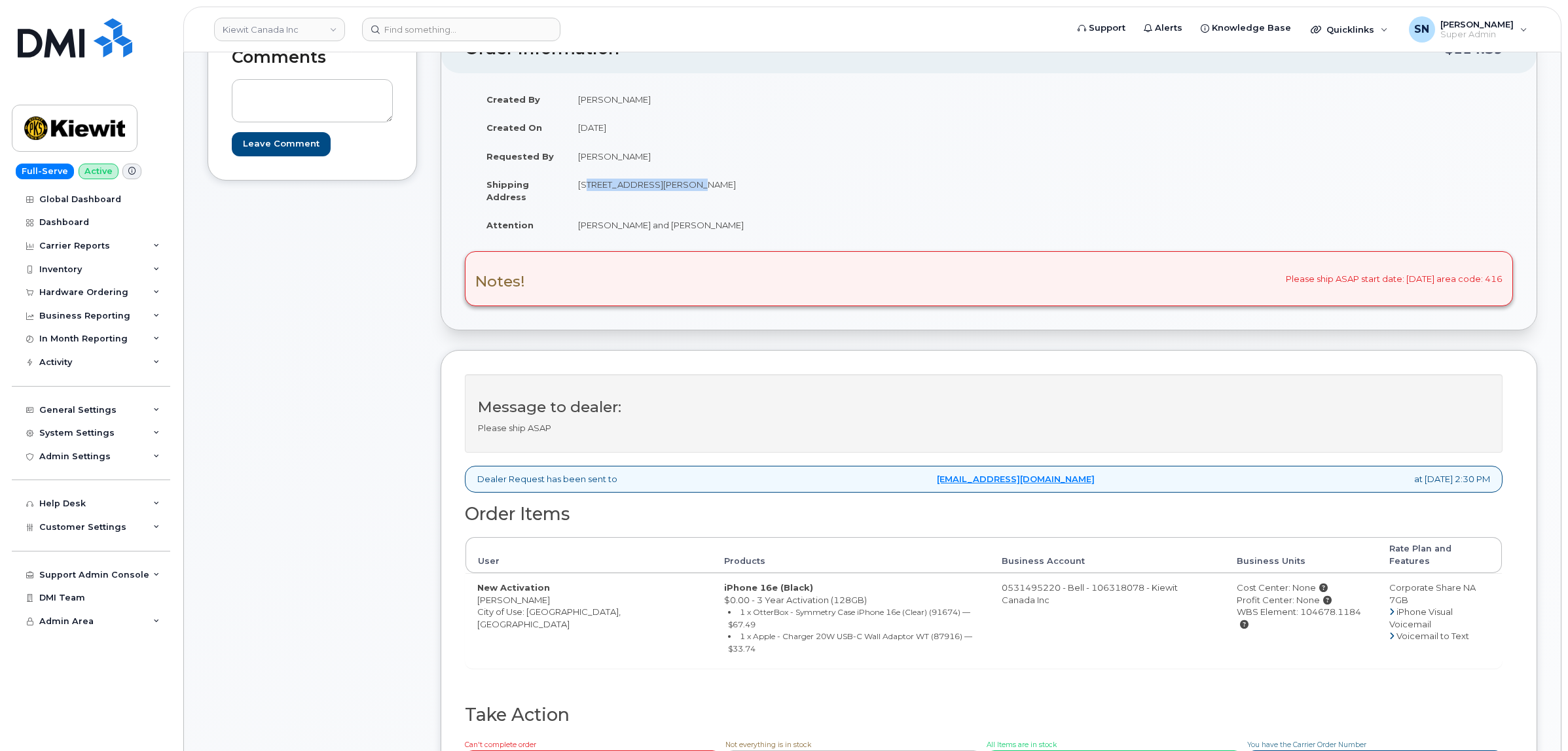
drag, startPoint x: 728, startPoint y: 181, endPoint x: 768, endPoint y: 191, distance: 41.2
click at [768, 191] on td "[STREET_ADDRESS][PERSON_NAME]" at bounding box center [773, 190] width 413 height 41
copy td "M5E 1N1"
drag, startPoint x: 574, startPoint y: 224, endPoint x: 728, endPoint y: 234, distance: 154.3
click at [729, 234] on td "[PERSON_NAME] and [PERSON_NAME]" at bounding box center [773, 225] width 413 height 29
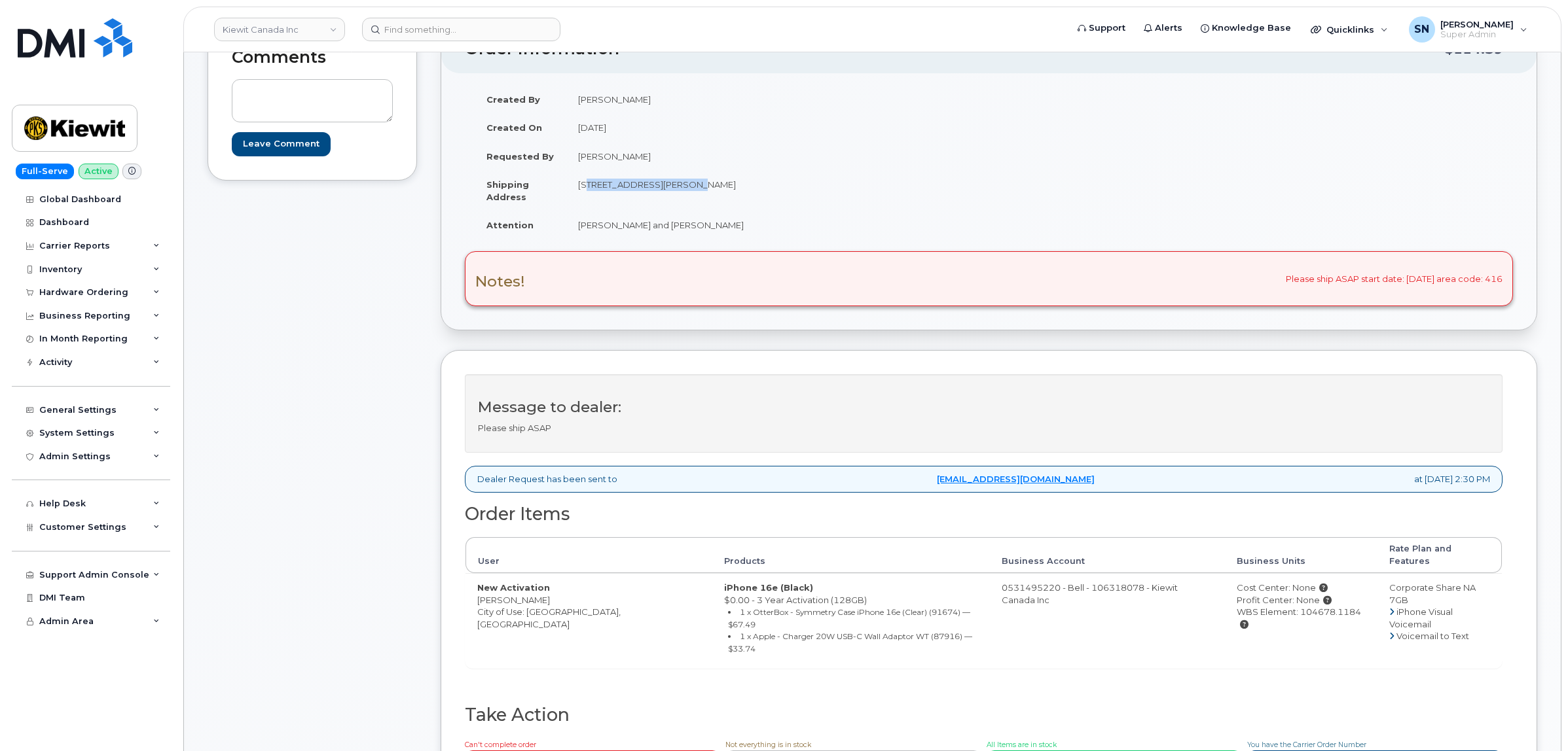
copy td "Diana Zelman and Sasha-Lee Allen"
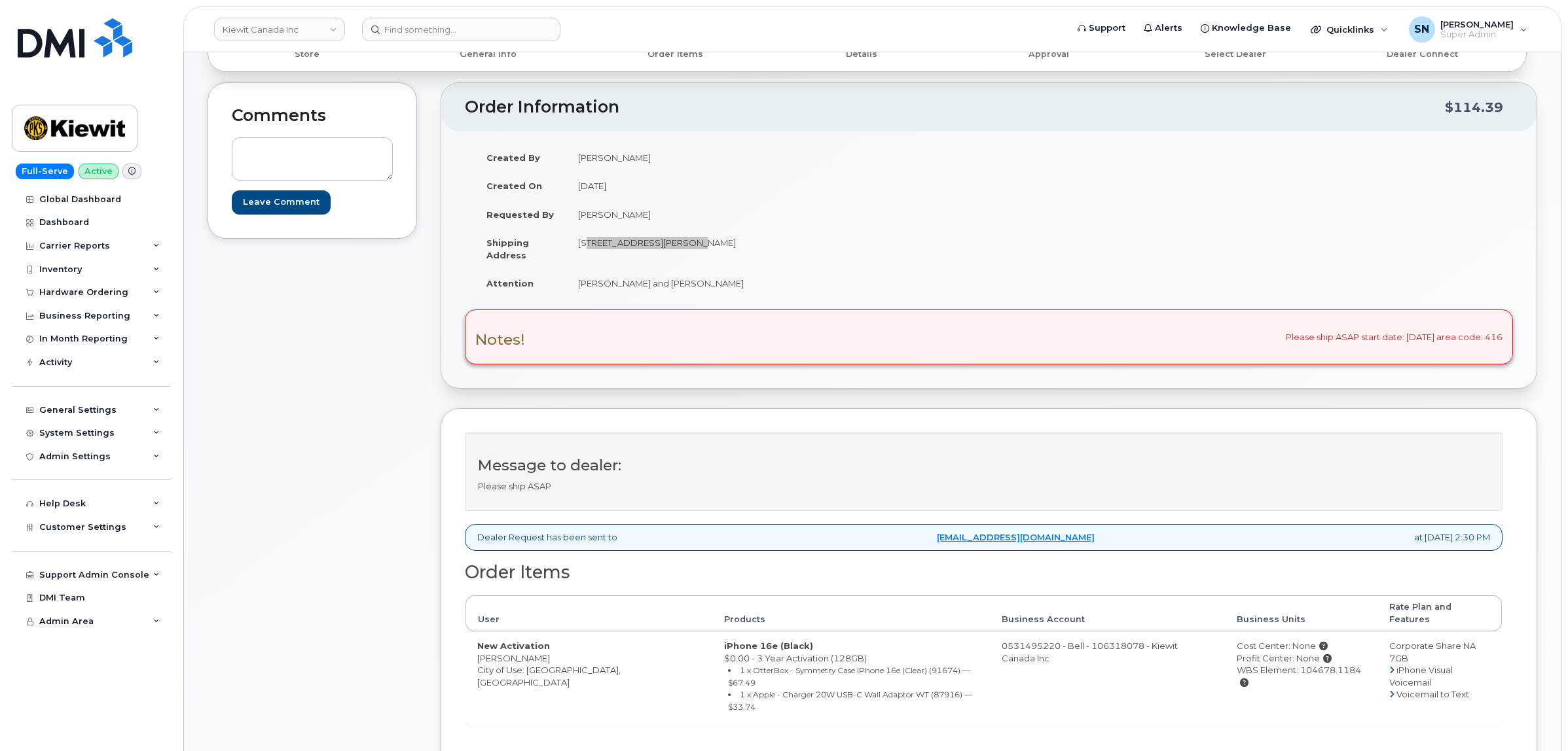
scroll to position [82, 0]
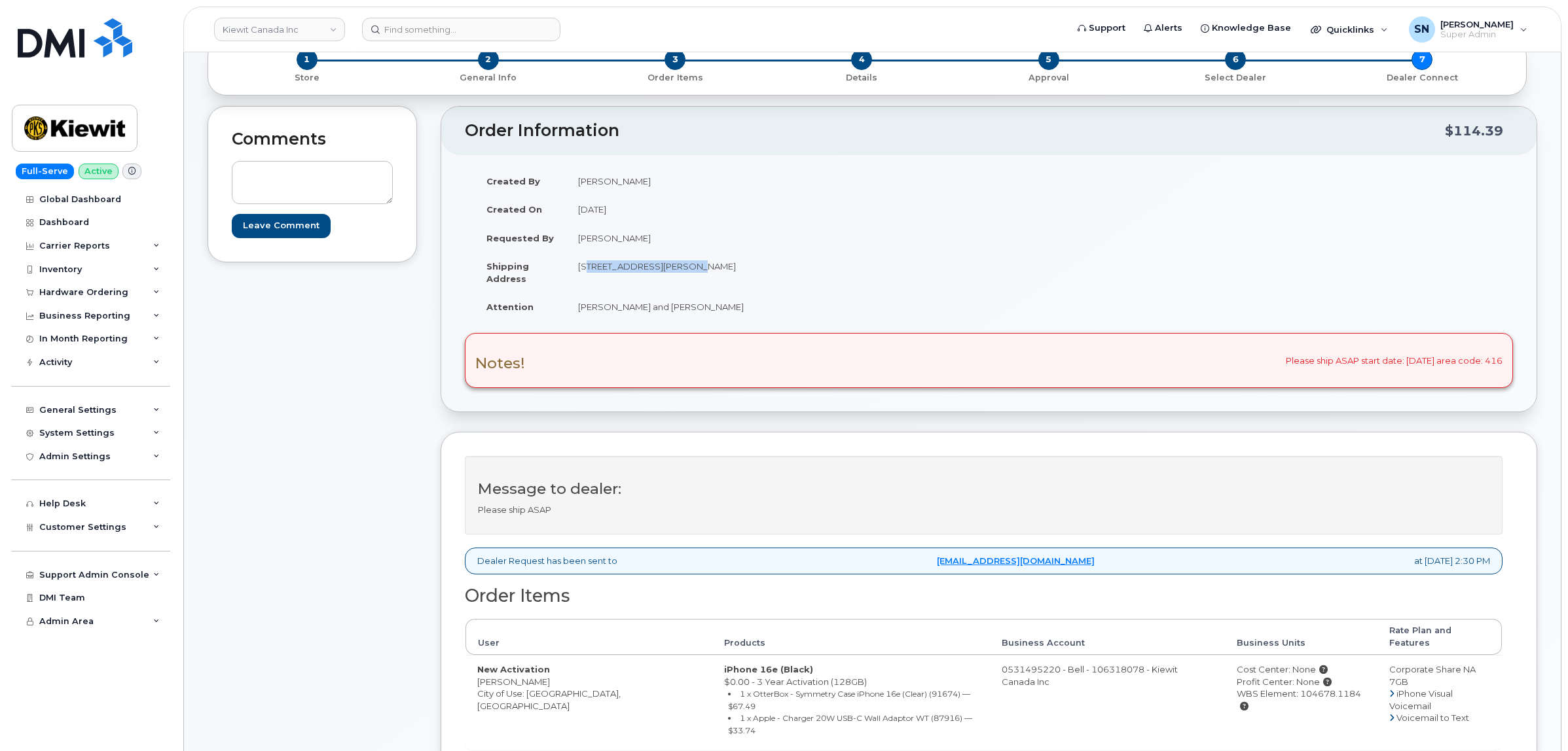
drag, startPoint x: 479, startPoint y: 666, endPoint x: 548, endPoint y: 672, distance: 69.3
click at [548, 672] on td "New Activation Sasha-Lee Allen City of Use: Toronto, Ontario" at bounding box center [588, 702] width 247 height 95
copy td "Sasha-Lee Allen"
drag, startPoint x: 1271, startPoint y: 685, endPoint x: 1331, endPoint y: 688, distance: 60.1
click at [1331, 688] on div "WBS Element: 104678.1184" at bounding box center [1301, 700] width 129 height 24
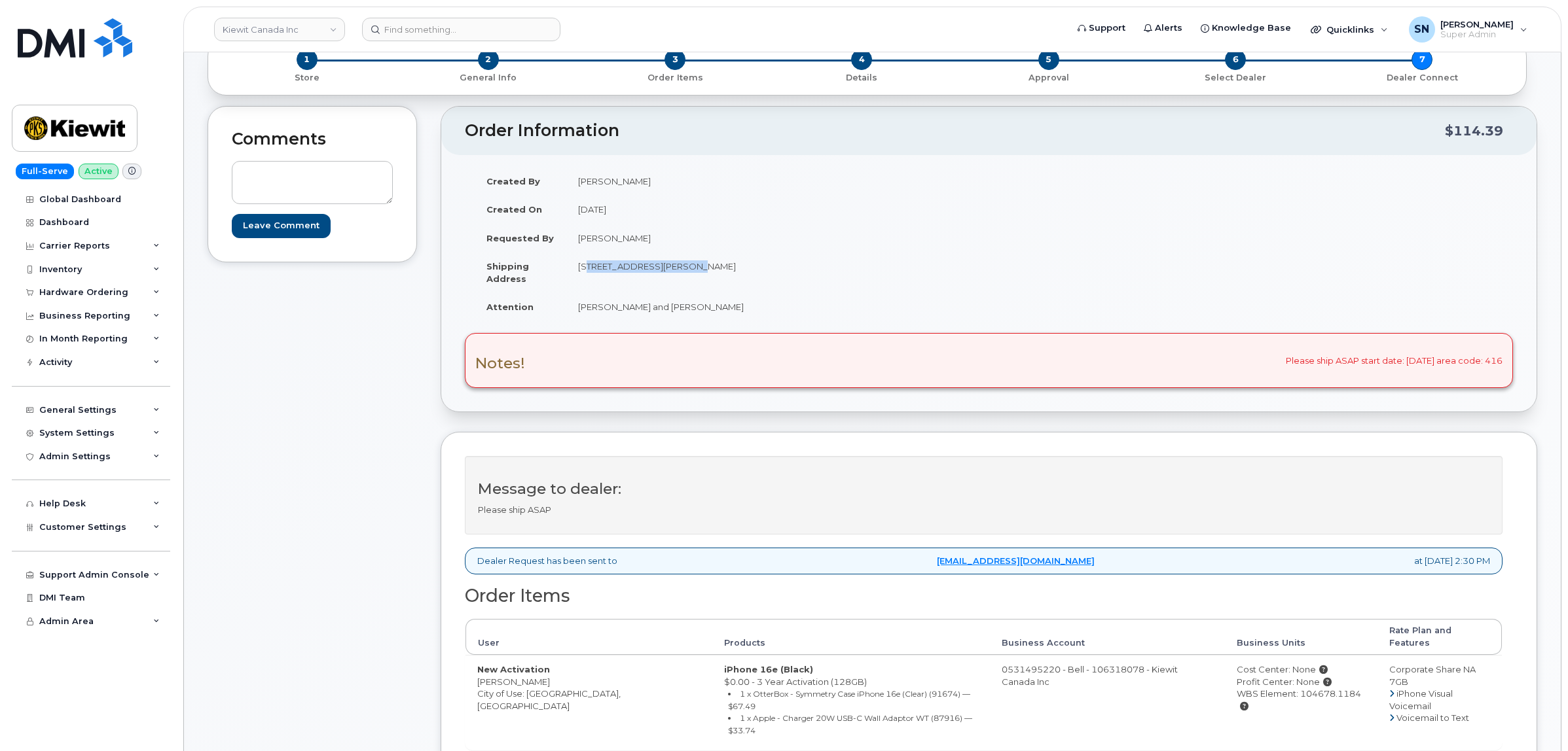
copy div "104678.1184"
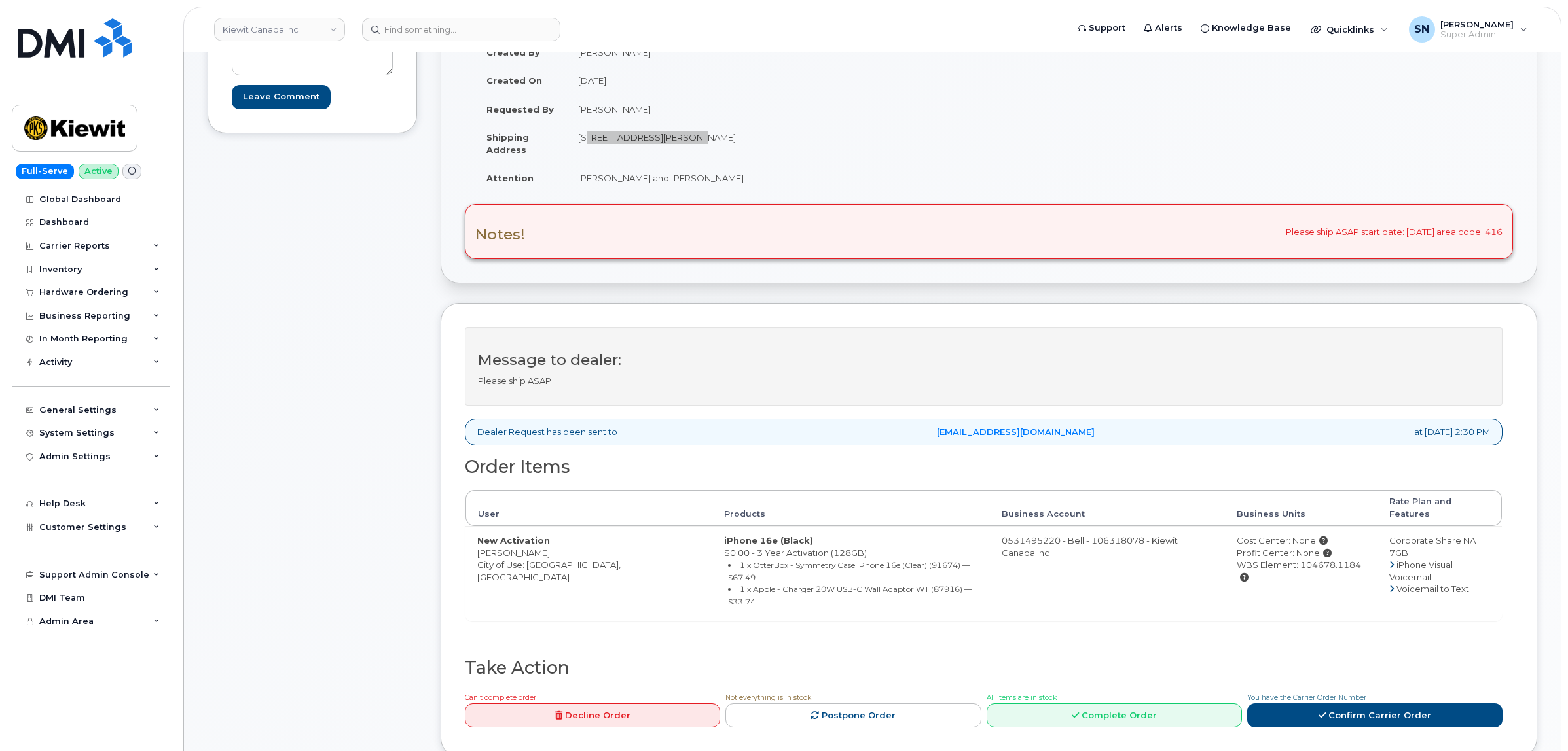
scroll to position [327, 0]
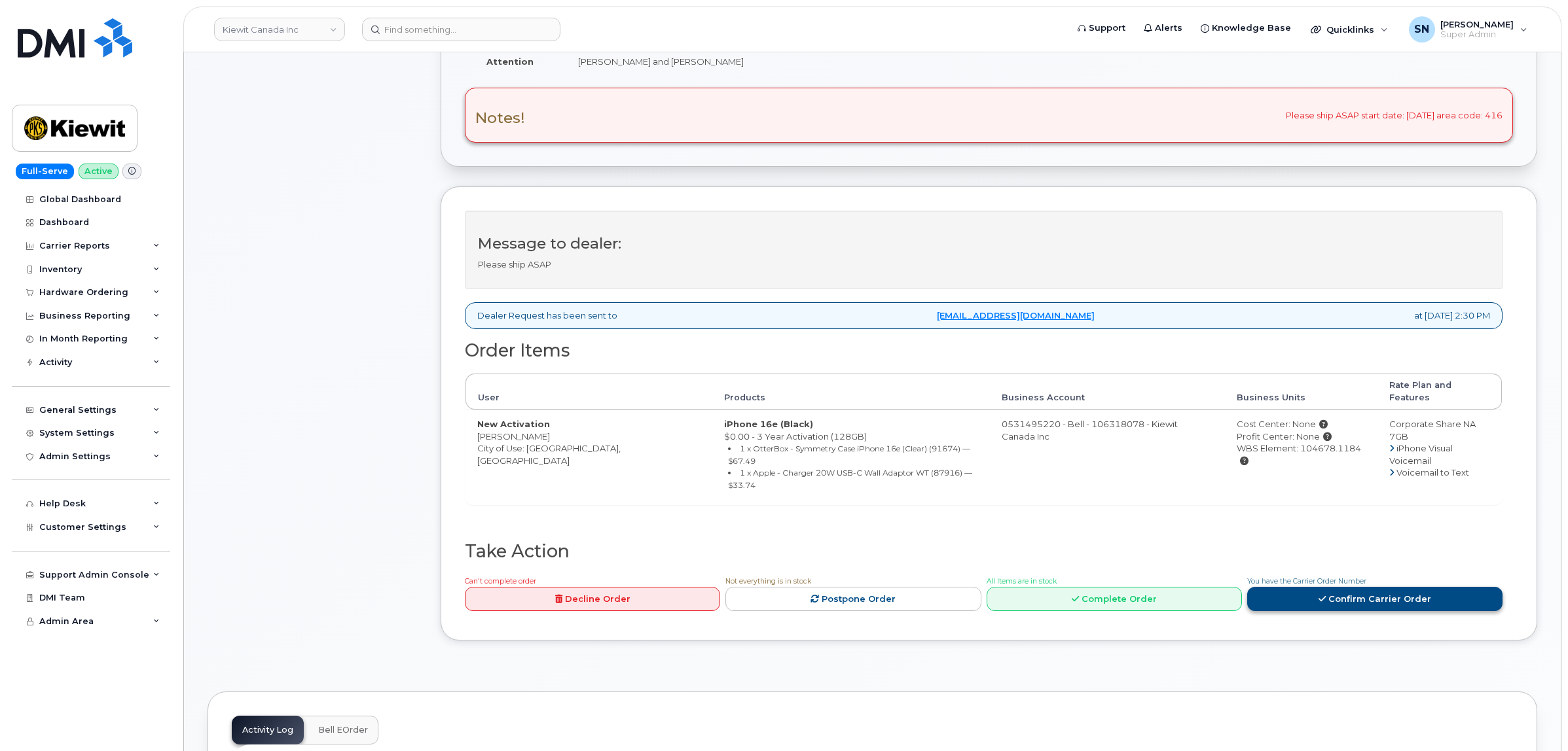
click at [1356, 587] on link "Confirm Carrier Order" at bounding box center [1375, 599] width 256 height 24
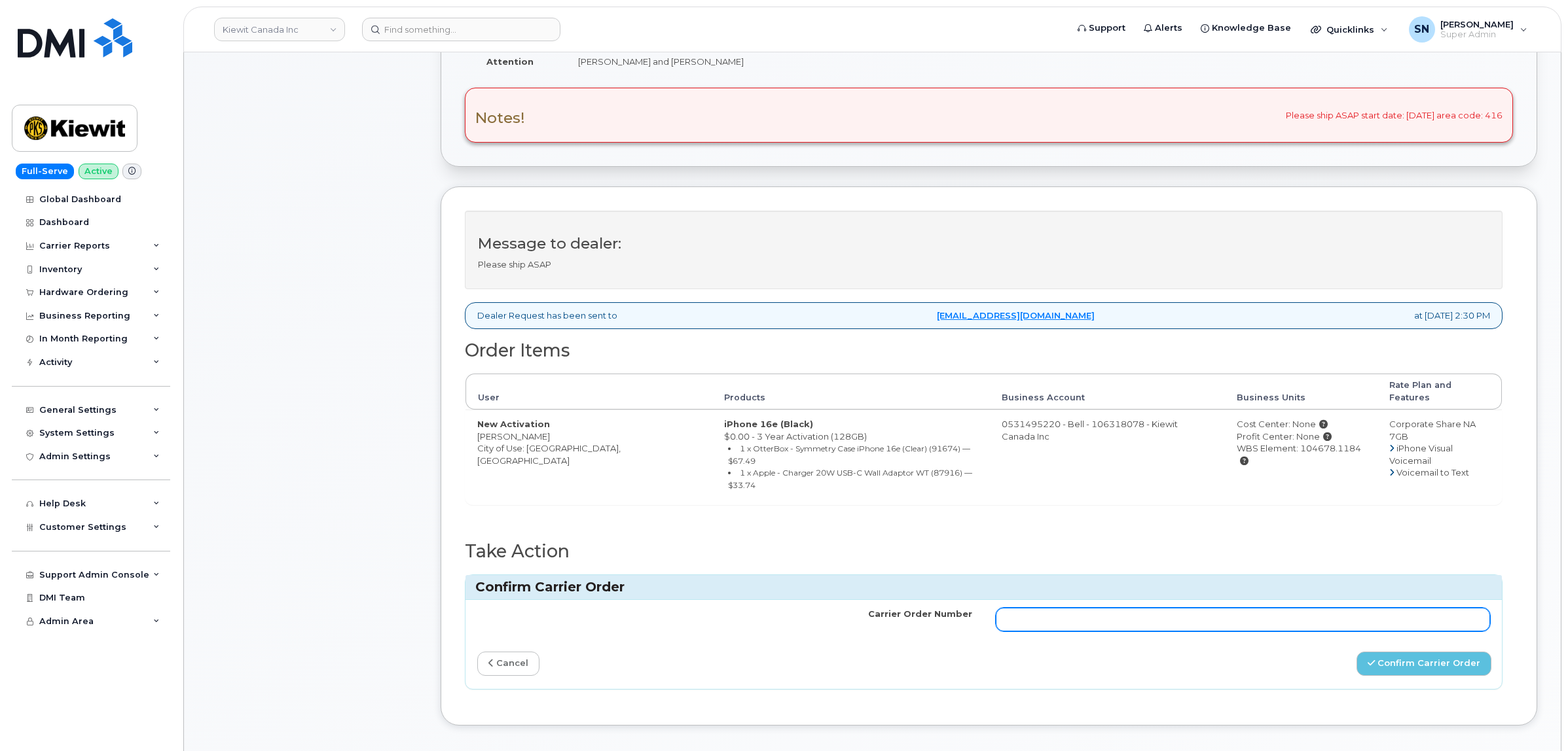
click at [1316, 608] on input "Carrier Order Number" at bounding box center [1243, 619] width 495 height 24
paste input "3023193"
type input "3023193"
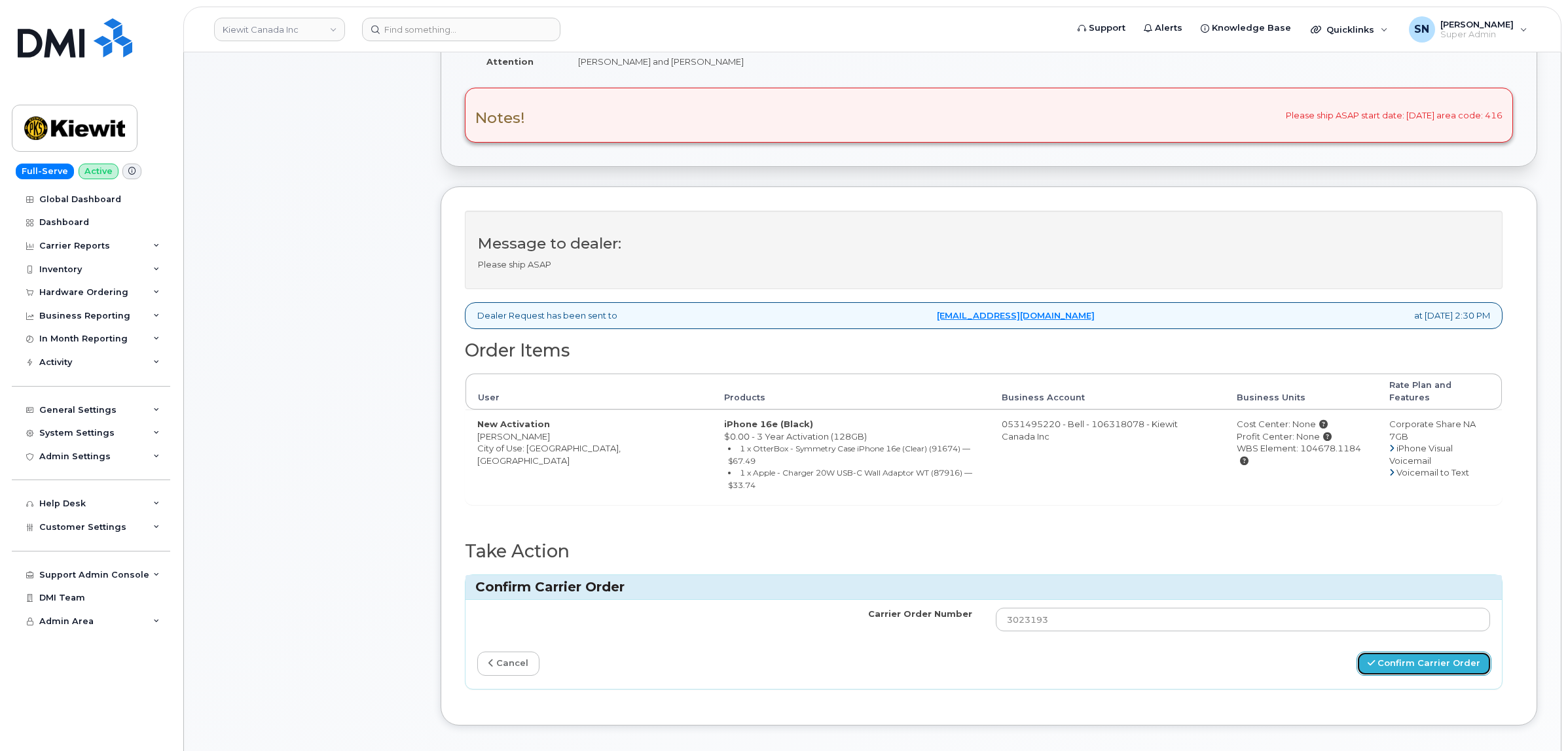
click at [1432, 652] on button "Confirm Carrier Order" at bounding box center [1424, 664] width 135 height 24
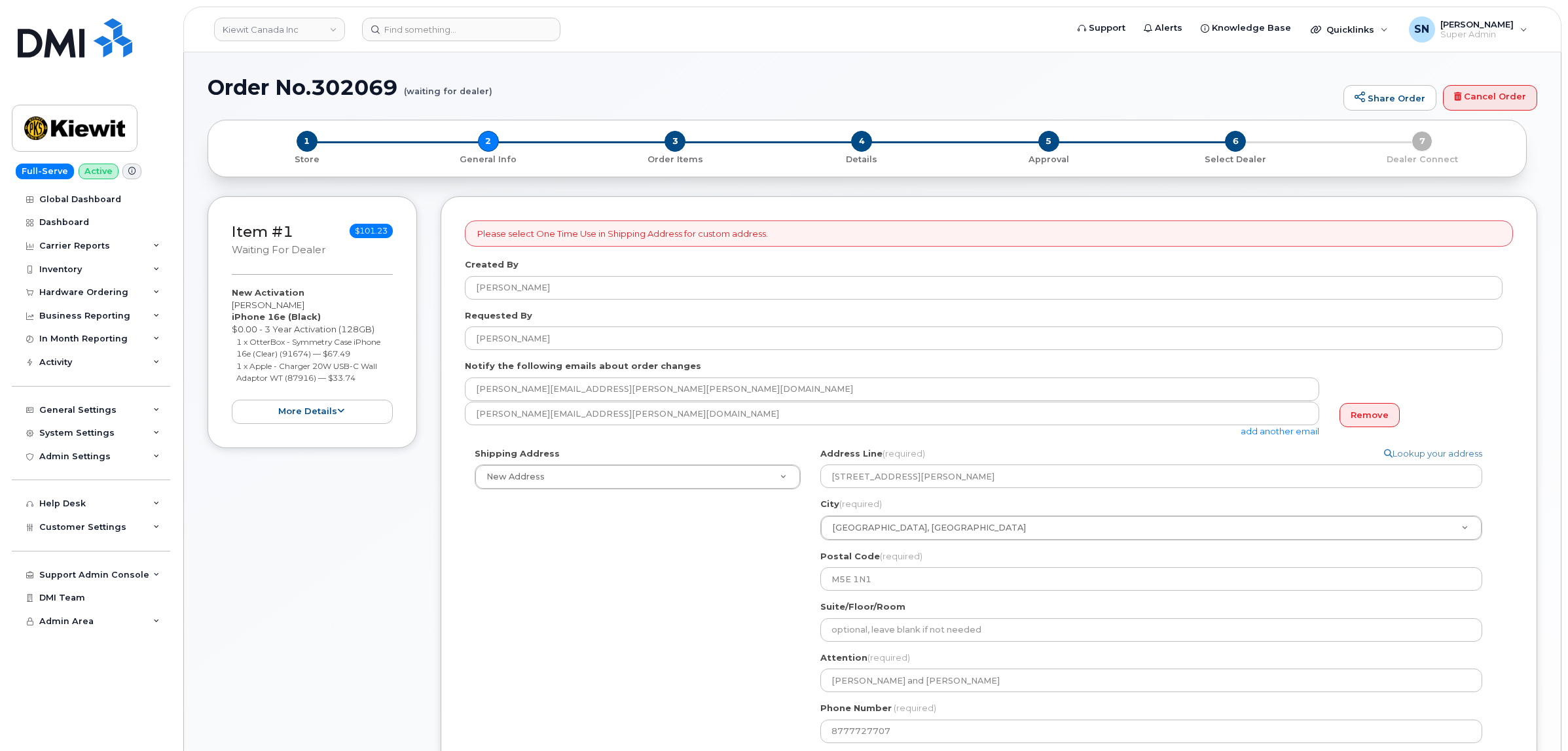
select select
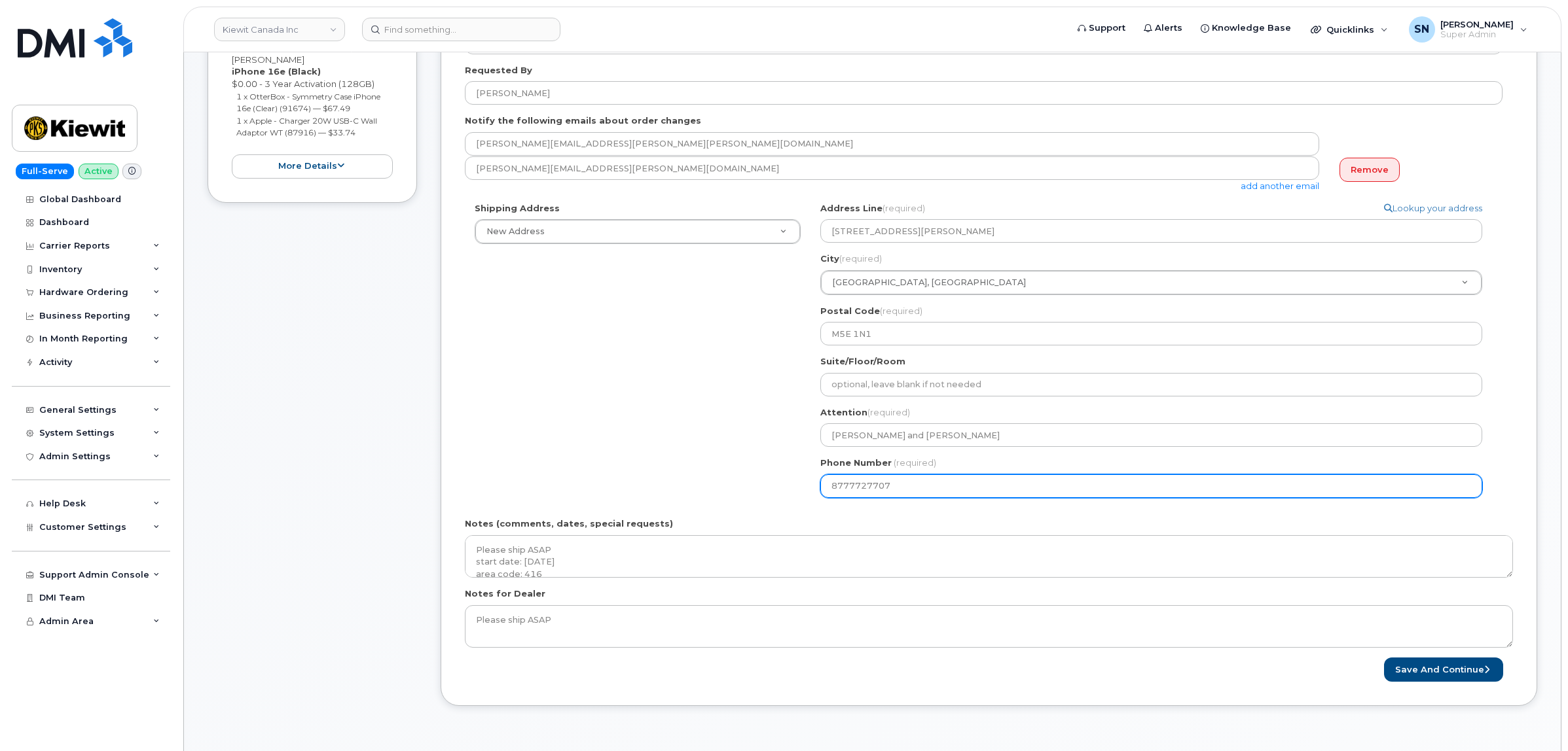
drag, startPoint x: 901, startPoint y: 492, endPoint x: 771, endPoint y: 489, distance: 130.0
click at [771, 489] on div "Shipping Address New Address New Address - Beaver Marine Limited [GEOGRAPHIC_DA…" at bounding box center [983, 355] width 1038 height 306
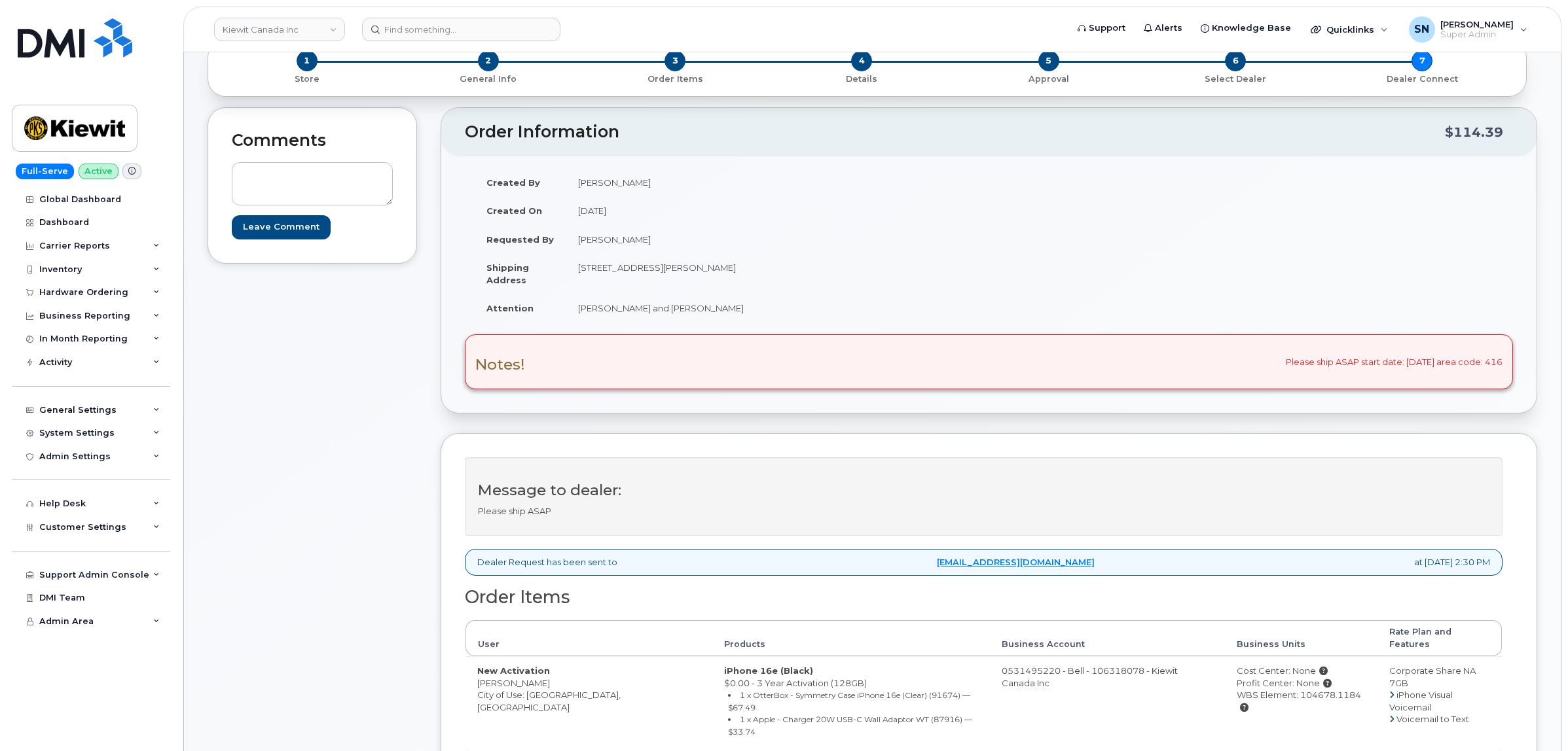
scroll to position [245, 0]
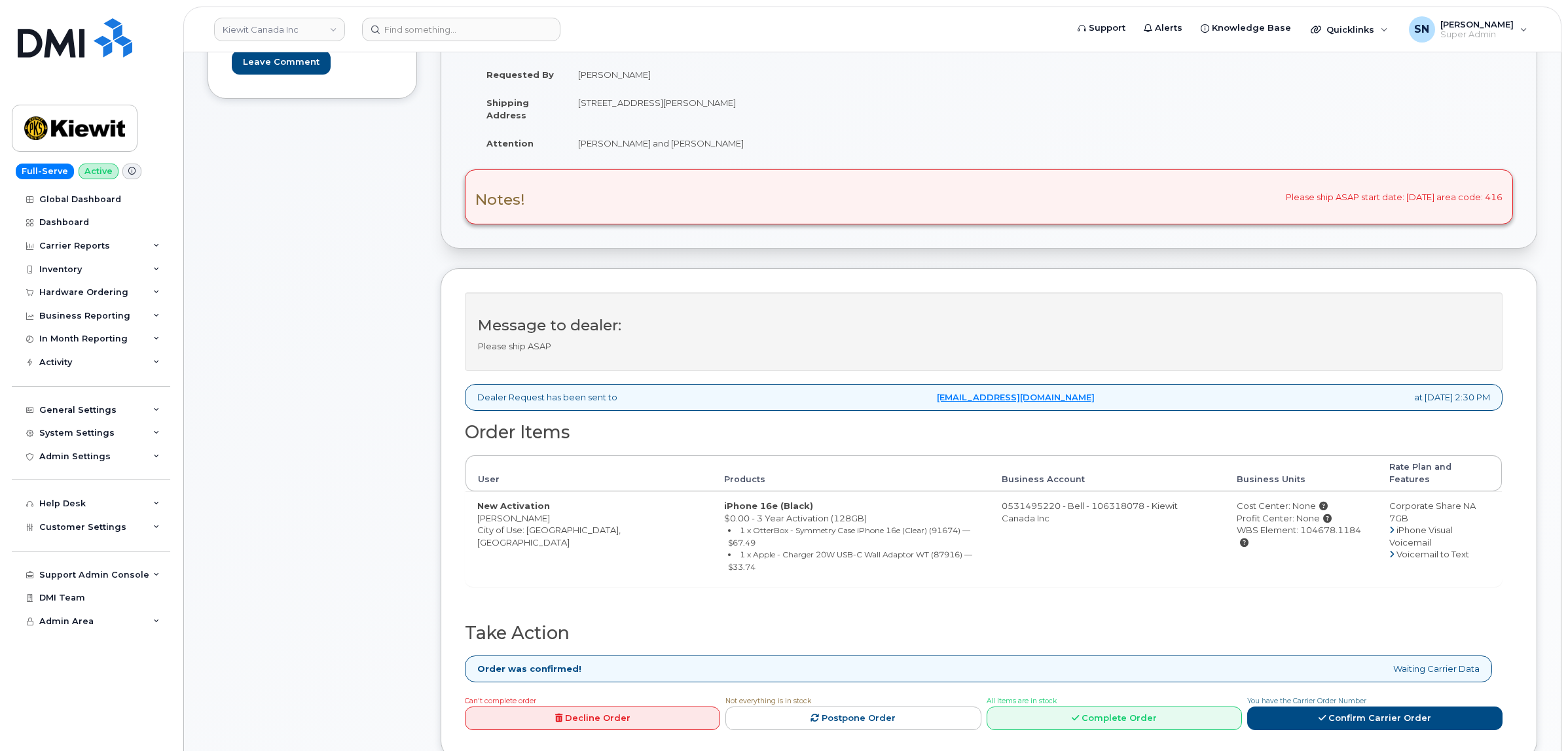
drag, startPoint x: 477, startPoint y: 506, endPoint x: 550, endPoint y: 510, distance: 73.1
click at [550, 510] on td "New Activation Sasha-Lee Allen City of Use: Toronto, Ontario" at bounding box center [588, 538] width 247 height 95
copy td "[PERSON_NAME]"
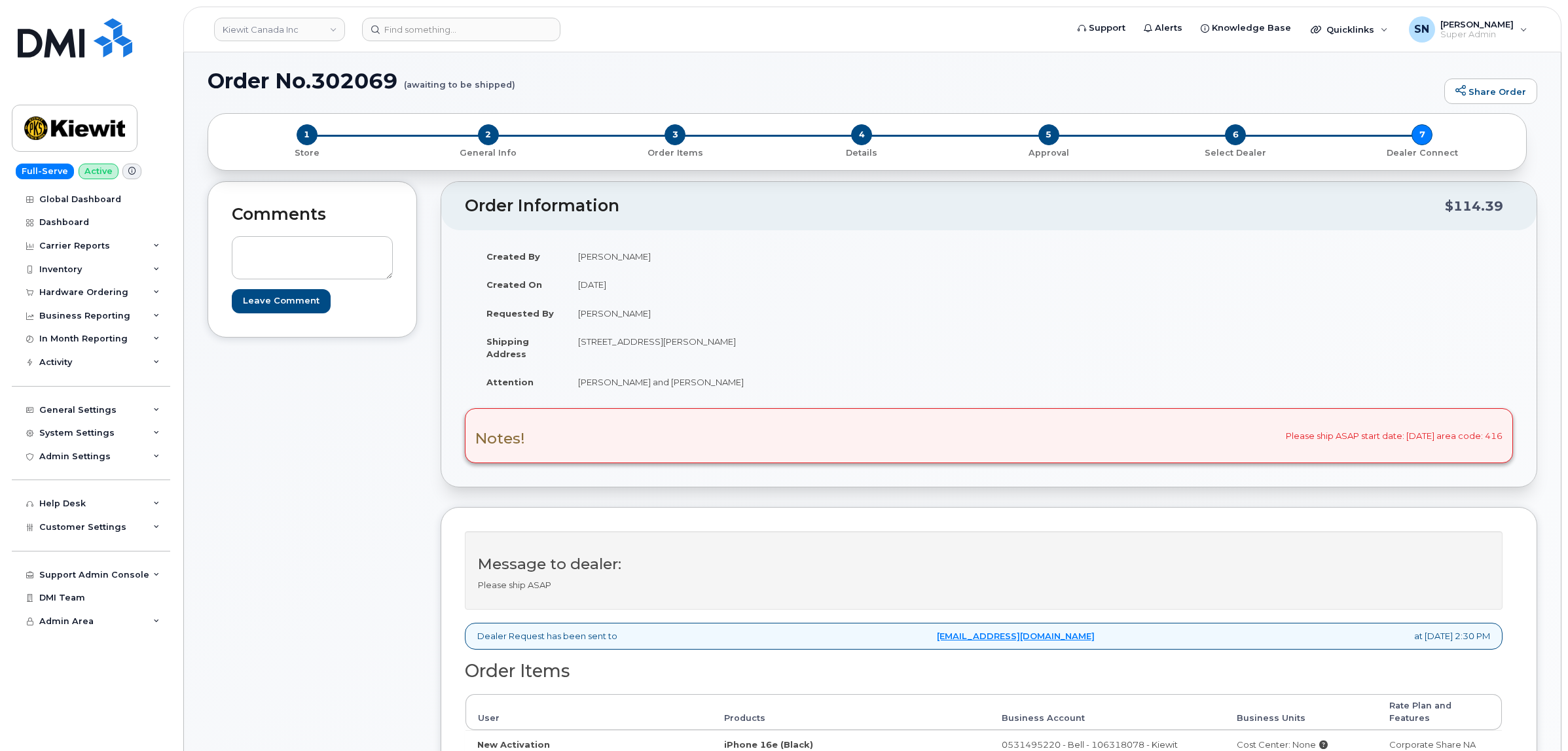
scroll to position [0, 0]
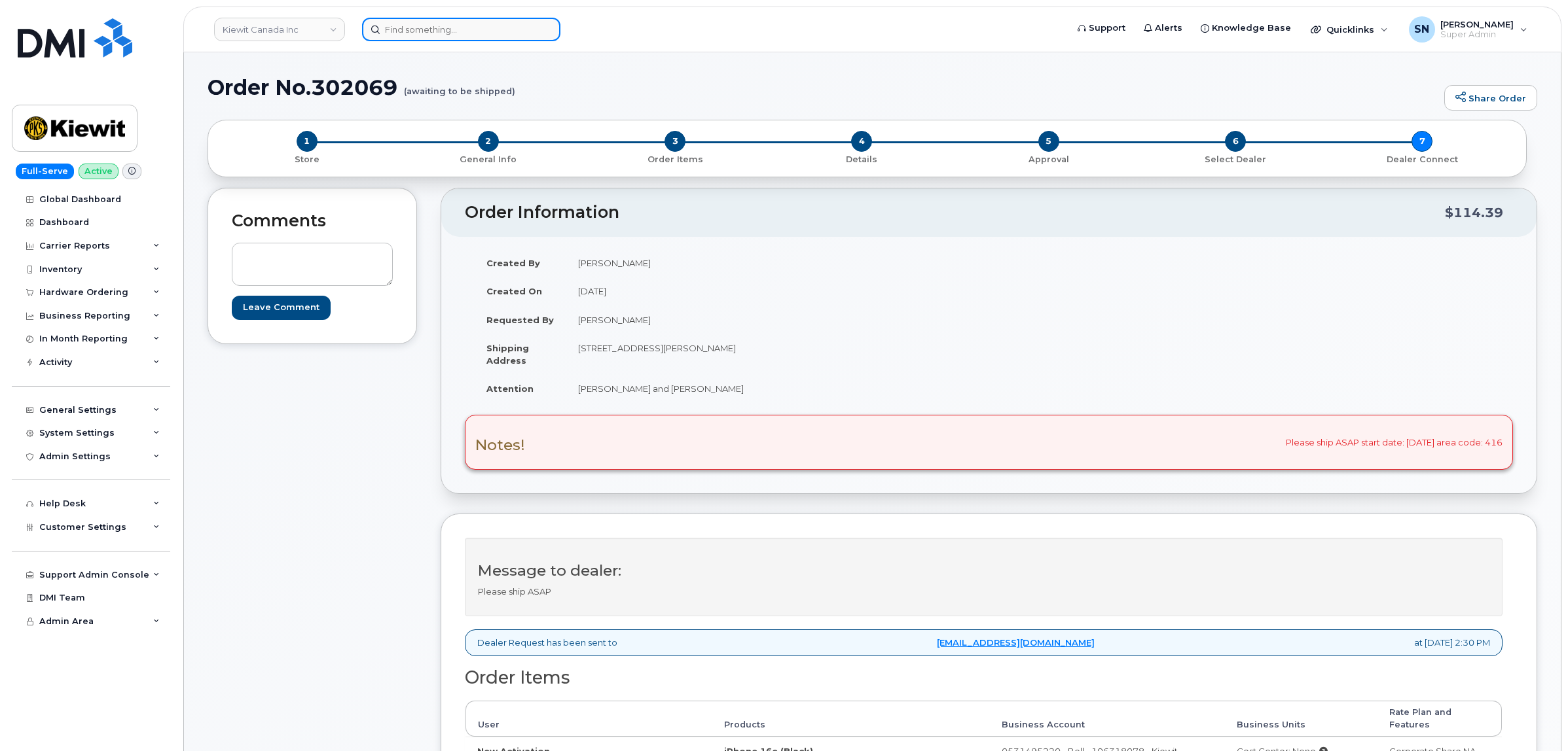
click at [505, 37] on input at bounding box center [461, 29] width 198 height 24
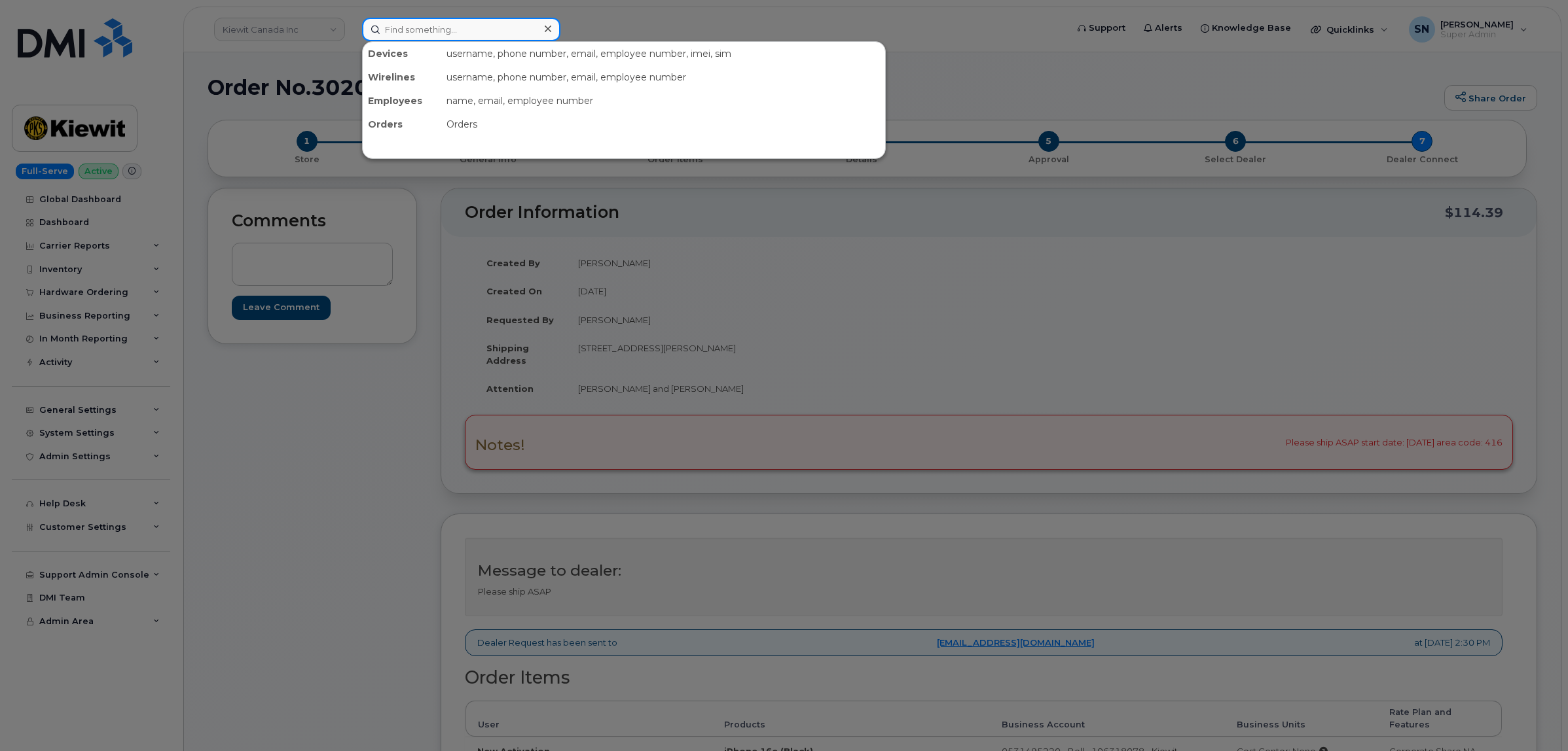
paste input "3435514460"
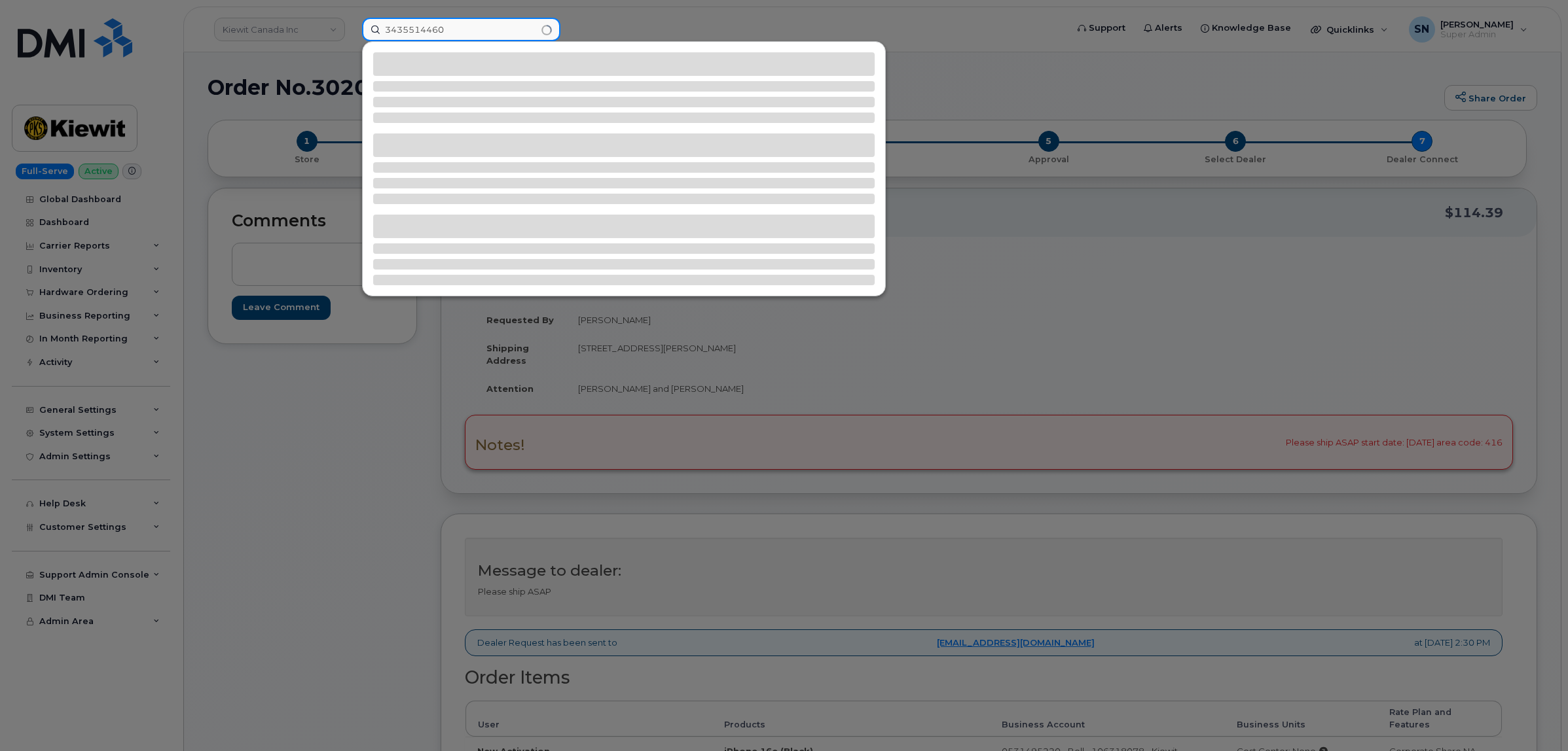
type input "3435514460"
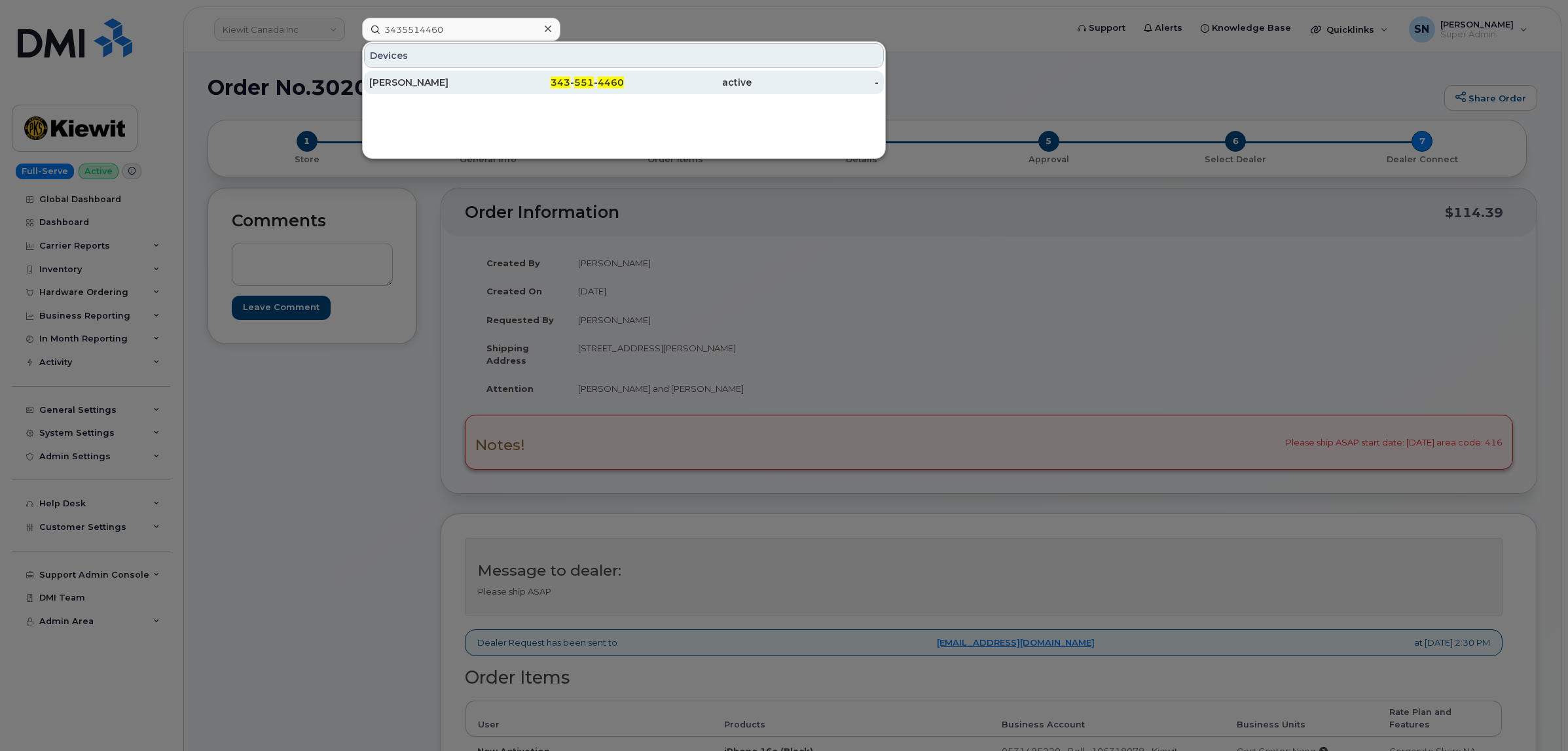
click at [475, 86] on div "[PERSON_NAME]" at bounding box center [432, 82] width 128 height 13
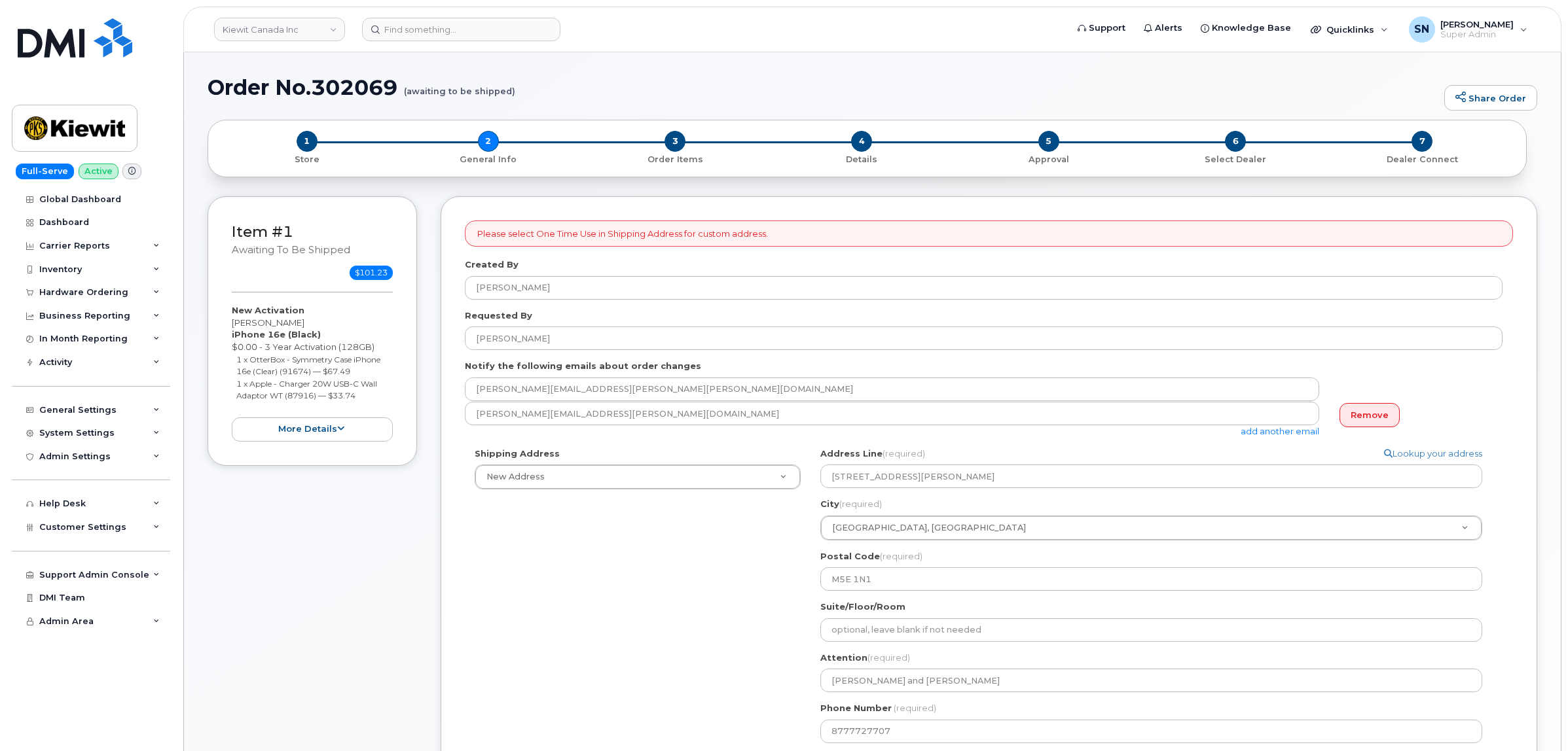
select select
click at [521, 597] on div "Shipping Address New Address New Address - Beaver Marine Limited [GEOGRAPHIC_DA…" at bounding box center [983, 600] width 1038 height 306
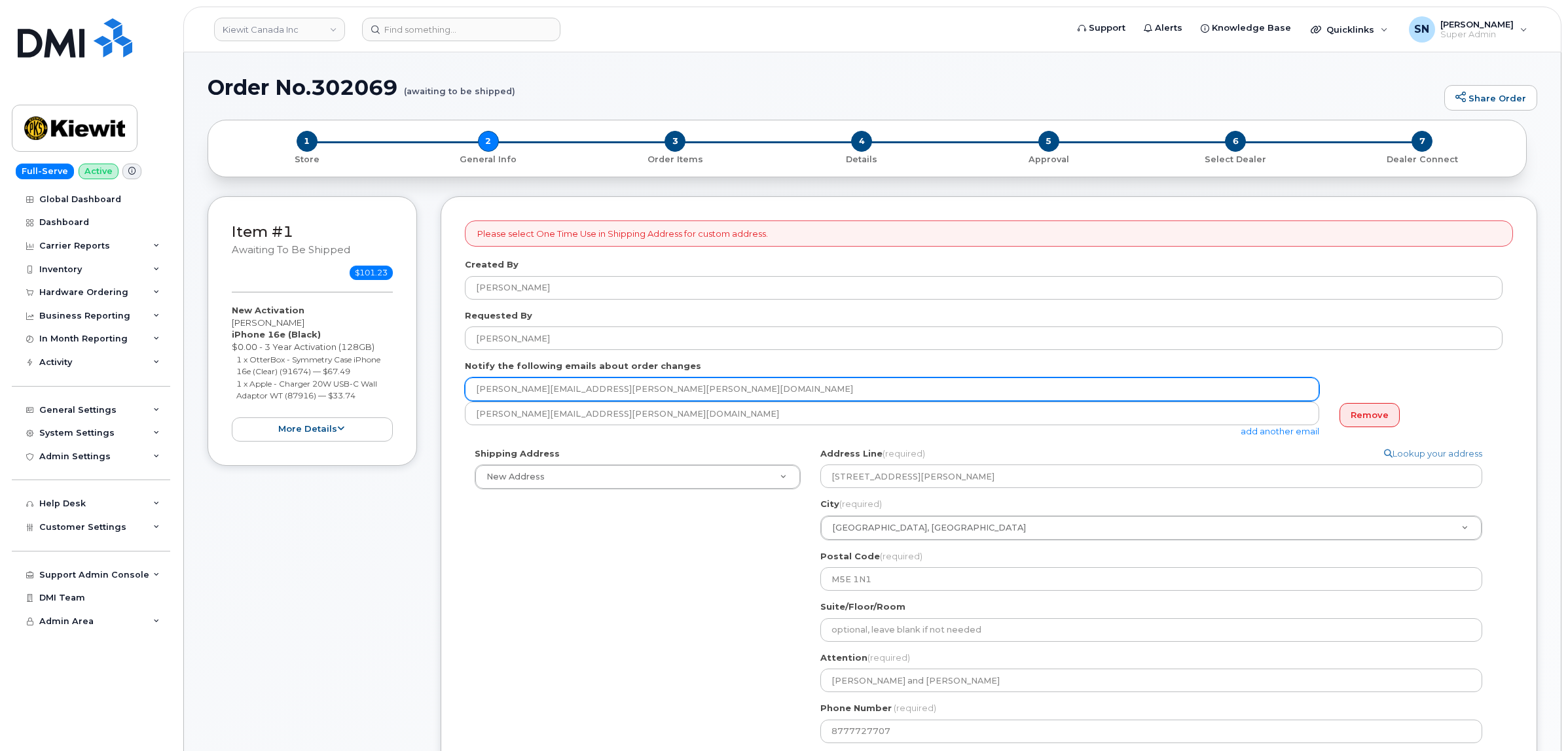
drag, startPoint x: 497, startPoint y: 382, endPoint x: 423, endPoint y: 381, distance: 74.0
click at [423, 381] on div "Item #1 awaiting to be shipped $101.23 New Activation Sasha-Lee Allen iPhone 16…" at bounding box center [872, 584] width 1330 height 775
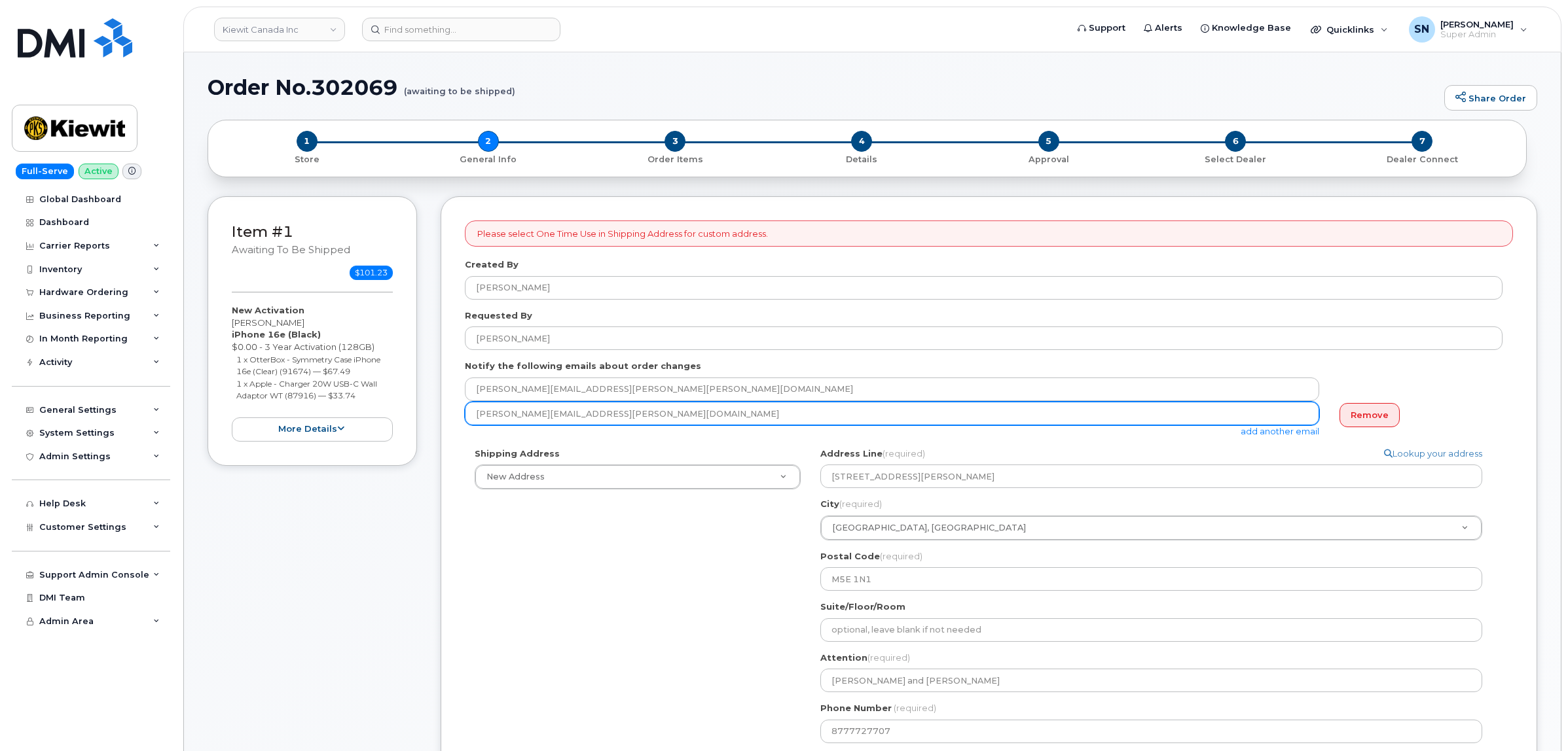
drag, startPoint x: 602, startPoint y: 412, endPoint x: 468, endPoint y: 413, distance: 134.0
click at [468, 413] on input "Taylor.Blagdon@kiewit.com" at bounding box center [892, 413] width 854 height 24
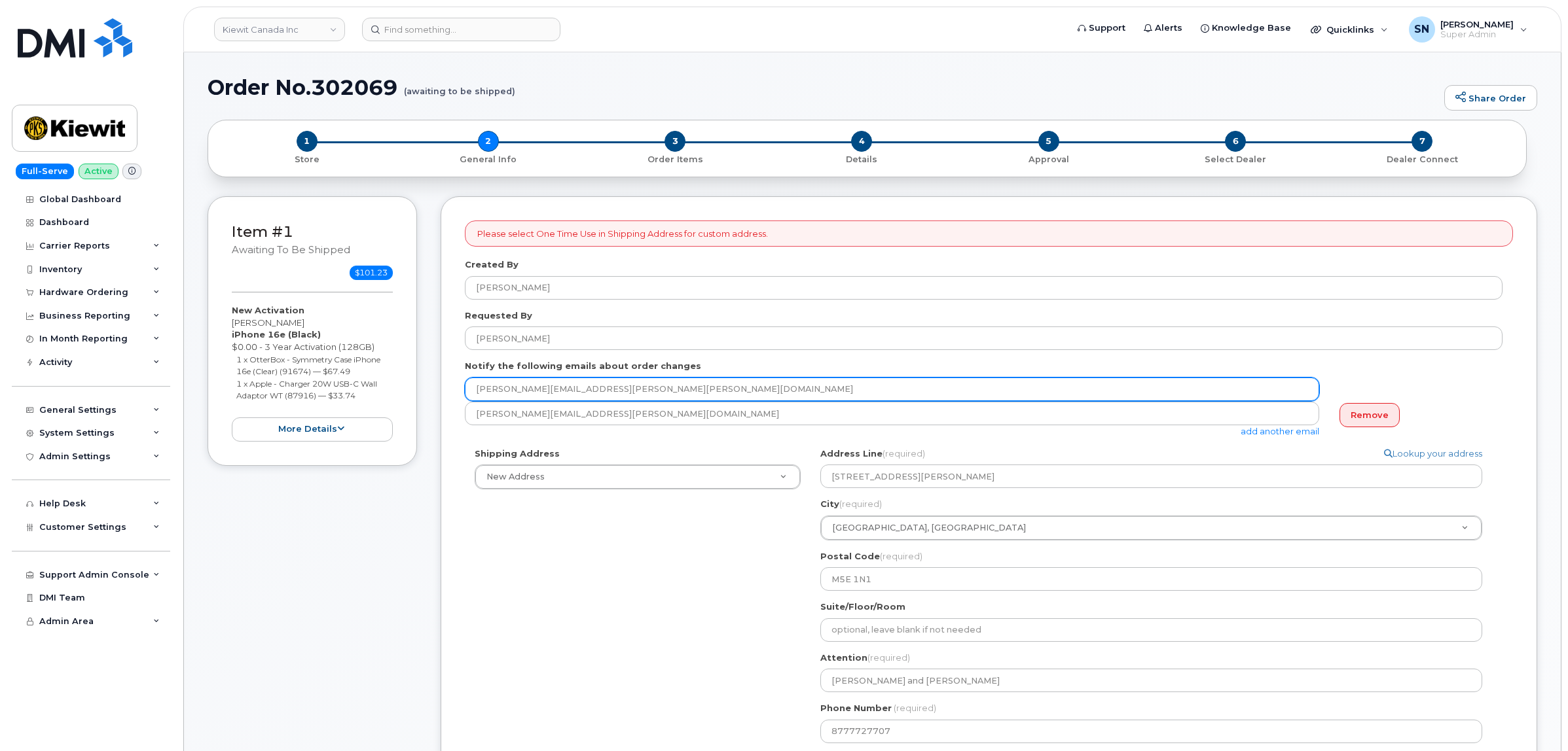
drag, startPoint x: 493, startPoint y: 392, endPoint x: 587, endPoint y: 396, distance: 94.1
click at [587, 396] on input "corey.wagg@kiewit.com" at bounding box center [892, 389] width 854 height 24
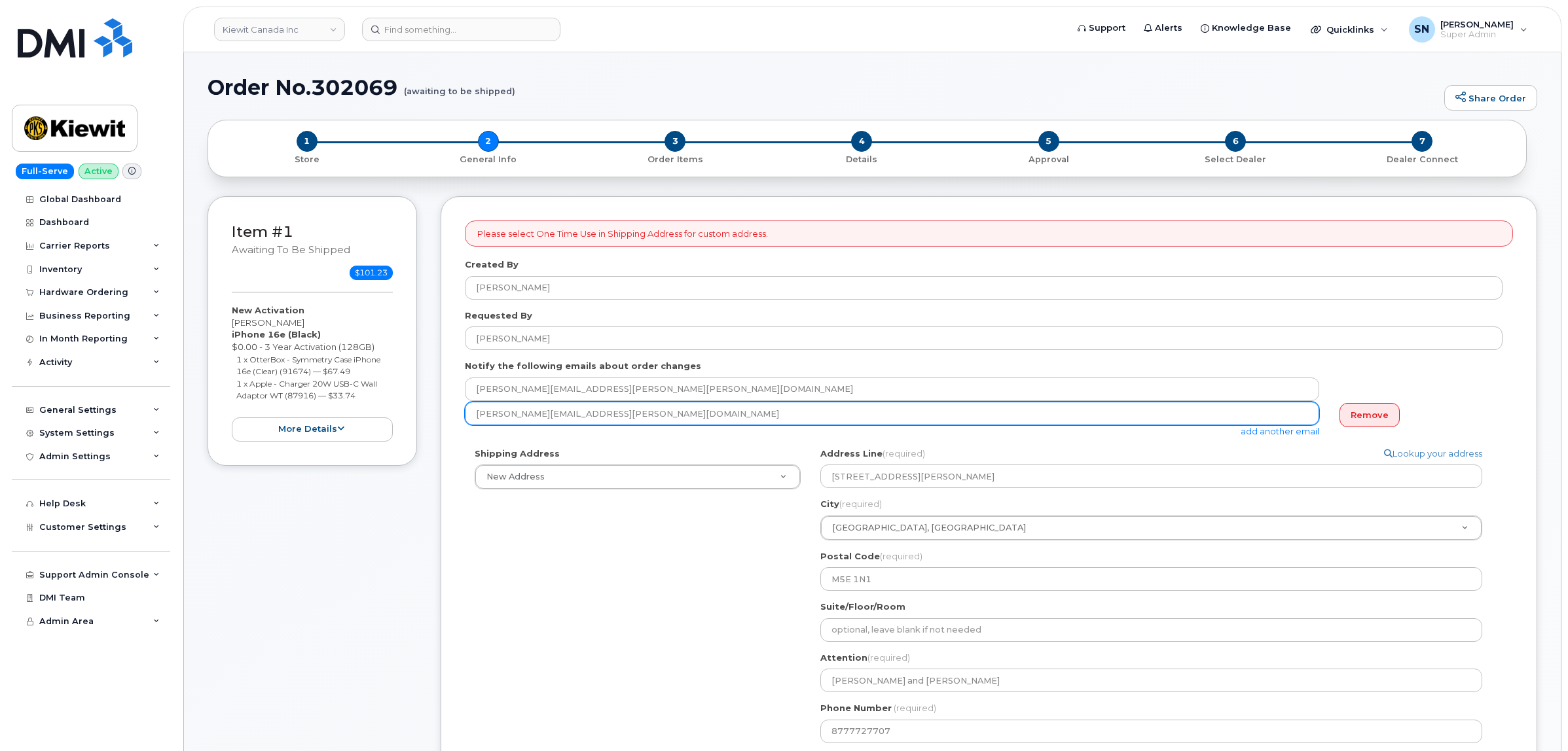
drag, startPoint x: 477, startPoint y: 413, endPoint x: 595, endPoint y: 423, distance: 118.4
click at [595, 423] on input "Taylor.Blagdon@kiewit.com" at bounding box center [892, 413] width 854 height 24
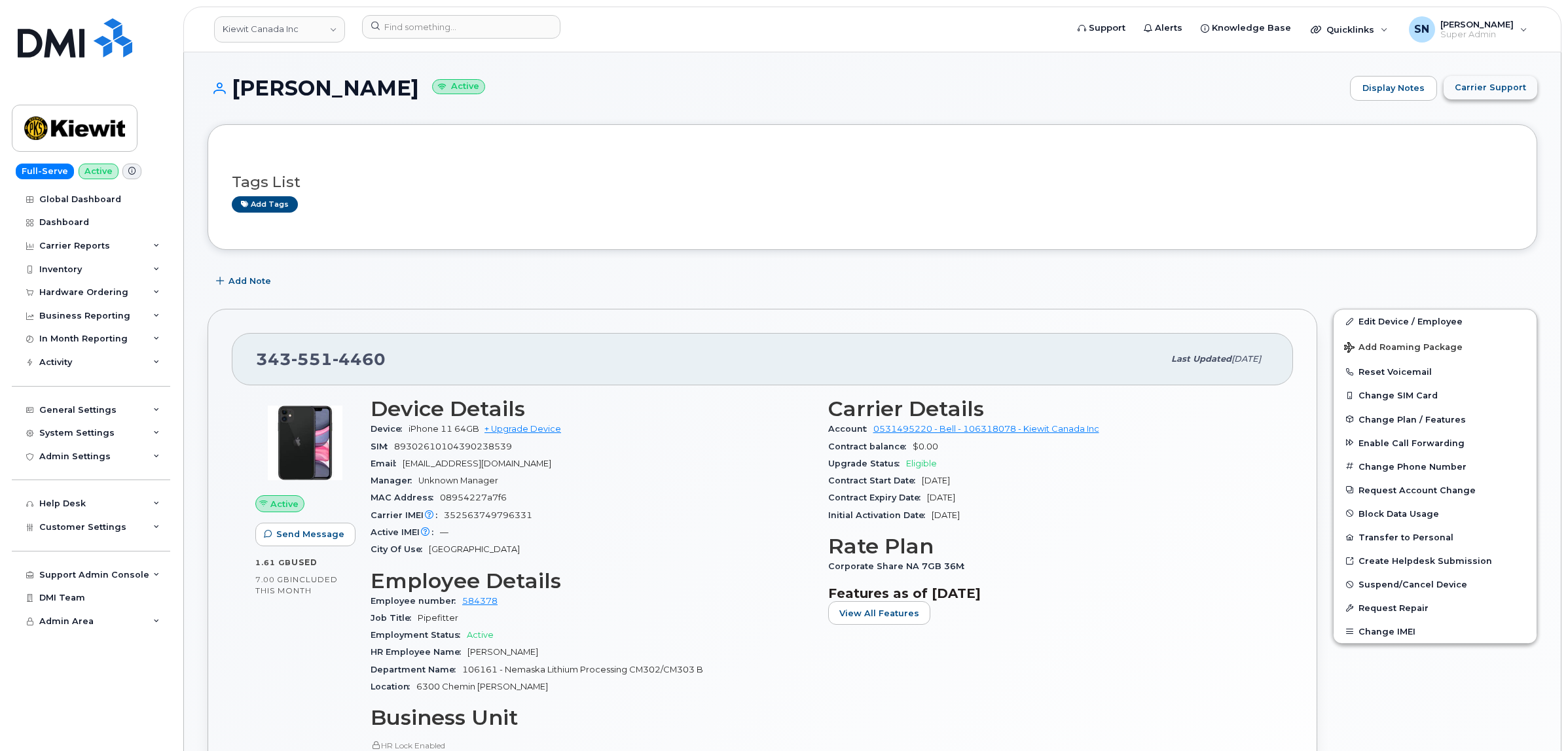
click at [1493, 96] on button "Carrier Support" at bounding box center [1490, 87] width 93 height 24
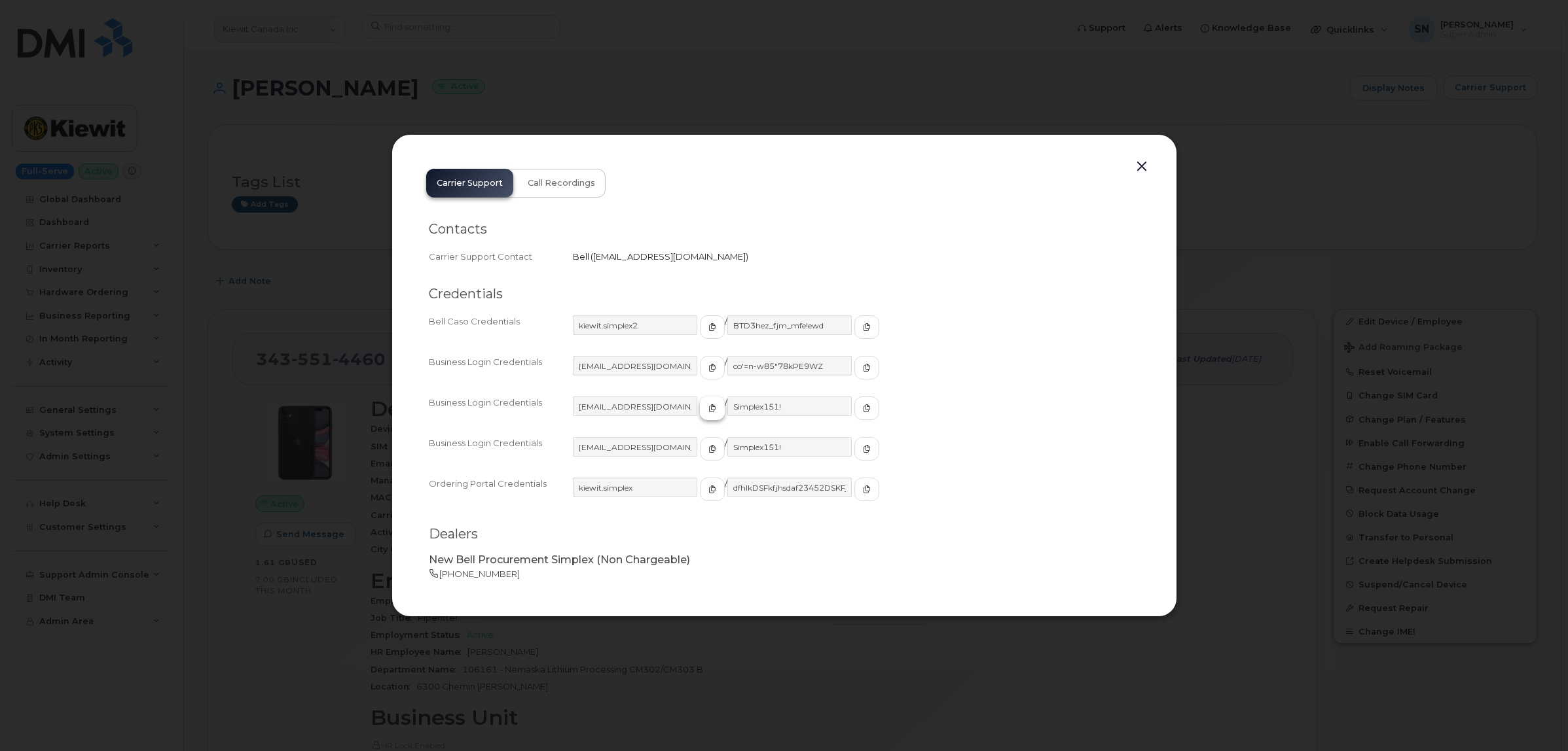
click at [709, 411] on icon "button" at bounding box center [712, 408] width 8 height 8
click at [854, 407] on button "button" at bounding box center [866, 408] width 25 height 24
click at [1139, 162] on button "button" at bounding box center [1142, 167] width 20 height 18
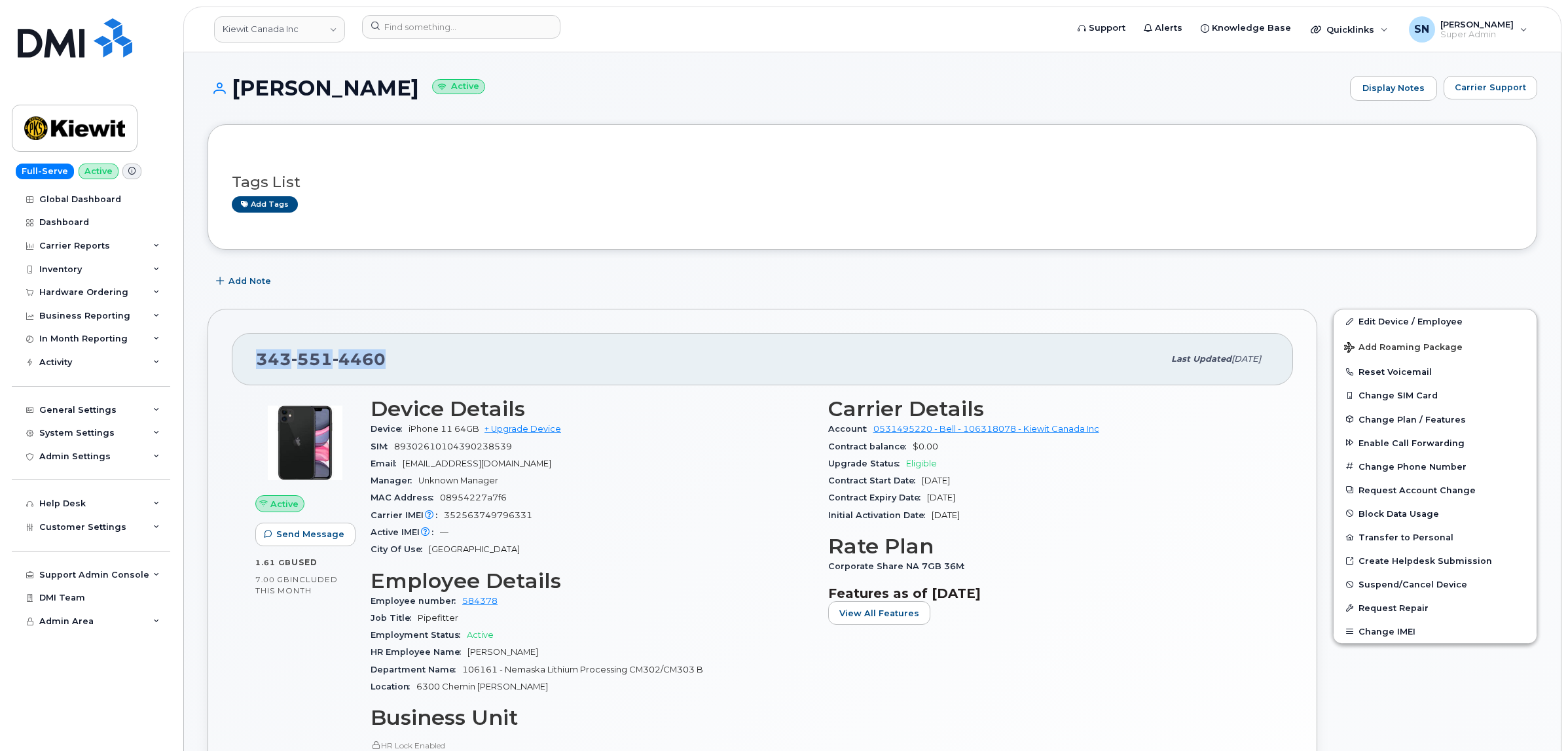
drag, startPoint x: 260, startPoint y: 356, endPoint x: 387, endPoint y: 356, distance: 127.0
click at [387, 356] on div "343 551 4460" at bounding box center [709, 359] width 908 height 28
copy span "343 551 4460"
click at [469, 30] on input at bounding box center [461, 27] width 198 height 24
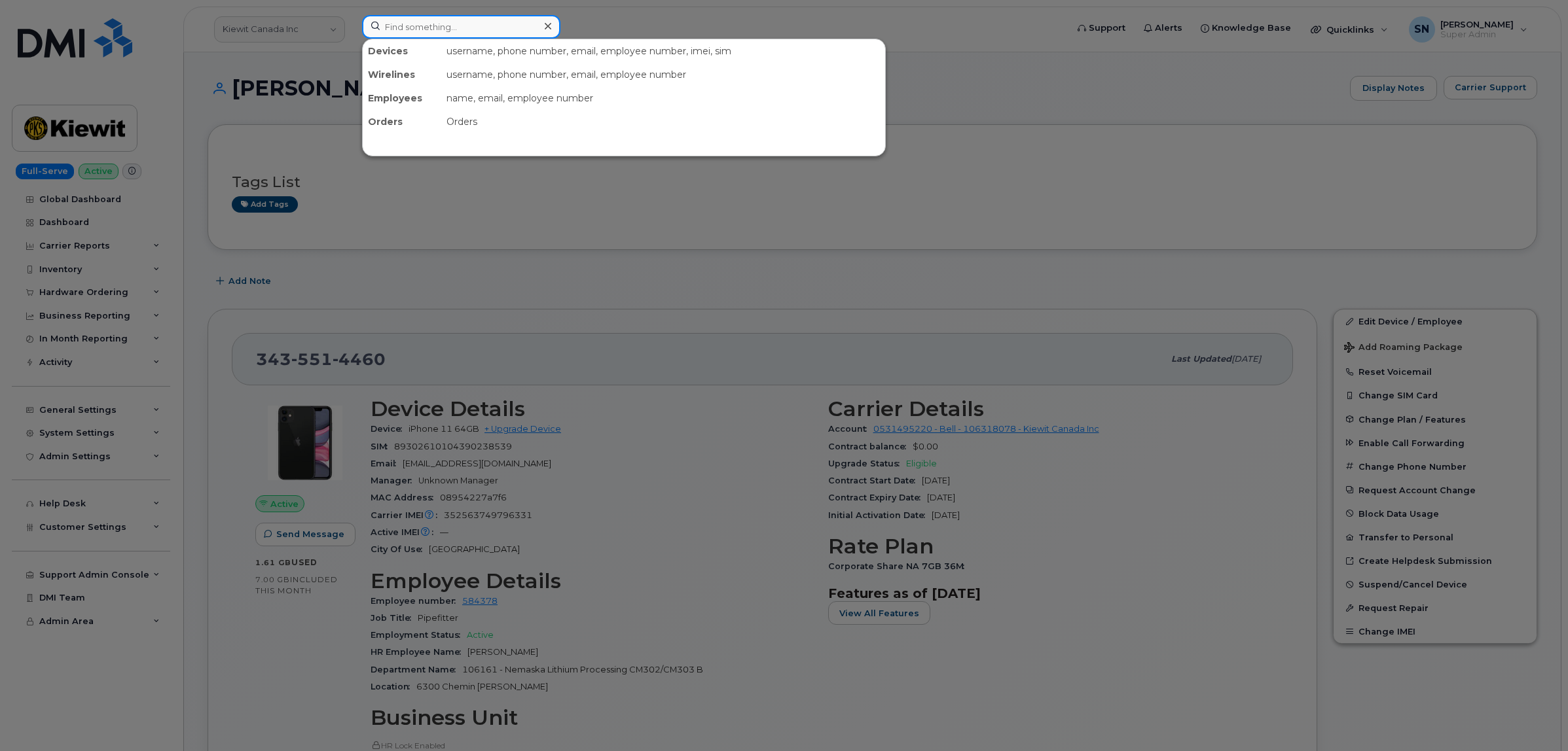
paste input "7824466927"
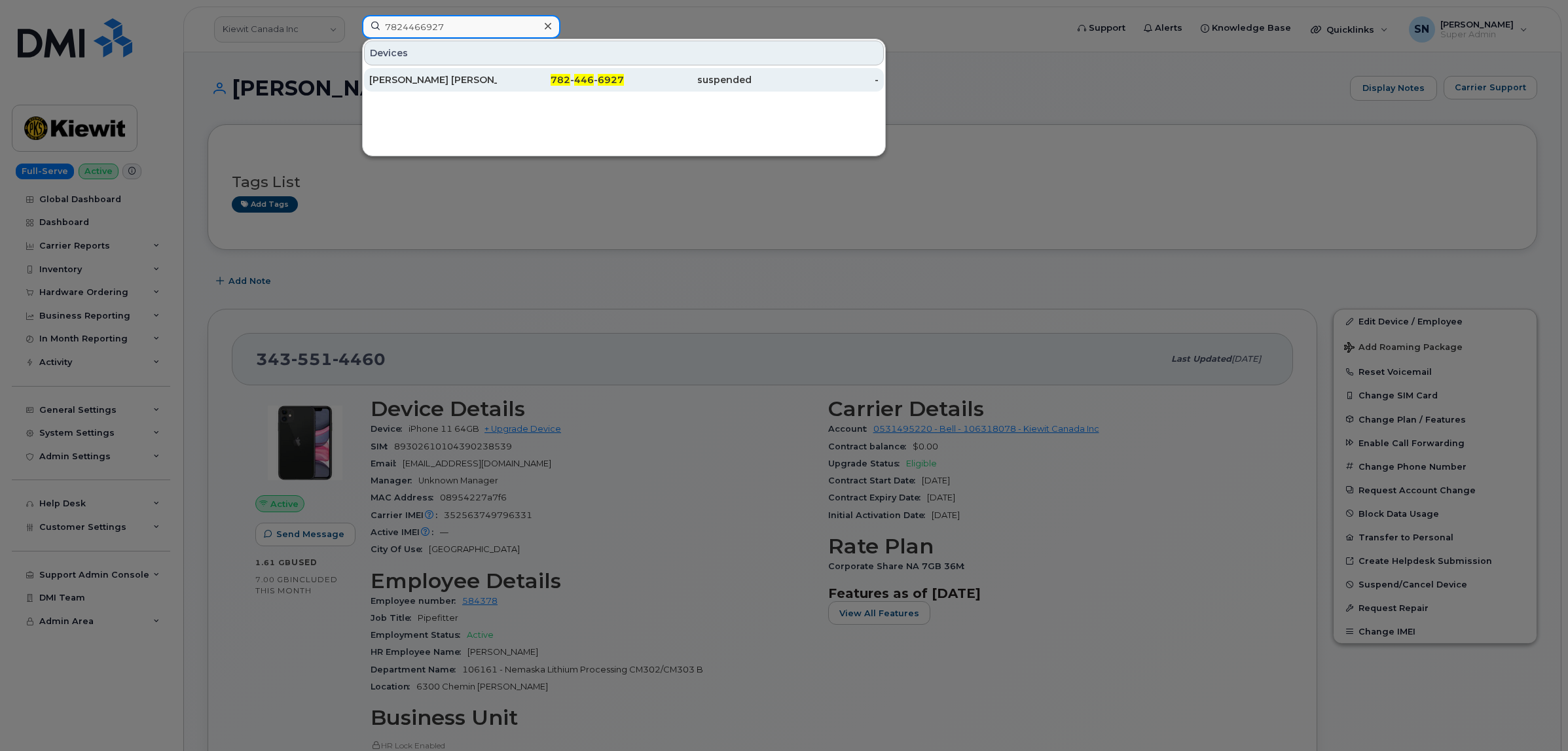
type input "7824466927"
click at [600, 85] on span "6927" at bounding box center [611, 80] width 26 height 11
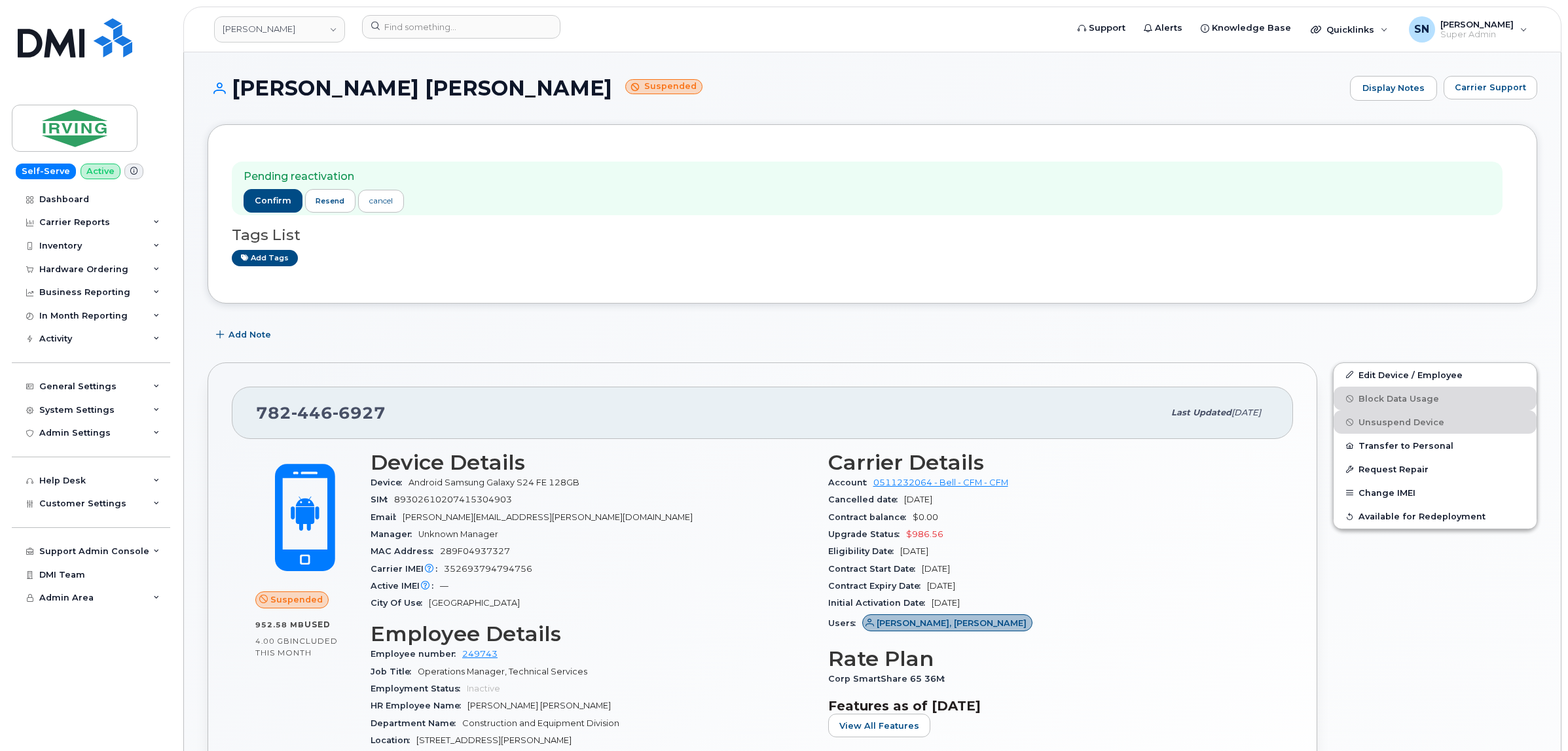
click at [1494, 106] on div "[PERSON_NAME] [PERSON_NAME] Suspended Display Notes Carrier Support" at bounding box center [872, 99] width 1330 height 48
click at [1491, 93] on span "Carrier Support" at bounding box center [1490, 87] width 71 height 12
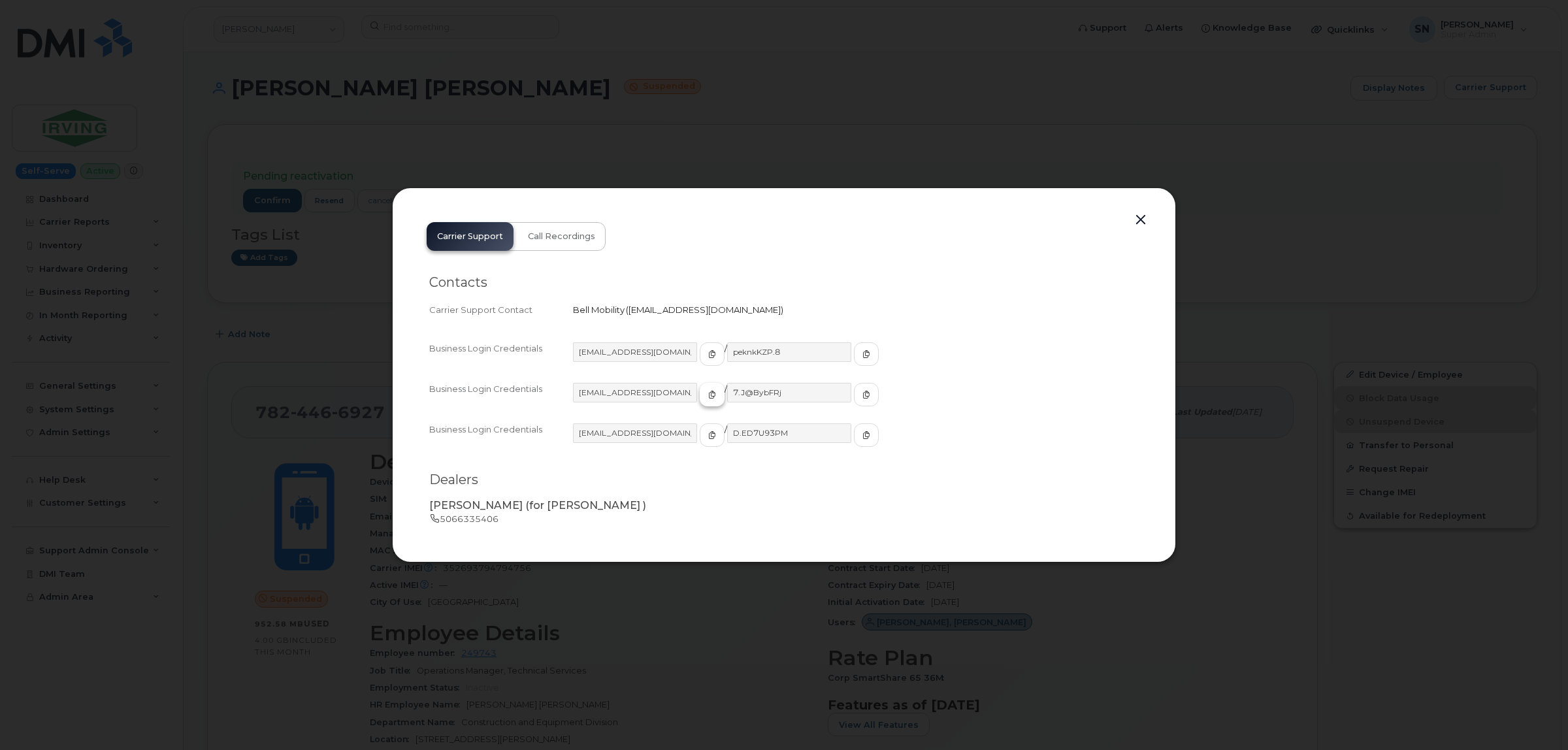
click at [708, 396] on icon "button" at bounding box center [712, 395] width 8 height 8
click at [862, 396] on icon "button" at bounding box center [866, 395] width 8 height 8
click at [1133, 219] on button "button" at bounding box center [1141, 220] width 20 height 18
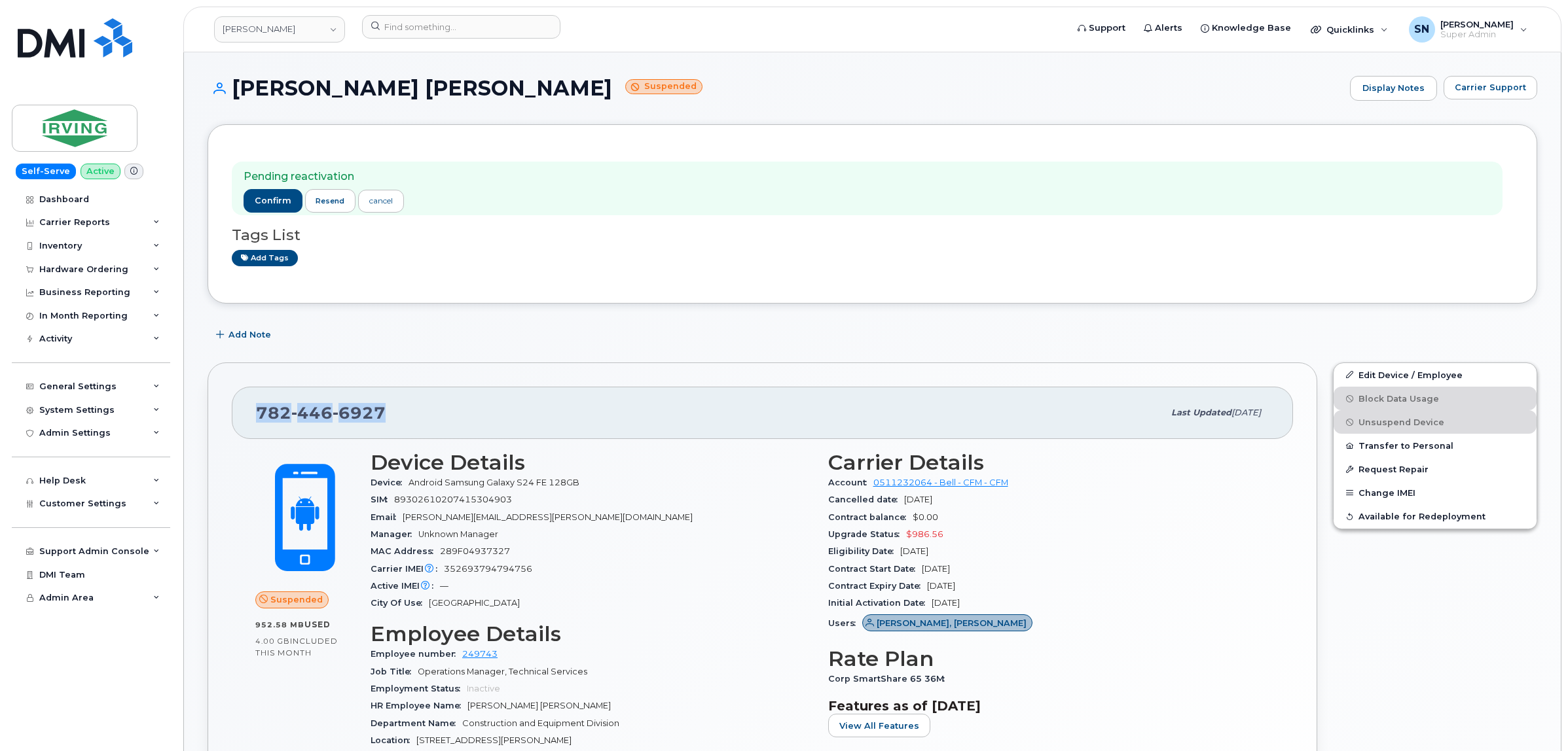
drag, startPoint x: 237, startPoint y: 419, endPoint x: 397, endPoint y: 414, distance: 160.1
click at [397, 414] on div "782 446 6927 Last updated Aug 26, 2025" at bounding box center [762, 413] width 1061 height 52
copy span "782 446 6927"
click at [279, 204] on span "confirm" at bounding box center [273, 200] width 37 height 11
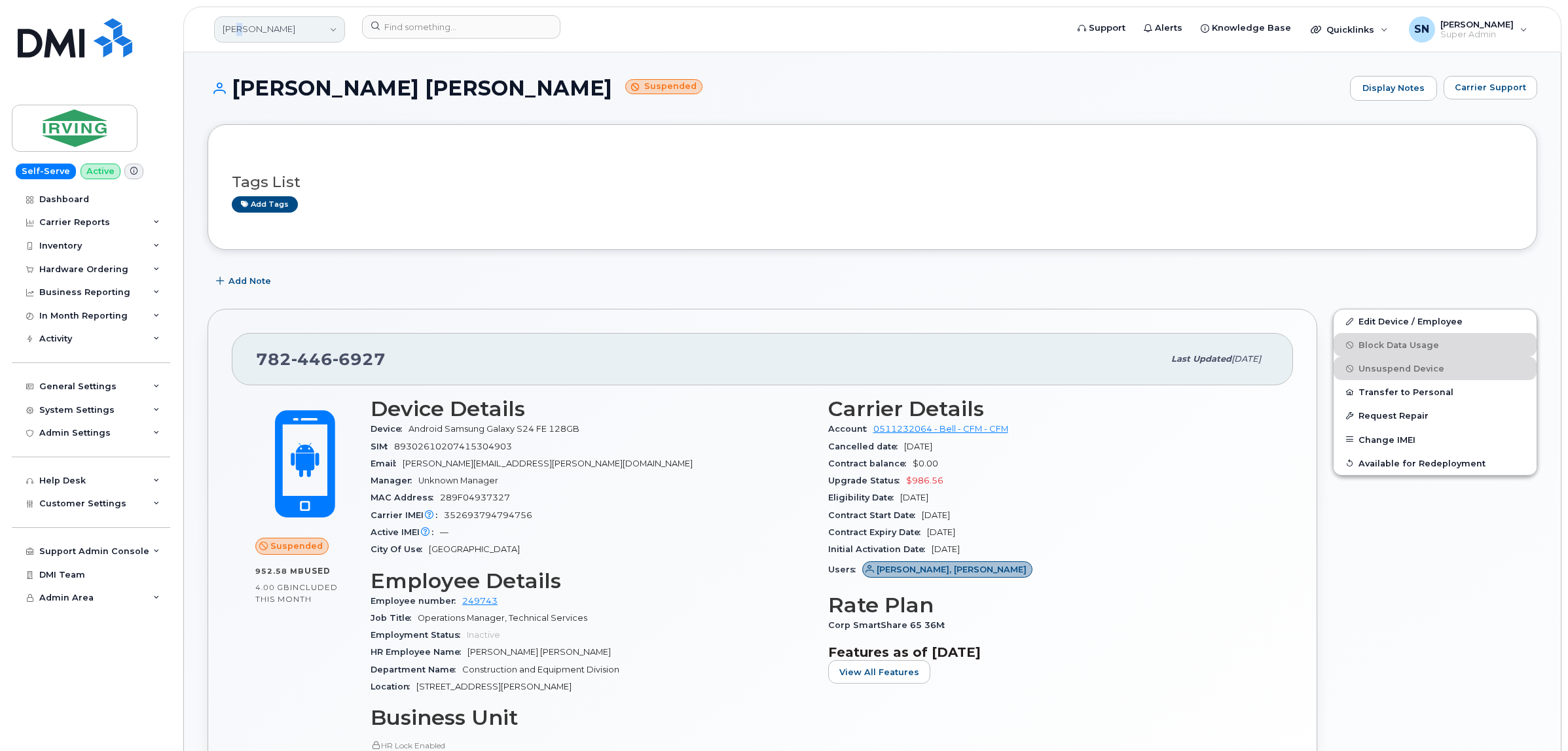
click at [237, 21] on link "JD Irving" at bounding box center [279, 29] width 131 height 26
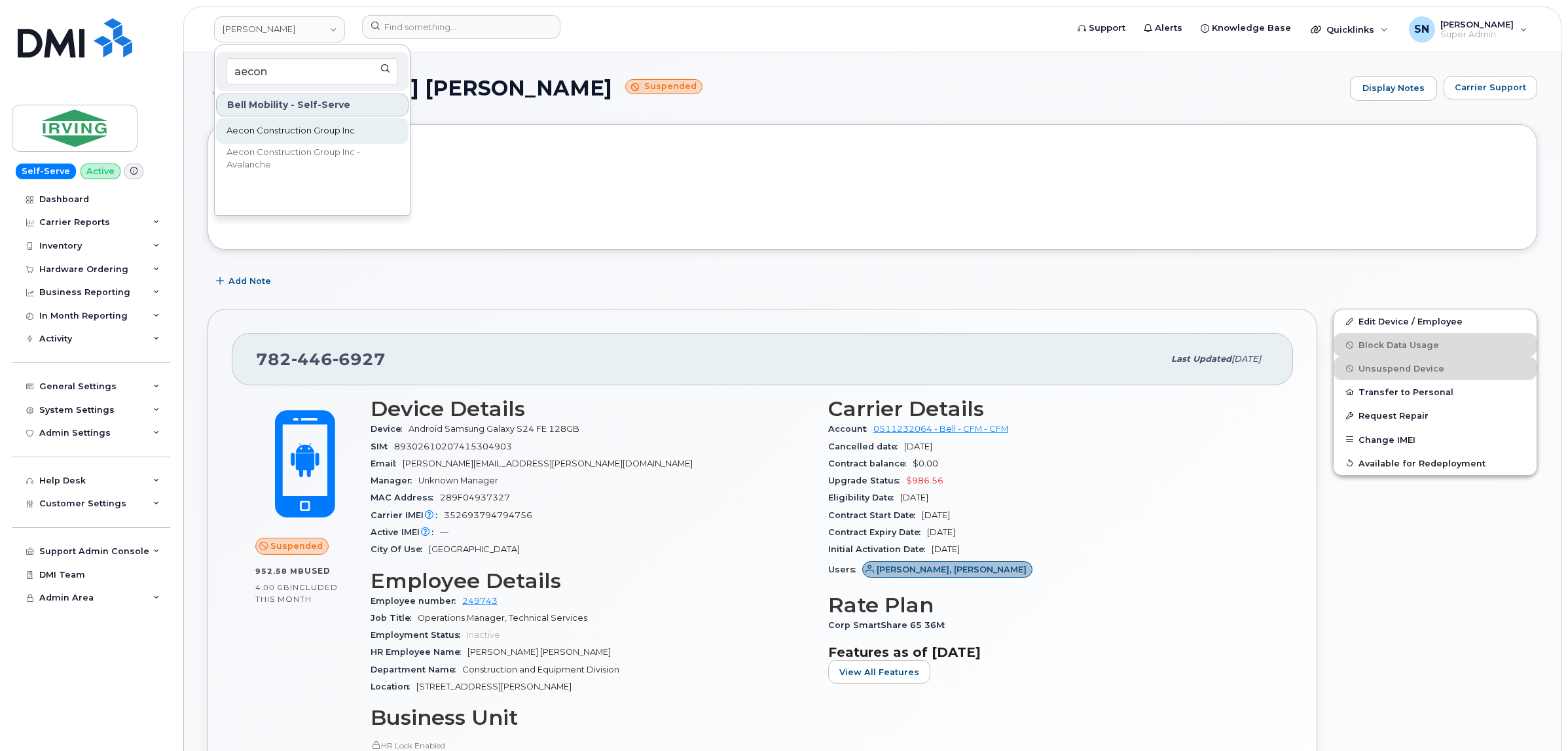
type input "aecon"
click at [302, 128] on span "Aecon Construction Group Inc" at bounding box center [291, 131] width 129 height 13
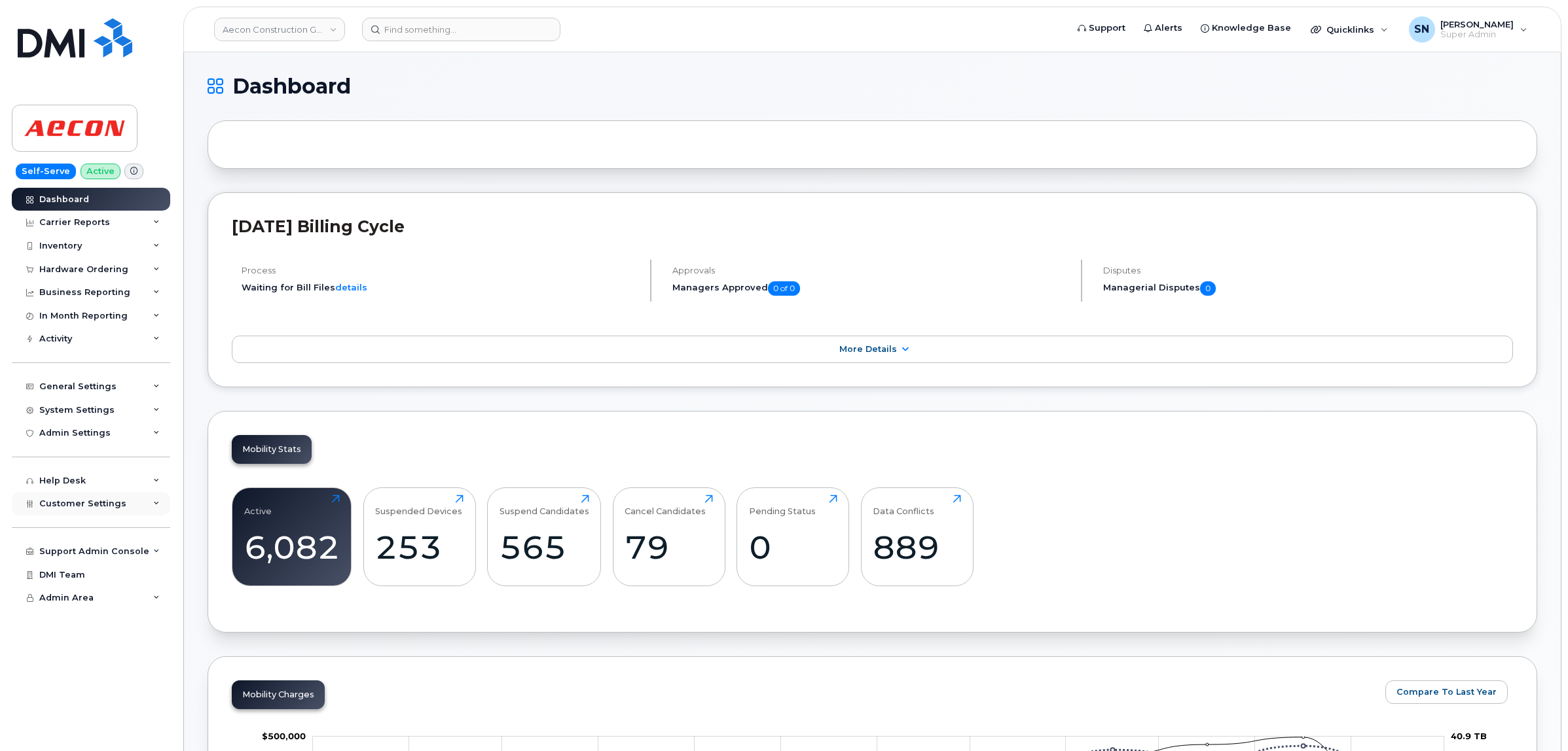
click at [118, 506] on span "Customer Settings" at bounding box center [83, 503] width 87 height 10
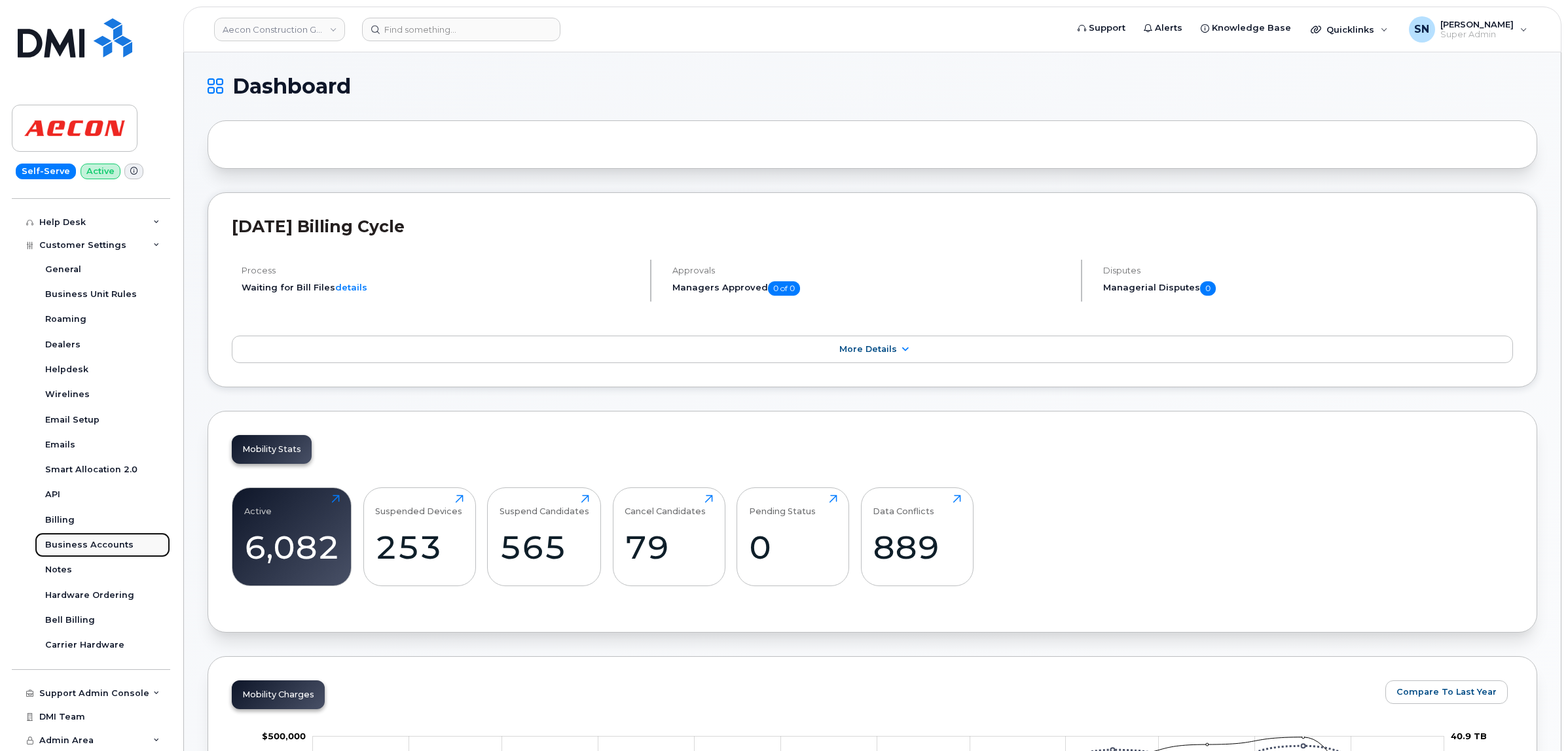
click at [106, 543] on div "Business Accounts" at bounding box center [89, 545] width 88 height 11
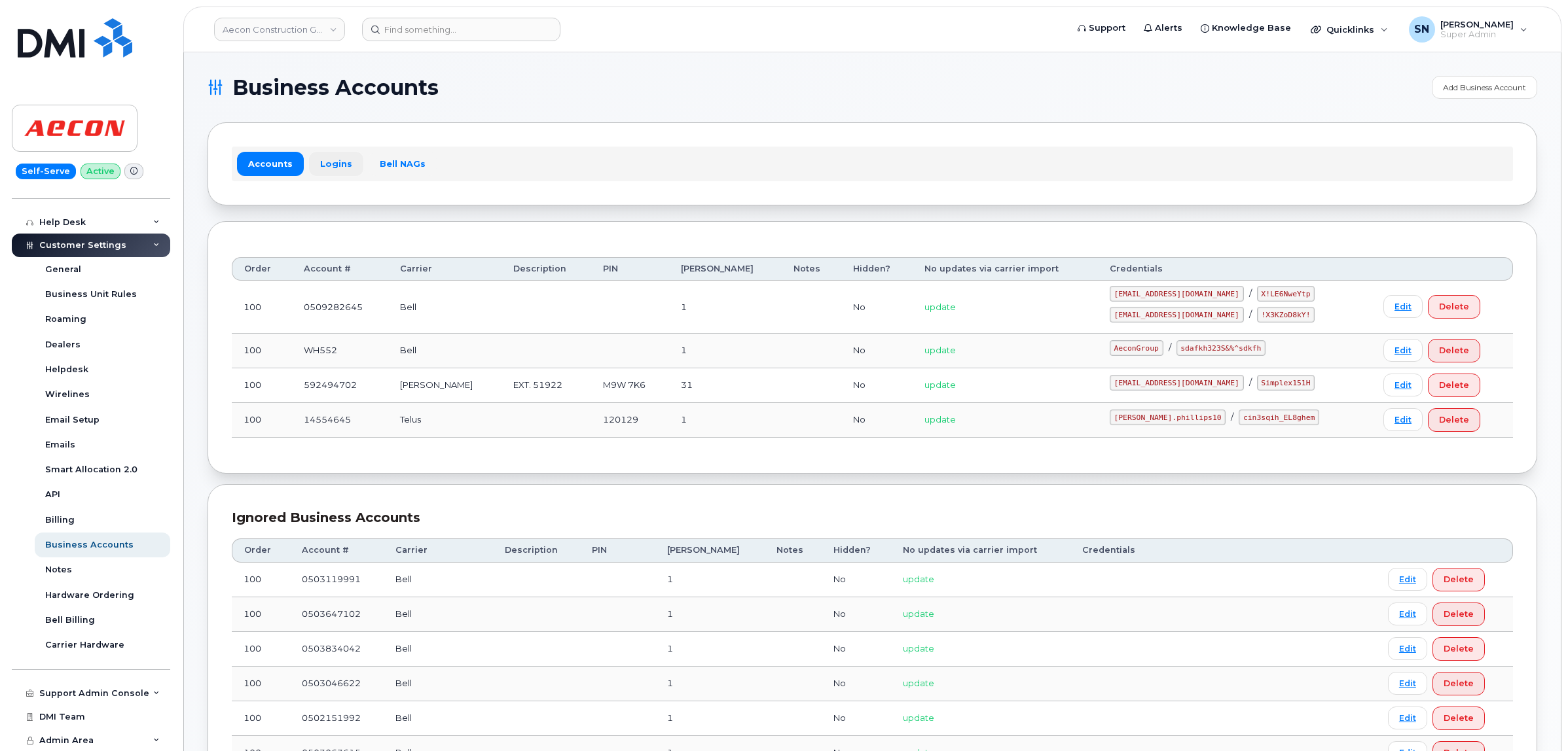
click at [325, 154] on link "Logins" at bounding box center [336, 163] width 54 height 24
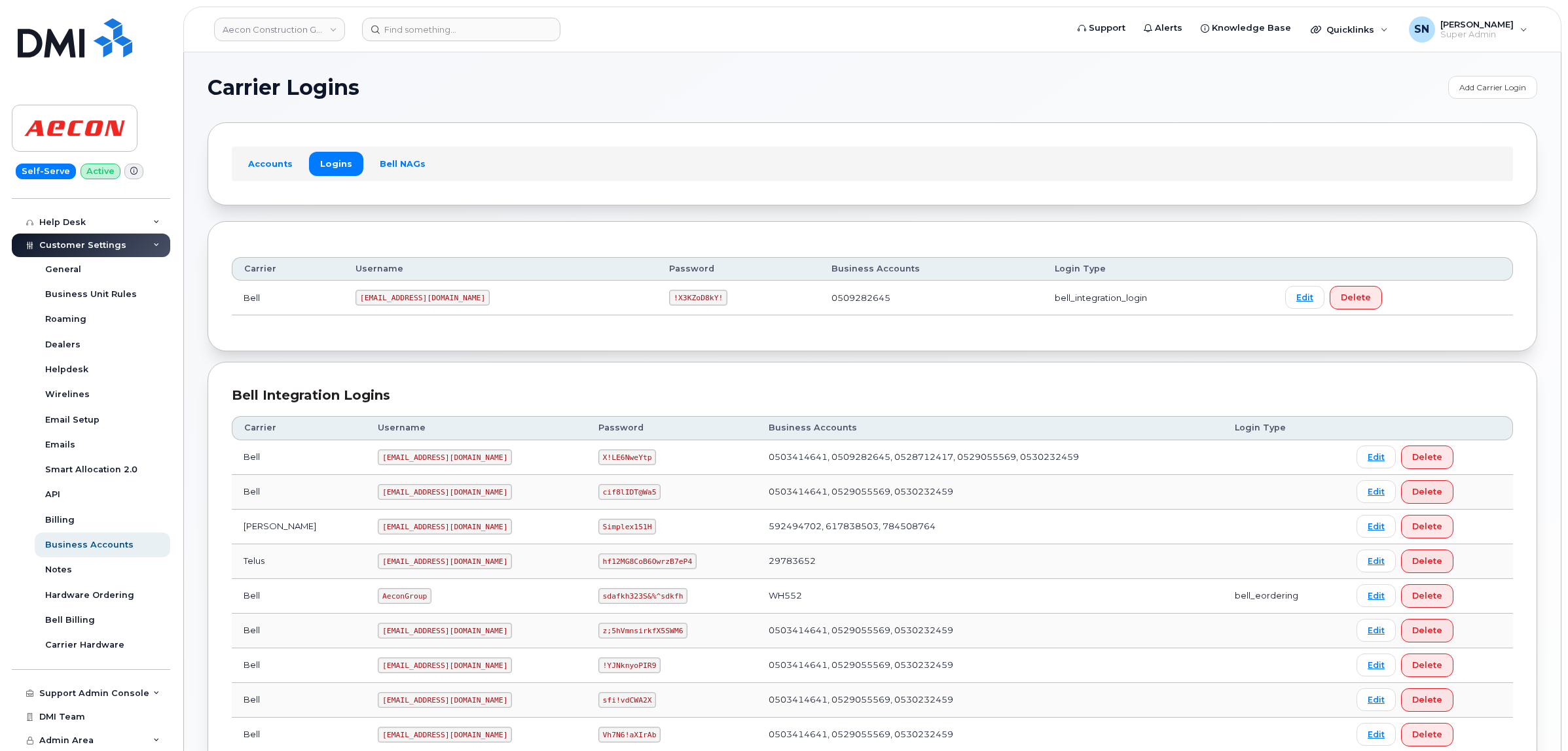
click at [319, 44] on header "Aecon Construction Group Inc Support Alerts Knowledge Base Quicklinks Suspend /…" at bounding box center [872, 30] width 1378 height 46
click at [318, 31] on link "Aecon Construction Group Inc" at bounding box center [279, 29] width 131 height 24
type input "fountain"
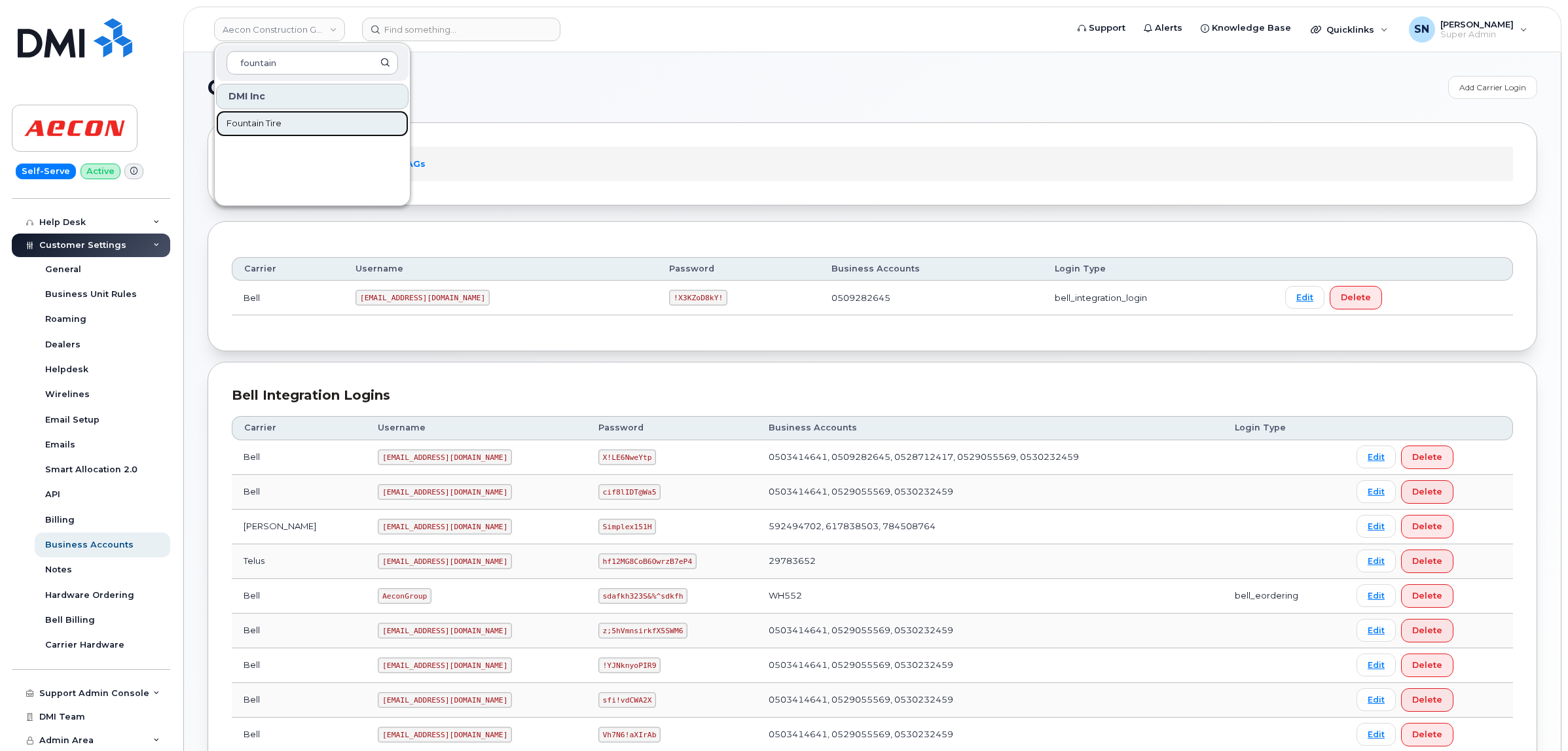
click at [311, 120] on link "Fountain Tire" at bounding box center [312, 124] width 193 height 26
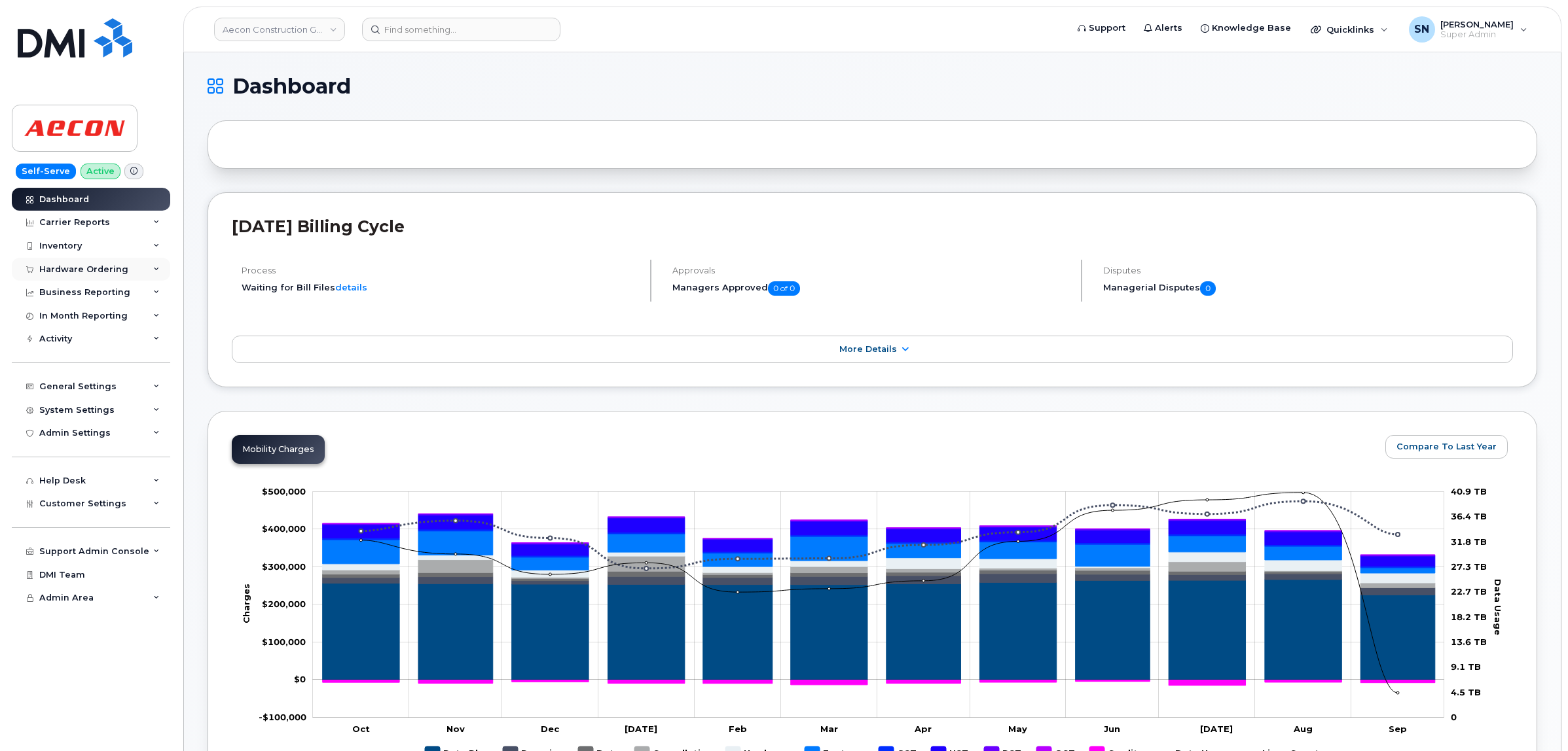
click at [98, 269] on div "Hardware Ordering" at bounding box center [83, 270] width 89 height 11
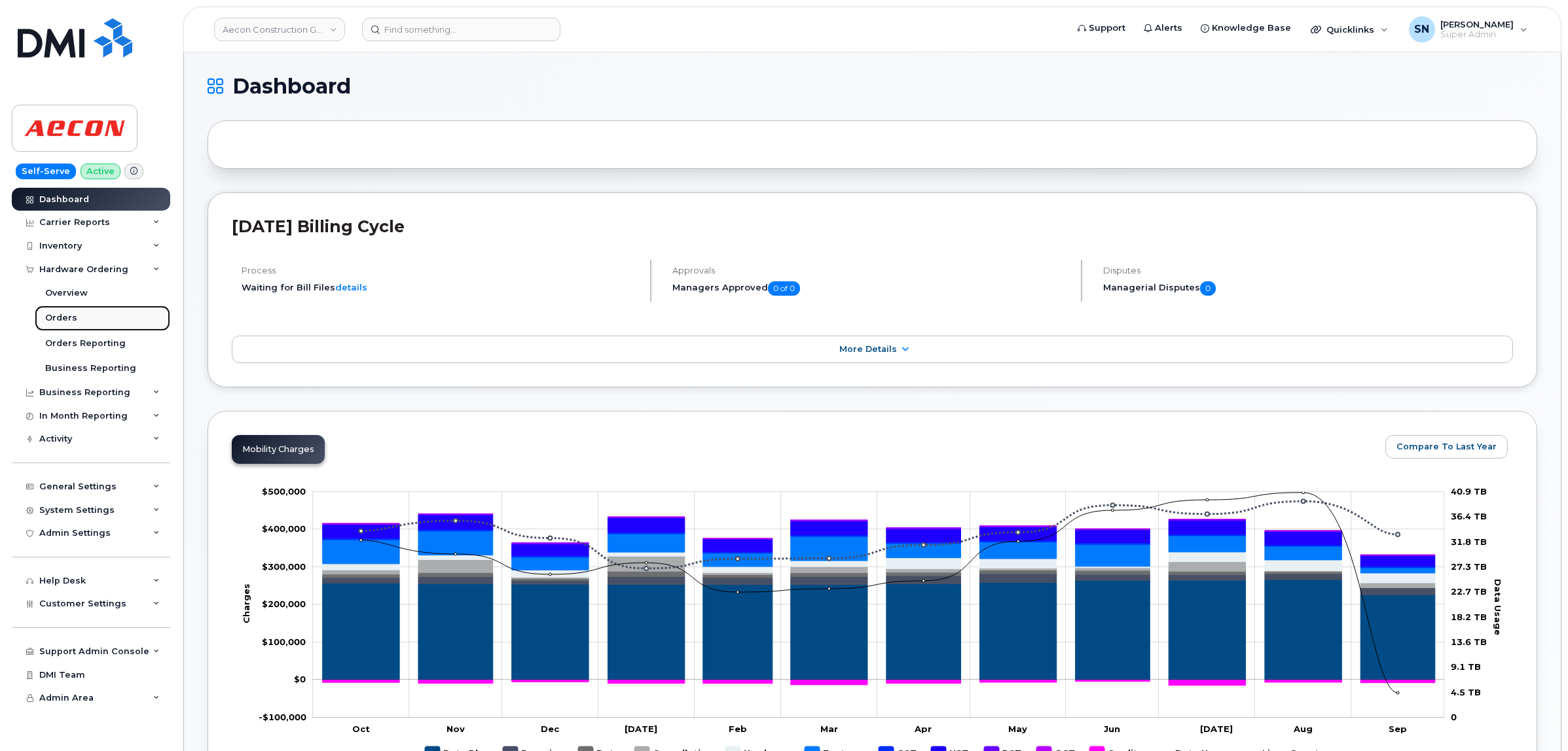
click at [74, 322] on link "Orders" at bounding box center [102, 318] width 135 height 25
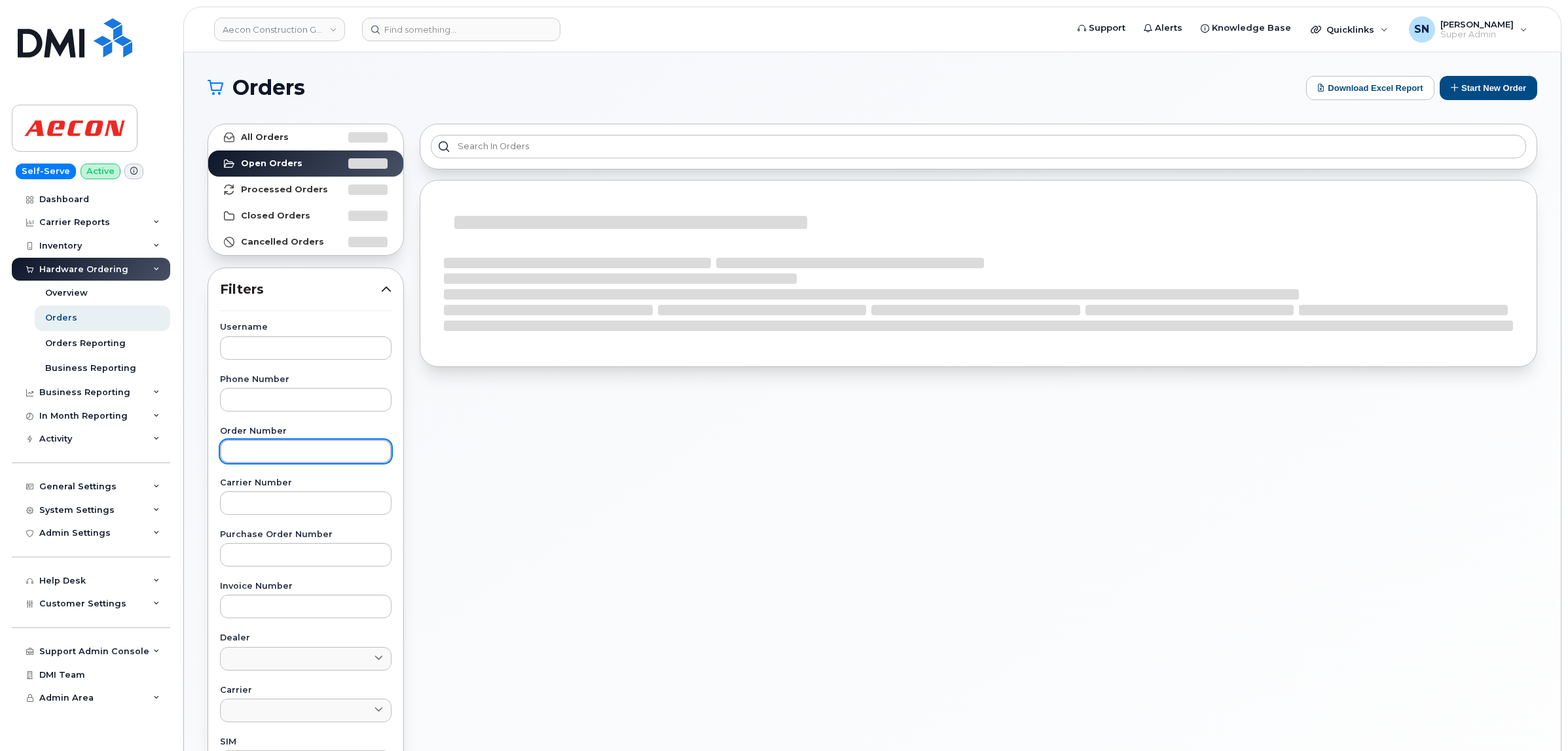
click at [309, 462] on input "text" at bounding box center [305, 451] width 171 height 24
paste input "302071"
type input "302071"
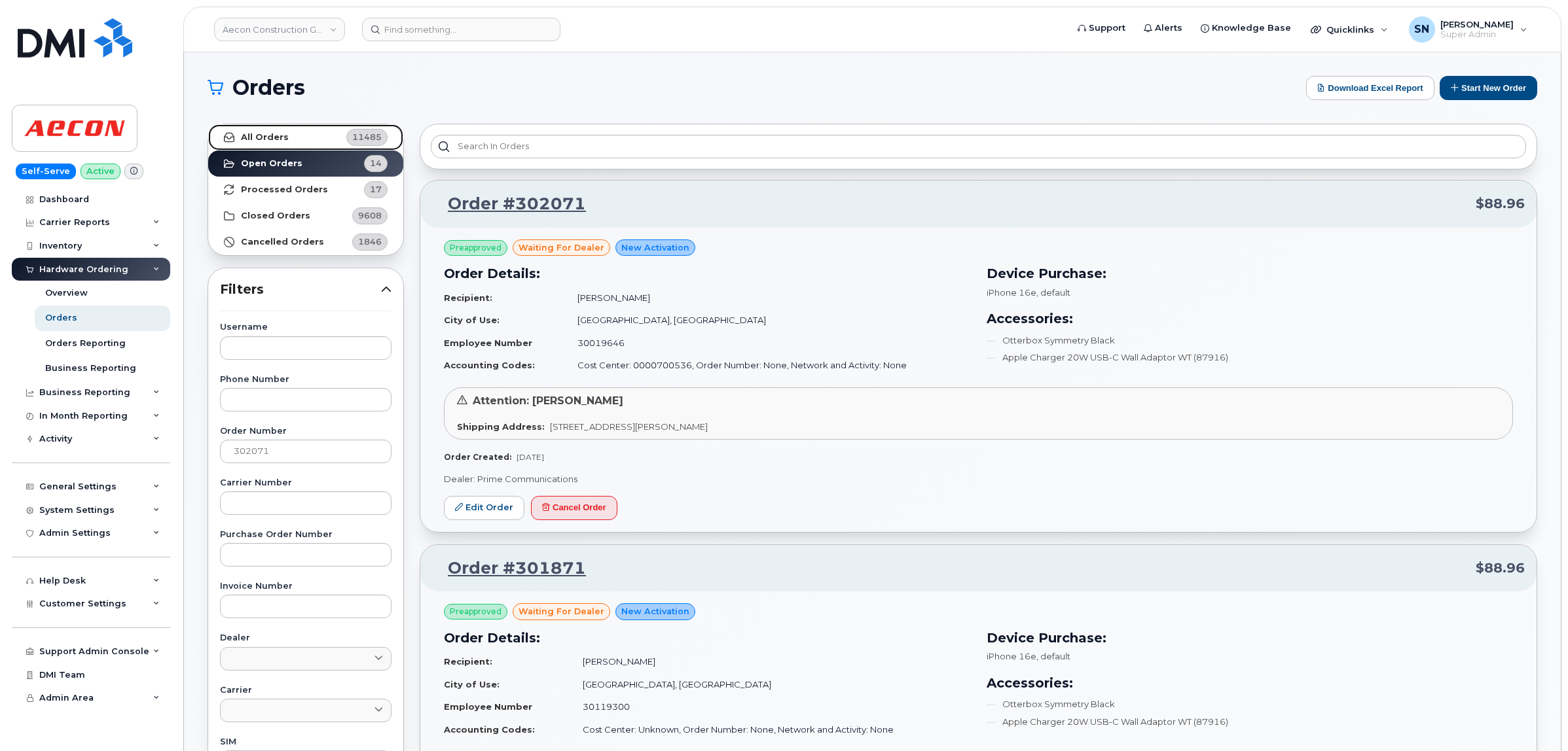
click at [297, 138] on link "All Orders 11485" at bounding box center [305, 138] width 195 height 26
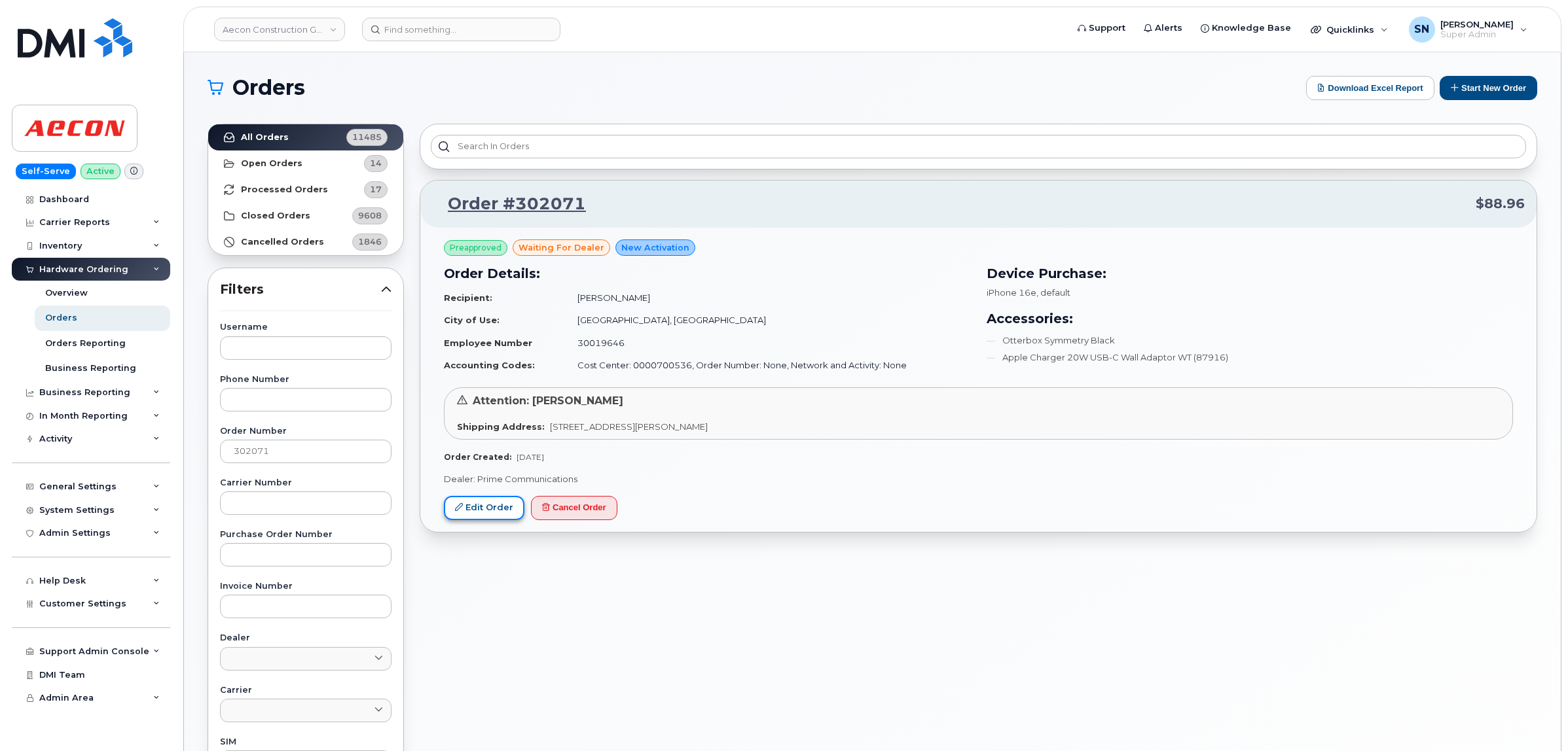
click at [491, 514] on link "Edit Order" at bounding box center [484, 508] width 80 height 24
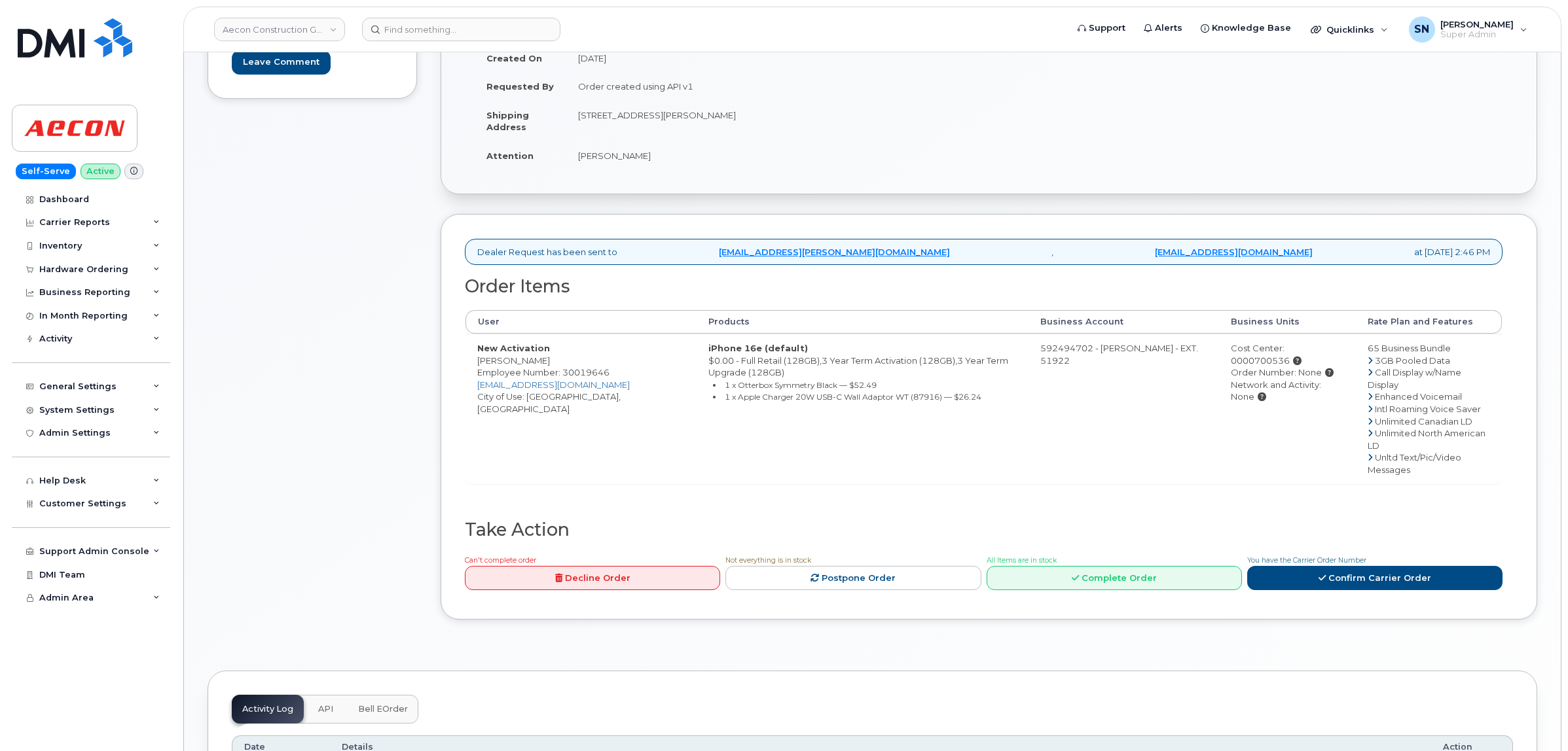
scroll to position [491, 0]
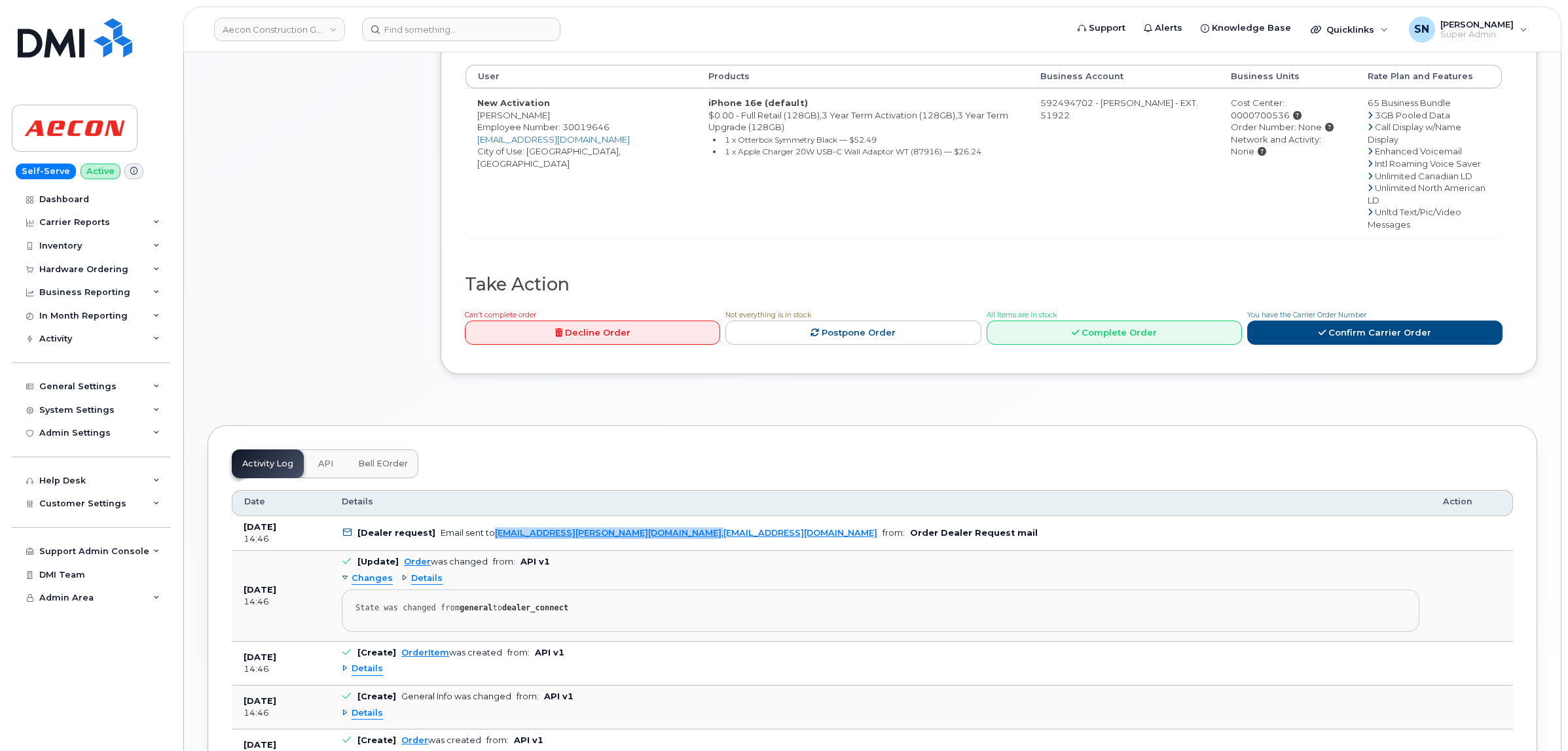
copy div "[EMAIL_ADDRESS][PERSON_NAME][DOMAIN_NAME] ,"
drag, startPoint x: 488, startPoint y: 507, endPoint x: 623, endPoint y: 509, distance: 135.0
click at [623, 516] on td "[Dealer request] Email sent to ben.dawson@primecomms.ca , mobilitysupport@dminc…" at bounding box center [880, 534] width 1101 height 35
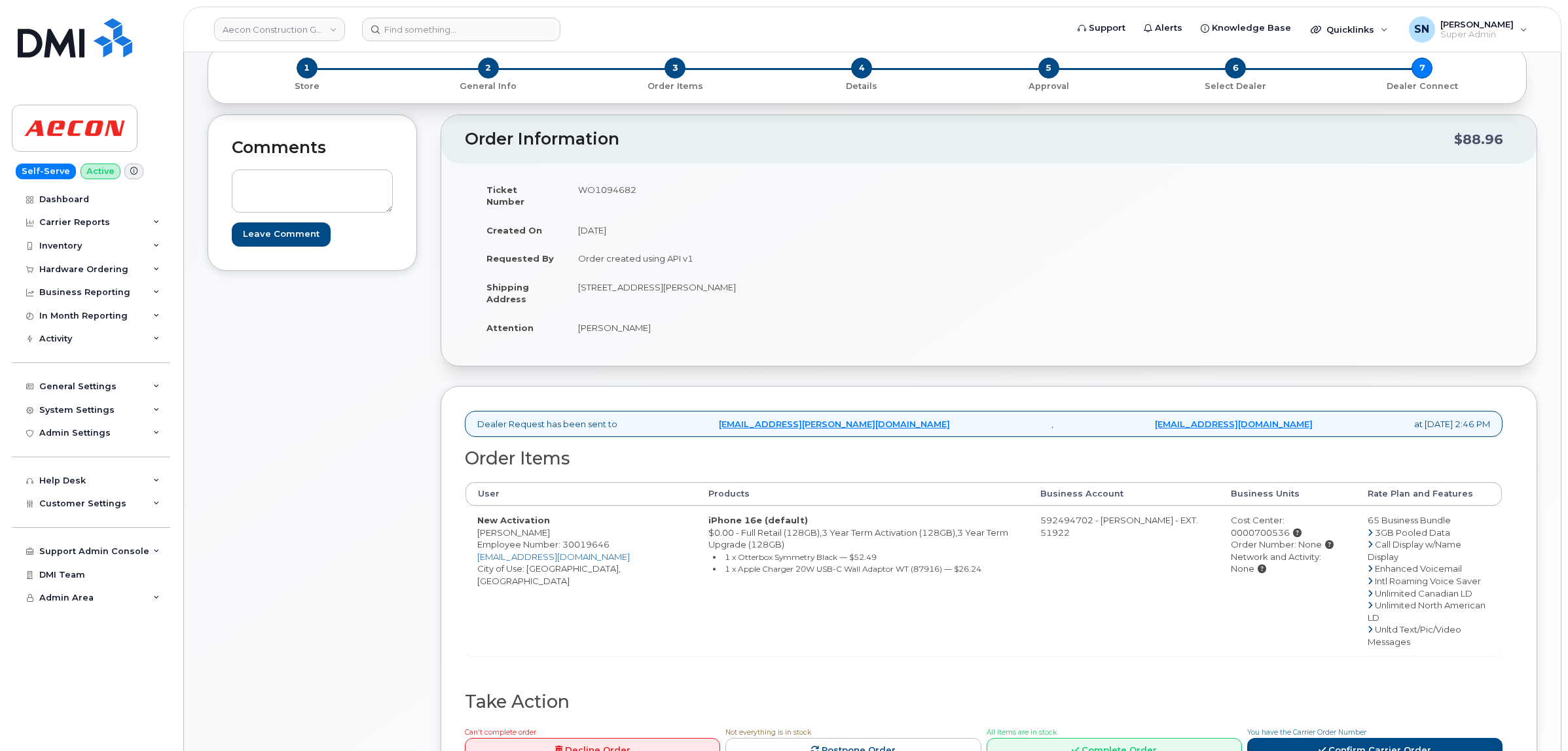
scroll to position [0, 0]
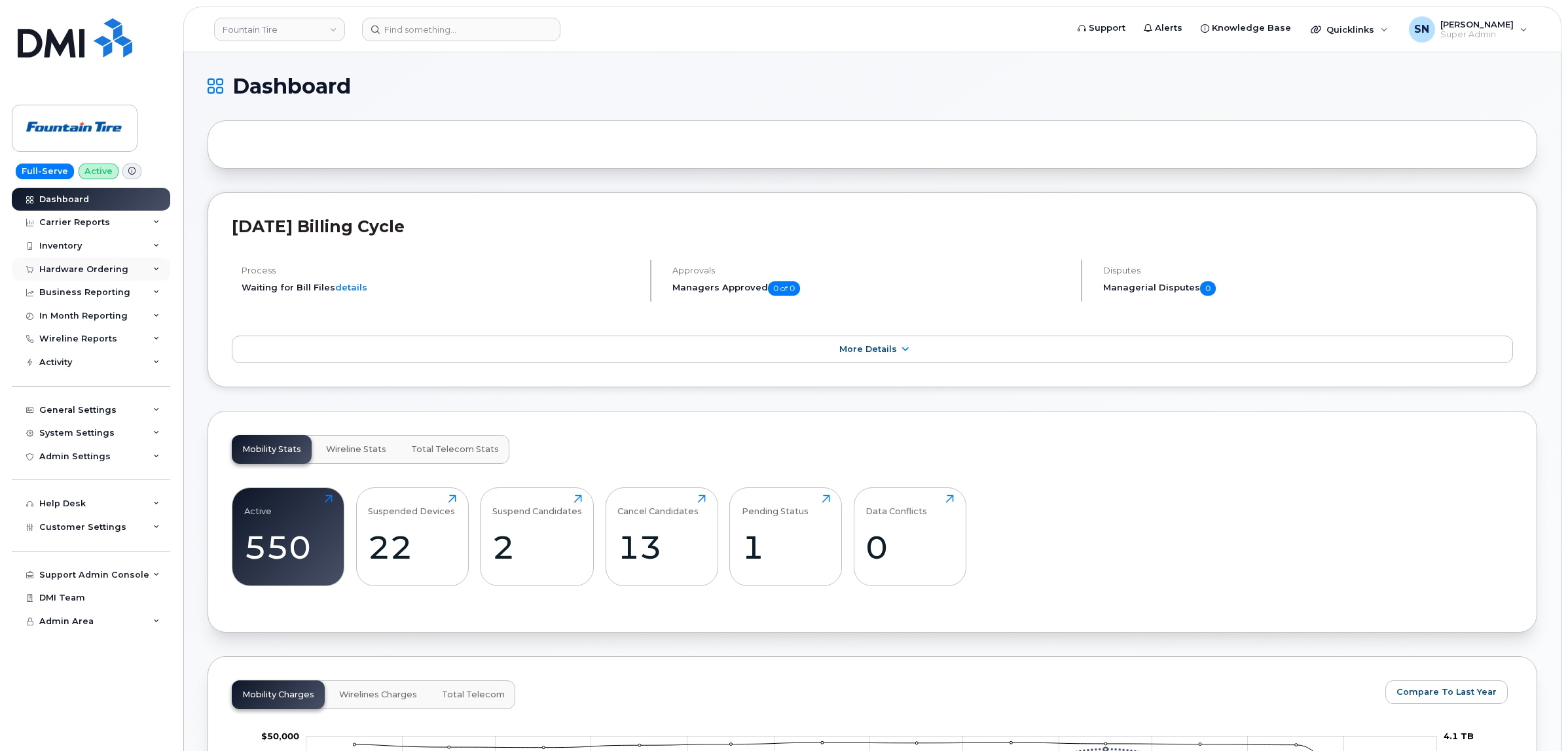
click at [96, 272] on div "Hardware Ordering" at bounding box center [83, 270] width 89 height 11
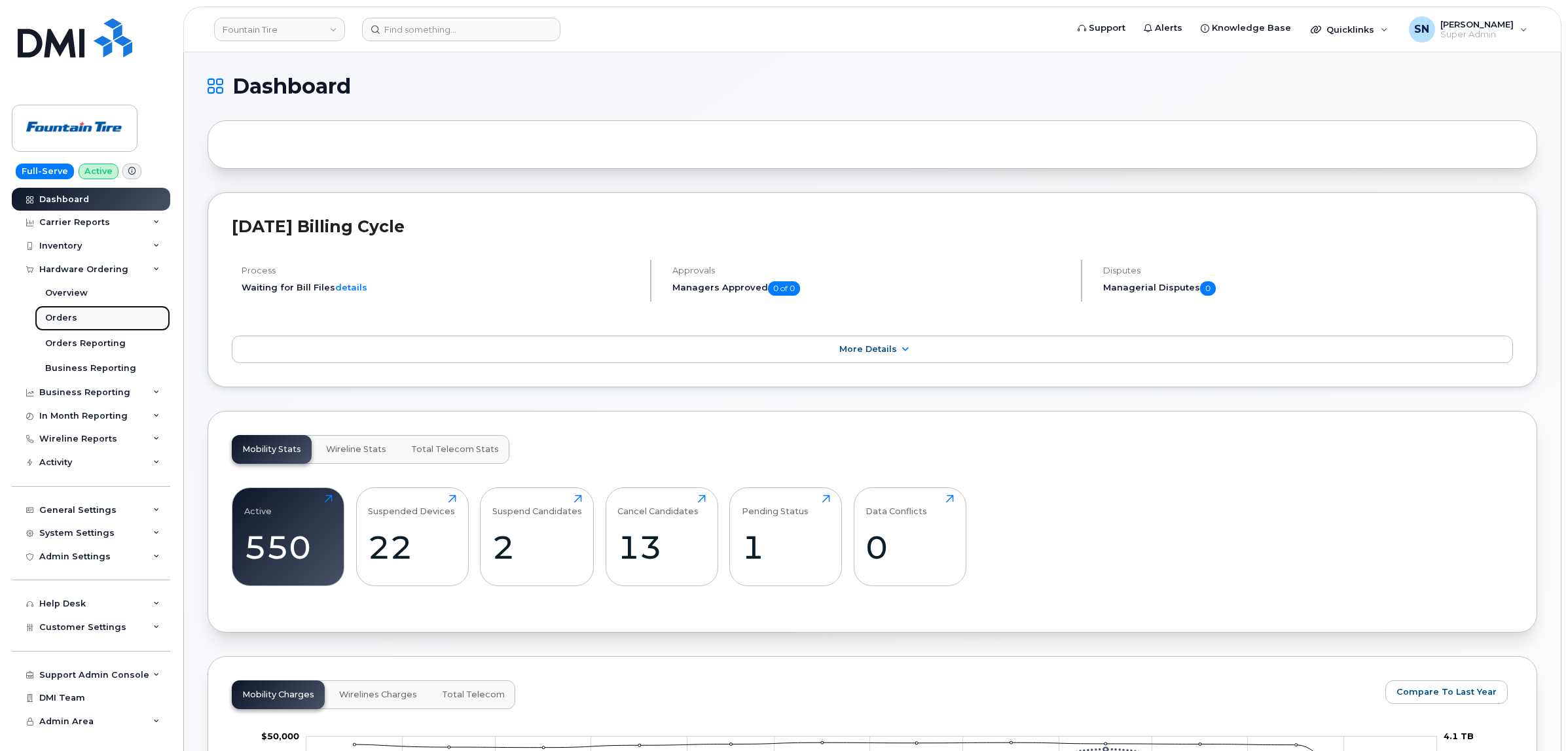
click at [89, 319] on link "Orders" at bounding box center [102, 318] width 135 height 25
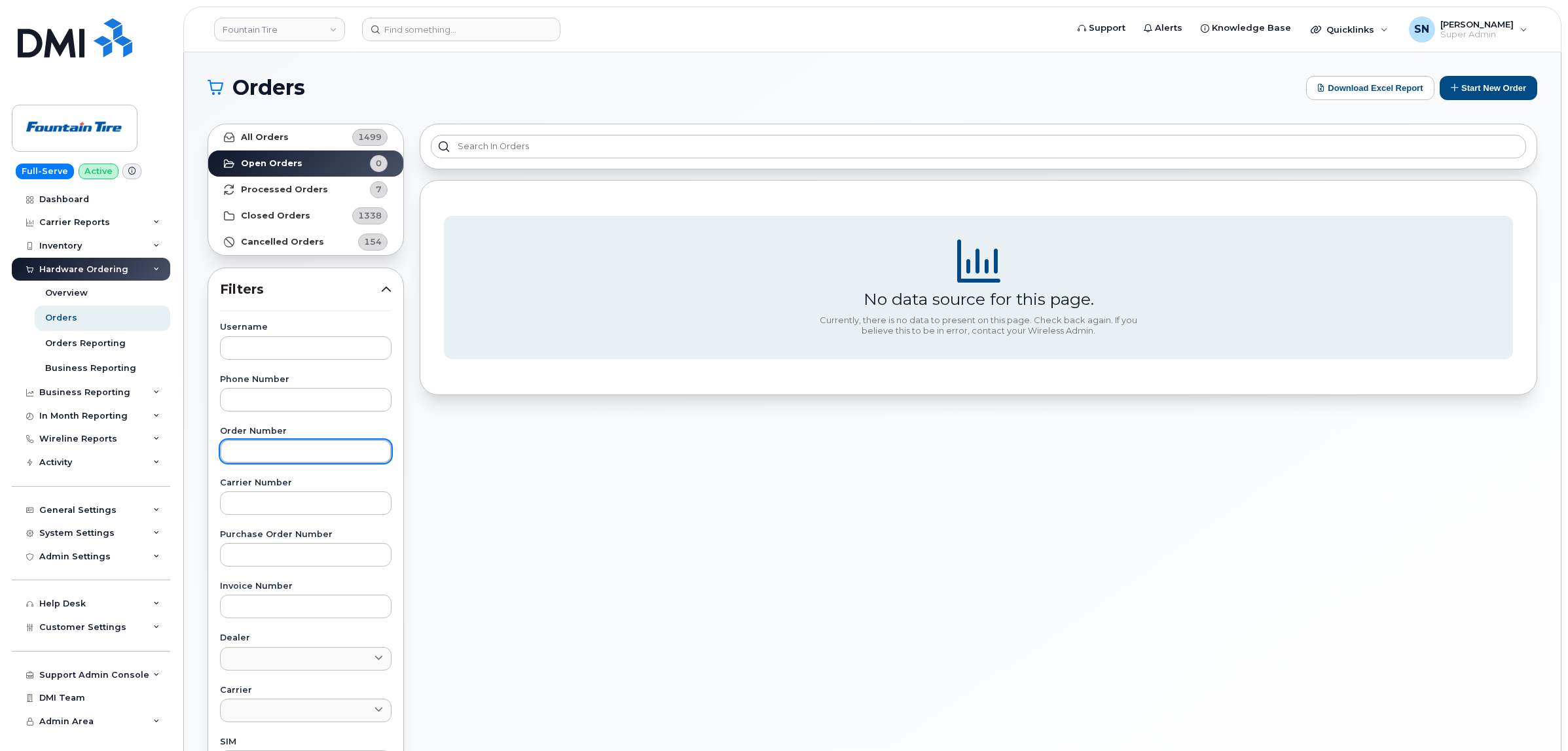
click at [315, 441] on input "text" at bounding box center [305, 451] width 171 height 24
click at [1480, 87] on button "Start New Order" at bounding box center [1488, 88] width 97 height 24
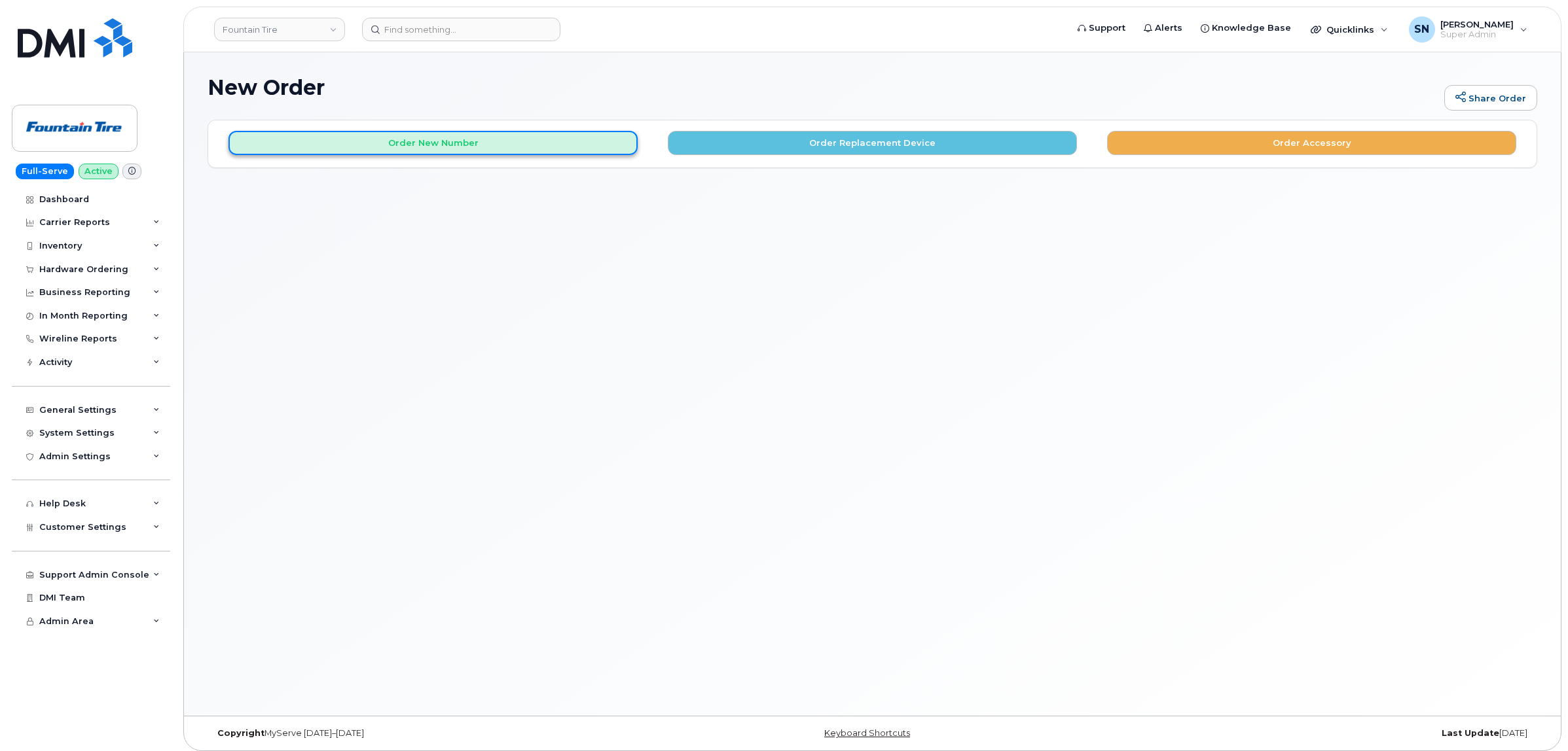
click at [569, 141] on button "Order New Number" at bounding box center [433, 143] width 409 height 24
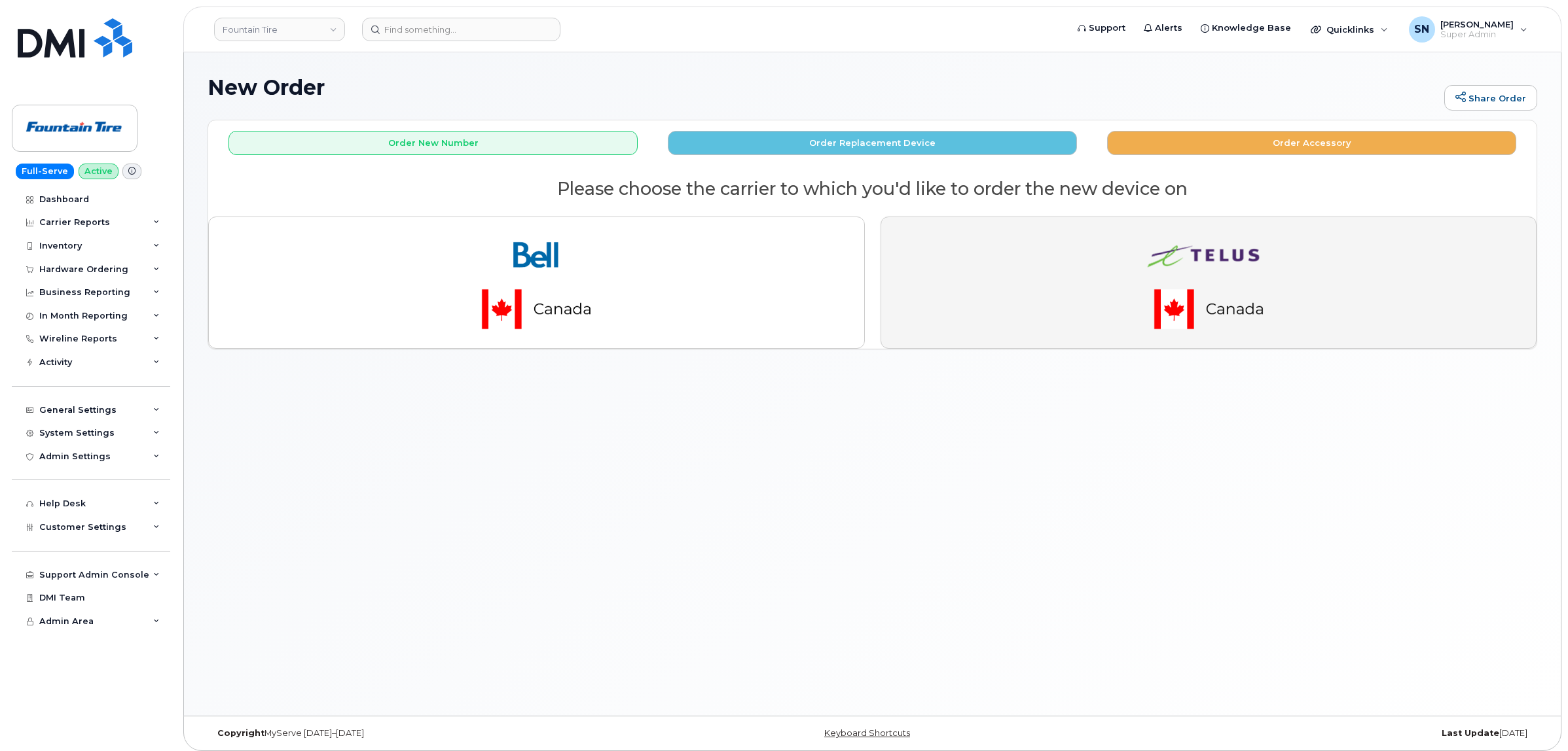
click at [1149, 275] on img "button" at bounding box center [1208, 283] width 184 height 110
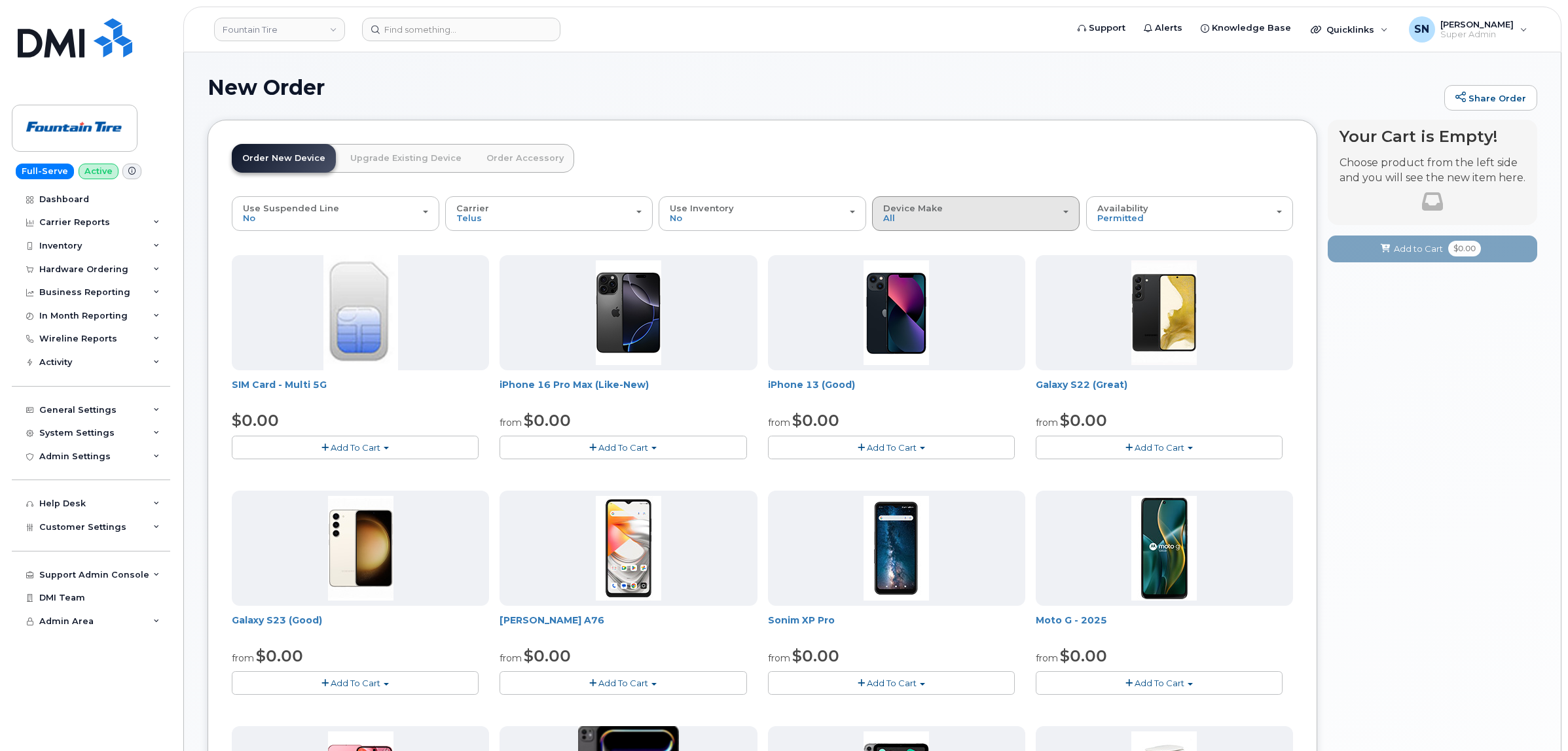
click at [898, 218] on div "Device Make All Aircard Android Cell Phone HUB iPhone Tablet" at bounding box center [976, 213] width 185 height 21
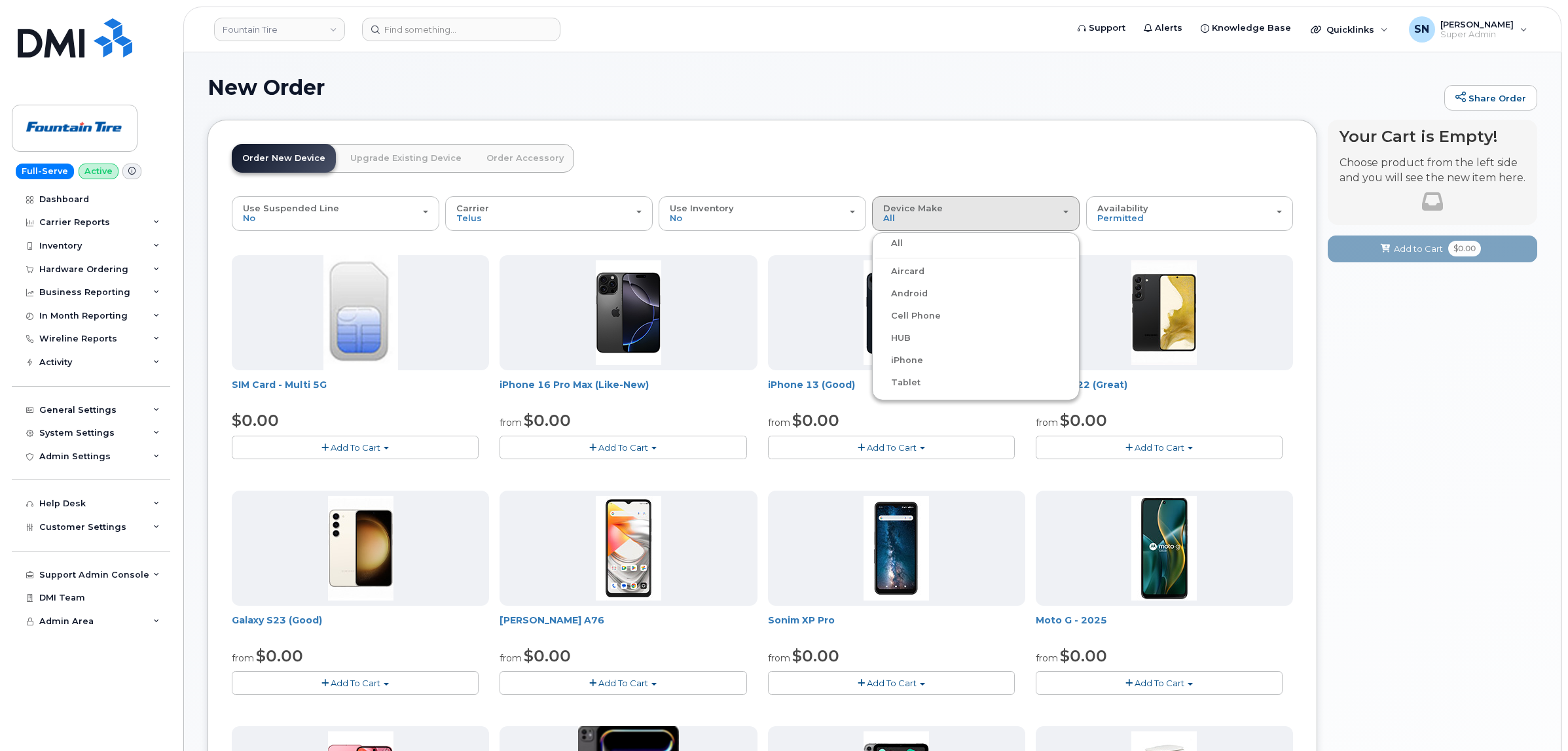
click at [904, 356] on label "iPhone" at bounding box center [899, 360] width 47 height 16
click at [0, 0] on input "iPhone" at bounding box center [0, 0] width 0 height 0
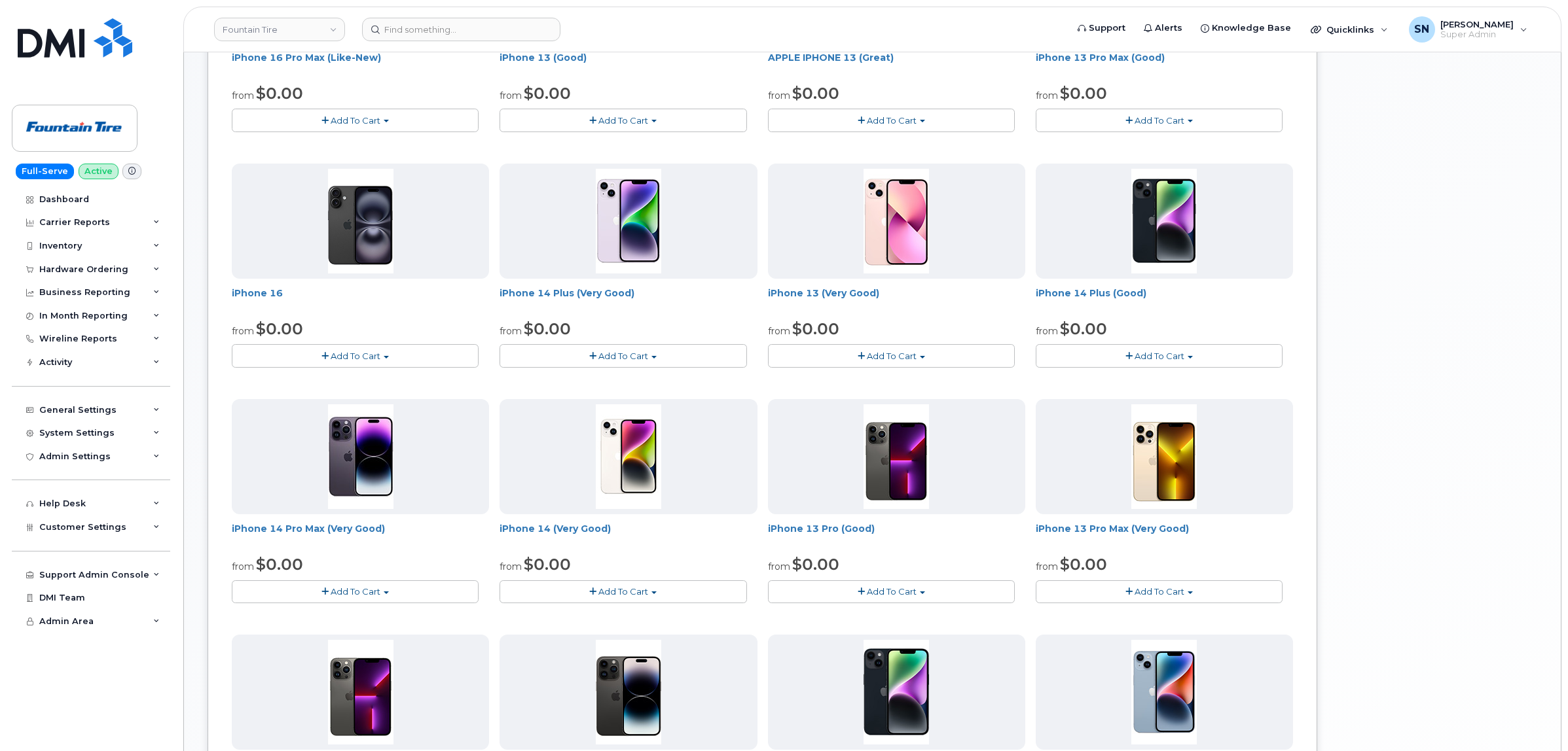
scroll to position [654, 0]
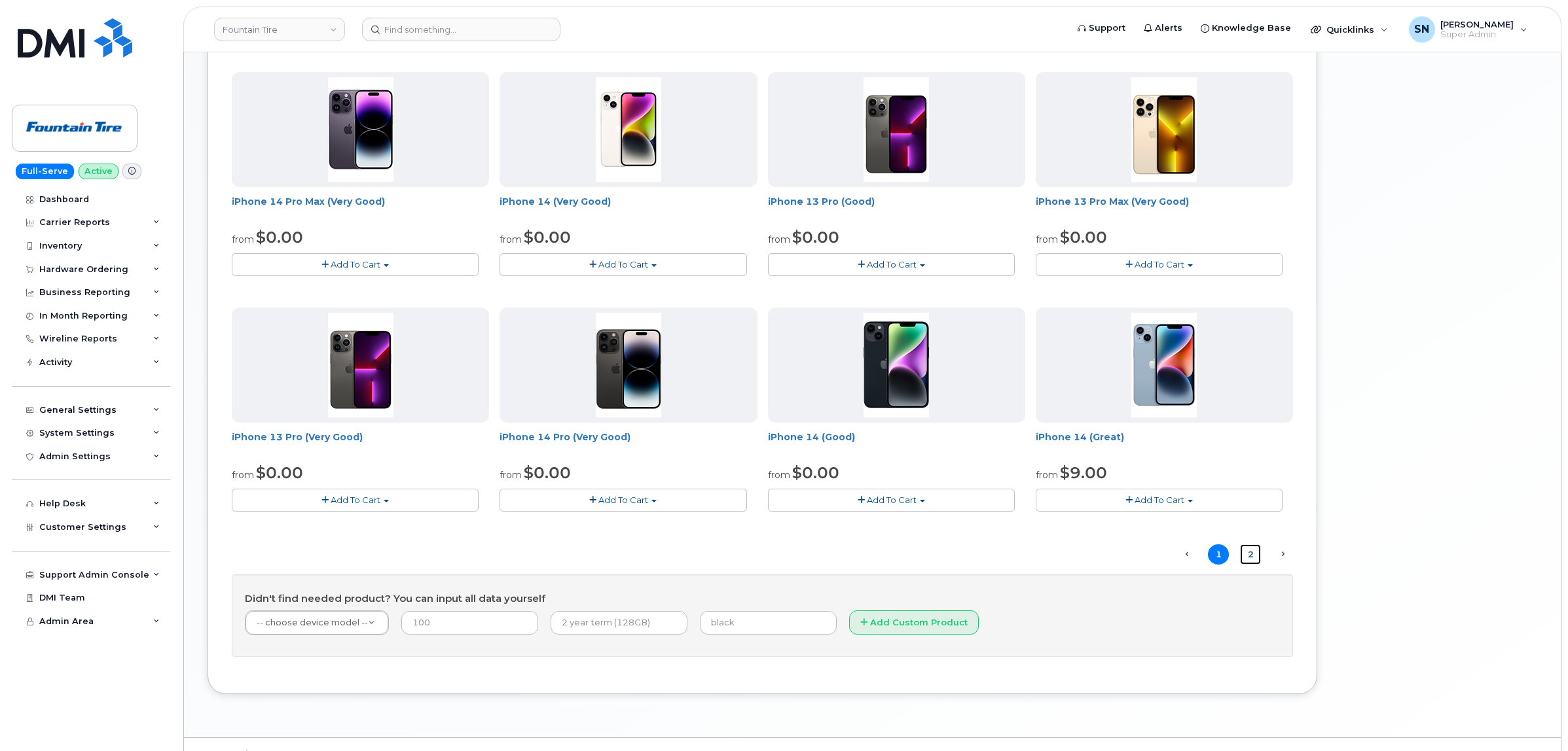
click at [1250, 548] on link "2" at bounding box center [1250, 554] width 21 height 21
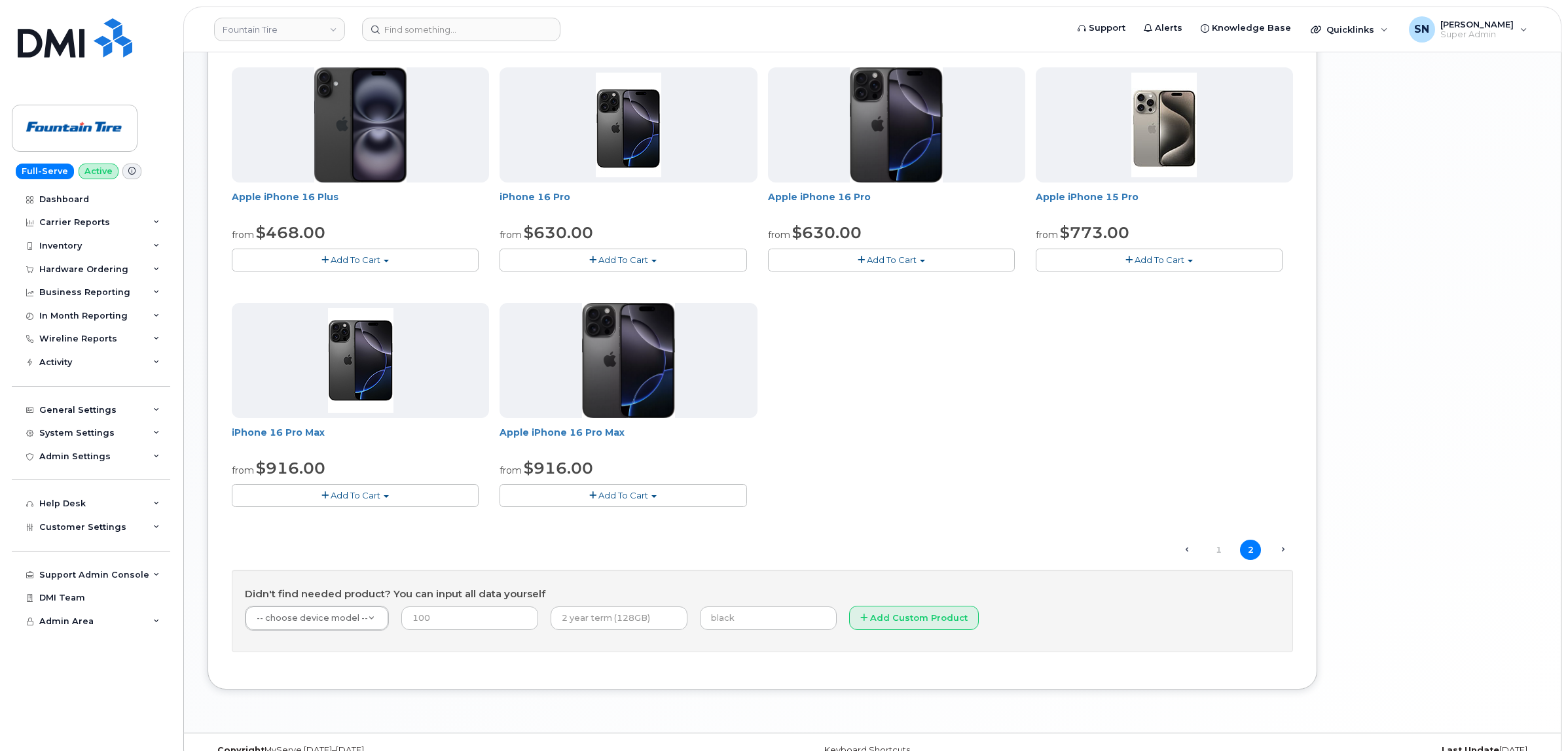
scroll to position [661, 0]
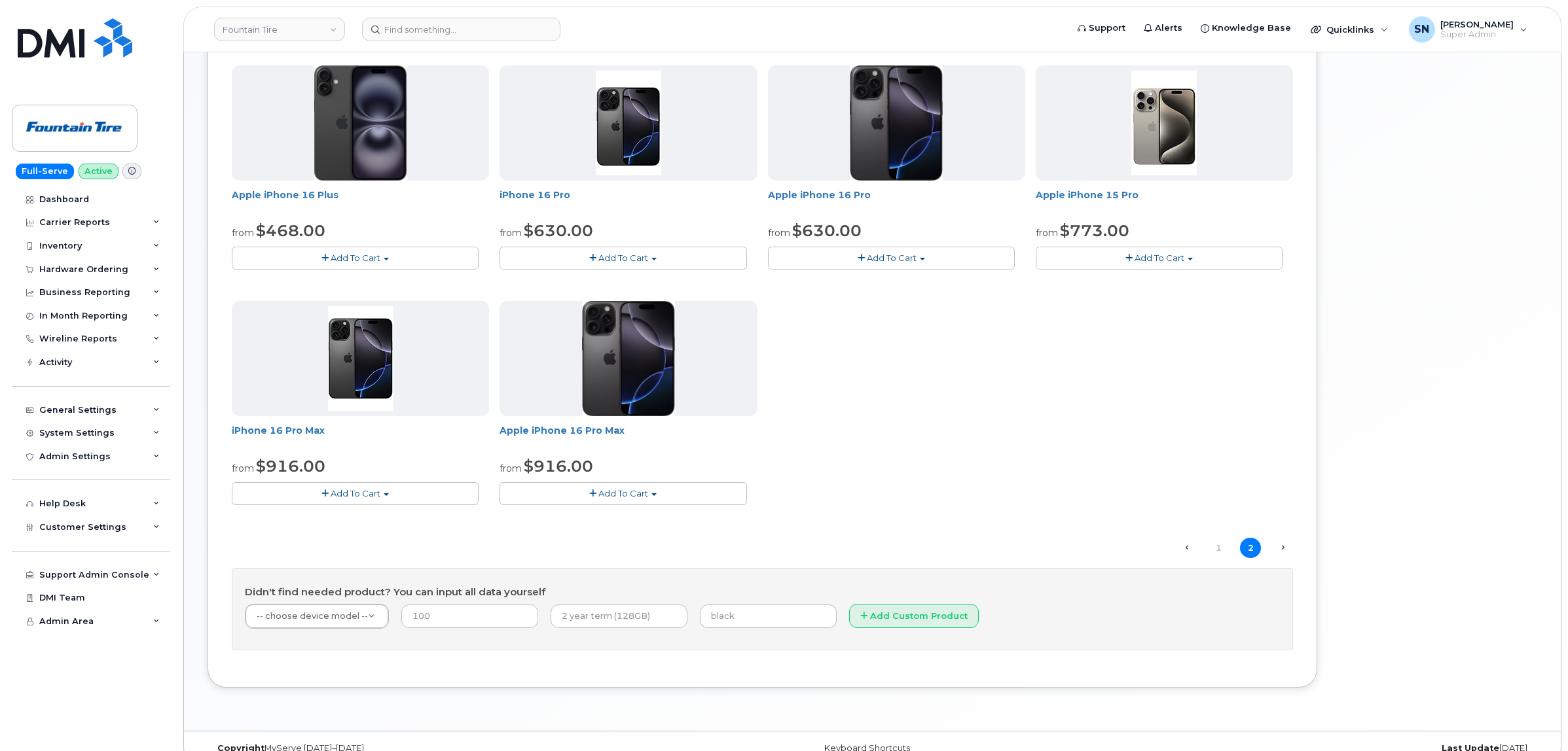
click at [341, 501] on button "Add To Cart" at bounding box center [355, 493] width 247 height 23
click at [360, 522] on link "$916.00 - 3 year term (256GB)" at bounding box center [314, 517] width 158 height 16
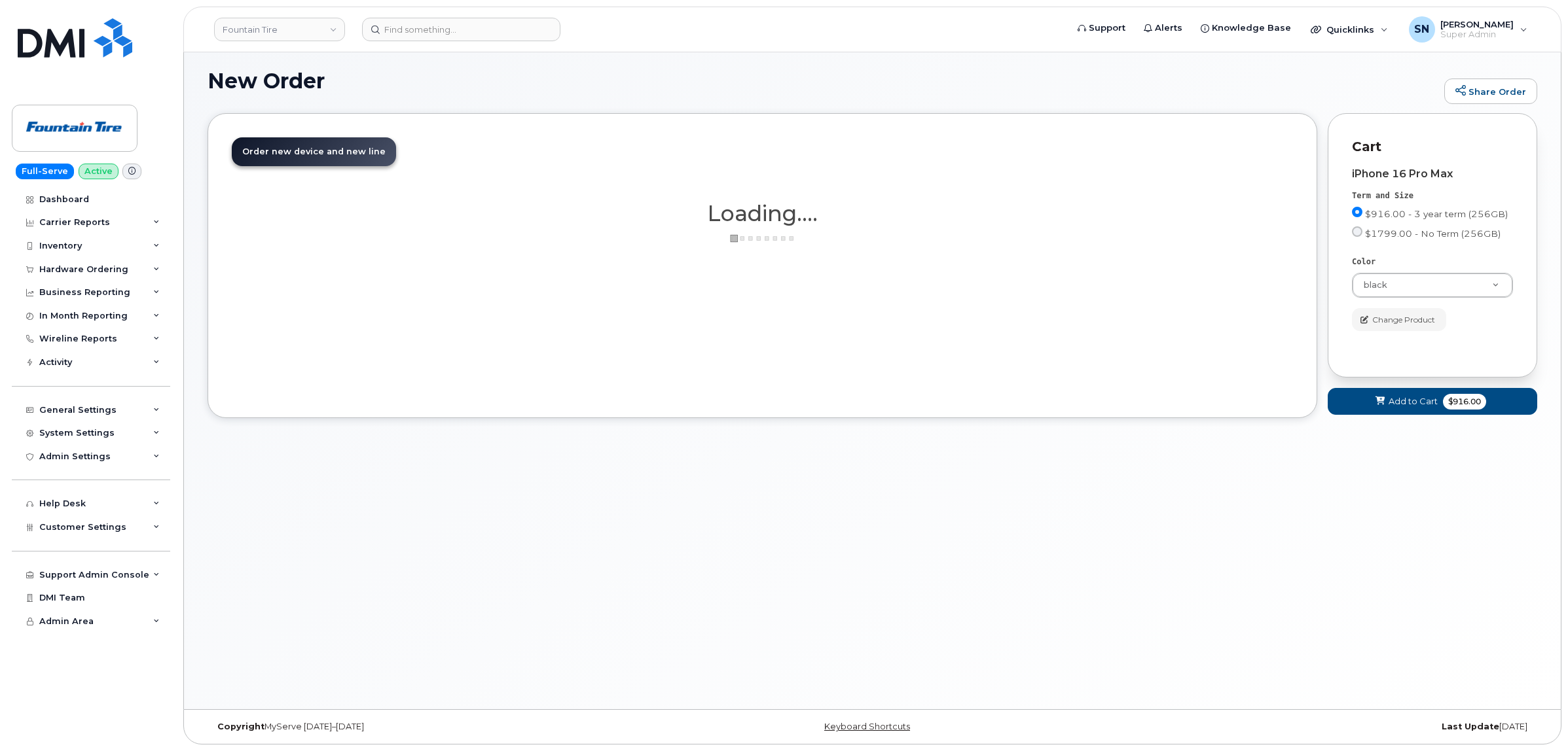
scroll to position [7, 0]
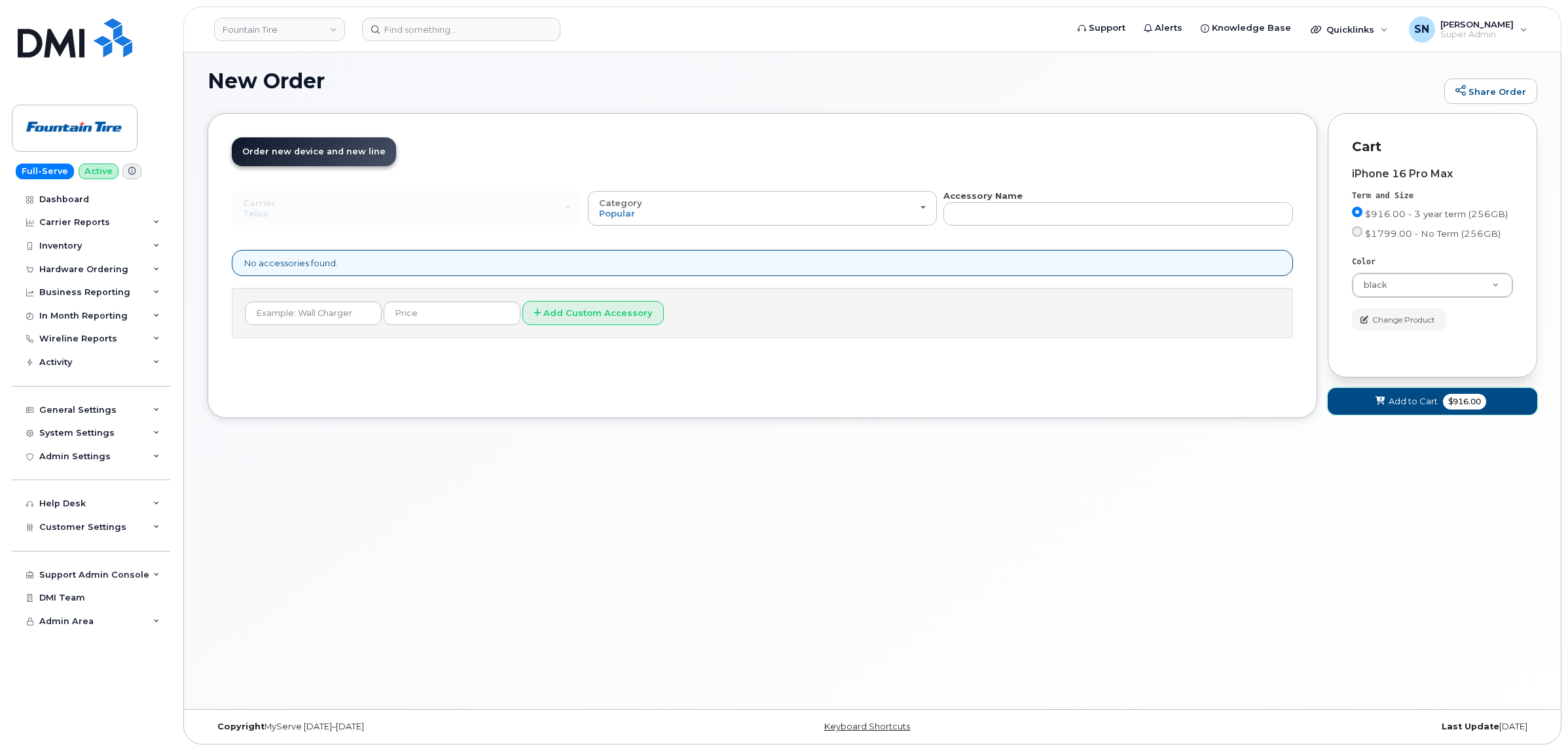
drag, startPoint x: 1397, startPoint y: 407, endPoint x: 1401, endPoint y: 458, distance: 51.2
click at [1397, 407] on span "Add to Cart" at bounding box center [1413, 402] width 49 height 12
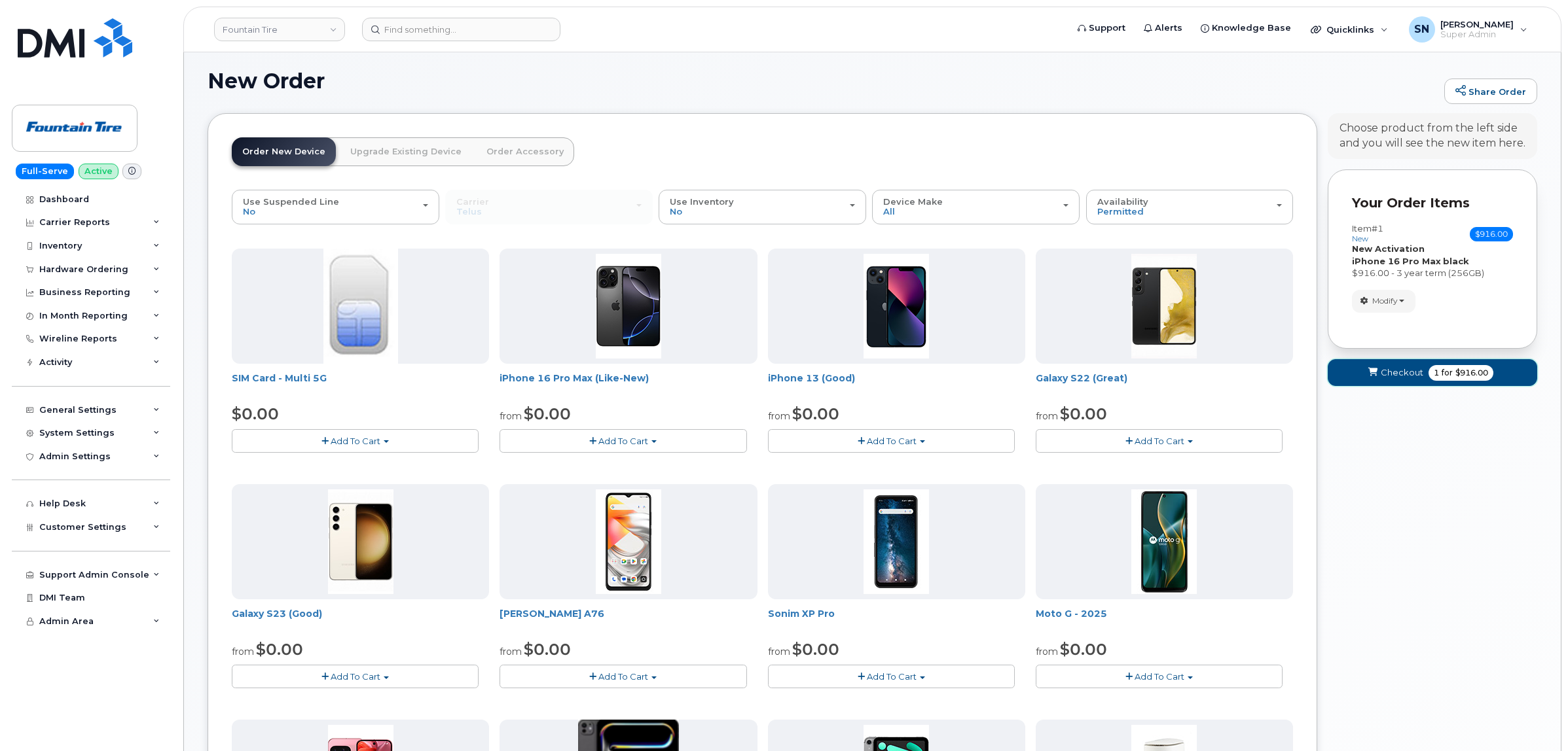
click at [1390, 376] on span "Checkout" at bounding box center [1402, 372] width 43 height 12
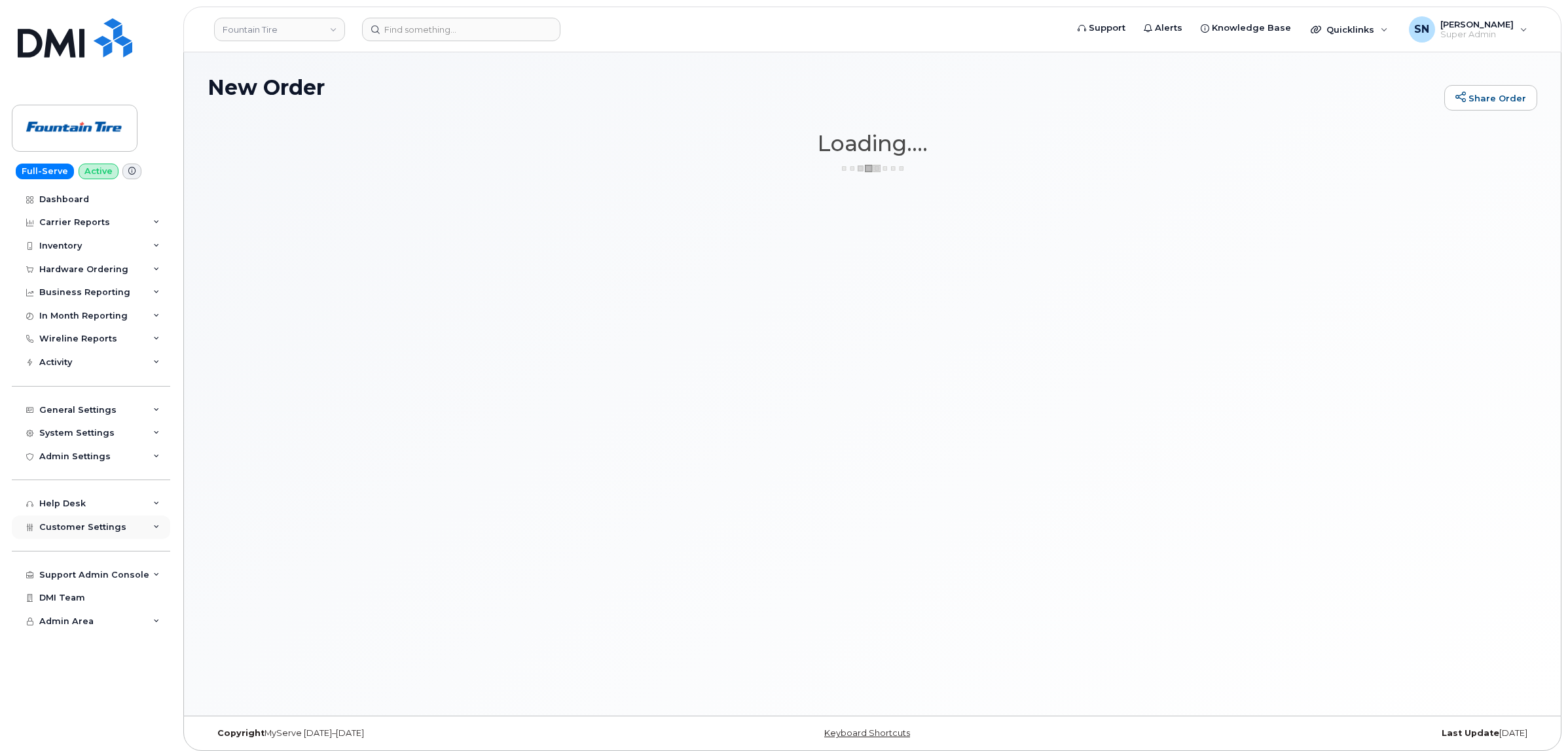
click at [125, 531] on div "Customer Settings" at bounding box center [90, 527] width 158 height 24
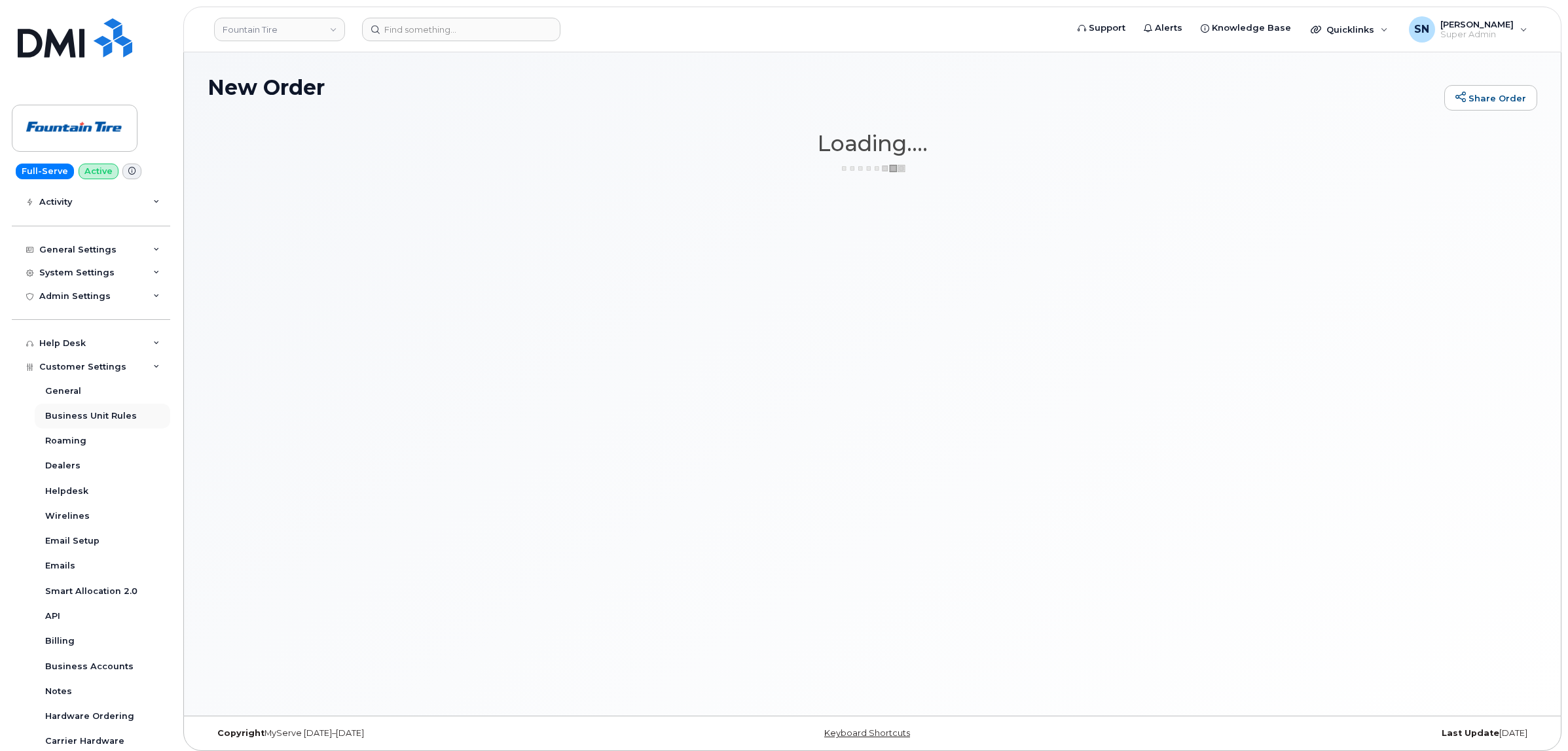
scroll to position [262, 0]
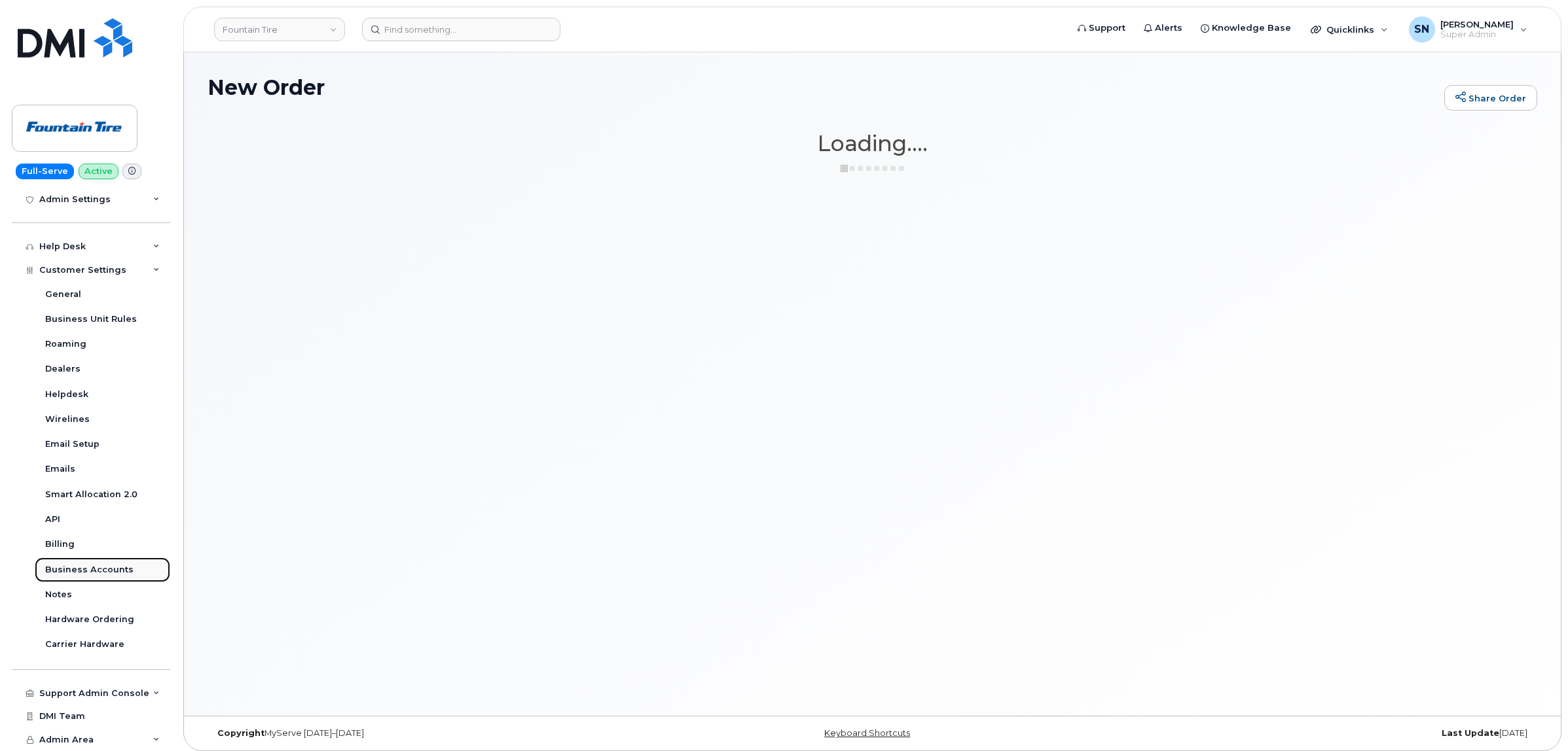
click at [109, 566] on div "Business Accounts" at bounding box center [89, 569] width 88 height 11
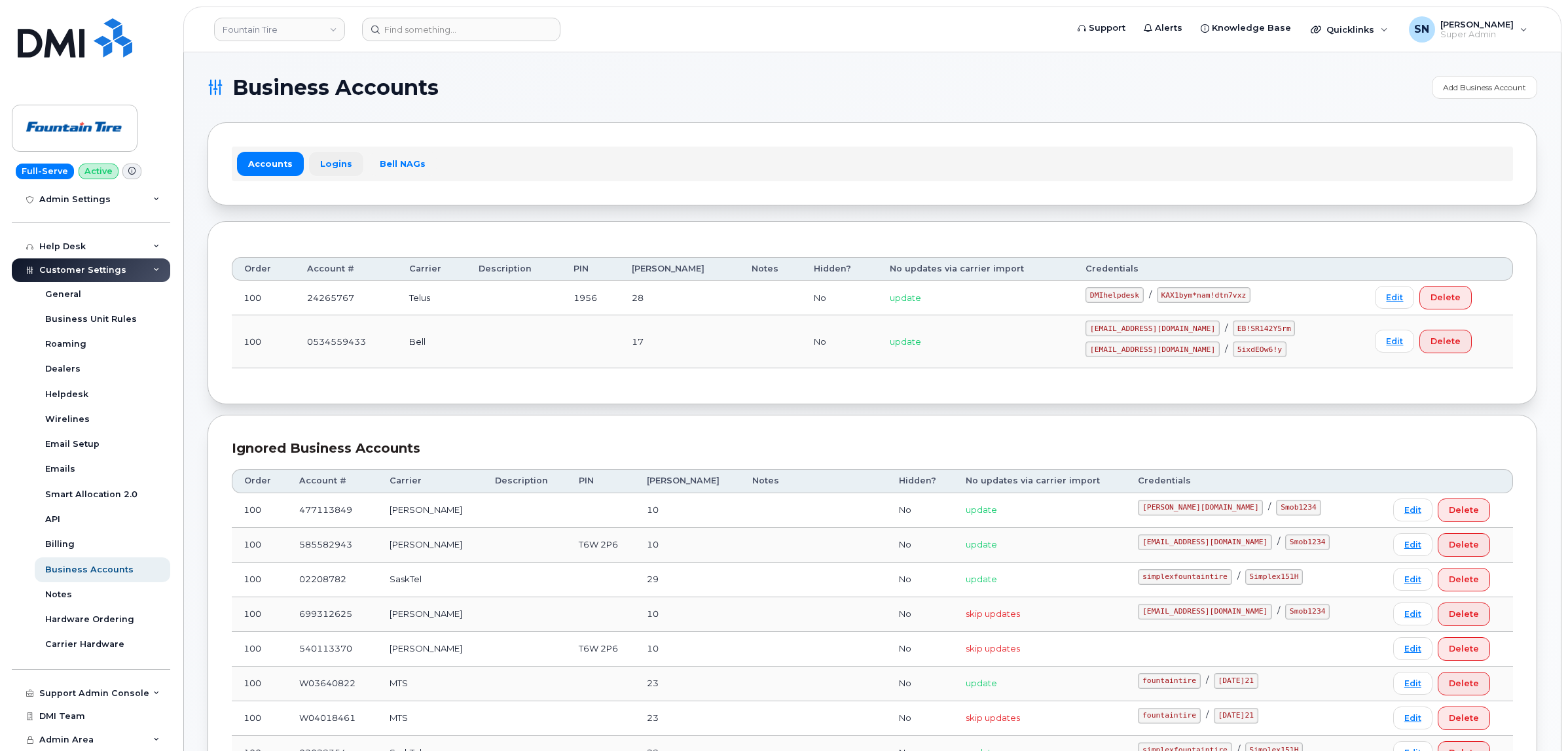
click at [325, 154] on link "Logins" at bounding box center [336, 163] width 54 height 24
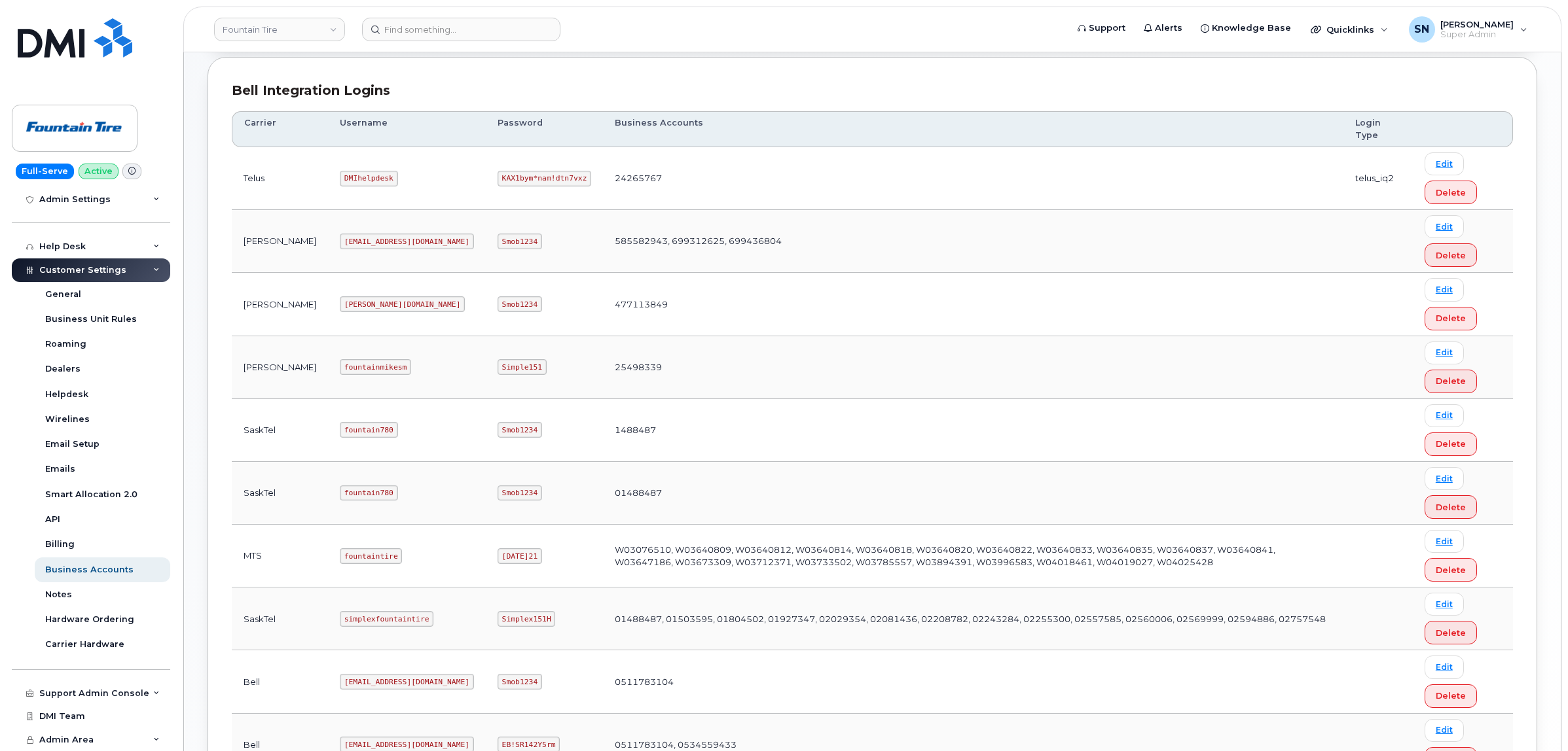
scroll to position [40, 0]
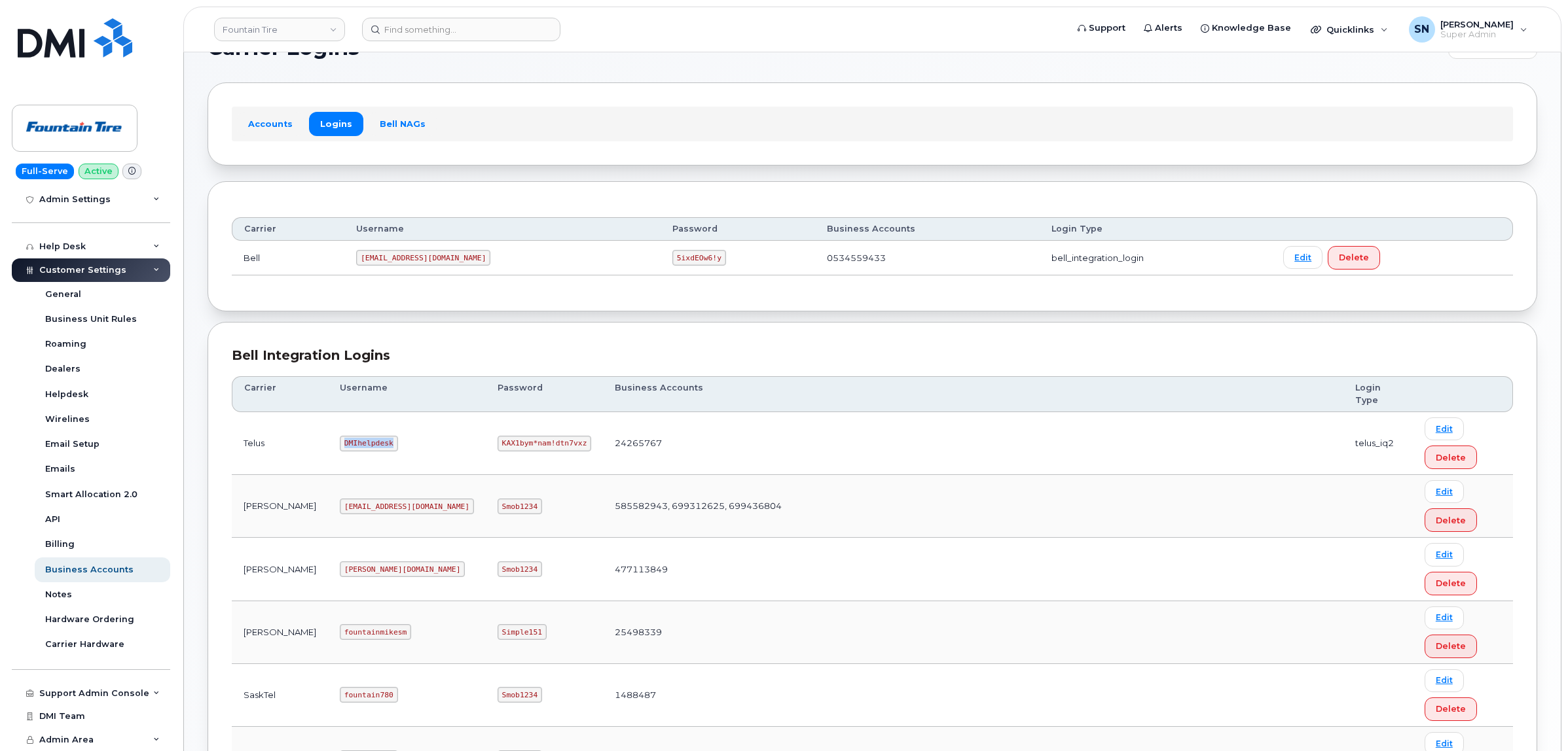
drag, startPoint x: 302, startPoint y: 445, endPoint x: 358, endPoint y: 450, distance: 56.2
click at [358, 450] on td "DMIhelpdesk" at bounding box center [407, 444] width 158 height 63
copy code "DMIhelpdesk"
drag, startPoint x: 406, startPoint y: 444, endPoint x: 502, endPoint y: 456, distance: 96.7
click at [502, 456] on td "KAX1bym*nam!dtn7vxz" at bounding box center [544, 444] width 117 height 63
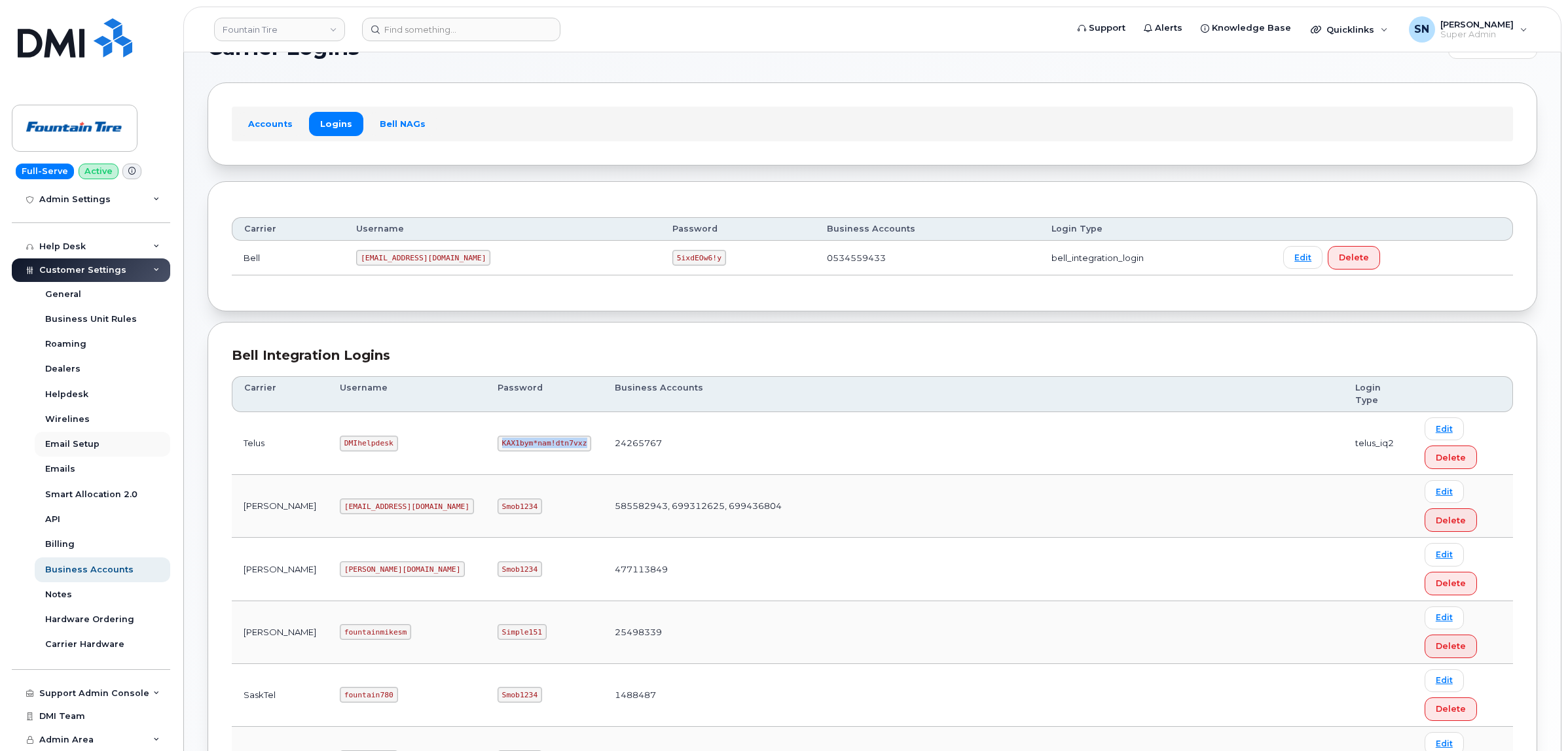
copy code "KAX1bym*nam!dtn7vxz"
drag, startPoint x: 299, startPoint y: 448, endPoint x: 350, endPoint y: 450, distance: 51.0
click at [350, 450] on code "DMIhelpdesk" at bounding box center [369, 444] width 58 height 16
copy code "DMIhelpdesk"
drag, startPoint x: 414, startPoint y: 446, endPoint x: 493, endPoint y: 449, distance: 79.1
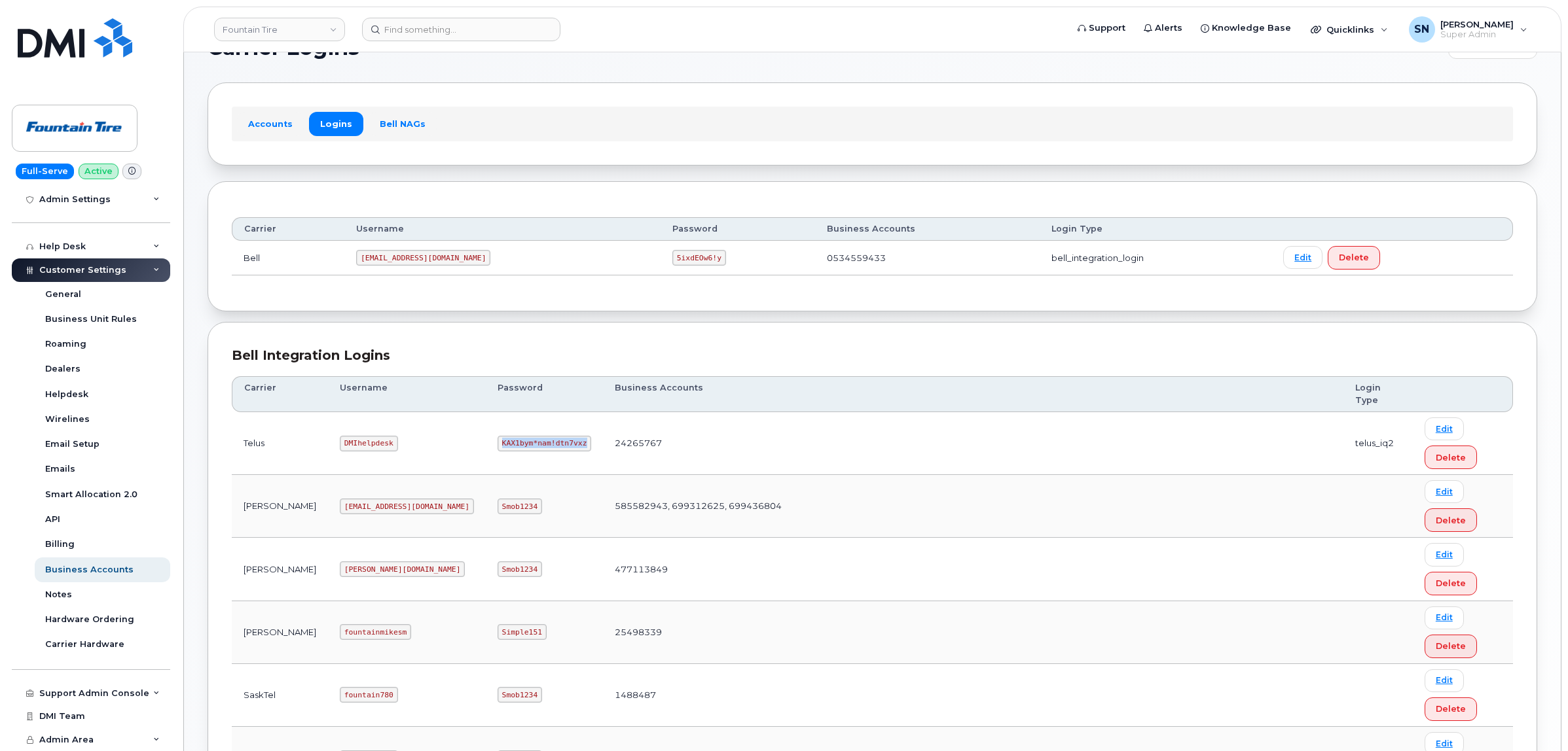
click at [497, 449] on code "KAX1bym*nam!dtn7vxz" at bounding box center [544, 444] width 93 height 16
copy code "KAX1bym*nam!dtn7vxz"
click at [283, 28] on link "Fountain Tire" at bounding box center [279, 29] width 131 height 24
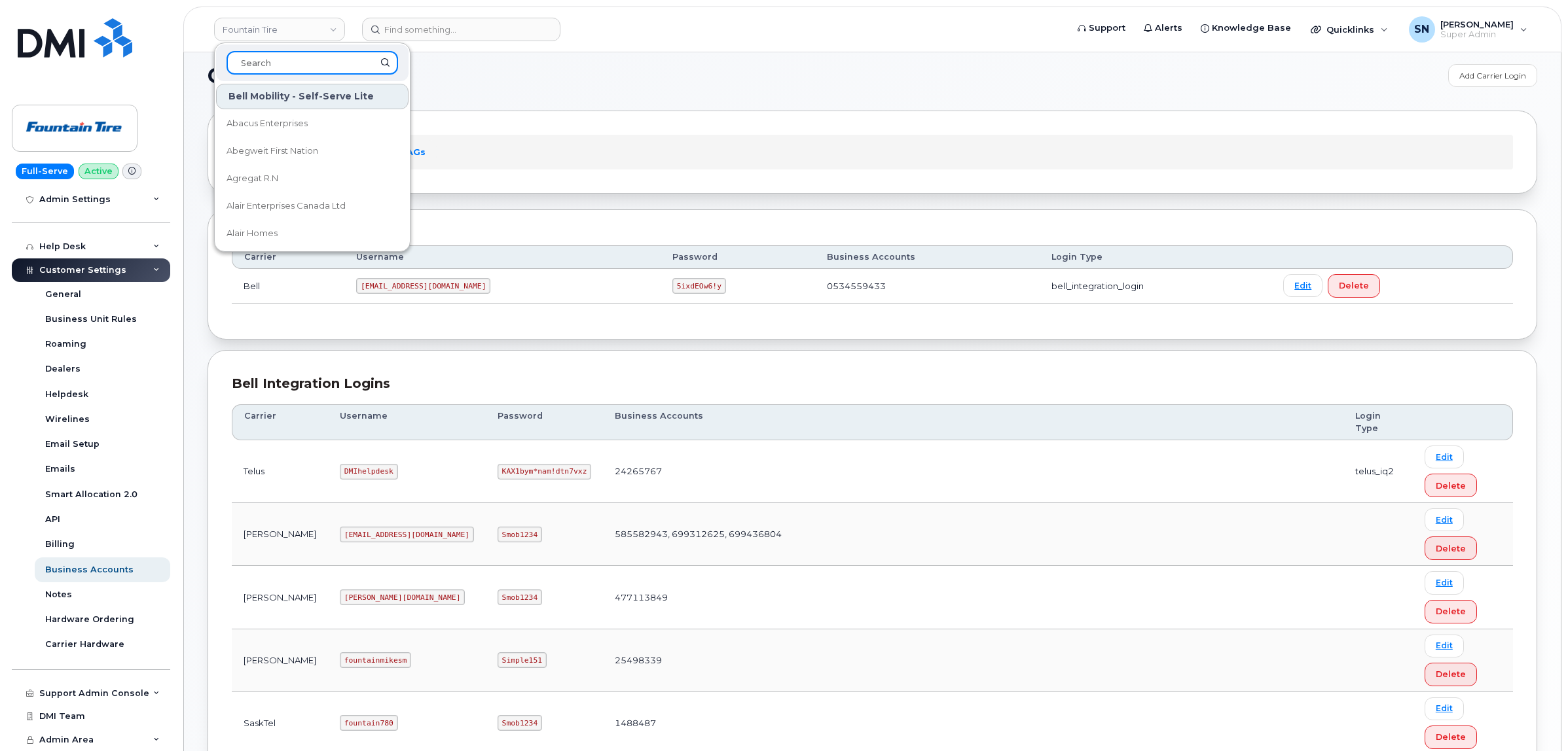
scroll to position [0, 0]
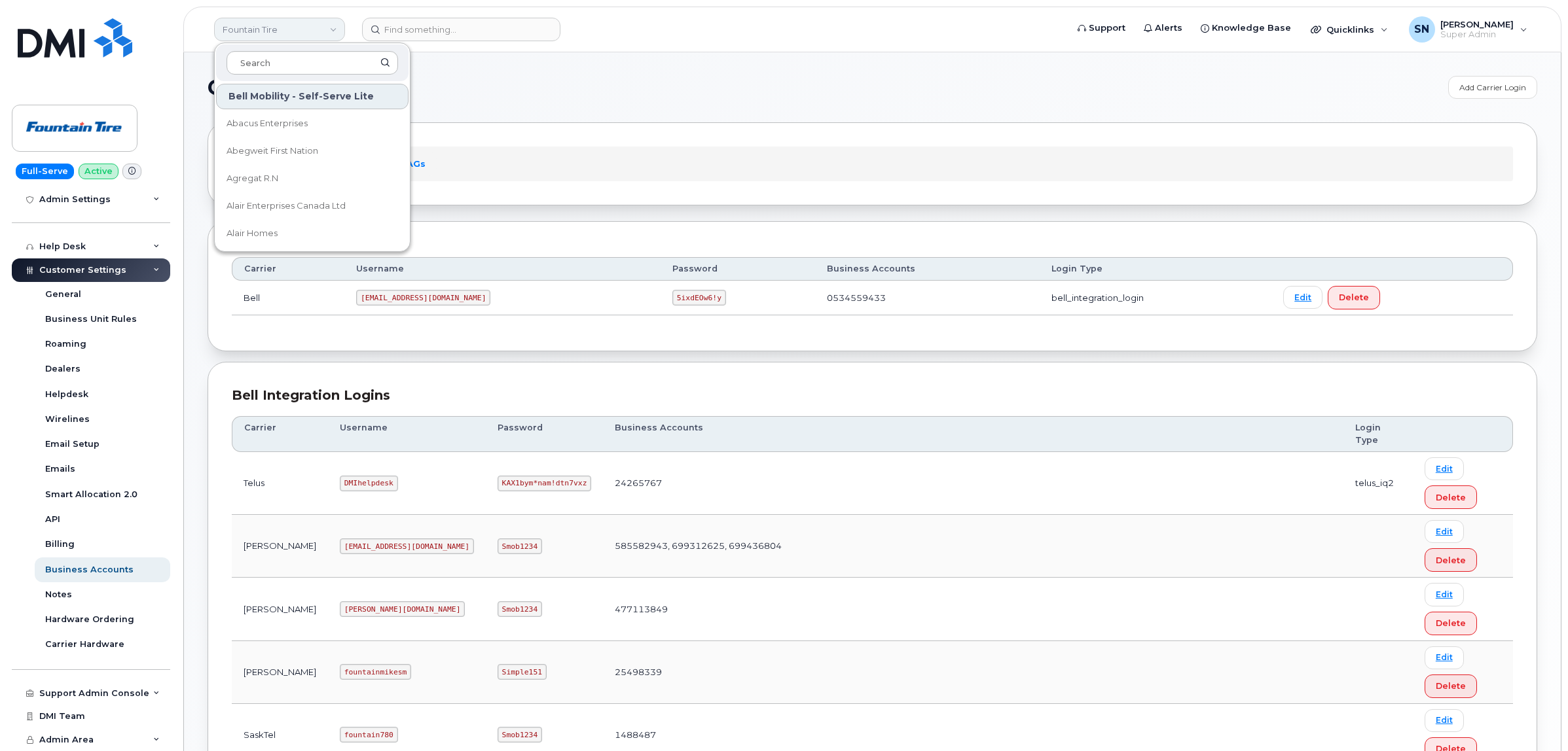
click at [306, 29] on link "Fountain Tire" at bounding box center [279, 29] width 131 height 24
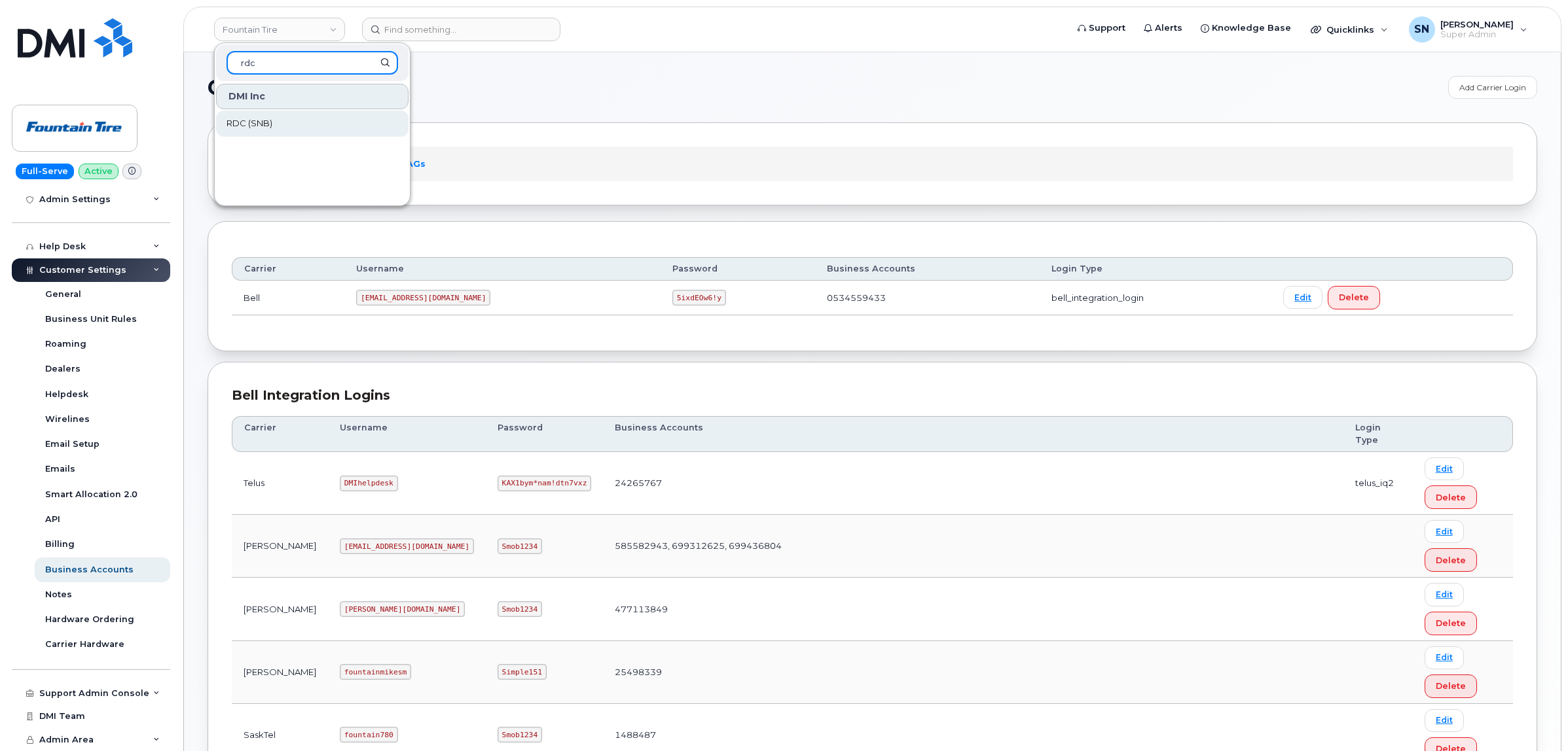
type input "rdc"
click at [298, 118] on link "RDC (SNB)" at bounding box center [312, 124] width 193 height 26
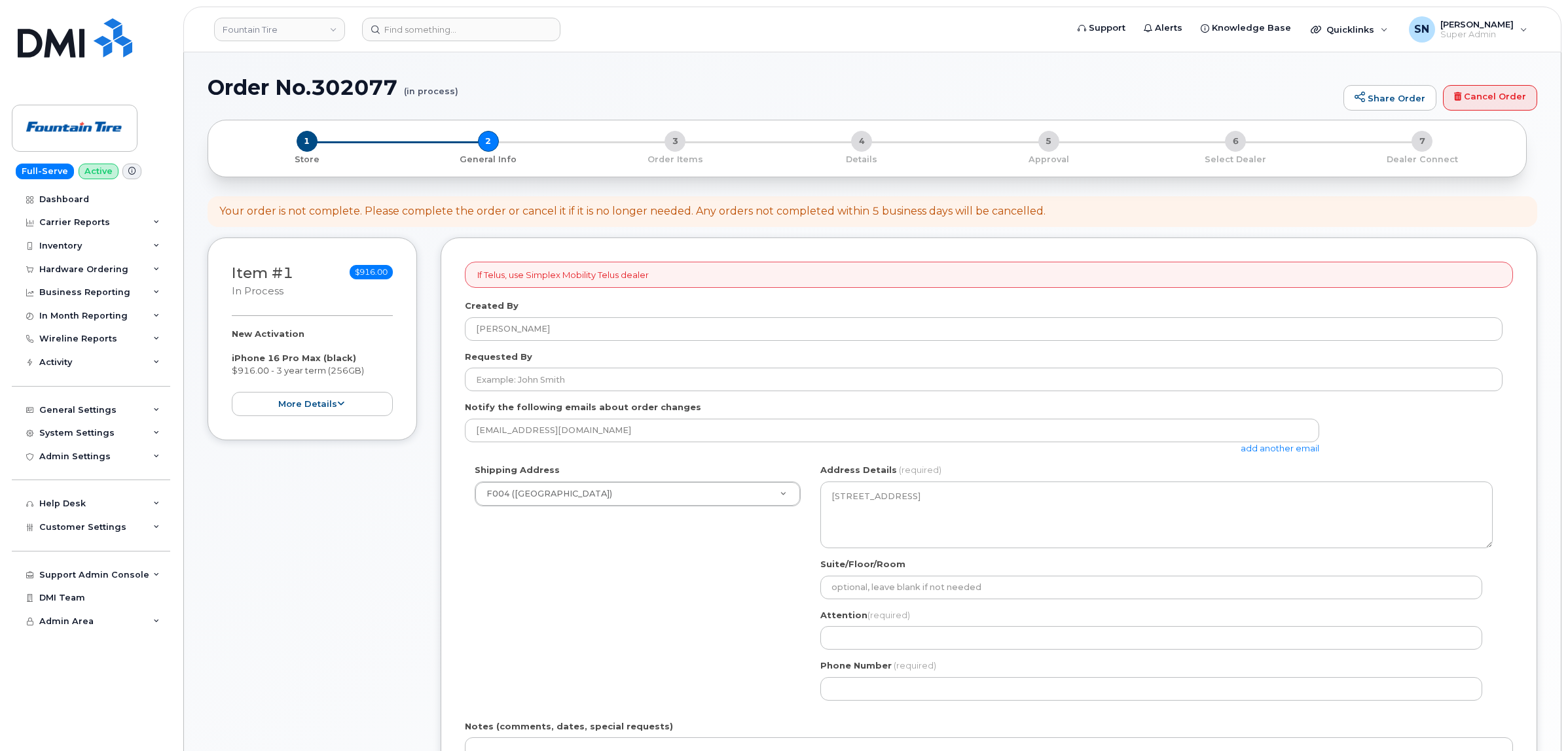
select select
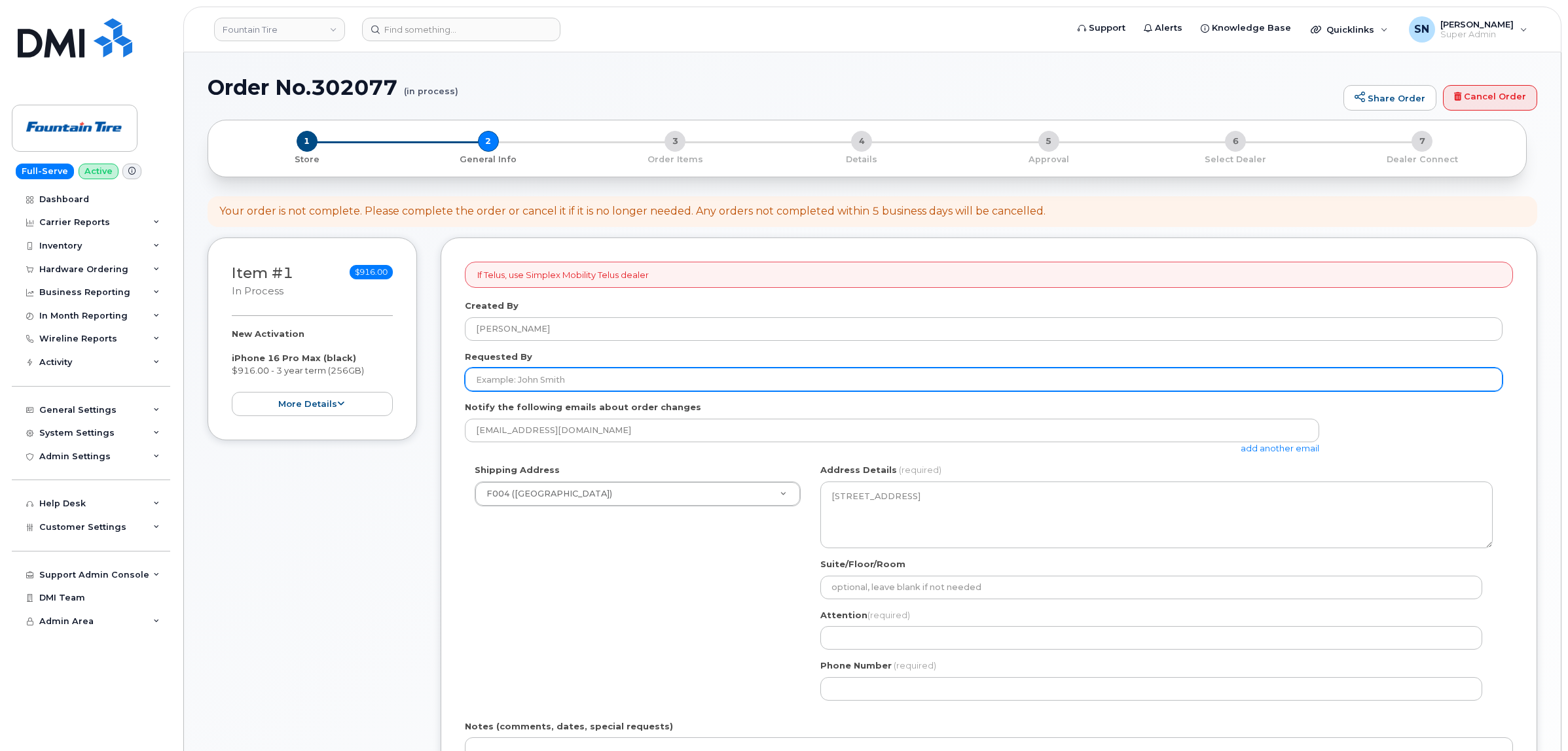
click at [552, 387] on input "Requested By" at bounding box center [983, 379] width 1038 height 24
paste input "CS0804716"
type input "CS0804716"
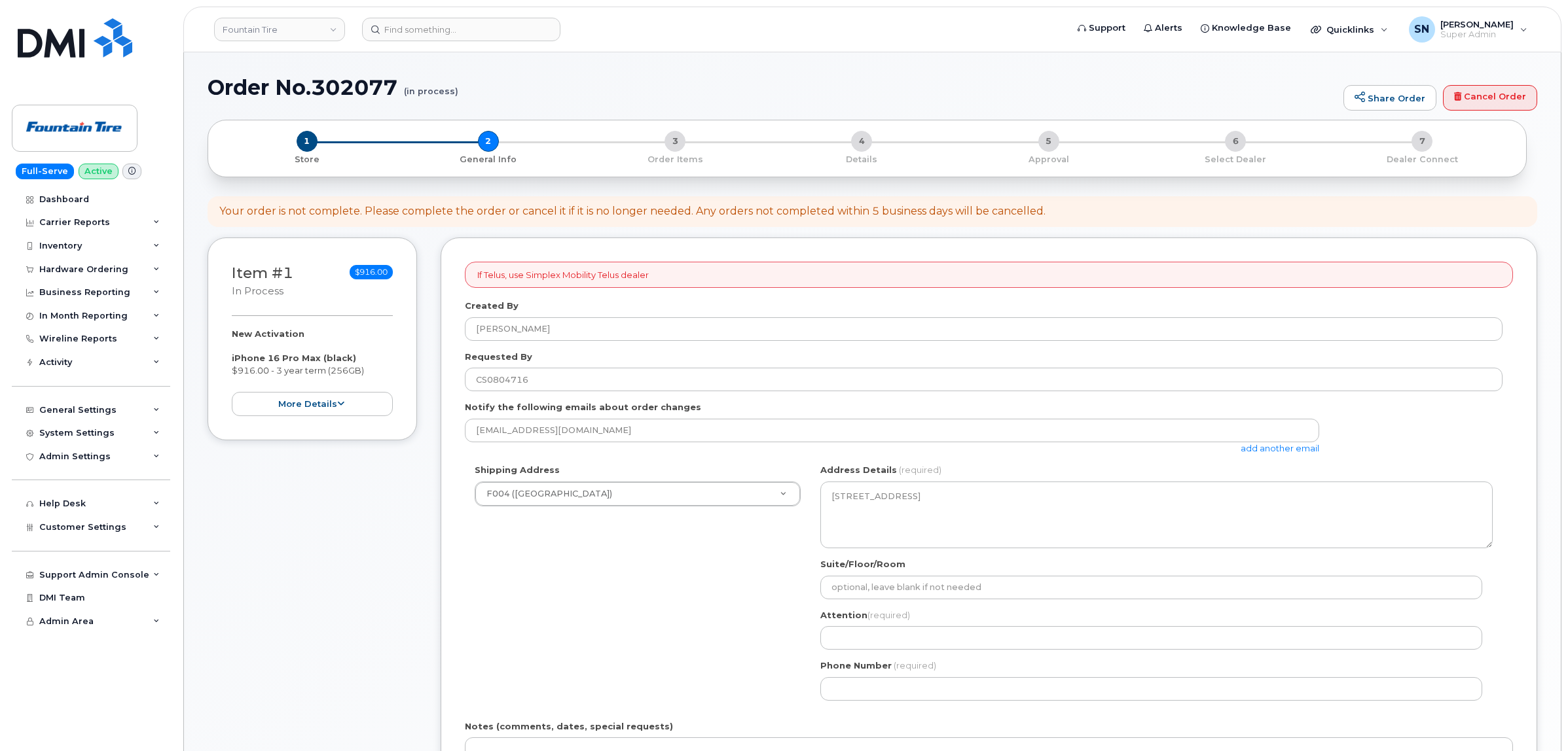
click at [589, 577] on div "Shipping Address F004 ([GEOGRAPHIC_DATA]) New Address F004 ([GEOGRAPHIC_DATA]) …" at bounding box center [983, 587] width 1038 height 246
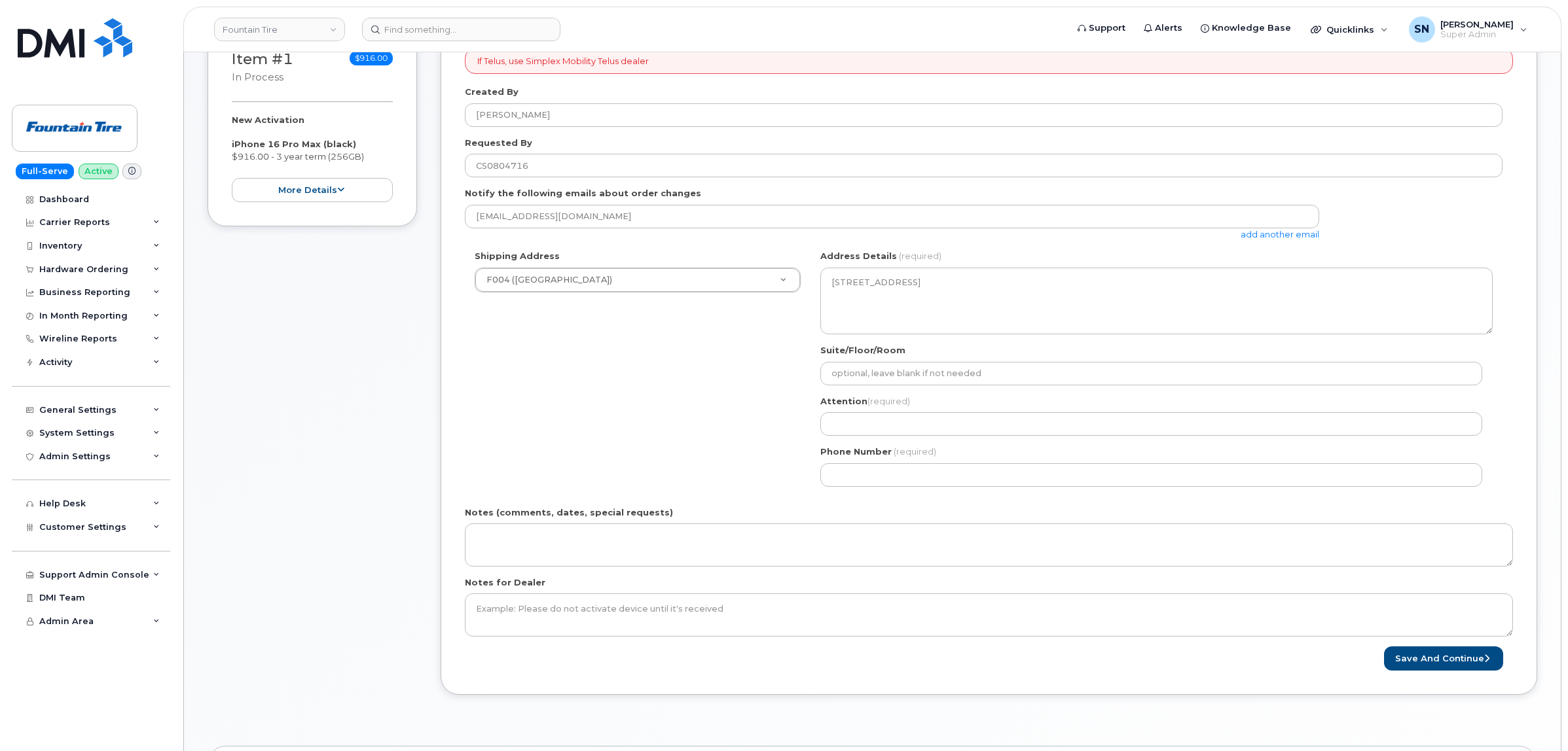
scroll to position [327, 0]
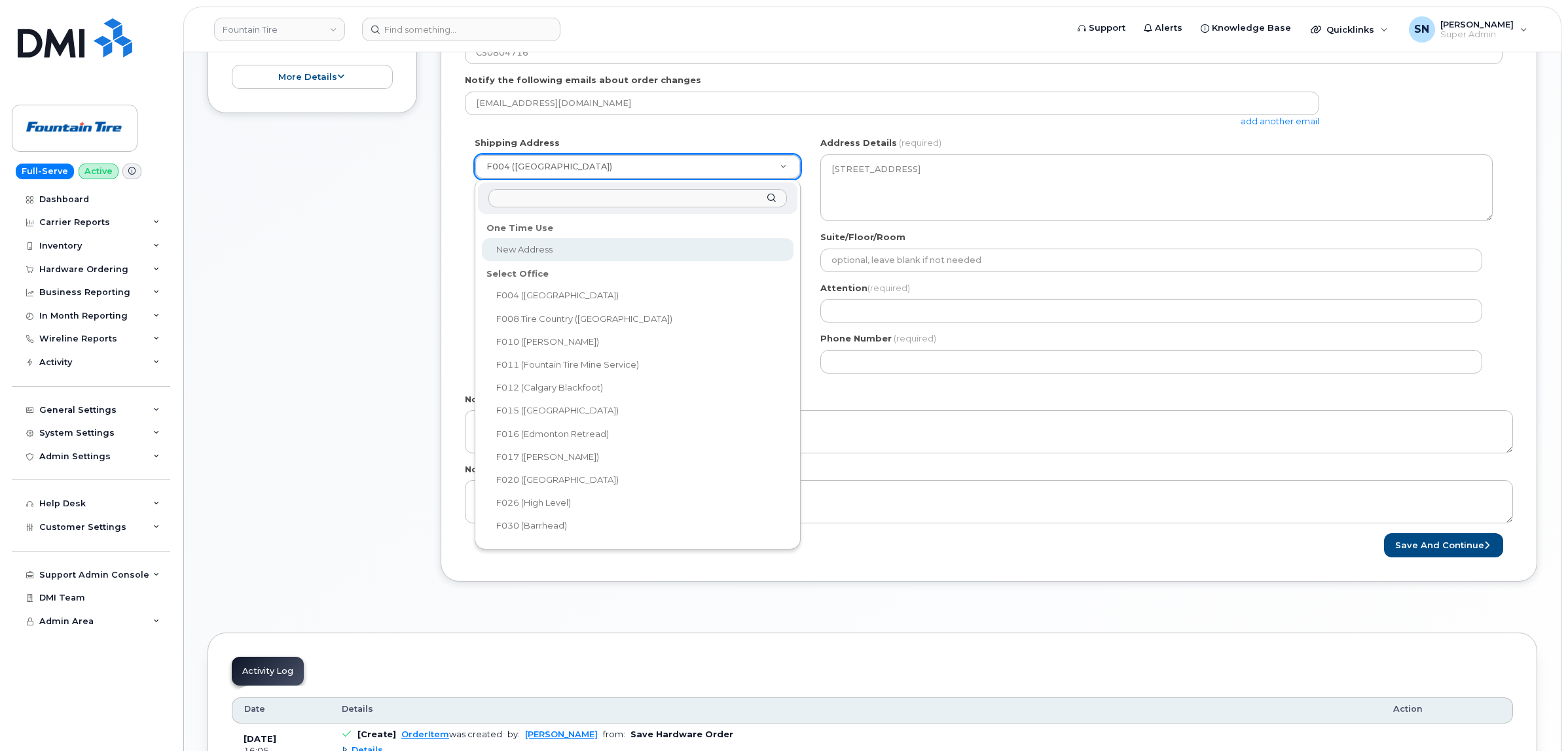
select select
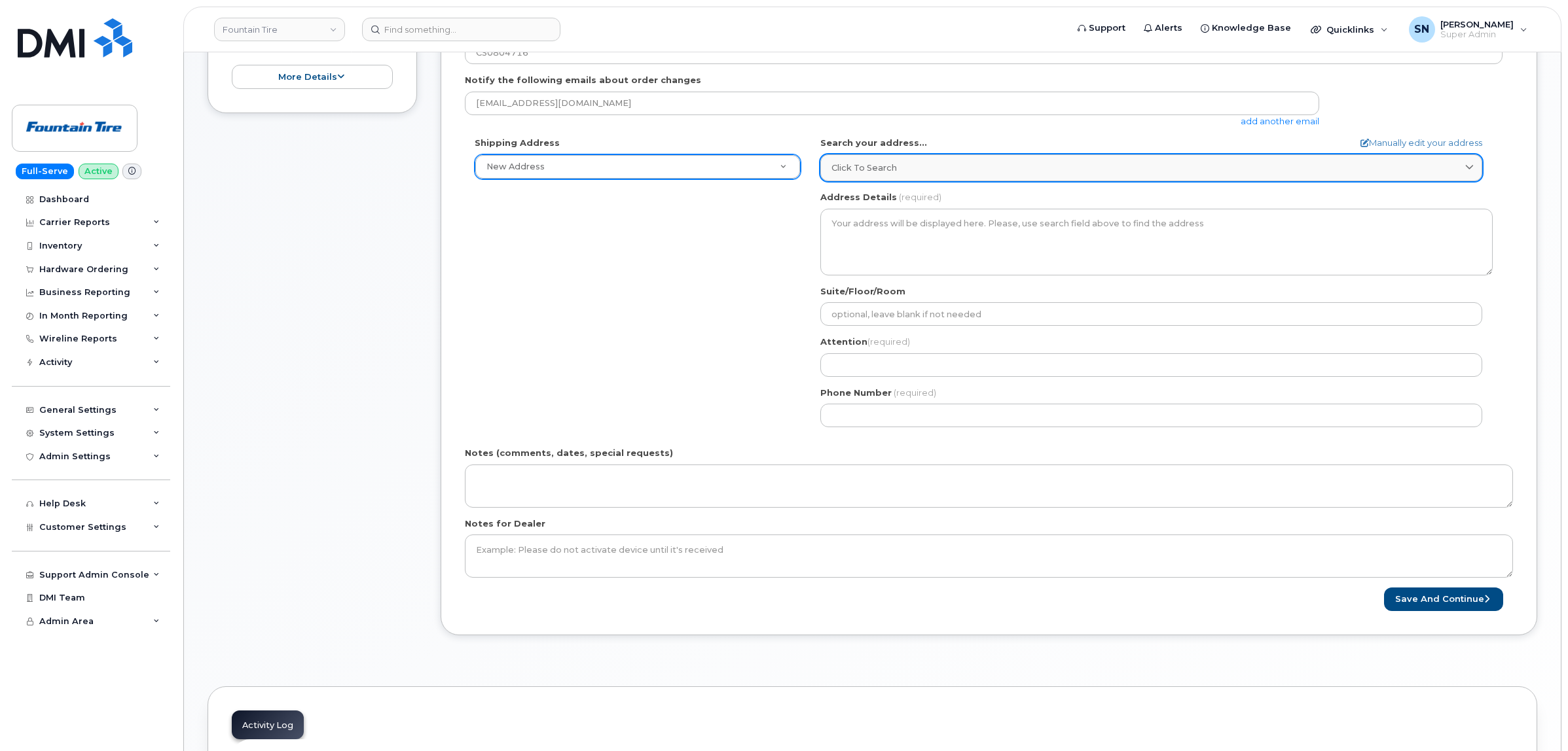
click at [910, 162] on div "Click to search" at bounding box center [1151, 167] width 640 height 12
paste input "[STREET_ADDRESS]"
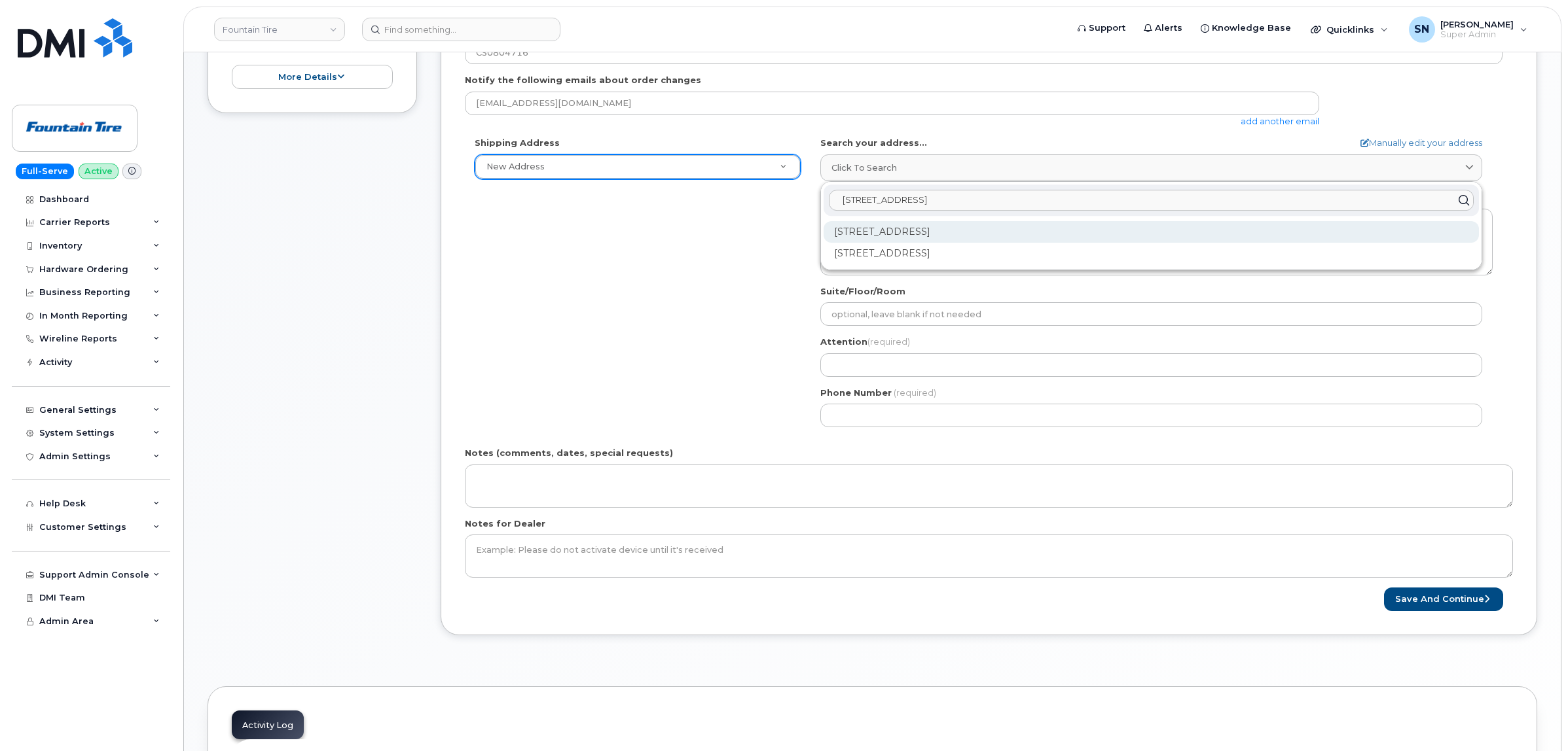
type input "[STREET_ADDRESS]"
click at [928, 236] on div "[STREET_ADDRESS]" at bounding box center [1151, 232] width 655 height 21
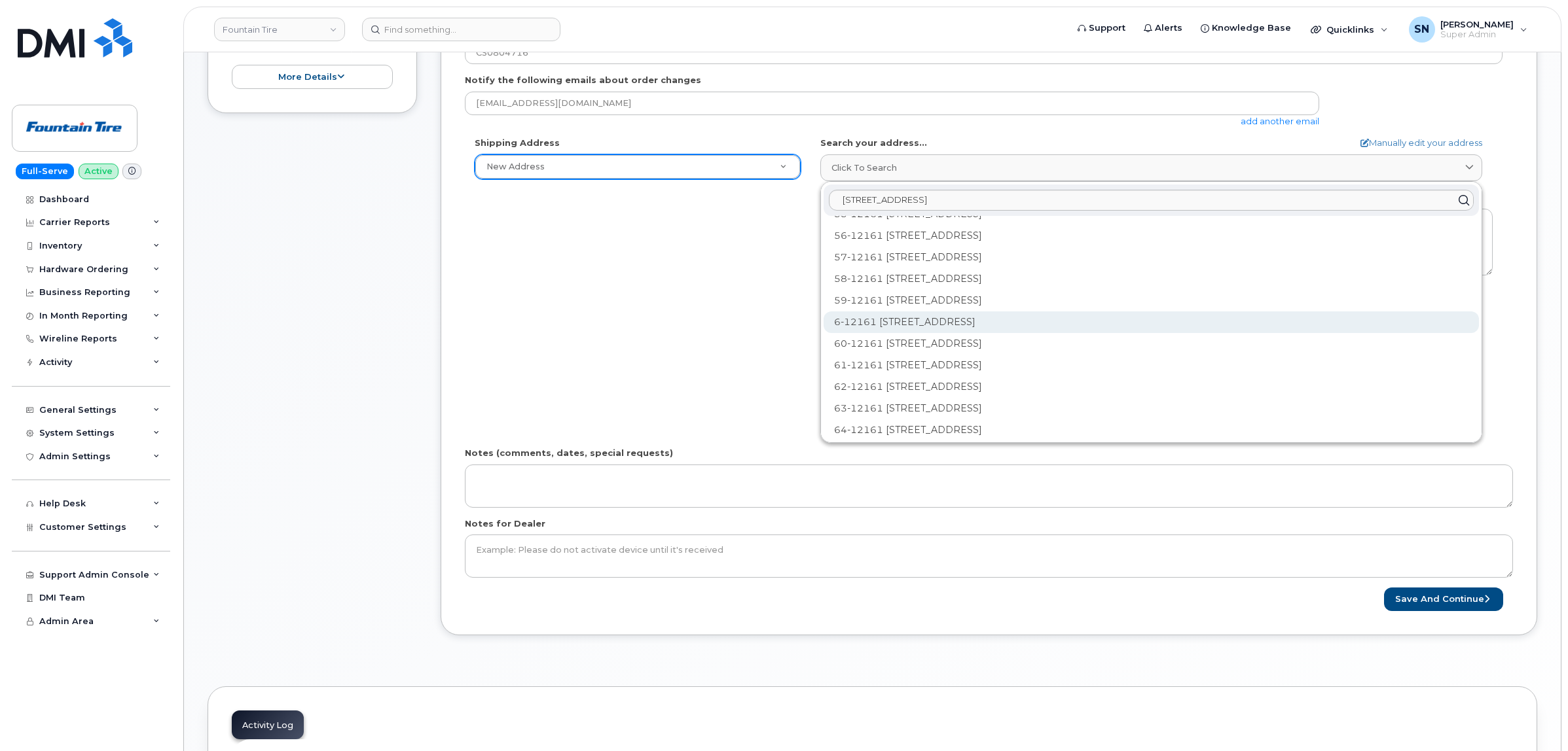
scroll to position [1309, 0]
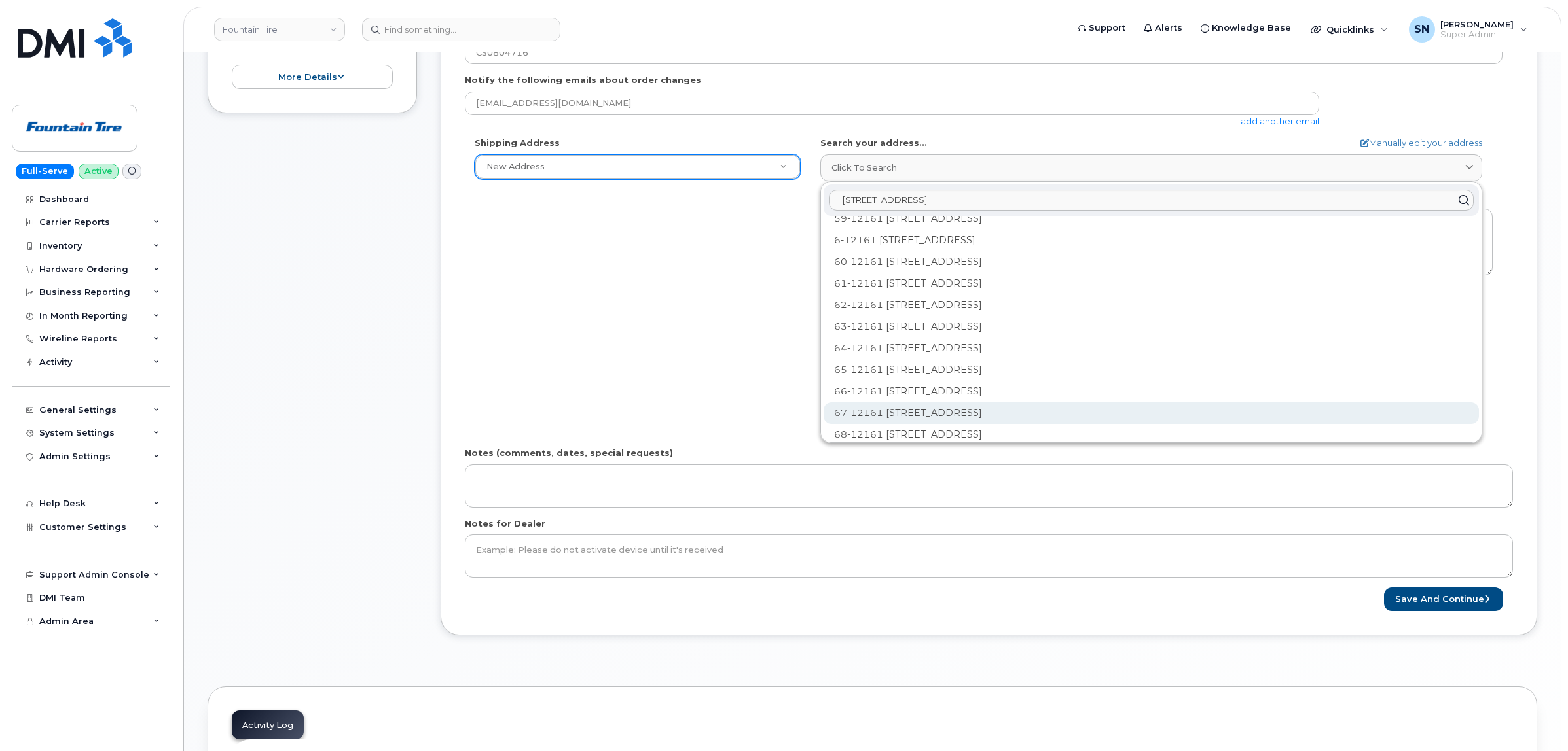
click at [892, 405] on div "67-12161 [STREET_ADDRESS]" at bounding box center [1151, 413] width 655 height 21
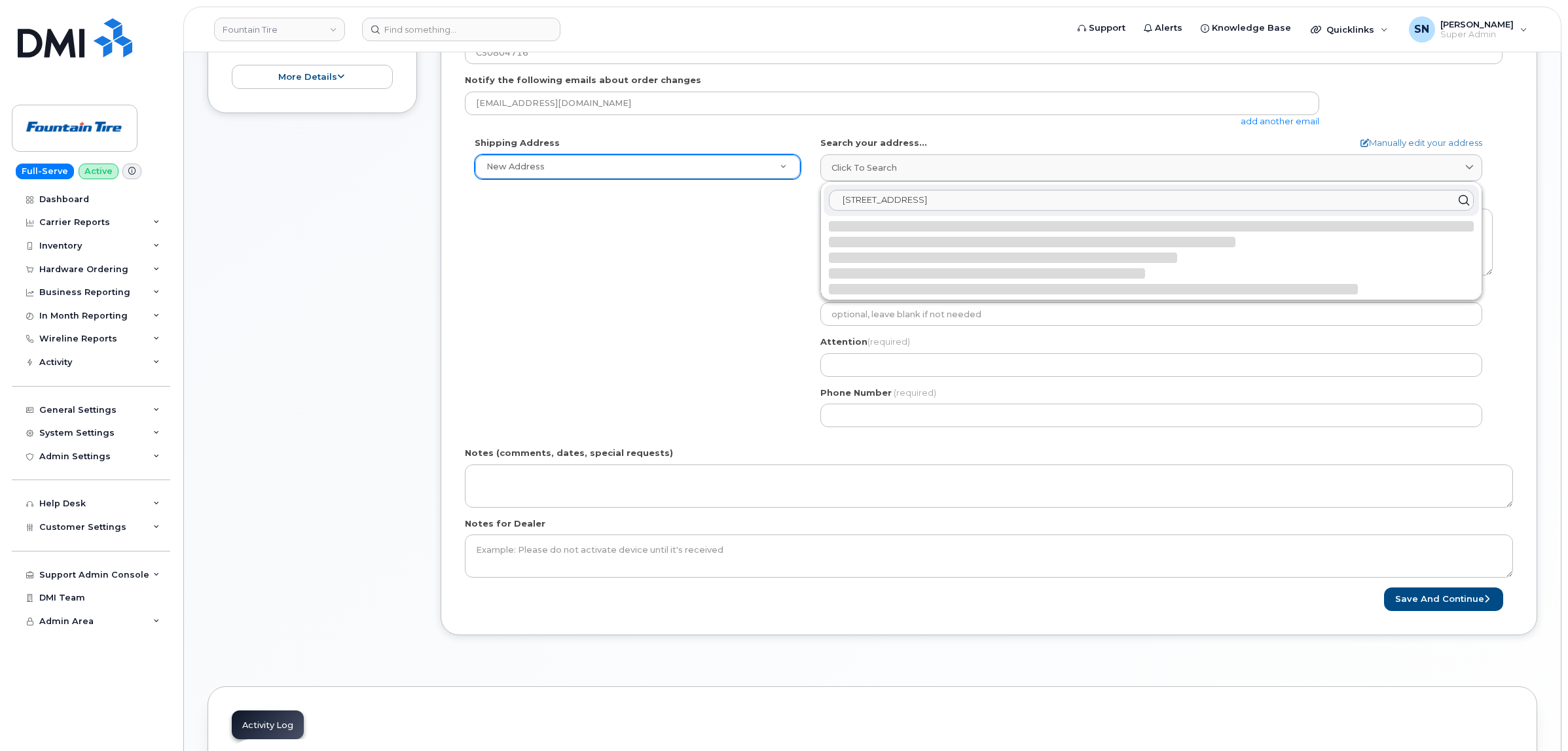
scroll to position [0, 0]
select select
type textarea "67-12161 237 St MAPLE RIDGE BC V4R 0E7 CANADA"
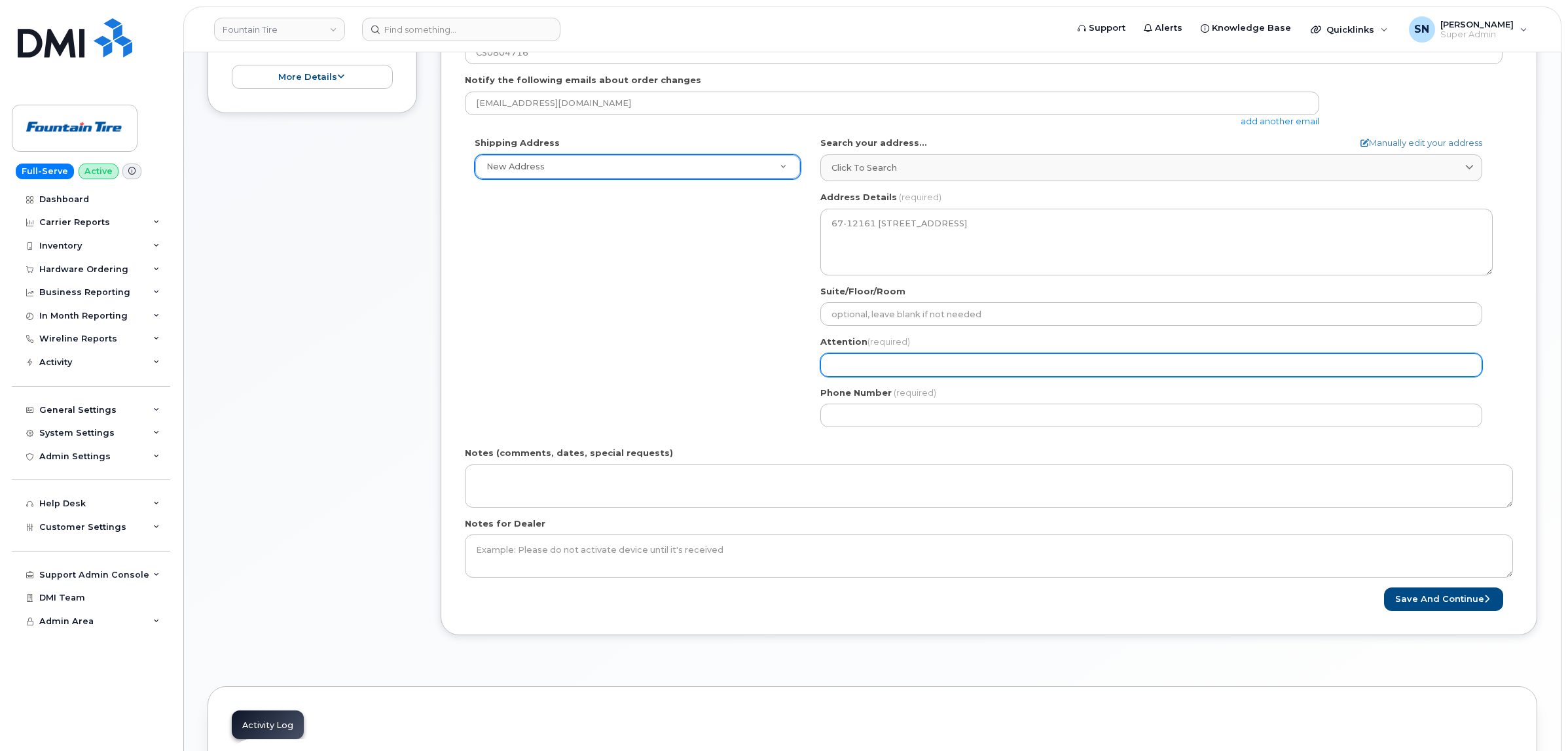
click at [832, 360] on input "Attention (required)" at bounding box center [1151, 365] width 662 height 24
click at [863, 363] on input "Attention (required)" at bounding box center [1151, 365] width 662 height 24
paste input "[PERSON_NAME]"
select select
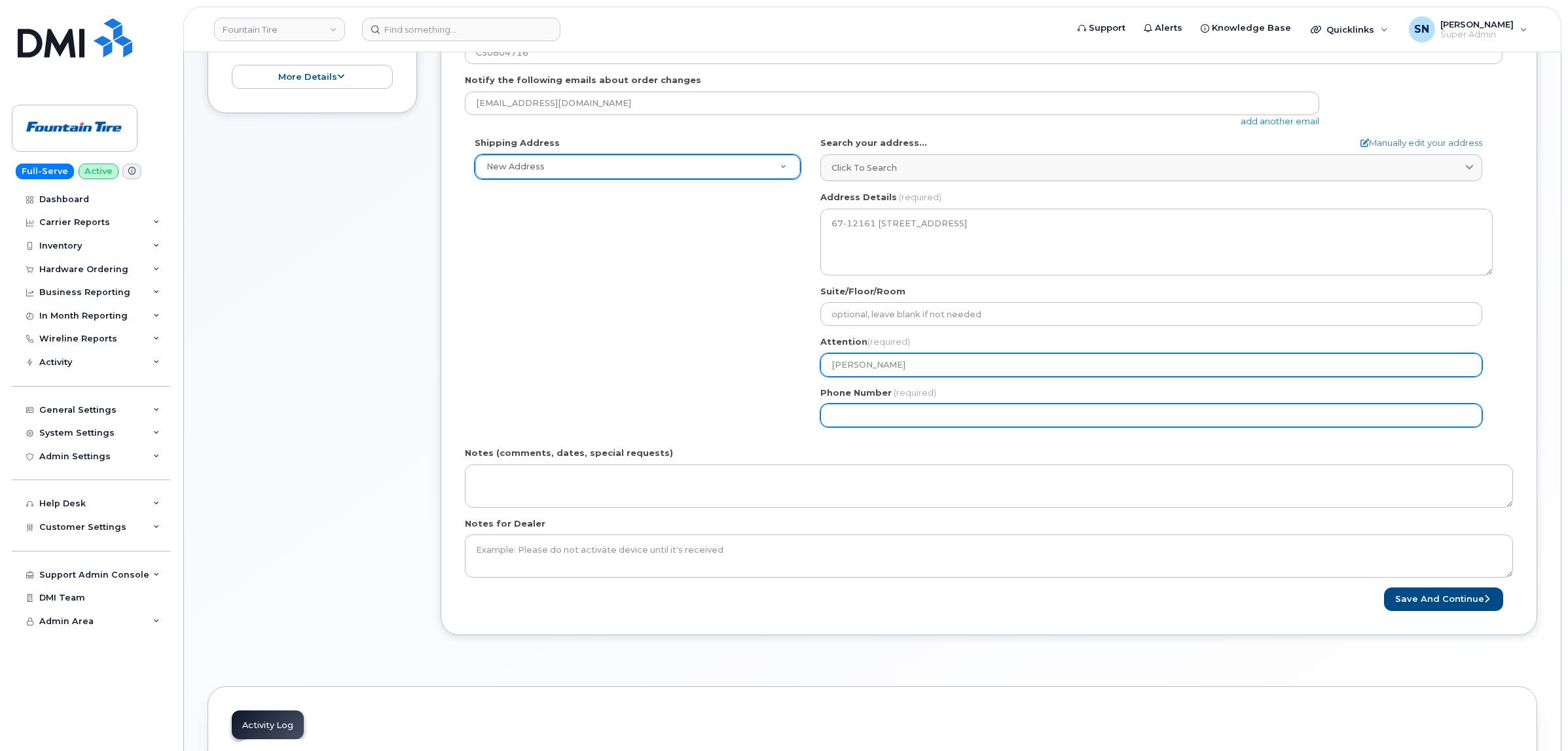
type input "[PERSON_NAME]"
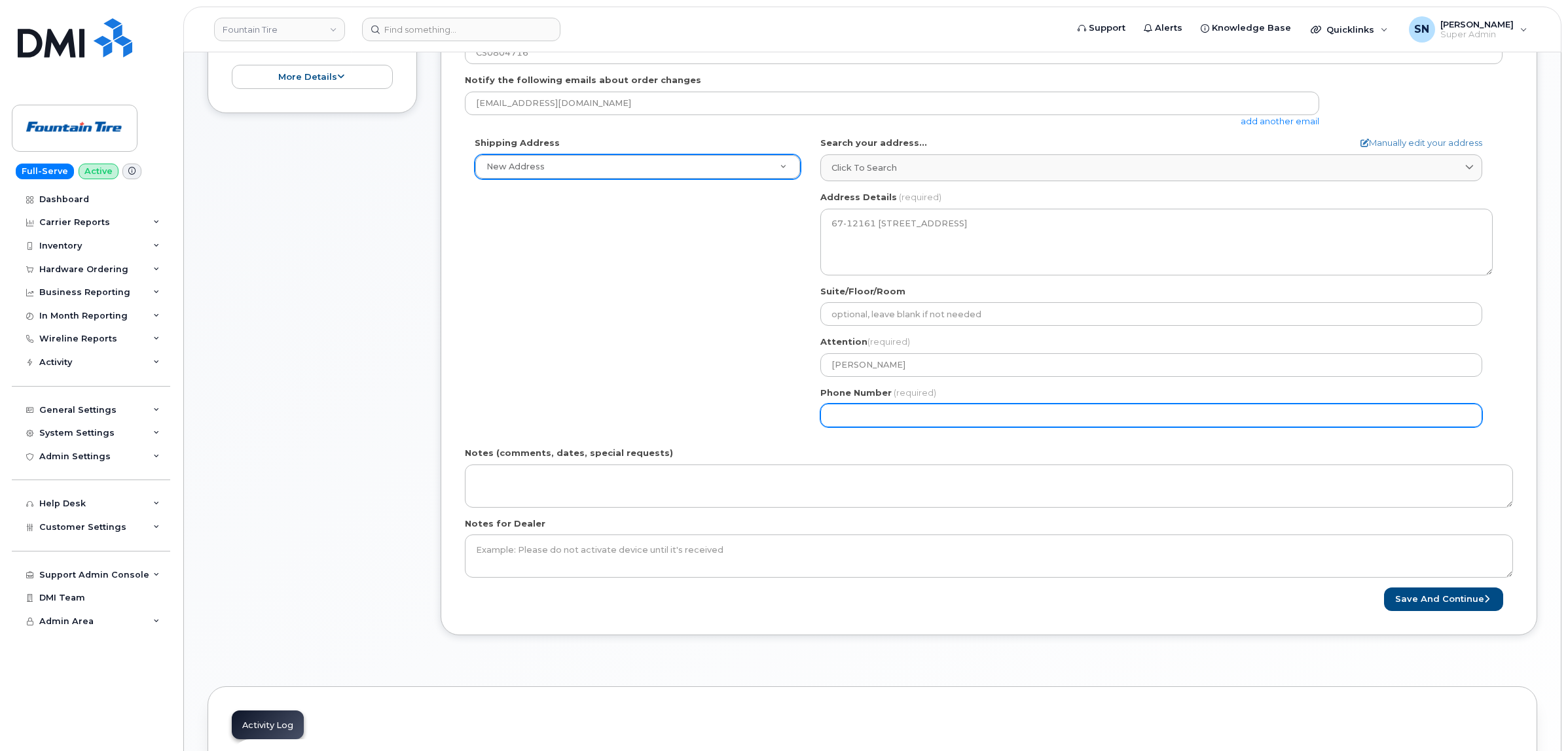
click at [872, 409] on input "Phone Number" at bounding box center [1151, 415] width 662 height 24
type input "604961297"
select select
type input "6049612977"
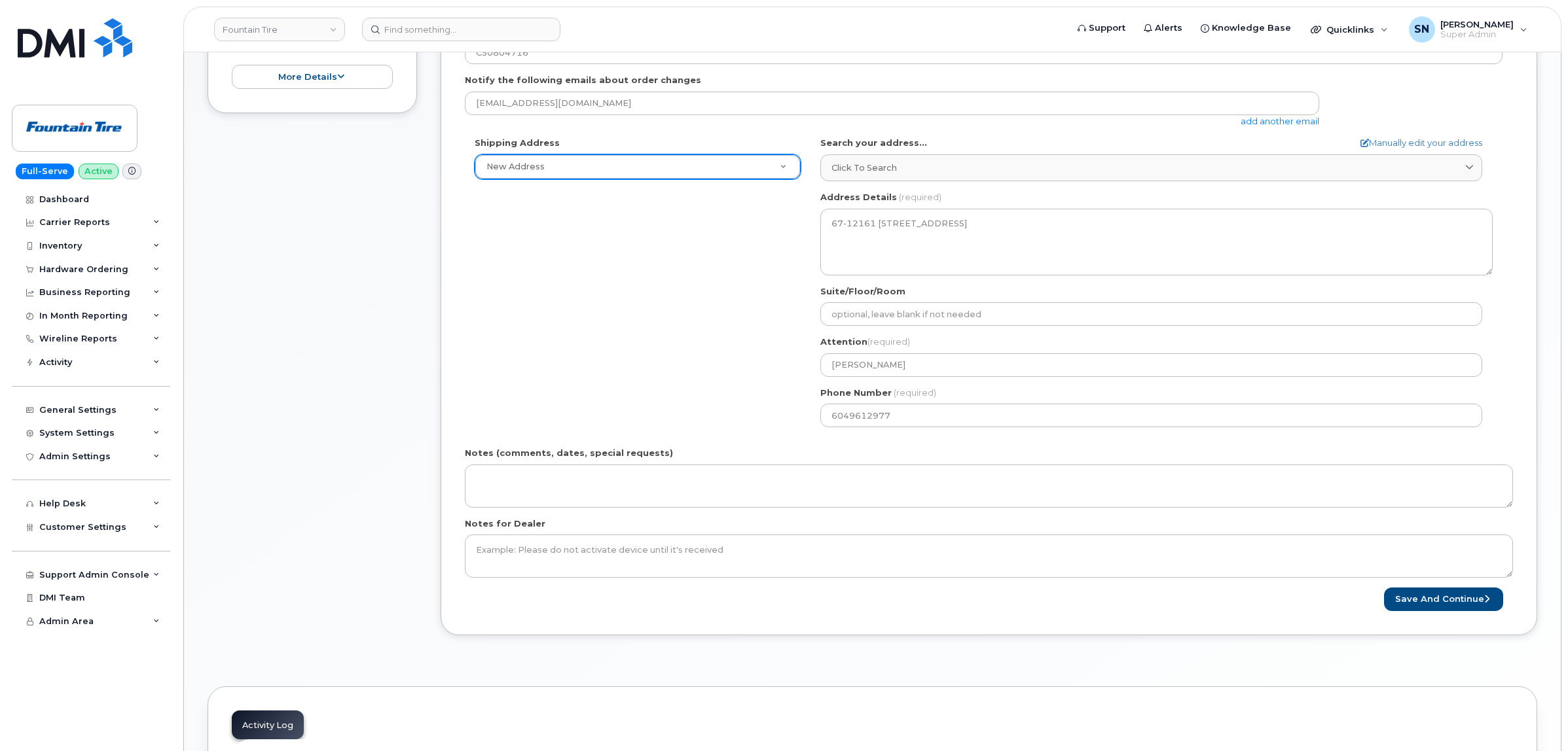
click at [630, 370] on div "Shipping Address New Address New Address F004 (Fountain Tire Place) F008 Tire C…" at bounding box center [983, 287] width 1038 height 301
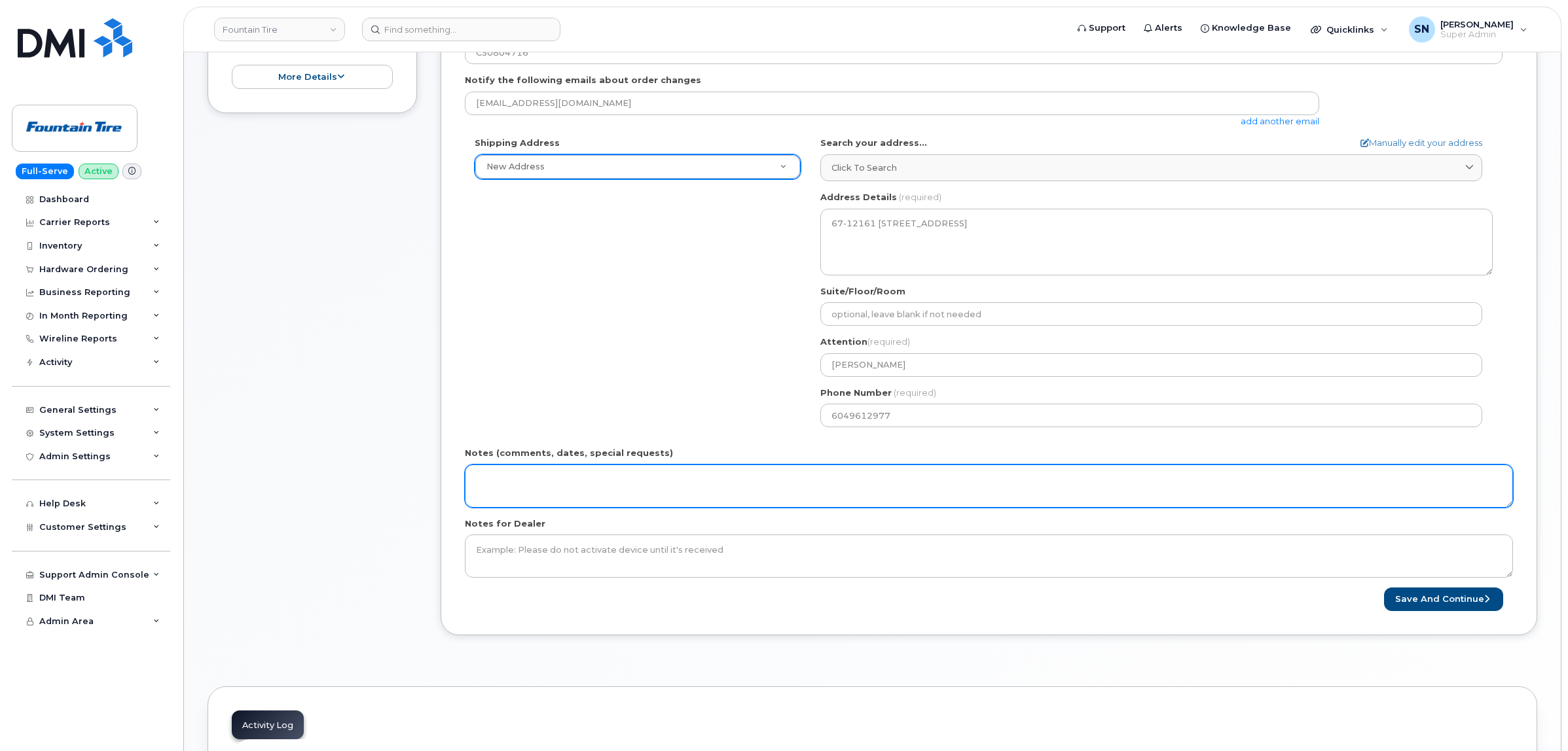
click at [559, 498] on textarea "Notes (comments, dates, special requests)" at bounding box center [989, 486] width 1048 height 43
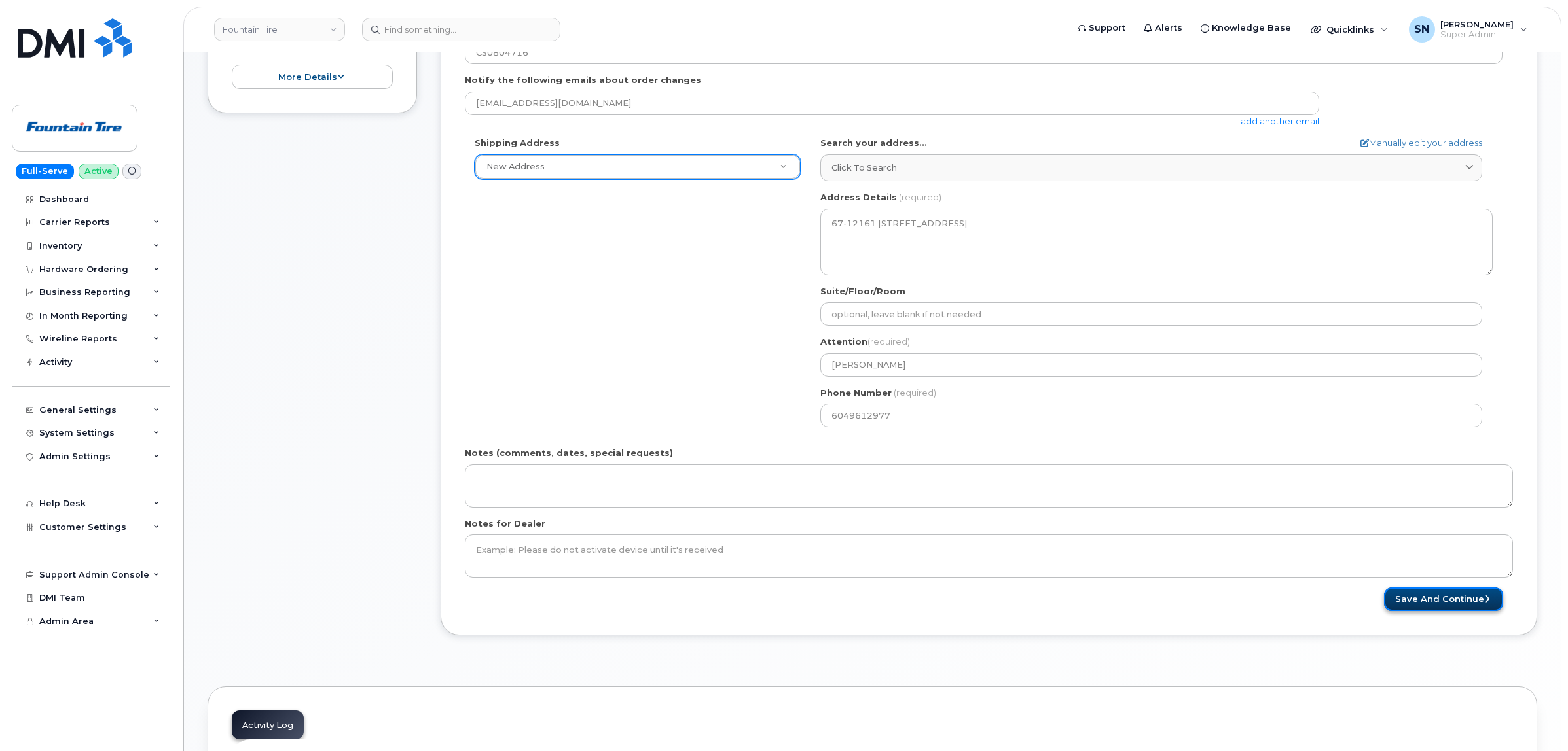
click at [1425, 603] on button "Save and Continue" at bounding box center [1444, 600] width 119 height 24
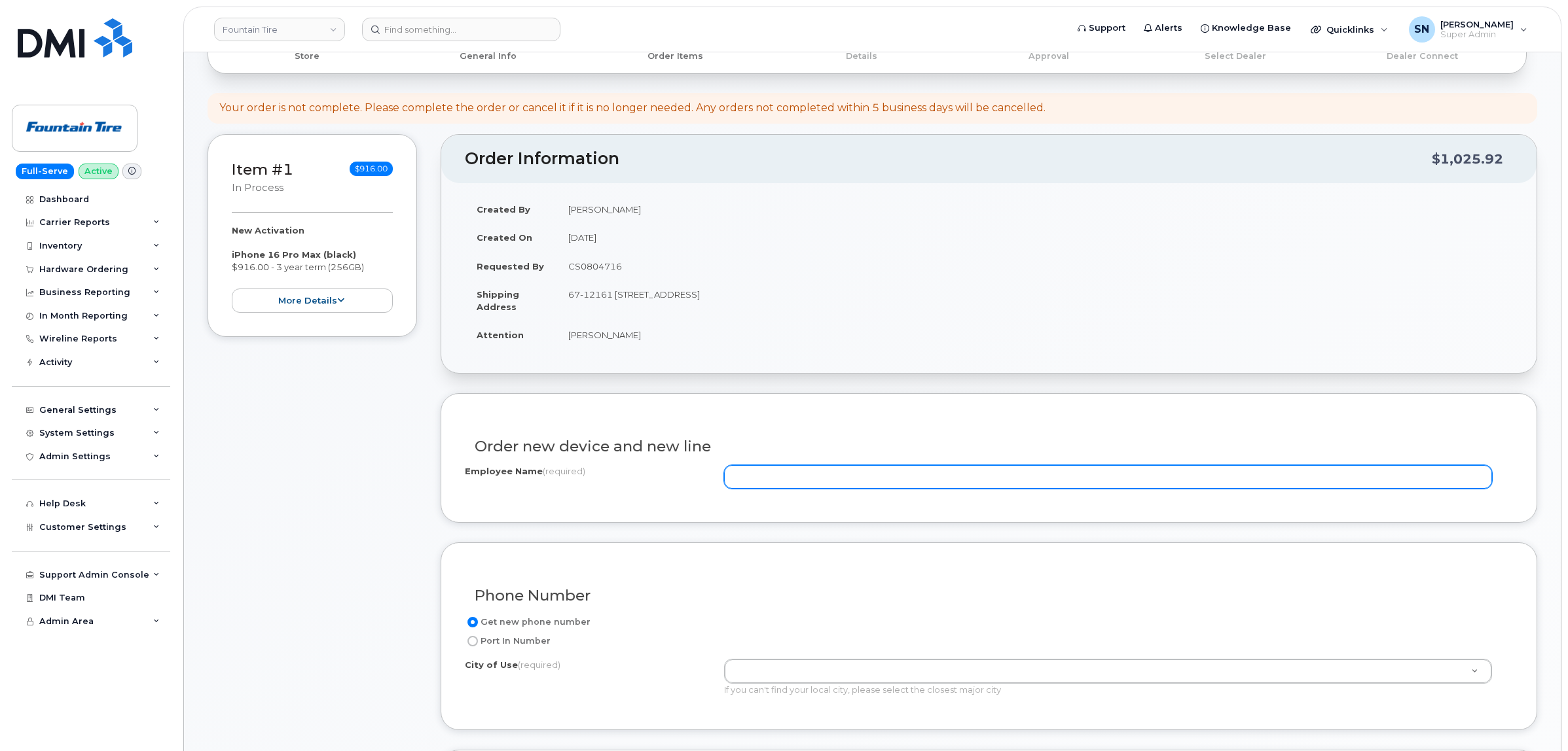
scroll to position [245, 0]
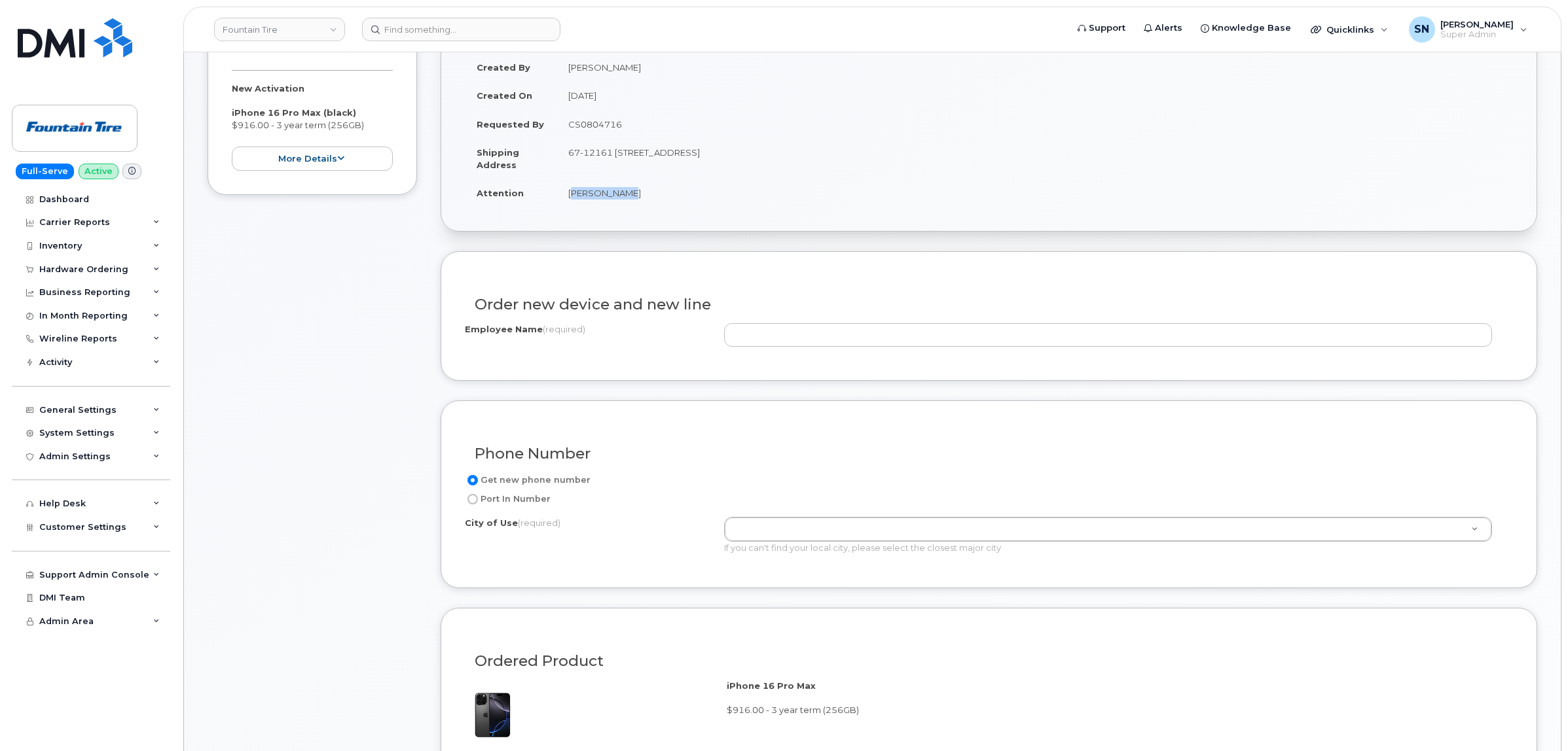
drag, startPoint x: 569, startPoint y: 194, endPoint x: 623, endPoint y: 197, distance: 54.1
click at [623, 197] on td "[PERSON_NAME]" at bounding box center [1035, 193] width 957 height 29
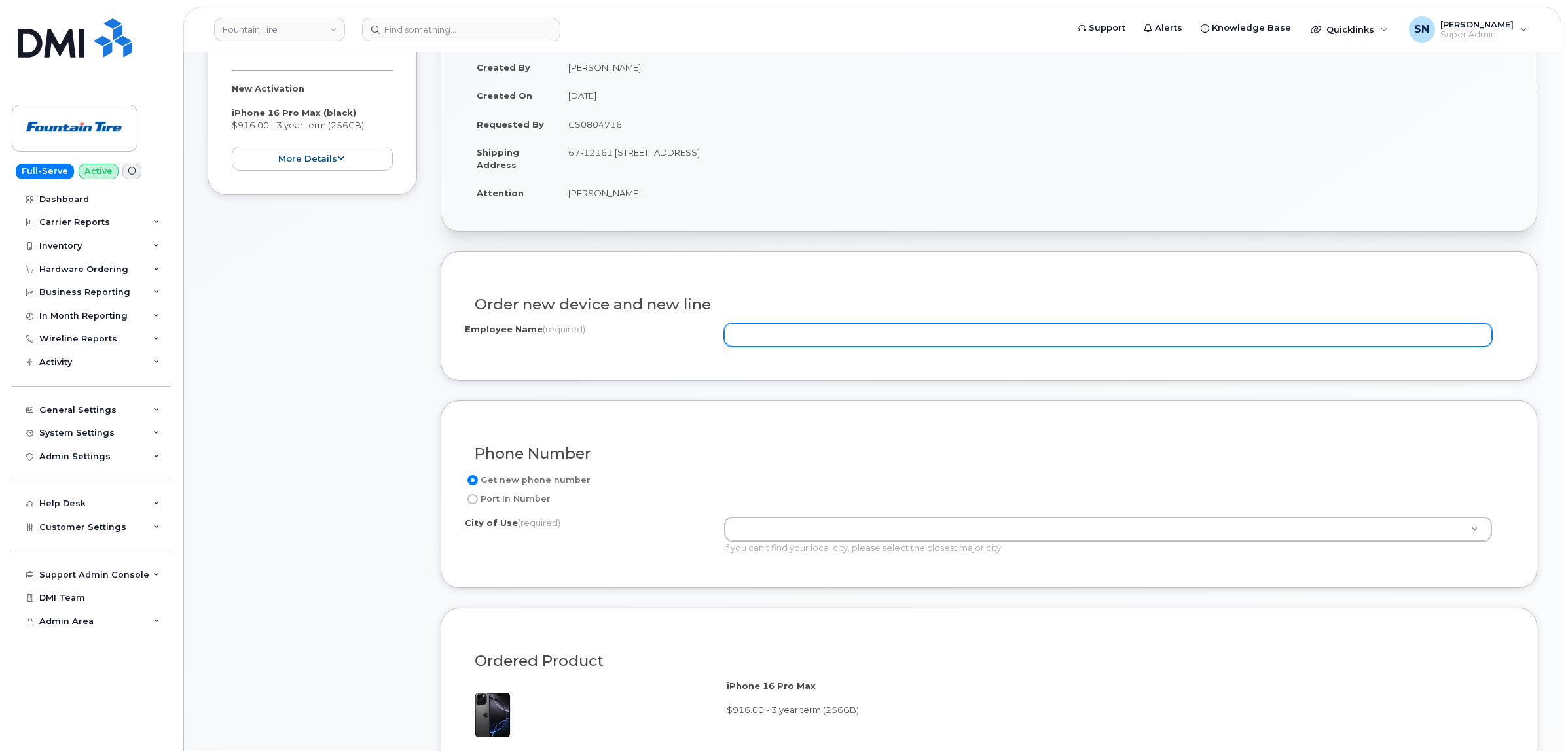
click at [769, 340] on input "Employee Name (required)" at bounding box center [1107, 335] width 768 height 24
paste input "[PERSON_NAME]"
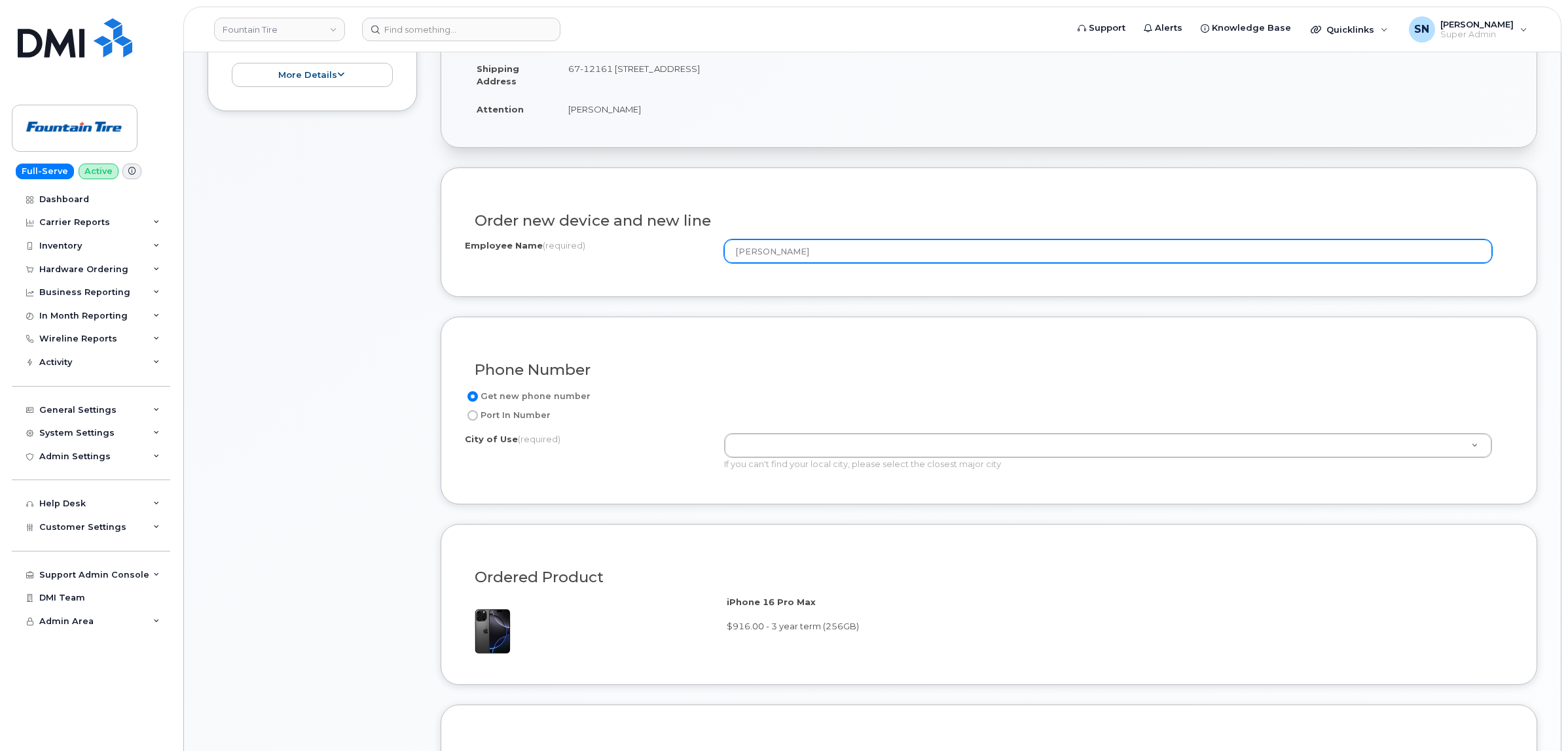
scroll to position [409, 0]
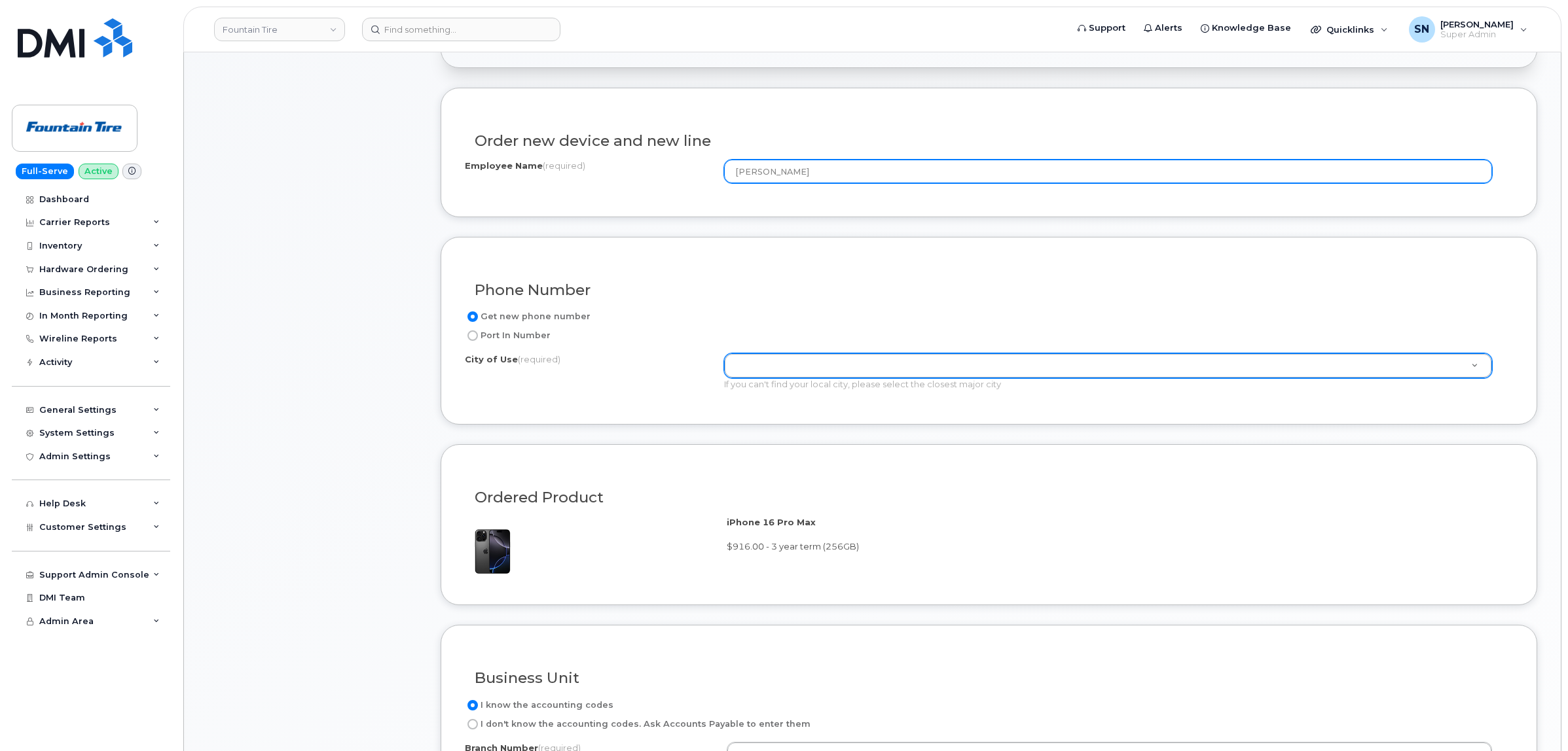
type input "Tara Sibley"
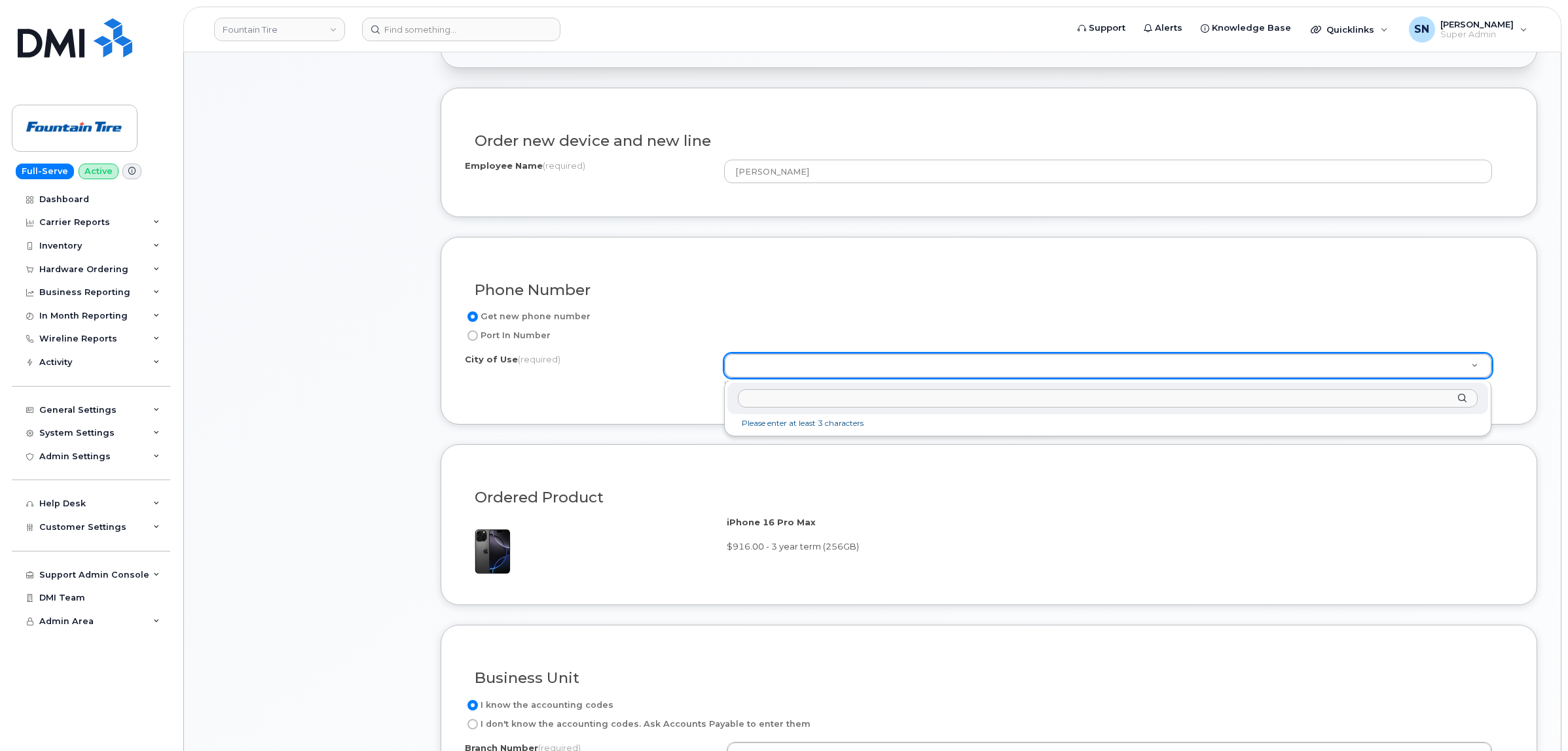
click at [792, 404] on input "text" at bounding box center [1107, 398] width 740 height 19
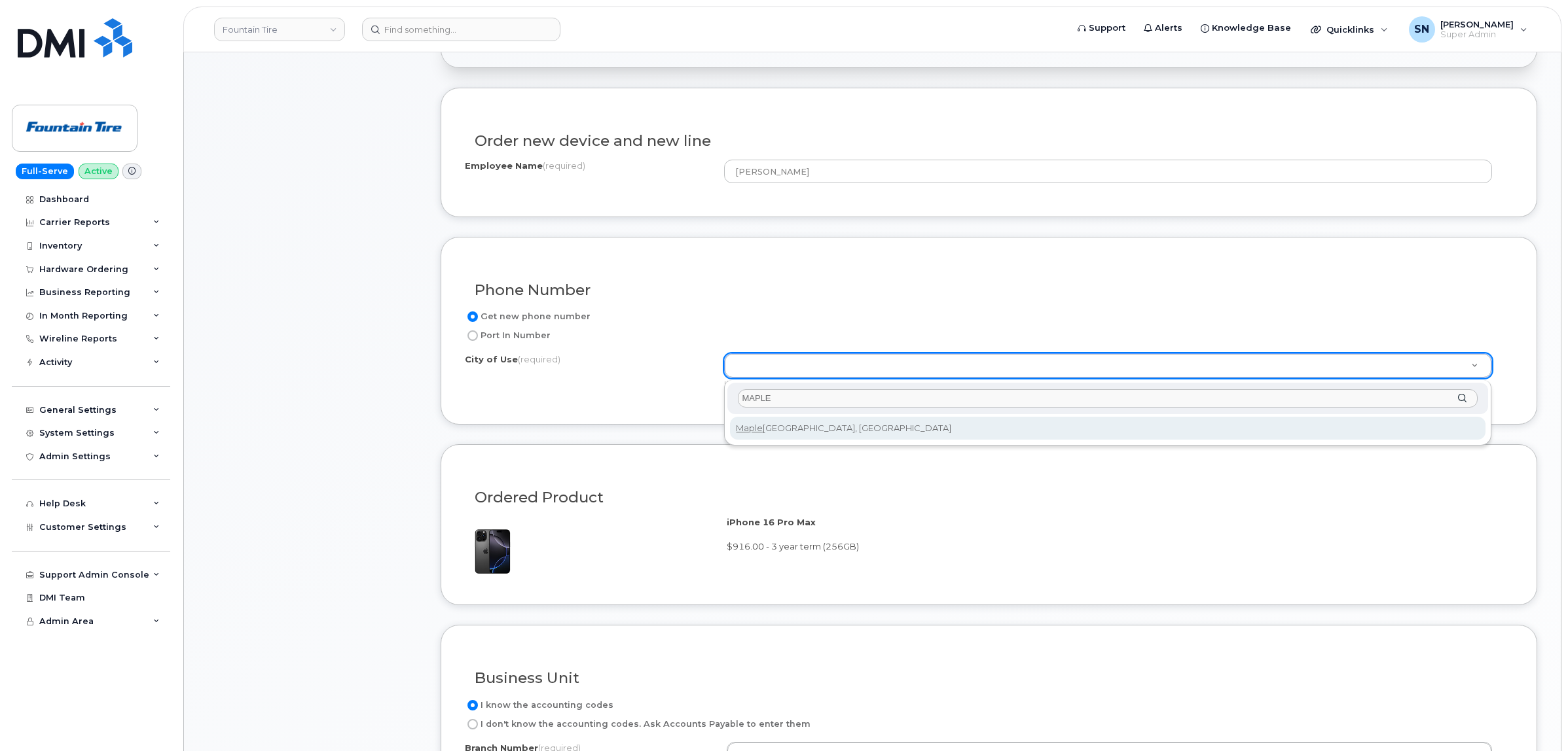
drag, startPoint x: 751, startPoint y: 400, endPoint x: 709, endPoint y: 402, distance: 42.0
click at [711, 402] on body "Fountain Tire Support Alerts Knowledge Base Quicklinks Suspend / Cancel Device …" at bounding box center [784, 629] width 1568 height 2078
type input "ABBOT"
type input "575"
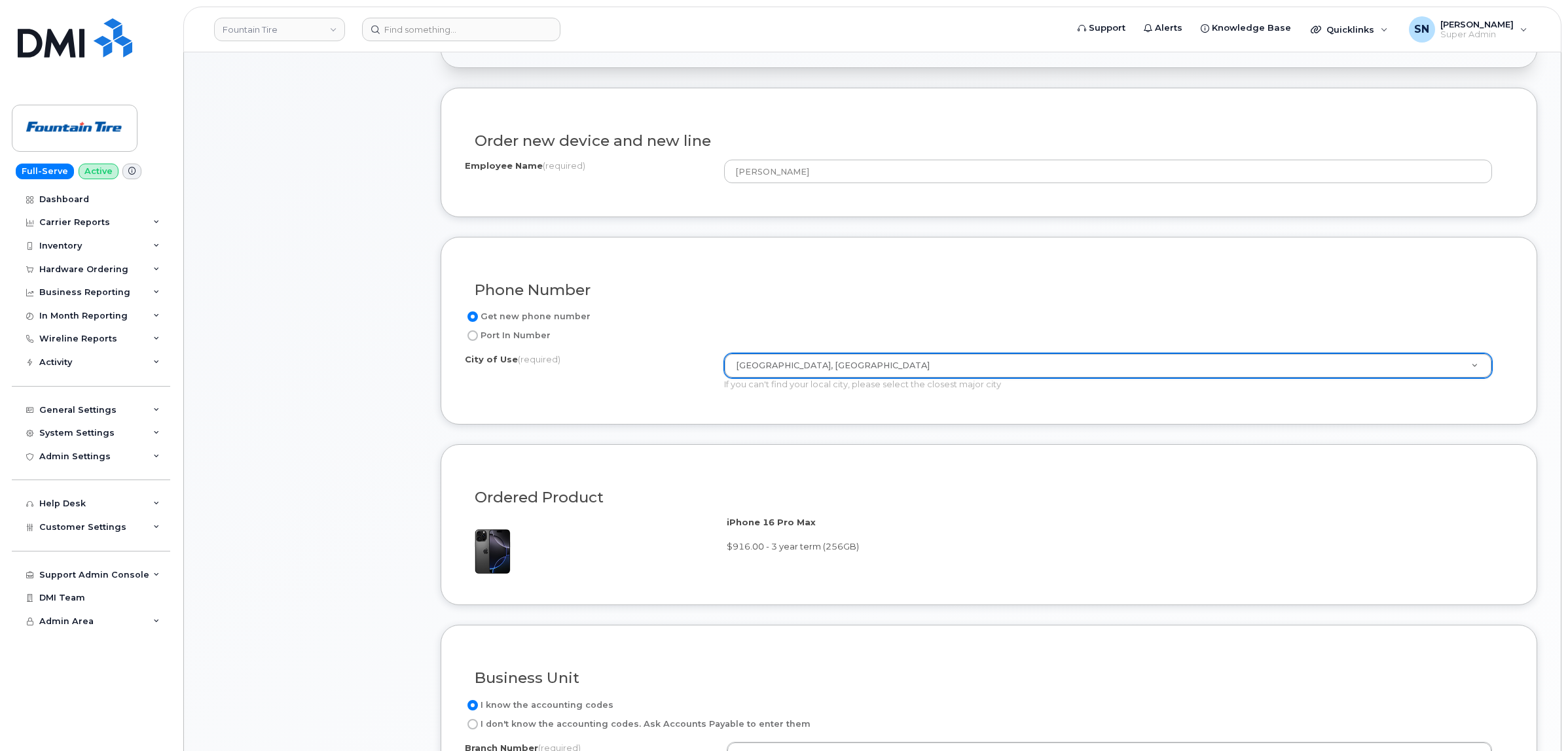
click at [757, 419] on div "Phone Number Get new phone number Port In Number City of Use (required) Abbotsf…" at bounding box center [989, 331] width 1097 height 188
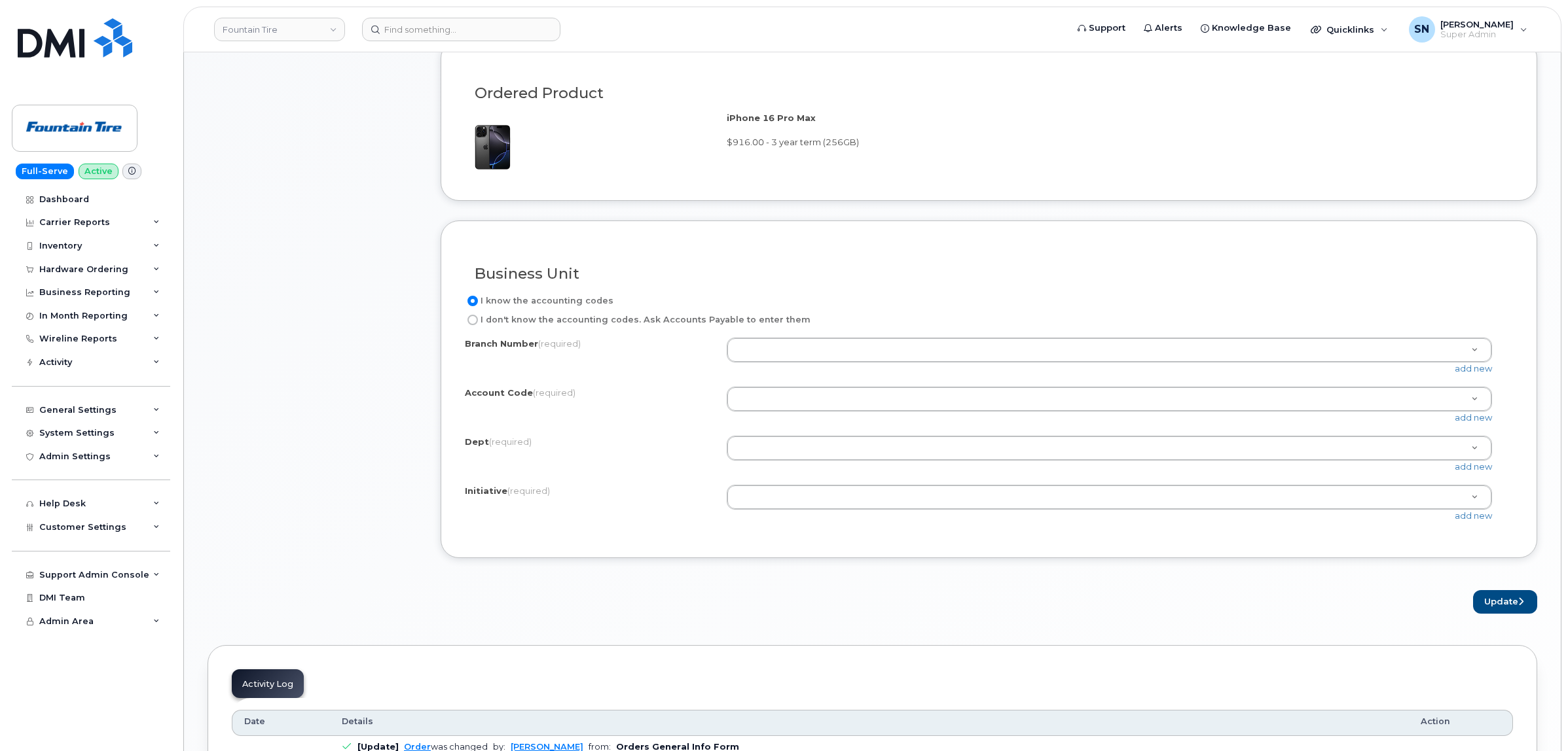
scroll to position [818, 0]
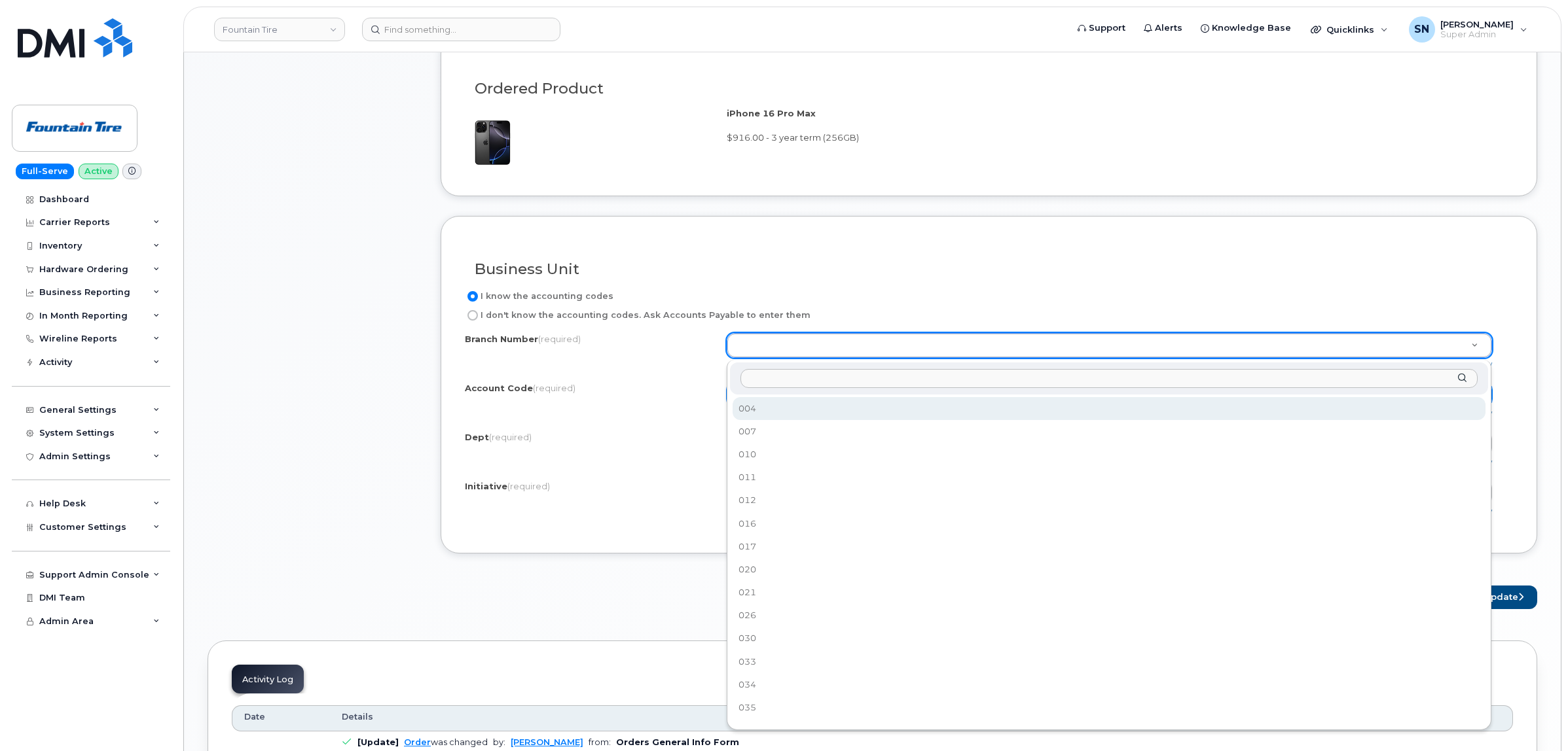
select select "004"
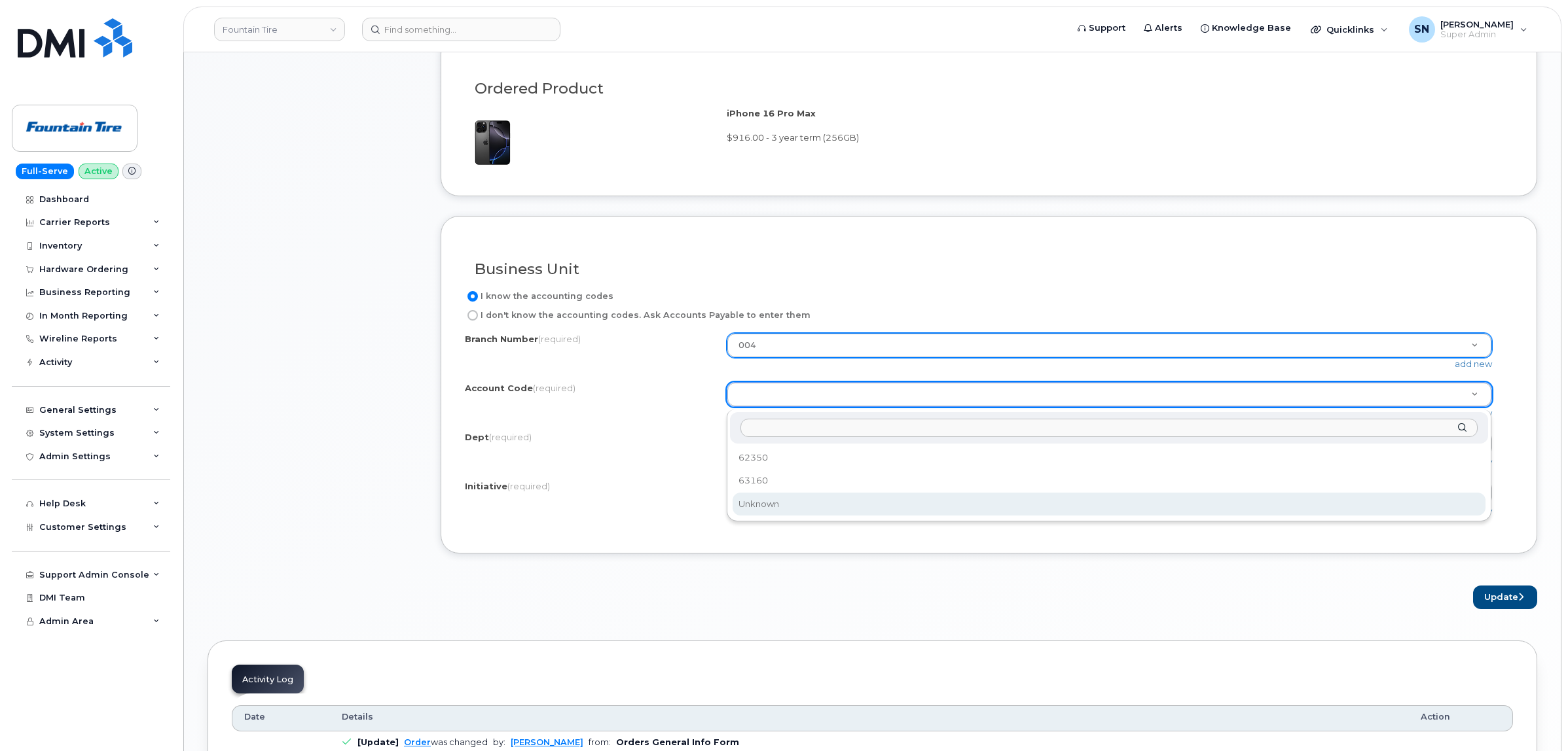
select select "Unknown"
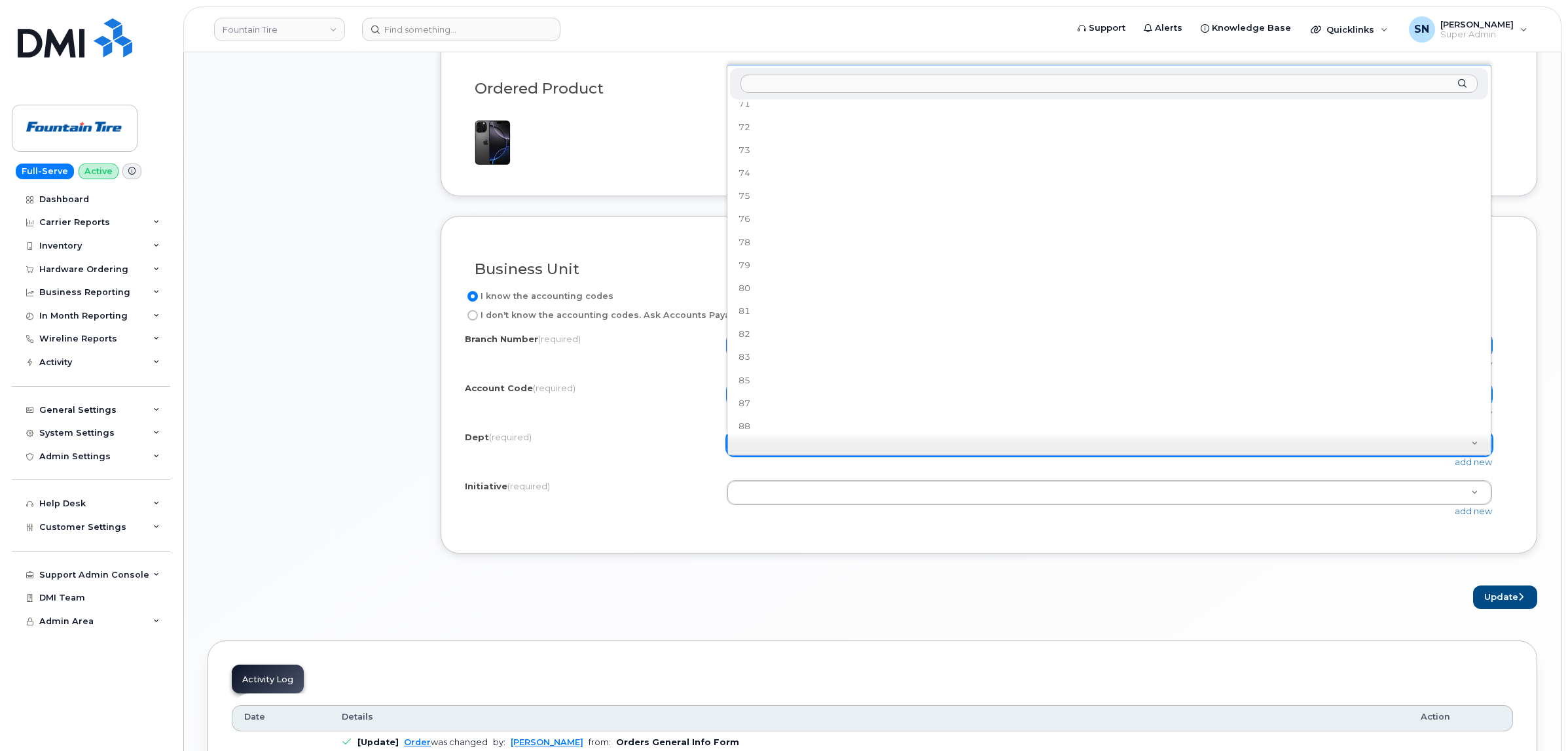
scroll to position [951, 0]
select select "None"
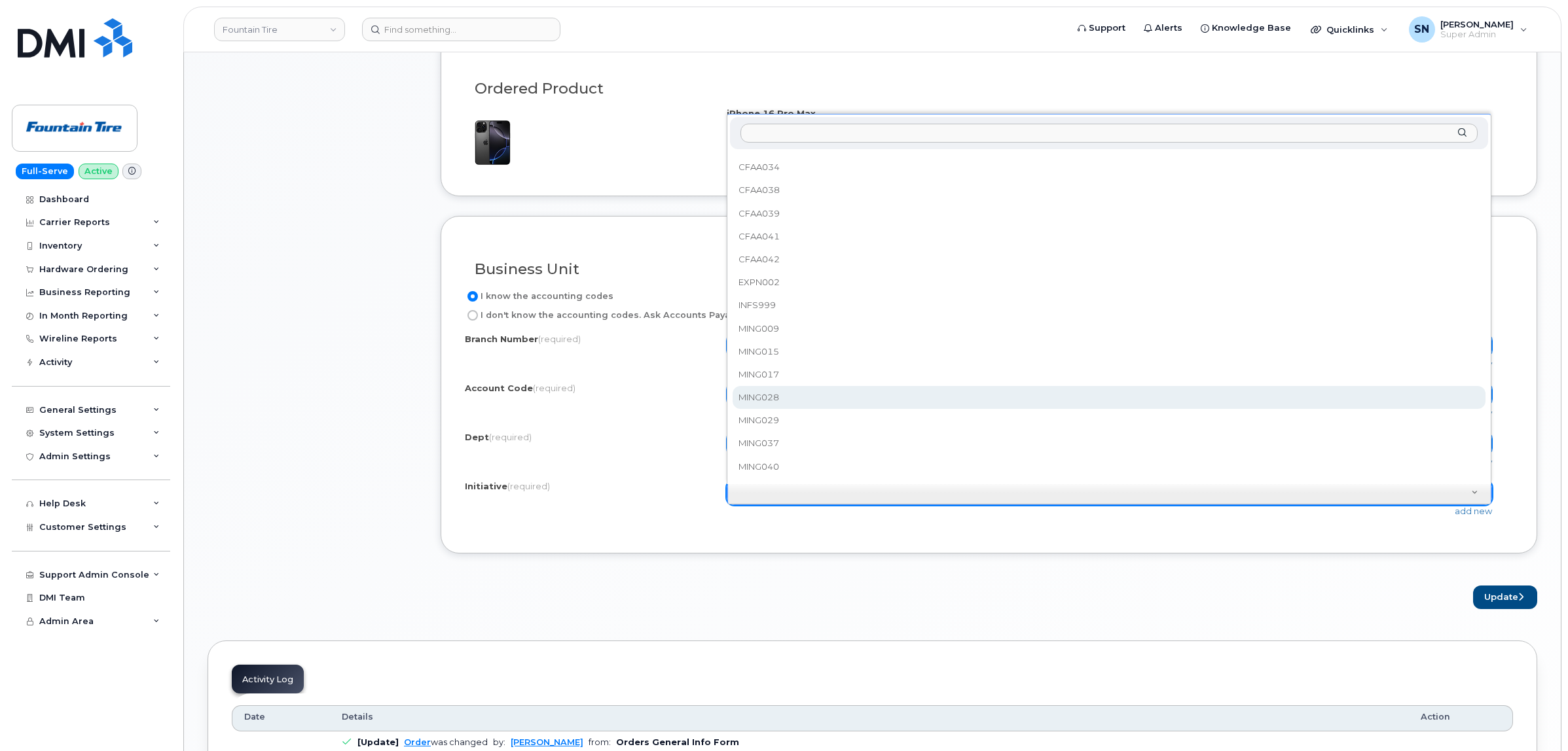
scroll to position [510, 0]
select select "Unknown"
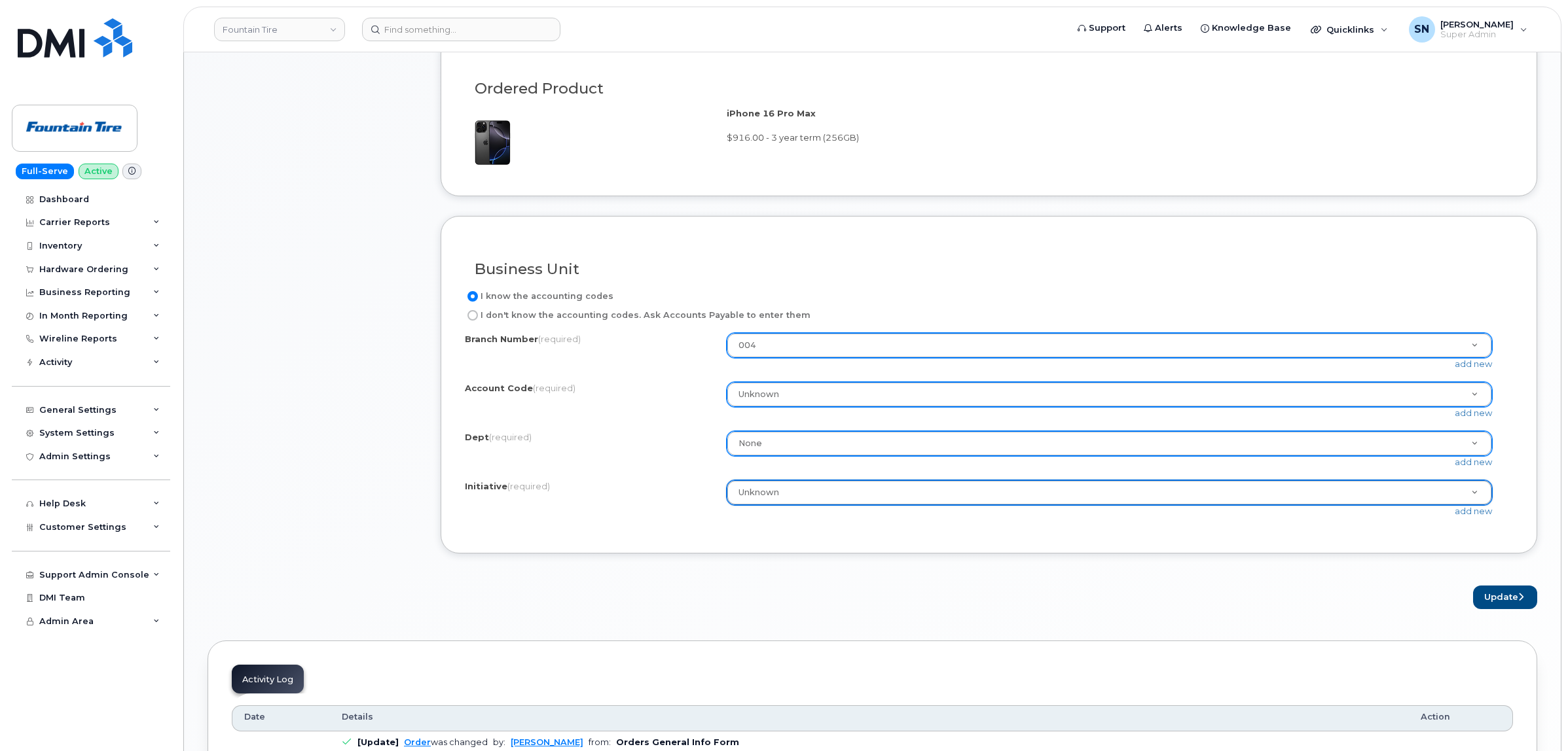
click at [976, 594] on div "Update" at bounding box center [989, 598] width 1097 height 24
click at [1520, 601] on icon "submit" at bounding box center [1521, 597] width 5 height 8
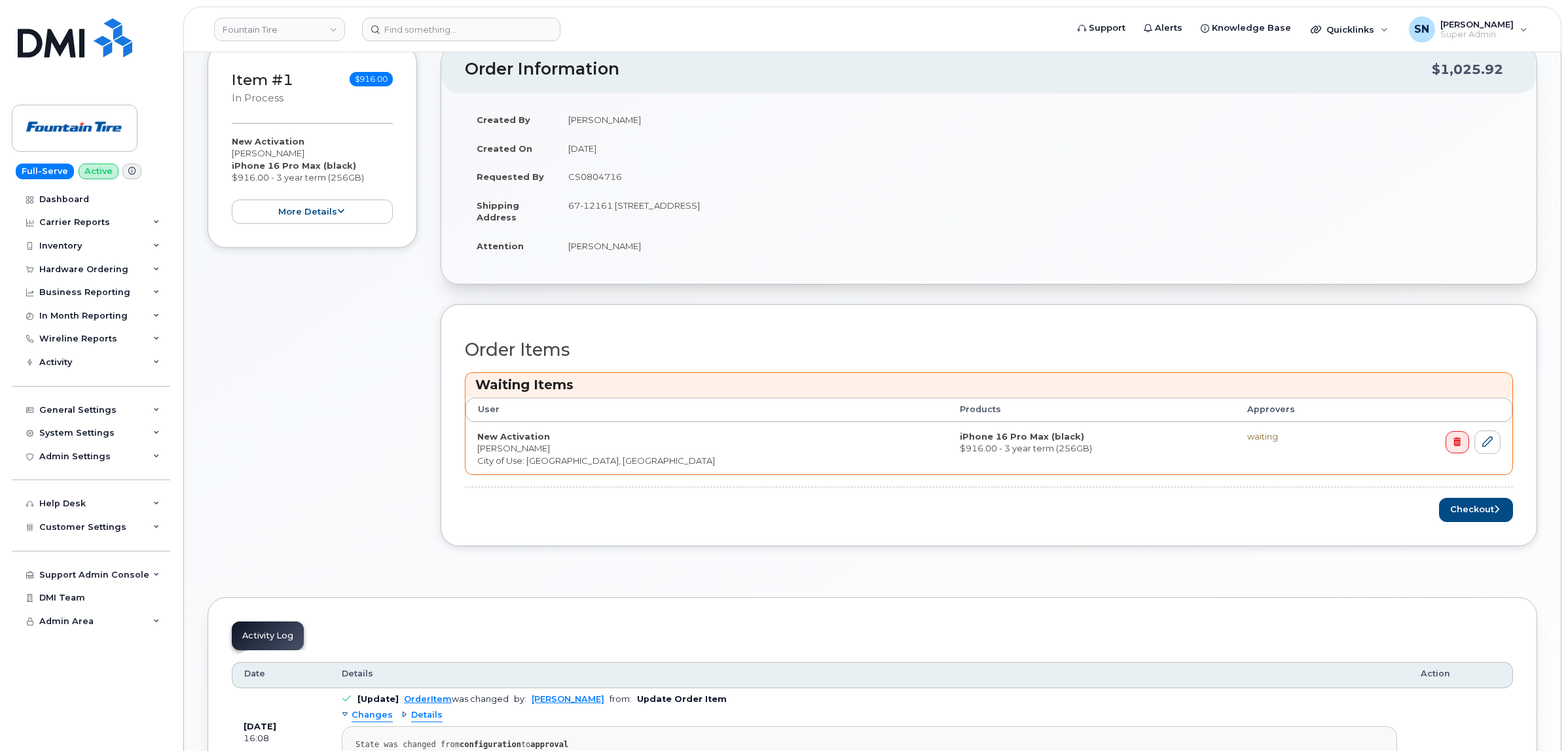
scroll to position [327, 0]
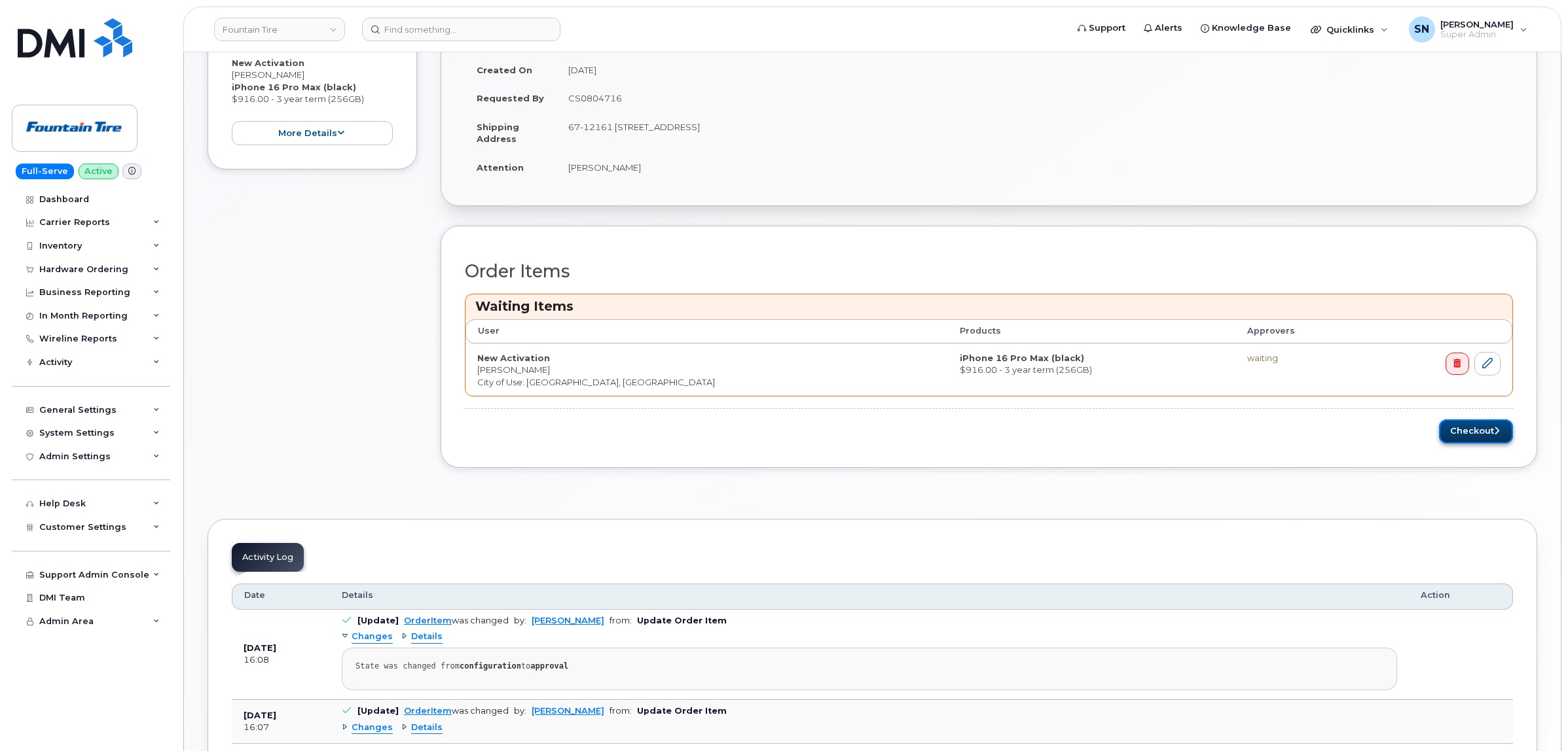
click at [1491, 431] on button "Checkout" at bounding box center [1475, 431] width 74 height 24
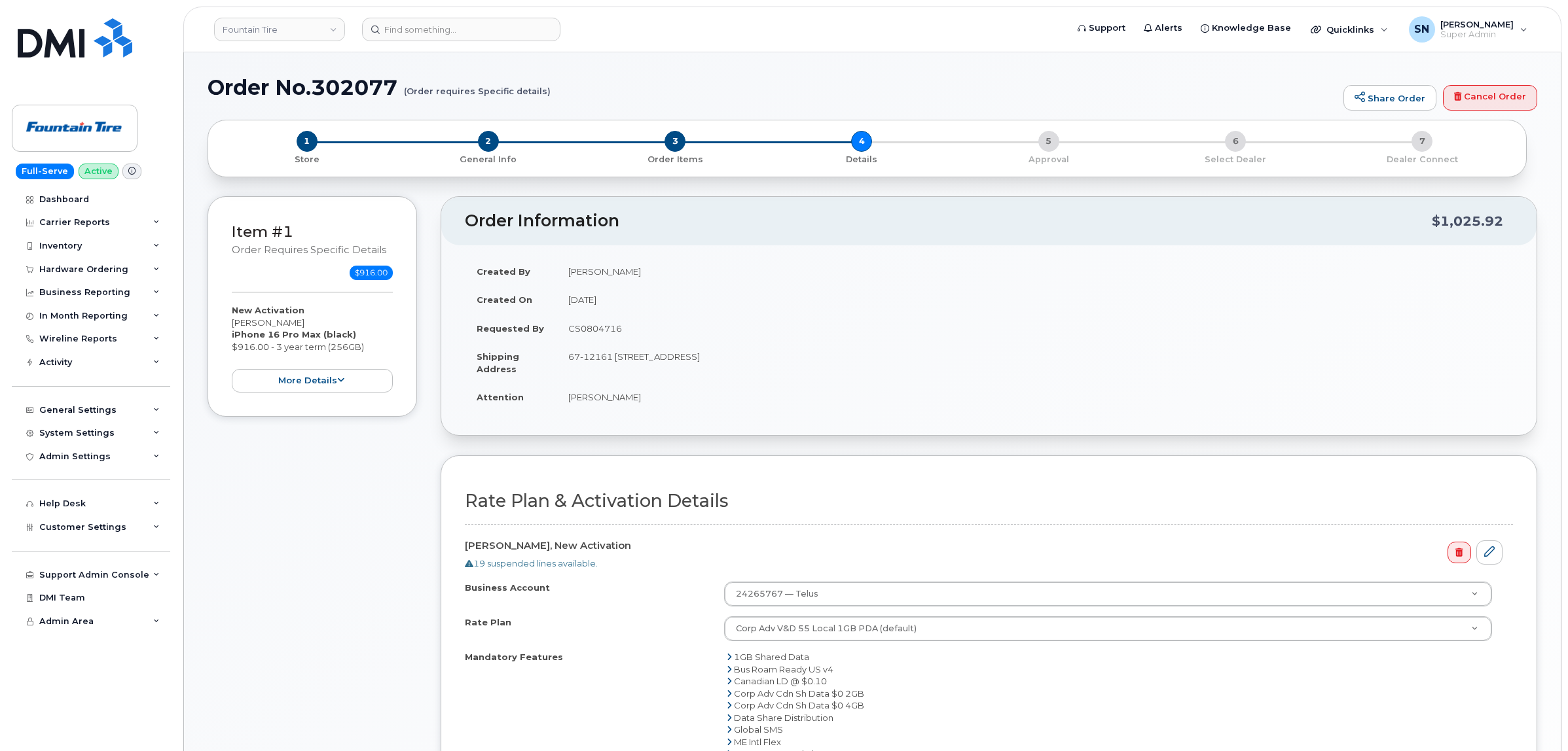
select select
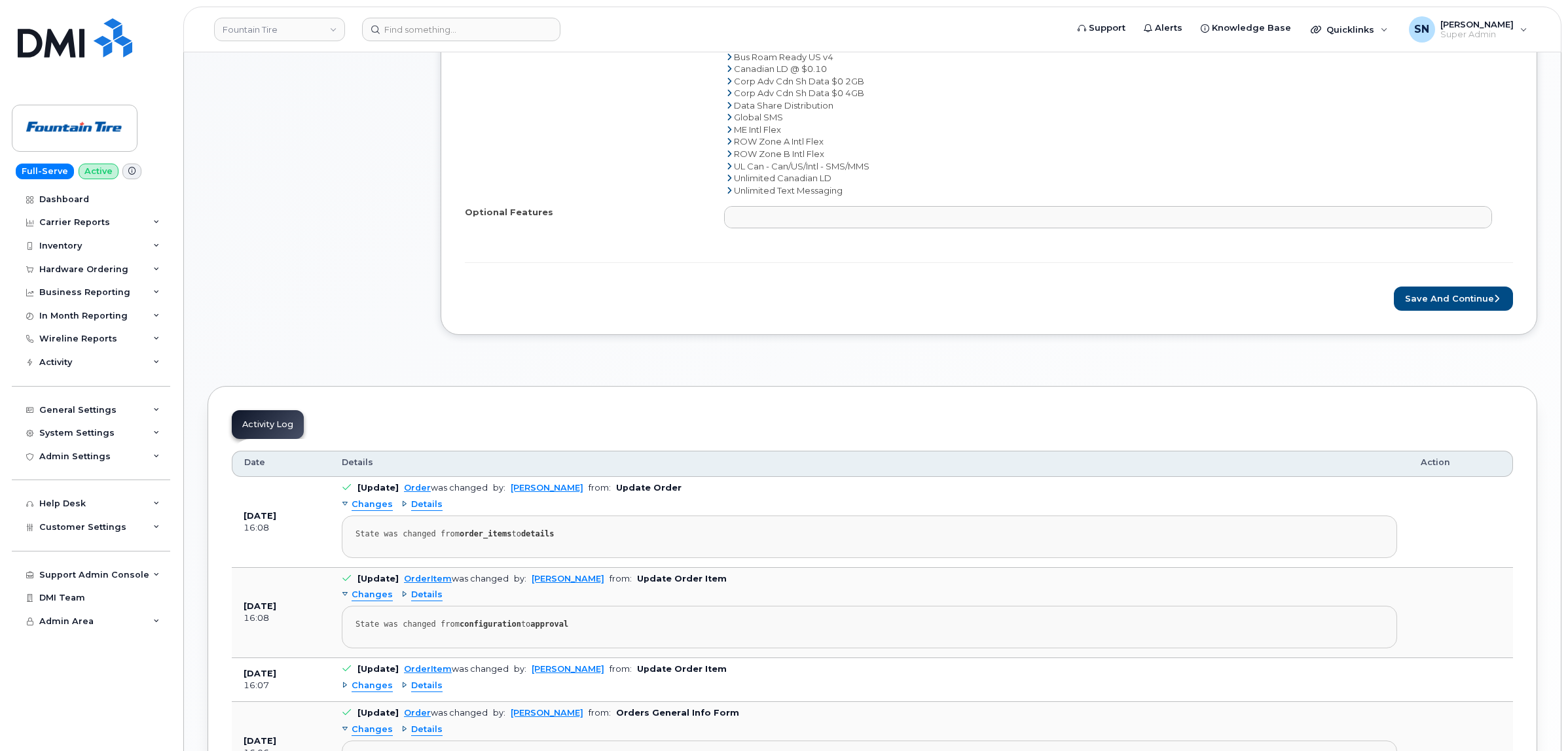
scroll to position [654, 0]
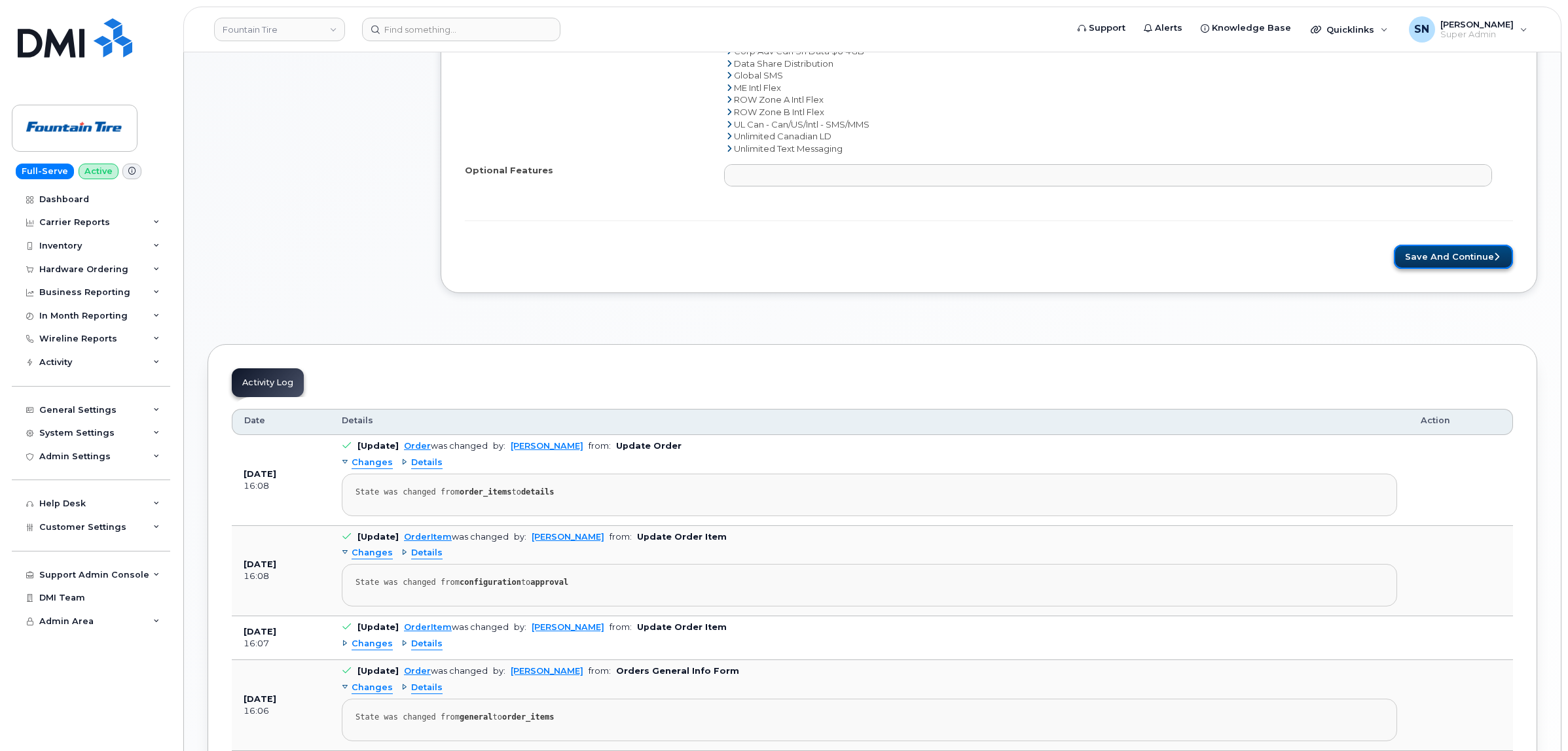
click at [1446, 265] on button "Save and Continue" at bounding box center [1453, 257] width 119 height 24
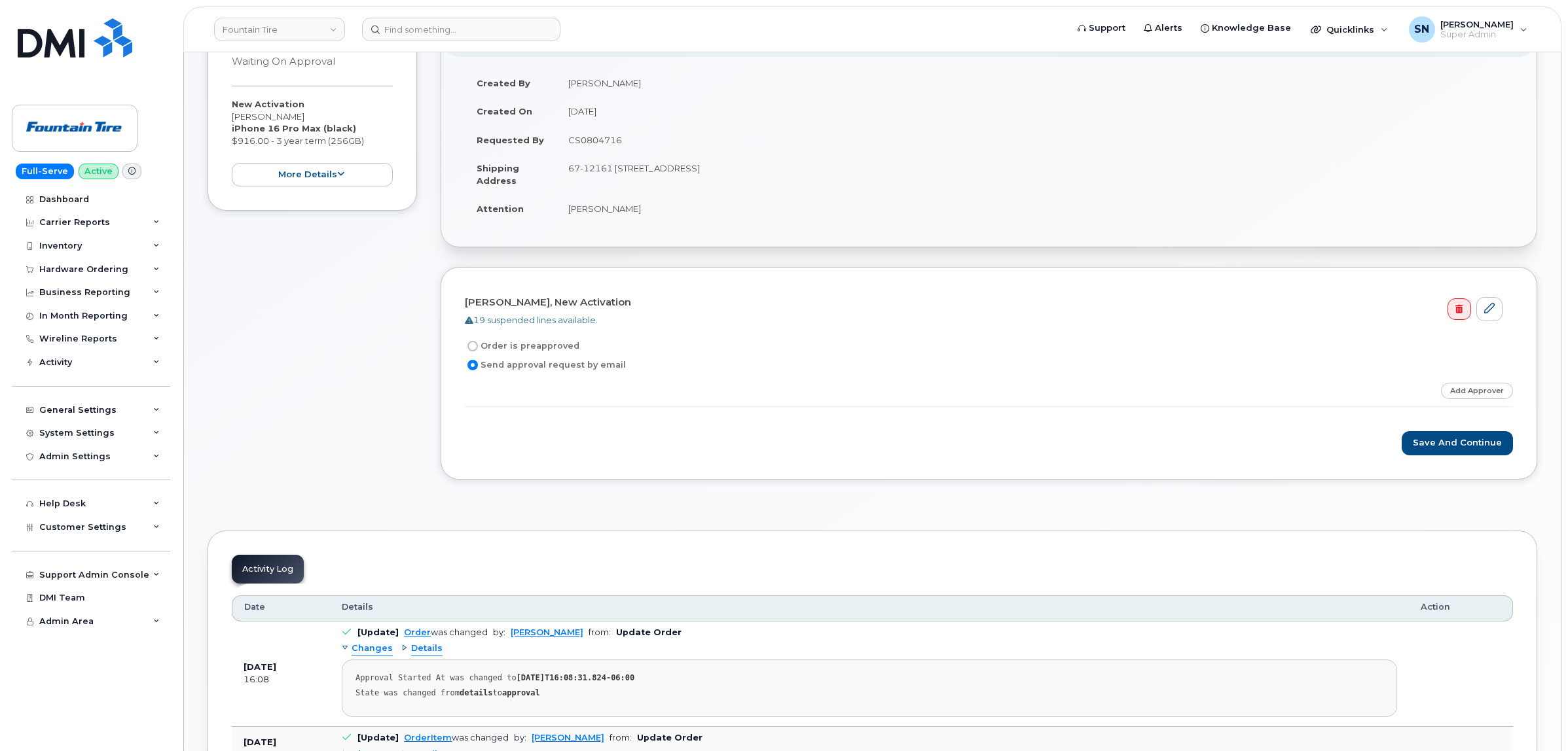
scroll to position [164, 0]
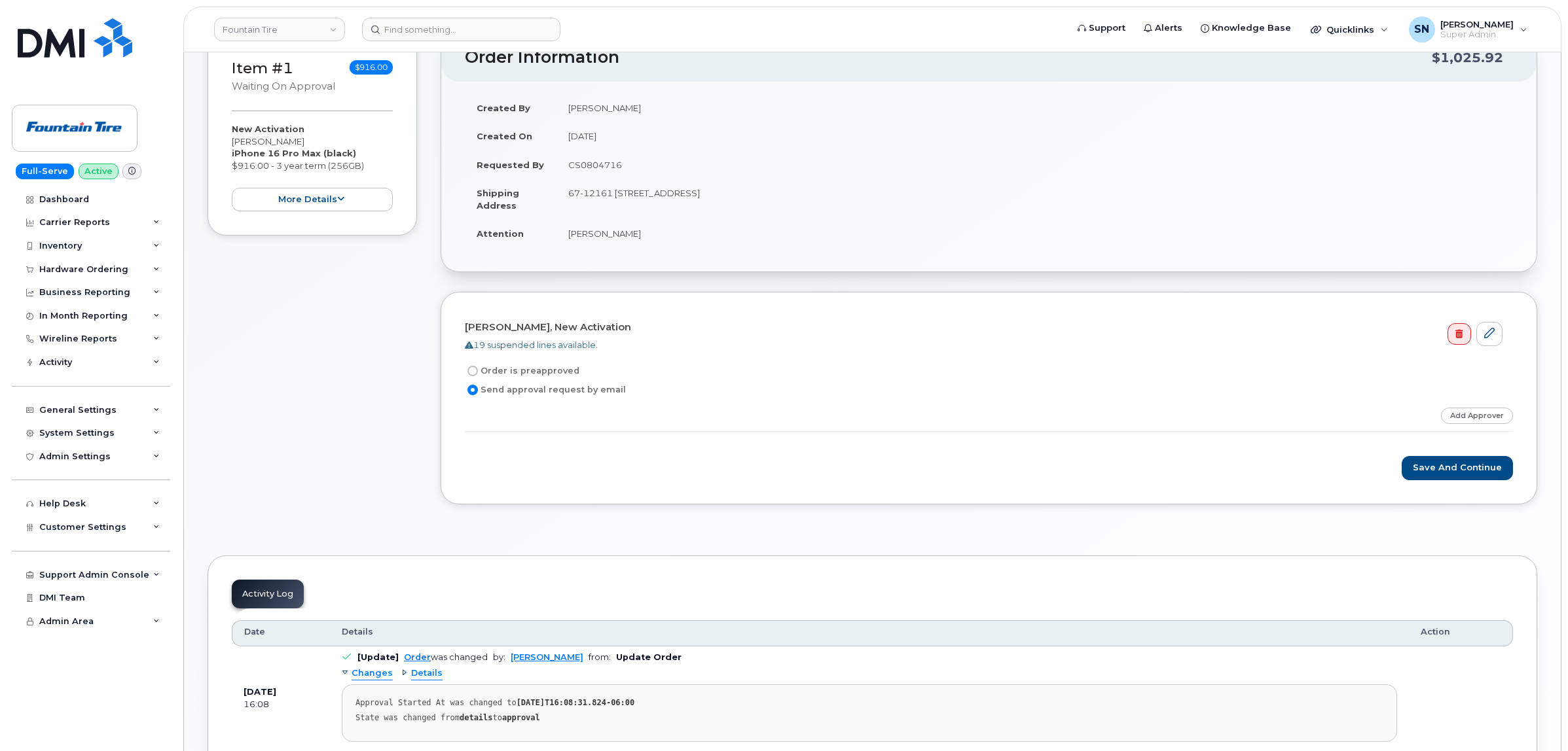
click at [469, 374] on input "Order is preapproved" at bounding box center [473, 371] width 11 height 11
radio input "true"
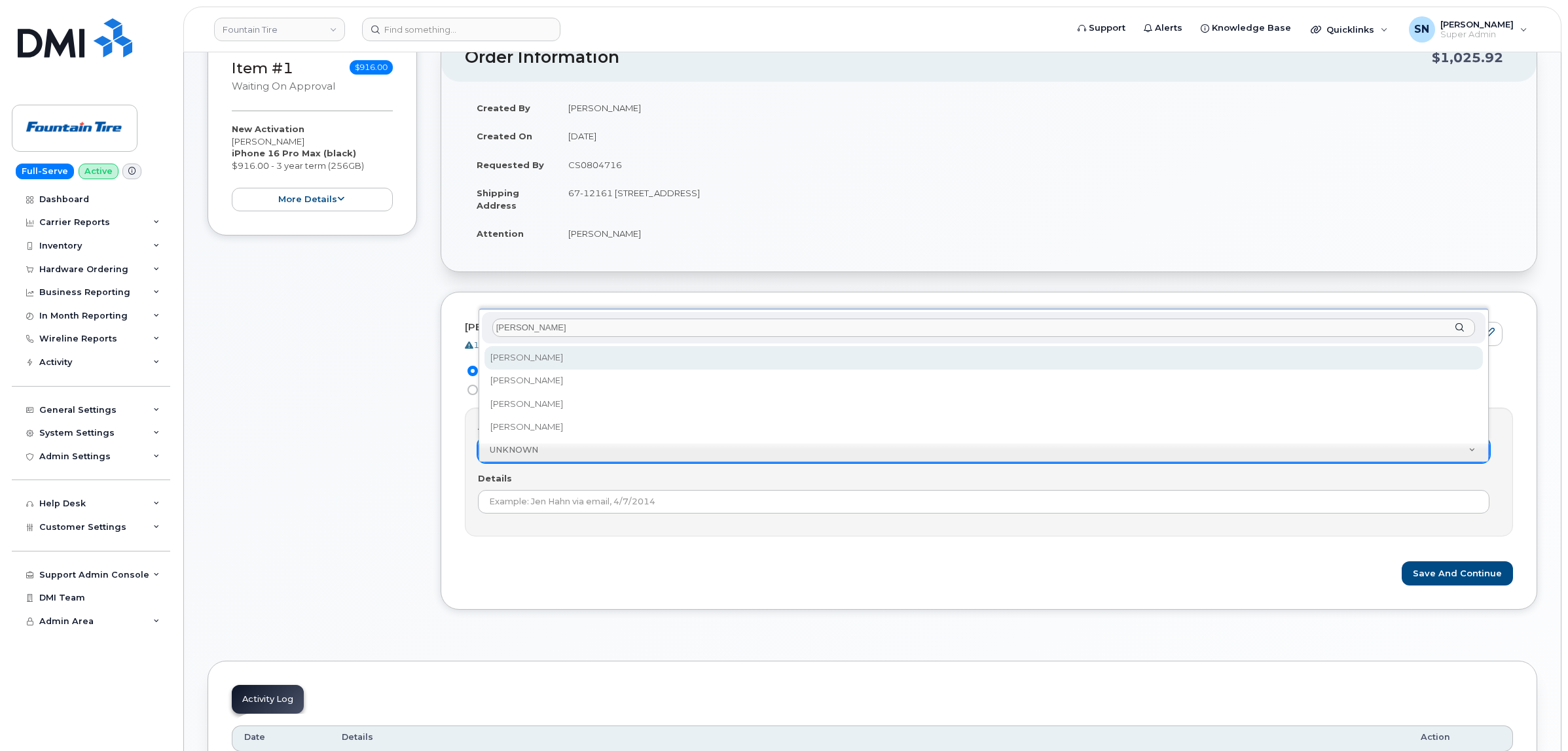
type input "DAN"
select select "273076"
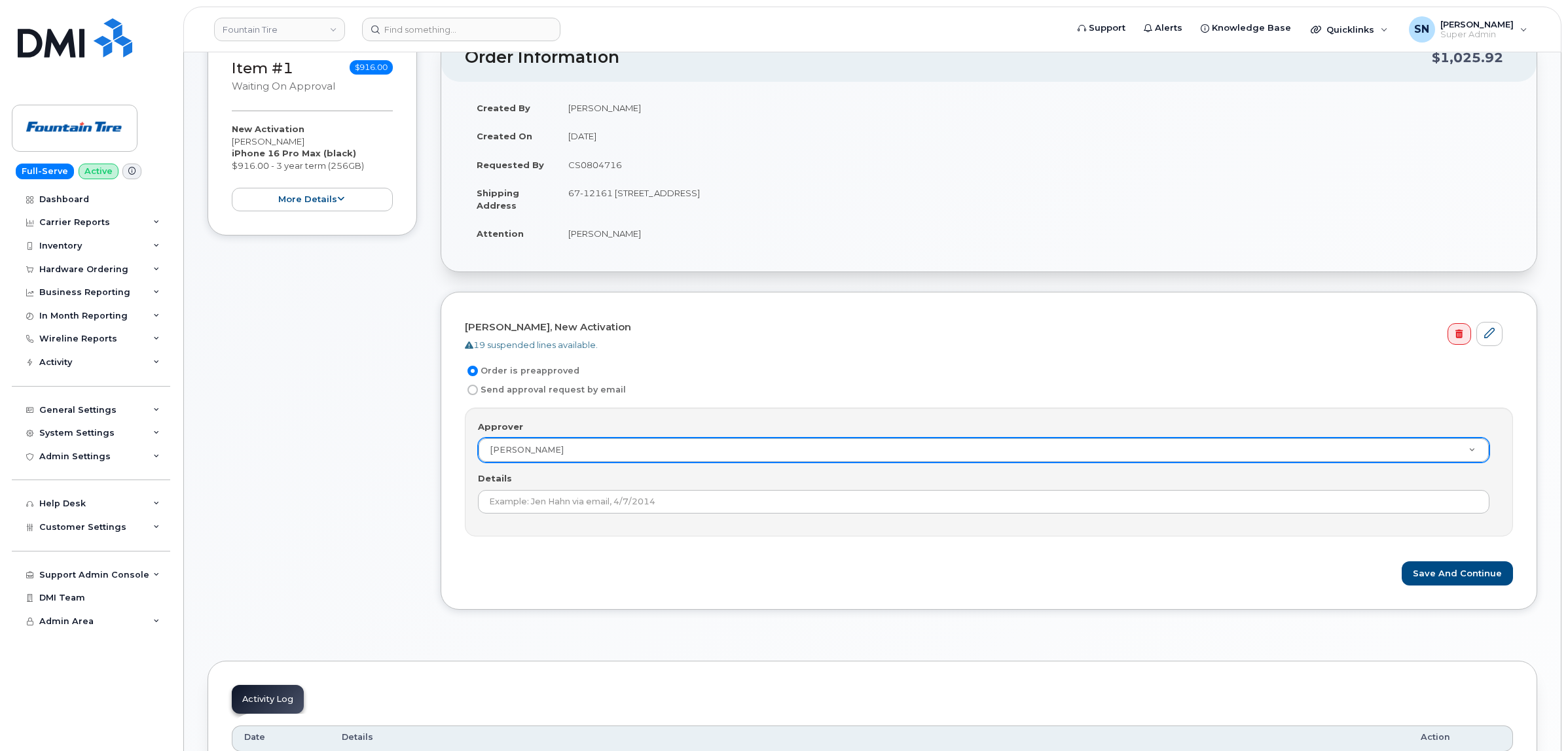
click at [609, 169] on td "CS0804716" at bounding box center [1035, 165] width 957 height 29
copy td "CS0804716"
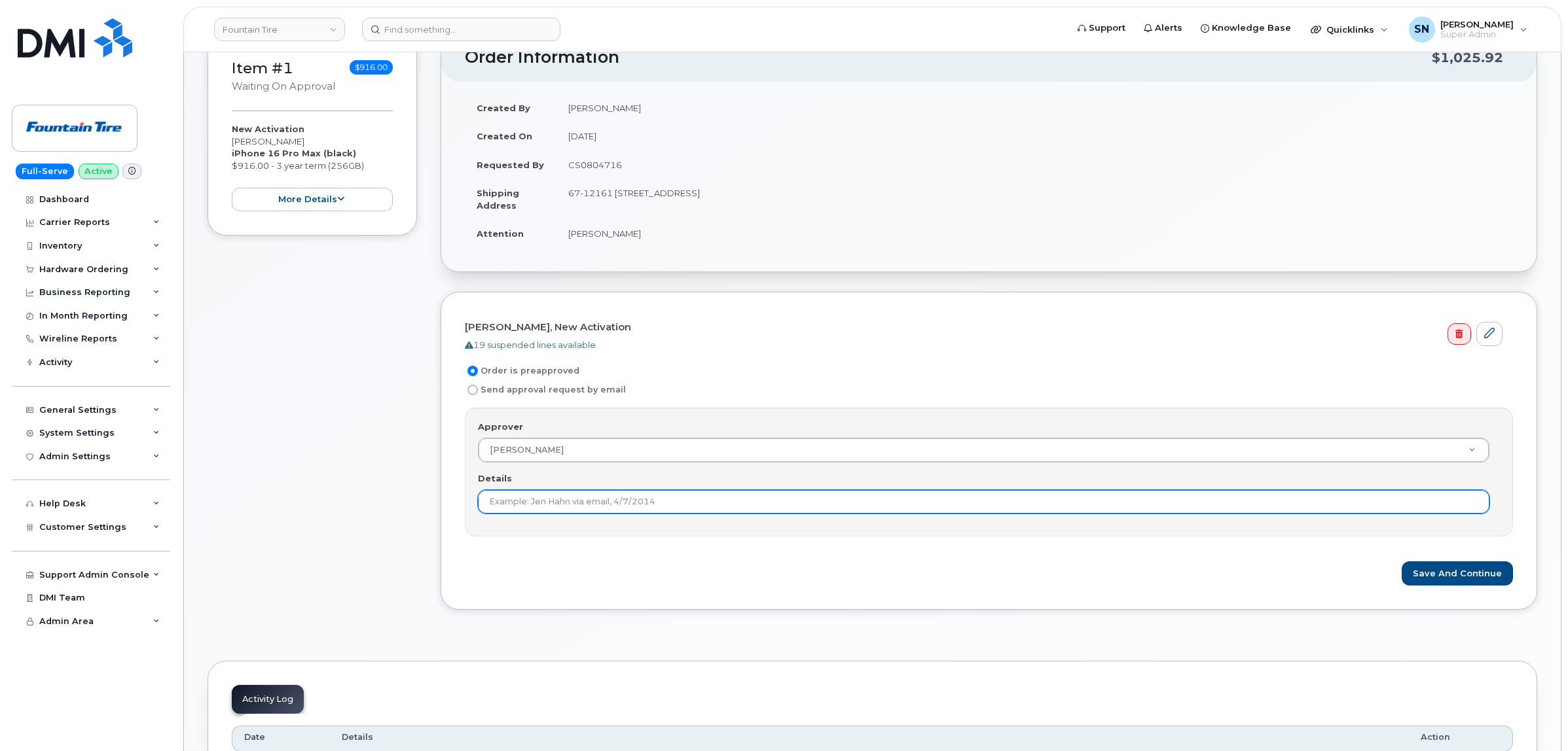
click at [668, 505] on input "Details" at bounding box center [984, 502] width 1012 height 24
paste input "CS0804716"
type input "CS0804716"
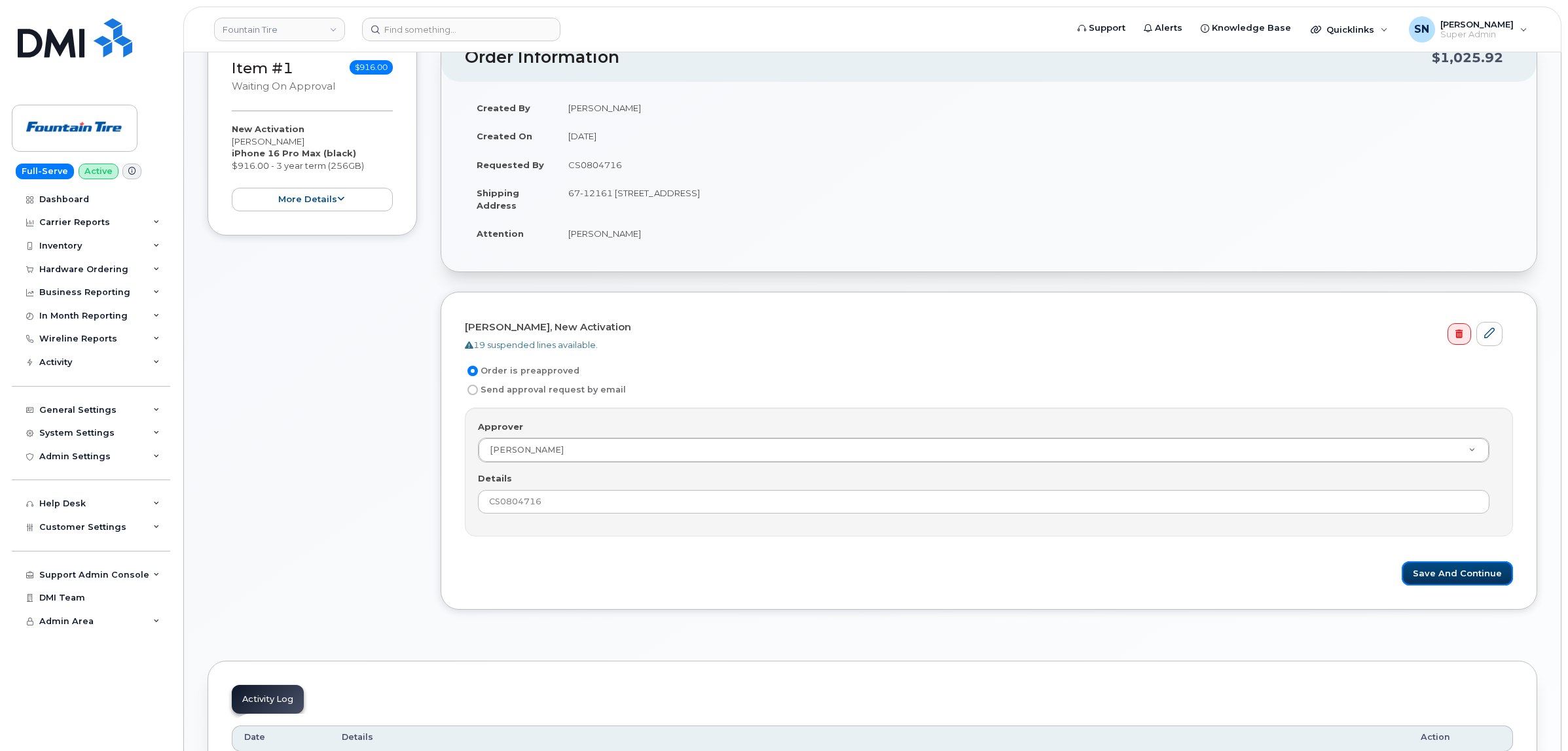
click at [1444, 580] on button "Save and Continue" at bounding box center [1457, 574] width 111 height 24
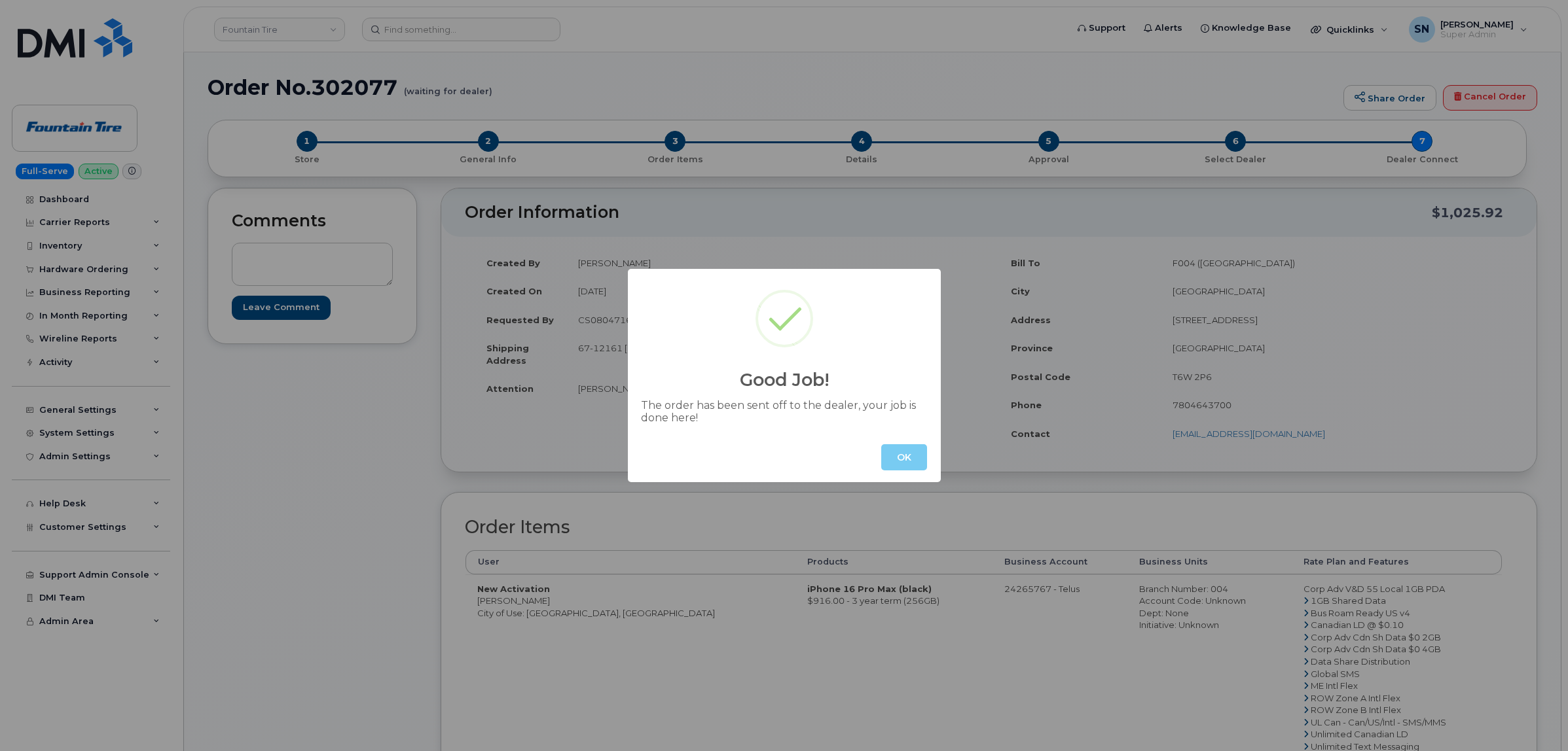
click at [885, 457] on button "OK" at bounding box center [904, 457] width 46 height 26
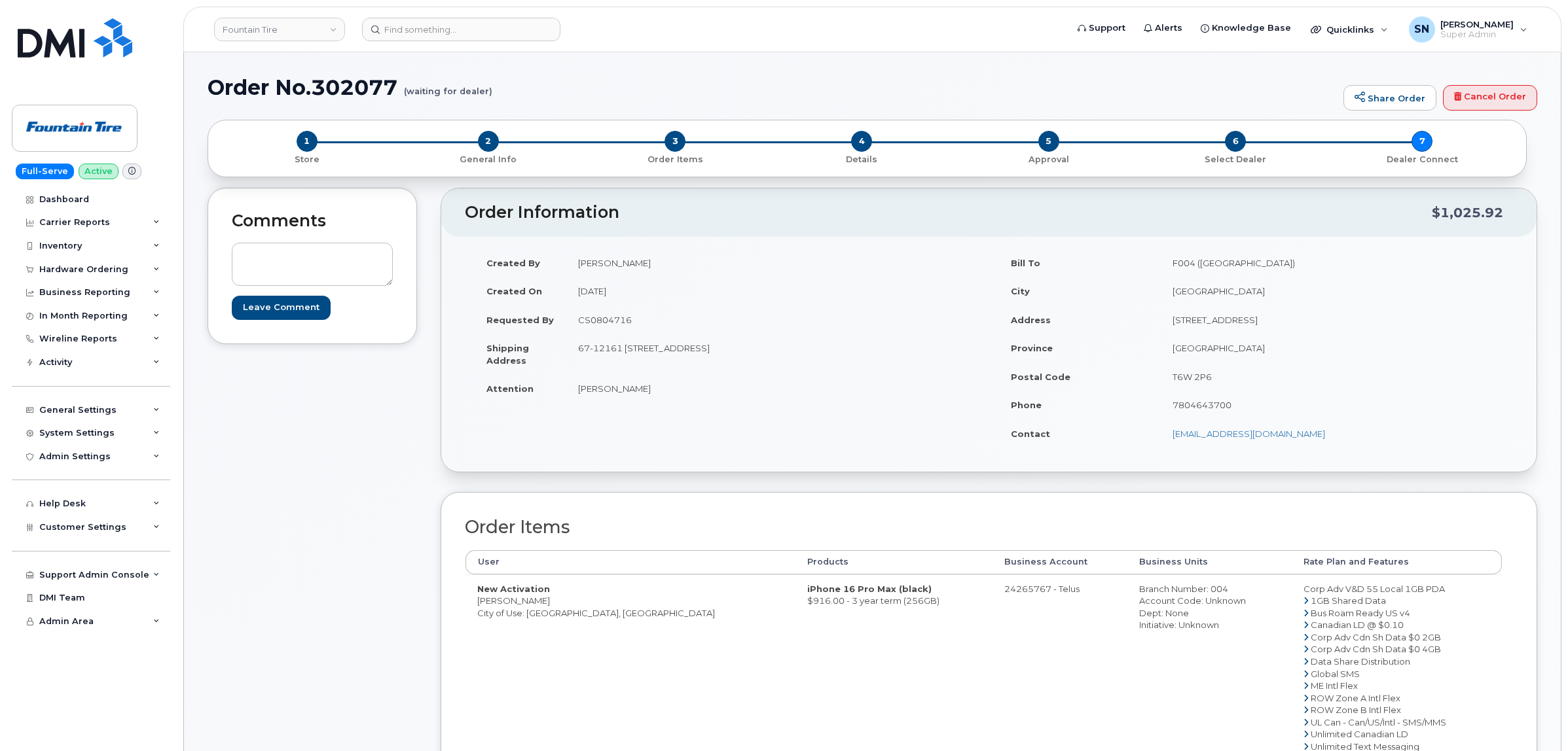
click at [413, 466] on div "Comments Leave Comment" at bounding box center [312, 552] width 210 height 728
drag, startPoint x: 316, startPoint y: 83, endPoint x: 397, endPoint y: 90, distance: 81.3
click at [397, 90] on h1 "Order No.302077 (waiting for dealer)" at bounding box center [772, 87] width 1130 height 23
copy h1 "302077"
drag, startPoint x: 478, startPoint y: 604, endPoint x: 495, endPoint y: 606, distance: 17.1
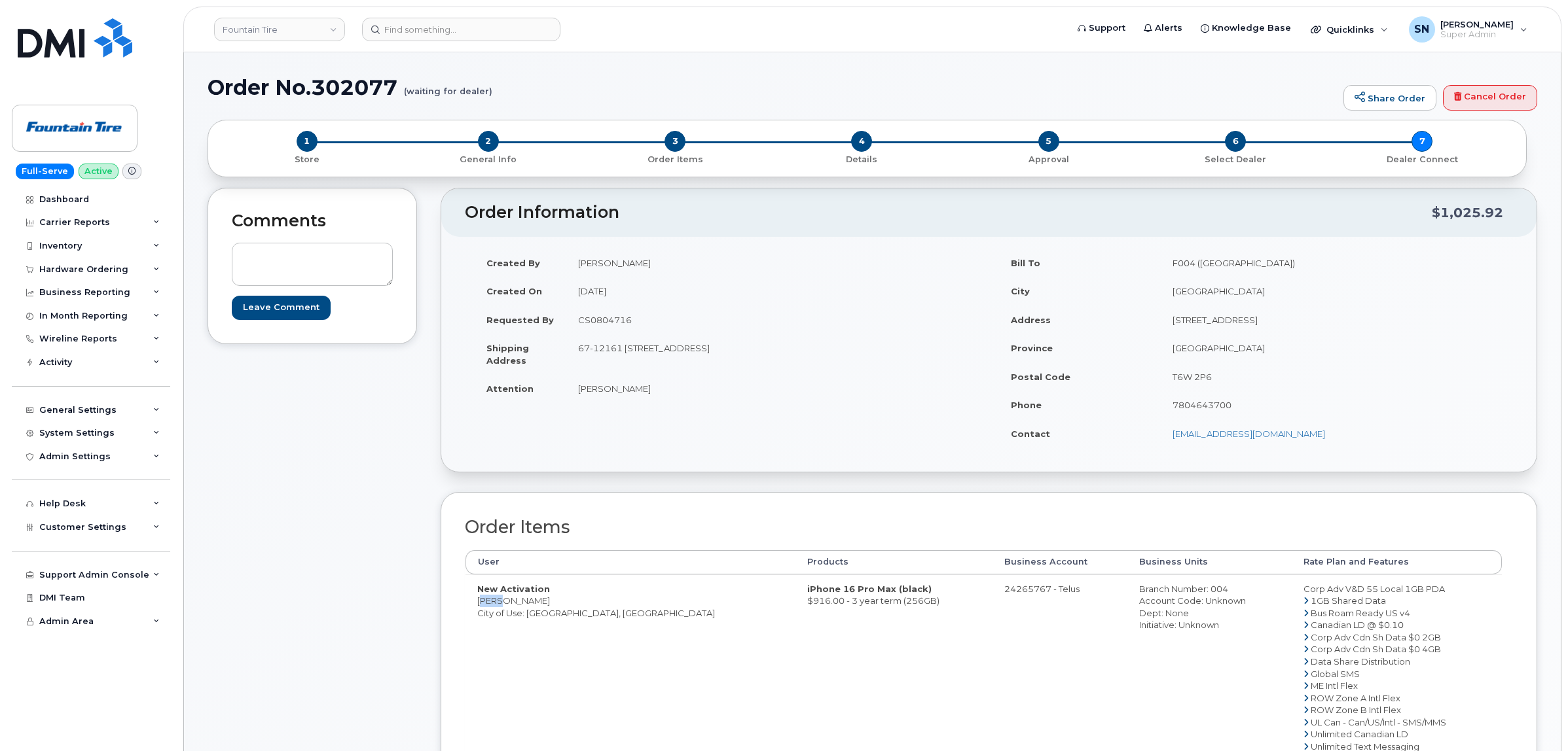
click at [495, 606] on td "New Activation [PERSON_NAME] City of Use: [GEOGRAPHIC_DATA], [GEOGRAPHIC_DATA]" at bounding box center [630, 668] width 330 height 187
copy td "[PERSON_NAME]"
click at [510, 600] on td "New Activation [PERSON_NAME] City of Use: [GEOGRAPHIC_DATA], [GEOGRAPHIC_DATA]" at bounding box center [630, 668] width 330 height 187
click at [510, 600] on td "New Activation Tara Sibley City of Use: Abbotsford, British Columbia" at bounding box center [630, 668] width 330 height 187
copy td "Sibley"
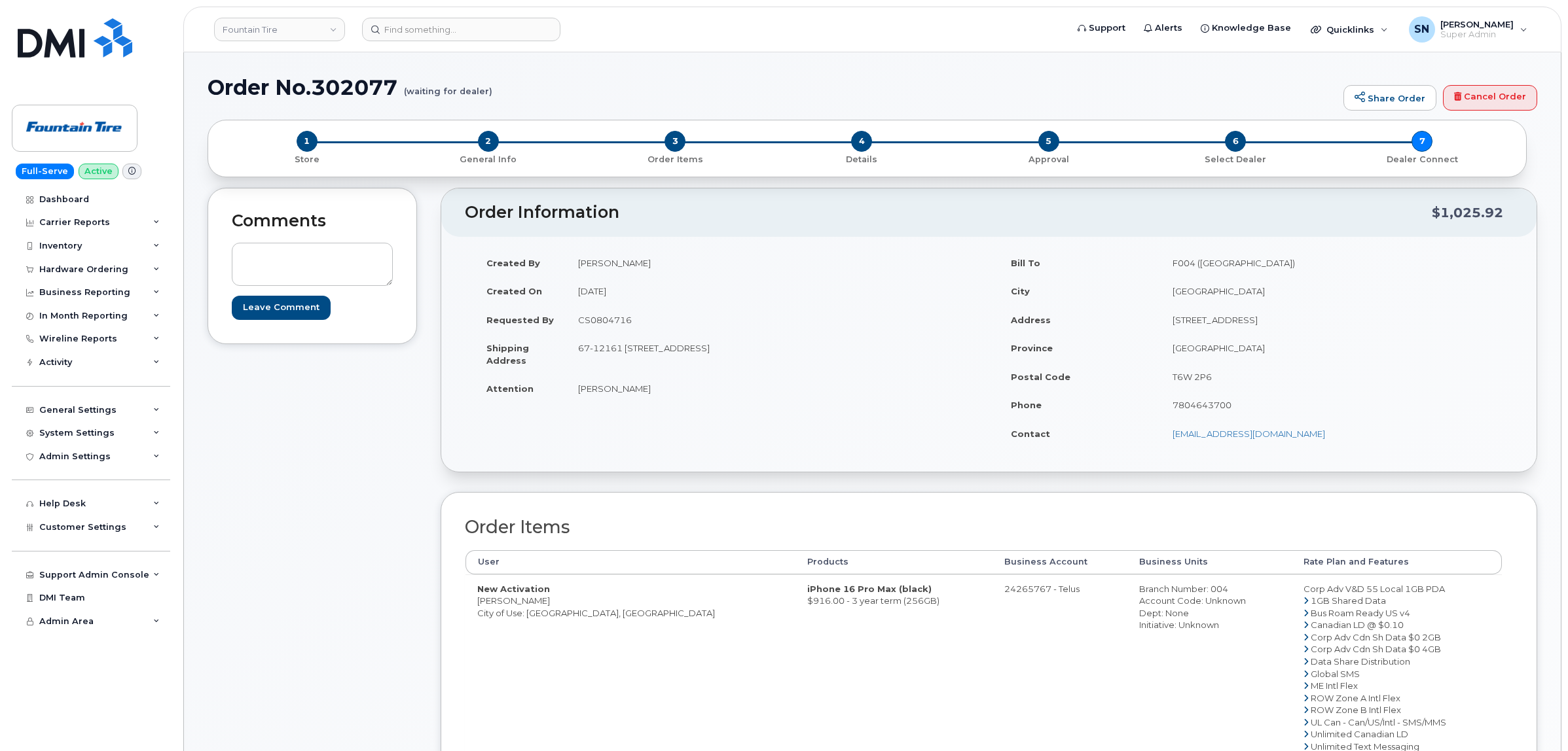
click at [546, 613] on td "New Activation Tara Sibley City of Use: Abbotsford, British Columbia" at bounding box center [630, 668] width 330 height 187
copy td "Abbotsford"
drag, startPoint x: 476, startPoint y: 602, endPoint x: 495, endPoint y: 604, distance: 19.1
click at [495, 604] on td "New Activation Tara Sibley City of Use: Abbotsford, British Columbia" at bounding box center [630, 668] width 330 height 187
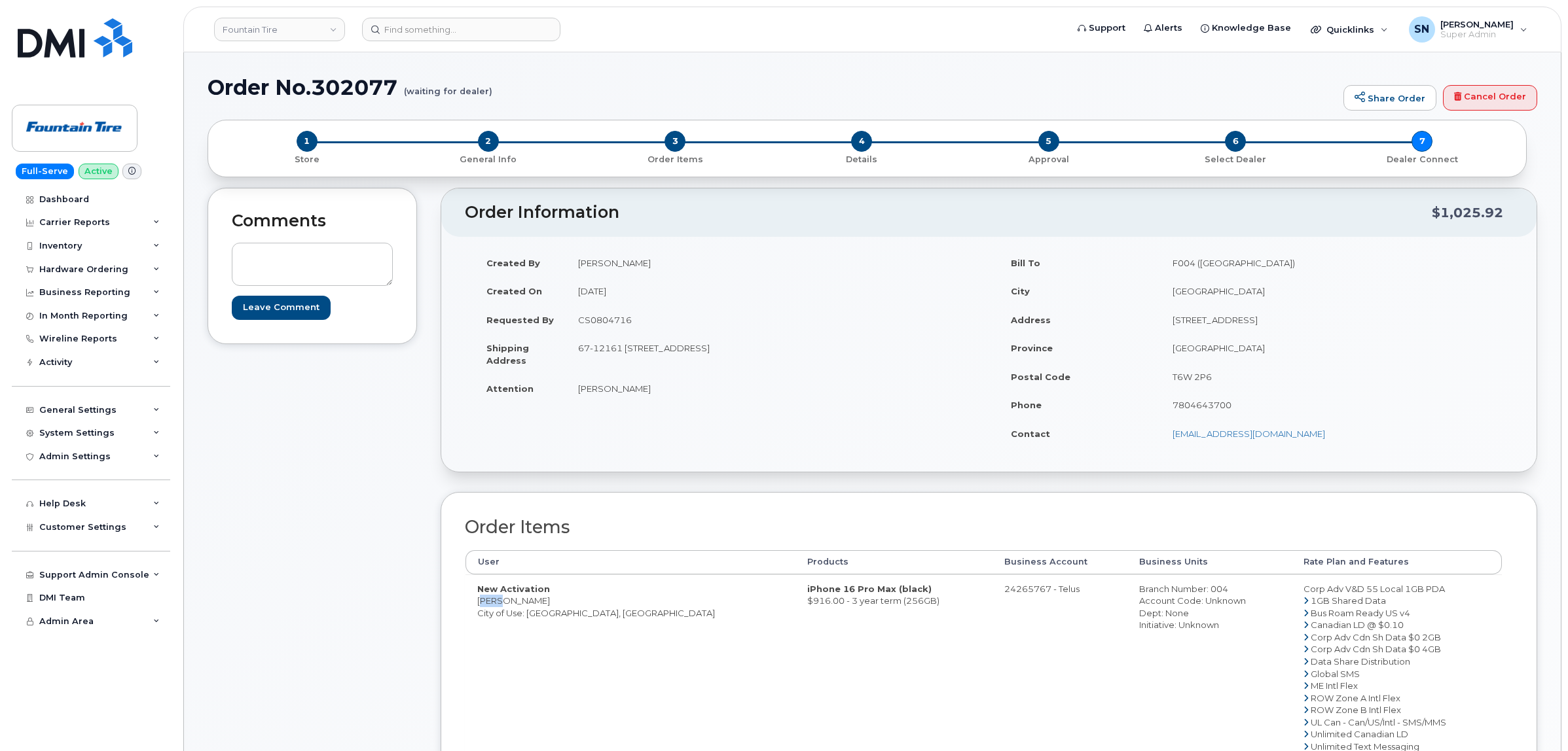
copy td "Tara"
click at [514, 599] on td "New Activation Tara Sibley City of Use: Abbotsford, British Columbia" at bounding box center [630, 668] width 330 height 187
copy td "Sibley"
drag, startPoint x: 595, startPoint y: 349, endPoint x: 716, endPoint y: 355, distance: 121.1
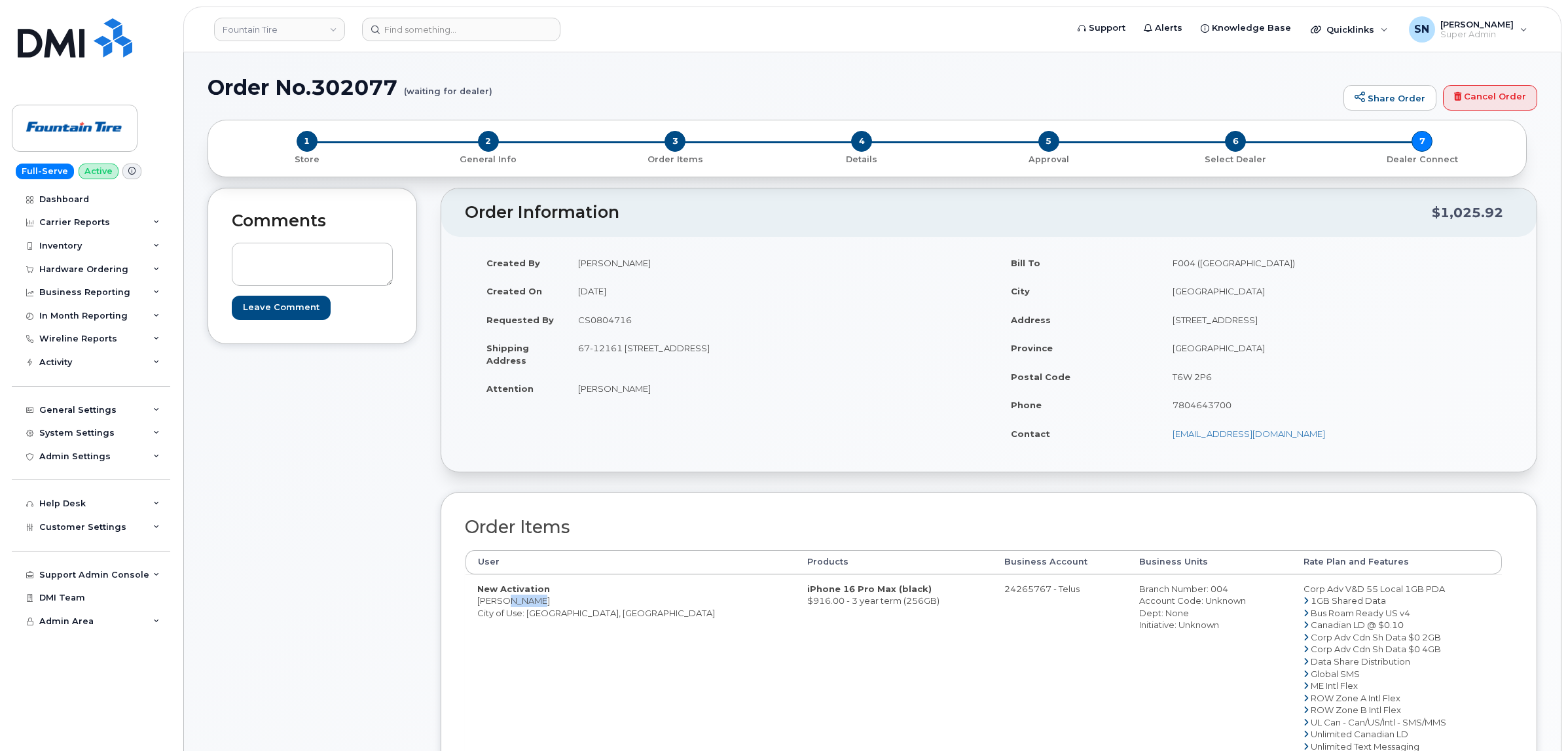
click at [716, 355] on td "67-12161 [STREET_ADDRESS]" at bounding box center [773, 353] width 413 height 41
copy td "12161 237 St MAPLE RIDGE"
drag, startPoint x: 578, startPoint y: 348, endPoint x: 590, endPoint y: 351, distance: 12.4
click at [590, 351] on td "67-12161 [STREET_ADDRESS]" at bounding box center [773, 353] width 413 height 41
copy td "67"
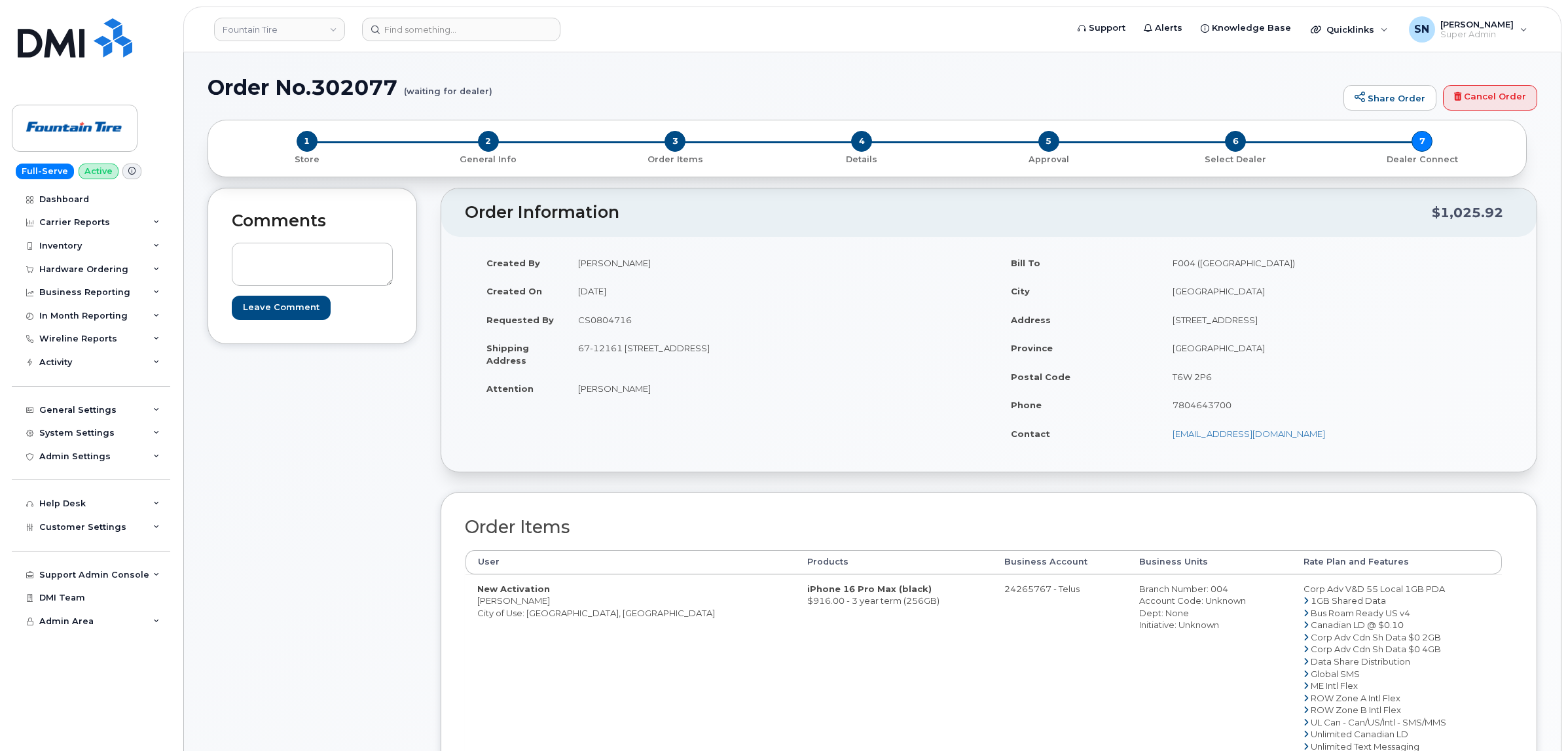
click at [321, 462] on div "Comments Leave Comment" at bounding box center [312, 552] width 210 height 728
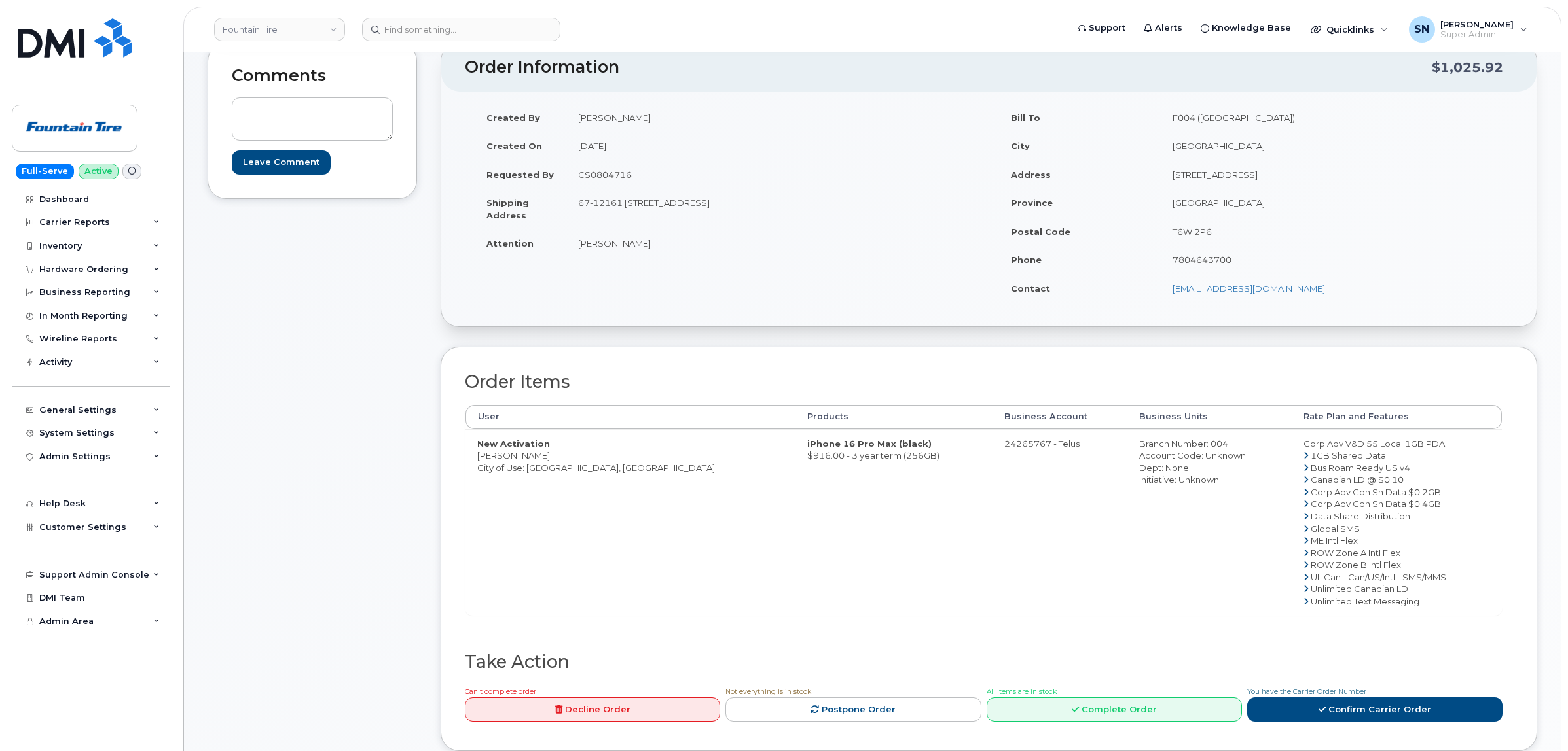
scroll to position [327, 0]
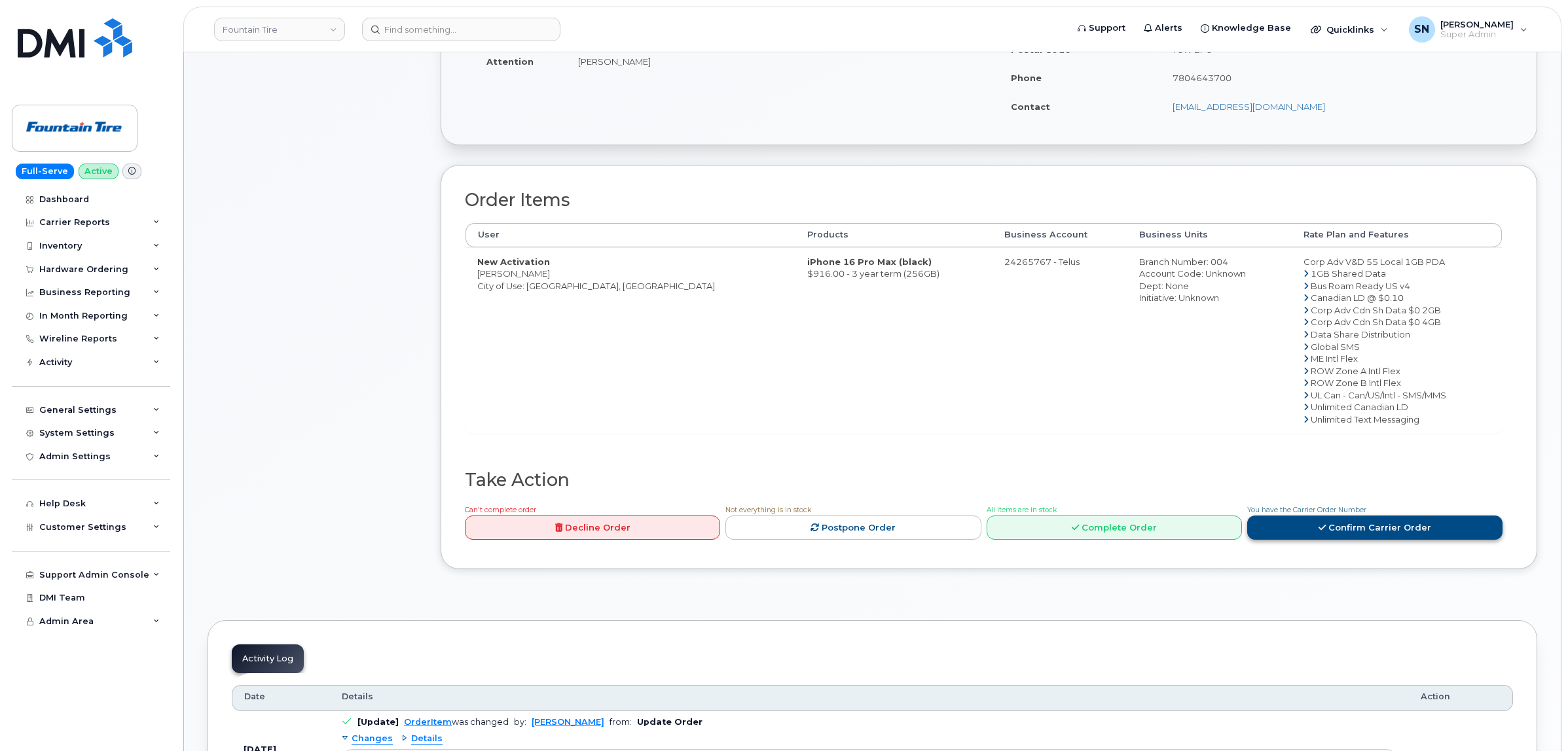
click at [1377, 530] on link "Confirm Carrier Order" at bounding box center [1375, 528] width 256 height 24
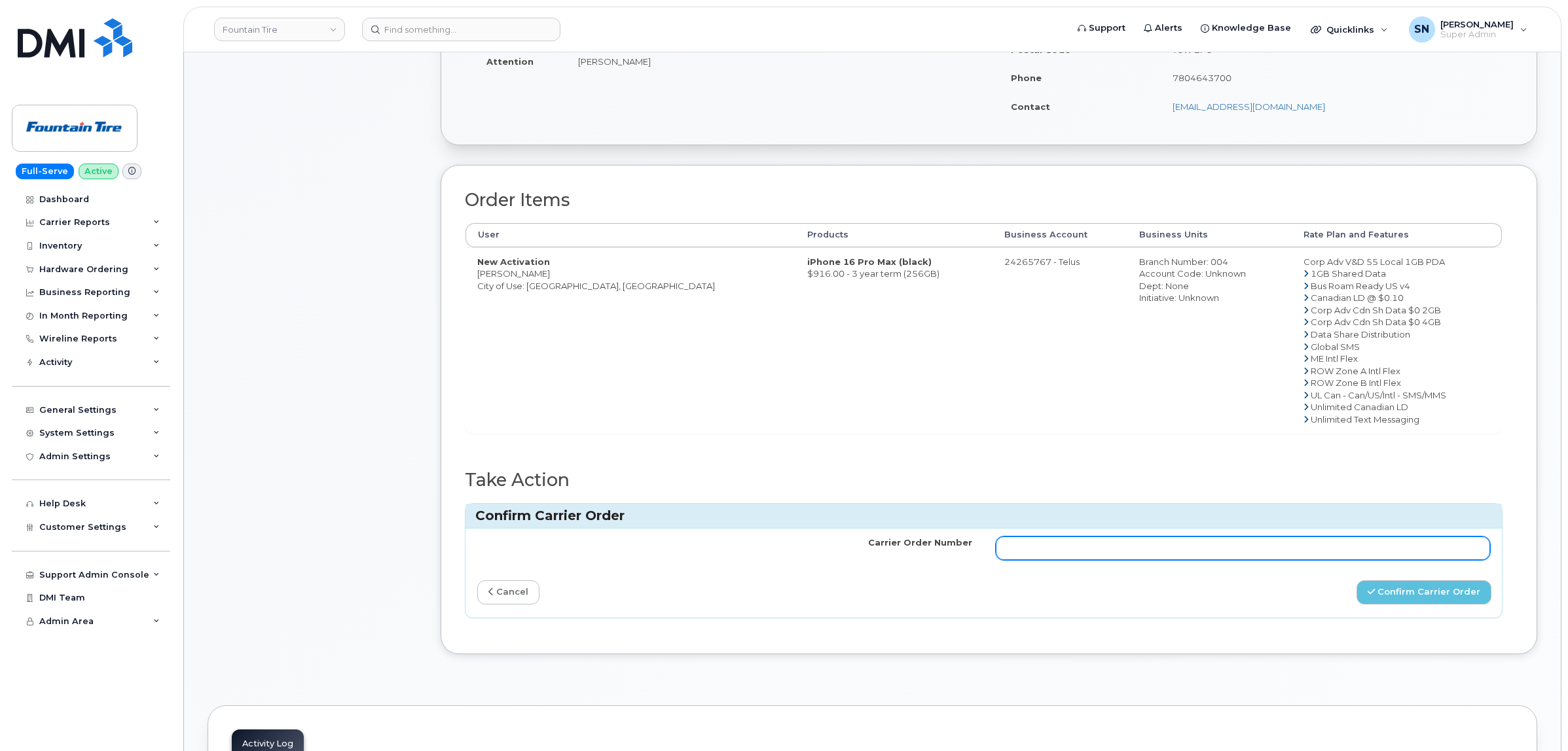
click at [1321, 548] on input "Carrier Order Number" at bounding box center [1243, 548] width 495 height 24
paste input "TL60034002"
type input "TL60034002"
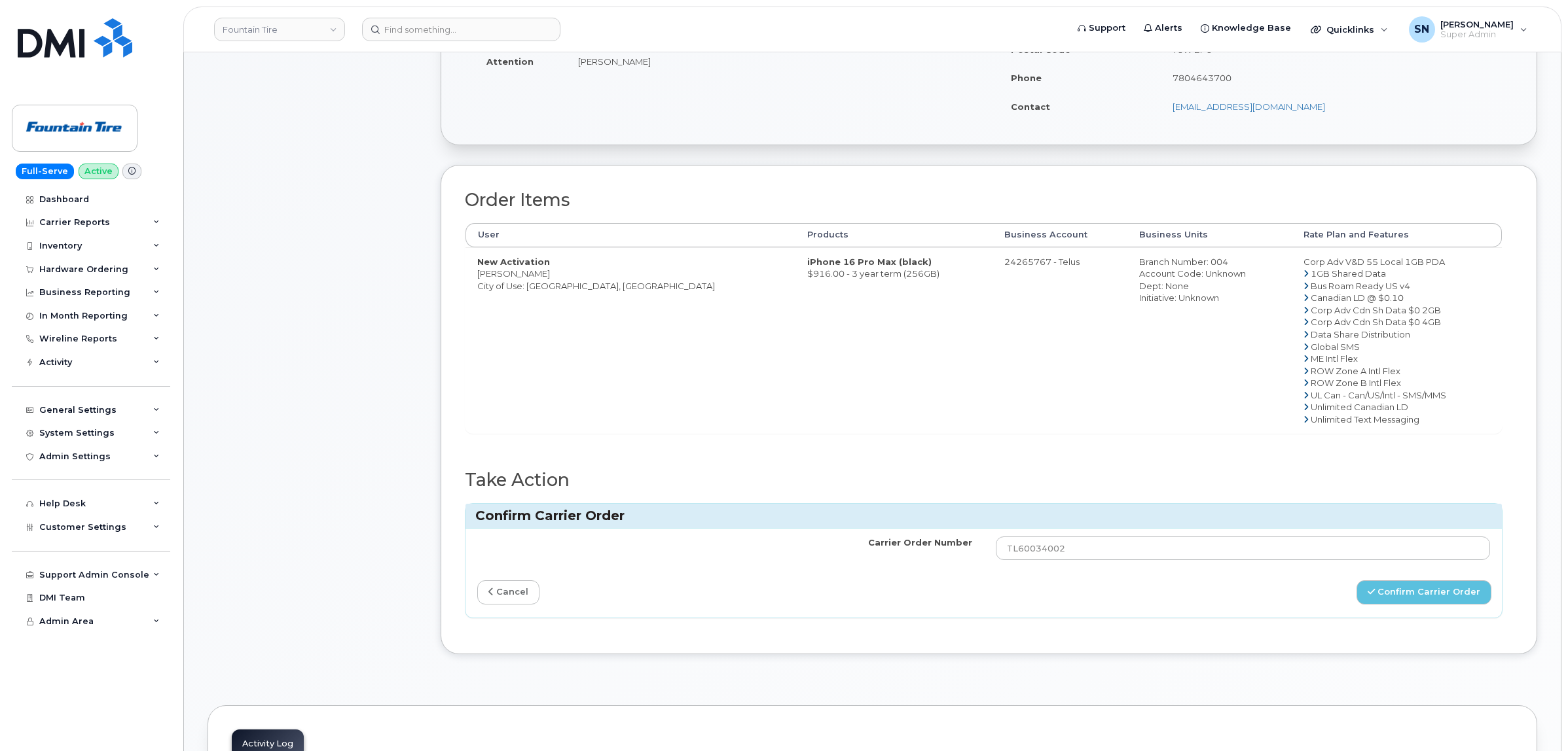
click at [1409, 582] on div "Carrier Order Number TL60034002 cancel Confirm Carrier Order" at bounding box center [983, 572] width 1036 height 88
click at [1411, 592] on button "Confirm Carrier Order" at bounding box center [1424, 593] width 135 height 24
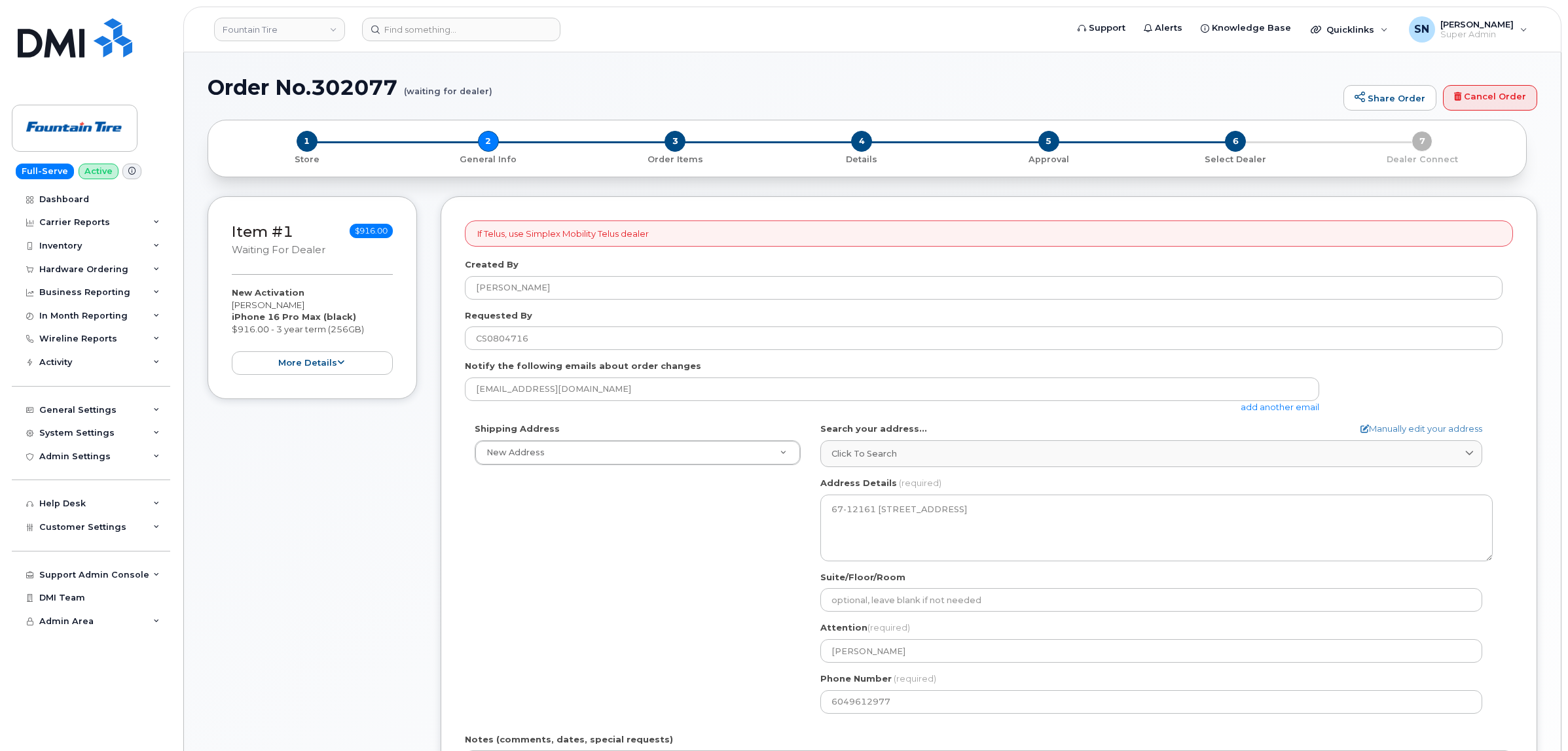
select select
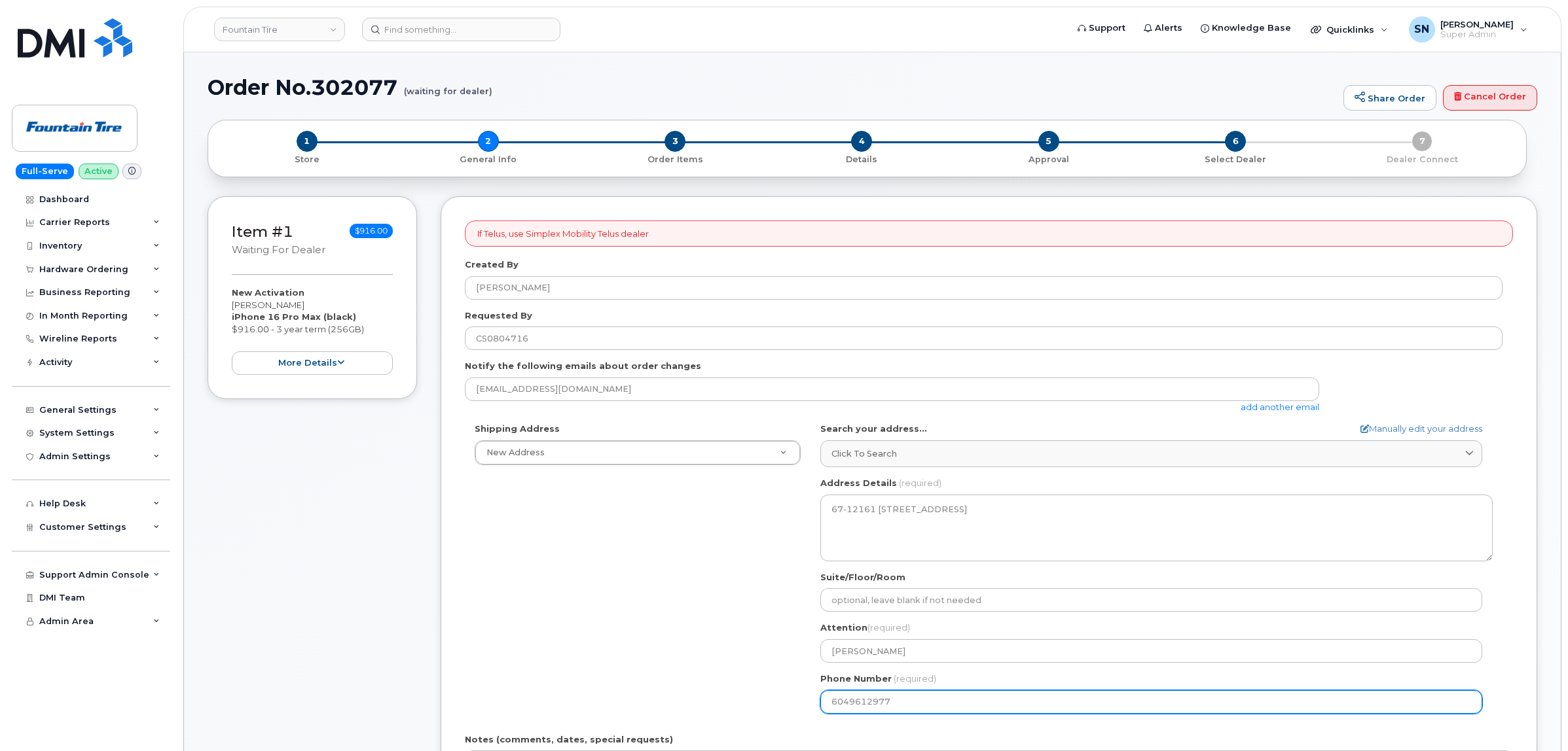
drag, startPoint x: 898, startPoint y: 700, endPoint x: 793, endPoint y: 697, distance: 105.0
click at [794, 697] on div "Shipping Address New Address New Address [STREET_ADDRESS] ([GEOGRAPHIC_DATA]) F…" at bounding box center [983, 573] width 1038 height 301
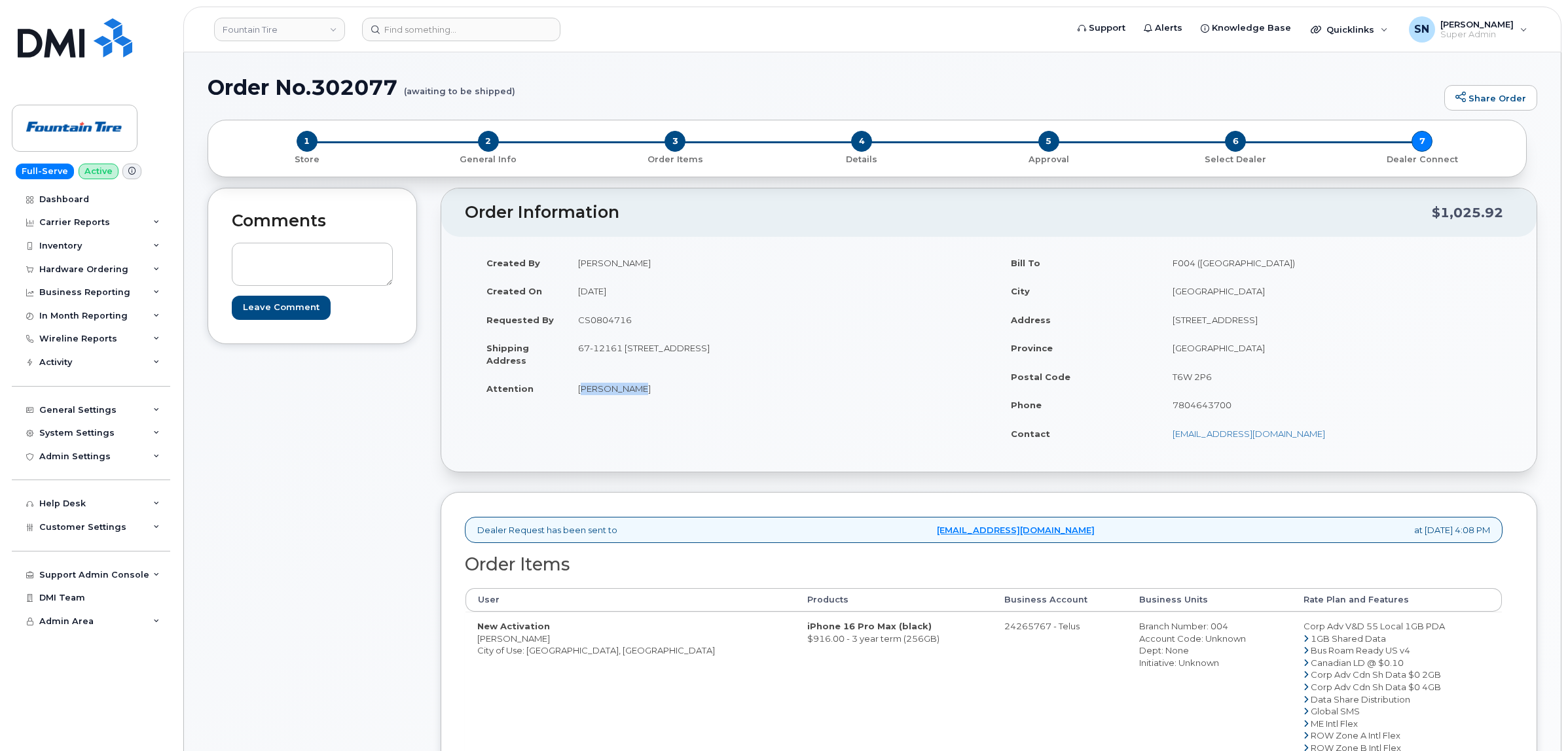
drag, startPoint x: 570, startPoint y: 384, endPoint x: 623, endPoint y: 397, distance: 54.6
click at [623, 397] on td "[PERSON_NAME]" at bounding box center [773, 389] width 413 height 29
copy td "[PERSON_NAME]"
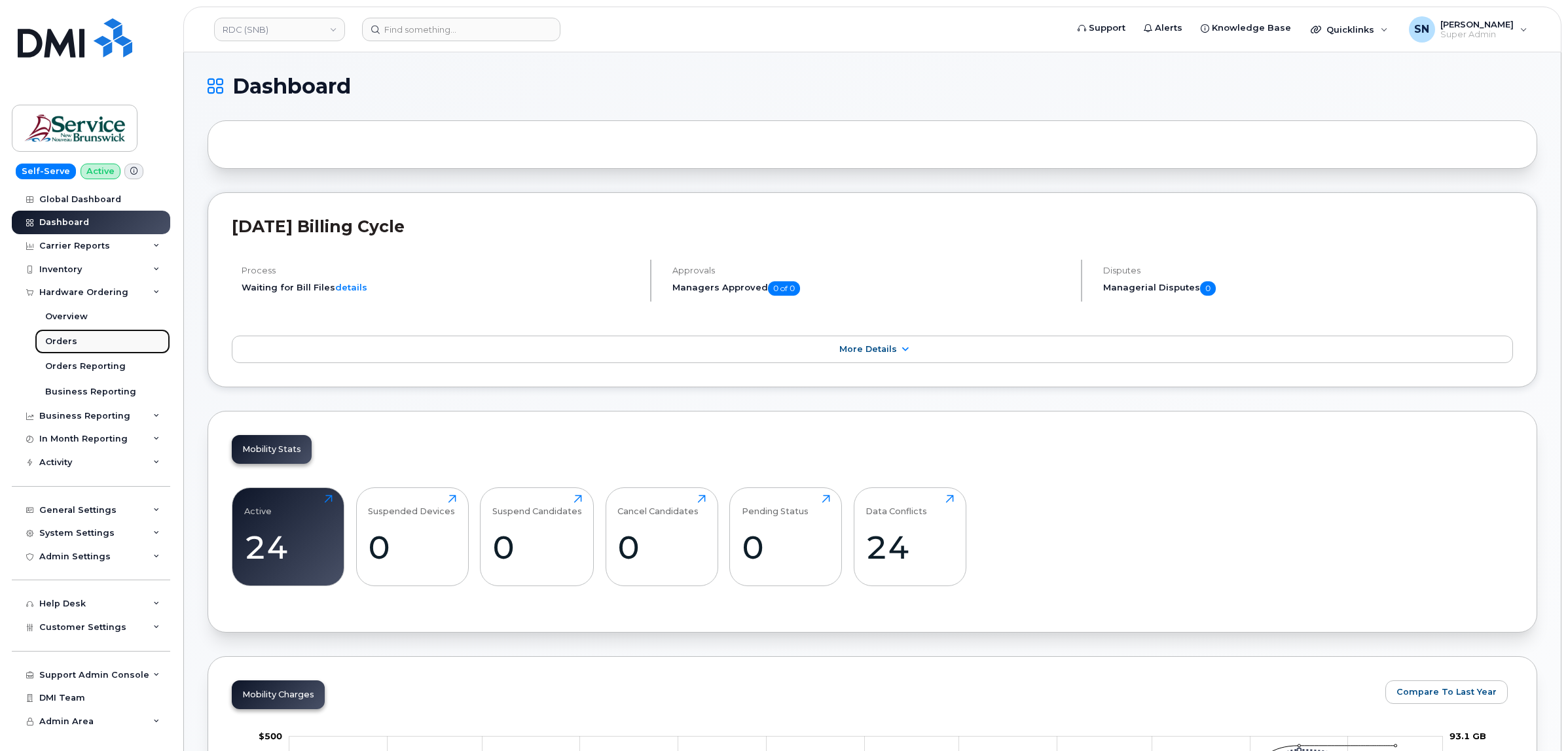
click at [67, 342] on div "Orders" at bounding box center [61, 341] width 32 height 11
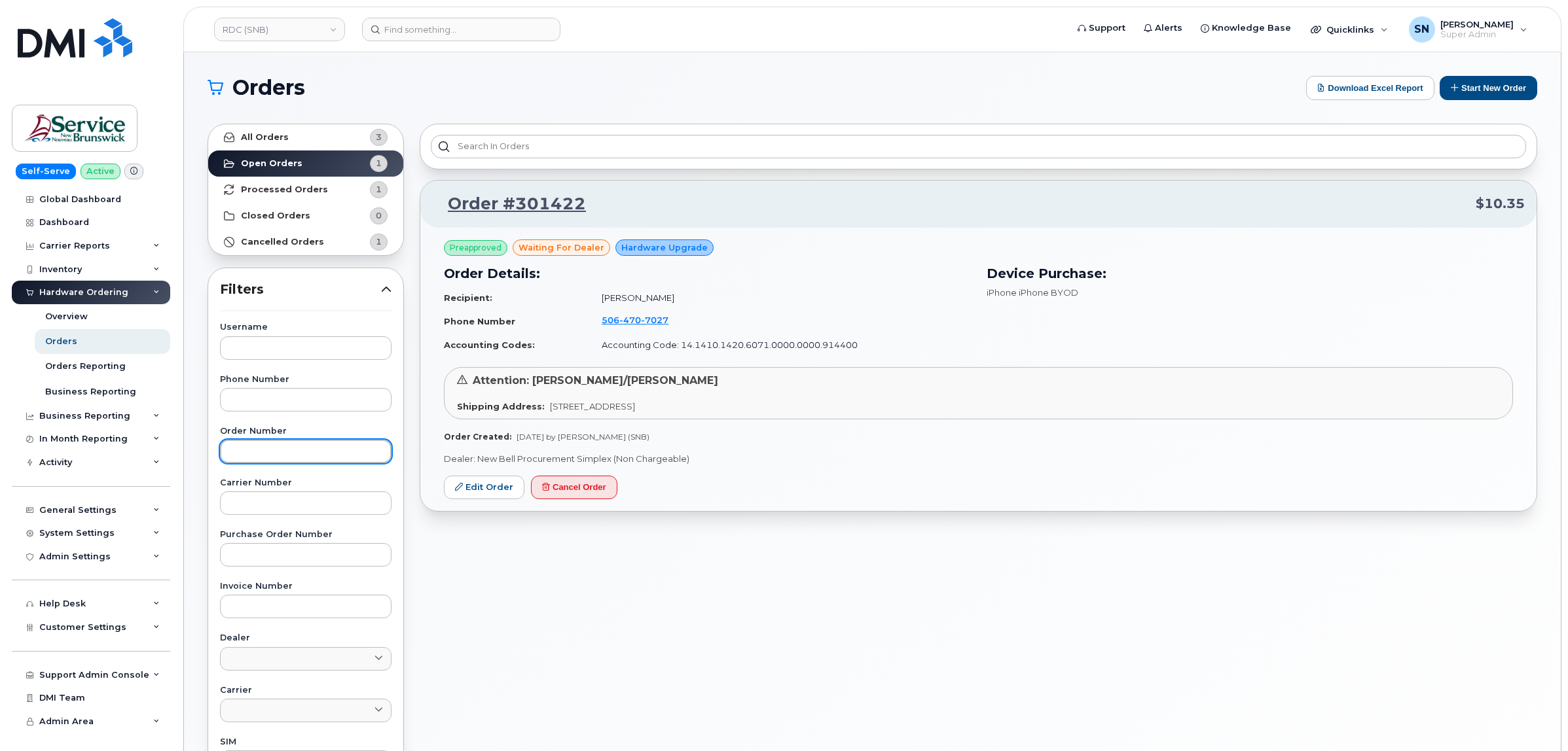
click at [253, 456] on input "text" at bounding box center [305, 451] width 171 height 24
paste input "301422"
type input "301422"
click at [289, 126] on link "All Orders 3" at bounding box center [305, 138] width 195 height 26
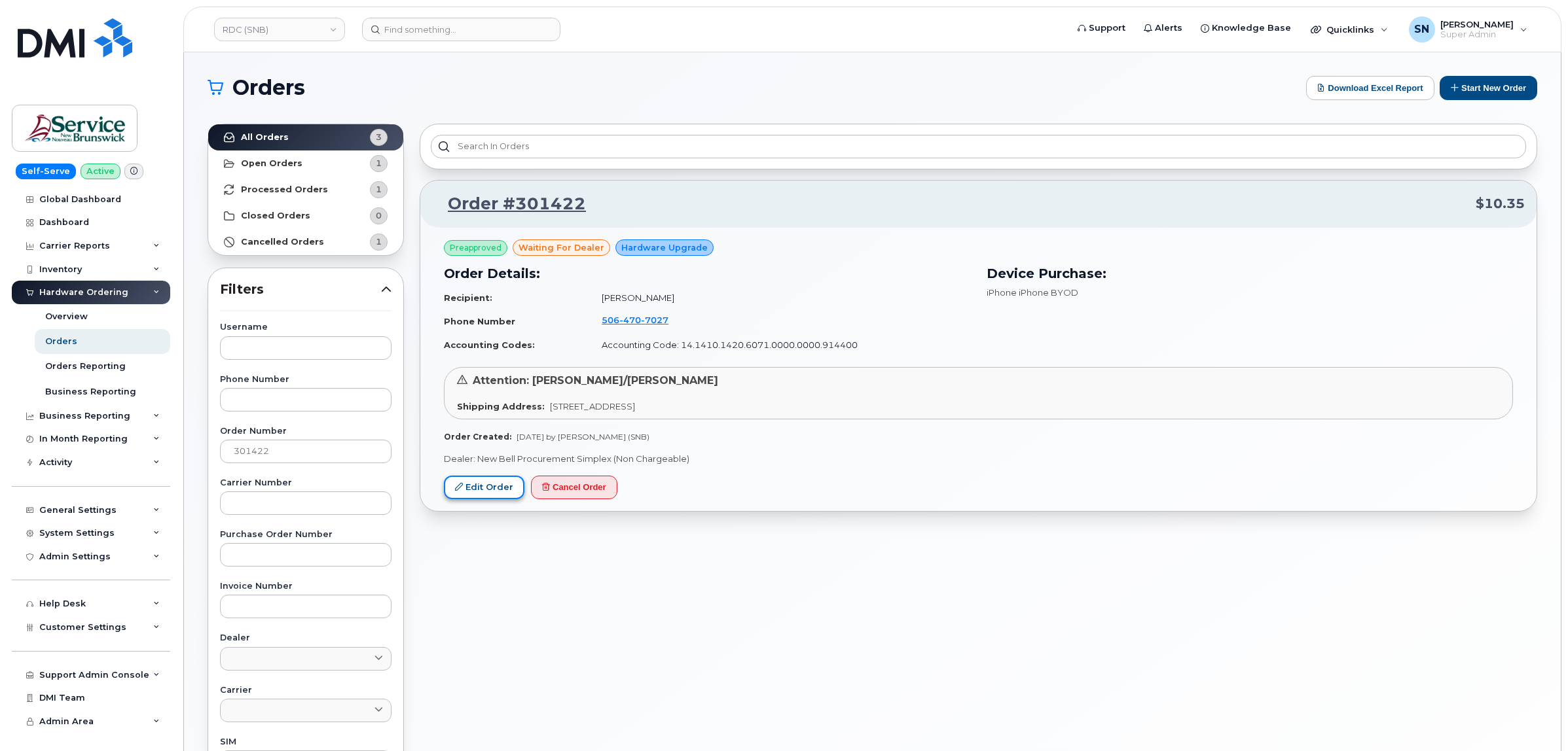
click at [490, 484] on link "Edit Order" at bounding box center [484, 488] width 80 height 24
